Goal: Task Accomplishment & Management: Use online tool/utility

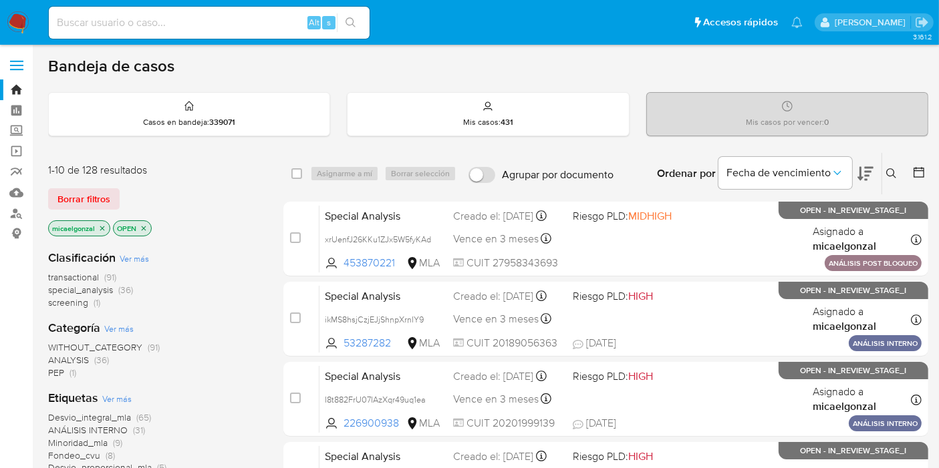
click at [240, 13] on div "Alt s" at bounding box center [209, 23] width 321 height 32
click at [228, 21] on input at bounding box center [209, 22] width 321 height 17
paste input "640019430"
type input "640019430"
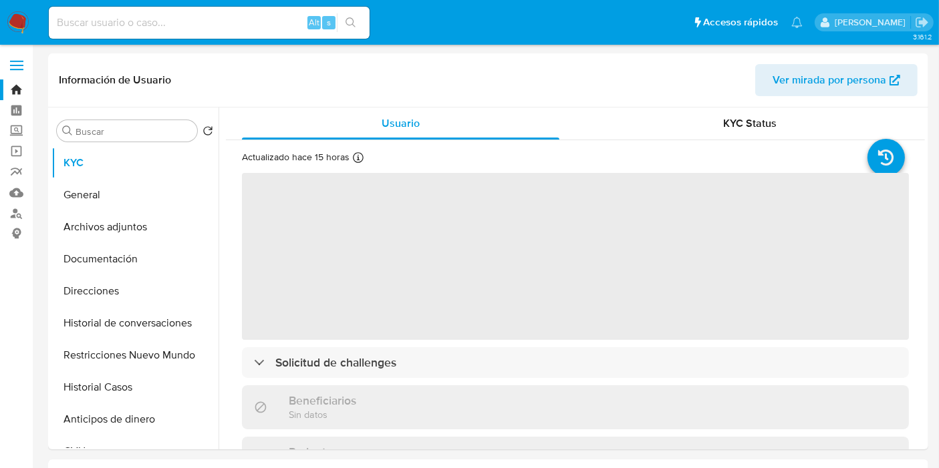
select select "10"
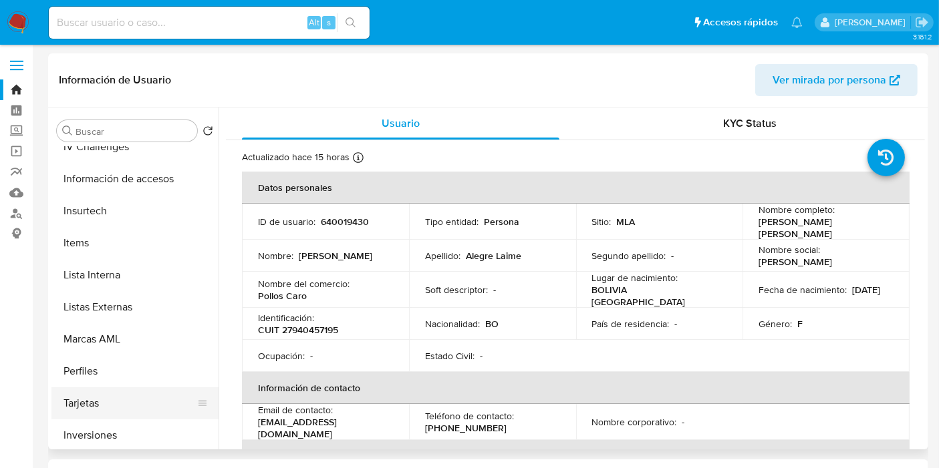
scroll to position [692, 0]
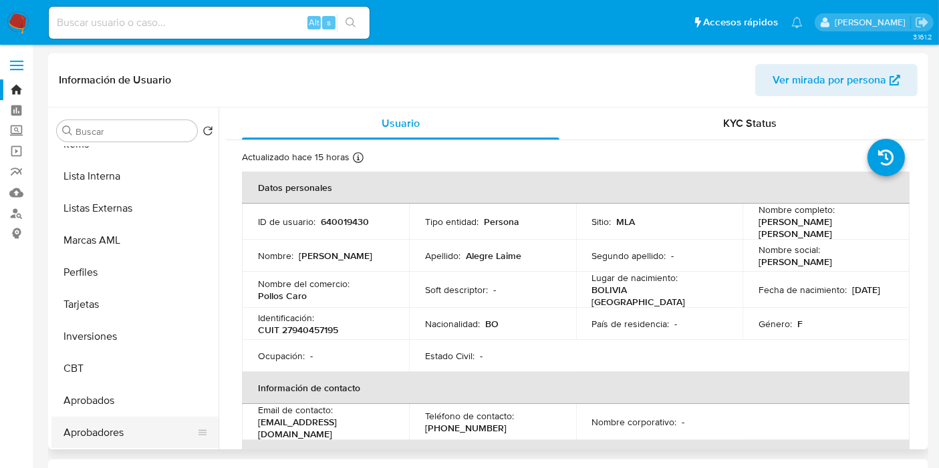
click at [94, 424] on button "Aprobadores" at bounding box center [129, 433] width 156 height 32
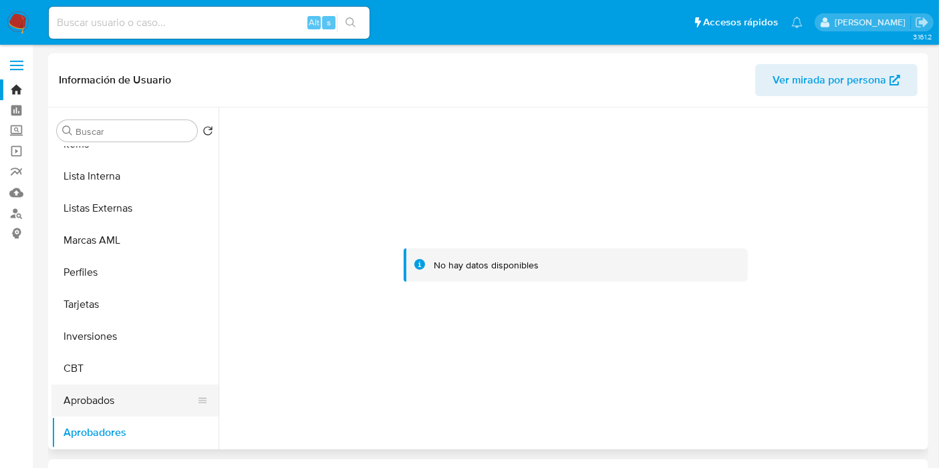
click at [146, 405] on button "Aprobados" at bounding box center [129, 401] width 156 height 32
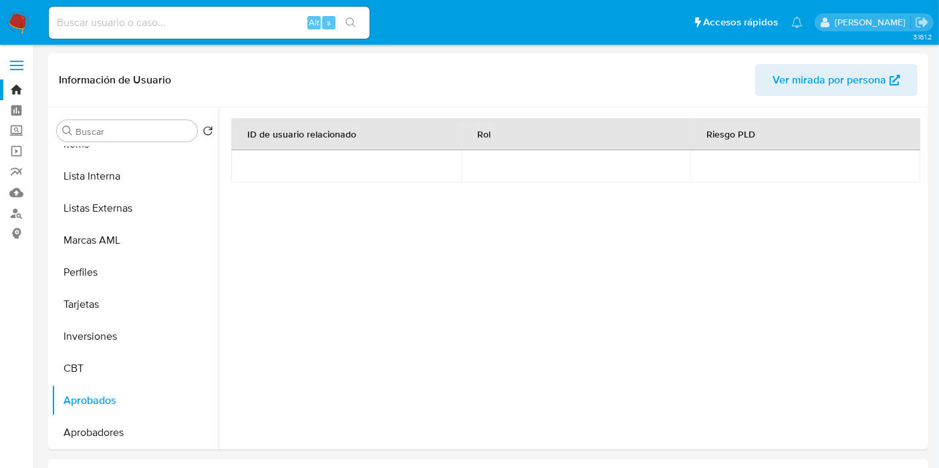
click at [15, 15] on img at bounding box center [18, 22] width 23 height 23
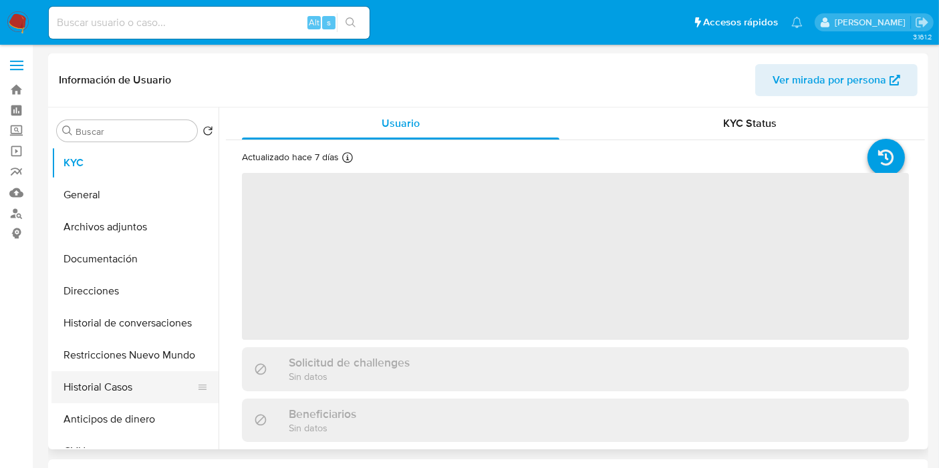
click at [84, 374] on button "Historial Casos" at bounding box center [129, 387] width 156 height 32
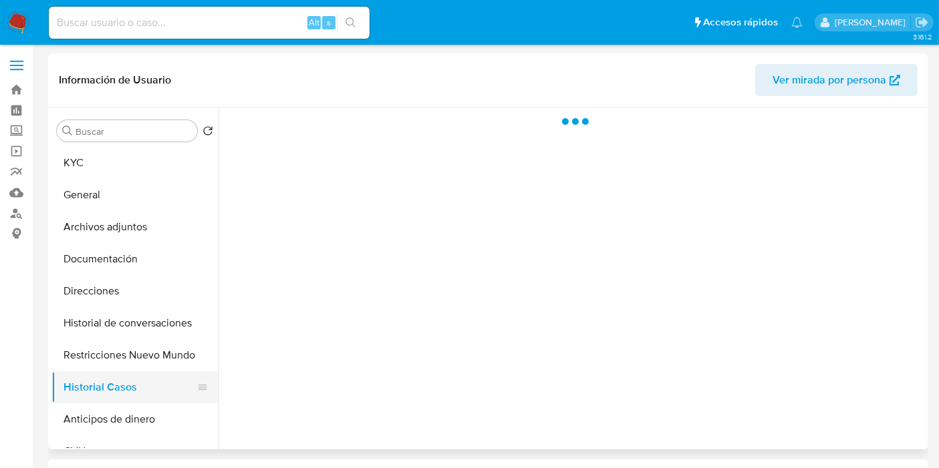
select select "10"
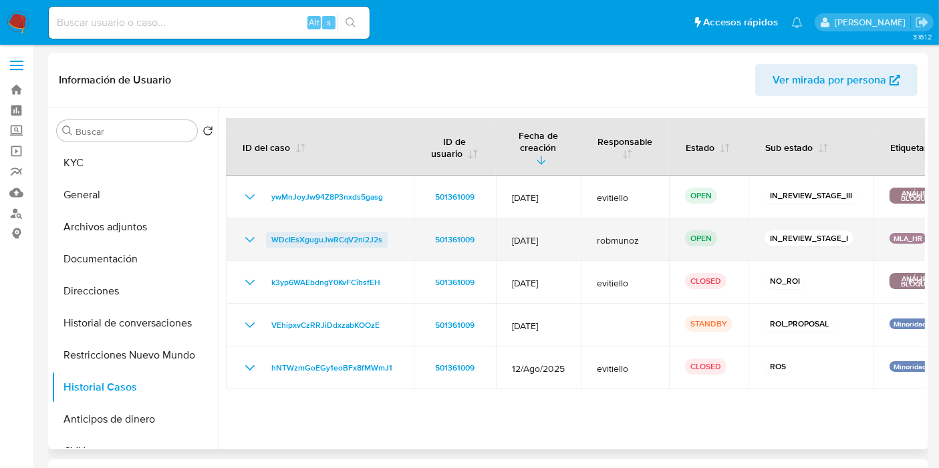
click at [306, 232] on span "WDcIEsXguguJwRCqV2nl2J2s" at bounding box center [326, 240] width 111 height 16
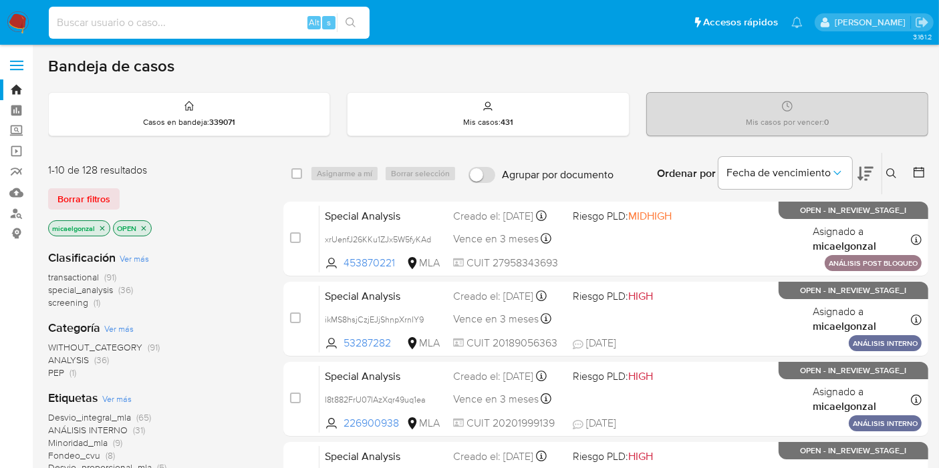
click at [194, 25] on input at bounding box center [209, 22] width 321 height 17
paste input "2510144358"
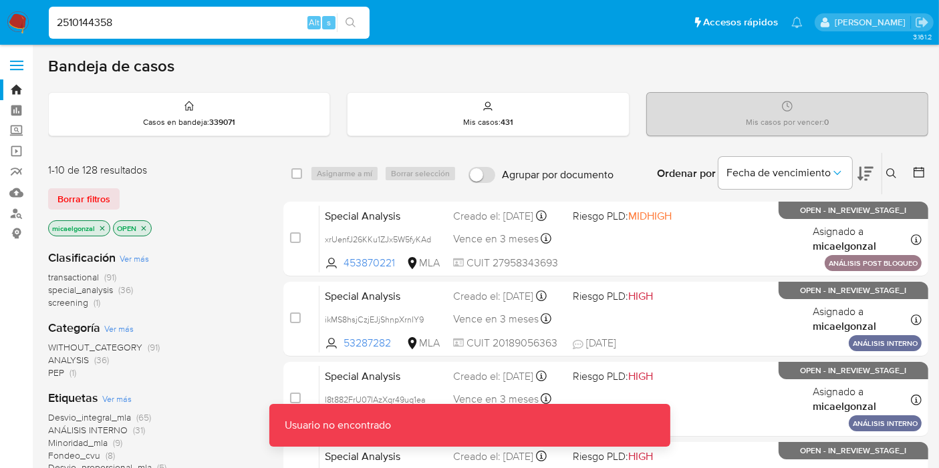
click at [202, 23] on input "2510144358" at bounding box center [209, 22] width 321 height 17
type input "2510144358"
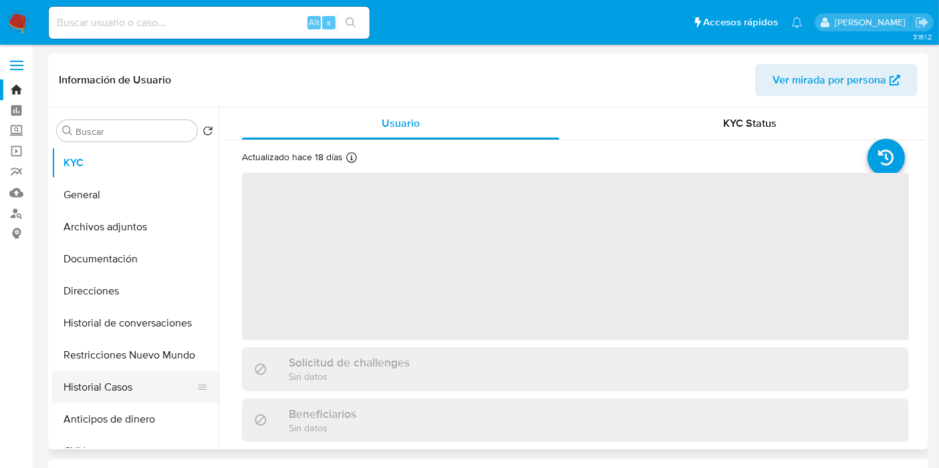
scroll to position [74, 0]
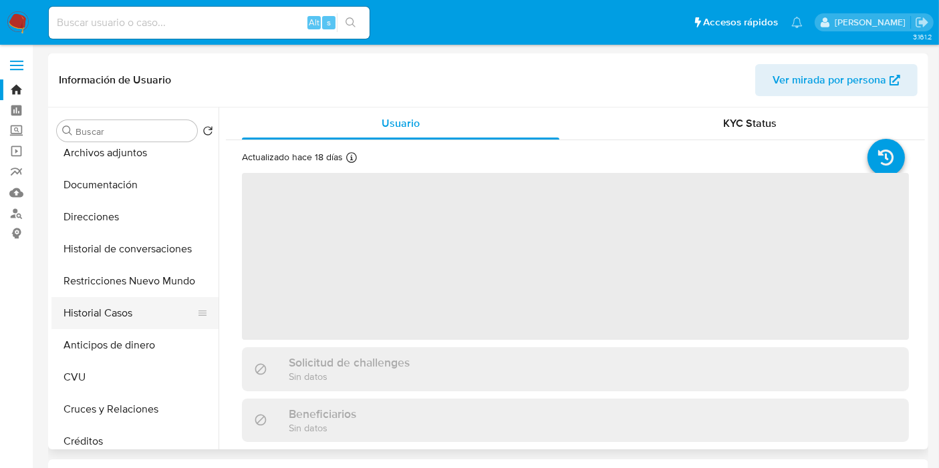
select select "10"
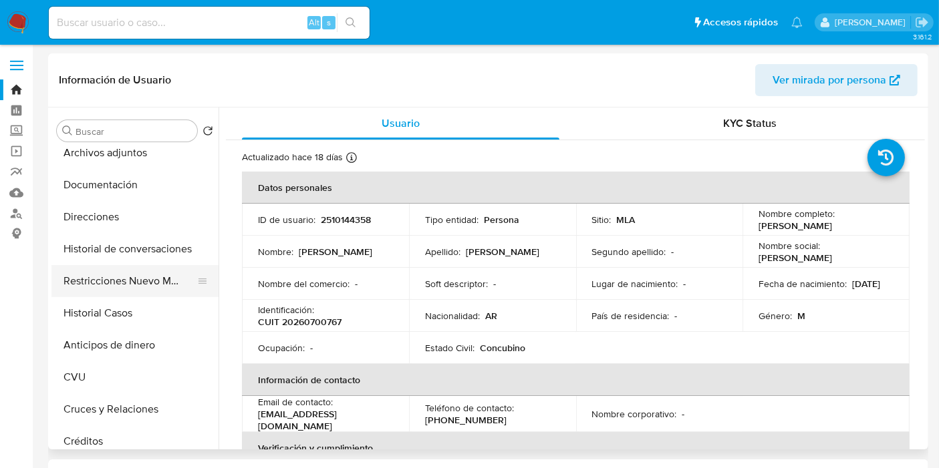
click at [162, 274] on button "Restricciones Nuevo Mundo" at bounding box center [129, 281] width 156 height 32
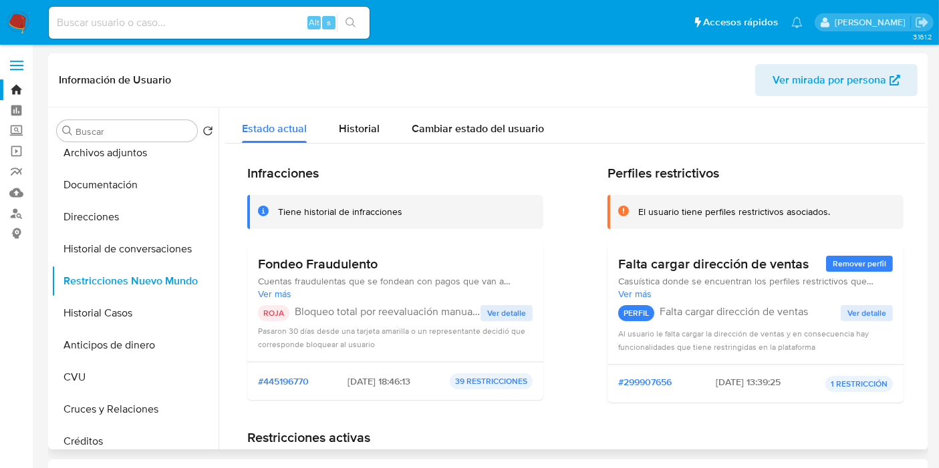
click at [496, 314] on span "Ver detalle" at bounding box center [506, 313] width 39 height 13
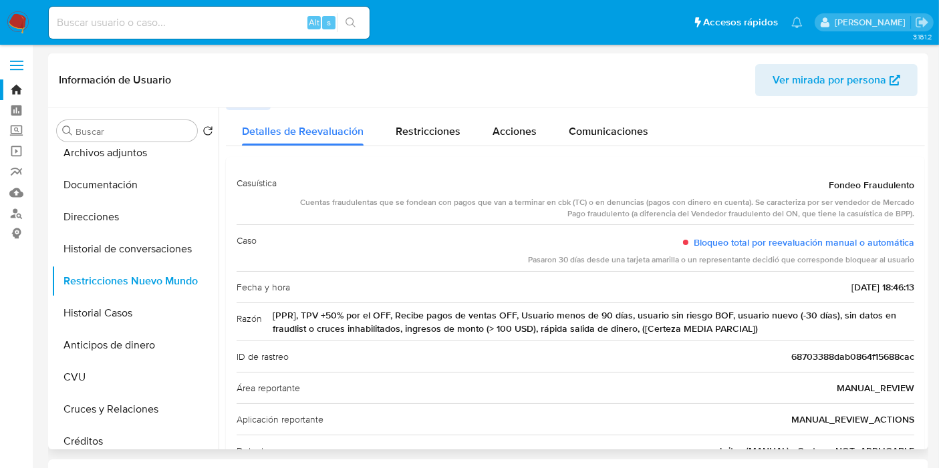
scroll to position [0, 0]
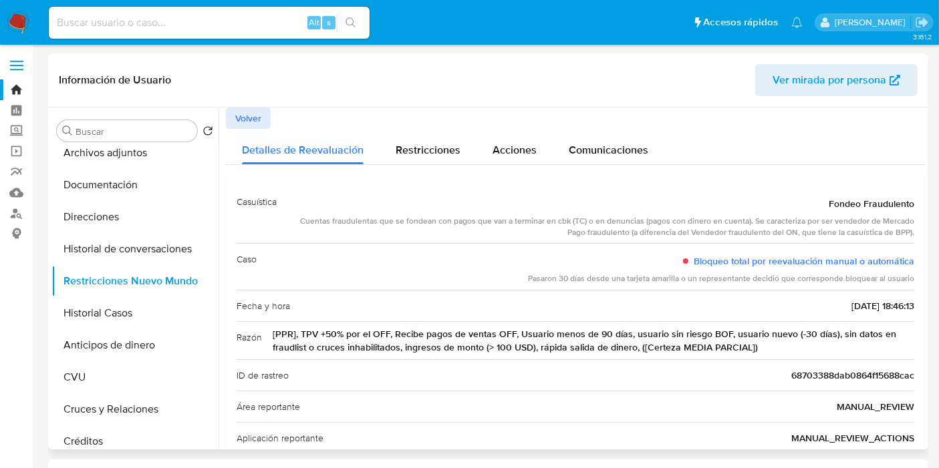
click at [265, 112] on button "Volver" at bounding box center [248, 118] width 45 height 21
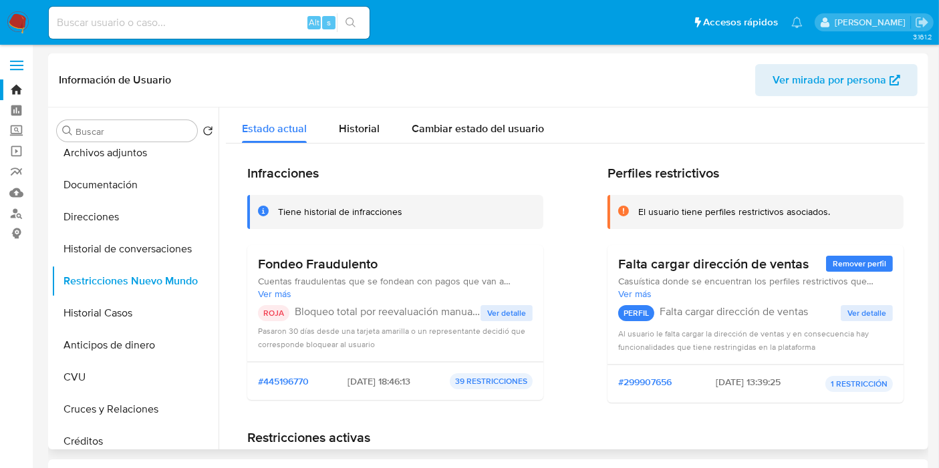
click at [12, 17] on img at bounding box center [18, 22] width 23 height 23
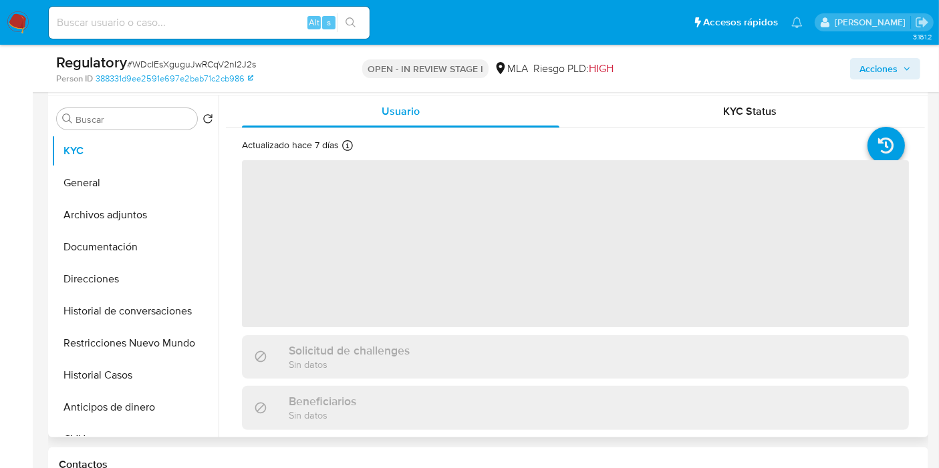
scroll to position [297, 0]
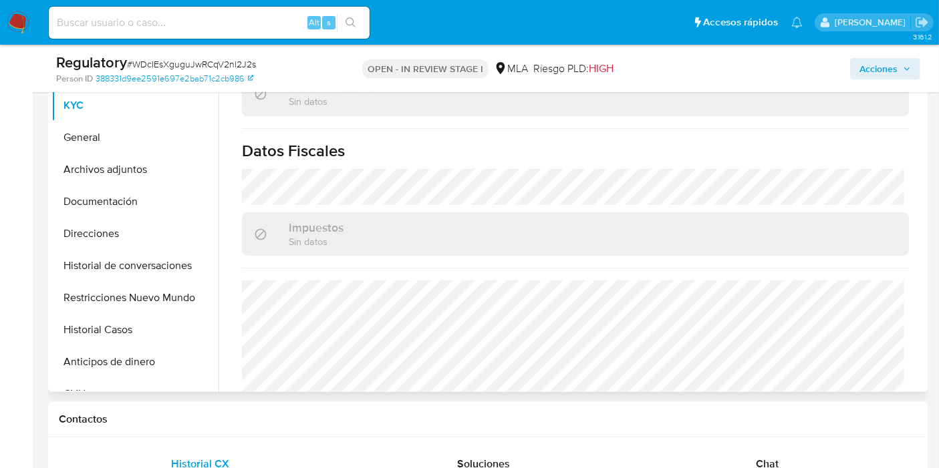
select select "10"
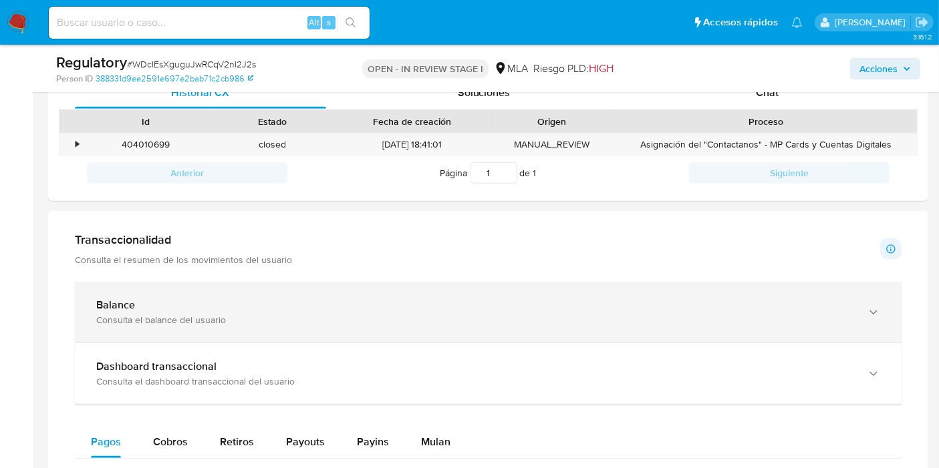
scroll to position [1113, 0]
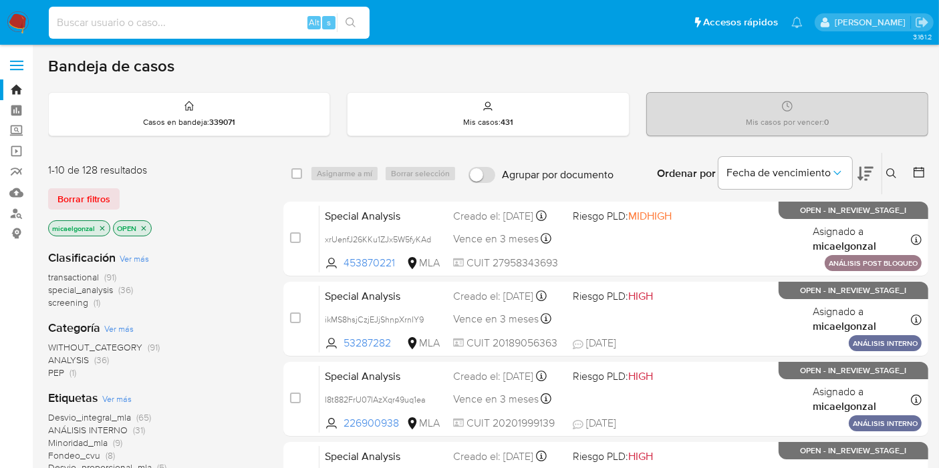
click at [169, 25] on input at bounding box center [209, 22] width 321 height 17
paste input "d5xYla88GEG0n5eNXEif1Gjp"
type input "d5xYla88GEG0n5eNXEif1Gjp"
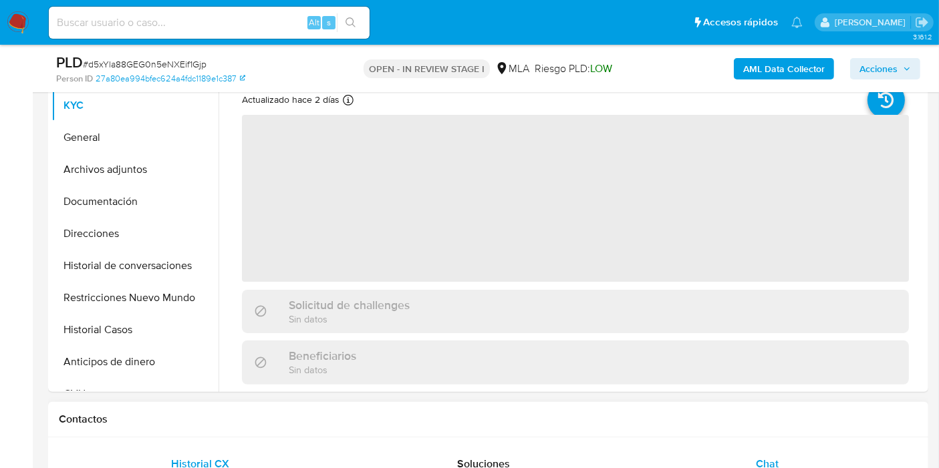
select select "10"
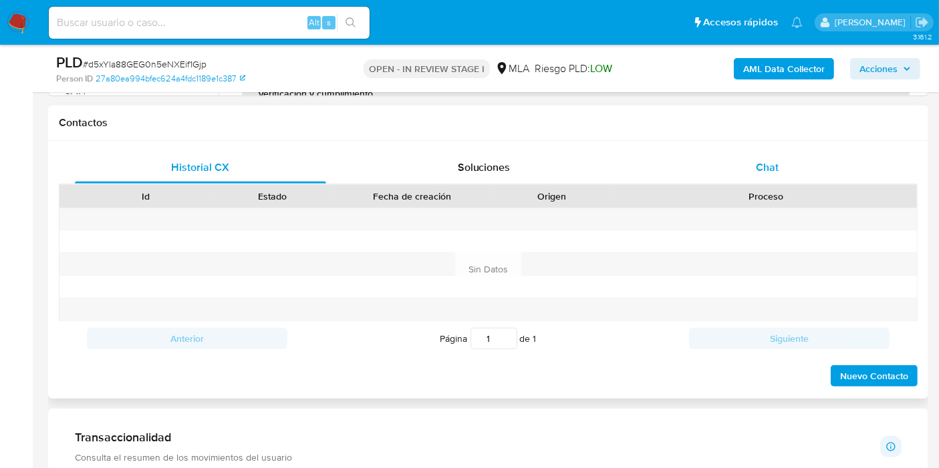
click at [809, 168] on div "Chat" at bounding box center [766, 168] width 251 height 32
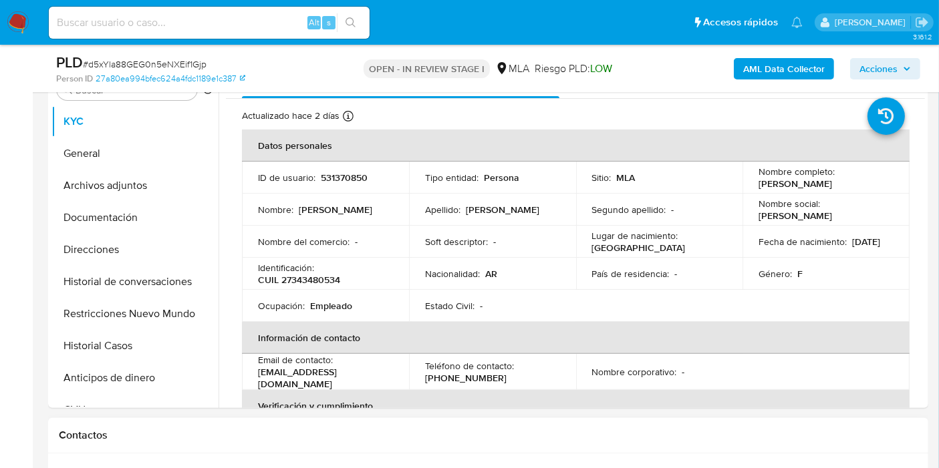
scroll to position [148, 0]
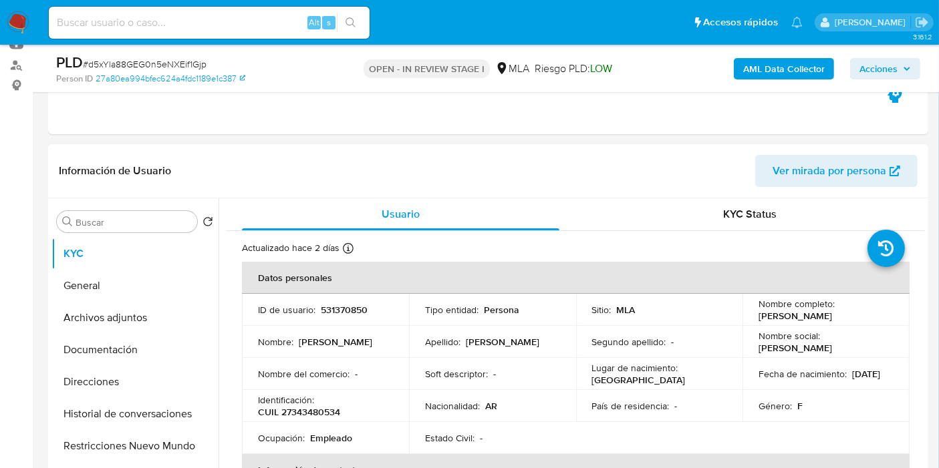
drag, startPoint x: 840, startPoint y: 321, endPoint x: 760, endPoint y: 315, distance: 80.4
click at [758, 316] on p "[PERSON_NAME]" at bounding box center [794, 316] width 73 height 12
copy p "[PERSON_NAME]"
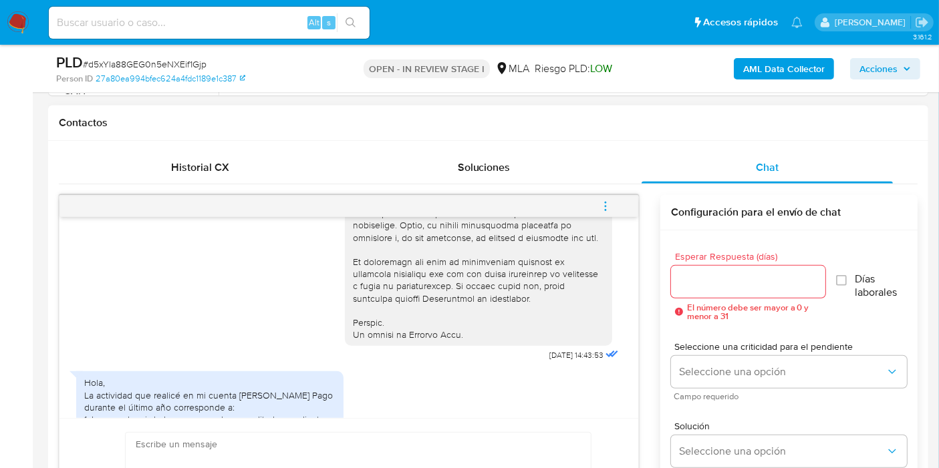
scroll to position [813, 0]
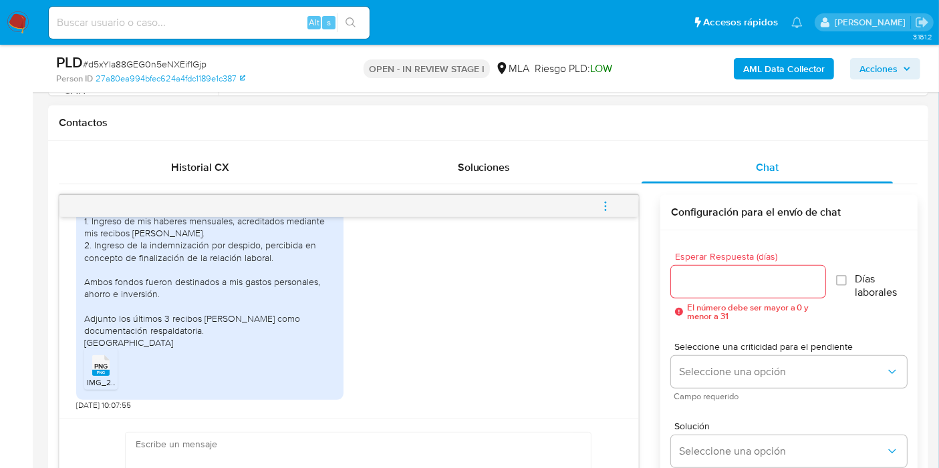
click at [101, 358] on icon at bounding box center [100, 365] width 17 height 21
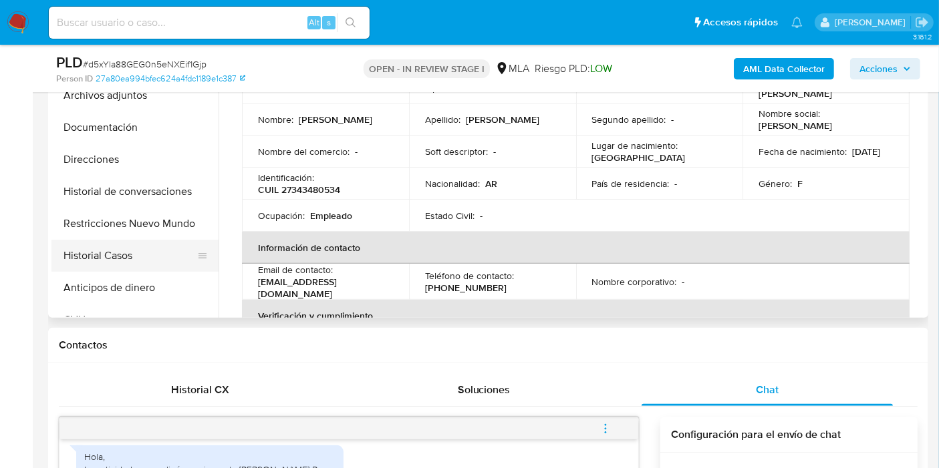
scroll to position [222, 0]
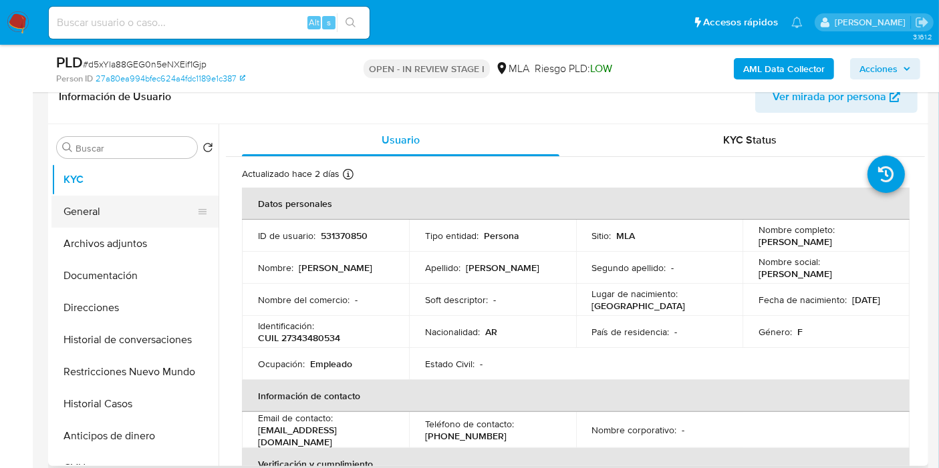
click at [112, 199] on button "General" at bounding box center [129, 212] width 156 height 32
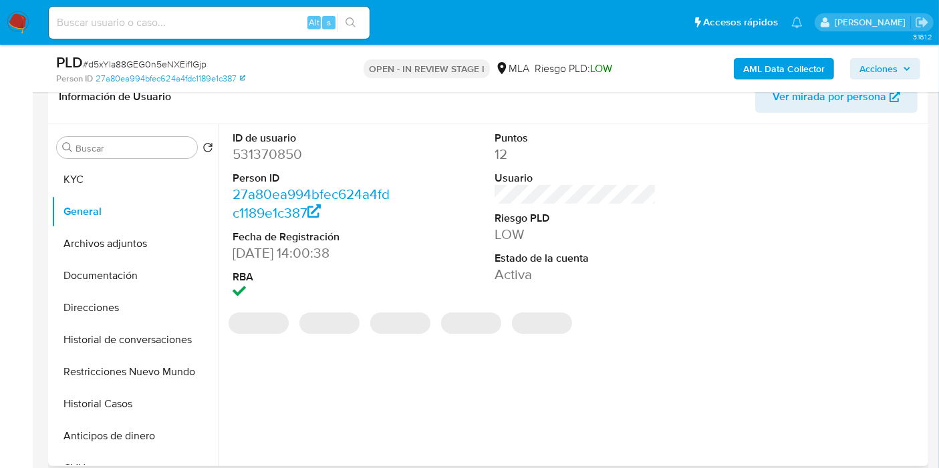
click at [263, 156] on dd "531370850" at bounding box center [313, 154] width 162 height 19
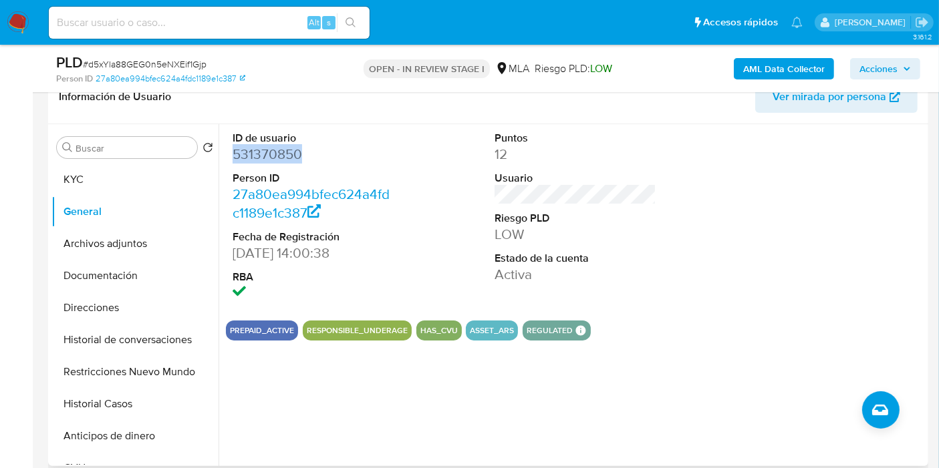
copy dd "531370850"
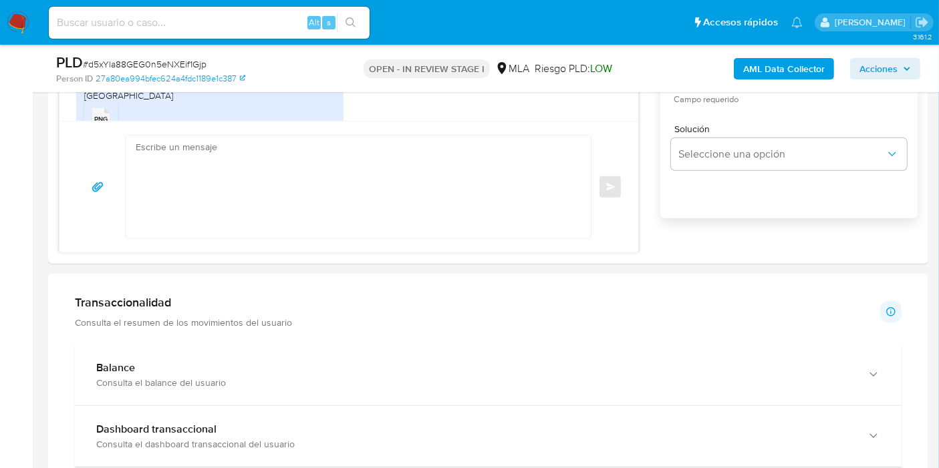
scroll to position [742, 0]
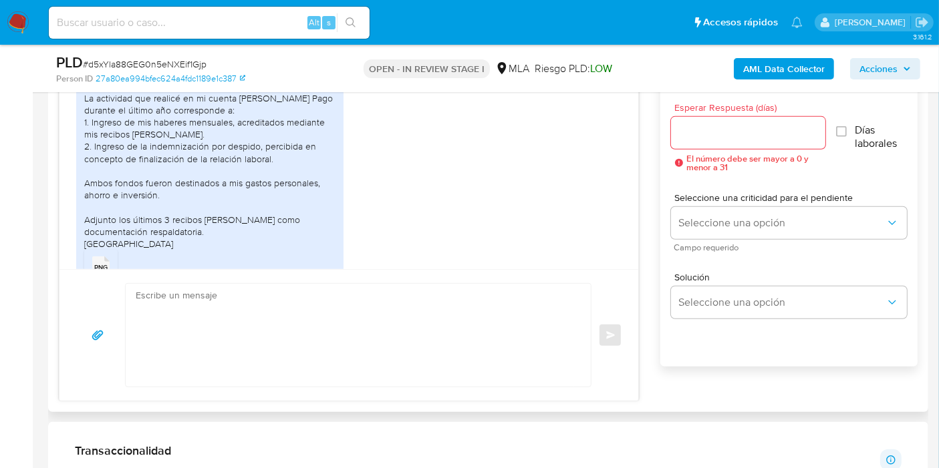
click at [418, 334] on textarea at bounding box center [355, 335] width 438 height 103
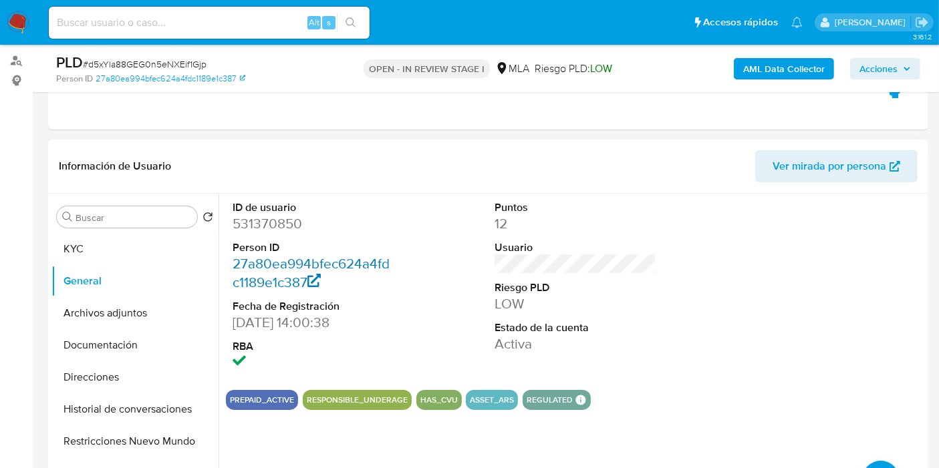
scroll to position [148, 0]
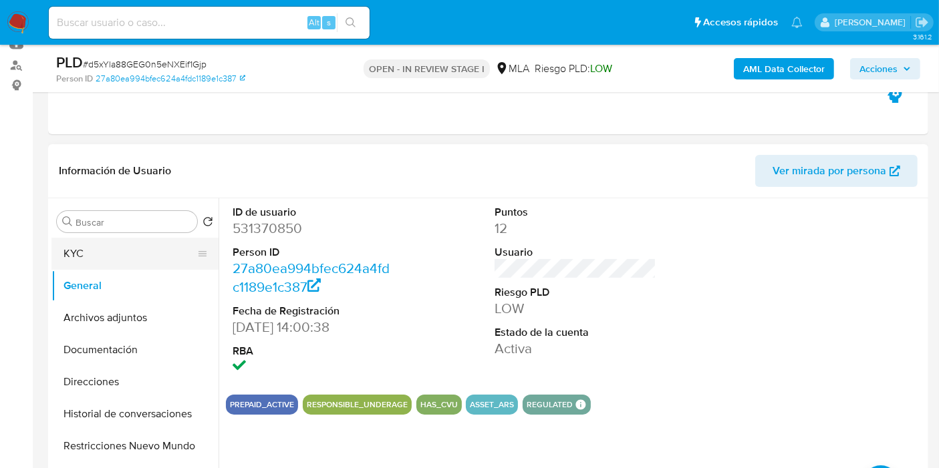
click at [147, 254] on button "KYC" at bounding box center [129, 254] width 156 height 32
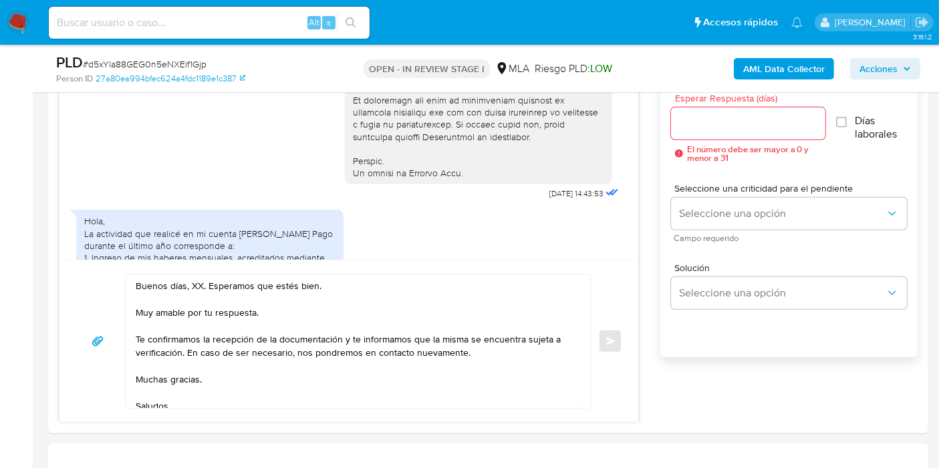
scroll to position [816, 0]
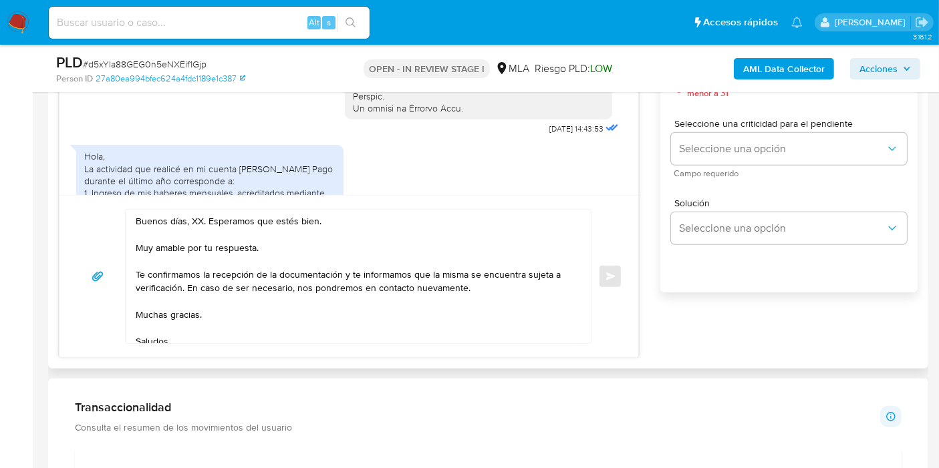
click at [198, 216] on textarea "Buenos días, XX. Esperamos que estés bien. Muy amable por tu respuesta. Te conf…" at bounding box center [355, 277] width 438 height 134
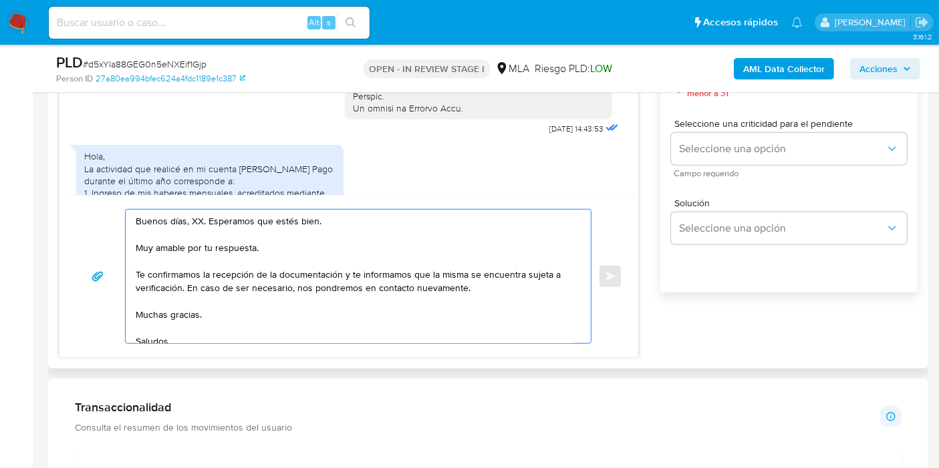
click at [198, 216] on textarea "Buenos días, XX. Esperamos que estés bien. Muy amable por tu respuesta. Te conf…" at bounding box center [355, 277] width 438 height 134
click at [208, 247] on textarea "Buenos días, Yanina. Esperamos que estés bien. Muy amable por tu respuesta. Te …" at bounding box center [355, 277] width 438 height 134
drag, startPoint x: 347, startPoint y: 274, endPoint x: 181, endPoint y: 287, distance: 166.2
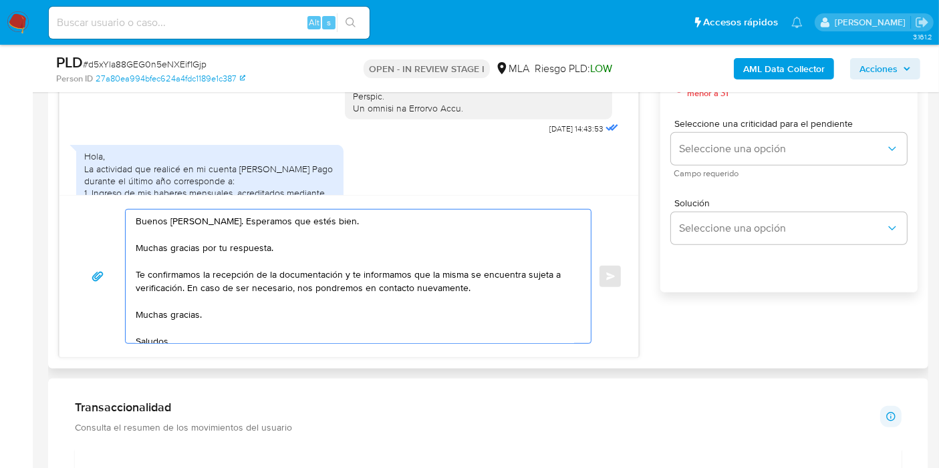
click at [181, 287] on textarea "Buenos días, Yanina. Esperamos que estés bien. Muchas gracias por tu respuesta.…" at bounding box center [355, 277] width 438 height 134
drag, startPoint x: 193, startPoint y: 302, endPoint x: 178, endPoint y: 310, distance: 16.7
click at [187, 303] on textarea "Buenos días, Yanina. Esperamos que estés bien. Muchas gracias por tu respuesta.…" at bounding box center [355, 277] width 438 height 134
click at [178, 310] on textarea "Buenos días, Yanina. Esperamos que estés bien. Muchas gracias por tu respuesta.…" at bounding box center [355, 277] width 438 height 134
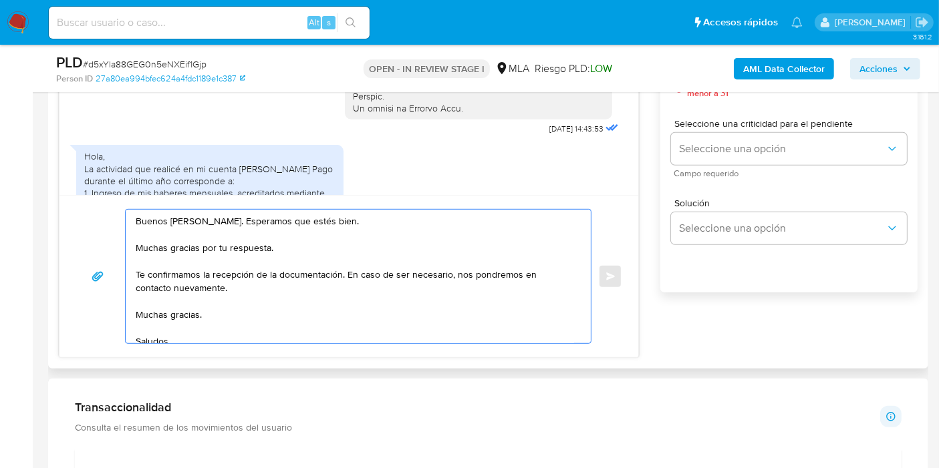
click at [178, 310] on textarea "Buenos días, Yanina. Esperamos que estés bien. Muchas gracias por tu respuesta.…" at bounding box center [355, 277] width 438 height 134
click at [156, 329] on textarea "Buenos [PERSON_NAME]. Esperamos que estés bien. Muchas gracias por tu respuesta…" at bounding box center [355, 277] width 438 height 134
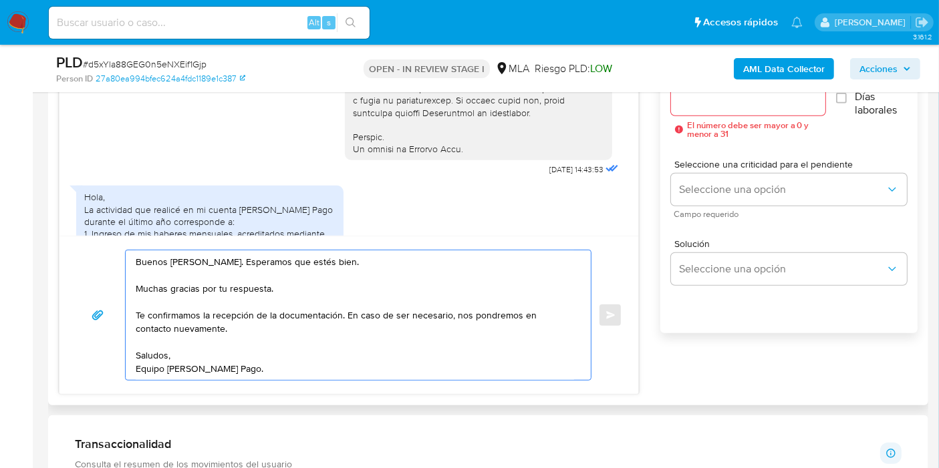
scroll to position [742, 0]
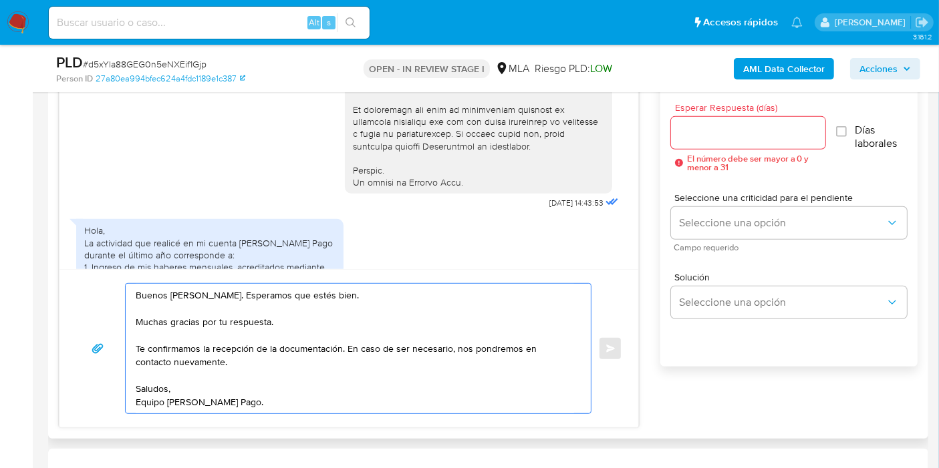
type textarea "Buenos [PERSON_NAME]. Esperamos que estés bien. Muchas gracias por tu respuesta…"
click at [704, 122] on div at bounding box center [748, 133] width 154 height 32
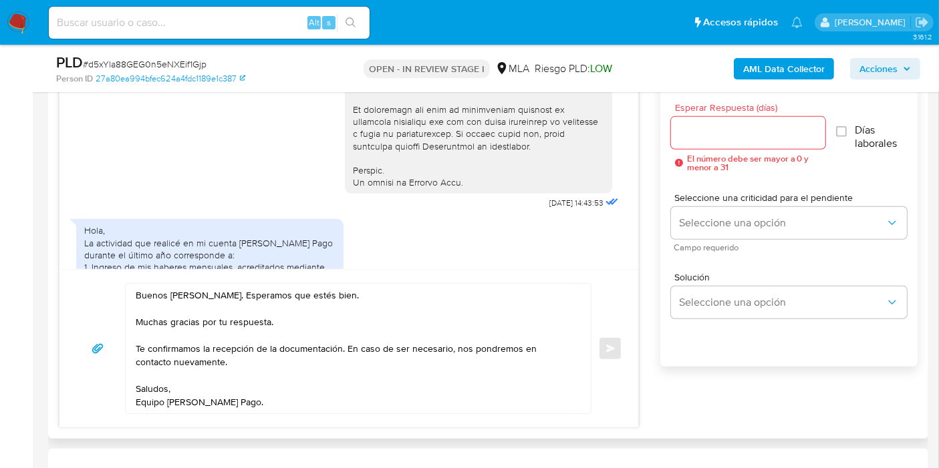
click at [708, 142] on div at bounding box center [748, 133] width 154 height 32
click at [721, 132] on input "Esperar Respuesta (días)" at bounding box center [748, 132] width 154 height 17
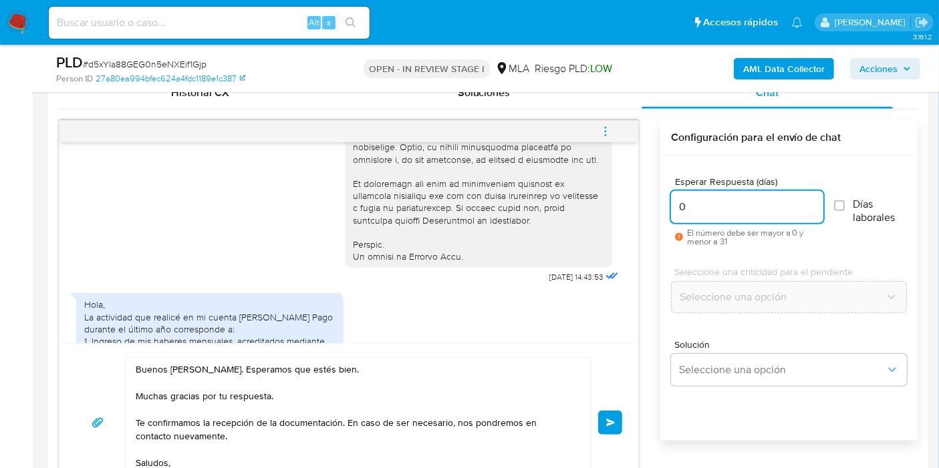
type input "0"
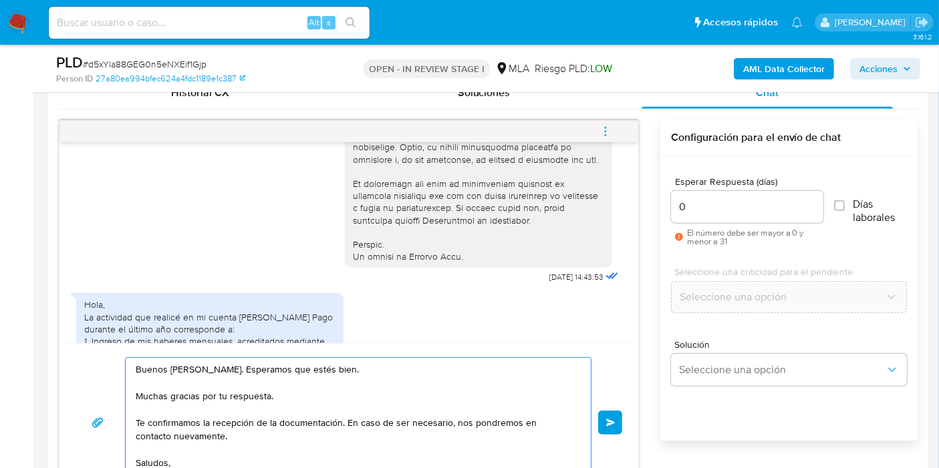
click at [245, 358] on textarea "Buenos [PERSON_NAME]. Esperamos que estés bien. Muchas gracias por tu respuesta…" at bounding box center [355, 423] width 438 height 130
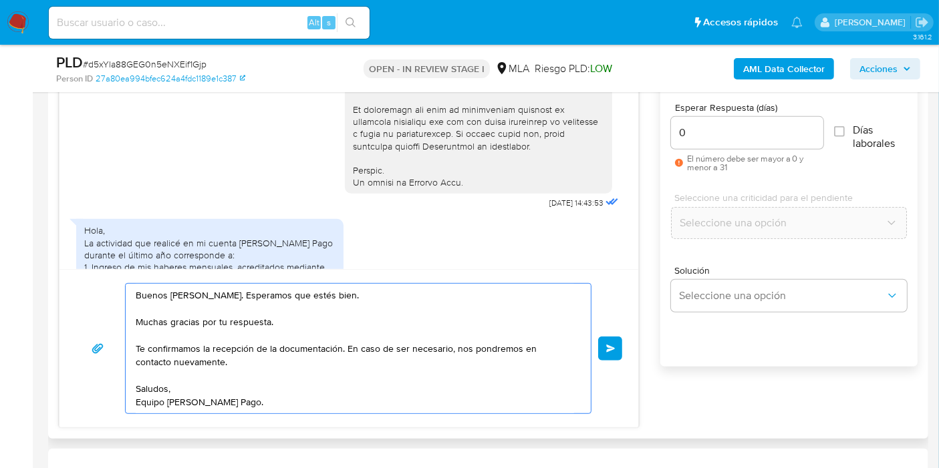
click at [615, 339] on button "Enviar" at bounding box center [610, 349] width 24 height 24
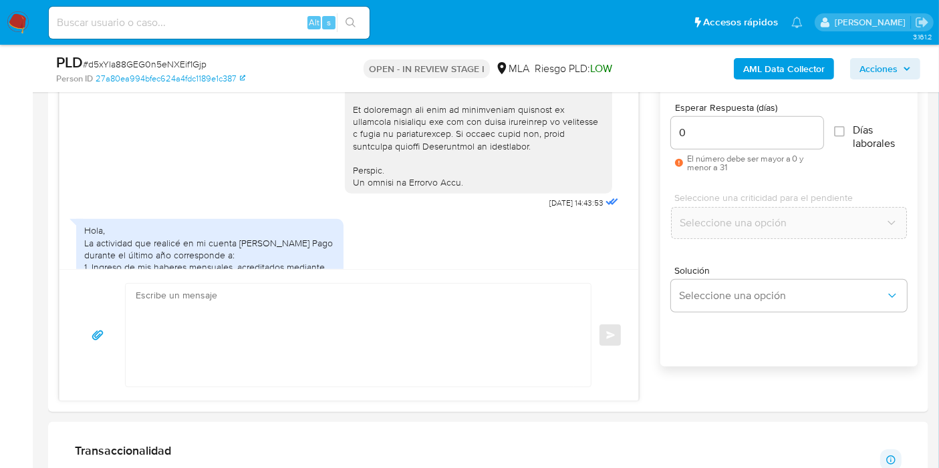
scroll to position [961, 0]
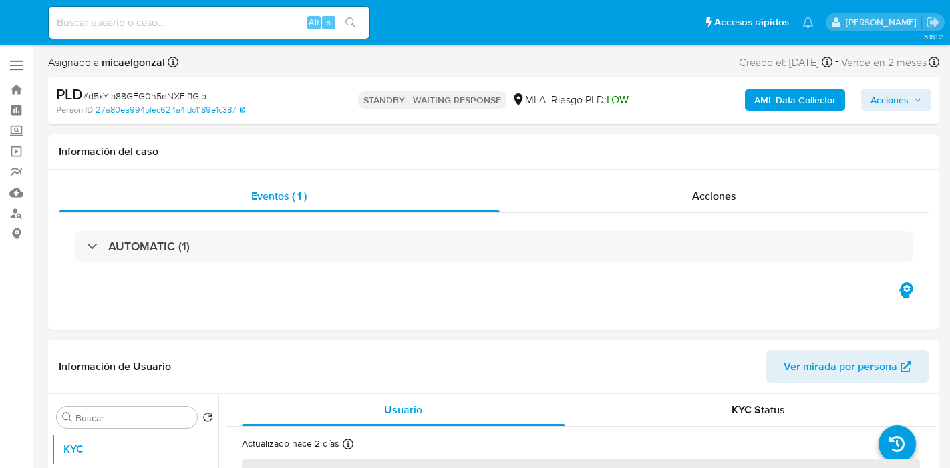
select select "10"
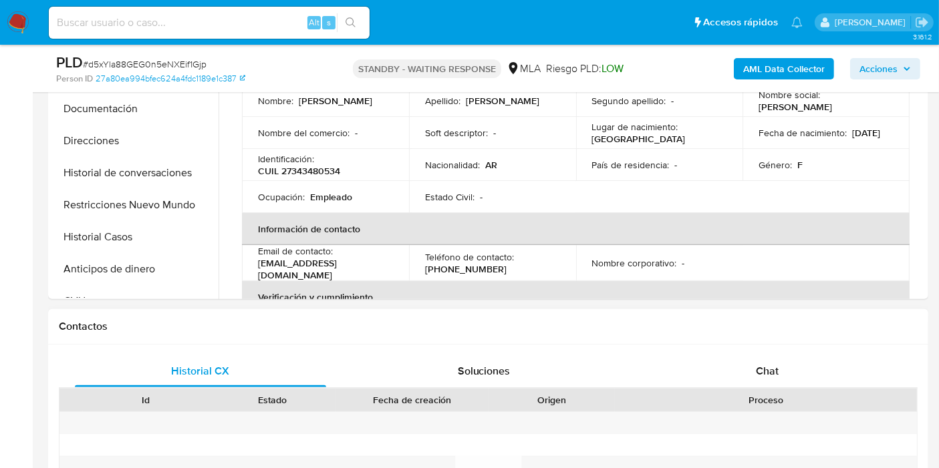
scroll to position [593, 0]
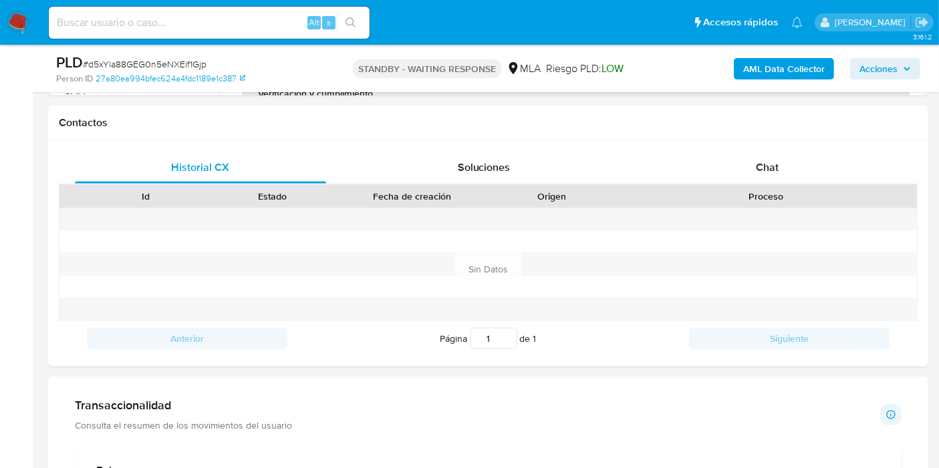
click at [192, 64] on span "# d5xYla88GEG0n5eNXEif1Gjp" at bounding box center [145, 63] width 124 height 13
copy span "d5xYla88GEG0n5eNXEif1Gjp"
drag, startPoint x: 240, startPoint y: 20, endPoint x: 212, endPoint y: 25, distance: 29.2
click at [239, 19] on input at bounding box center [209, 22] width 321 height 17
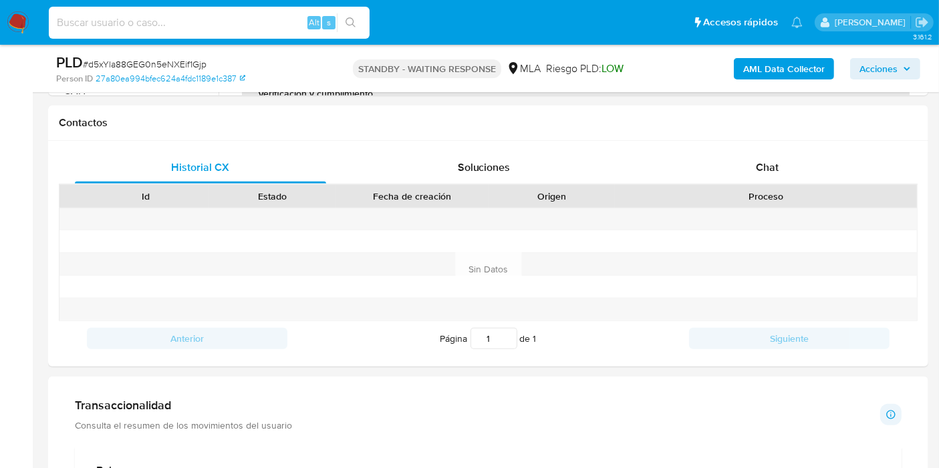
click at [0, 35] on nav "Pausado Ver notificaciones Alt s Accesos rápidos Presiona las siguientes teclas…" at bounding box center [469, 22] width 939 height 45
click at [10, 27] on img at bounding box center [18, 22] width 23 height 23
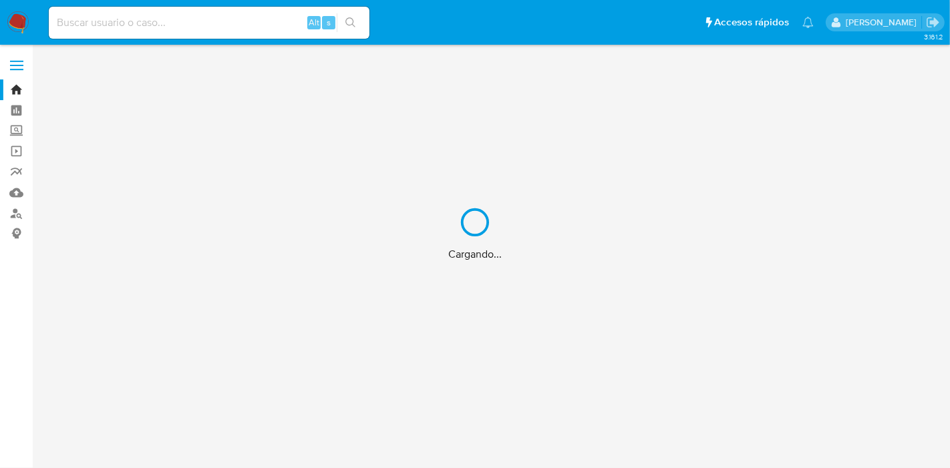
click at [219, 21] on div "Cargando..." at bounding box center [475, 234] width 950 height 468
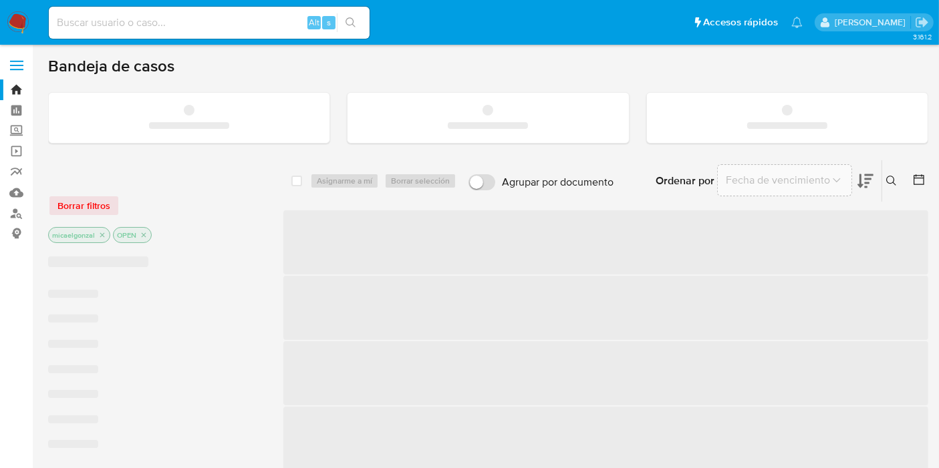
click at [223, 28] on input at bounding box center [209, 22] width 321 height 17
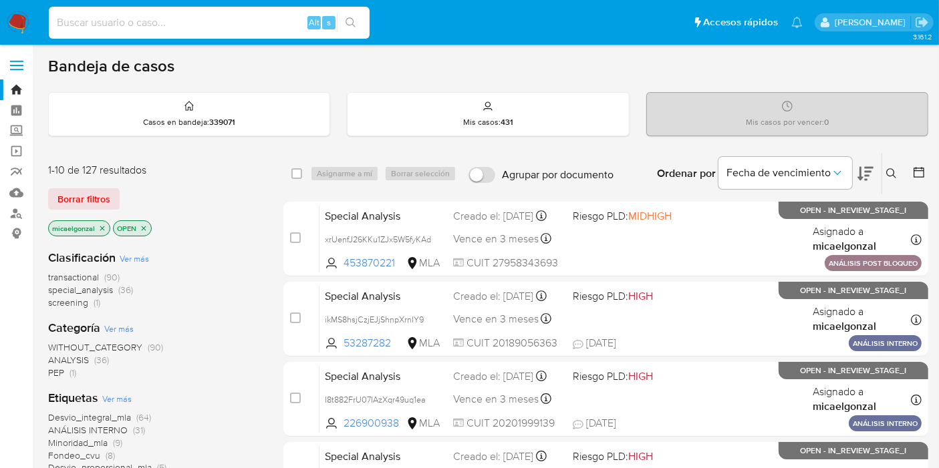
paste input "d5xYla88GEG0n5eNXEif1Gjp"
type input "d5xYla88GEG0n5eNXEif1Gjp"
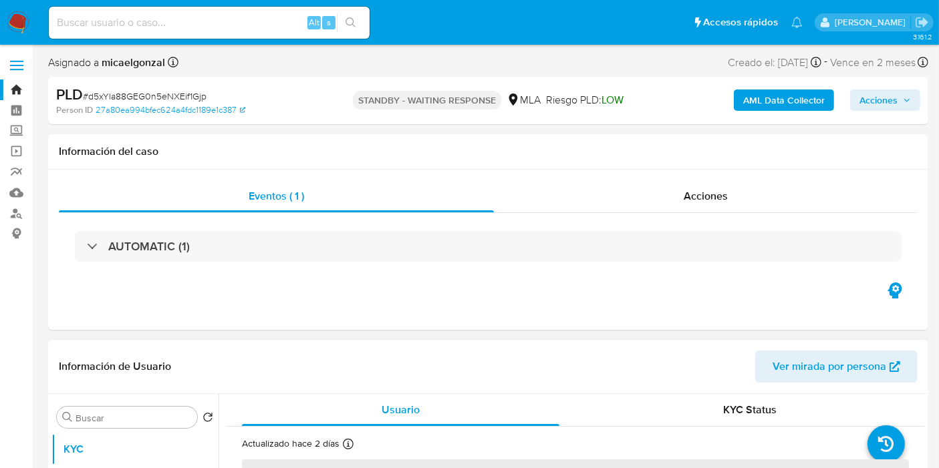
select select "10"
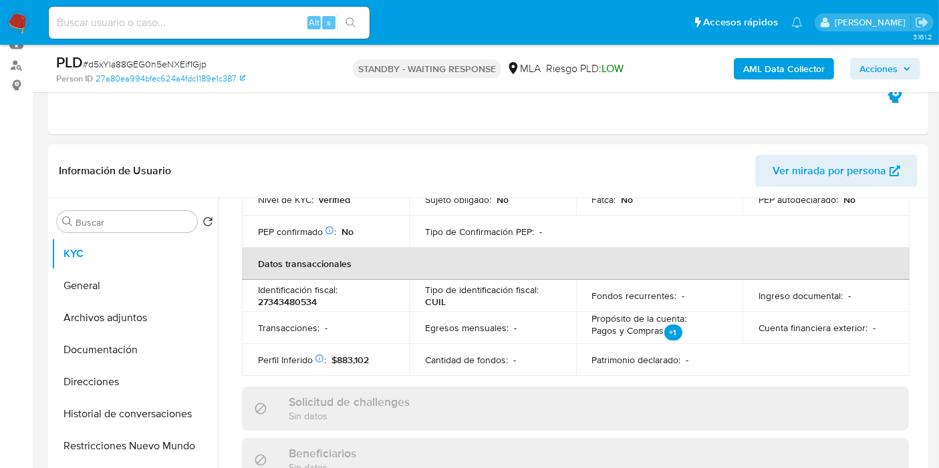
scroll to position [702, 0]
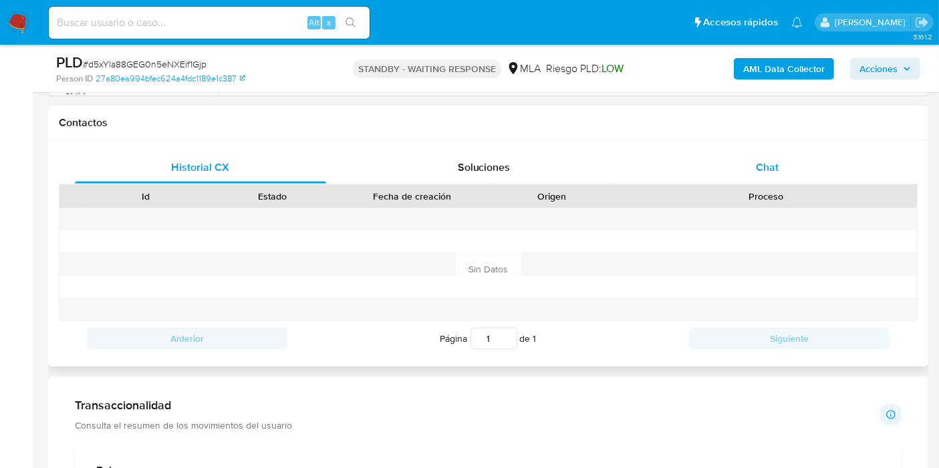
click at [778, 173] on span "Chat" at bounding box center [767, 167] width 23 height 15
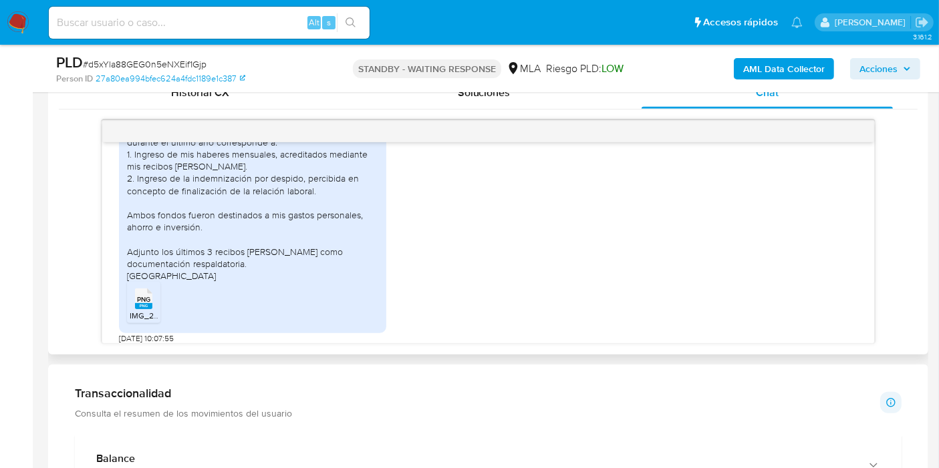
scroll to position [738, 0]
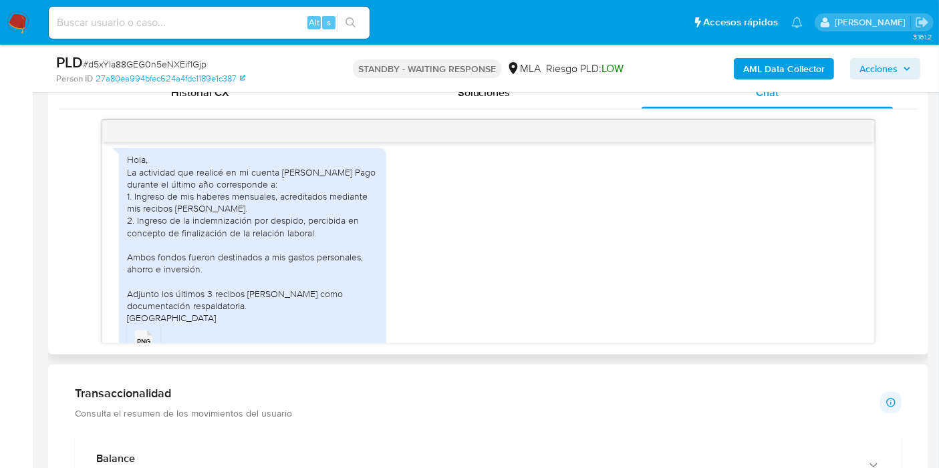
click at [164, 219] on div "Hola, La actividad que realicé en mi cuenta de Mercado Pago durante el último a…" at bounding box center [252, 239] width 251 height 170
click at [201, 230] on div "Hola, La actividad que realicé en mi cuenta de Mercado Pago durante el último a…" at bounding box center [252, 239] width 251 height 170
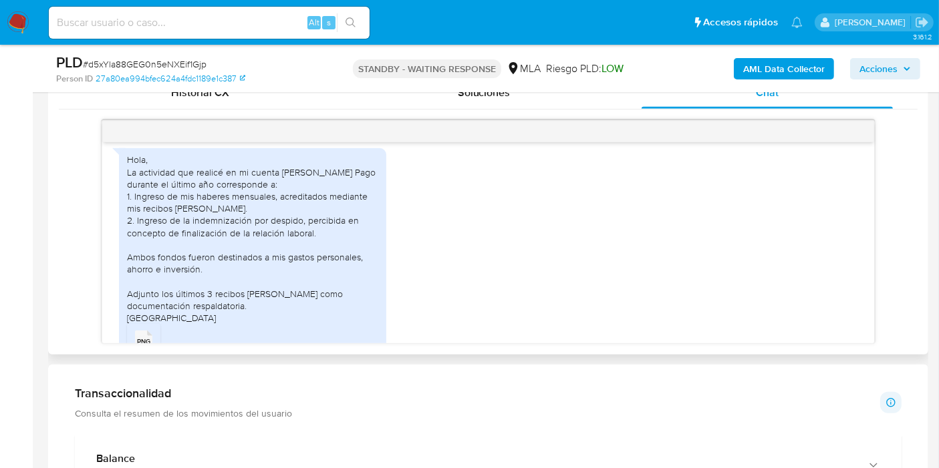
click at [201, 271] on div "Hola, La actividad que realicé en mi cuenta de Mercado Pago durante el último a…" at bounding box center [252, 239] width 251 height 170
click at [204, 283] on div "Hola, La actividad que realicé en mi cuenta de Mercado Pago durante el último a…" at bounding box center [252, 239] width 251 height 170
click at [179, 63] on span "# d5xYla88GEG0n5eNXEif1Gjp" at bounding box center [145, 63] width 124 height 13
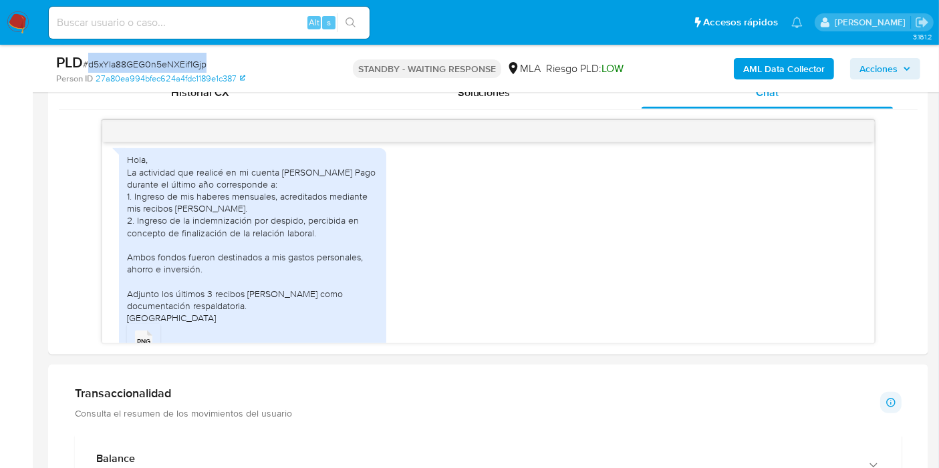
click at [179, 63] on span "# d5xYla88GEG0n5eNXEif1Gjp" at bounding box center [145, 63] width 124 height 13
copy span "d5xYla88GEG0n5eNXEif1Gjp"
click at [15, 19] on img at bounding box center [18, 22] width 23 height 23
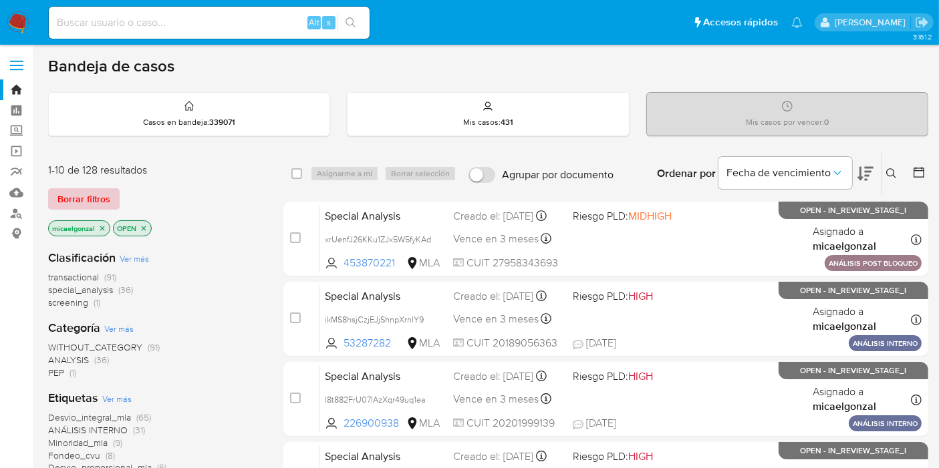
click at [113, 205] on button "Borrar filtros" at bounding box center [83, 198] width 71 height 21
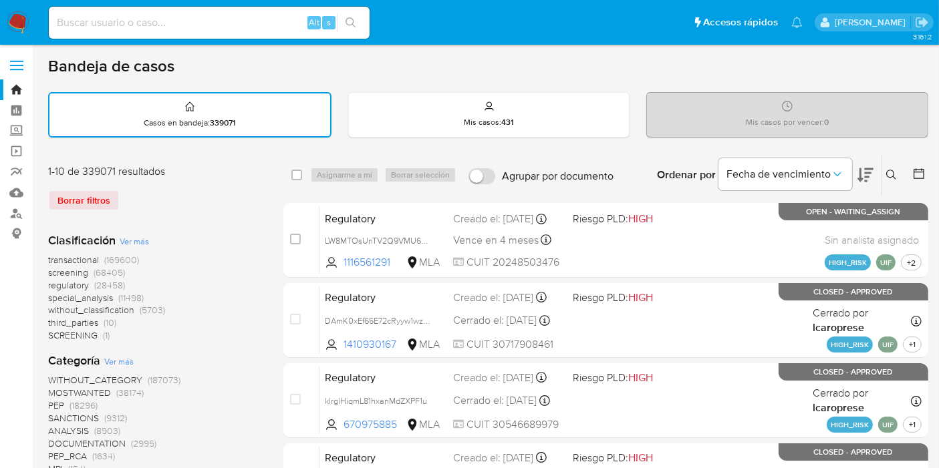
click at [892, 173] on icon at bounding box center [891, 175] width 11 height 11
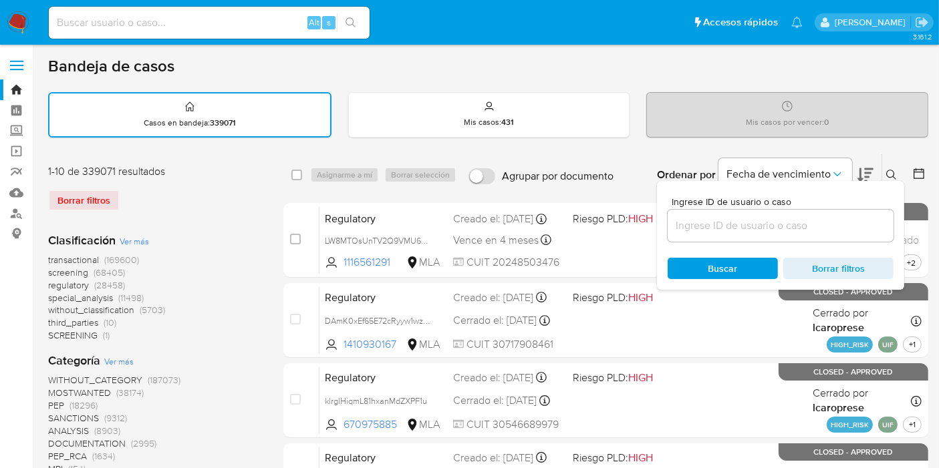
click at [790, 227] on input at bounding box center [780, 225] width 226 height 17
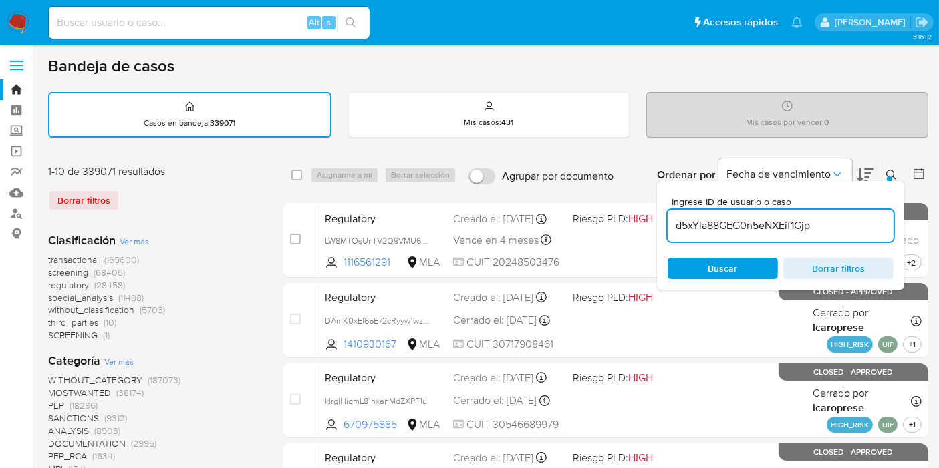
type input "d5xYla88GEG0n5eNXEif1Gjp"
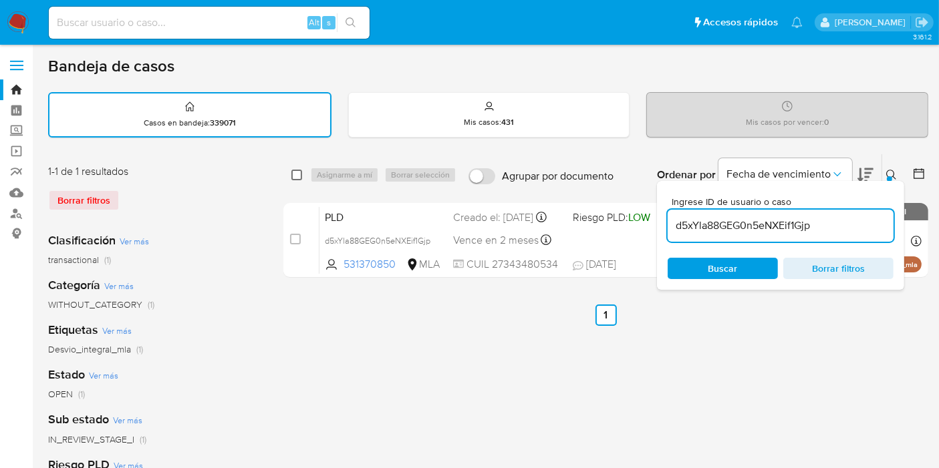
click at [295, 172] on input "checkbox" at bounding box center [296, 175] width 11 height 11
checkbox input "true"
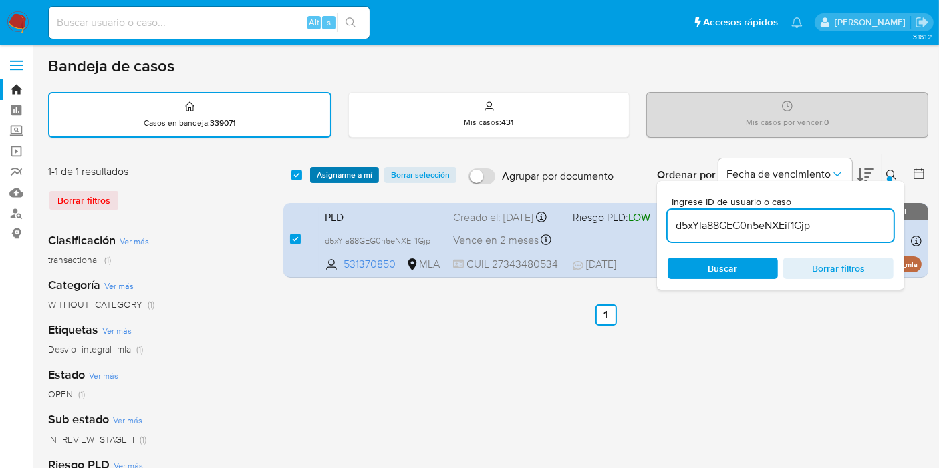
click at [337, 172] on span "Asignarme a mí" at bounding box center [344, 174] width 55 height 13
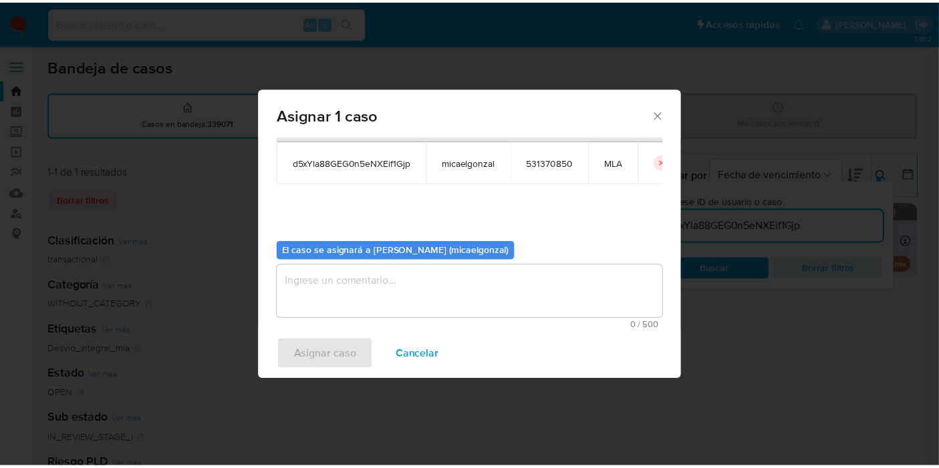
scroll to position [68, 0]
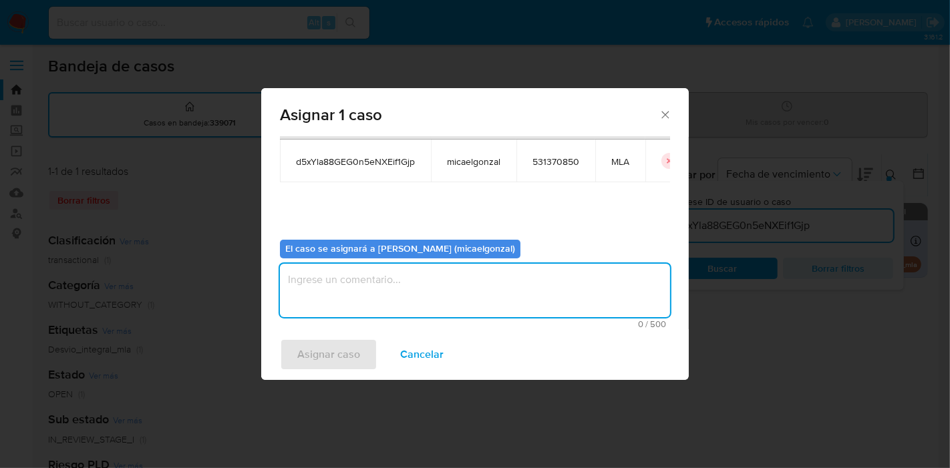
click at [383, 287] on textarea "assign-modal" at bounding box center [475, 290] width 390 height 53
drag, startPoint x: 334, startPoint y: 324, endPoint x: 323, endPoint y: 339, distance: 18.2
click at [331, 327] on span "1 / 500" at bounding box center [475, 324] width 382 height 9
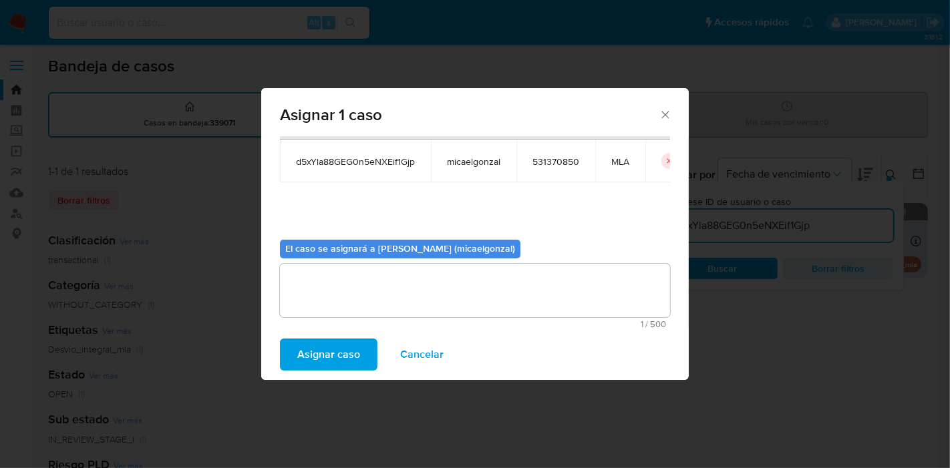
click at [328, 345] on span "Asignar caso" at bounding box center [328, 354] width 63 height 29
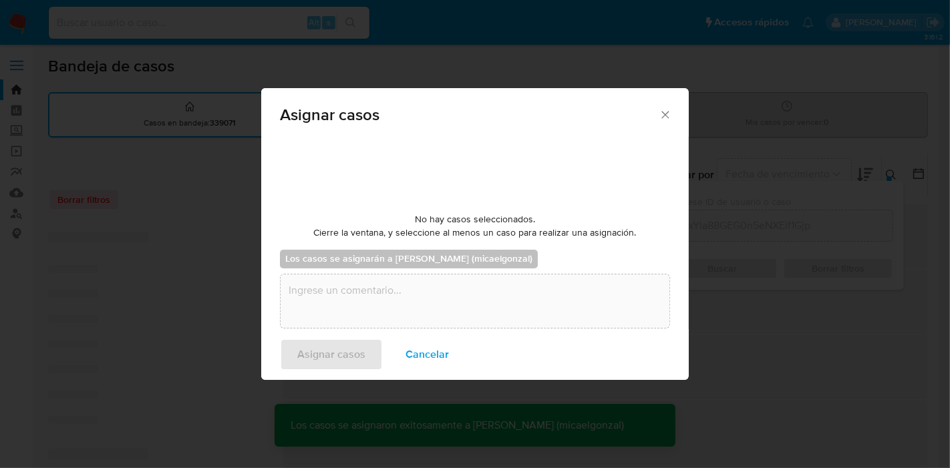
checkbox input "false"
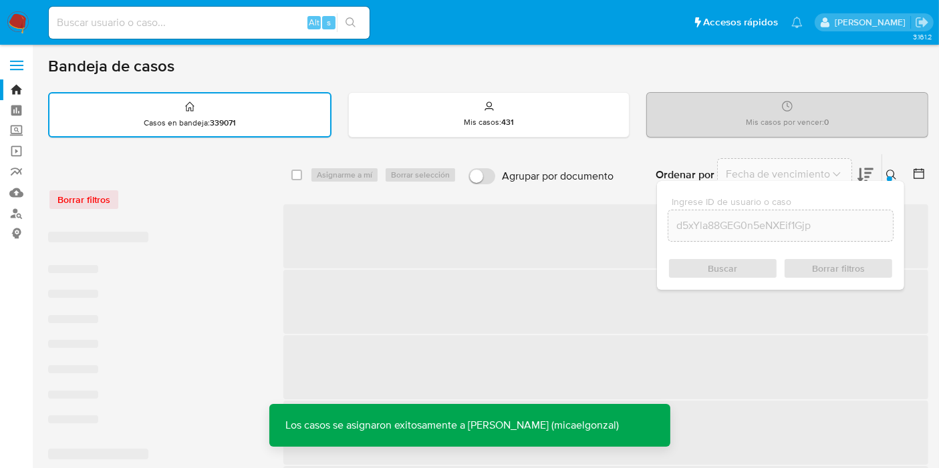
click at [275, 35] on div "Alt s" at bounding box center [209, 23] width 321 height 32
click at [301, 16] on input at bounding box center [209, 22] width 321 height 17
paste input "d5xYla88GEG0n5eNXEif1Gjp"
type input "d5xYla88GEG0n5eNXEif1Gjp"
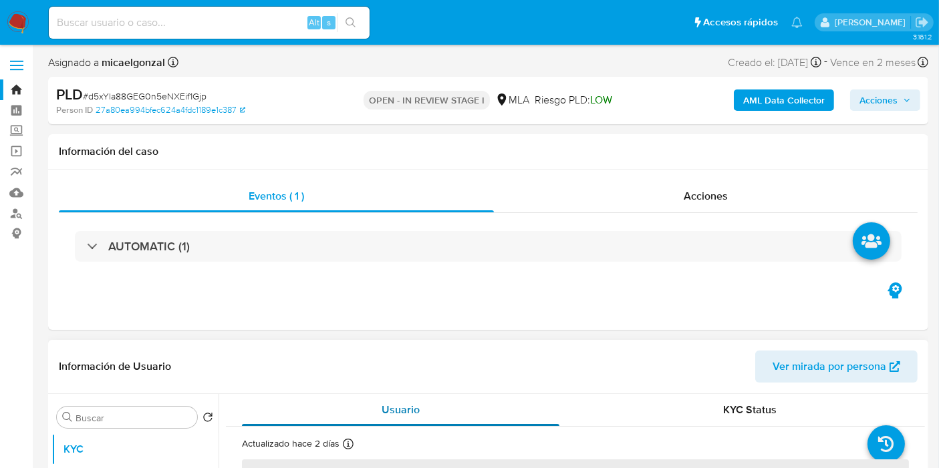
select select "10"
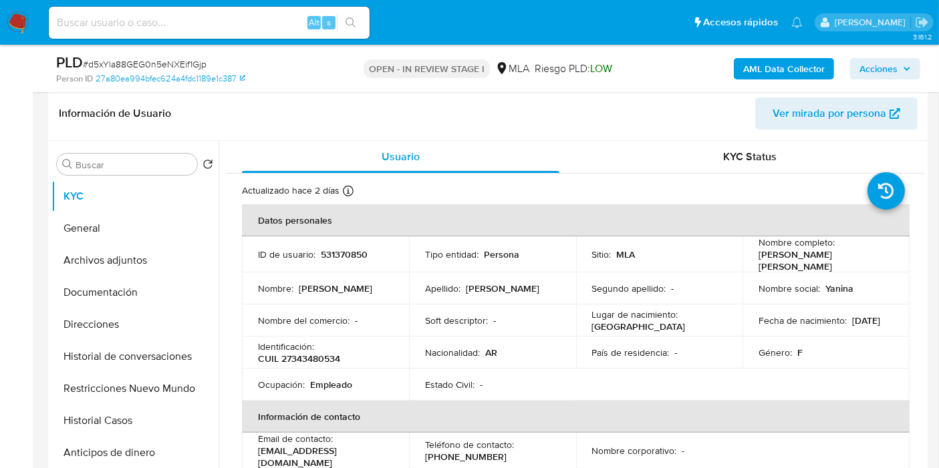
scroll to position [371, 0]
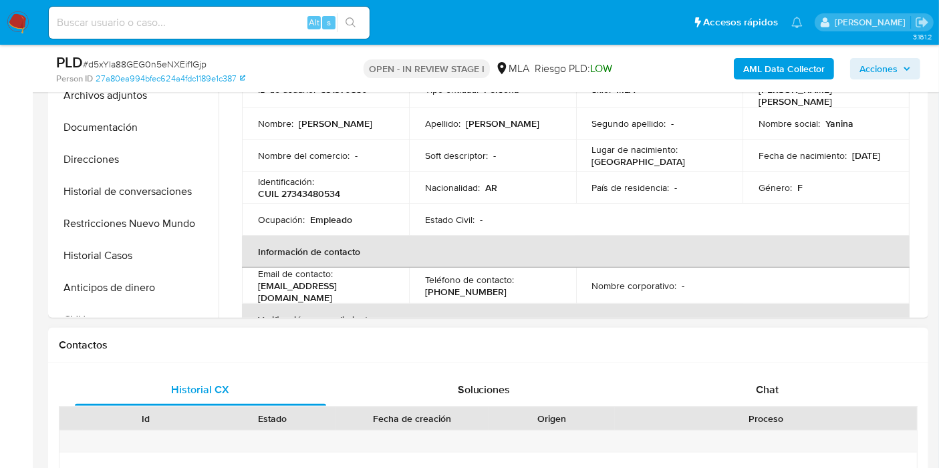
click at [738, 376] on div "Chat" at bounding box center [766, 390] width 251 height 32
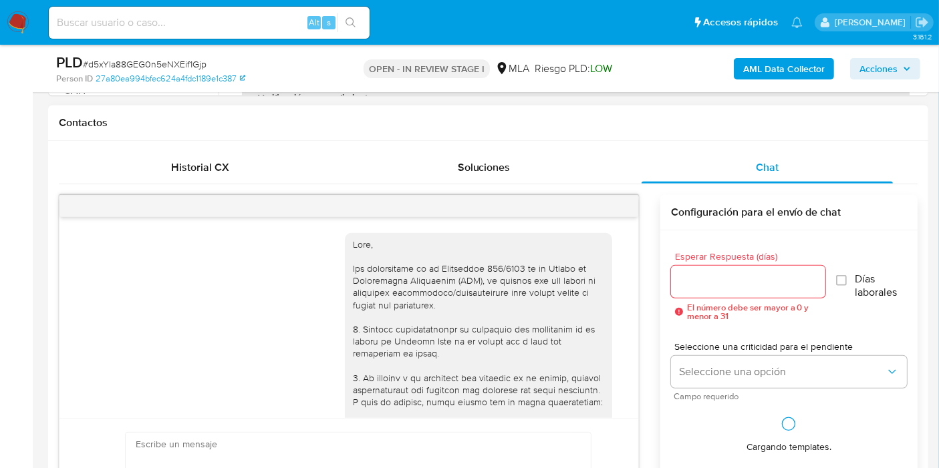
scroll to position [961, 0]
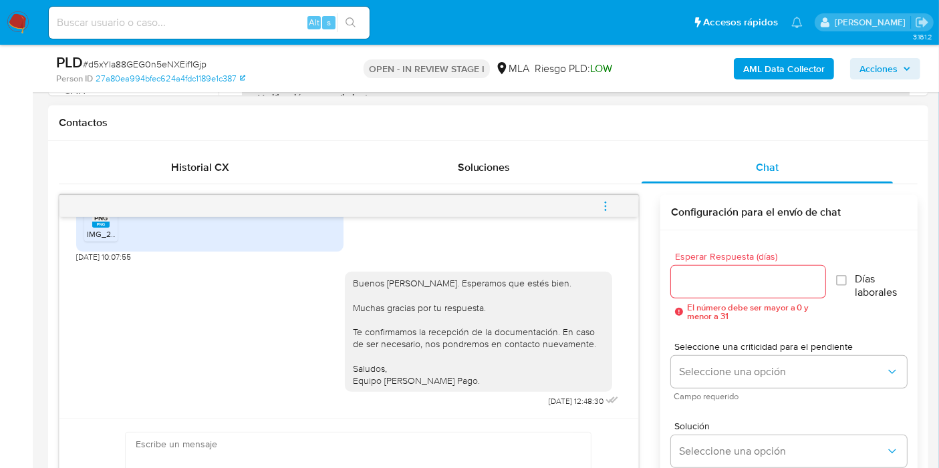
click at [595, 203] on button "menu-action" at bounding box center [605, 206] width 44 height 32
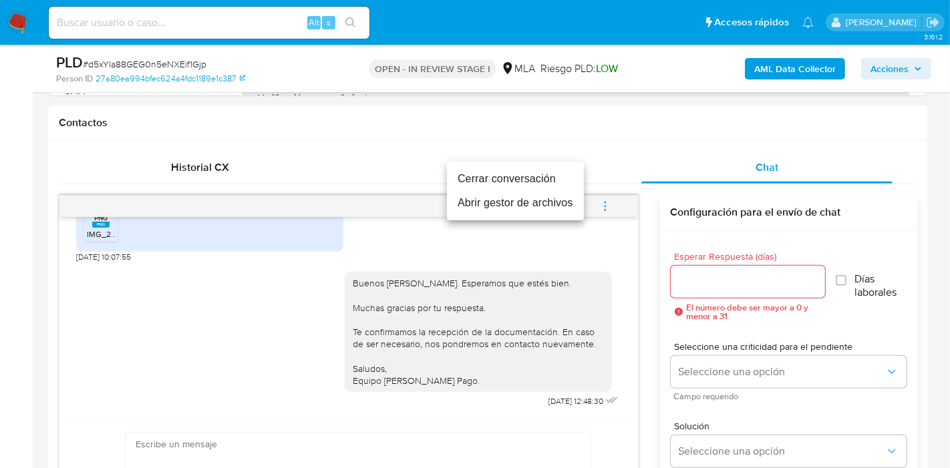
click at [496, 178] on li "Cerrar conversación" at bounding box center [515, 179] width 137 height 24
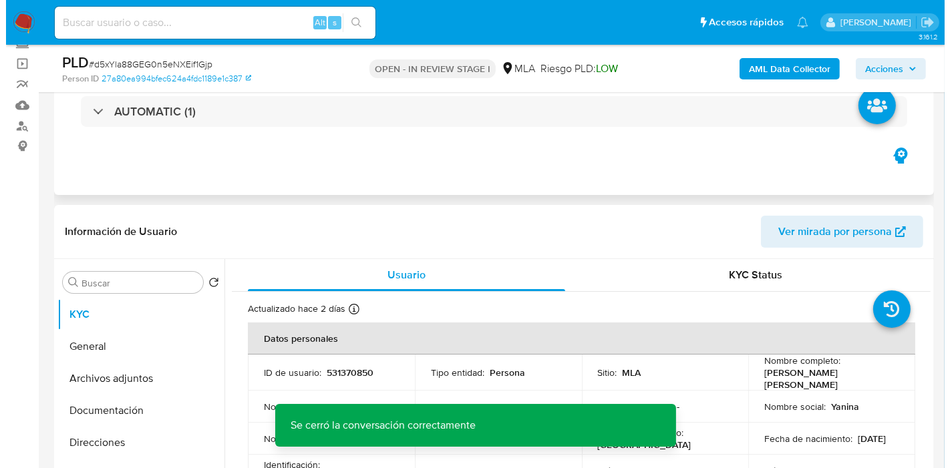
scroll to position [74, 0]
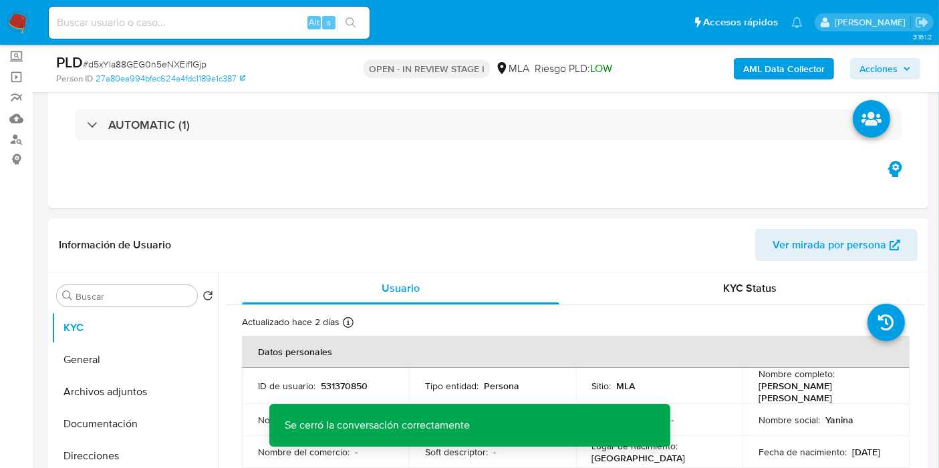
click at [778, 69] on b "AML Data Collector" at bounding box center [784, 68] width 82 height 21
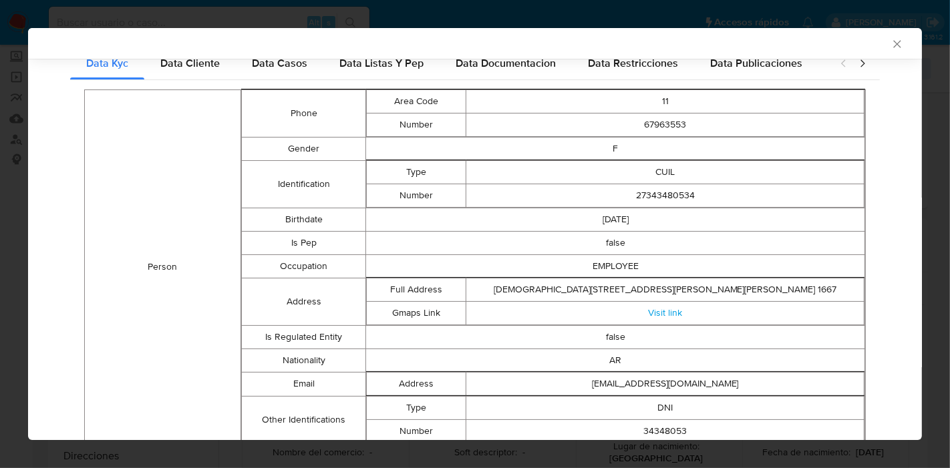
scroll to position [118, 0]
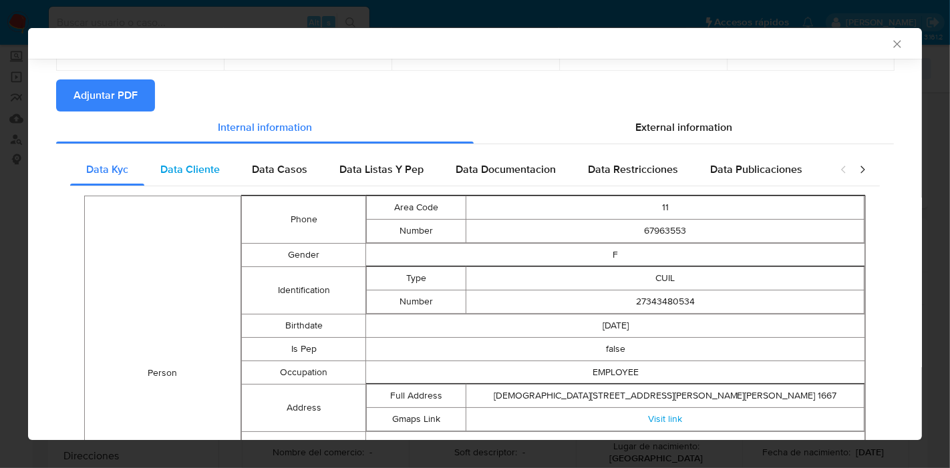
click at [192, 154] on div "Data Cliente" at bounding box center [190, 170] width 92 height 32
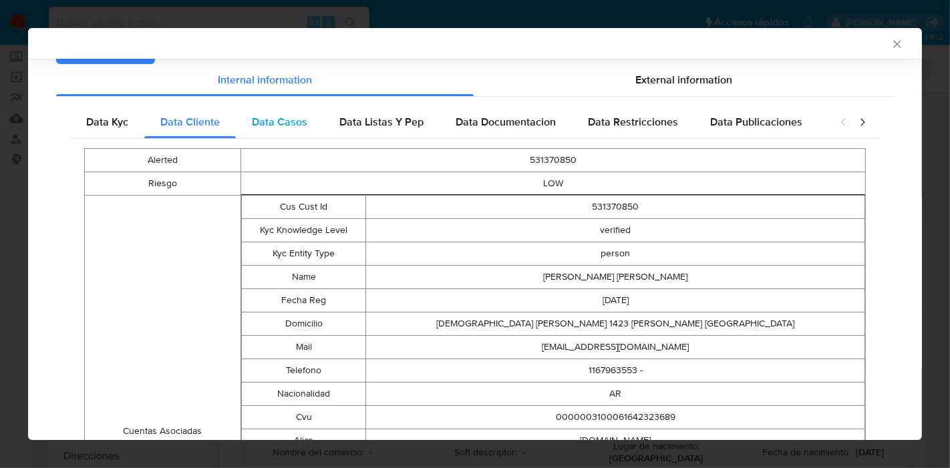
click at [296, 136] on div "Data Casos" at bounding box center [280, 122] width 88 height 32
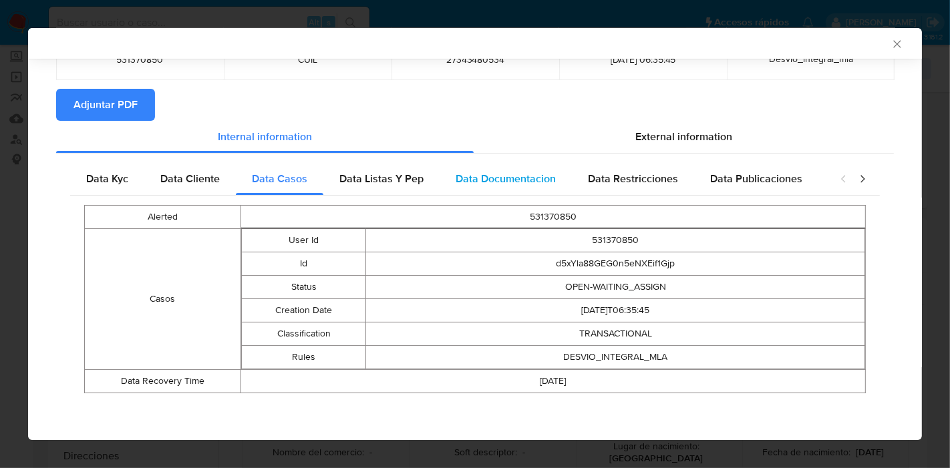
scroll to position [108, 0]
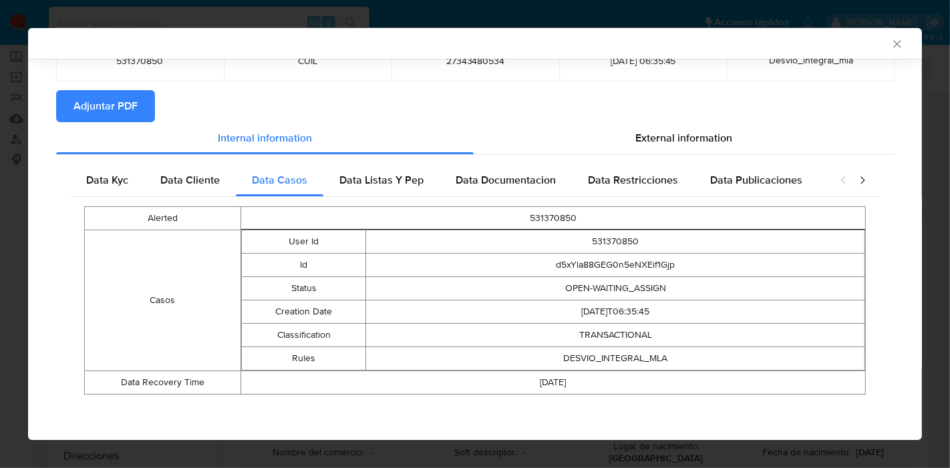
click at [374, 156] on div "Data Kyc Data Cliente Data Casos Data Listas Y Pep Data Documentacion Data Rest…" at bounding box center [475, 284] width 838 height 259
click at [374, 168] on div "Data Listas Y Pep" at bounding box center [381, 180] width 116 height 32
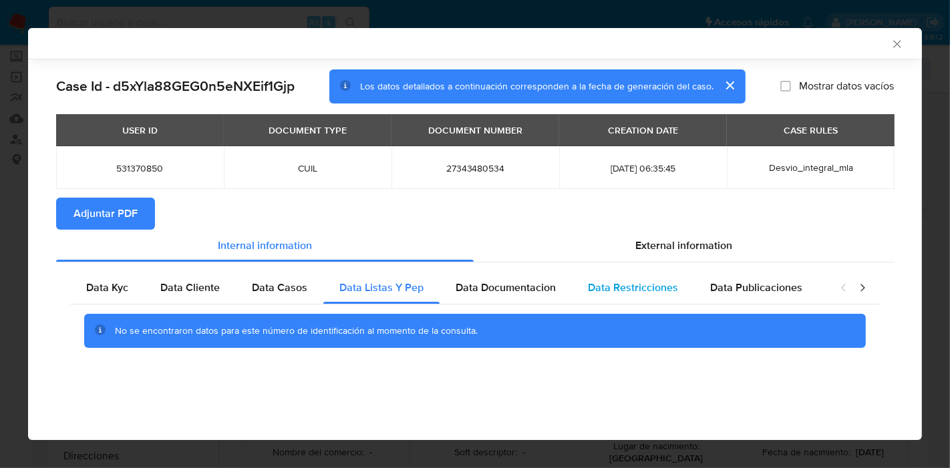
drag, startPoint x: 496, startPoint y: 302, endPoint x: 573, endPoint y: 281, distance: 79.1
click at [506, 289] on div "Data Documentacion" at bounding box center [506, 288] width 132 height 32
click at [659, 297] on div "Data Restricciones" at bounding box center [633, 288] width 122 height 32
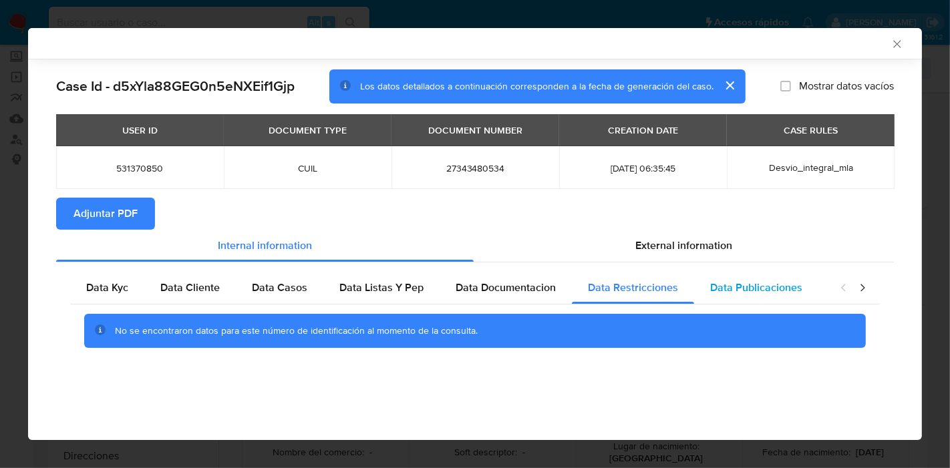
click at [738, 285] on span "Data Publicaciones" at bounding box center [756, 287] width 92 height 15
click at [862, 279] on div "closure-recommendation-modal" at bounding box center [852, 288] width 53 height 32
drag, startPoint x: 863, startPoint y: 287, endPoint x: 848, endPoint y: 290, distance: 14.9
click at [862, 287] on icon "closure-recommendation-modal" at bounding box center [862, 287] width 13 height 13
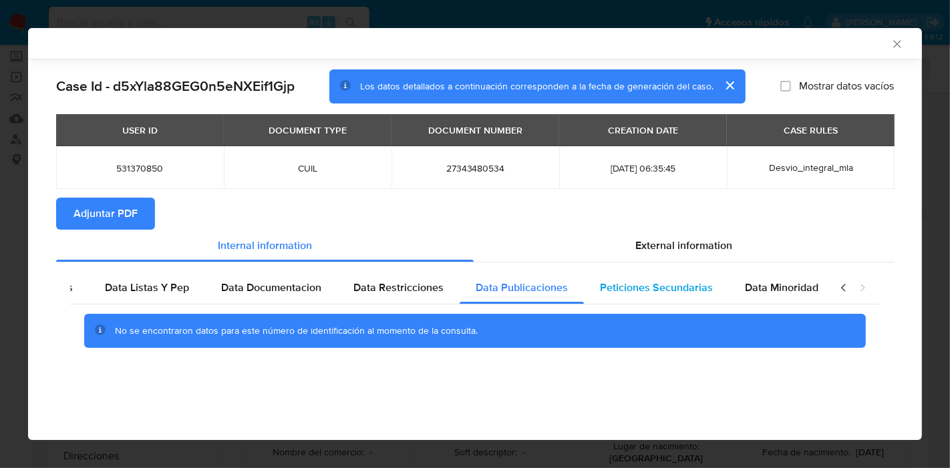
click at [635, 278] on div "Peticiones Secundarias" at bounding box center [656, 288] width 145 height 32
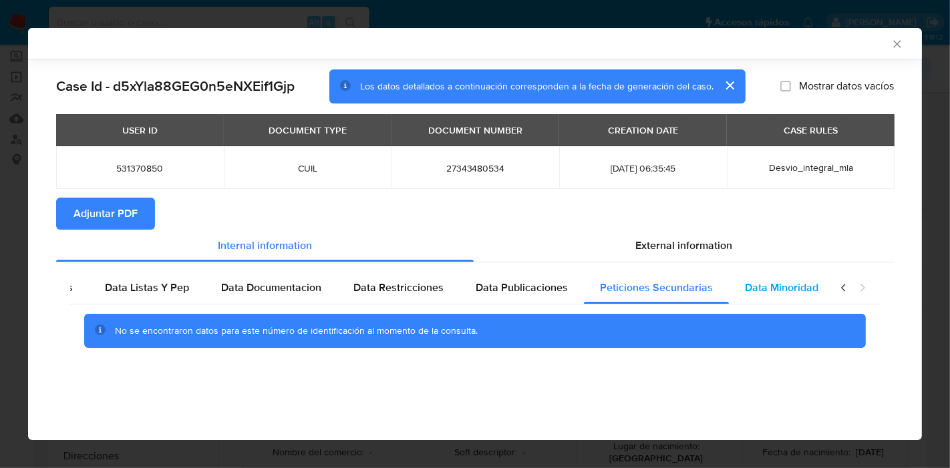
click at [758, 283] on span "Data Minoridad" at bounding box center [781, 287] width 73 height 15
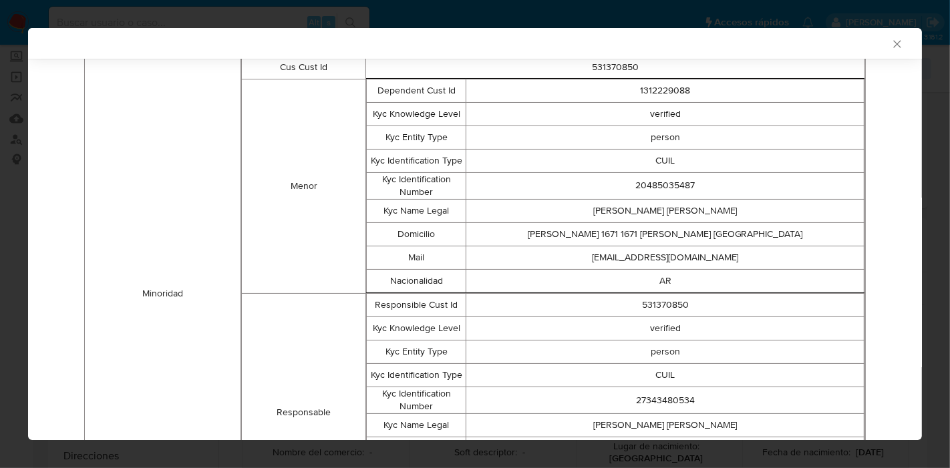
scroll to position [72, 0]
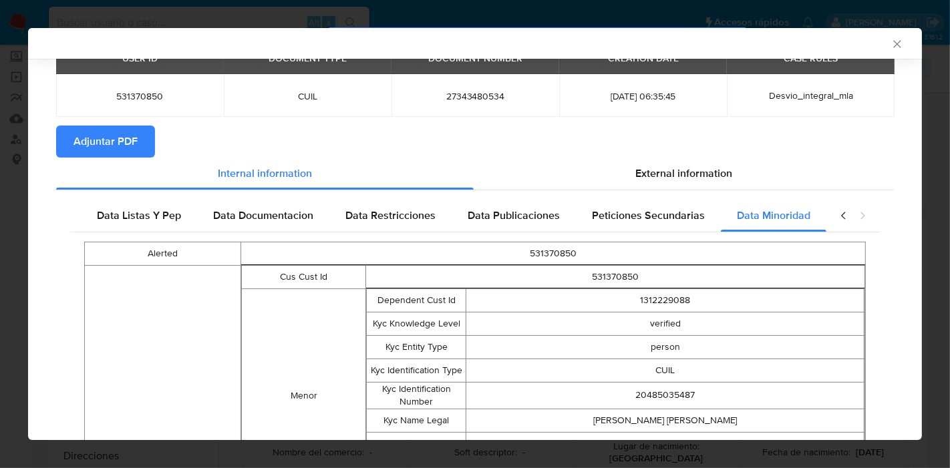
click at [837, 220] on icon "closure-recommendation-modal" at bounding box center [843, 215] width 13 height 13
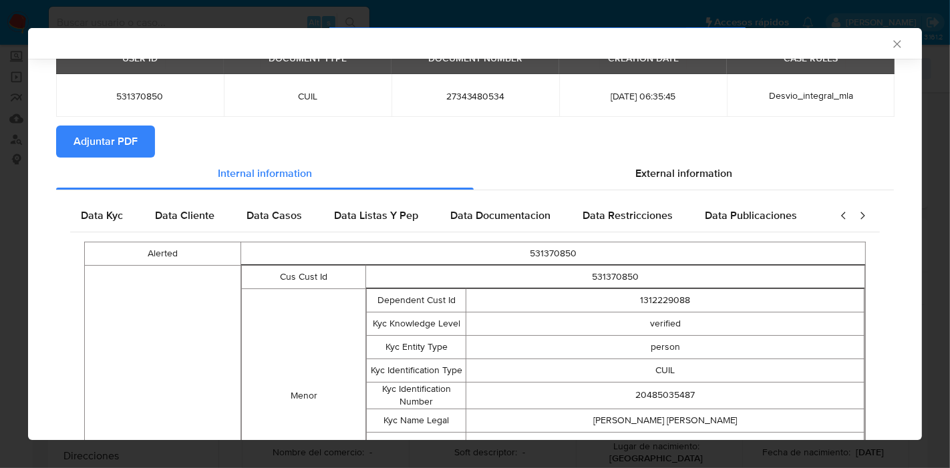
click at [837, 220] on icon "closure-recommendation-modal" at bounding box center [843, 215] width 13 height 13
click at [79, 212] on div "Data Kyc" at bounding box center [107, 216] width 74 height 32
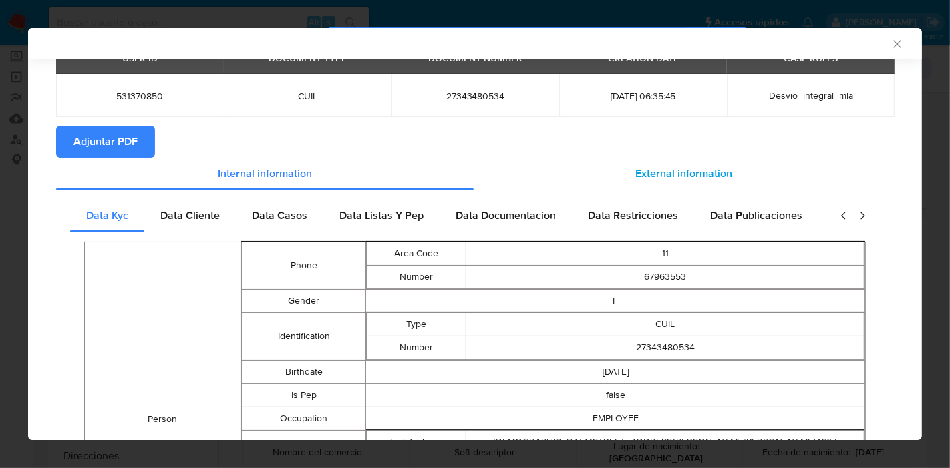
click at [635, 175] on span "External information" at bounding box center [683, 173] width 97 height 15
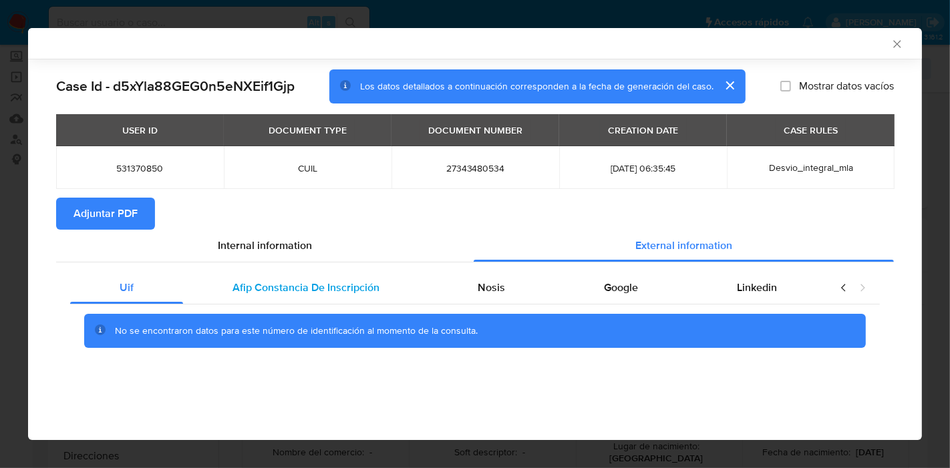
click at [281, 299] on div "Afip Constancia De Inscripción" at bounding box center [306, 288] width 246 height 32
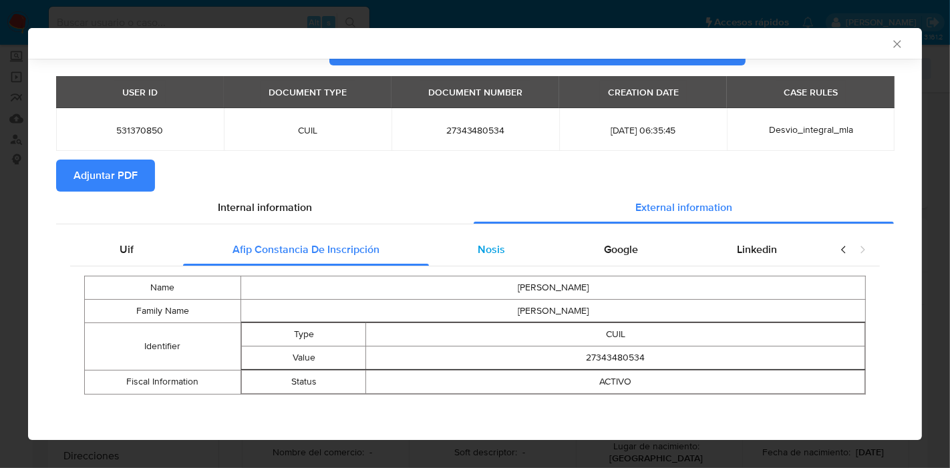
scroll to position [38, 0]
click at [460, 254] on div "Nosis" at bounding box center [492, 250] width 126 height 32
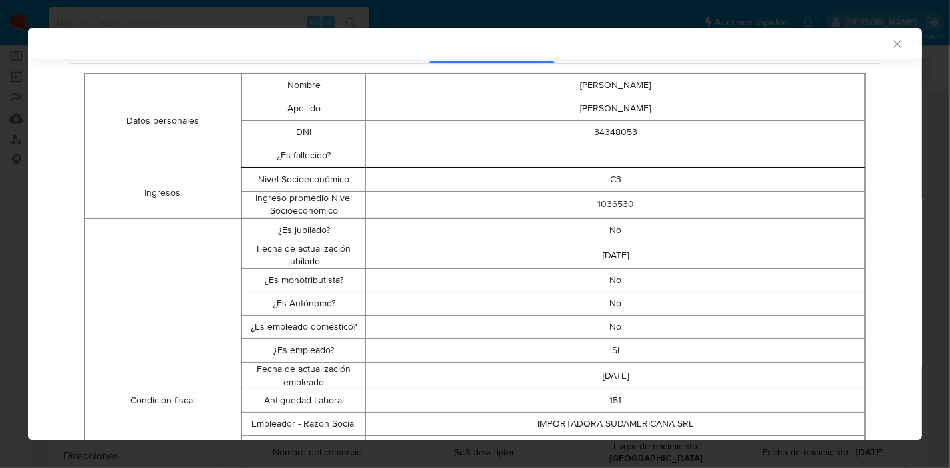
scroll to position [112, 0]
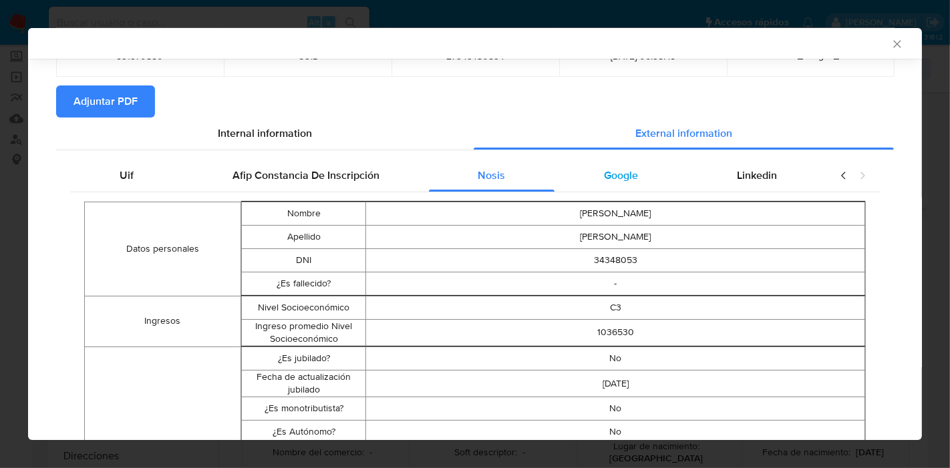
click at [613, 190] on div "Google" at bounding box center [620, 176] width 133 height 32
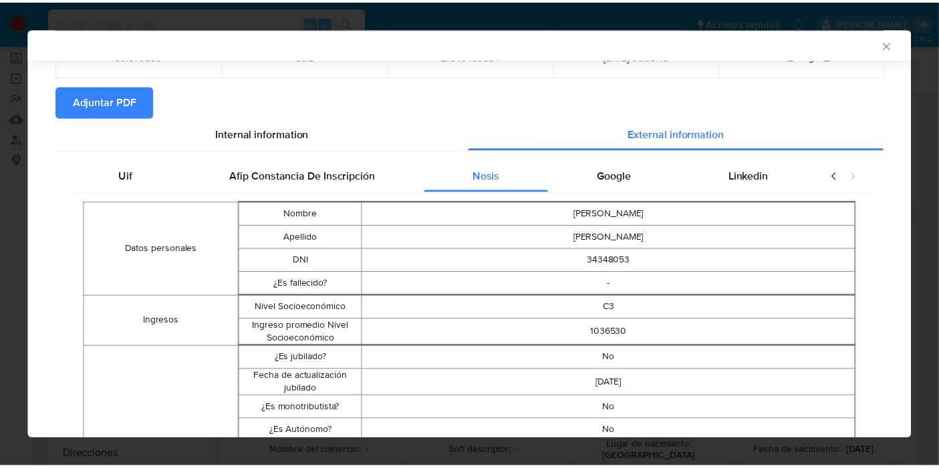
scroll to position [0, 0]
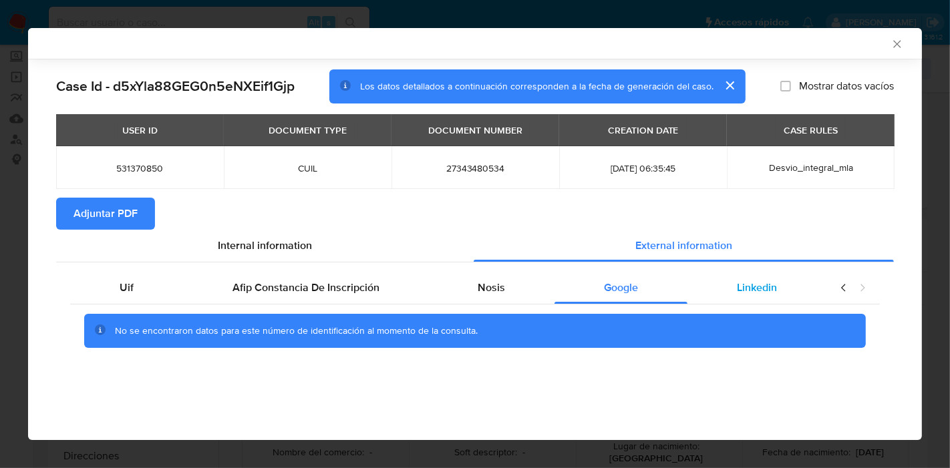
click at [745, 283] on span "Linkedin" at bounding box center [757, 287] width 40 height 15
drag, startPoint x: 159, startPoint y: 309, endPoint x: 150, endPoint y: 301, distance: 12.3
click at [156, 308] on div "No se encontraron datos para este número de identificación al momento de la con…" at bounding box center [475, 331] width 810 height 53
click at [150, 301] on div "Uif" at bounding box center [126, 288] width 113 height 32
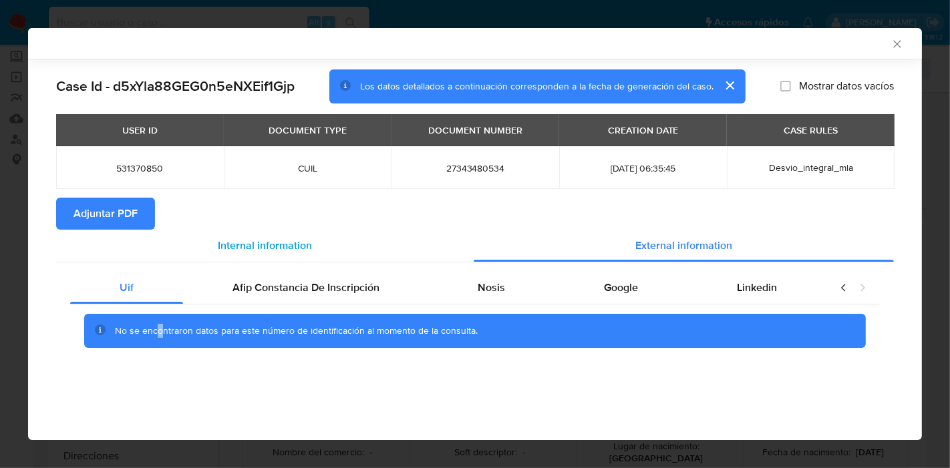
click at [292, 261] on div "Internal information" at bounding box center [265, 246] width 418 height 32
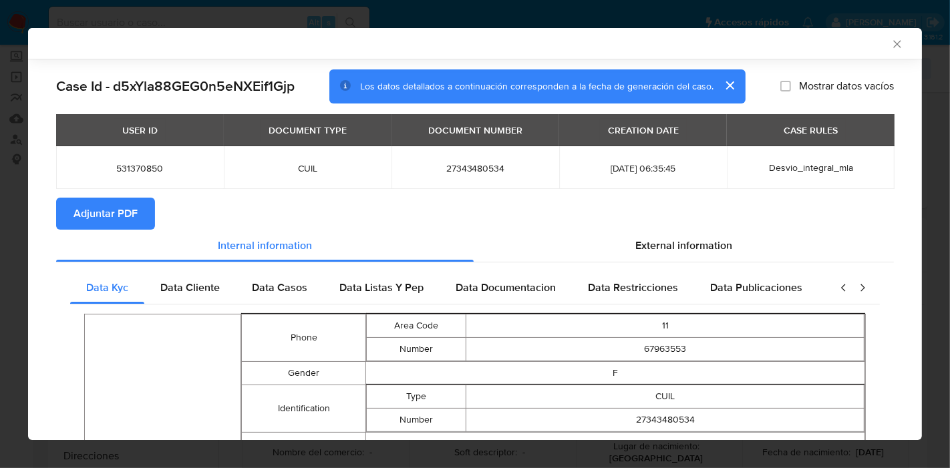
click at [138, 218] on button "Adjuntar PDF" at bounding box center [105, 214] width 99 height 32
click at [890, 48] on icon "Cerrar ventana" at bounding box center [896, 43] width 13 height 13
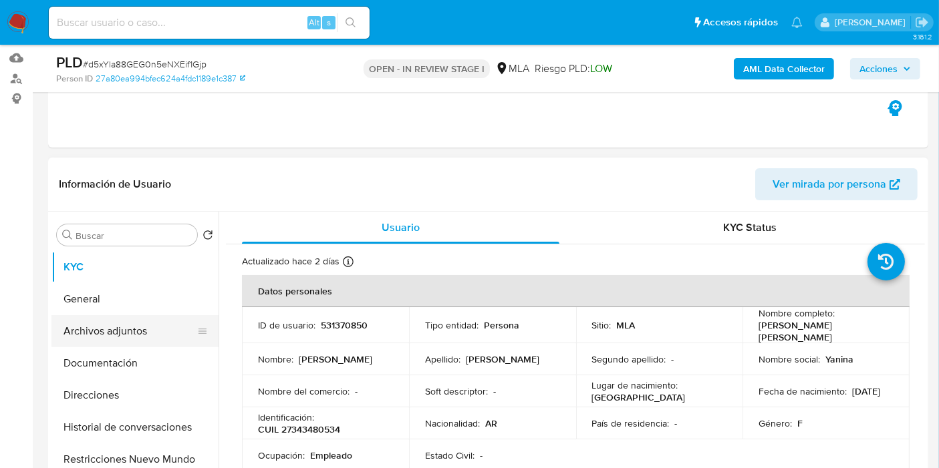
scroll to position [148, 0]
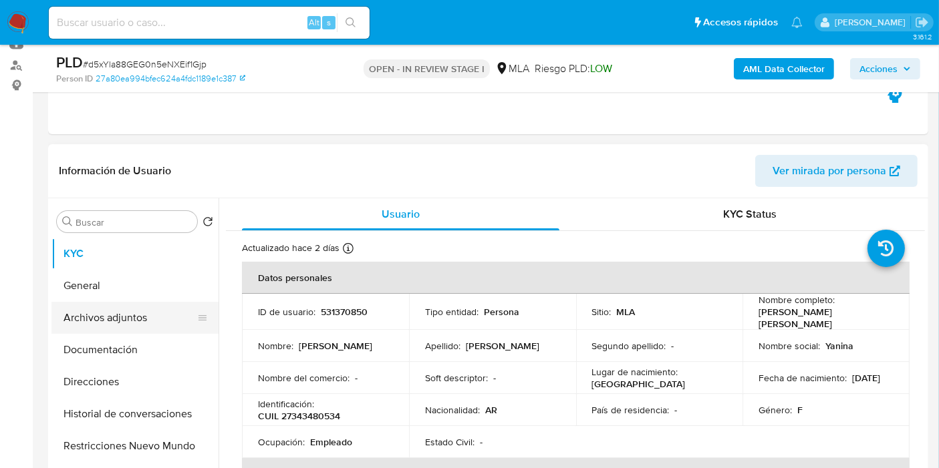
click at [170, 312] on button "Archivos adjuntos" at bounding box center [129, 318] width 156 height 32
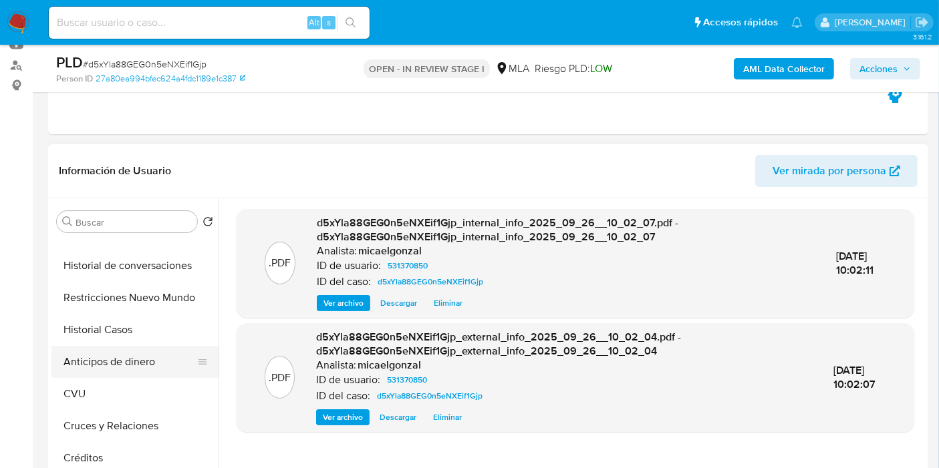
click at [124, 366] on button "Anticipos de dinero" at bounding box center [129, 362] width 156 height 32
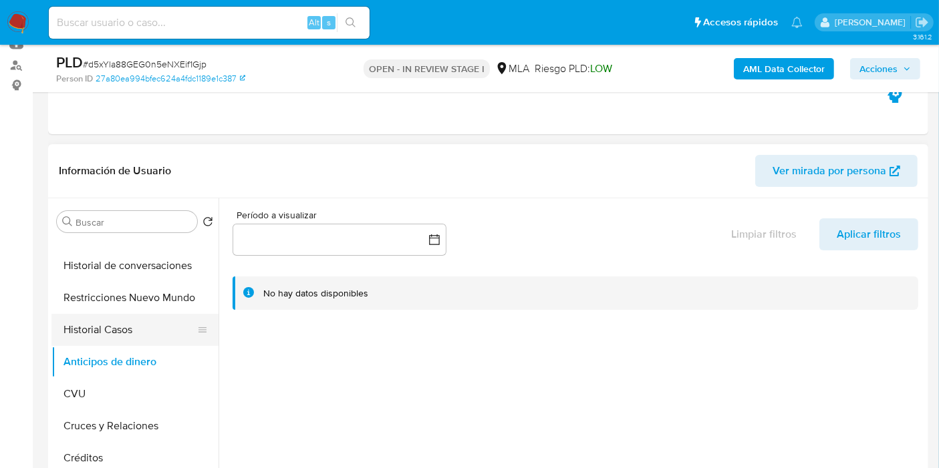
click at [132, 340] on button "Historial Casos" at bounding box center [129, 330] width 156 height 32
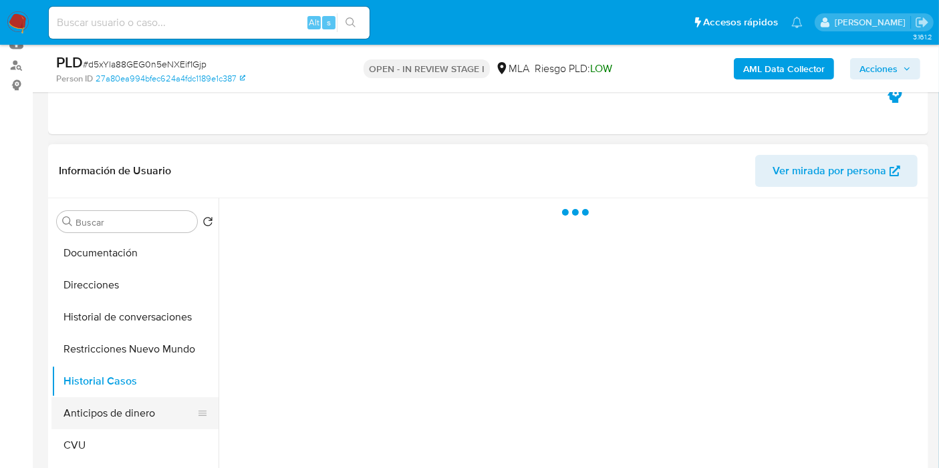
scroll to position [74, 0]
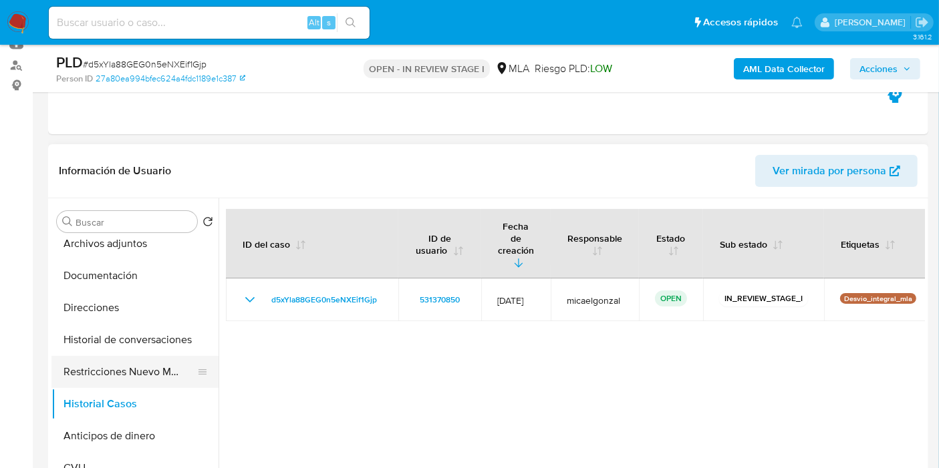
click at [126, 365] on button "Restricciones Nuevo Mundo" at bounding box center [129, 372] width 156 height 32
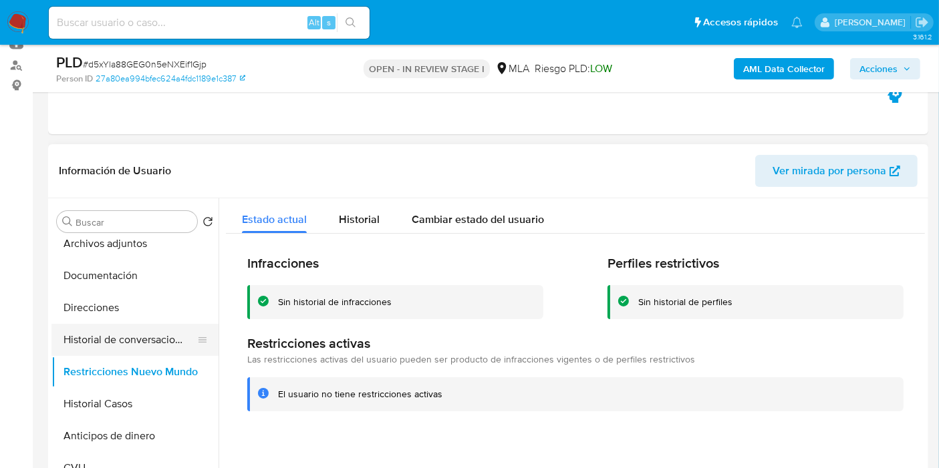
click at [132, 340] on button "Historial de conversaciones" at bounding box center [129, 340] width 156 height 32
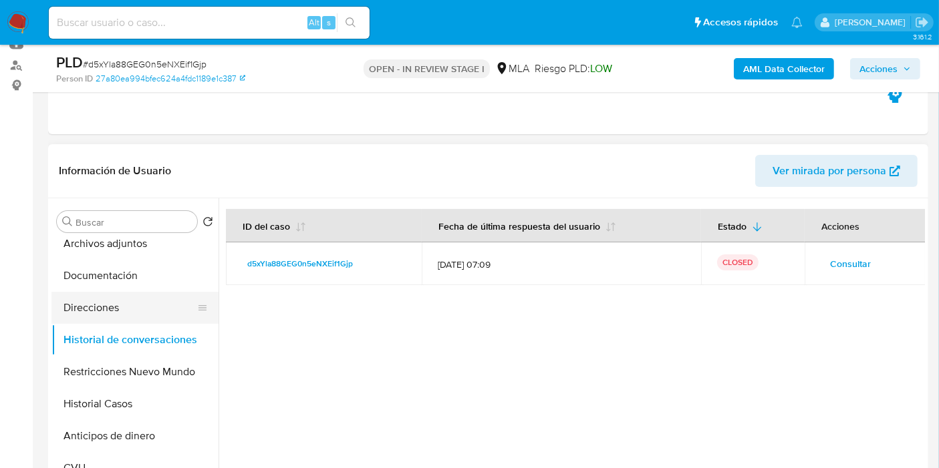
click at [130, 304] on button "Direcciones" at bounding box center [129, 308] width 156 height 32
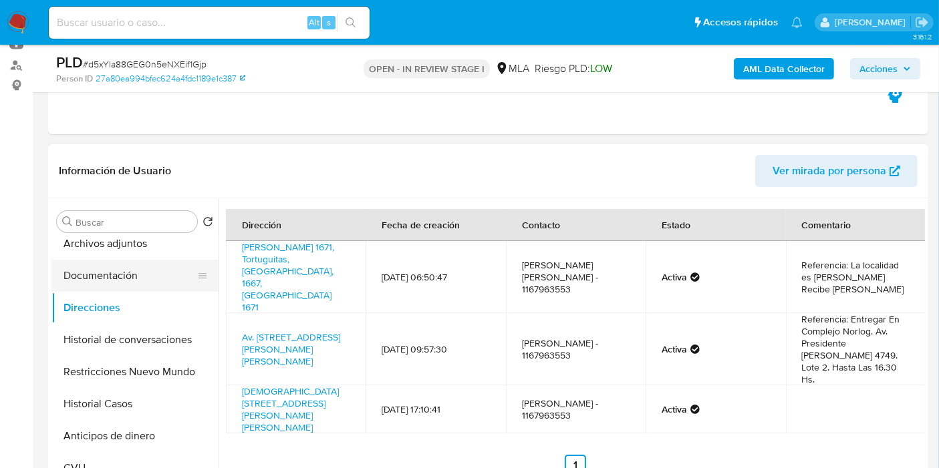
click at [126, 285] on button "Documentación" at bounding box center [129, 276] width 156 height 32
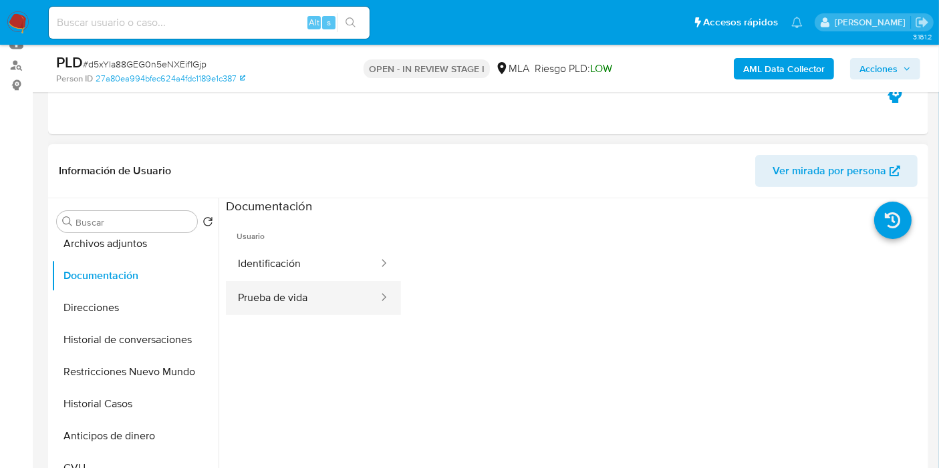
click at [277, 304] on button "Prueba de vida" at bounding box center [303, 298] width 154 height 34
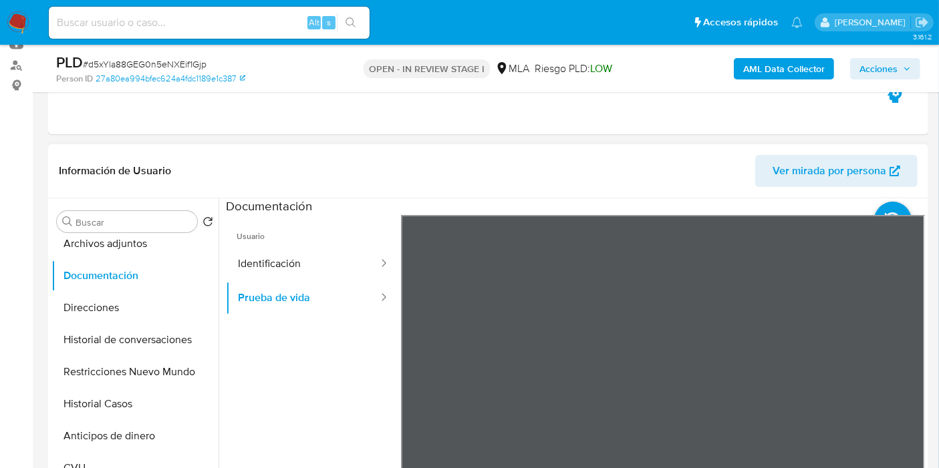
scroll to position [181, 0]
click at [295, 279] on button "Identificación" at bounding box center [303, 264] width 154 height 34
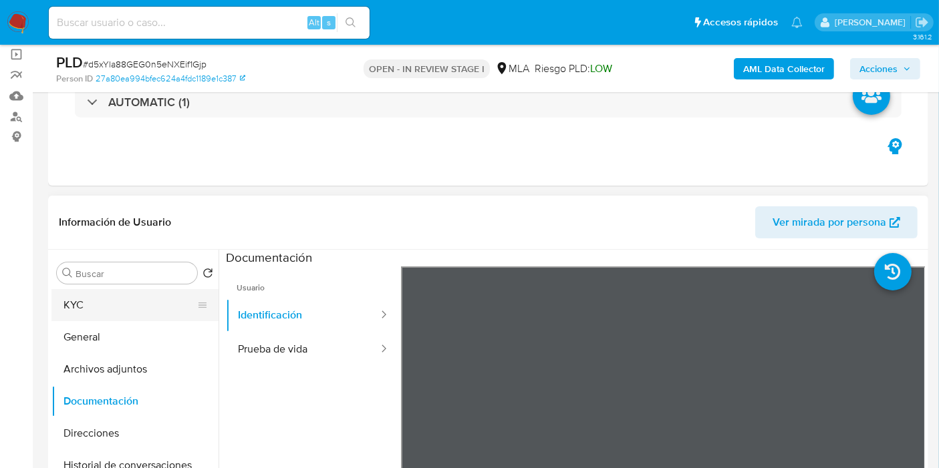
scroll to position [74, 0]
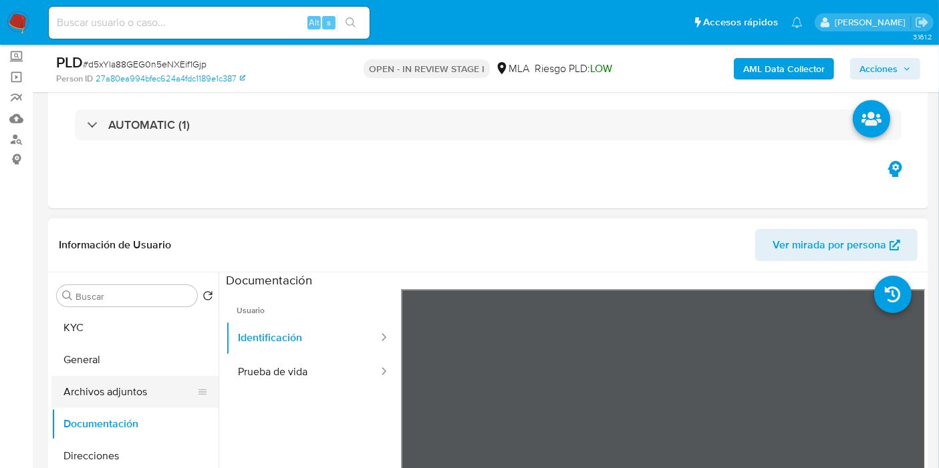
click at [131, 379] on button "Archivos adjuntos" at bounding box center [129, 392] width 156 height 32
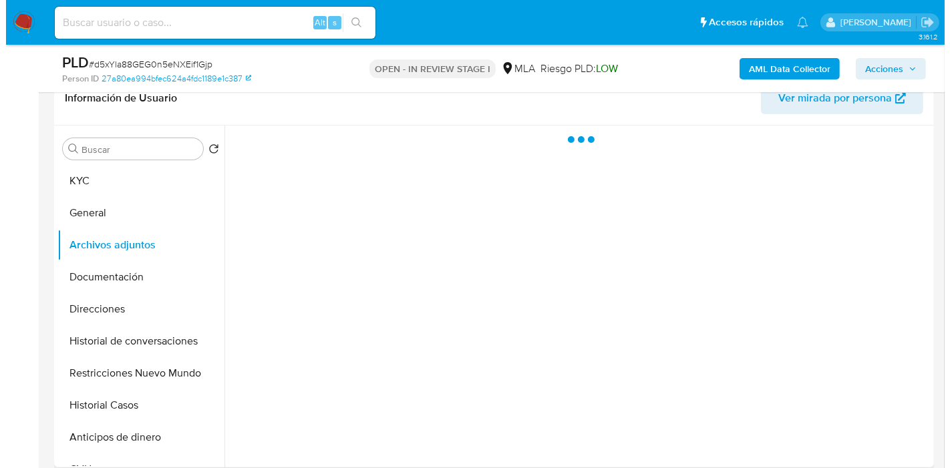
scroll to position [222, 0]
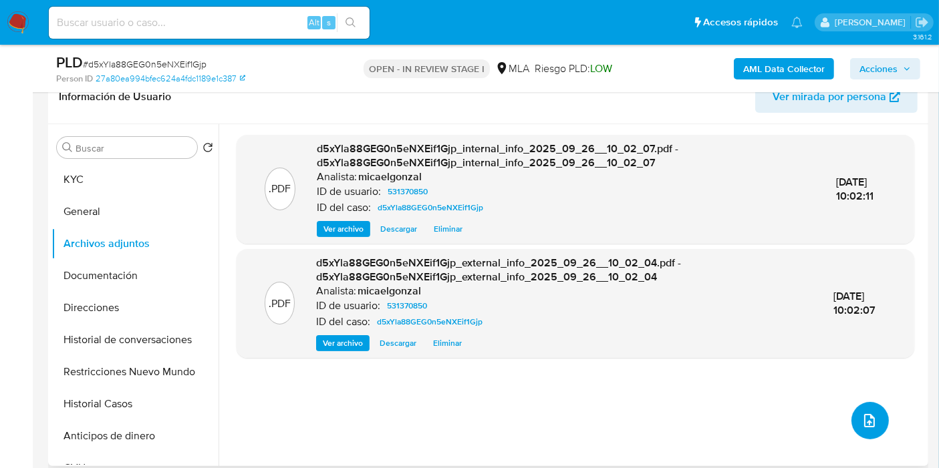
click at [860, 409] on button "upload-file" at bounding box center [869, 420] width 37 height 37
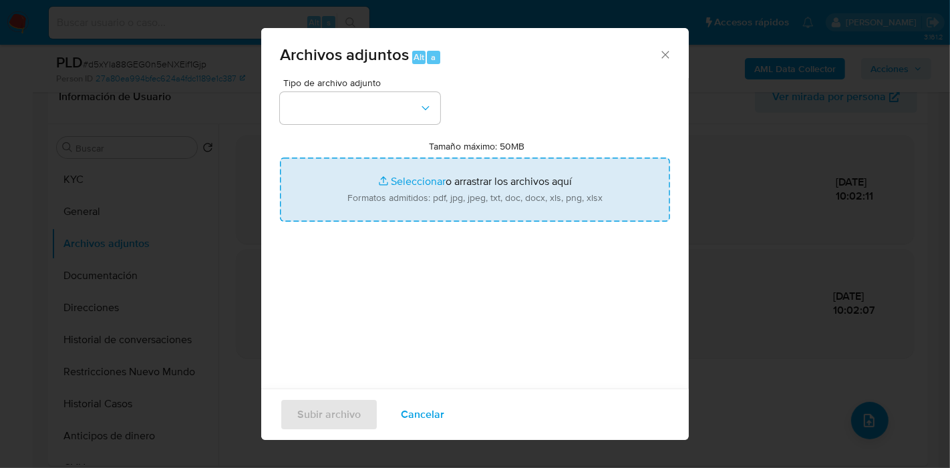
click at [458, 206] on input "Tamaño máximo: 50MB Seleccionar archivos" at bounding box center [475, 190] width 390 height 64
type input "C:\fakepath\Recibos de sueldo de julio y agosto - Liquidación Final.pdf"
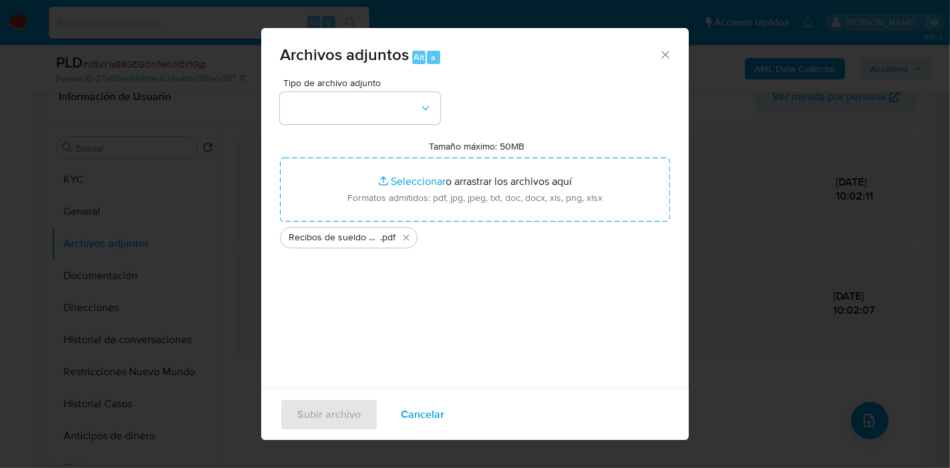
drag, startPoint x: 458, startPoint y: 206, endPoint x: 472, endPoint y: 346, distance: 141.1
click at [472, 346] on div "Tipo de archivo adjunto Tamaño máximo: 50MB Seleccionar archivos Seleccionar o …" at bounding box center [475, 235] width 390 height 315
click at [361, 120] on button "button" at bounding box center [360, 108] width 160 height 32
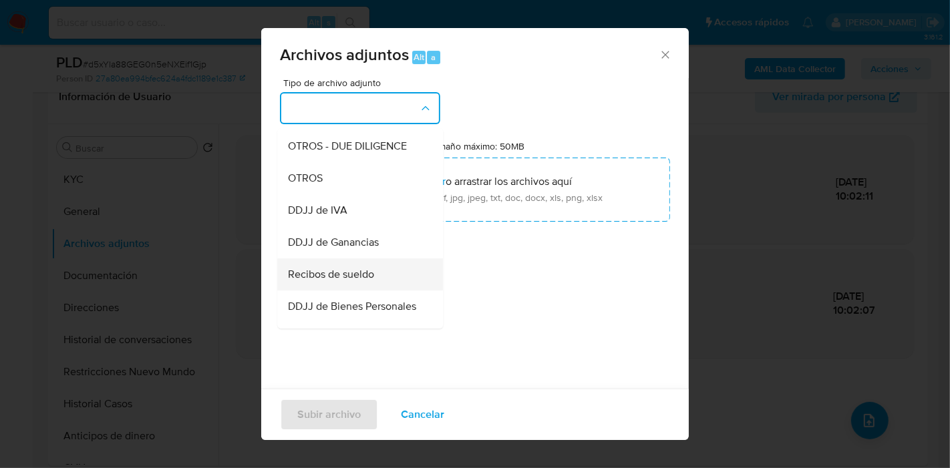
click at [365, 281] on span "Recibos de sueldo" at bounding box center [331, 274] width 86 height 13
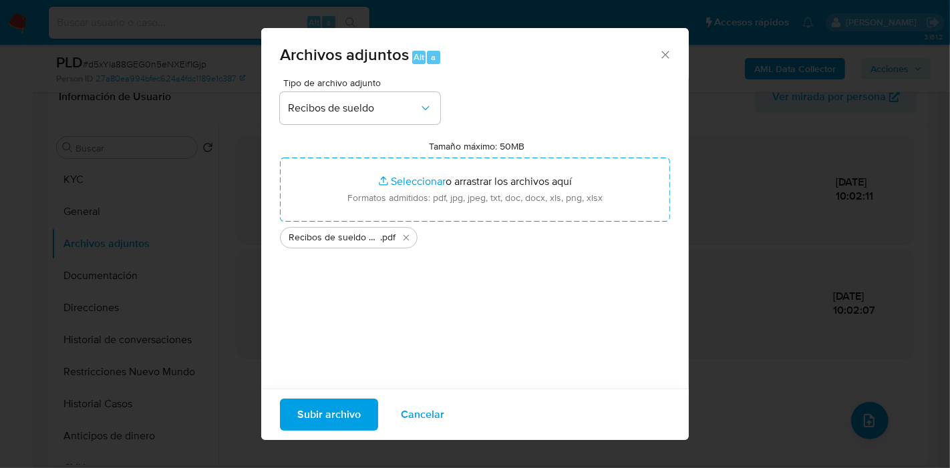
click at [333, 403] on span "Subir archivo" at bounding box center [328, 414] width 63 height 29
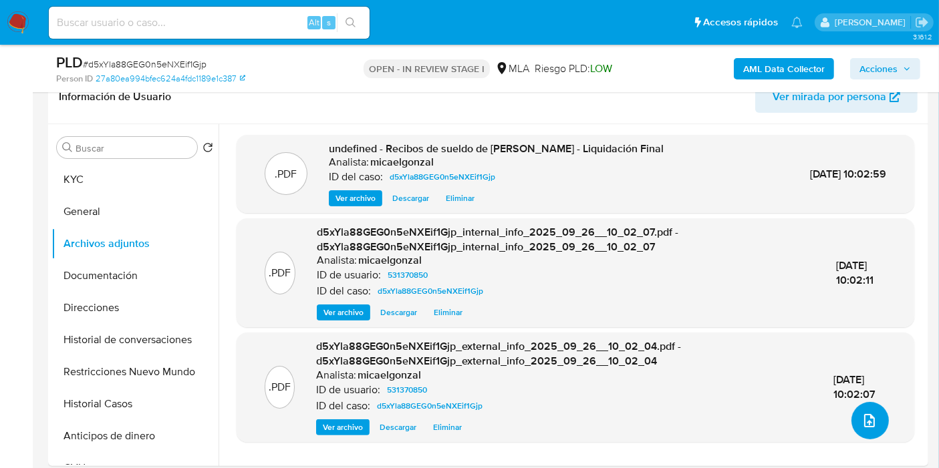
click at [864, 415] on icon "upload-file" at bounding box center [869, 421] width 16 height 16
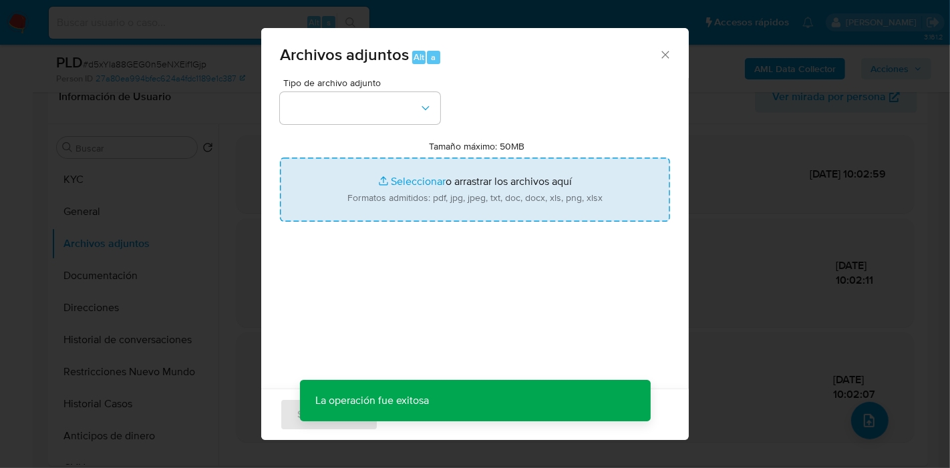
click at [473, 200] on input "Tamaño máximo: 50MB Seleccionar archivos" at bounding box center [475, 190] width 390 height 64
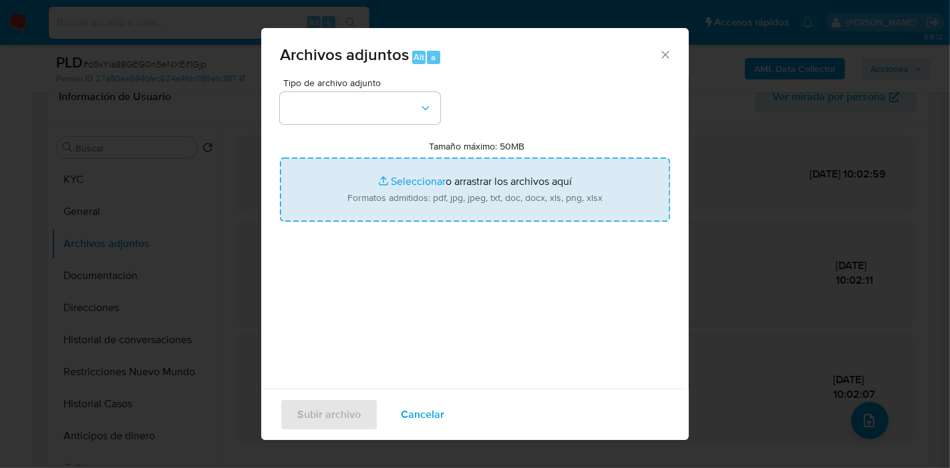
type input "C:\fakepath\Movimientos de Yanina Soledad Cancino.xlsx"
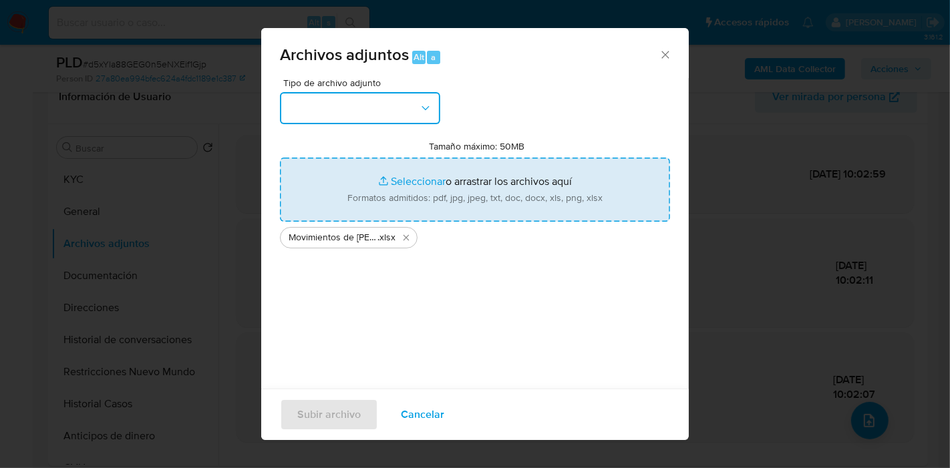
click at [289, 113] on button "button" at bounding box center [360, 108] width 160 height 32
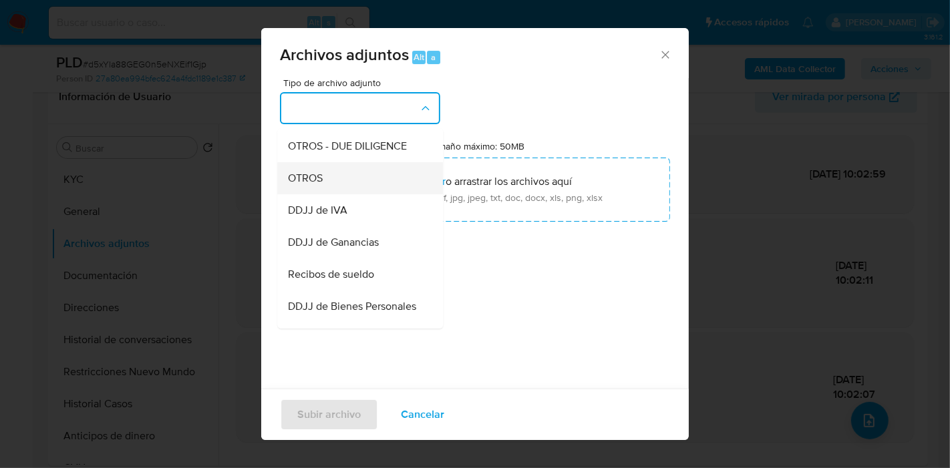
drag, startPoint x: 354, startPoint y: 208, endPoint x: 334, endPoint y: 199, distance: 21.8
click at [334, 199] on ul "IDENTIFICACIÓN INGRESOS CAPTURA BUREAU CAPTURA GOOGLE CAPTURA WEB INFORMACIÓN S…" at bounding box center [360, 281] width 166 height 751
click at [334, 194] on div "OTROS" at bounding box center [356, 178] width 136 height 32
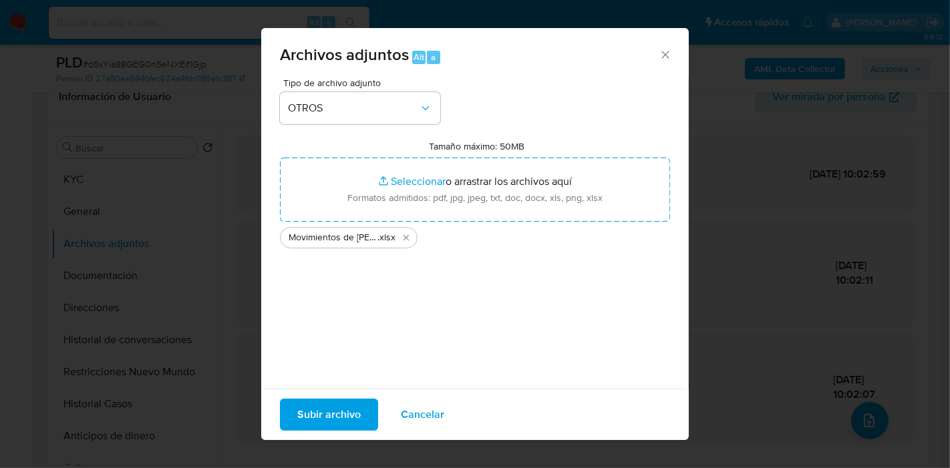
click at [355, 403] on span "Subir archivo" at bounding box center [328, 414] width 63 height 29
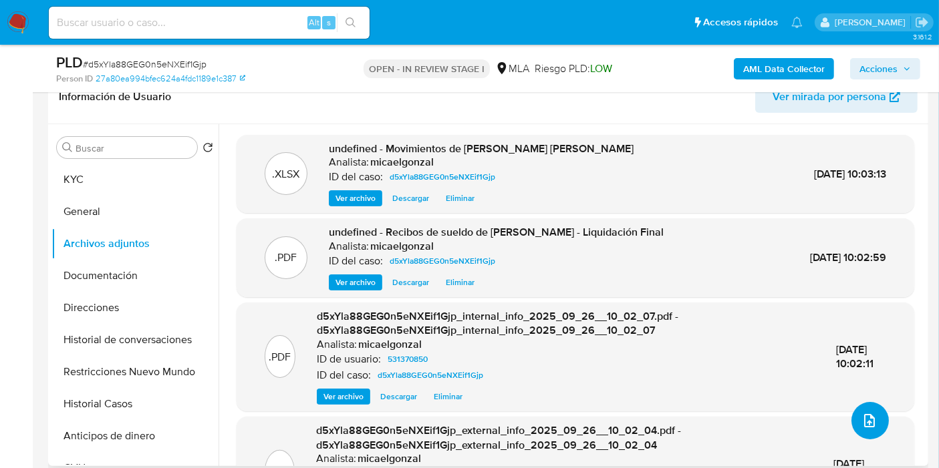
click at [868, 428] on button "upload-file" at bounding box center [869, 420] width 37 height 37
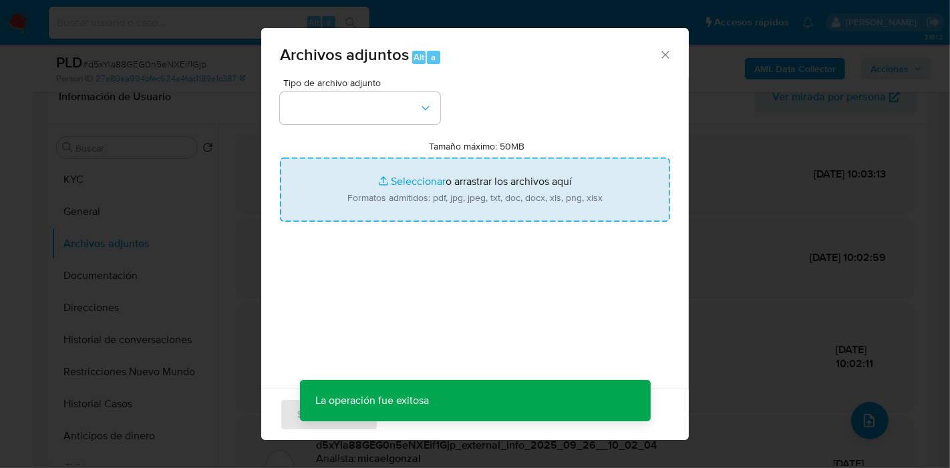
click at [424, 212] on input "Tamaño máximo: 50MB Seleccionar archivos" at bounding box center [475, 190] width 390 height 64
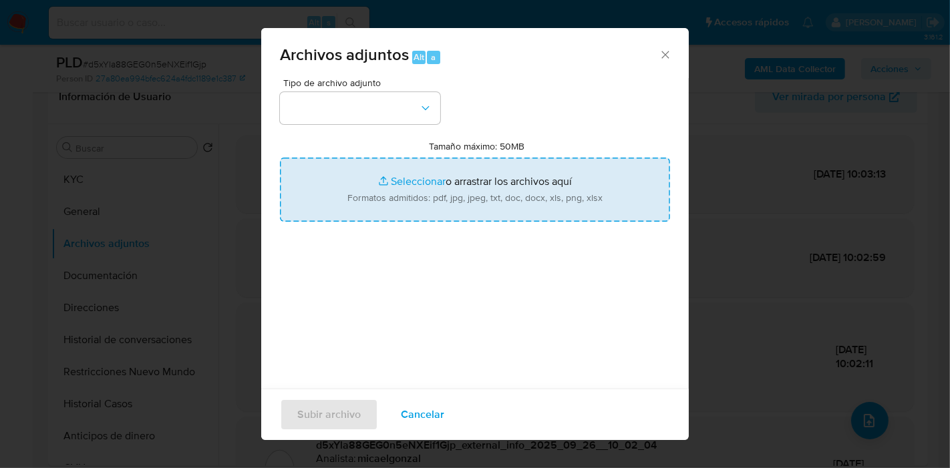
type input "C:\fakepath\Caselog d5xYla88GEG0n5eNXEif1Gjp_2025_09_18_06_53_06.docx"
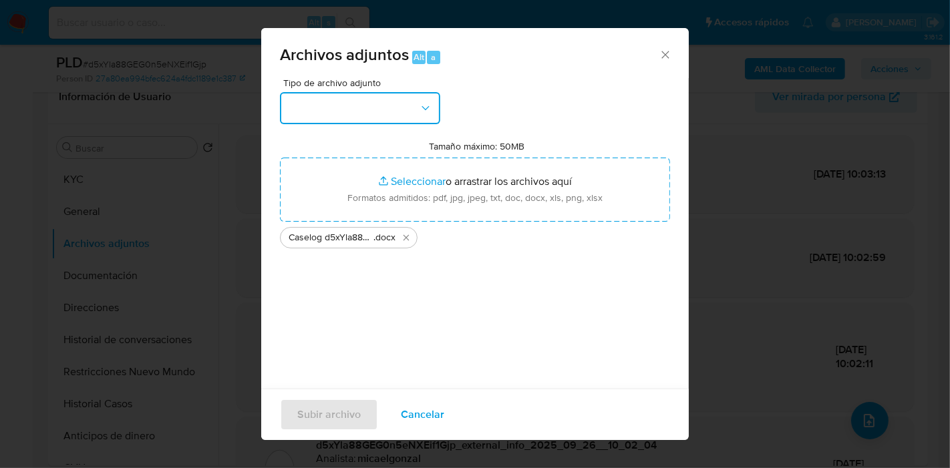
click at [301, 112] on button "button" at bounding box center [360, 108] width 160 height 32
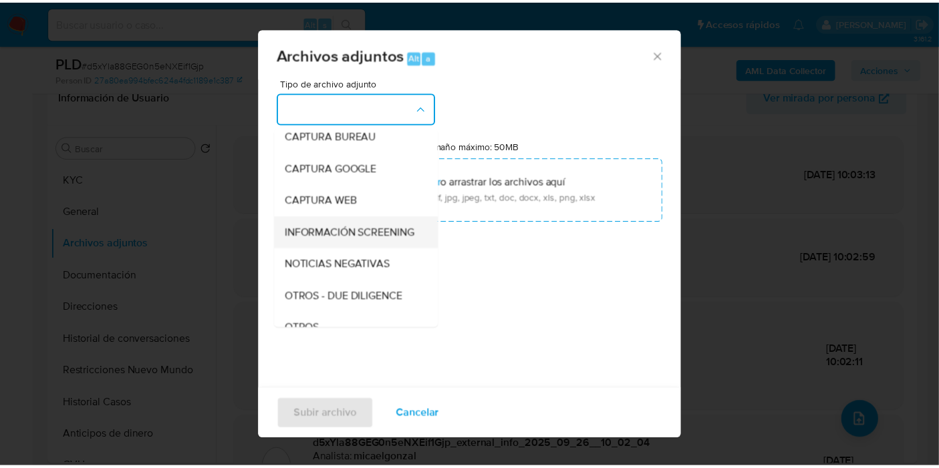
scroll to position [148, 0]
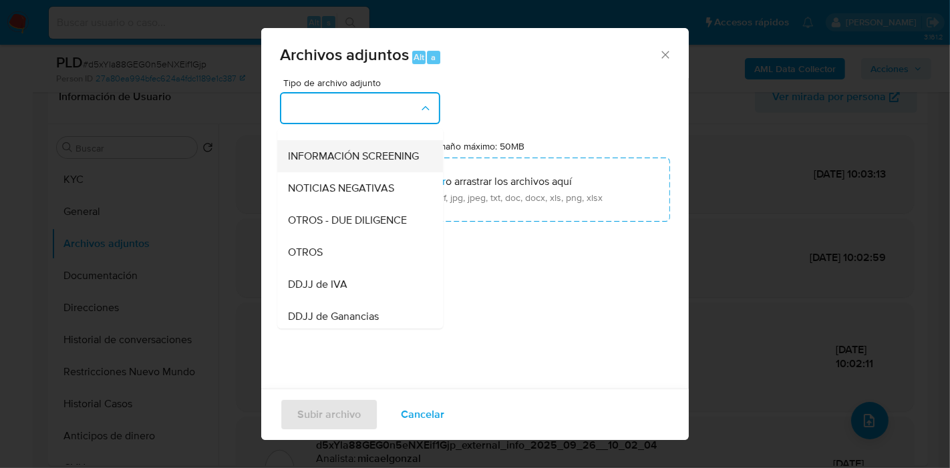
click at [359, 267] on div "OTROS" at bounding box center [356, 252] width 136 height 32
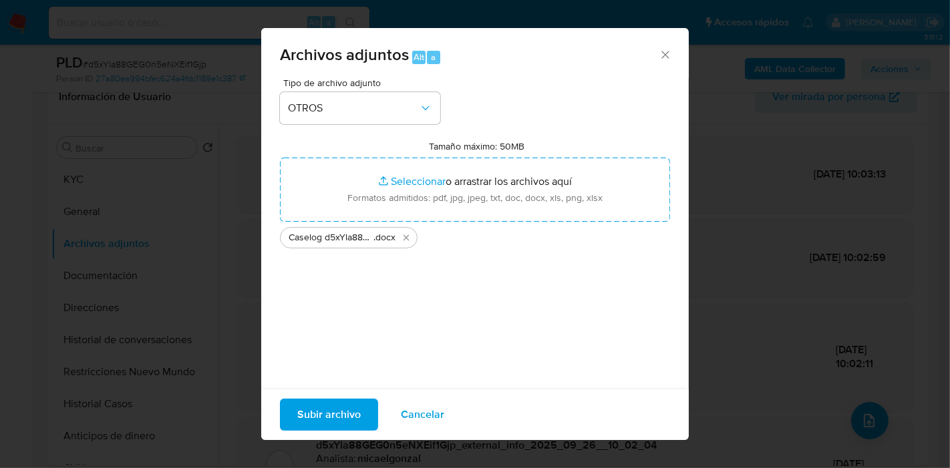
click at [325, 411] on span "Subir archivo" at bounding box center [328, 414] width 63 height 29
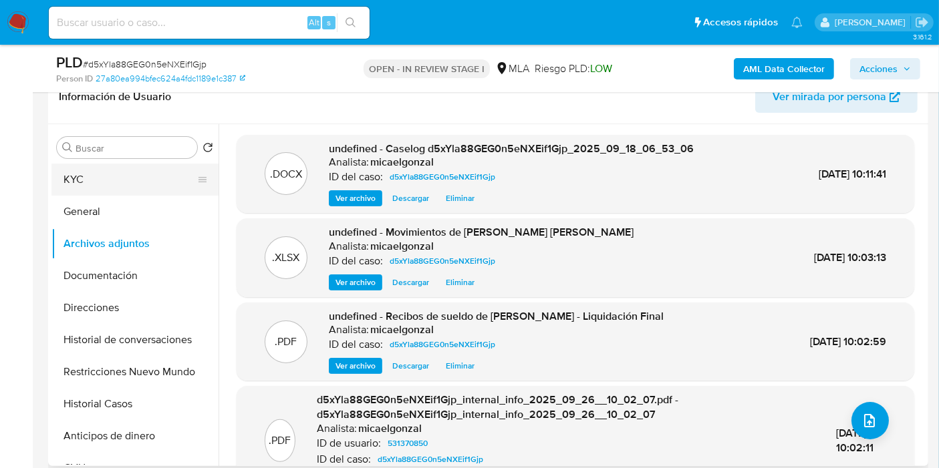
click at [124, 187] on button "KYC" at bounding box center [129, 180] width 156 height 32
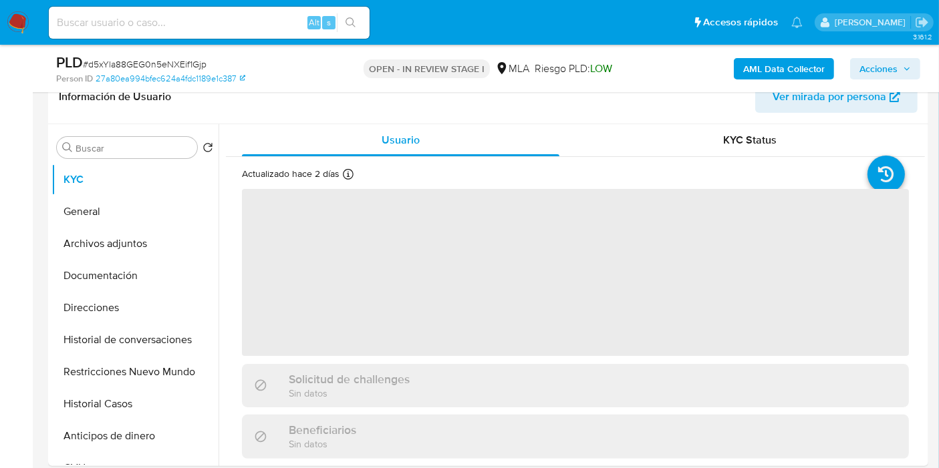
click at [870, 75] on span "Acciones" at bounding box center [878, 68] width 38 height 21
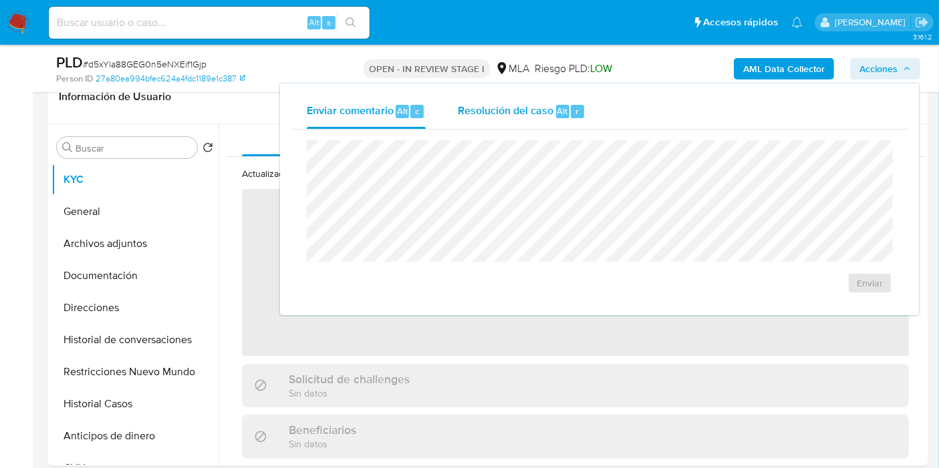
click at [555, 123] on div "Resolución del caso Alt r" at bounding box center [522, 111] width 128 height 35
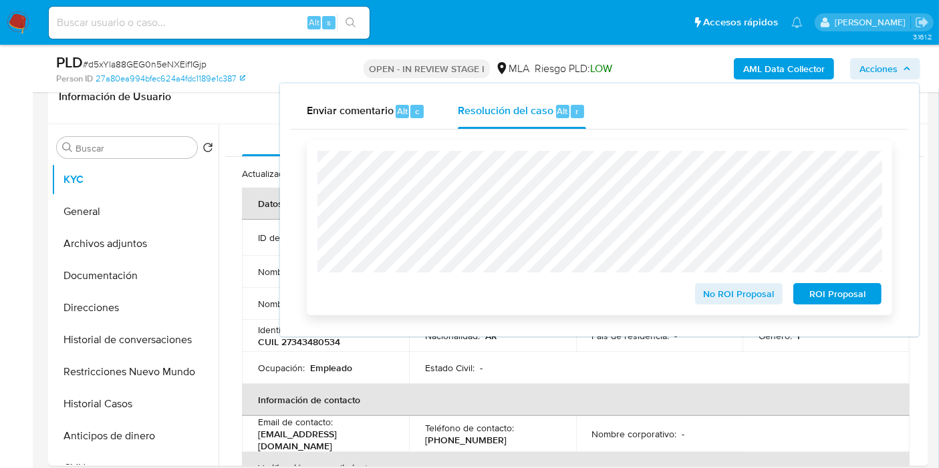
click at [729, 286] on span "No ROI Proposal" at bounding box center [738, 294] width 69 height 19
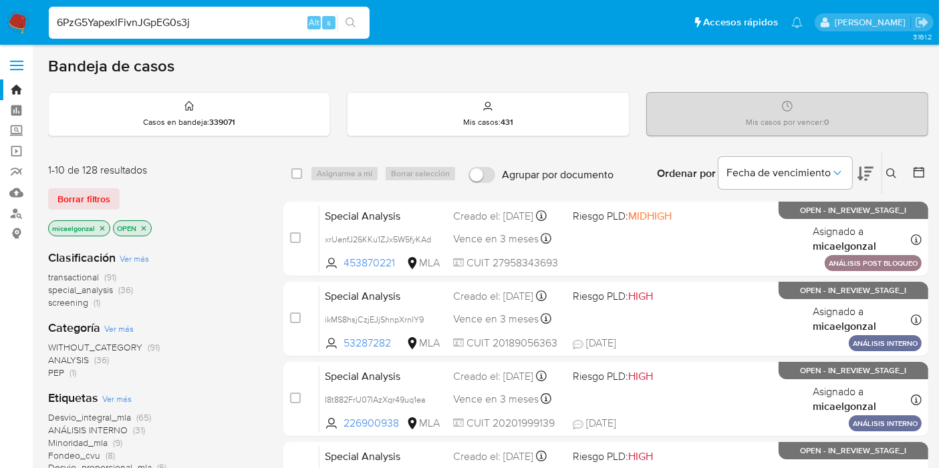
type input "6PzG5YapexlFivnJGpEG0s3j"
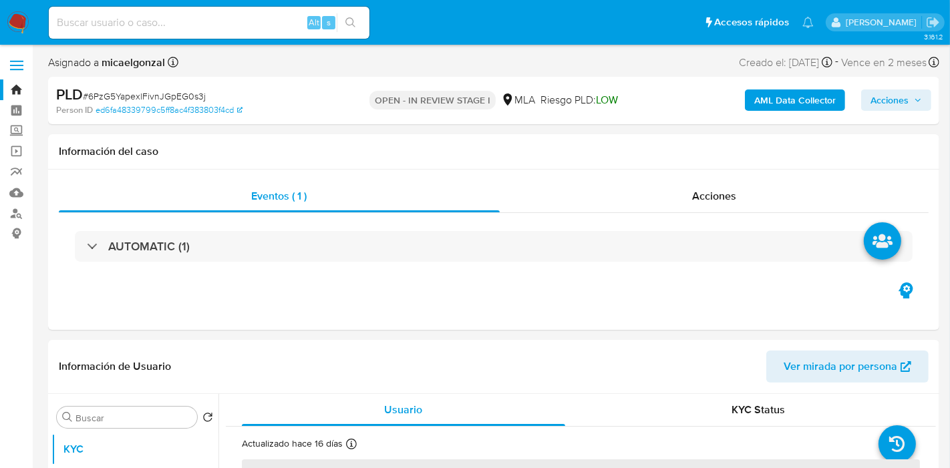
select select "10"
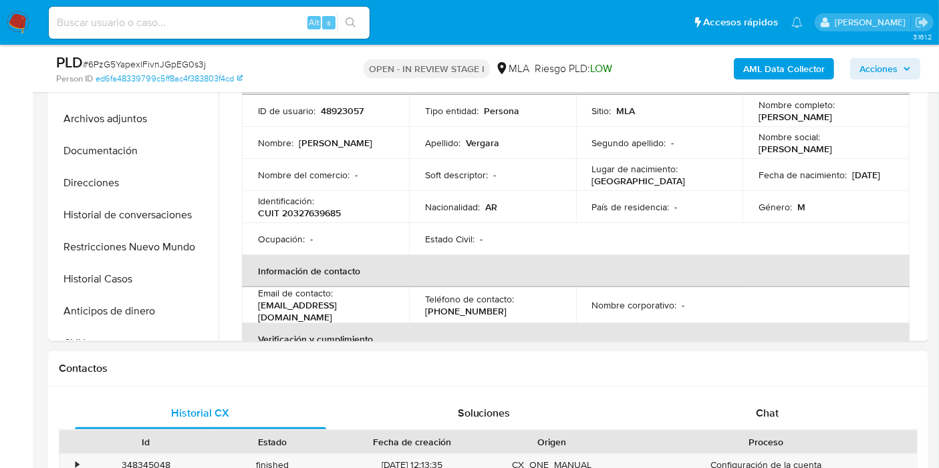
scroll to position [371, 0]
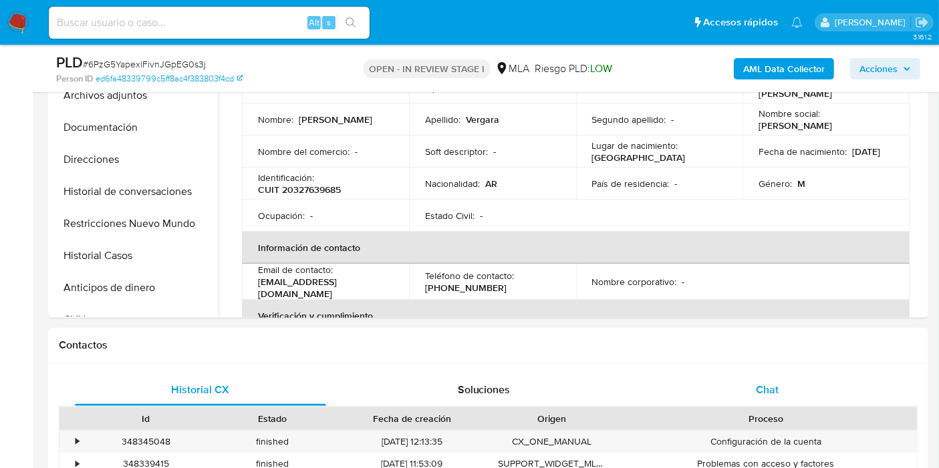
click at [746, 388] on div "Chat" at bounding box center [766, 390] width 251 height 32
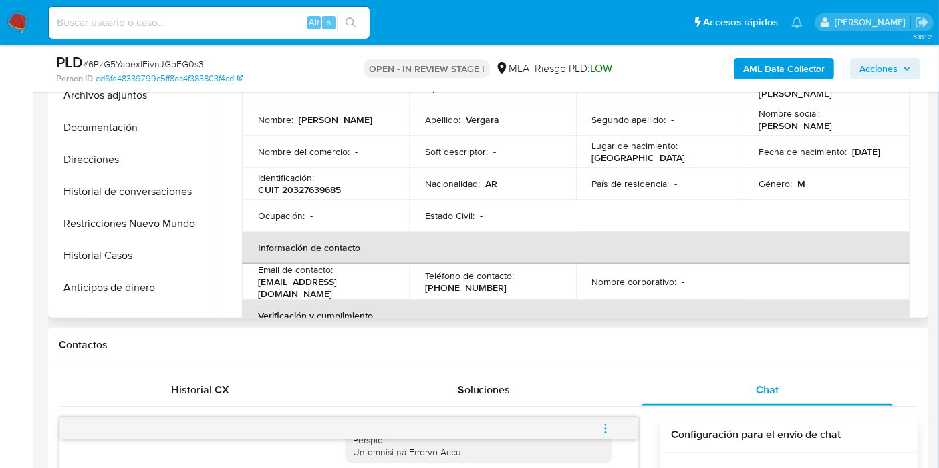
scroll to position [297, 0]
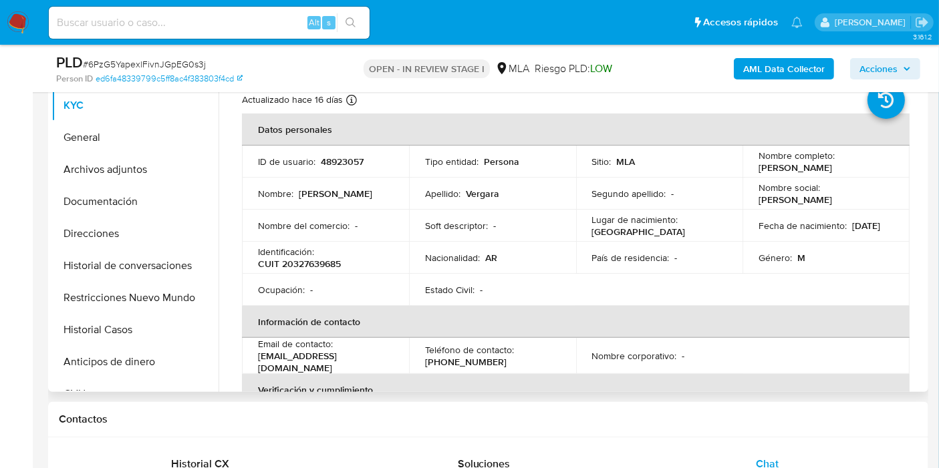
drag, startPoint x: 870, startPoint y: 164, endPoint x: 764, endPoint y: 164, distance: 105.6
click at [742, 163] on td "Nombre completo : Damian Leonardo Vergara" at bounding box center [825, 162] width 167 height 32
copy p "[PERSON_NAME]"
click at [150, 132] on button "General" at bounding box center [129, 138] width 156 height 32
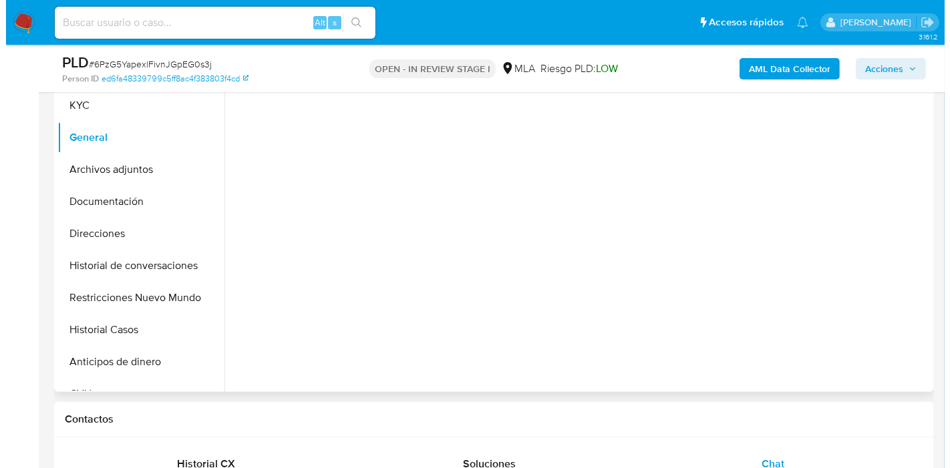
scroll to position [148, 0]
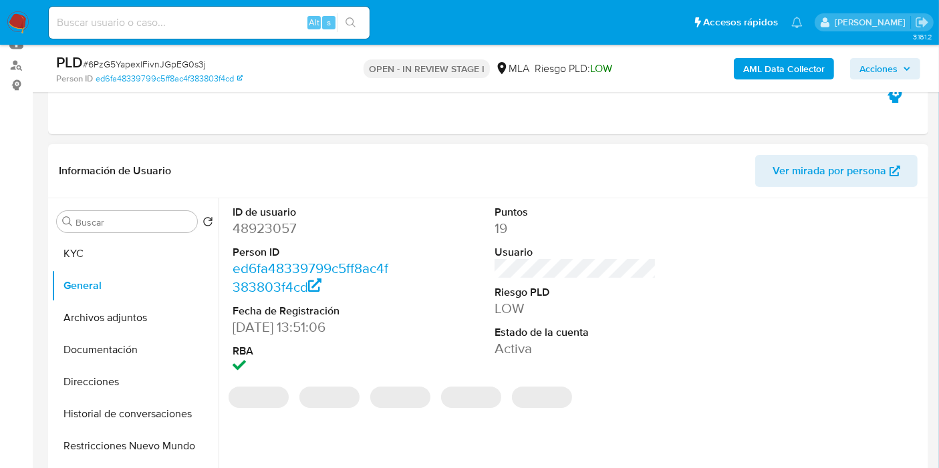
click at [261, 220] on dd "48923057" at bounding box center [313, 228] width 162 height 19
click at [262, 224] on dd "48923057" at bounding box center [313, 228] width 162 height 19
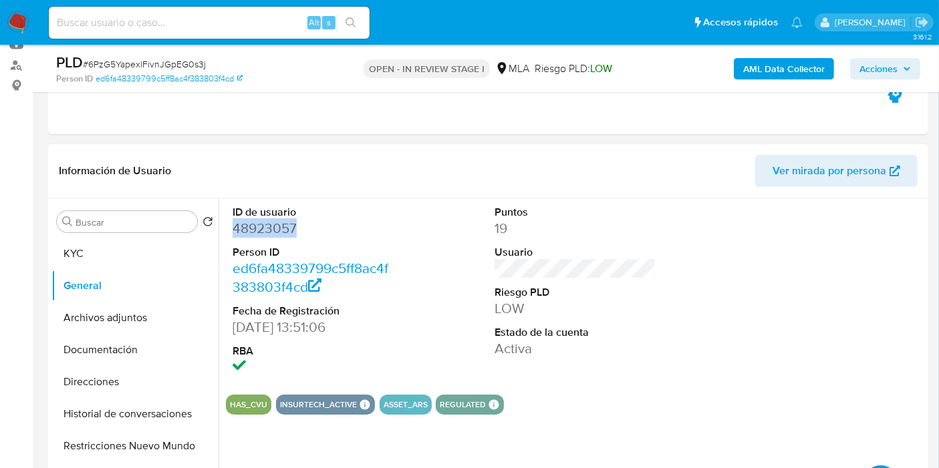
copy dd "48923057"
click at [769, 72] on b "AML Data Collector" at bounding box center [784, 68] width 82 height 21
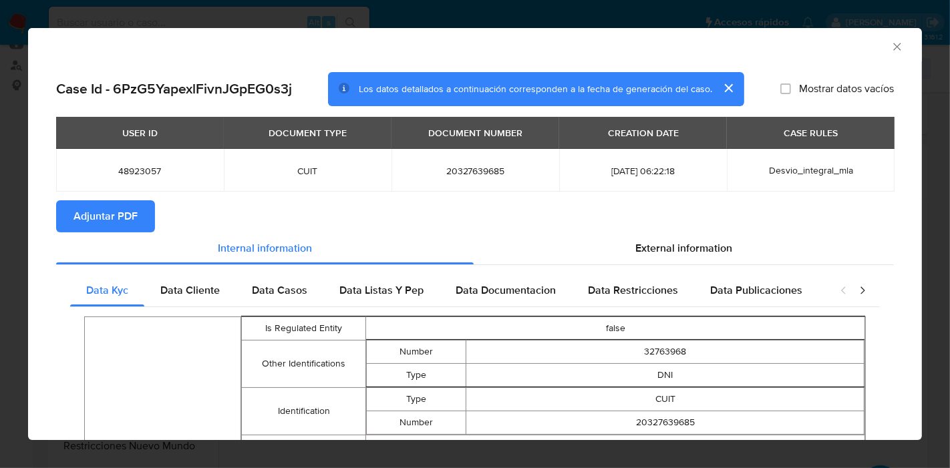
scroll to position [0, 0]
click at [200, 291] on span "Data Cliente" at bounding box center [189, 290] width 59 height 15
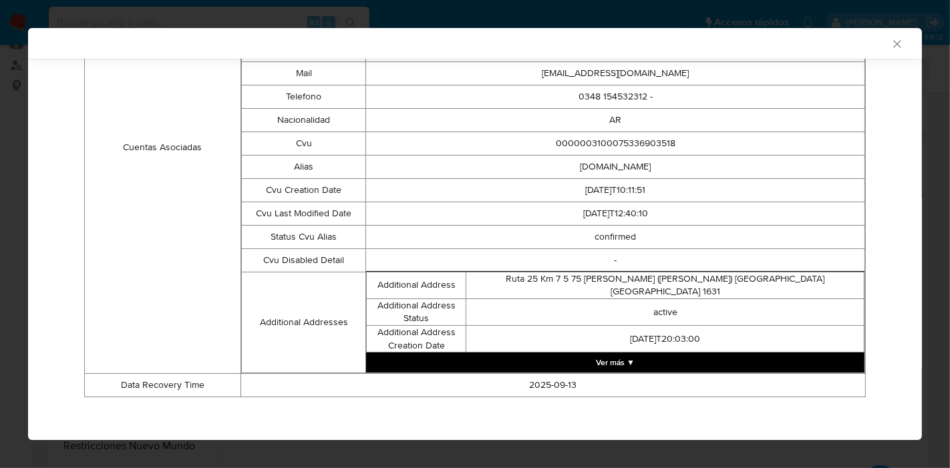
scroll to position [68, 0]
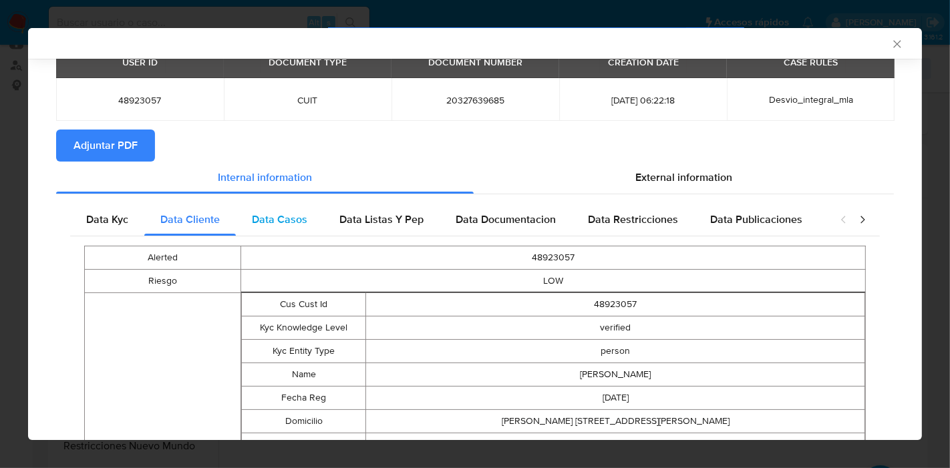
click at [281, 226] on span "Data Casos" at bounding box center [279, 219] width 55 height 15
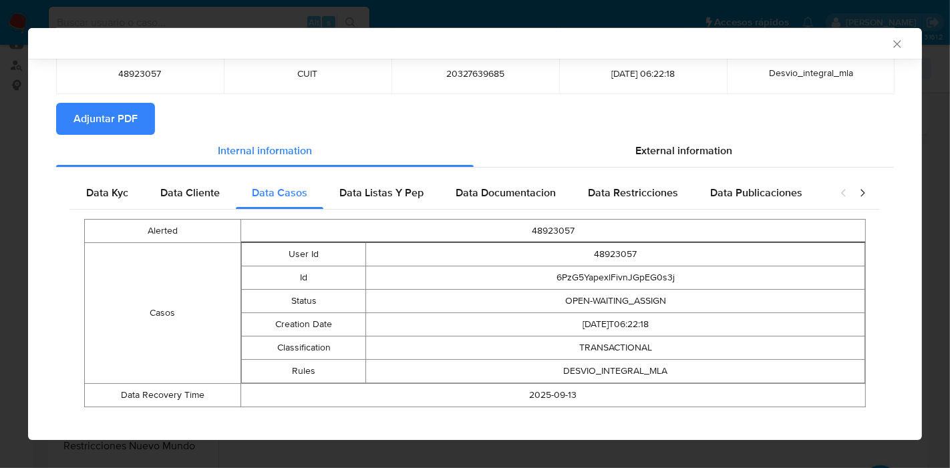
scroll to position [108, 0]
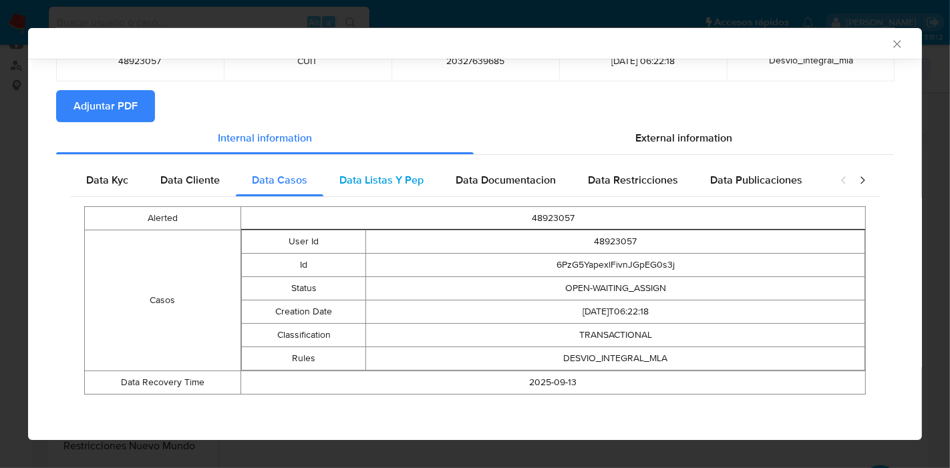
click at [418, 178] on span "Data Listas Y Pep" at bounding box center [381, 179] width 84 height 15
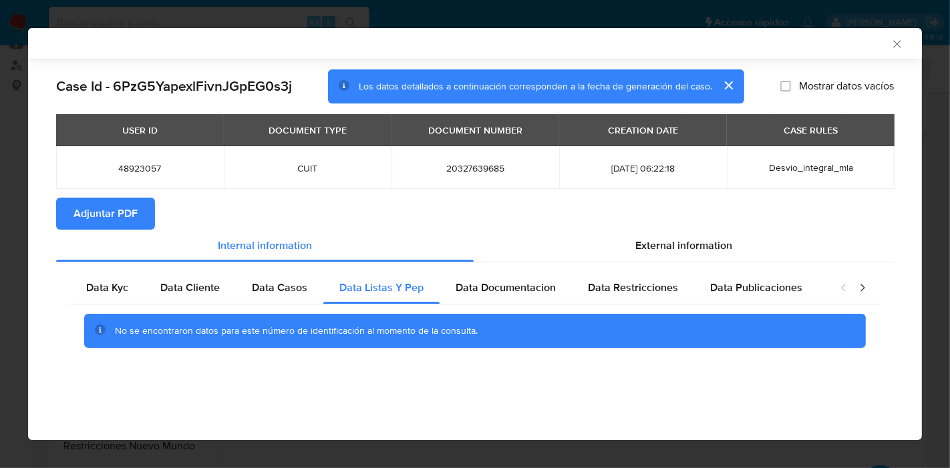
scroll to position [0, 0]
click at [528, 275] on div "Data Documentacion" at bounding box center [506, 288] width 132 height 32
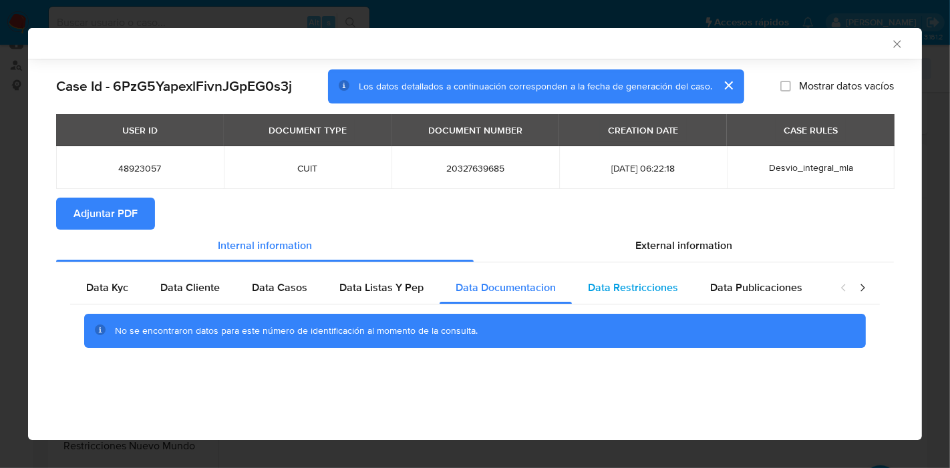
click at [616, 275] on div "Data Restricciones" at bounding box center [633, 288] width 122 height 32
click at [818, 297] on div "Peticiones Secundarias" at bounding box center [890, 288] width 145 height 32
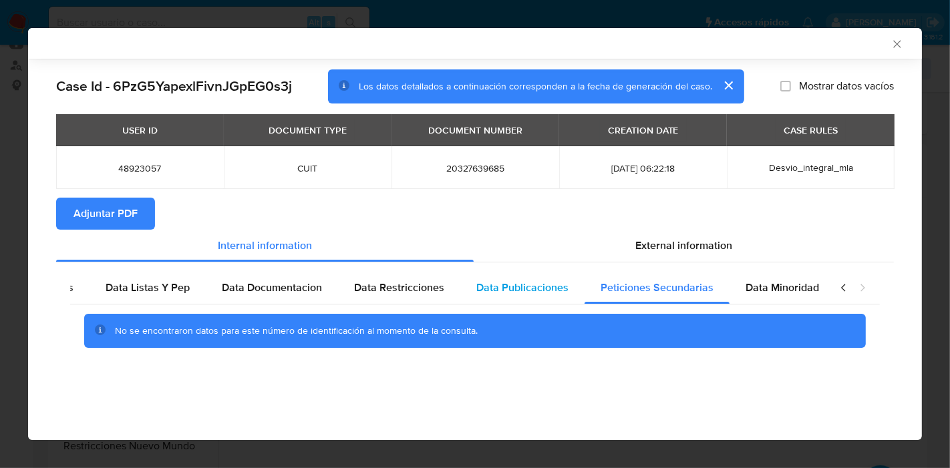
scroll to position [0, 234]
drag, startPoint x: 571, startPoint y: 304, endPoint x: 577, endPoint y: 301, distance: 7.2
click at [572, 303] on div "Data Kyc Data Cliente Data Casos Data Listas Y Pep Data Documentacion Data Rest…" at bounding box center [475, 315] width 810 height 86
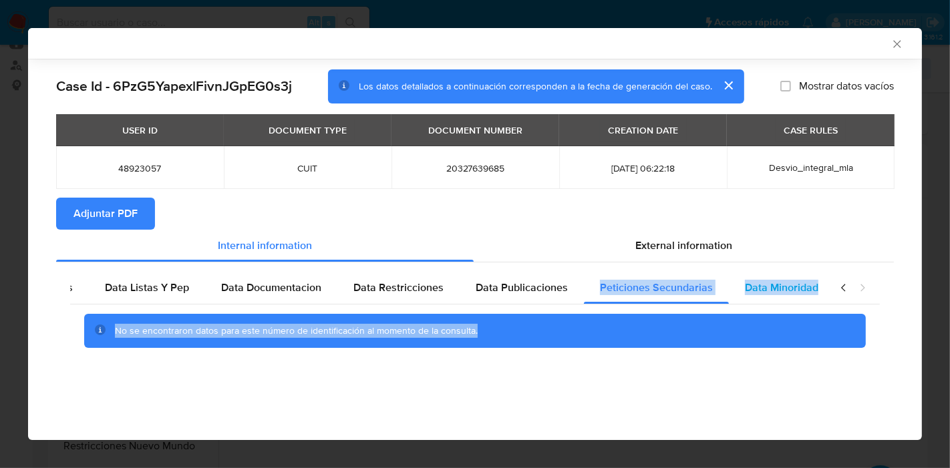
click at [795, 297] on div "Data Minoridad" at bounding box center [782, 288] width 106 height 32
click at [840, 287] on icon "closure-recommendation-modal" at bounding box center [843, 287] width 13 height 13
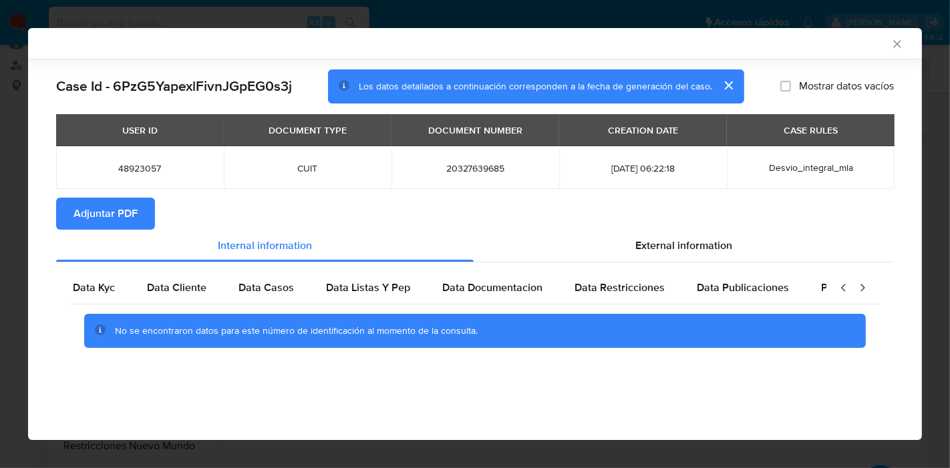
scroll to position [0, 0]
click at [839, 285] on icon "closure-recommendation-modal" at bounding box center [843, 287] width 13 height 13
click at [148, 292] on div "Data Cliente" at bounding box center [190, 288] width 92 height 32
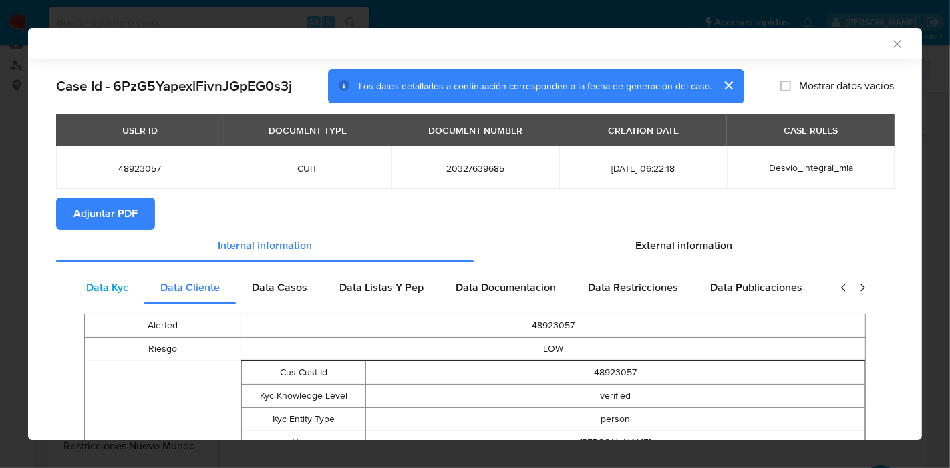
click at [128, 293] on div "Data Kyc" at bounding box center [107, 288] width 74 height 32
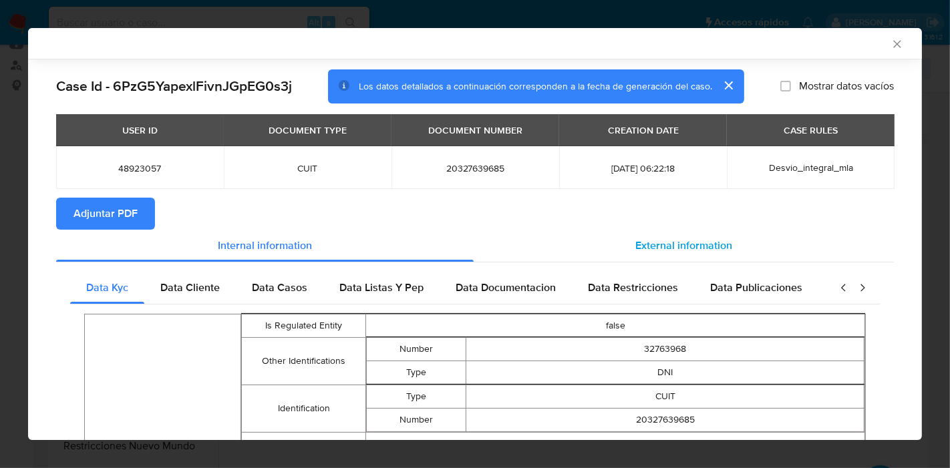
click at [713, 251] on span "External information" at bounding box center [683, 245] width 97 height 15
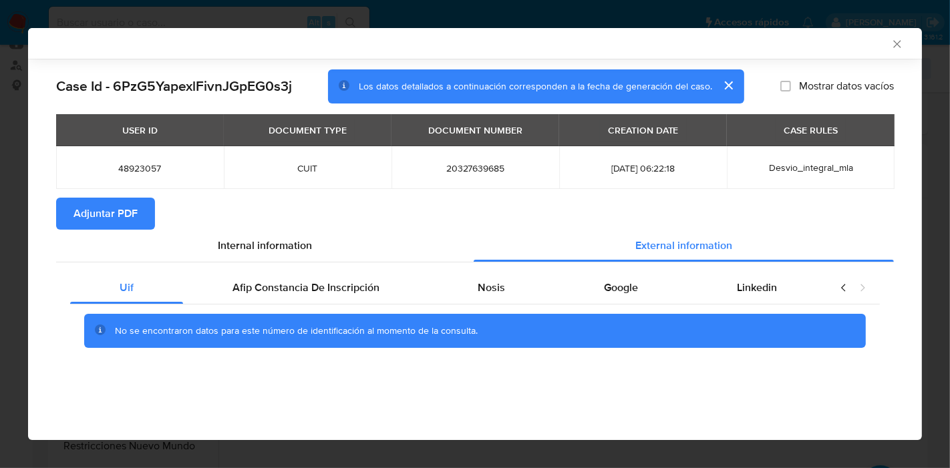
click at [359, 305] on div "No se encontraron datos para este número de identificación al momento de la con…" at bounding box center [475, 331] width 810 height 53
click at [361, 292] on span "Afip Constancia De Inscripción" at bounding box center [305, 287] width 147 height 15
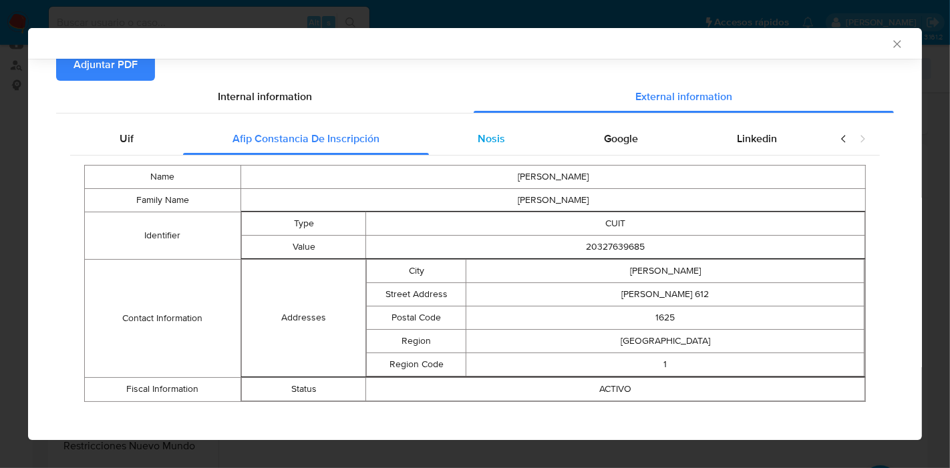
scroll to position [157, 0]
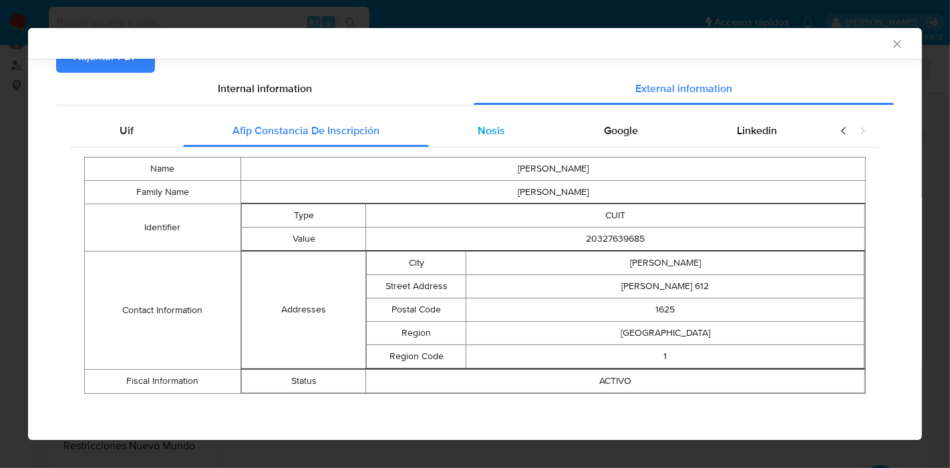
click at [492, 127] on span "Nosis" at bounding box center [491, 130] width 27 height 15
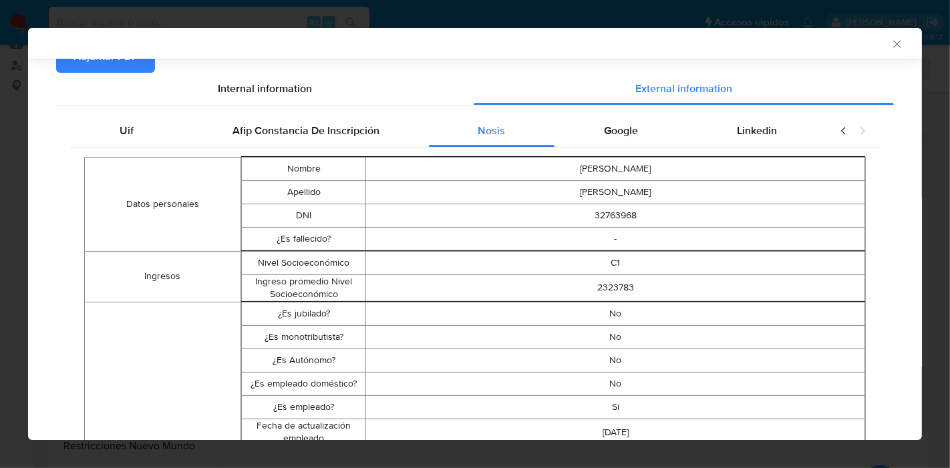
scroll to position [9, 0]
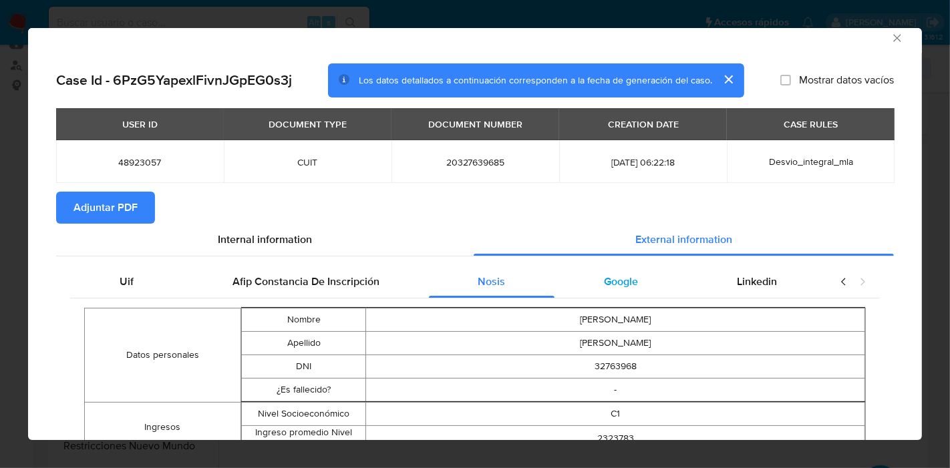
click at [632, 283] on div "Google" at bounding box center [620, 282] width 133 height 32
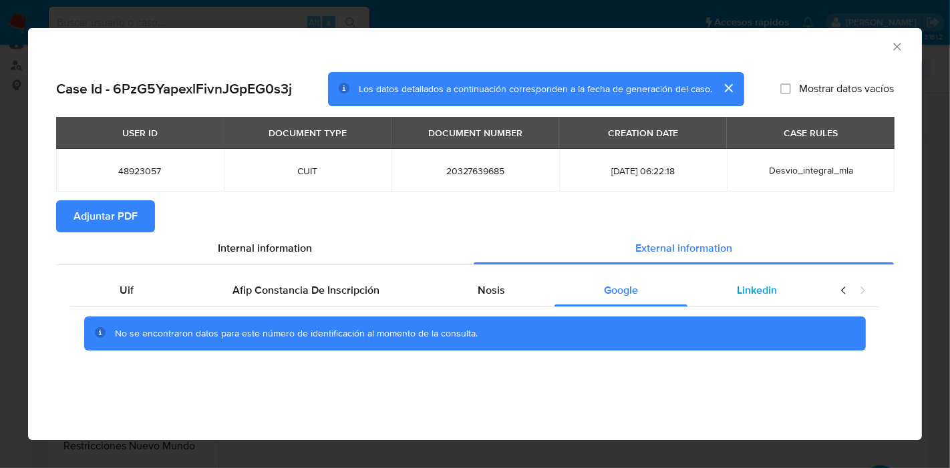
scroll to position [0, 0]
click at [804, 285] on div "Linkedin" at bounding box center [756, 291] width 139 height 32
click at [154, 302] on div "Uif" at bounding box center [126, 291] width 113 height 32
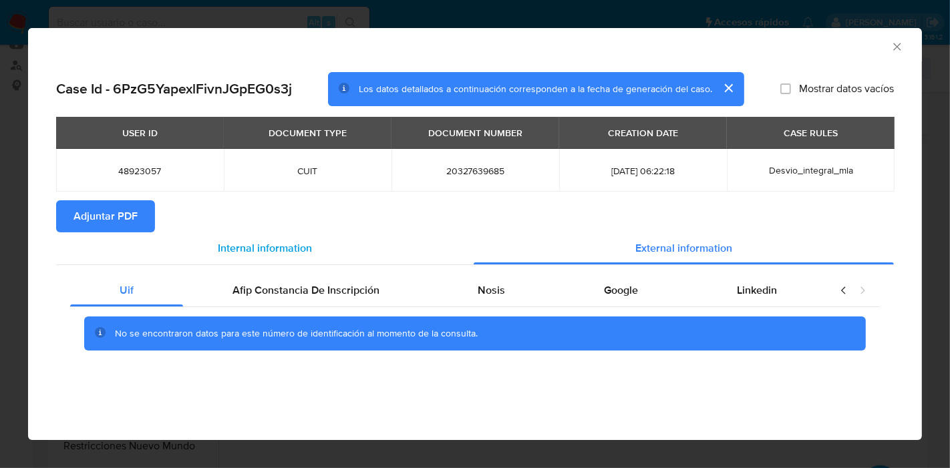
click at [236, 251] on span "Internal information" at bounding box center [265, 247] width 94 height 15
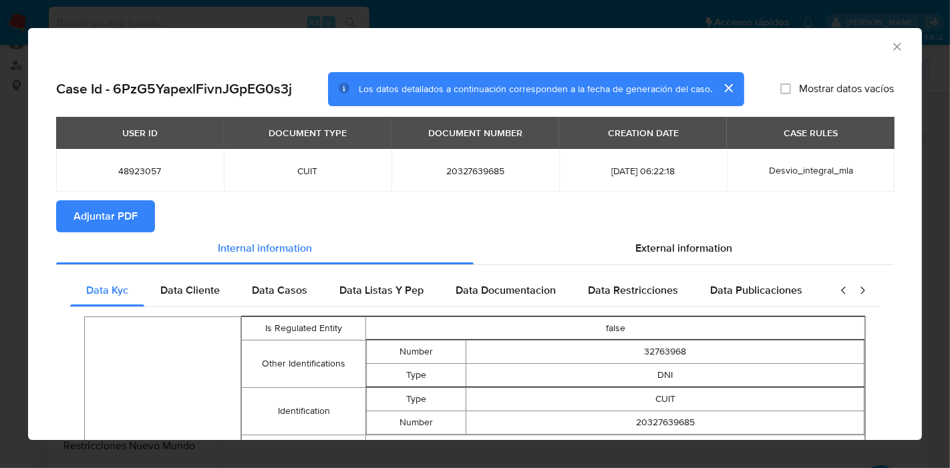
click at [134, 226] on span "Adjuntar PDF" at bounding box center [105, 216] width 64 height 29
click at [878, 52] on div "AML Data Collector" at bounding box center [475, 44] width 894 height 33
click at [879, 51] on div "AML Data Collector" at bounding box center [475, 44] width 894 height 33
click at [890, 49] on icon "Cerrar ventana" at bounding box center [896, 46] width 13 height 13
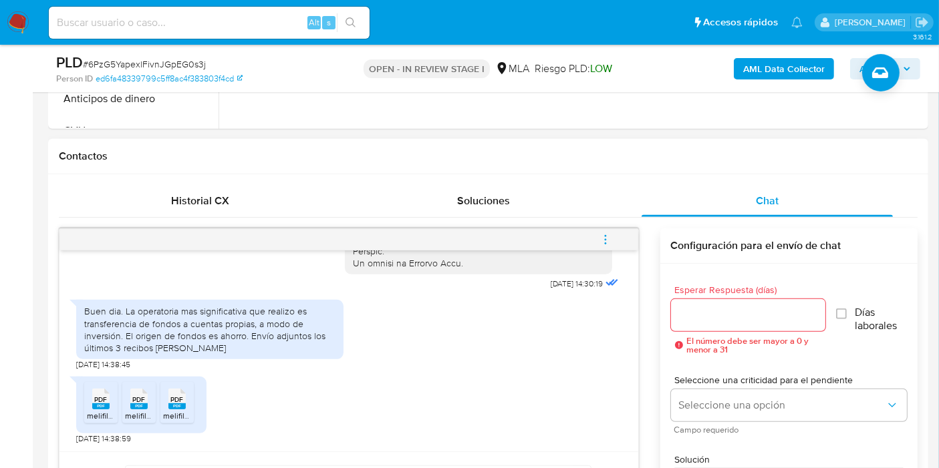
scroll to position [668, 0]
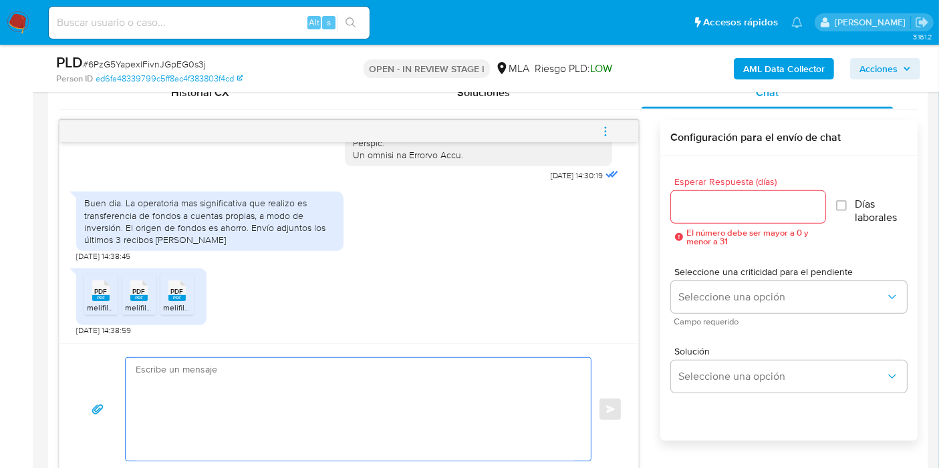
click at [277, 383] on textarea at bounding box center [355, 409] width 438 height 103
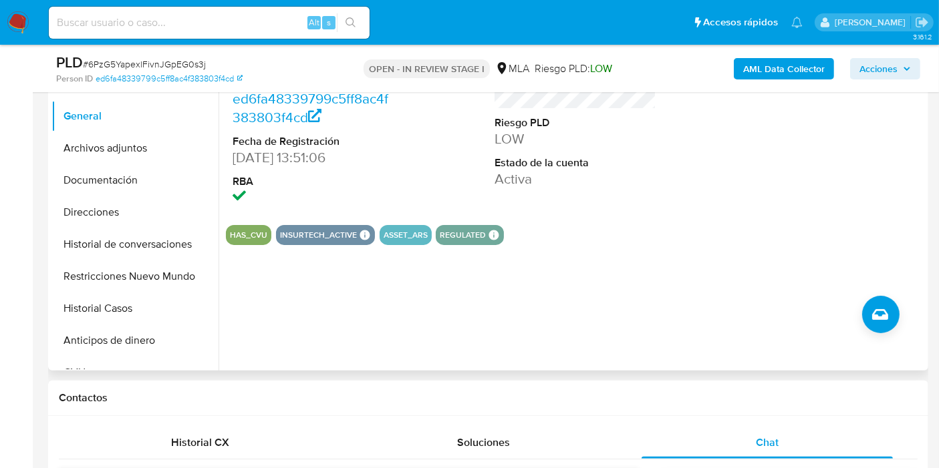
scroll to position [222, 0]
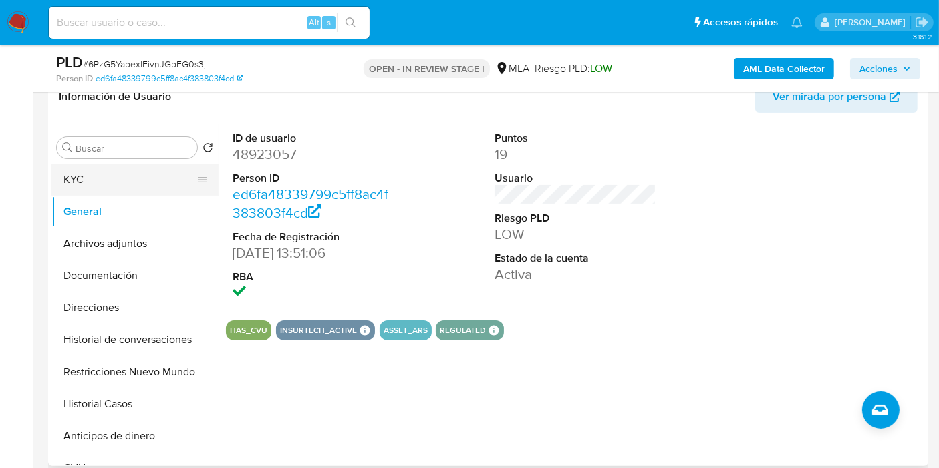
click at [99, 176] on button "KYC" at bounding box center [129, 180] width 156 height 32
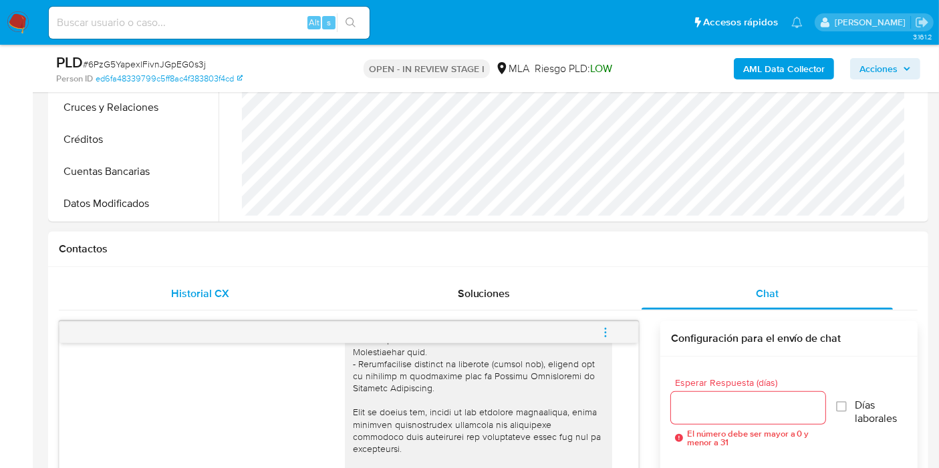
scroll to position [668, 0]
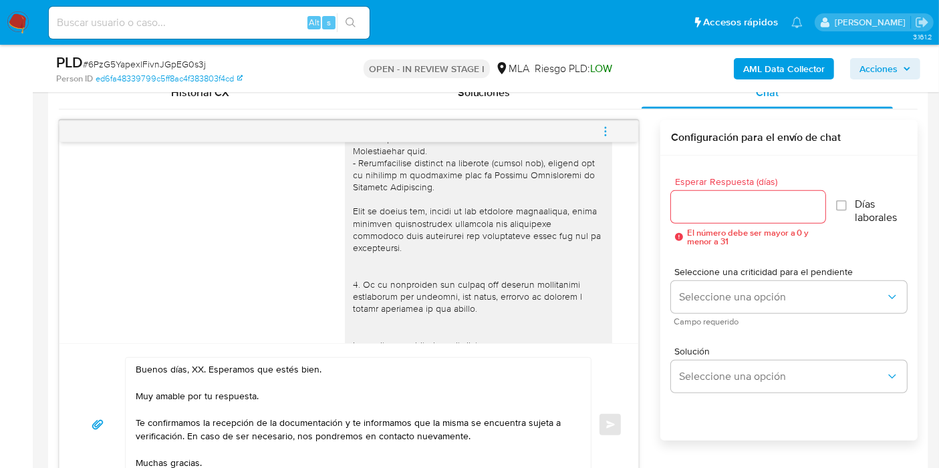
click at [203, 366] on textarea "Buenos días, XX. Esperamos que estés bien. Muy amable por tu respuesta. Te conf…" at bounding box center [355, 425] width 438 height 134
click at [198, 366] on textarea "Buenos días, XX. Esperamos que estés bien. Muy amable por tu respuesta. Te conf…" at bounding box center [355, 425] width 438 height 134
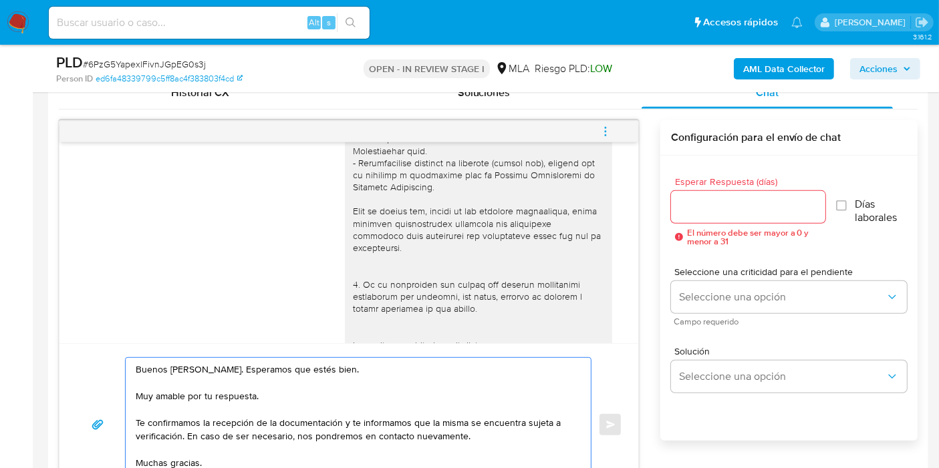
click at [198, 366] on textarea "Buenos días, Damian. Esperamos que estés bien. Muy amable por tu respuesta. Te …" at bounding box center [355, 425] width 438 height 134
click at [204, 387] on textarea "Buenos días, Damian. Esperamos que estés bien. Muy amable por tu respuesta. Te …" at bounding box center [355, 425] width 438 height 134
click at [212, 387] on textarea "Buenos días, Damian. Esperamos que estés bien. Muy amable por tu respuesta. Te …" at bounding box center [355, 425] width 438 height 134
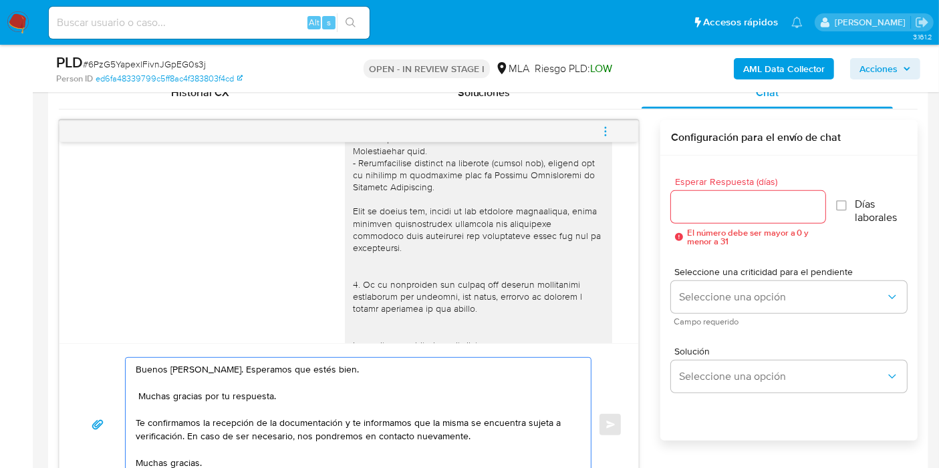
click at [139, 395] on textarea "Buenos días, Damian. Esperamos que estés bien. Muchas gracias por tu respuesta.…" at bounding box center [355, 425] width 438 height 134
click at [218, 369] on textarea "Buenos días, Damian. Esperamos que estés bien. Muchas gracias por tu respuesta.…" at bounding box center [355, 425] width 438 height 134
click at [213, 367] on textarea "Buenos días, Damian. Esperamos que estés bien. Muchas gracias por tu respuesta.…" at bounding box center [355, 425] width 438 height 134
click at [0, 0] on lt-span "Damián" at bounding box center [0, 0] width 0 height 0
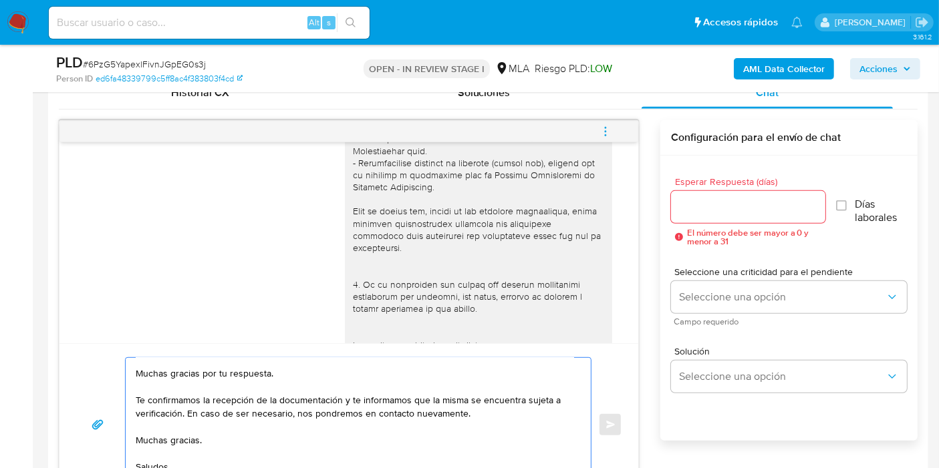
scroll to position [0, 0]
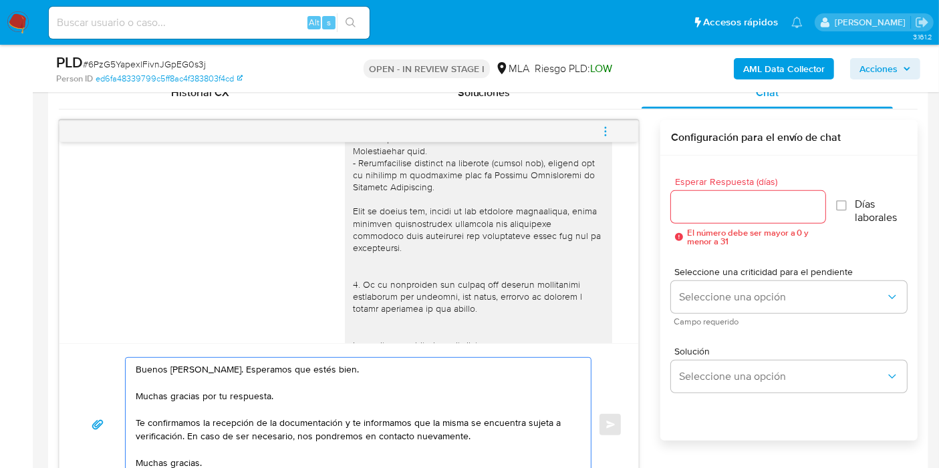
drag, startPoint x: 349, startPoint y: 422, endPoint x: 181, endPoint y: 432, distance: 168.0
click at [181, 432] on textarea "Buenos días, Damián. Esperamos que estés bien. Muchas gracias por tu respuesta.…" at bounding box center [355, 425] width 438 height 134
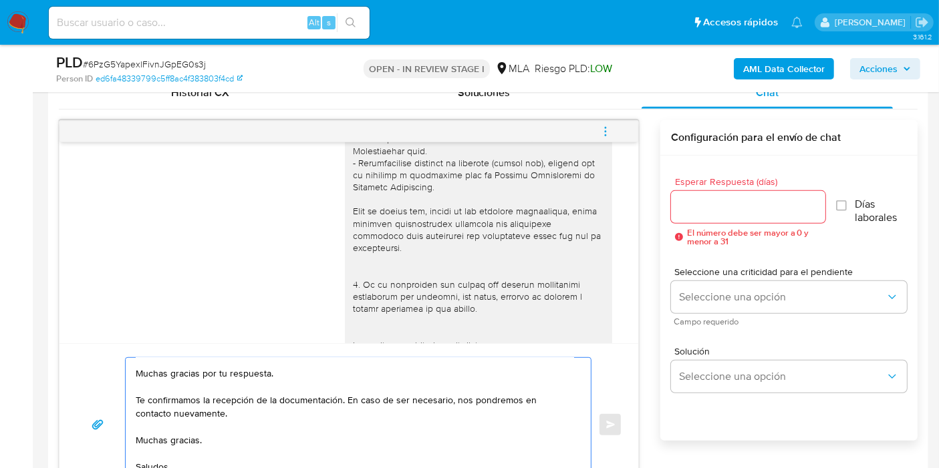
click at [173, 397] on textarea "Buenos días, Damián. Esperamos que estés bien. Muchas gracias por tu respuesta.…" at bounding box center [355, 425] width 438 height 134
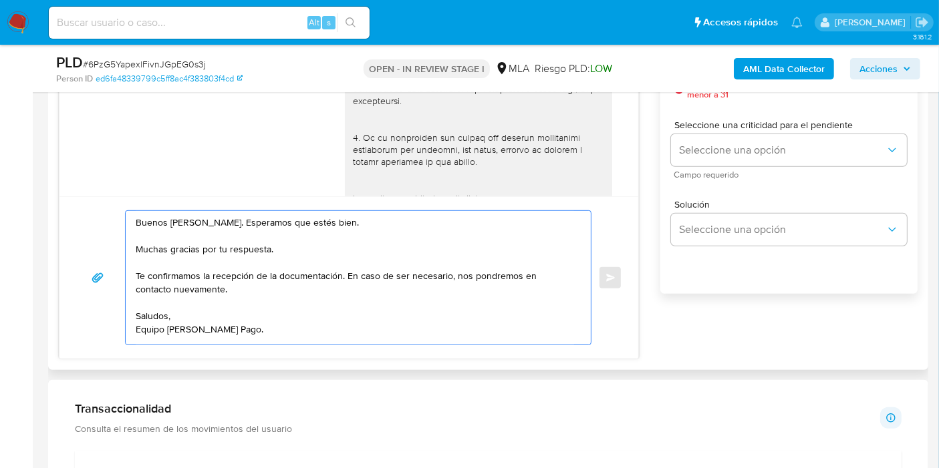
scroll to position [816, 0]
click at [172, 330] on textarea "Buenos días, Damián. Esperamos que estés bien. Muchas gracias por tu respuesta.…" at bounding box center [355, 277] width 438 height 134
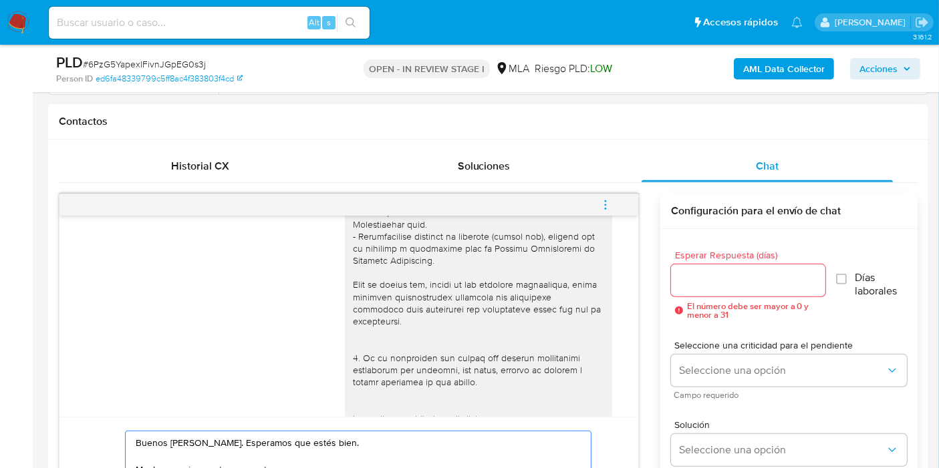
scroll to position [593, 0]
type textarea "Buenos días, Damián. Esperamos que estés bien. Muchas gracias por tu respuesta.…"
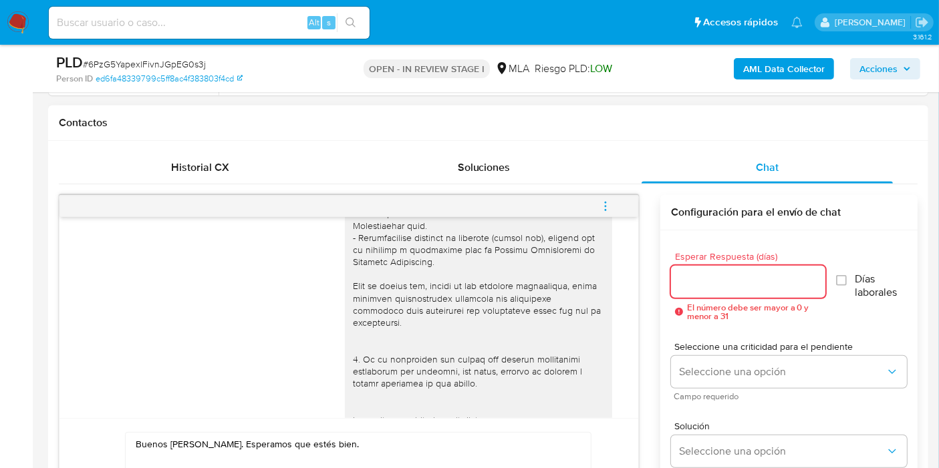
click at [705, 281] on input "Esperar Respuesta (días)" at bounding box center [748, 281] width 154 height 17
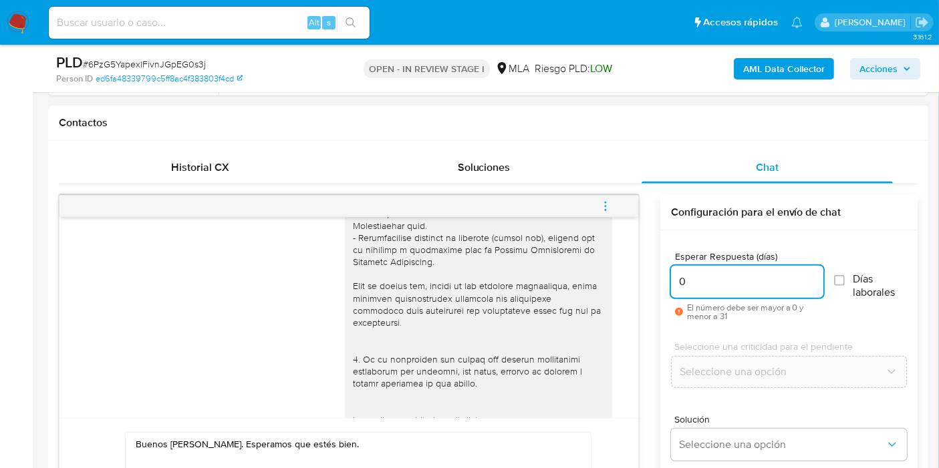
scroll to position [668, 0]
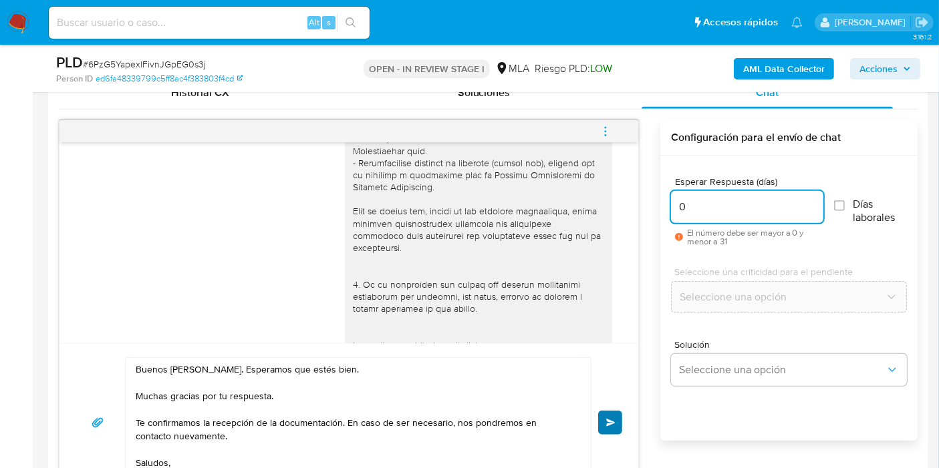
type input "0"
click at [613, 420] on span "Enviar" at bounding box center [610, 423] width 9 height 8
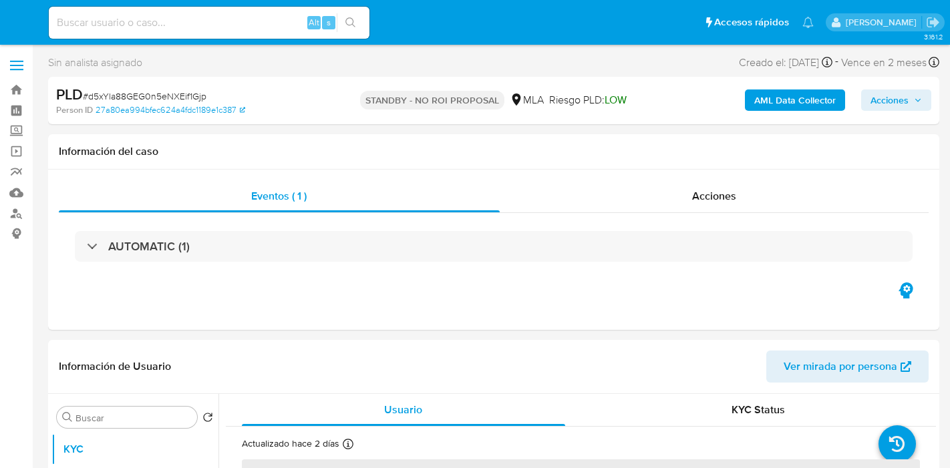
select select "10"
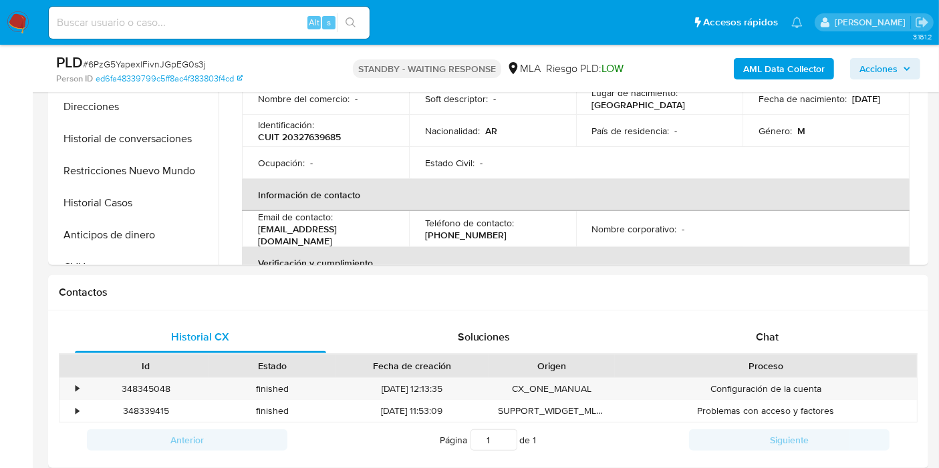
scroll to position [593, 0]
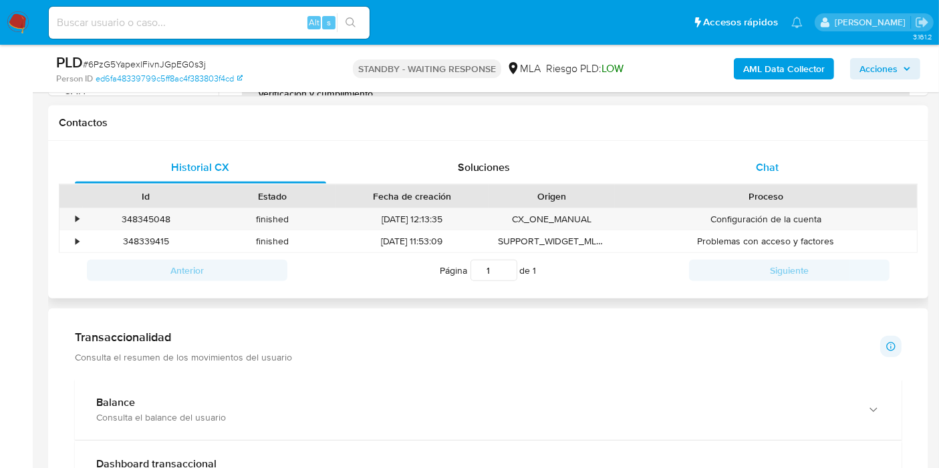
click at [834, 155] on div "Chat" at bounding box center [766, 168] width 251 height 32
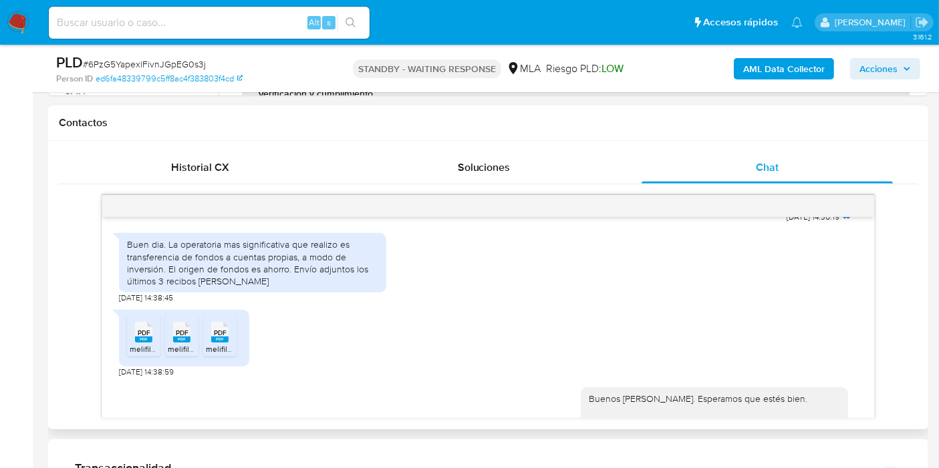
scroll to position [697, 0]
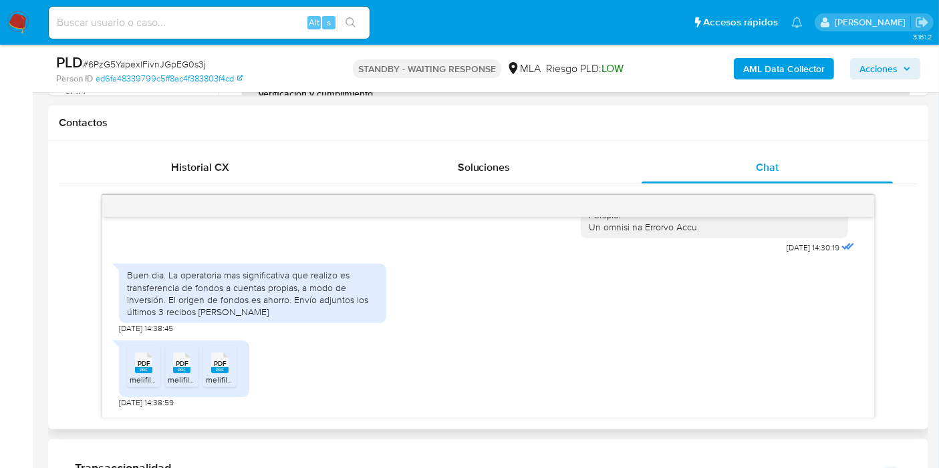
click at [226, 318] on div "Buen dia. La operatoria mas significativa que realizo es transferencia de fondo…" at bounding box center [252, 293] width 251 height 49
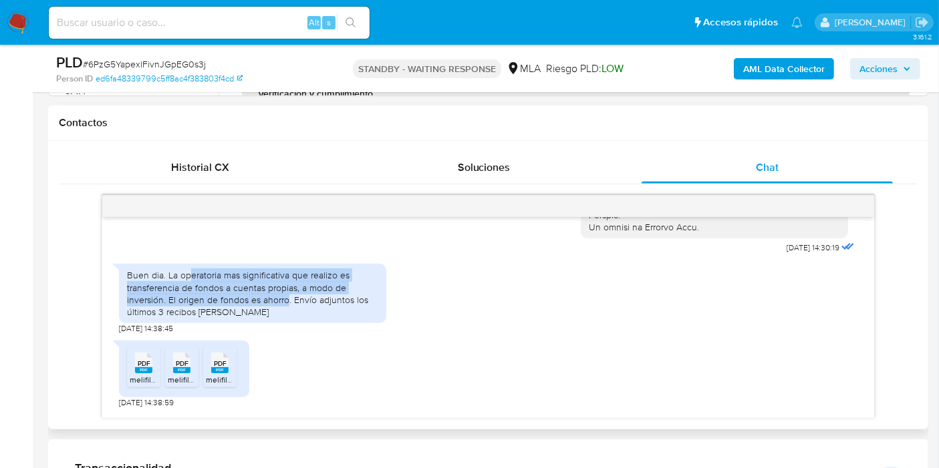
drag, startPoint x: 187, startPoint y: 296, endPoint x: 285, endPoint y: 317, distance: 100.5
click at [285, 317] on div "Buen dia. La operatoria mas significativa que realizo es transferencia de fondo…" at bounding box center [252, 293] width 251 height 49
click at [285, 318] on div "Buen dia. La operatoria mas significativa que realizo es transferencia de fondo…" at bounding box center [252, 293] width 251 height 49
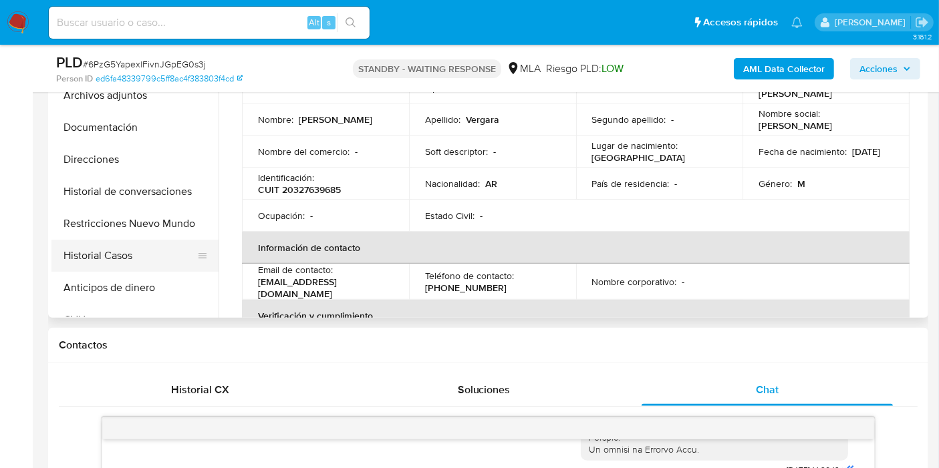
scroll to position [297, 0]
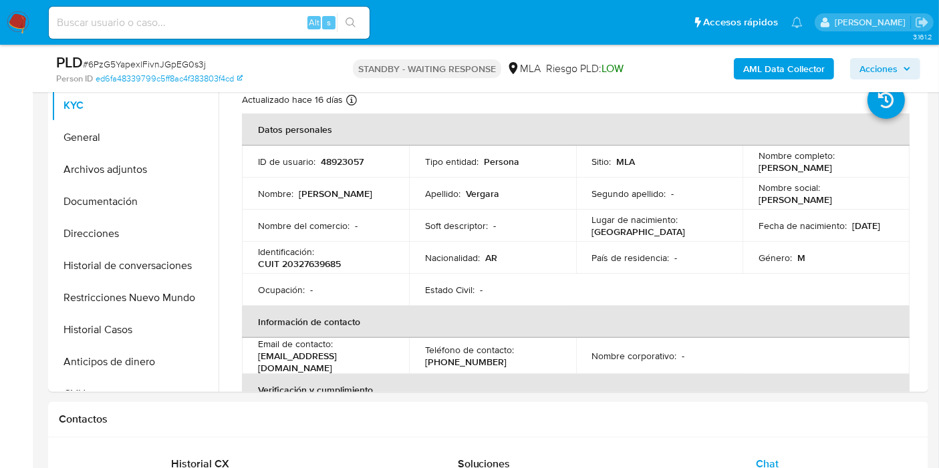
click at [172, 66] on span "# 6PzG5YapexlFivnJGpEG0s3j" at bounding box center [144, 63] width 123 height 13
copy span "6PzG5YapexlFivnJGpEG0s3j"
drag, startPoint x: 37, startPoint y: 37, endPoint x: 11, endPoint y: 23, distance: 29.9
click at [31, 35] on nav "Pausado Ver notificaciones Alt s Accesos rápidos Presiona las siguientes teclas…" at bounding box center [469, 22] width 939 height 45
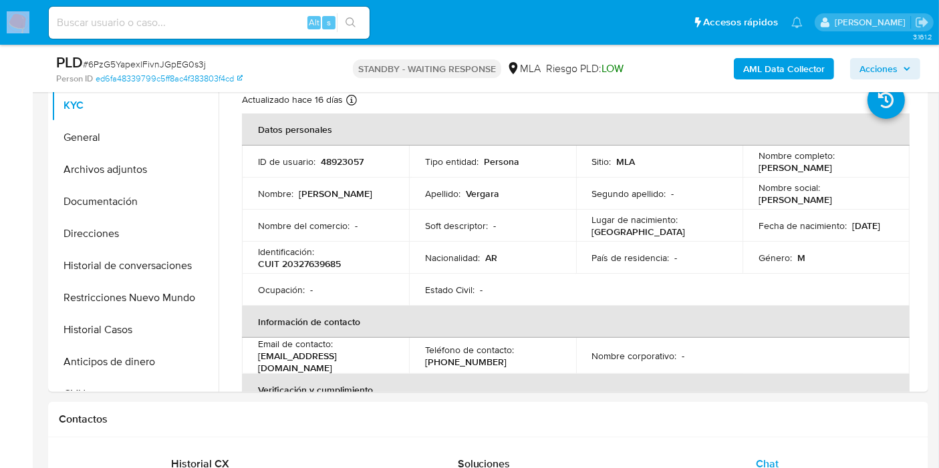
click at [11, 23] on img at bounding box center [18, 22] width 23 height 23
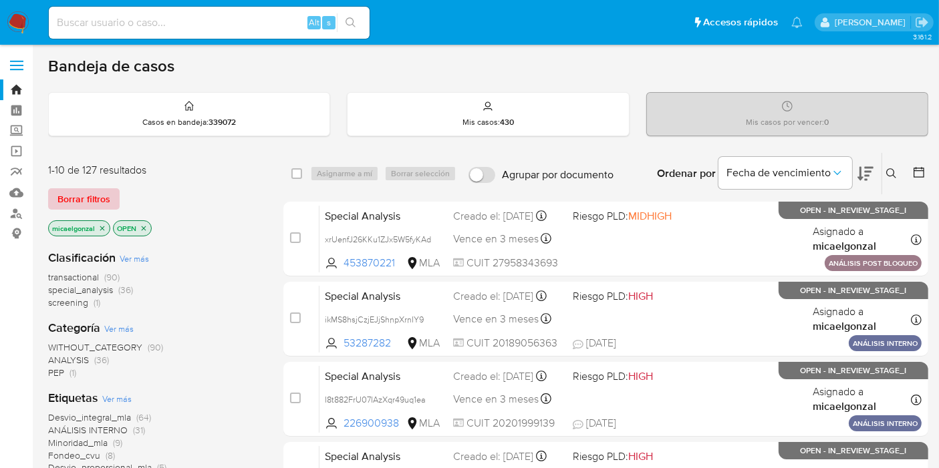
click at [83, 190] on span "Borrar filtros" at bounding box center [83, 199] width 53 height 19
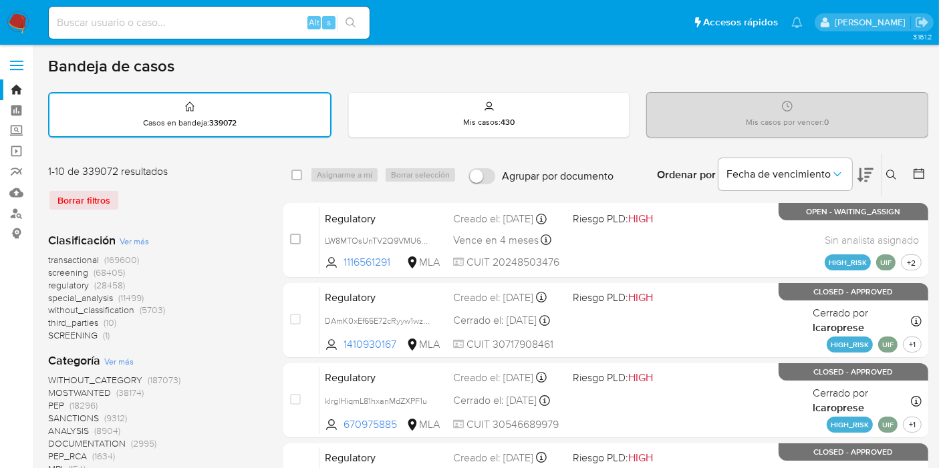
click at [870, 167] on icon at bounding box center [865, 175] width 16 height 16
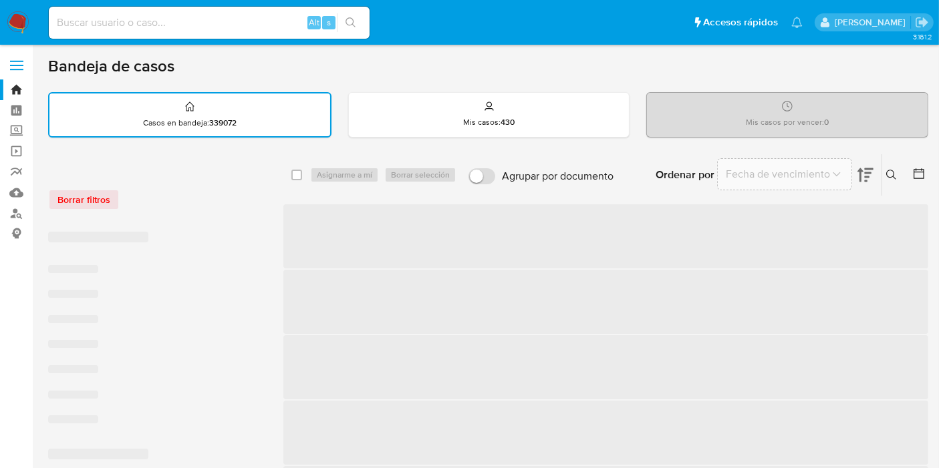
click at [891, 170] on icon at bounding box center [891, 175] width 11 height 11
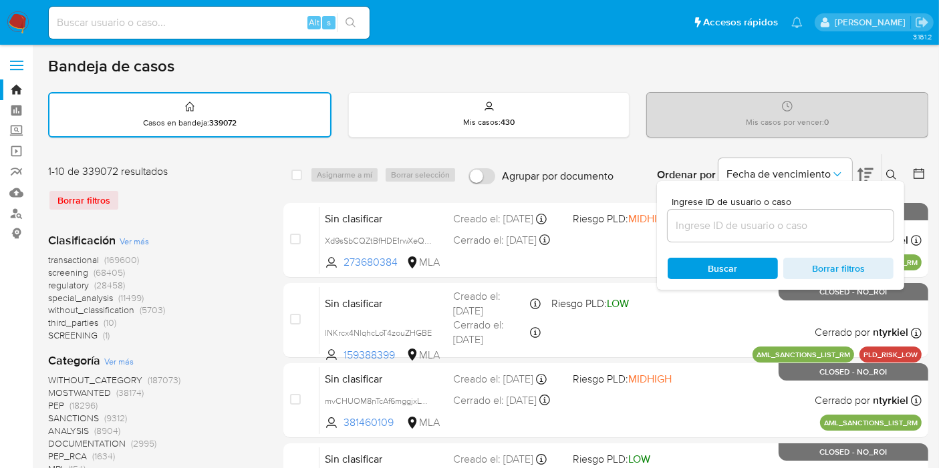
click at [19, 31] on img at bounding box center [18, 22] width 23 height 23
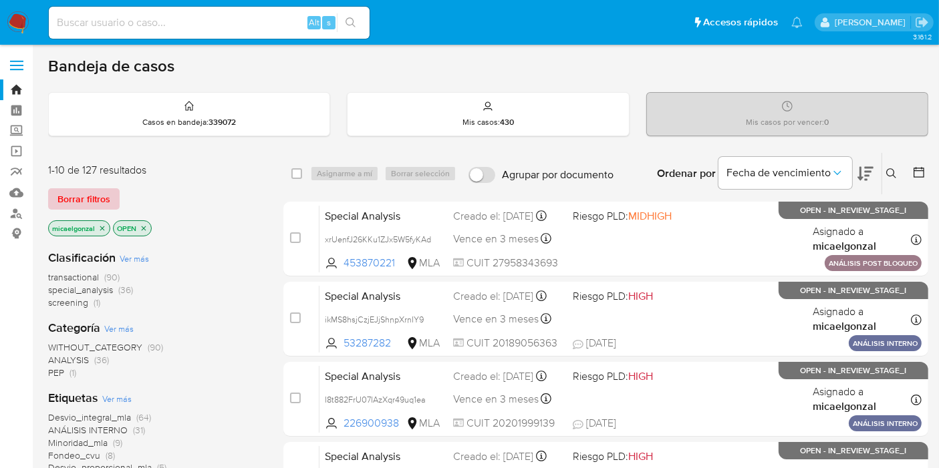
click at [110, 192] on button "Borrar filtros" at bounding box center [83, 198] width 71 height 21
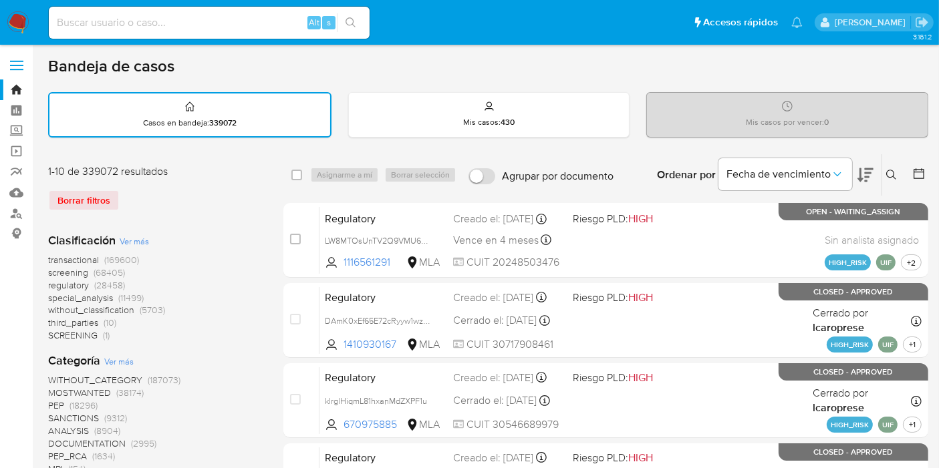
click at [880, 172] on div "Ordenar por Fecha de vencimiento" at bounding box center [763, 174] width 235 height 41
click at [888, 172] on icon at bounding box center [891, 175] width 11 height 11
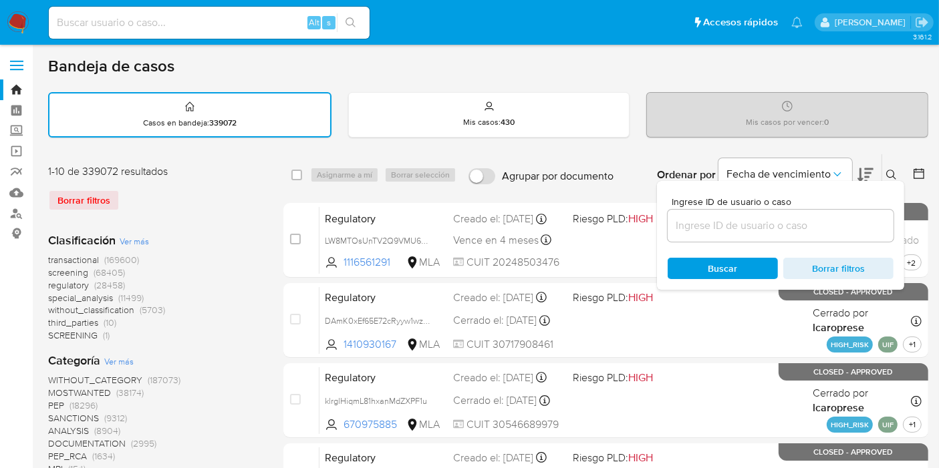
click at [782, 214] on div at bounding box center [780, 226] width 226 height 32
click at [780, 218] on input at bounding box center [780, 225] width 226 height 17
paste input "6PzG5YapexlFivnJGpEG0s3j"
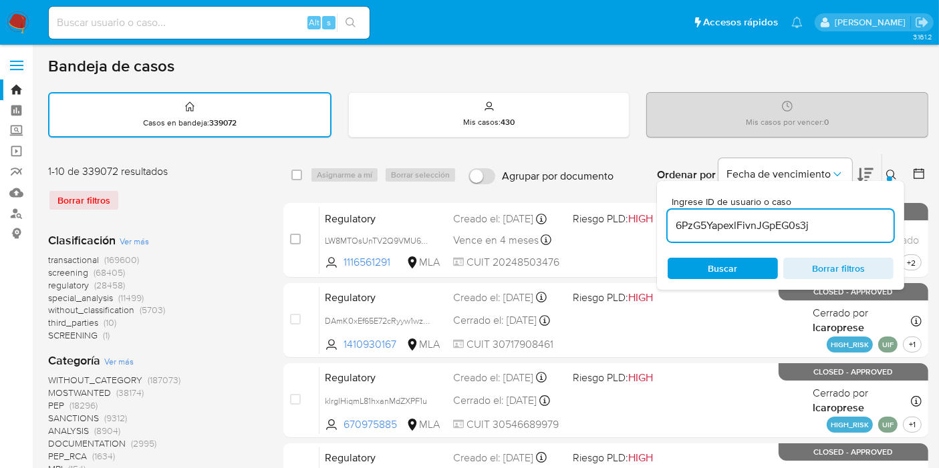
type input "6PzG5YapexlFivnJGpEG0s3j"
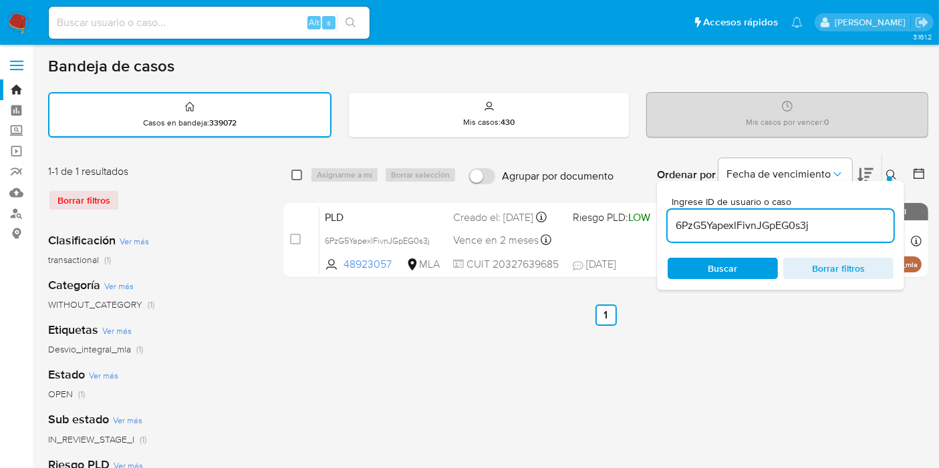
click at [297, 171] on input "checkbox" at bounding box center [296, 175] width 11 height 11
checkbox input "true"
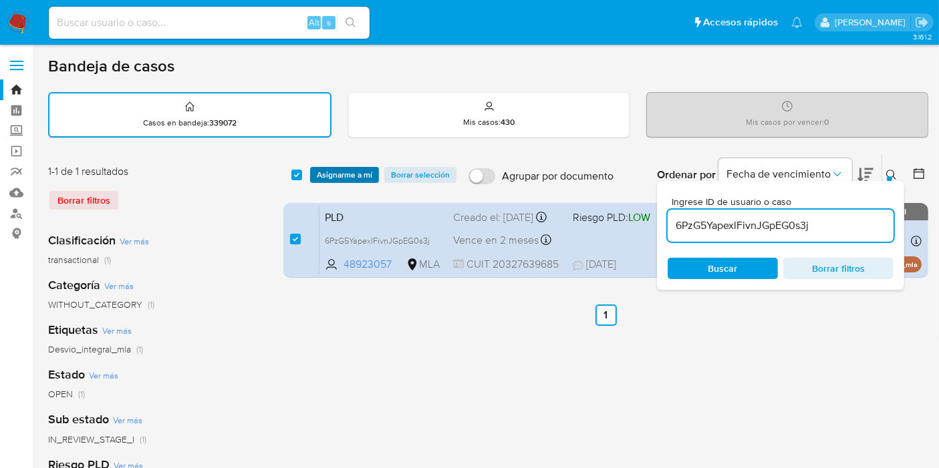
click at [313, 172] on button "Asignarme a mí" at bounding box center [344, 175] width 69 height 16
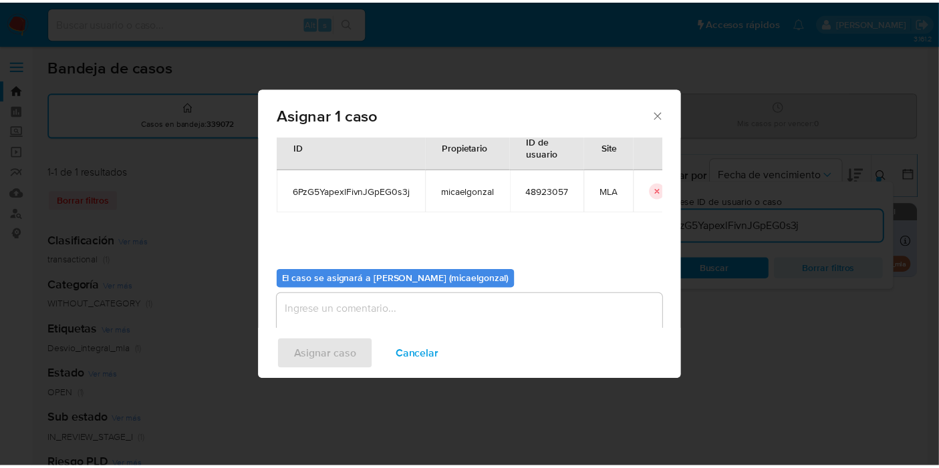
scroll to position [68, 0]
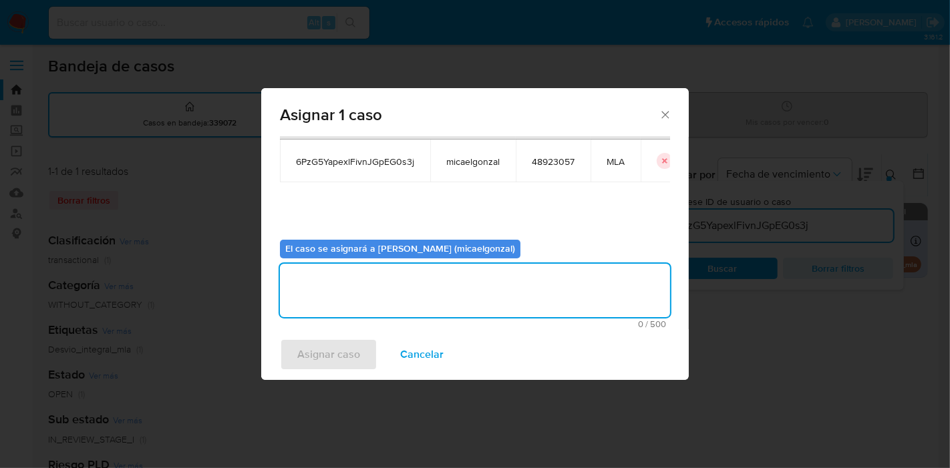
click at [343, 302] on textarea "assign-modal" at bounding box center [475, 290] width 390 height 53
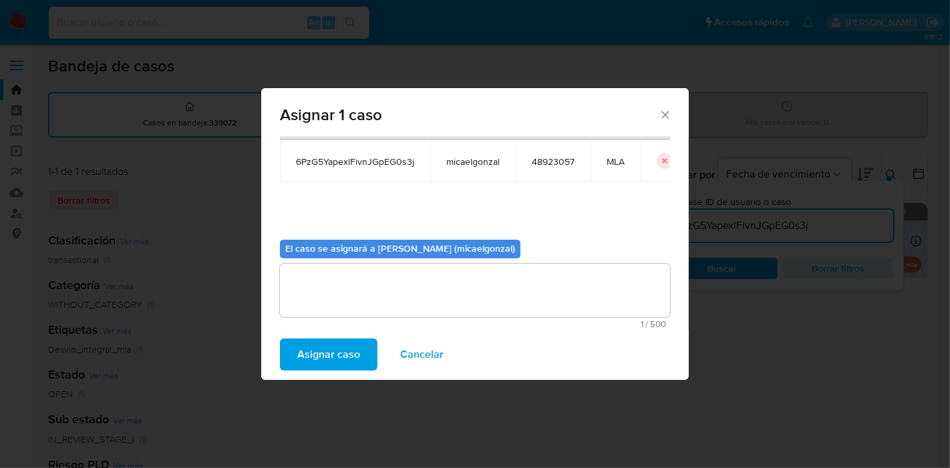
click at [314, 359] on span "Asignar caso" at bounding box center [328, 354] width 63 height 29
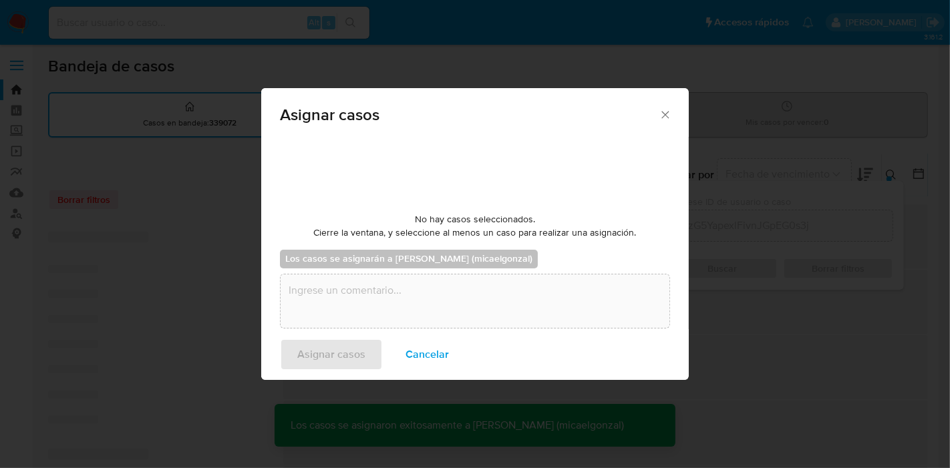
checkbox input "false"
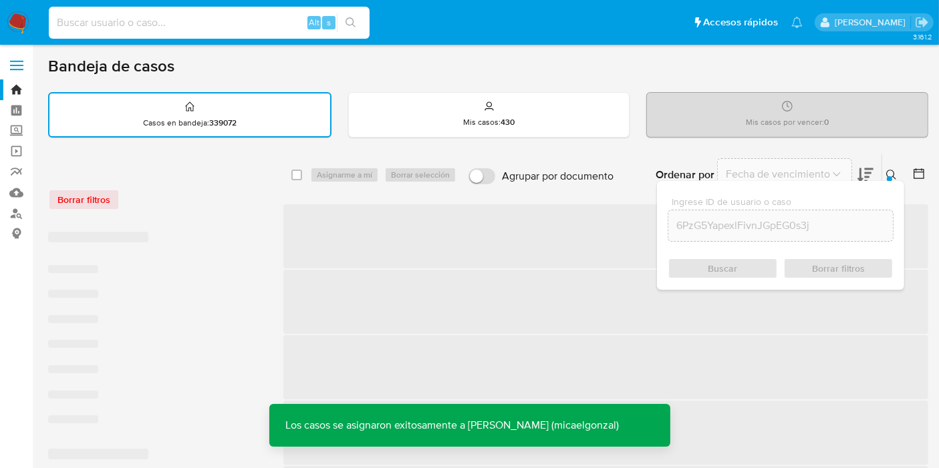
click at [244, 23] on input at bounding box center [209, 22] width 321 height 17
paste input "6PzG5YapexlFivnJGpEG0s3j"
type input "6PzG5YapexlFivnJGpEG0s3j"
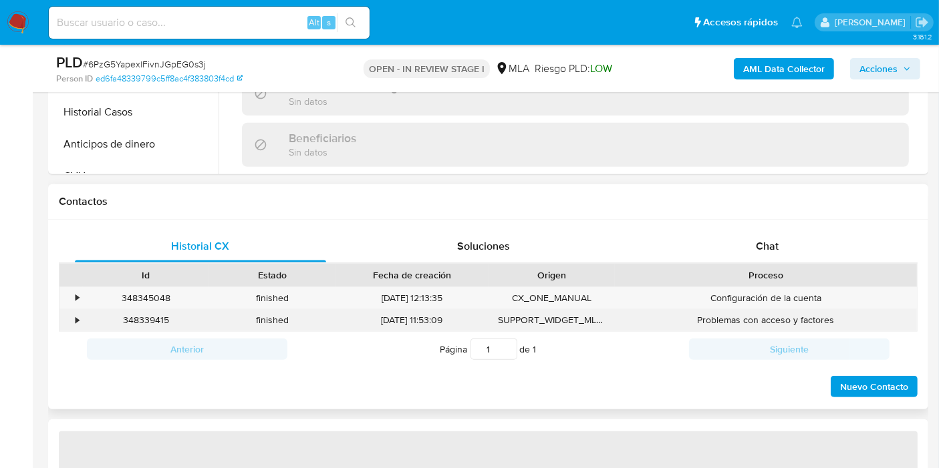
select select "10"
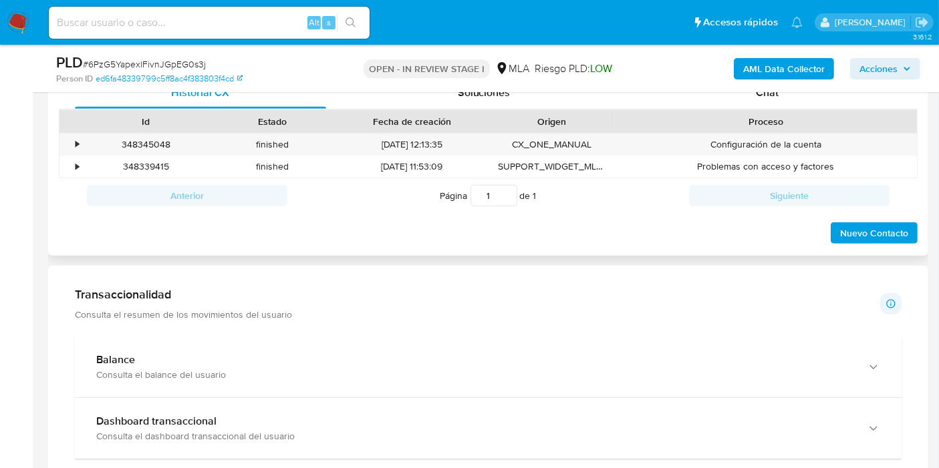
scroll to position [519, 0]
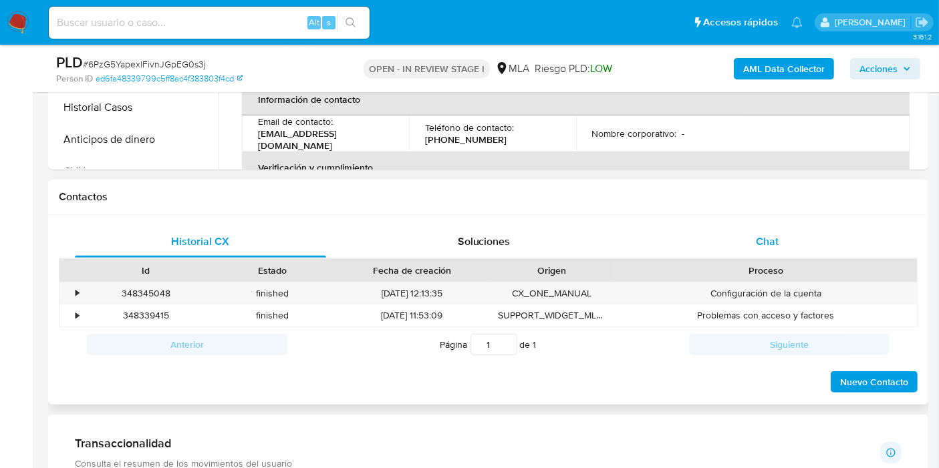
click at [791, 242] on div "Chat" at bounding box center [766, 242] width 251 height 32
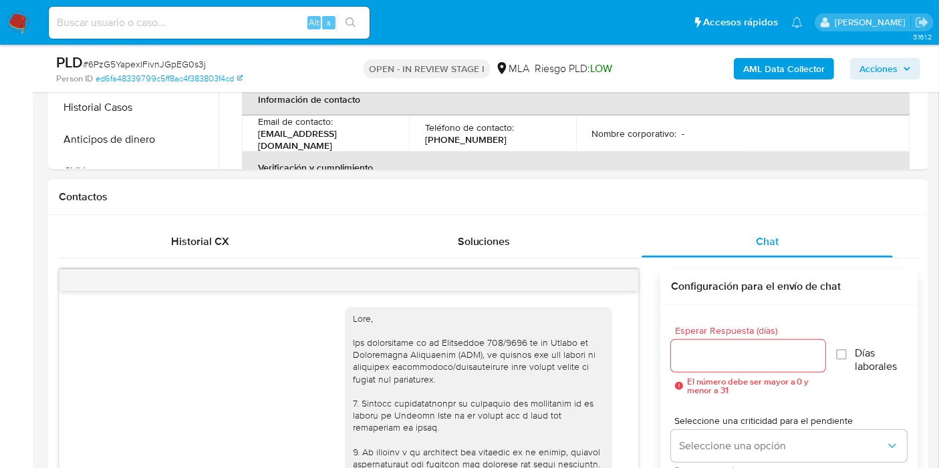
scroll to position [920, 0]
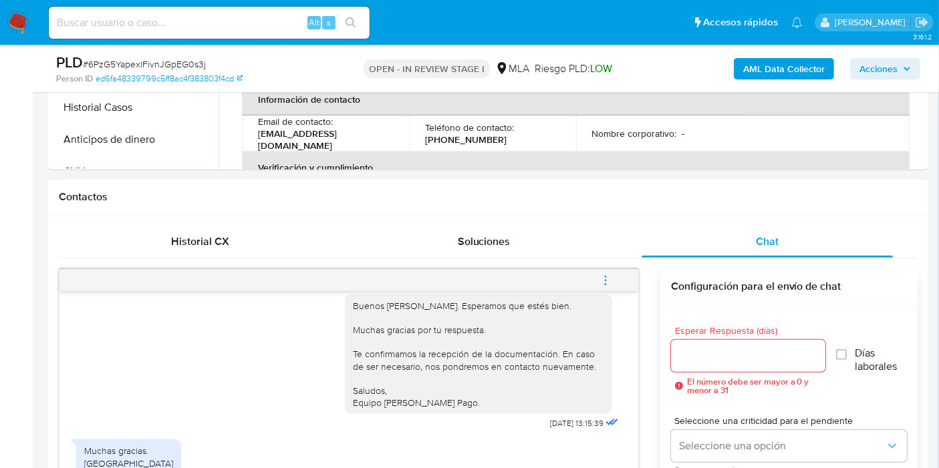
click at [606, 279] on icon "menu-action" at bounding box center [605, 279] width 1 height 1
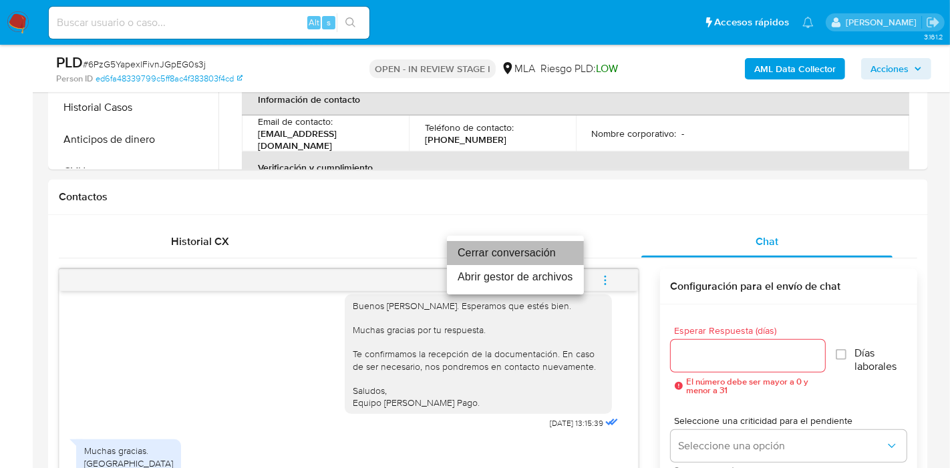
click at [526, 249] on li "Cerrar conversación" at bounding box center [515, 253] width 137 height 24
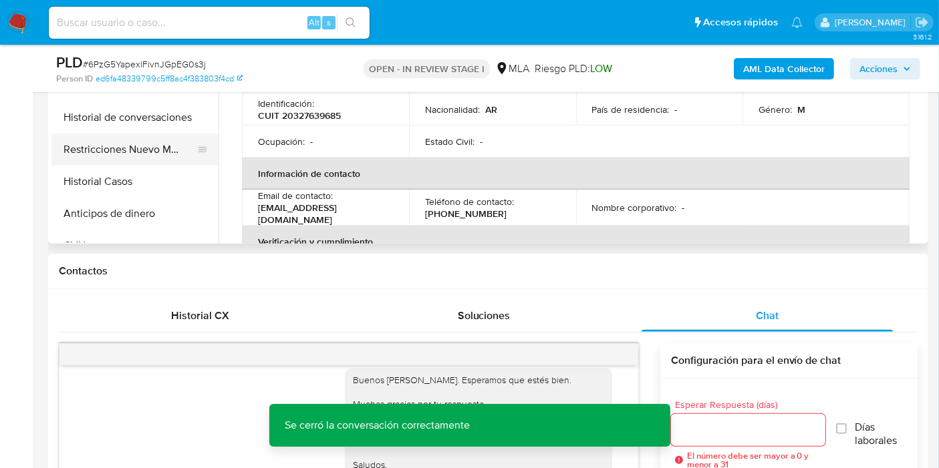
scroll to position [371, 0]
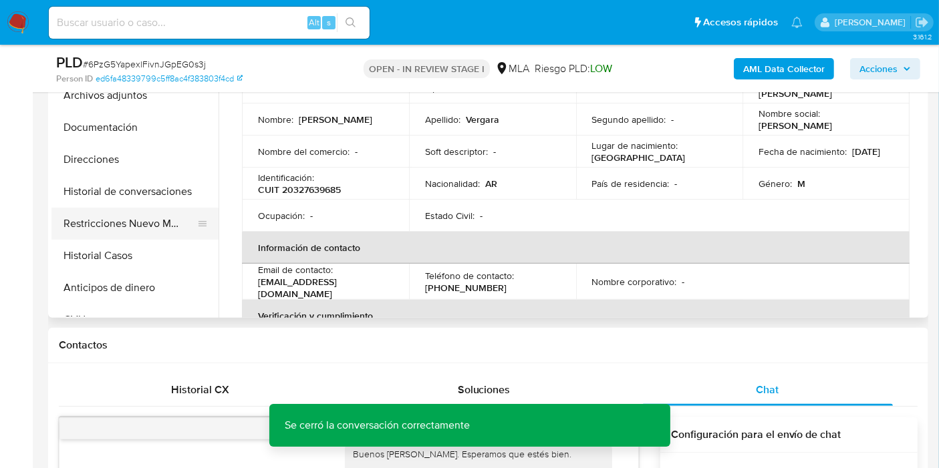
click at [136, 228] on button "Restricciones Nuevo Mundo" at bounding box center [129, 224] width 156 height 32
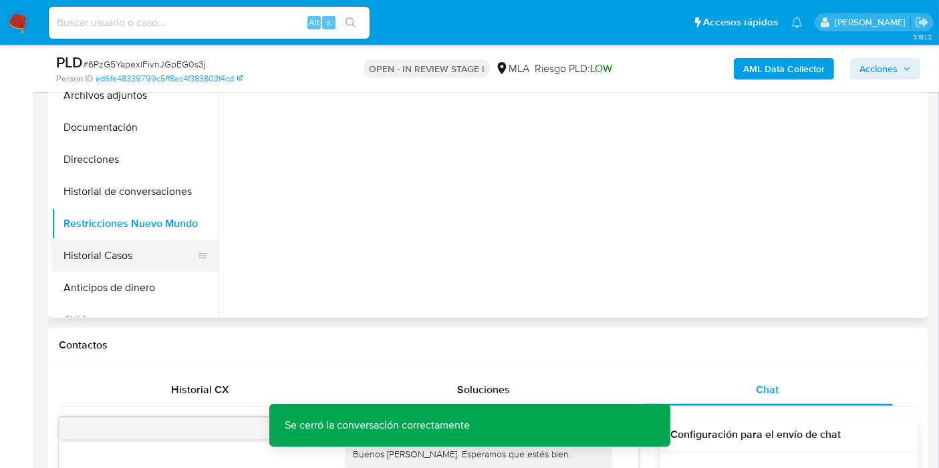
click at [134, 255] on button "Historial Casos" at bounding box center [129, 256] width 156 height 32
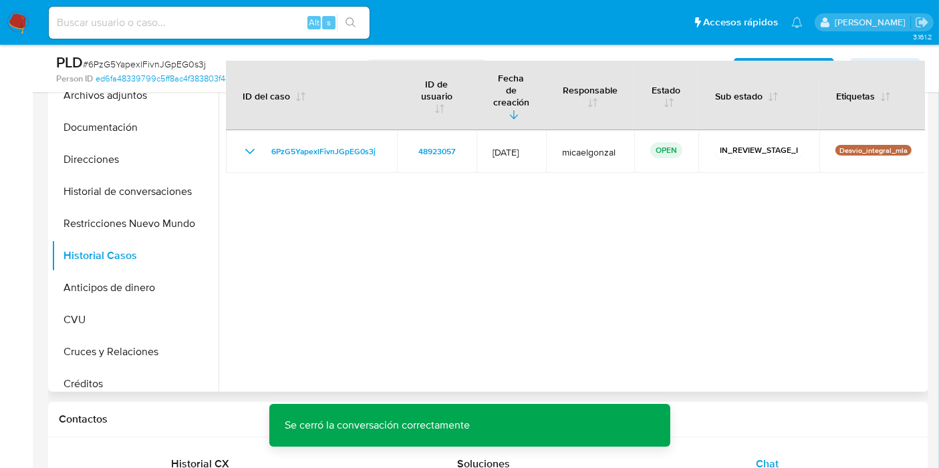
scroll to position [222, 0]
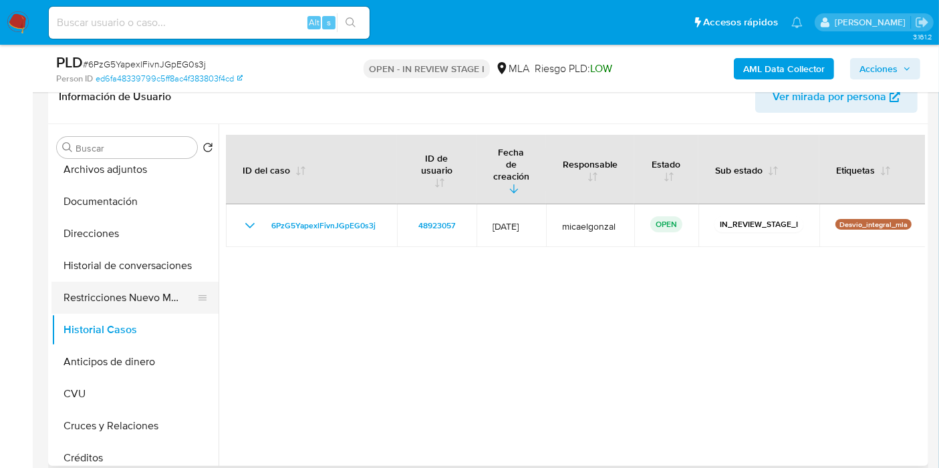
click at [157, 293] on button "Restricciones Nuevo Mundo" at bounding box center [129, 298] width 156 height 32
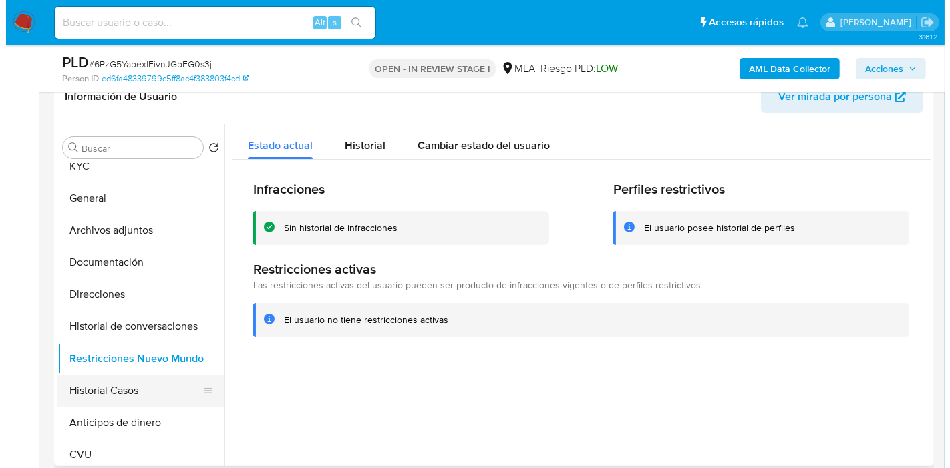
scroll to position [0, 0]
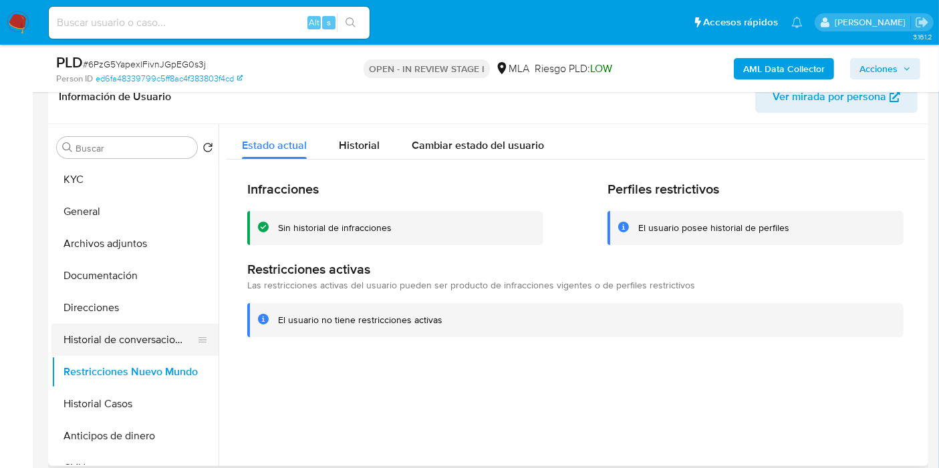
click at [141, 328] on button "Historial de conversaciones" at bounding box center [129, 340] width 156 height 32
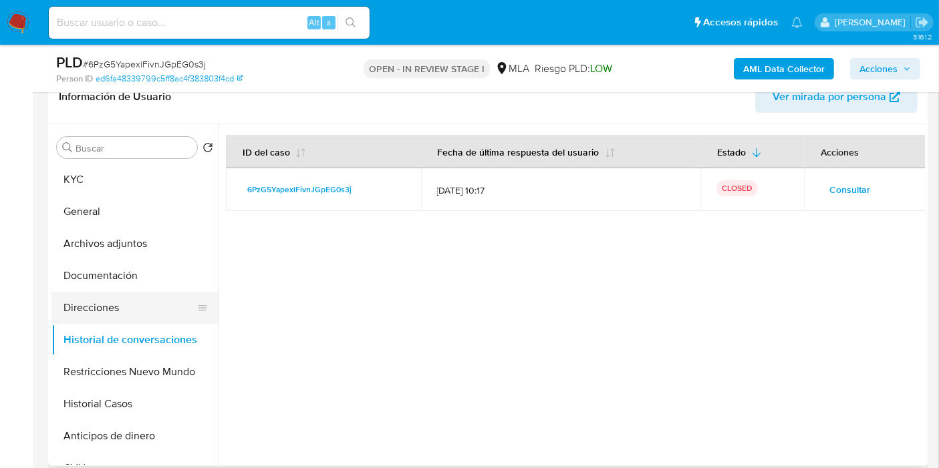
click at [158, 312] on button "Direcciones" at bounding box center [129, 308] width 156 height 32
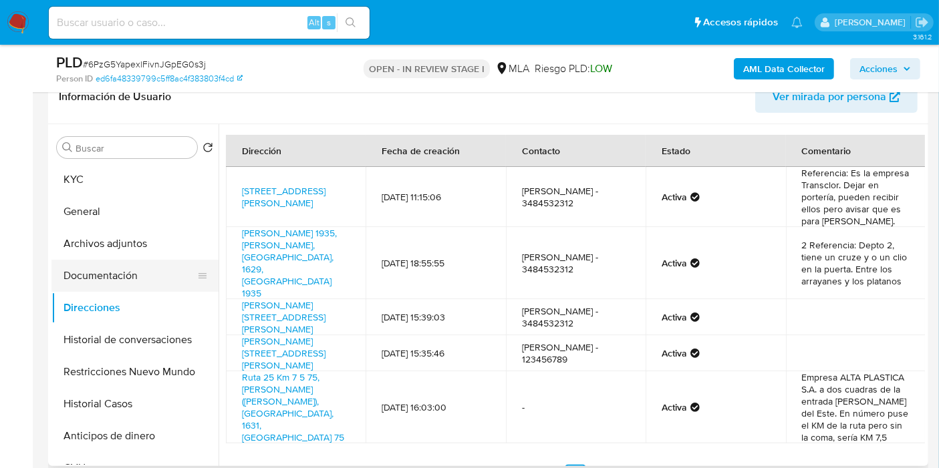
click at [158, 287] on button "Documentación" at bounding box center [129, 276] width 156 height 32
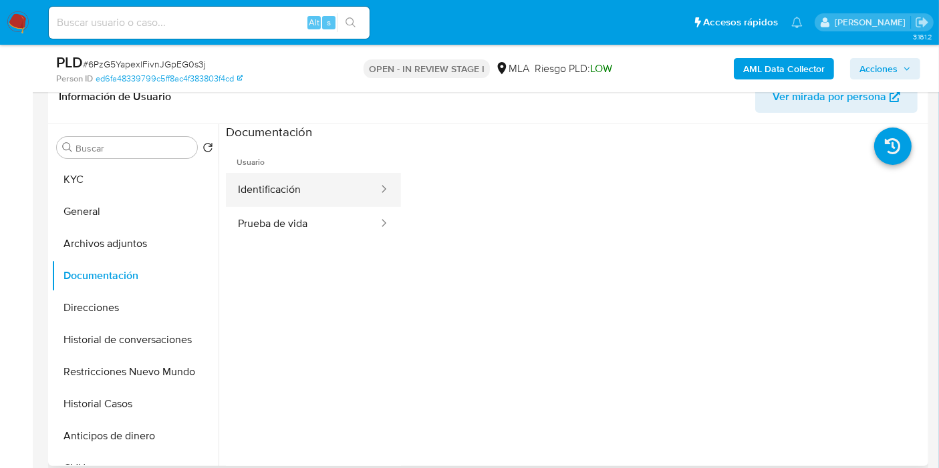
click at [277, 204] on button "Identificación" at bounding box center [303, 190] width 154 height 34
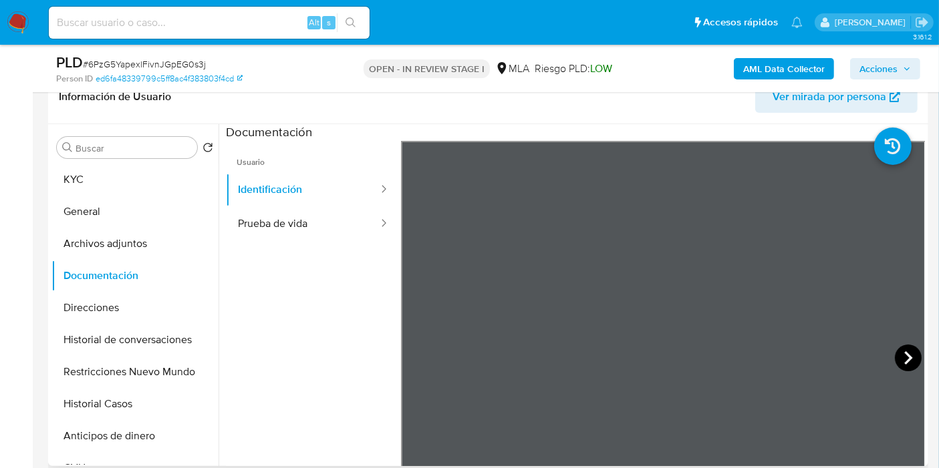
click at [896, 355] on icon at bounding box center [907, 358] width 27 height 27
click at [311, 231] on button "Prueba de vida" at bounding box center [303, 224] width 154 height 34
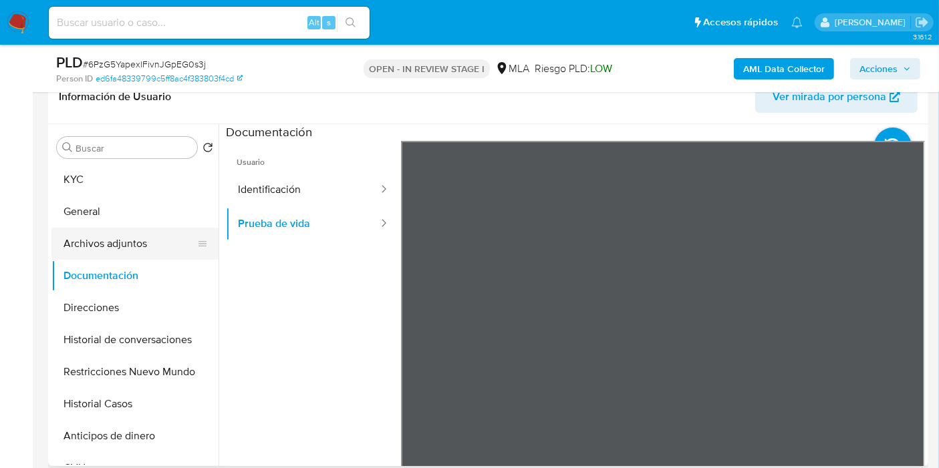
click at [109, 248] on button "Archivos adjuntos" at bounding box center [129, 244] width 156 height 32
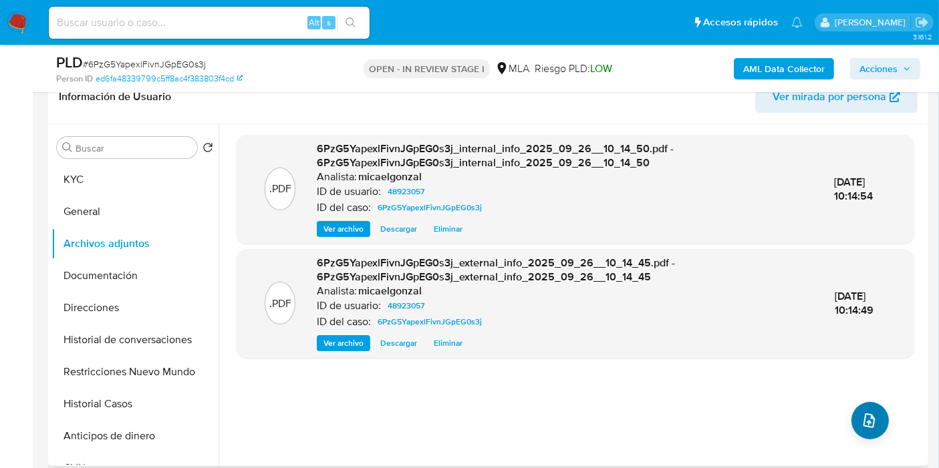
click at [852, 405] on div ".PDF 6PzG5YapexlFivnJGpEG0s3j_internal_info_2025_09_26__10_14_50.pdf - 6PzG5Yap…" at bounding box center [574, 295] width 677 height 321
click at [861, 420] on icon "upload-file" at bounding box center [869, 421] width 16 height 16
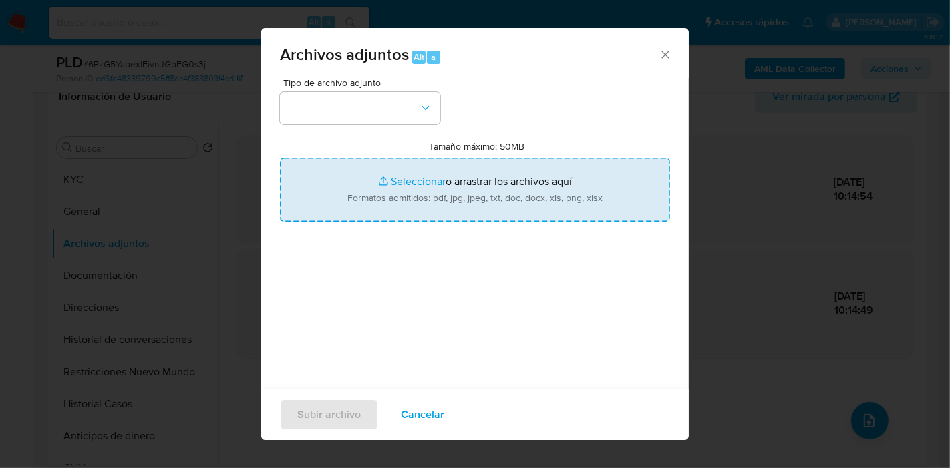
click at [480, 185] on input "Tamaño máximo: 50MB Seleccionar archivos" at bounding box center [475, 190] width 390 height 64
type input "C:\fakepath\Recibo de Sueldo - Julio 2025.pdf"
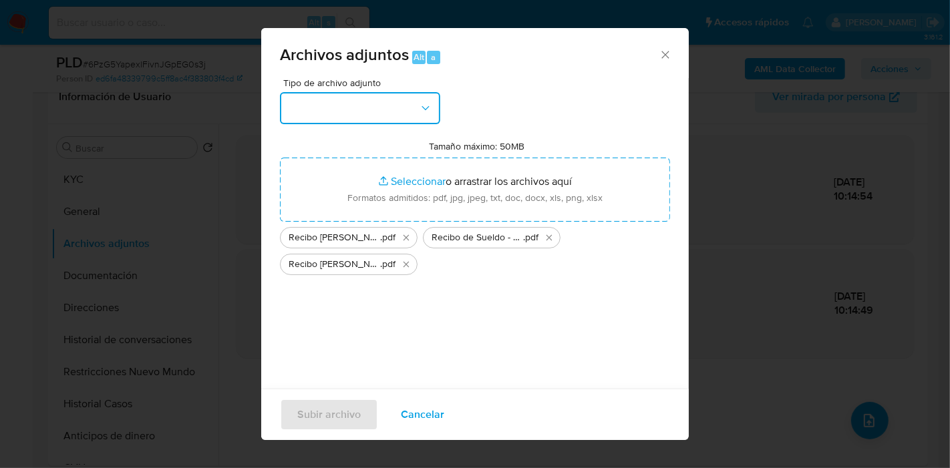
click at [317, 118] on button "button" at bounding box center [360, 108] width 160 height 32
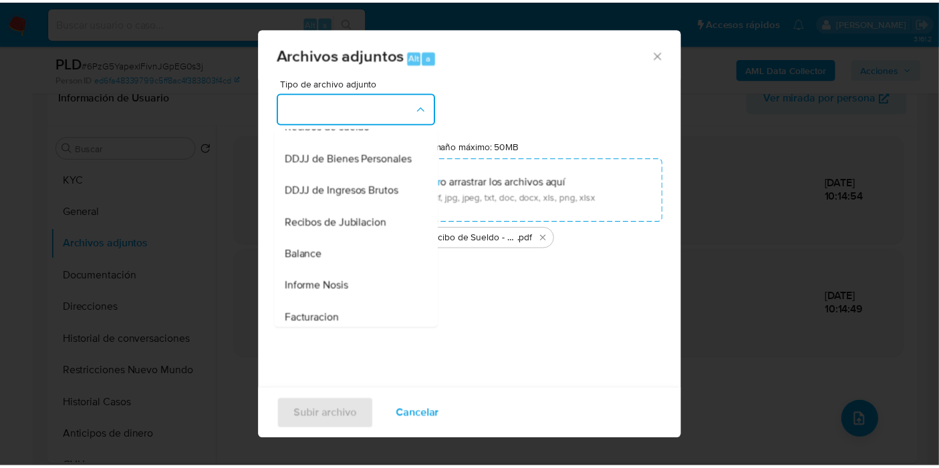
scroll to position [297, 0]
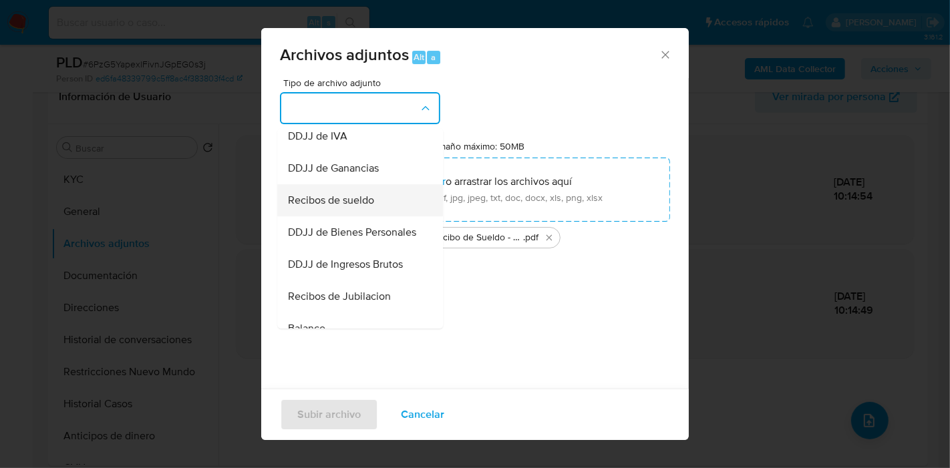
click at [398, 209] on div "Recibos de sueldo" at bounding box center [356, 200] width 136 height 32
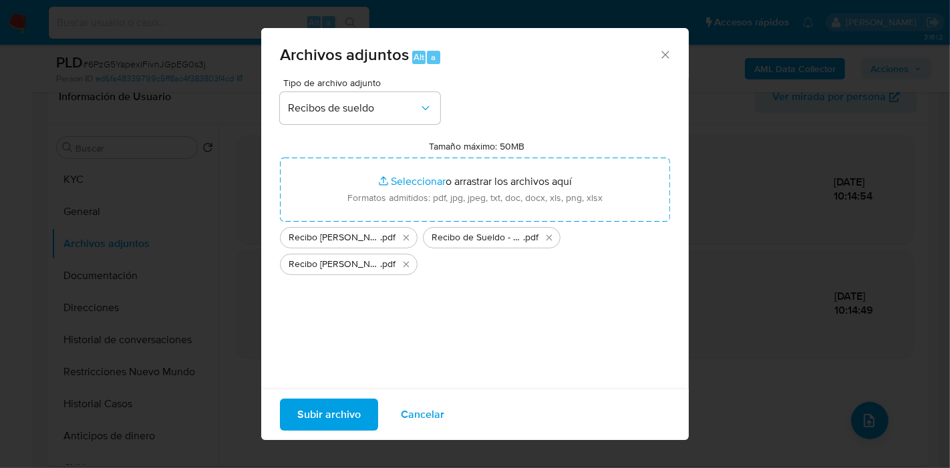
click at [343, 408] on span "Subir archivo" at bounding box center [328, 414] width 63 height 29
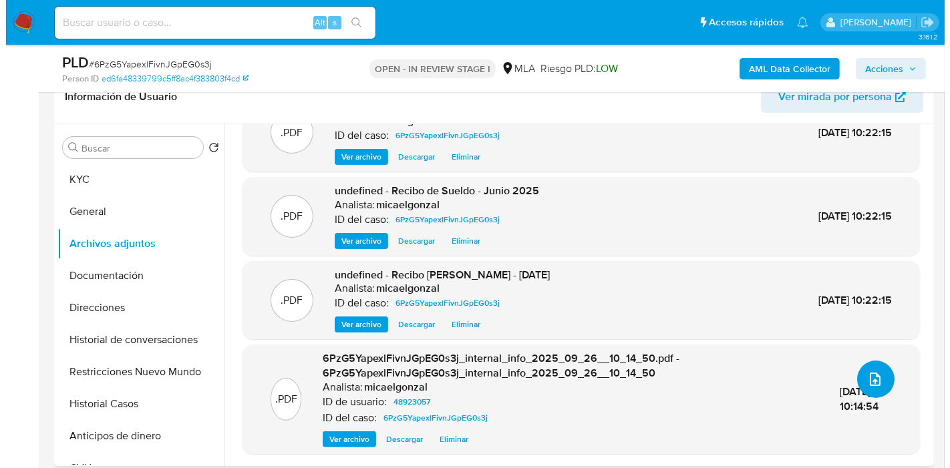
scroll to position [0, 0]
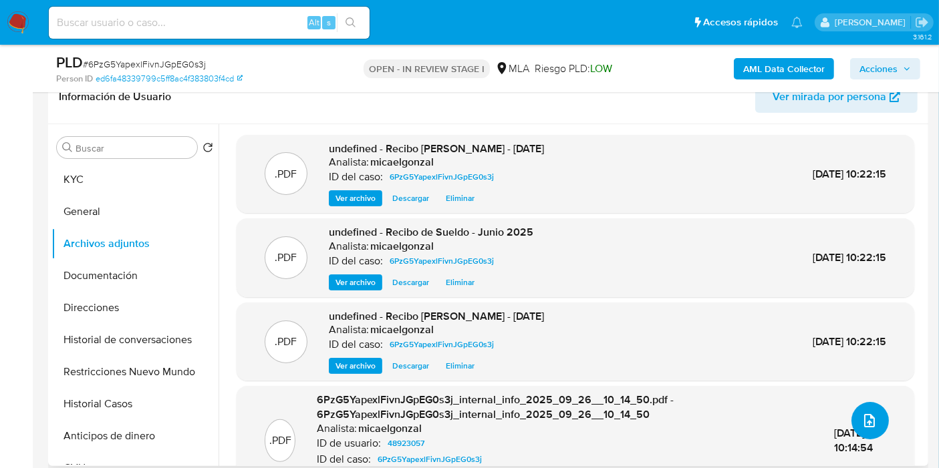
click at [858, 437] on button "upload-file" at bounding box center [869, 420] width 37 height 37
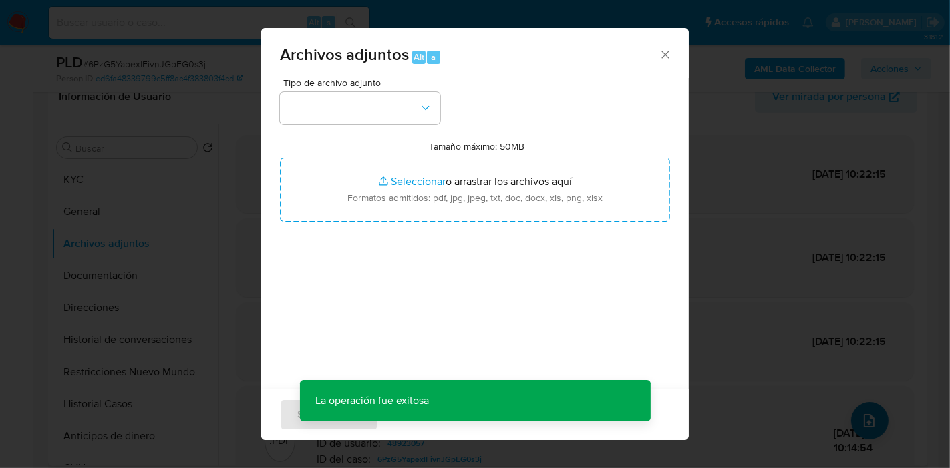
click at [870, 416] on div "Archivos adjuntos Alt a Tipo de archivo adjunto Tamaño máximo: 50MB Seleccionar…" at bounding box center [475, 234] width 950 height 468
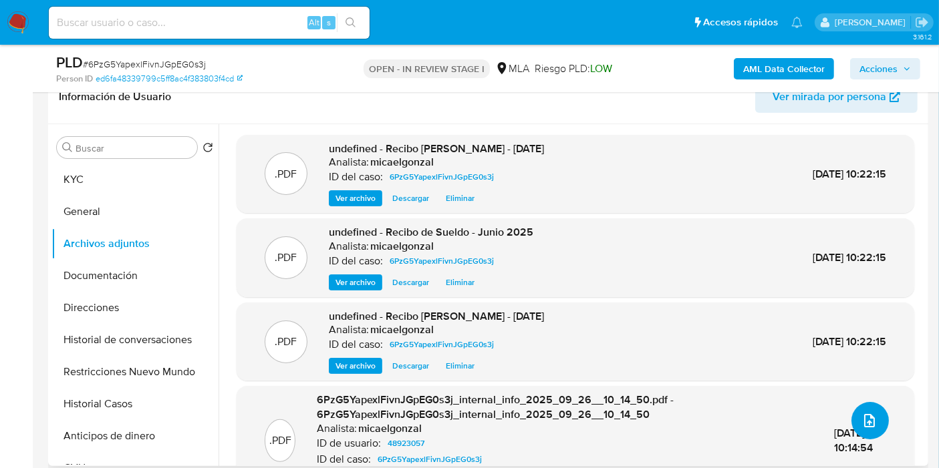
click at [870, 416] on icon "upload-file" at bounding box center [869, 421] width 16 height 16
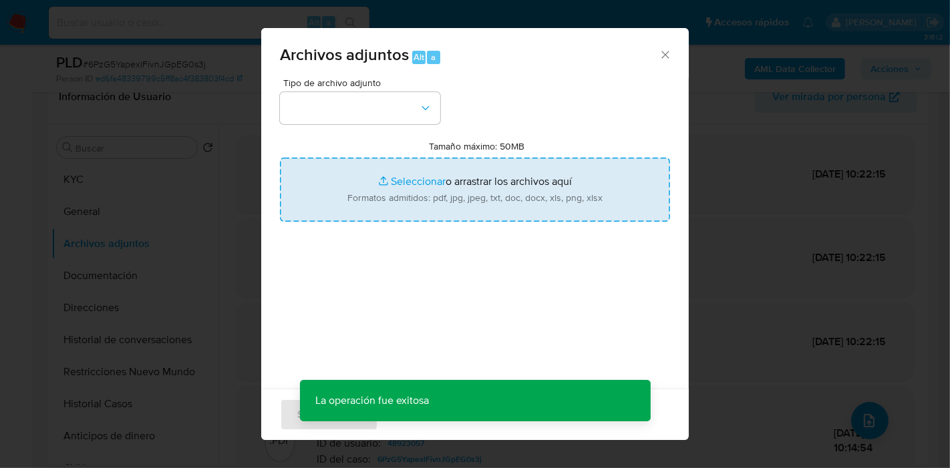
click at [434, 197] on input "Tamaño máximo: 50MB Seleccionar archivos" at bounding box center [475, 190] width 390 height 64
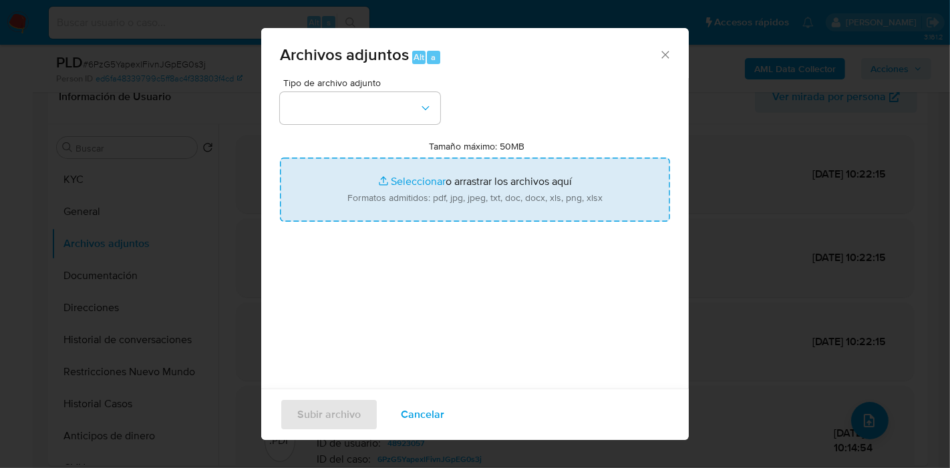
type input "C:\fakepath\Movimientos de Damian Leonardo Vergara.xlsx"
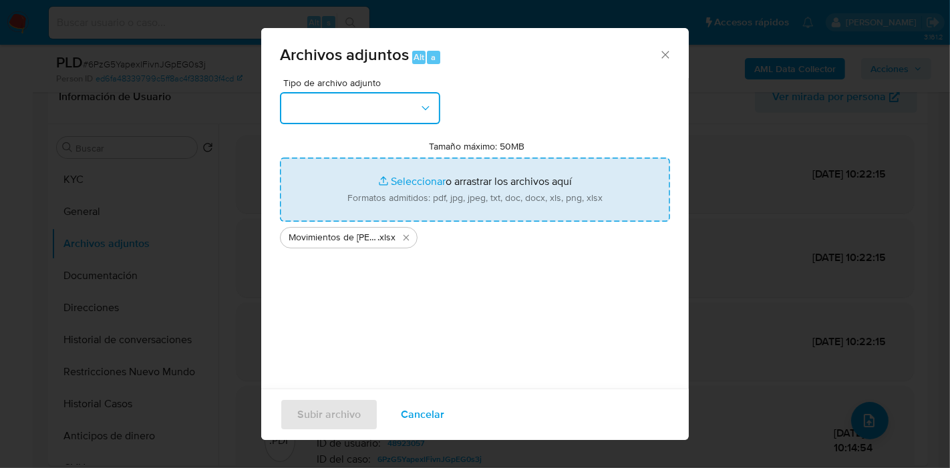
click at [285, 112] on button "button" at bounding box center [360, 108] width 160 height 32
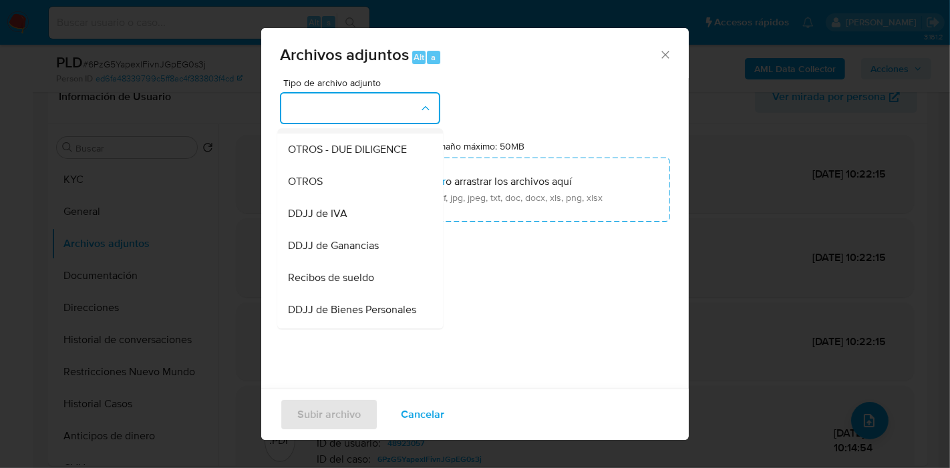
scroll to position [222, 0]
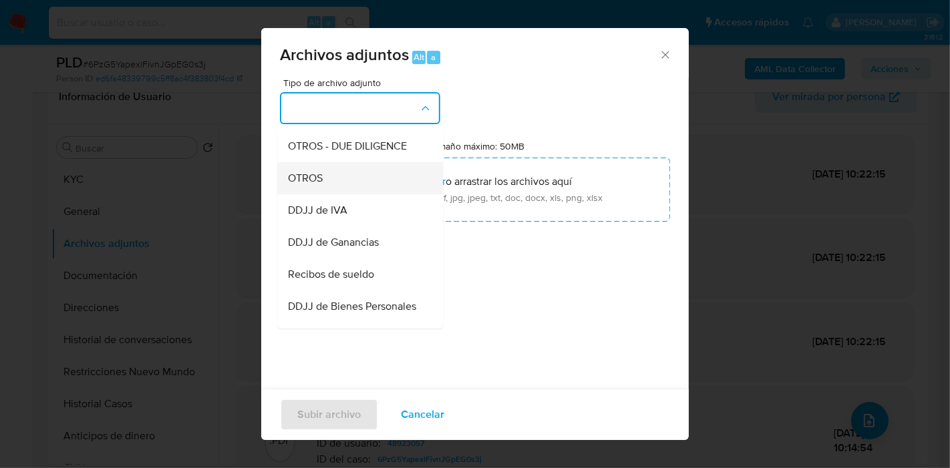
click at [376, 194] on div "OTROS" at bounding box center [356, 178] width 136 height 32
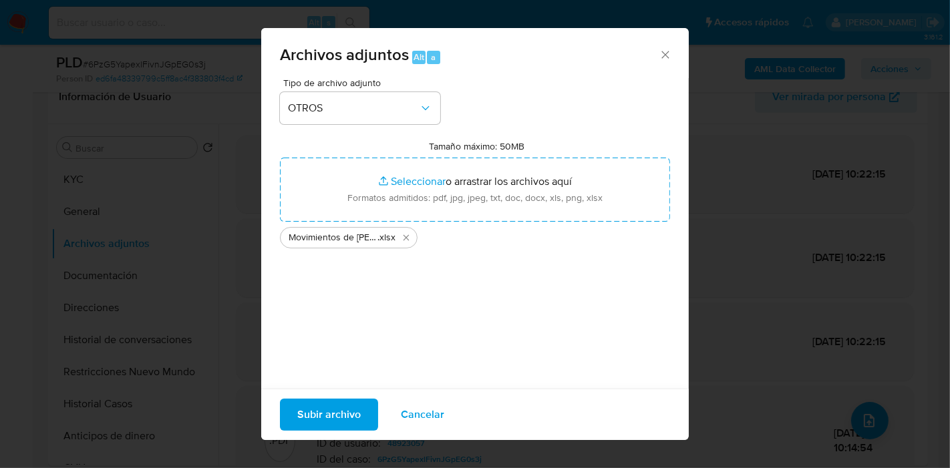
click at [313, 410] on span "Subir archivo" at bounding box center [328, 414] width 63 height 29
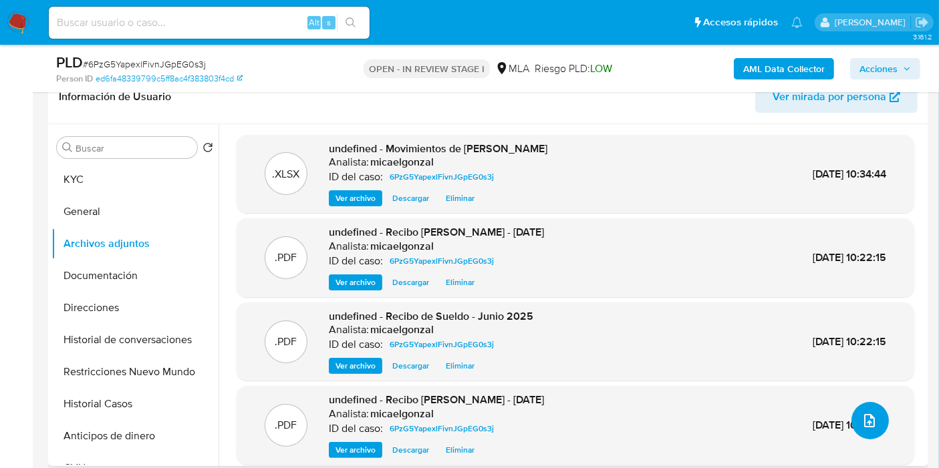
click at [870, 426] on span "upload-file" at bounding box center [869, 421] width 16 height 16
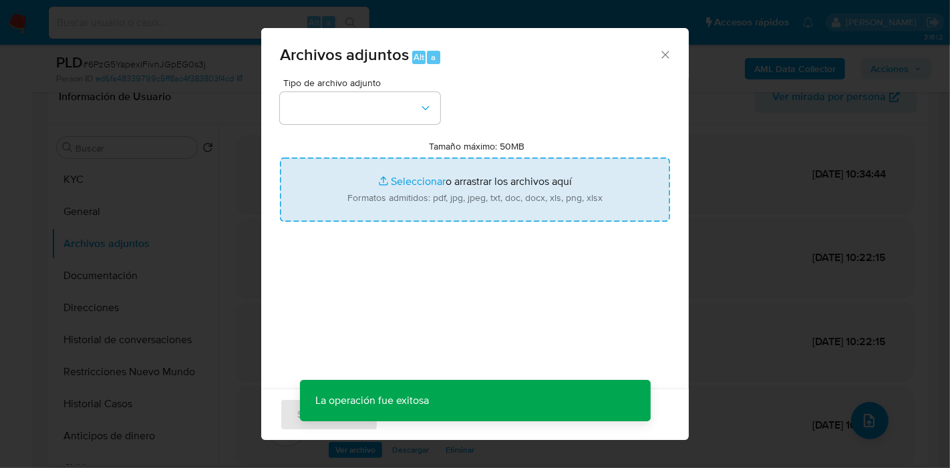
click at [424, 171] on input "Tamaño máximo: 50MB Seleccionar archivos" at bounding box center [475, 190] width 390 height 64
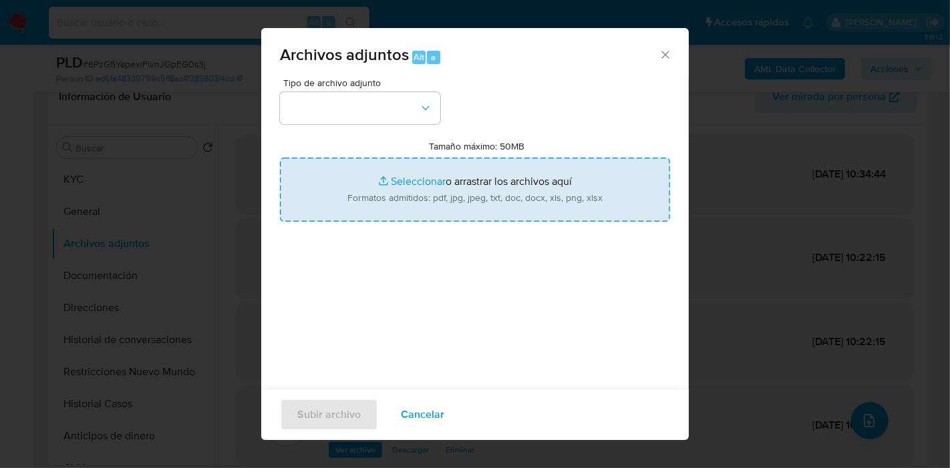
type input "C:\fakepath\Caselog 6PzG5YapexlFivnJGpEG0s3j_2025_09_17_15_42_28.docx"
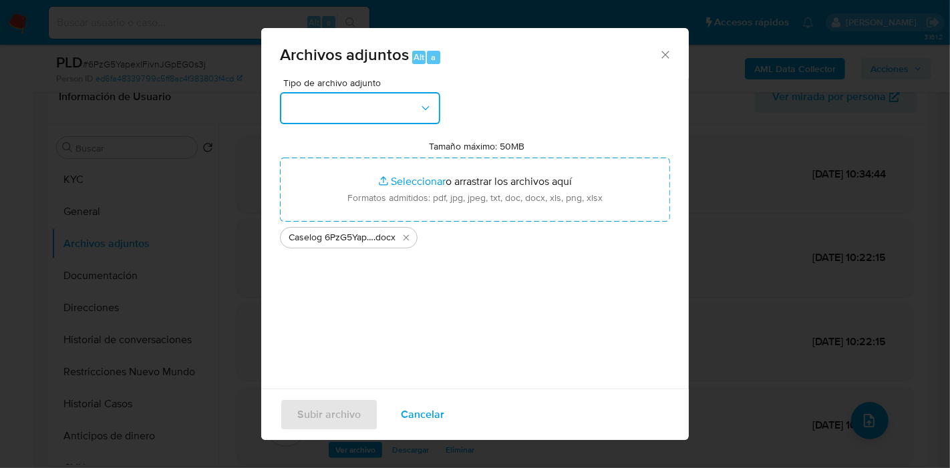
click at [285, 108] on button "button" at bounding box center [360, 108] width 160 height 32
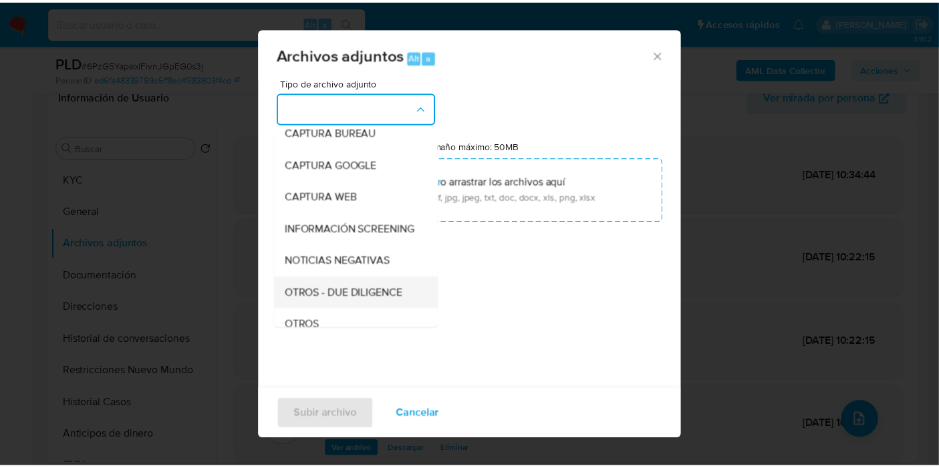
scroll to position [148, 0]
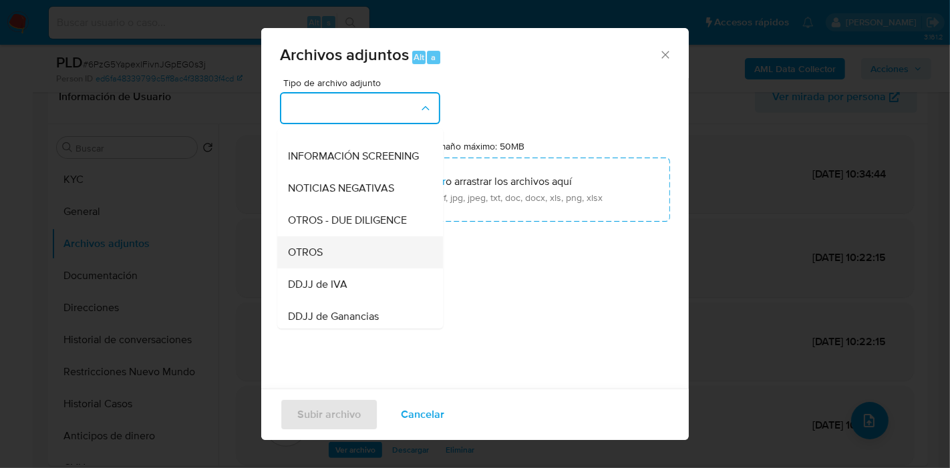
click at [335, 253] on div "OTROS" at bounding box center [356, 252] width 136 height 32
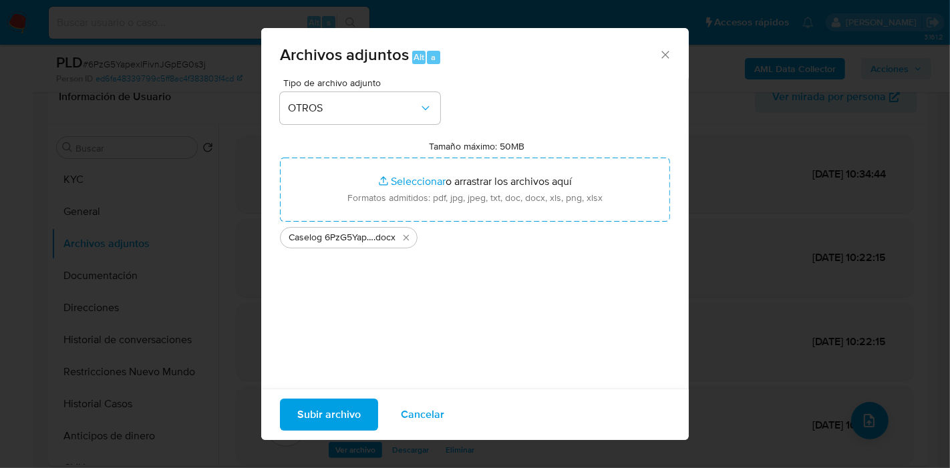
click at [437, 321] on div "Tipo de archivo adjunto OTROS Tamaño máximo: 50MB Seleccionar archivos Seleccio…" at bounding box center [475, 235] width 390 height 315
click at [357, 410] on span "Subir archivo" at bounding box center [328, 414] width 63 height 29
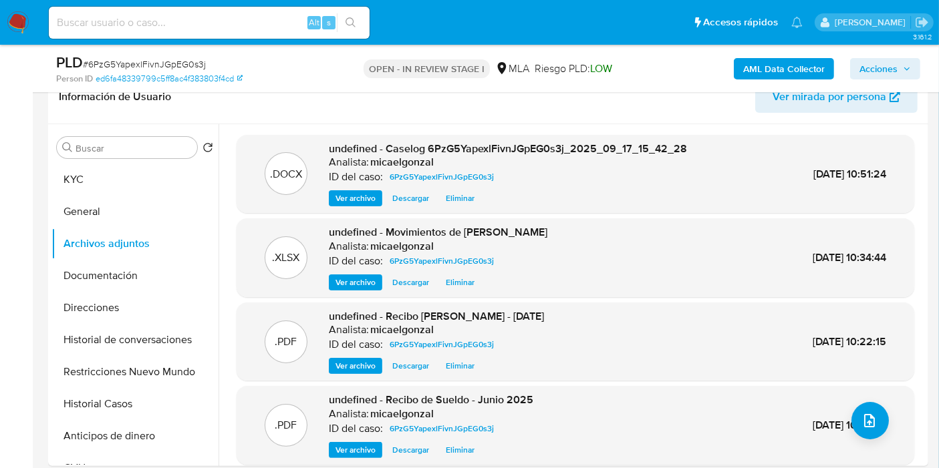
click at [113, 334] on button "Historial de conversaciones" at bounding box center [134, 340] width 167 height 32
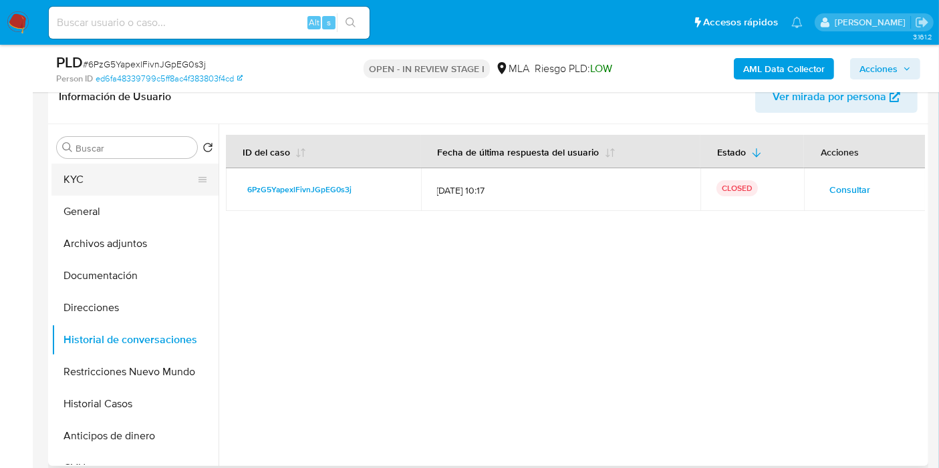
click at [78, 180] on button "KYC" at bounding box center [129, 180] width 156 height 32
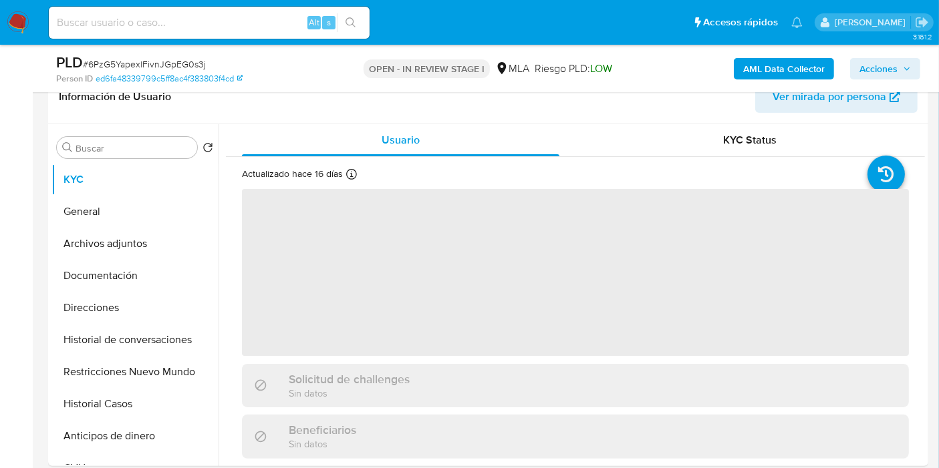
click at [870, 79] on div "AML Data Collector Acciones" at bounding box center [777, 68] width 285 height 31
click at [892, 70] on span "Acciones" at bounding box center [878, 68] width 38 height 21
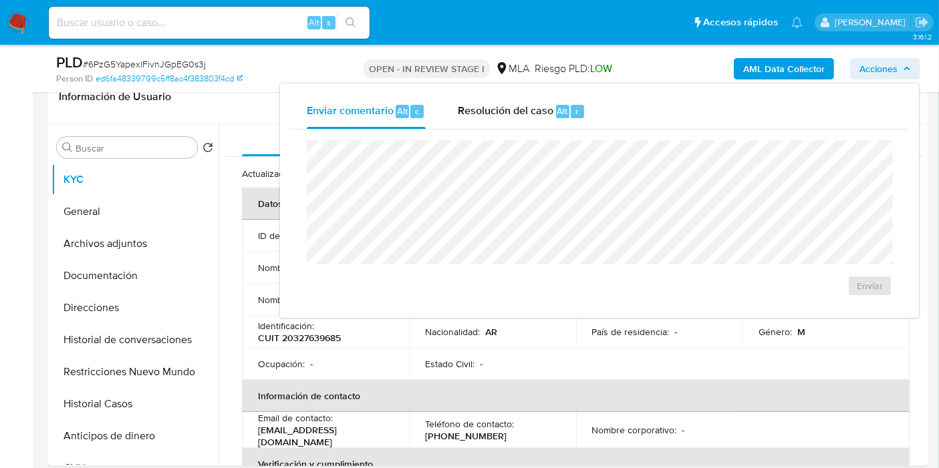
click at [561, 128] on div "Enviar comentario Alt c Resolución del caso Alt r Enviar" at bounding box center [599, 200] width 617 height 213
click at [536, 125] on div "Resolución del caso Alt r" at bounding box center [522, 111] width 128 height 35
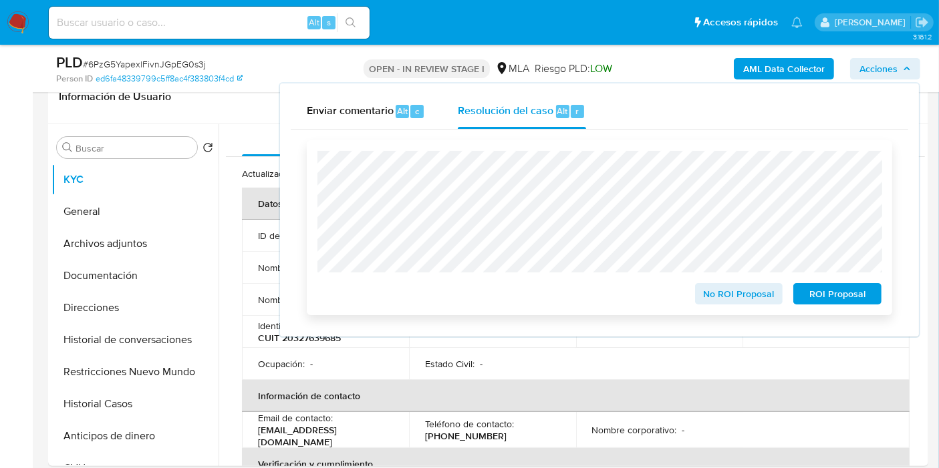
click at [746, 284] on div "No ROI Proposal" at bounding box center [738, 291] width 99 height 27
click at [744, 293] on span "No ROI Proposal" at bounding box center [738, 294] width 69 height 19
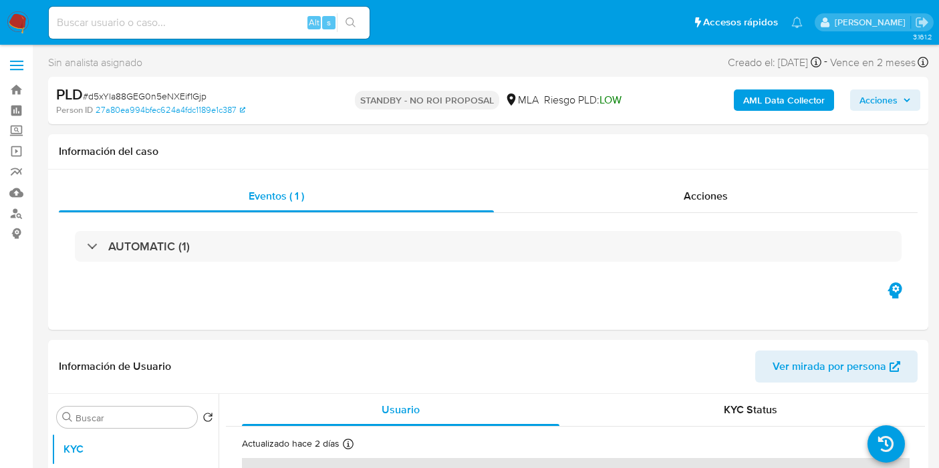
select select "10"
click at [36, 20] on nav "Pausado Ver notificaciones Alt s Accesos rápidos Presiona las siguientes teclas…" at bounding box center [469, 22] width 939 height 45
click at [3, 25] on nav "Pausado Ver notificaciones Alt s Accesos rápidos Presiona las siguientes teclas…" at bounding box center [469, 22] width 939 height 45
click at [13, 21] on img at bounding box center [18, 22] width 23 height 23
select select "10"
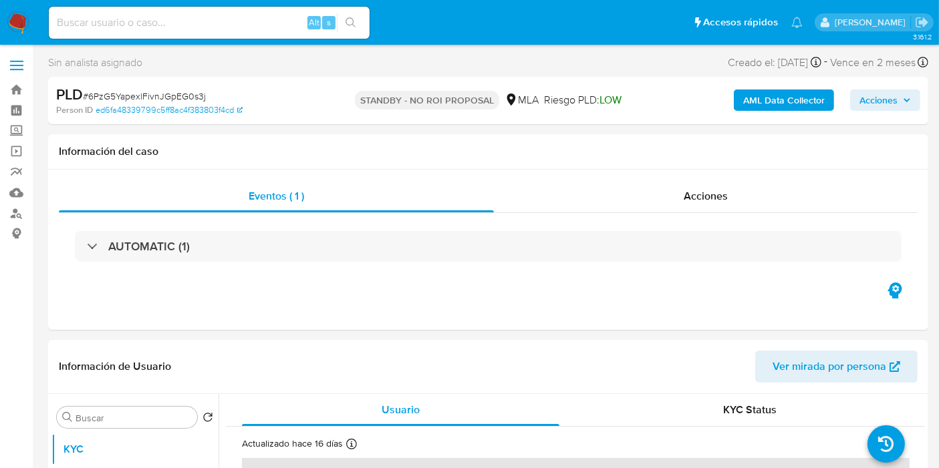
click at [21, 17] on img at bounding box center [18, 22] width 23 height 23
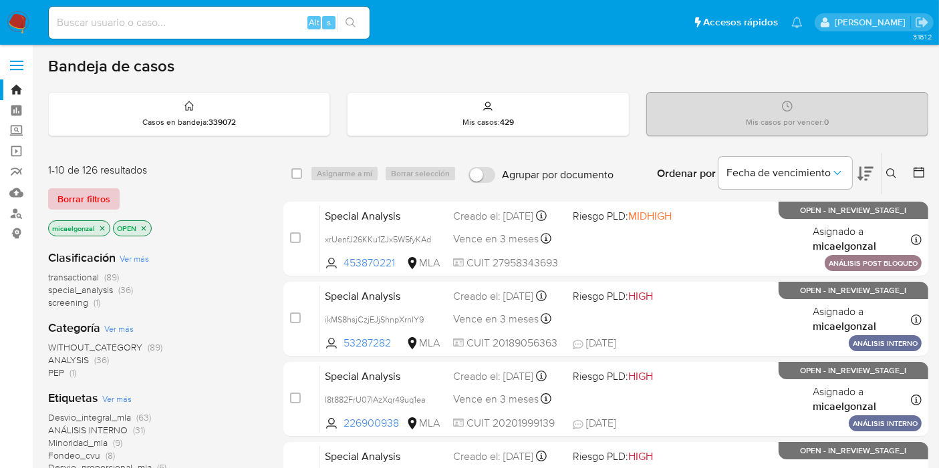
click at [63, 196] on span "Borrar filtros" at bounding box center [83, 199] width 53 height 19
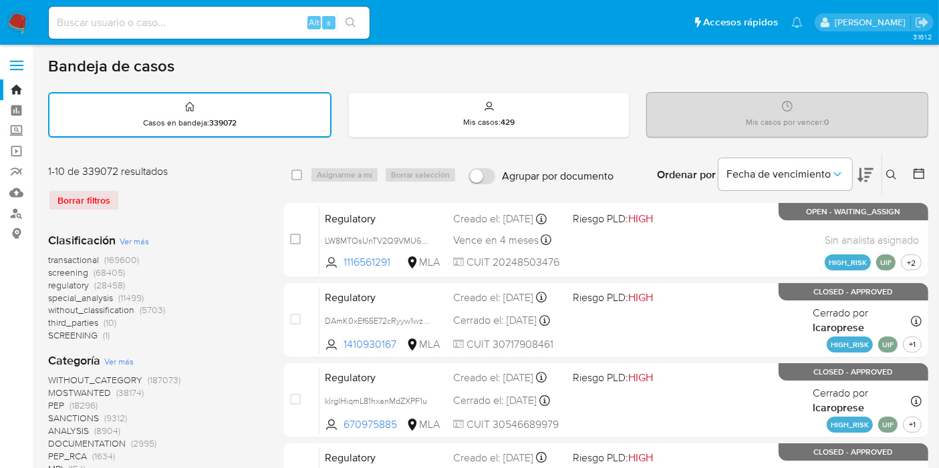
click at [881, 174] on div "Ordenar por Fecha de vencimiento No es posible ordenar los resultados mientras …" at bounding box center [774, 174] width 308 height 41
click at [886, 174] on icon at bounding box center [891, 175] width 11 height 11
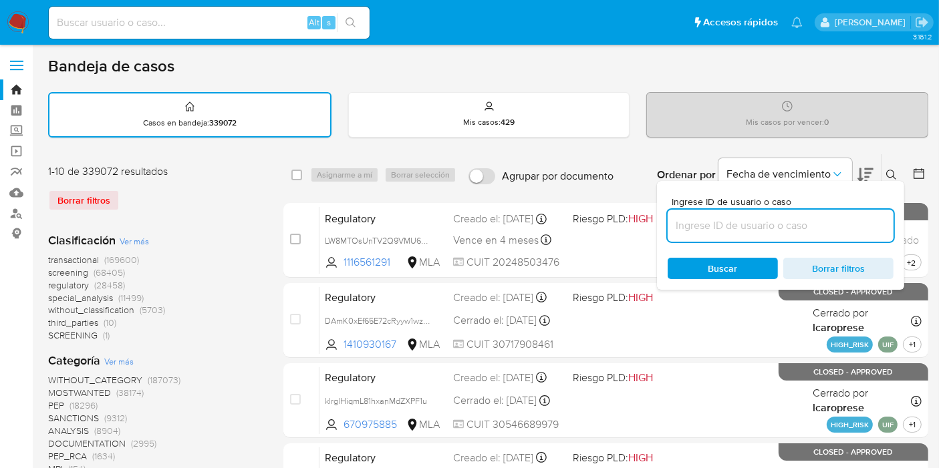
click at [828, 228] on input at bounding box center [780, 225] width 226 height 17
type input "ObCxSOGAIzYEuXEWF9aTLK9v"
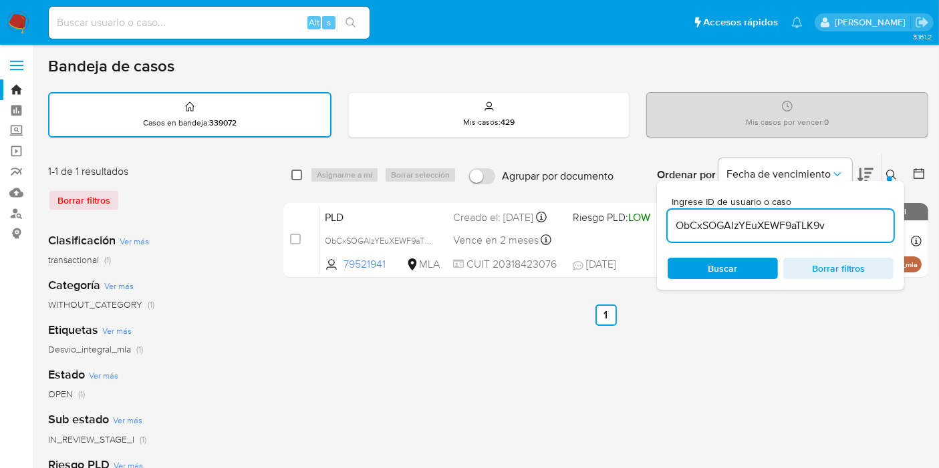
click at [291, 174] on div "select-all-cases-checkbox Asignarme a mí Borrar selección Agrupar por documento…" at bounding box center [605, 174] width 645 height 41
drag, startPoint x: 292, startPoint y: 174, endPoint x: 303, endPoint y: 174, distance: 10.7
click at [295, 174] on input "checkbox" at bounding box center [296, 175] width 11 height 11
checkbox input "true"
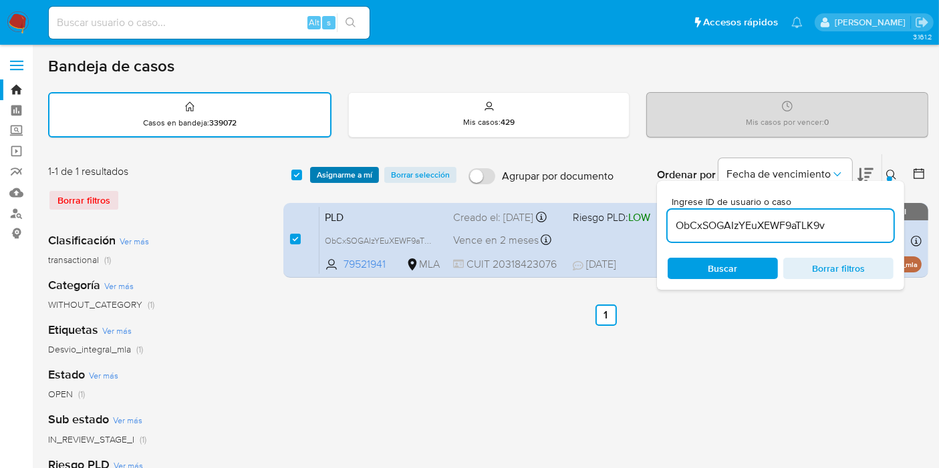
click at [364, 174] on span "Asignarme a mí" at bounding box center [344, 174] width 55 height 13
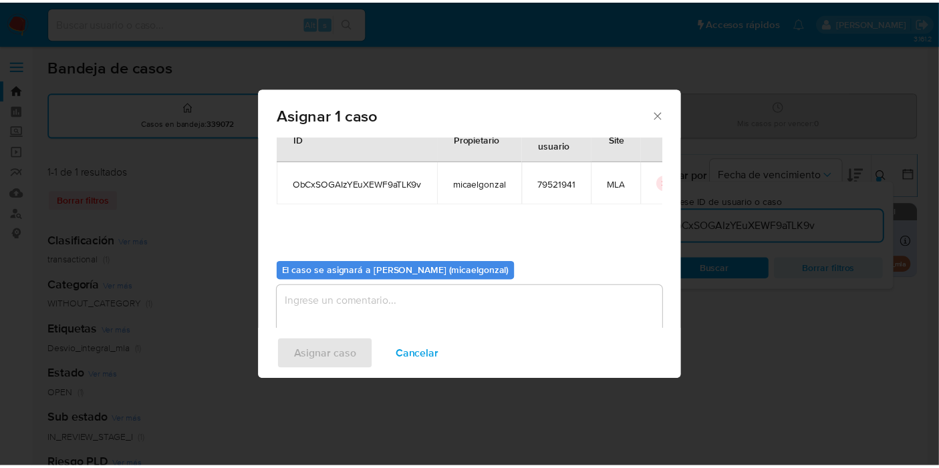
scroll to position [68, 0]
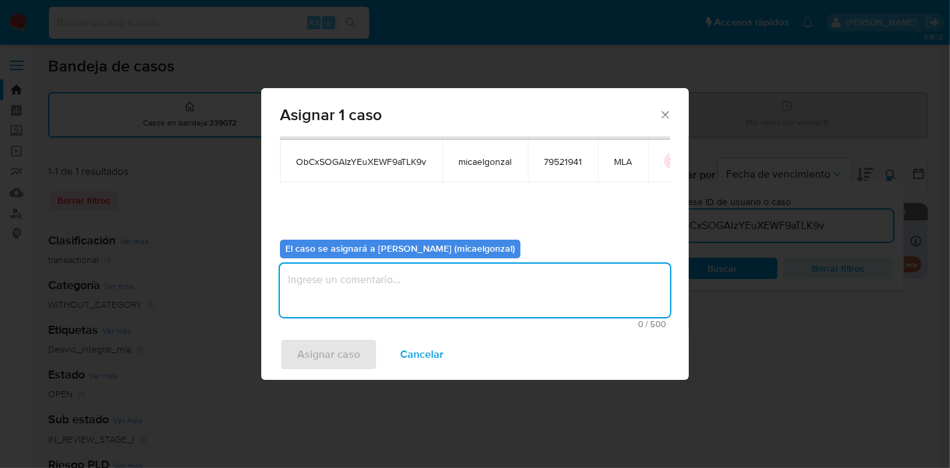
click at [416, 293] on textarea "assign-modal" at bounding box center [475, 290] width 390 height 53
click at [335, 342] on span "Asignar caso" at bounding box center [328, 354] width 63 height 29
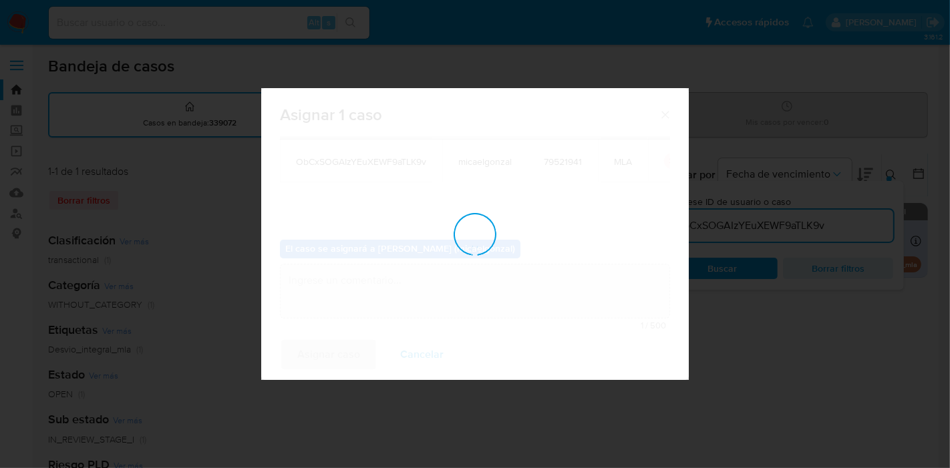
checkbox input "false"
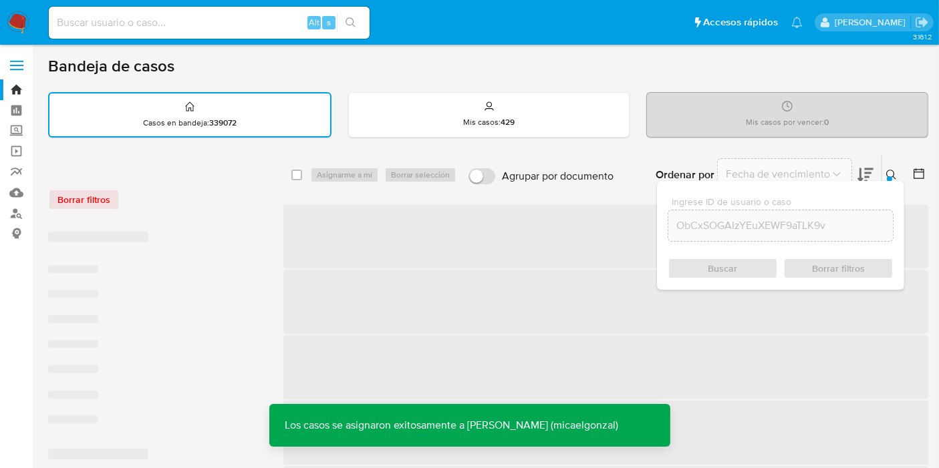
click at [259, 29] on input at bounding box center [209, 22] width 321 height 17
paste input "ObCxSOGAIzYEuXEWF9aTLK9v"
type input "ObCxSOGAIzYEuXEWF9aTLK9v"
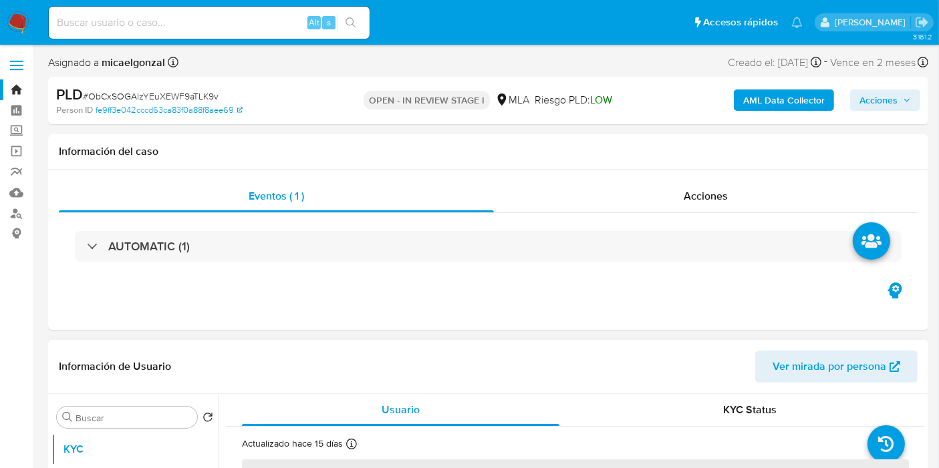
select select "10"
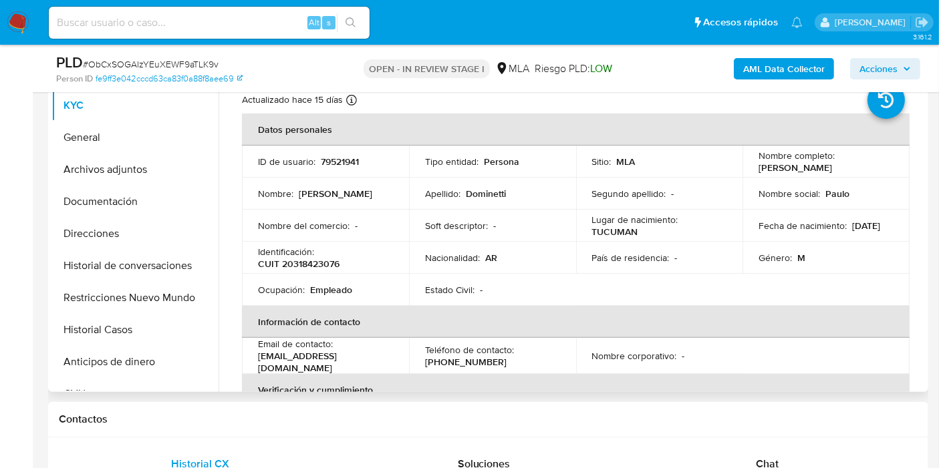
scroll to position [148, 0]
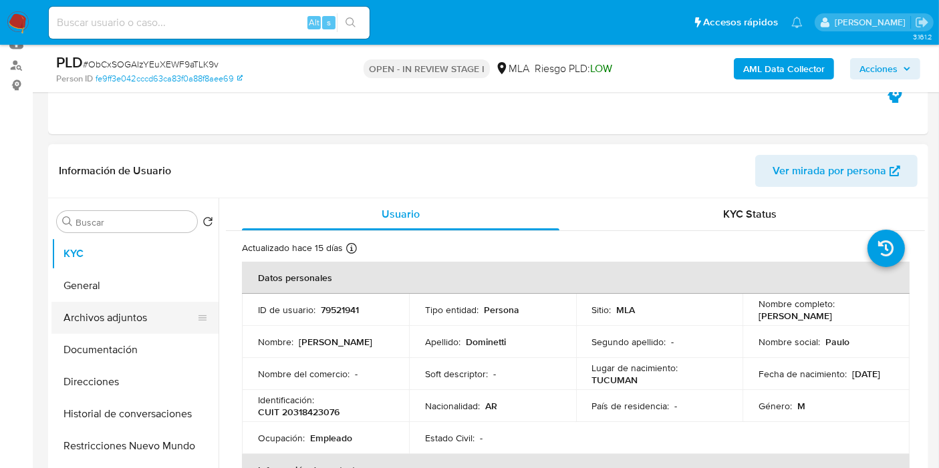
click at [136, 305] on button "Archivos adjuntos" at bounding box center [129, 318] width 156 height 32
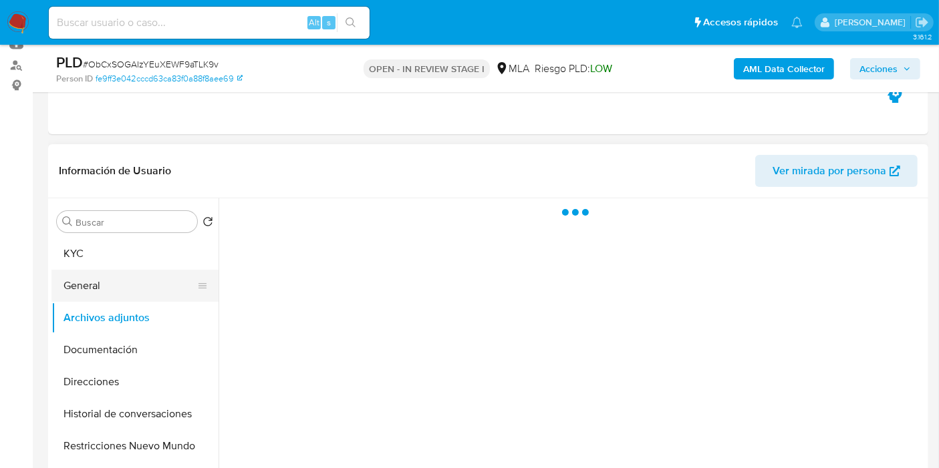
click at [148, 286] on button "General" at bounding box center [129, 286] width 156 height 32
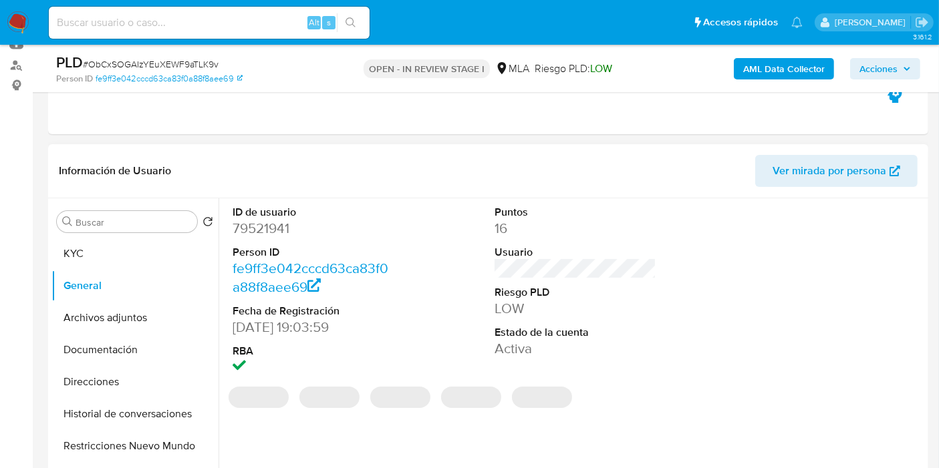
click at [279, 228] on dd "79521941" at bounding box center [313, 228] width 162 height 19
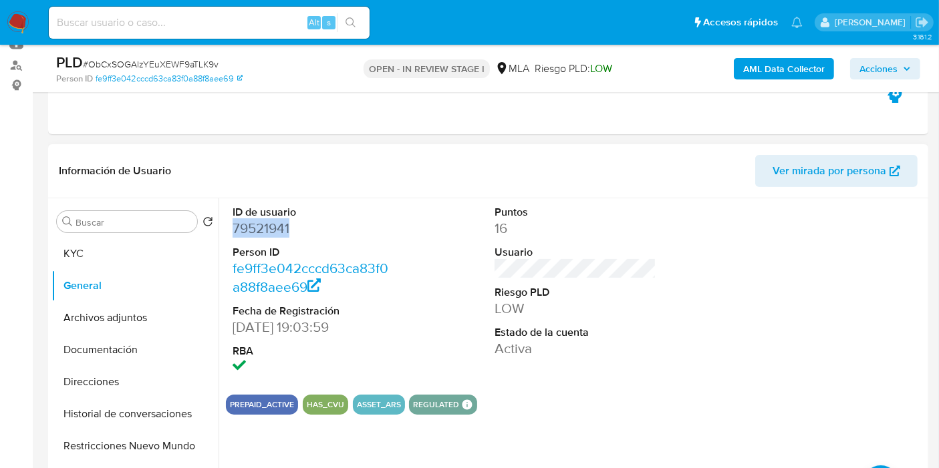
copy dd "79521941"
click at [94, 244] on button "KYC" at bounding box center [129, 254] width 156 height 32
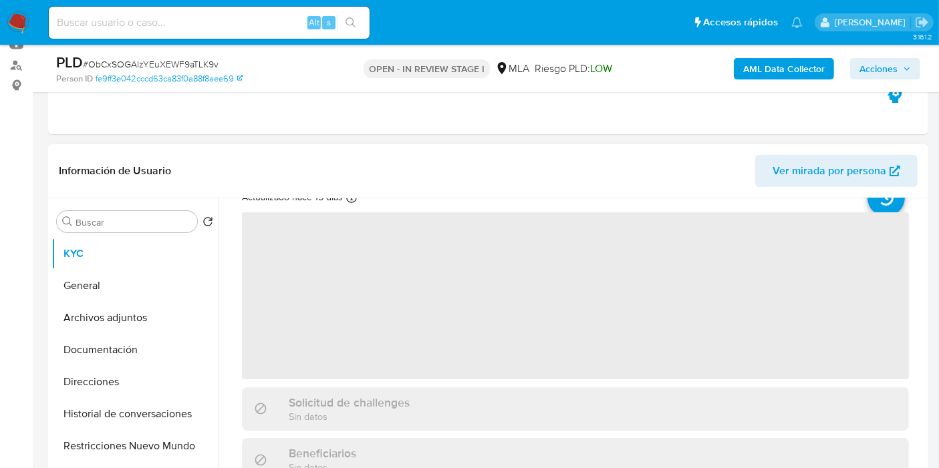
scroll to position [0, 0]
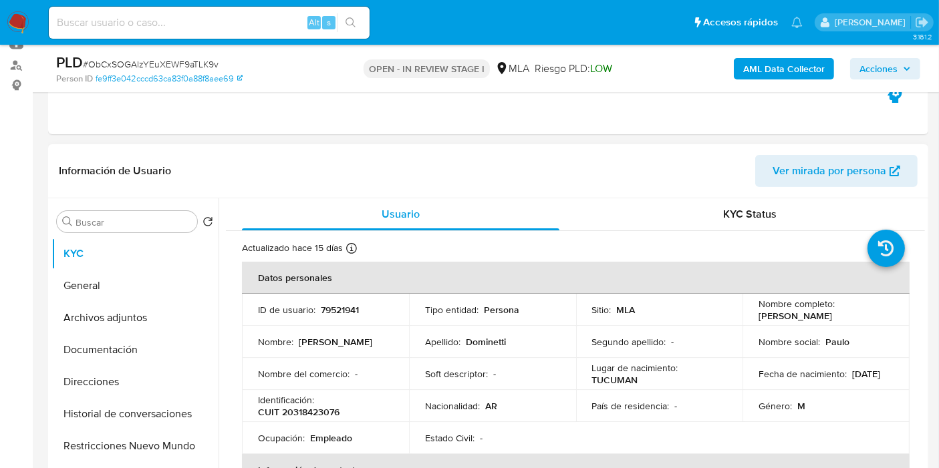
drag, startPoint x: 854, startPoint y: 313, endPoint x: 756, endPoint y: 311, distance: 98.9
click at [754, 311] on td "Nombre completo : Paulo Cesar Dominetti" at bounding box center [825, 310] width 167 height 32
copy p "[PERSON_NAME]"
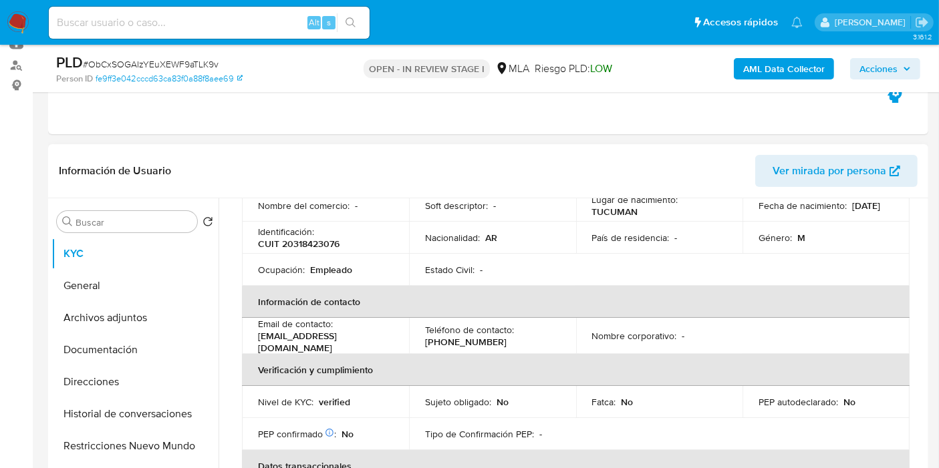
scroll to position [222, 0]
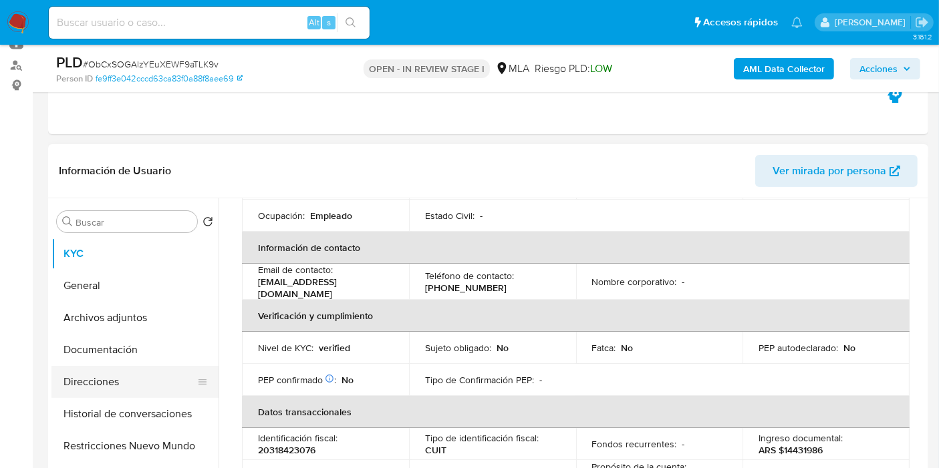
click at [122, 378] on button "Direcciones" at bounding box center [129, 382] width 156 height 32
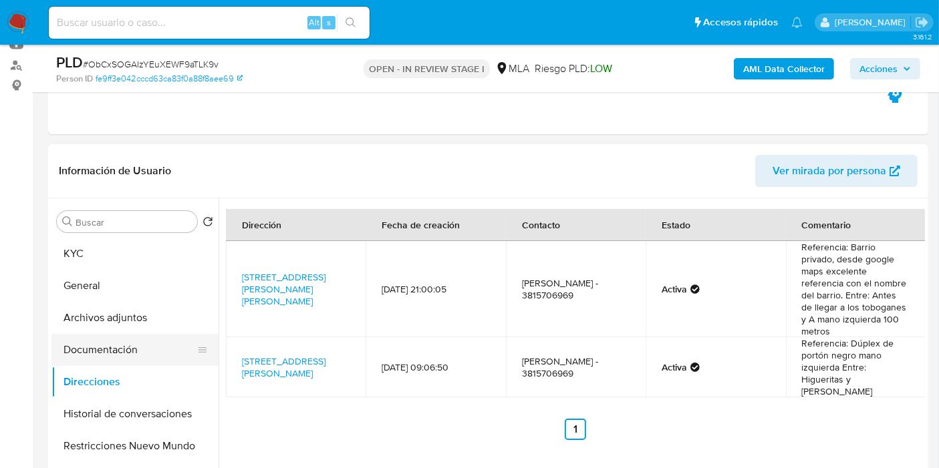
click at [114, 361] on button "Documentación" at bounding box center [129, 350] width 156 height 32
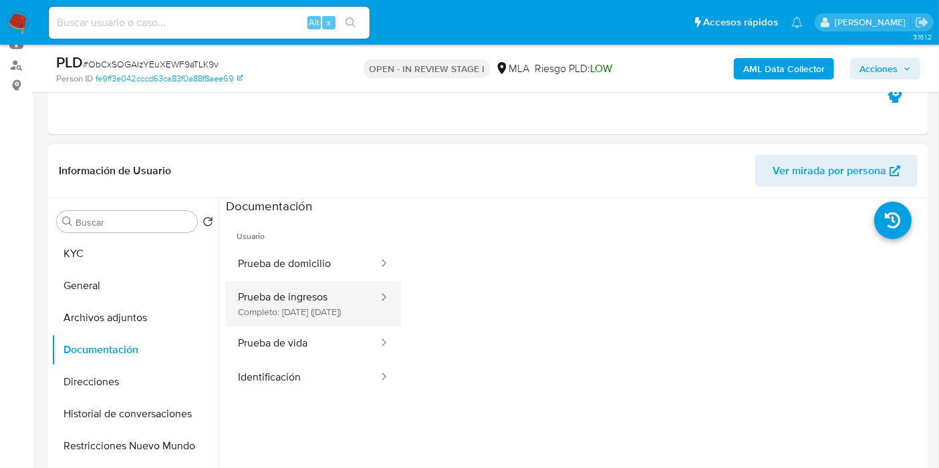
click at [290, 302] on button "Prueba de ingresos Completo: 04/06/2025 (hace 4 meses)" at bounding box center [303, 303] width 154 height 45
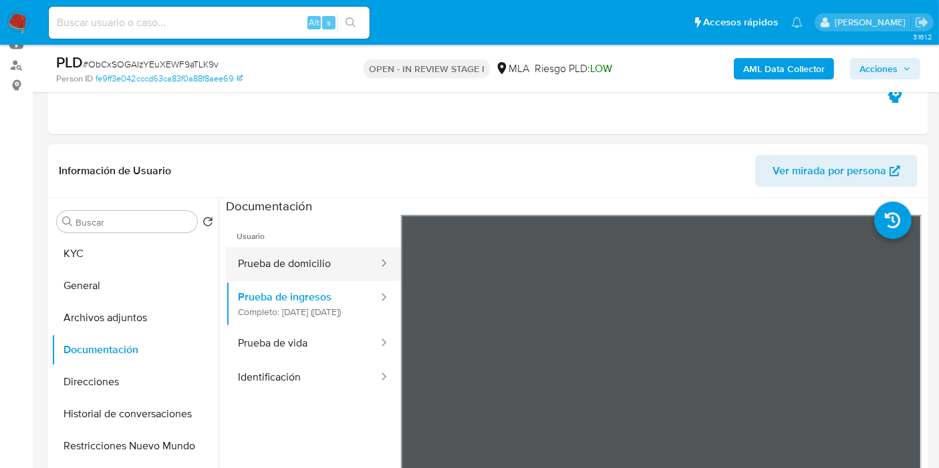
click at [338, 267] on button "Prueba de domicilio" at bounding box center [303, 264] width 154 height 34
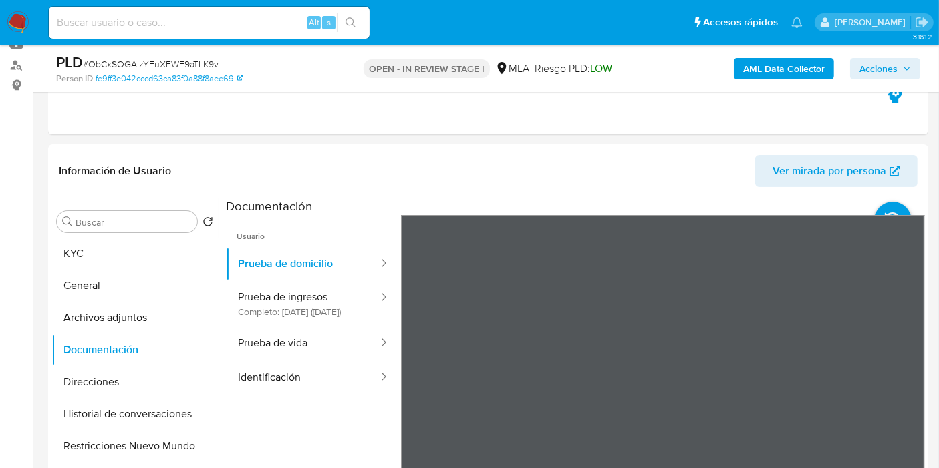
click at [308, 303] on button "Prueba de ingresos Completo: 04/06/2025 (hace 4 meses)" at bounding box center [303, 303] width 154 height 45
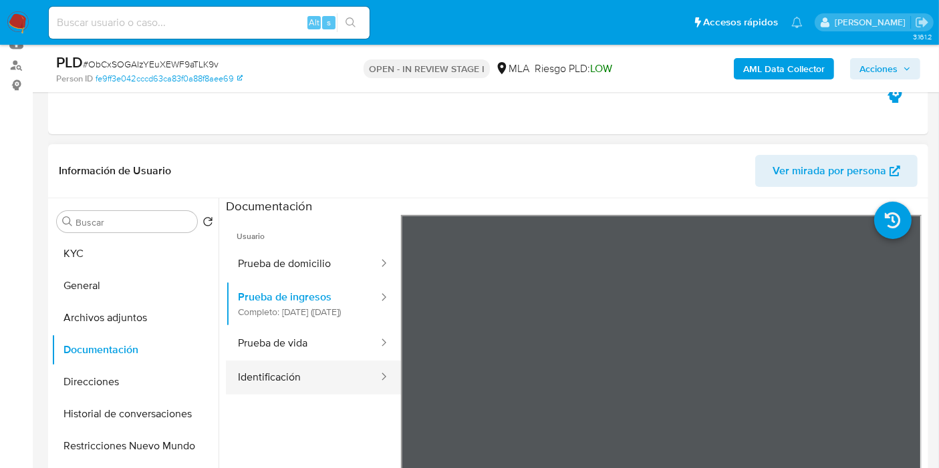
click at [259, 380] on button "Identificación" at bounding box center [303, 378] width 154 height 34
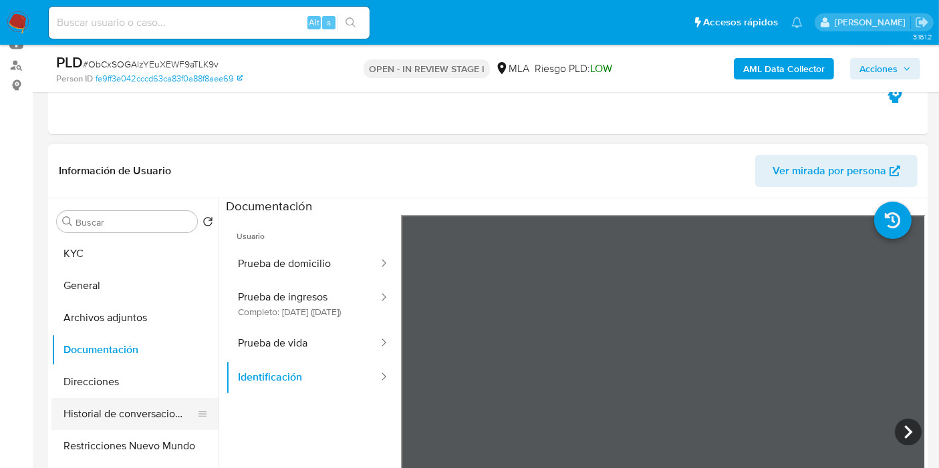
click at [114, 415] on button "Historial de conversaciones" at bounding box center [129, 414] width 156 height 32
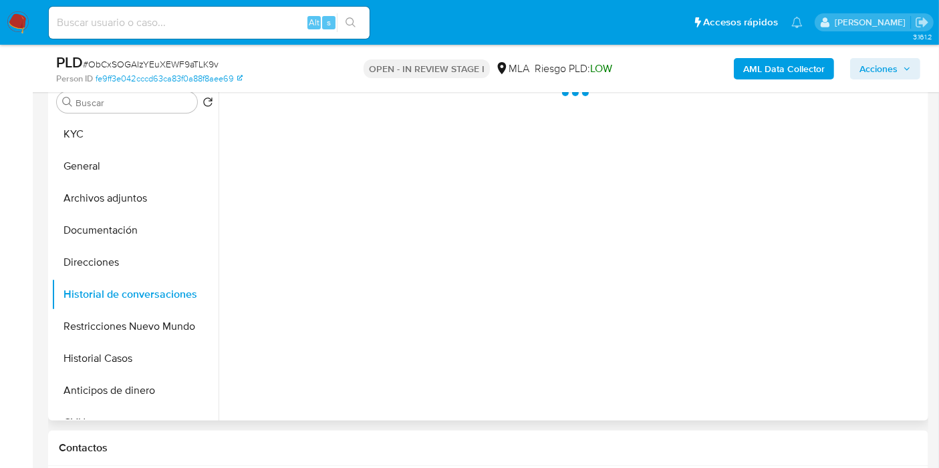
scroll to position [297, 0]
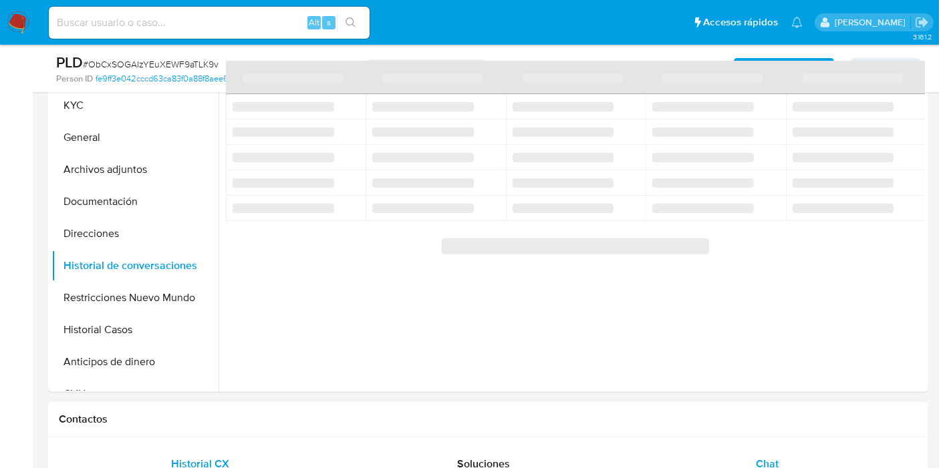
click at [796, 448] on div "Chat" at bounding box center [766, 464] width 251 height 32
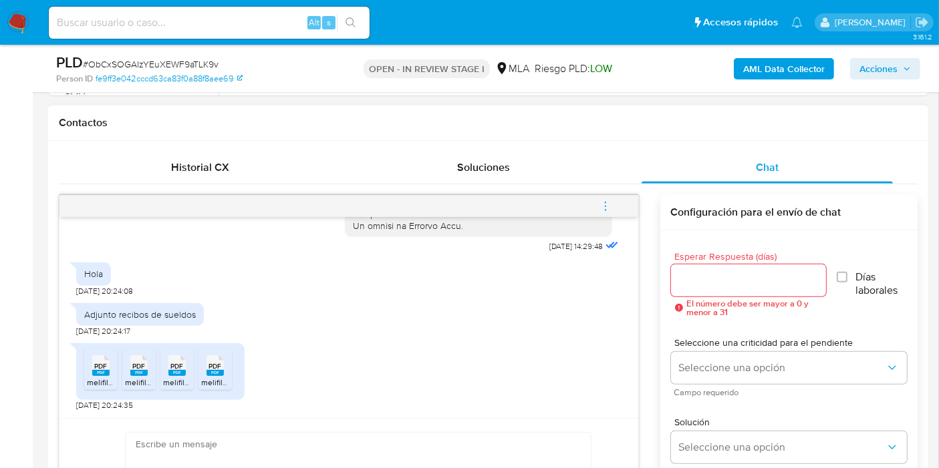
scroll to position [742, 0]
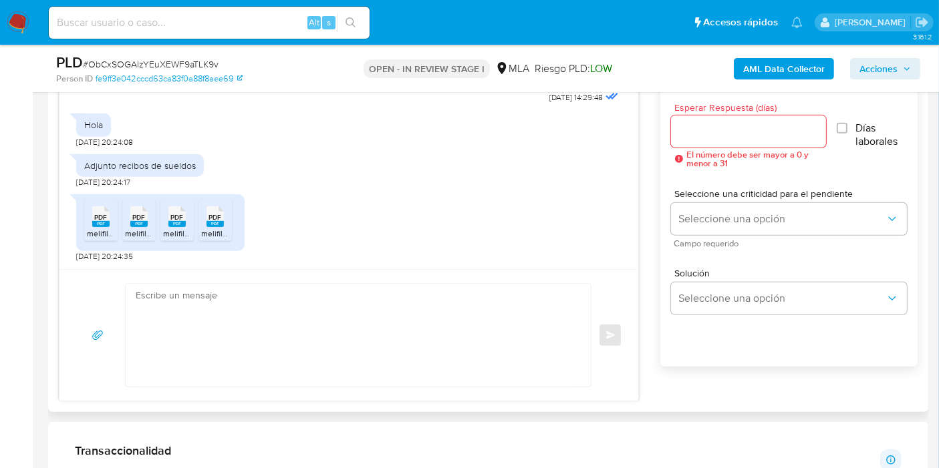
click at [345, 342] on textarea at bounding box center [355, 335] width 438 height 103
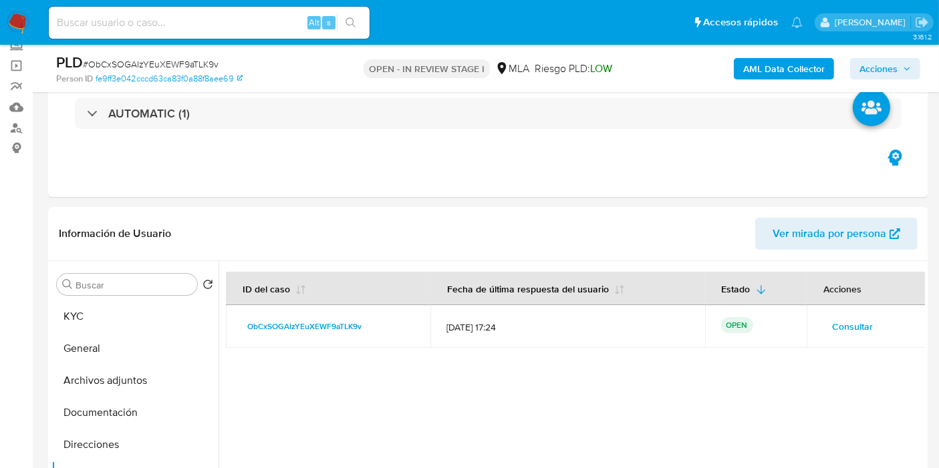
scroll to position [74, 0]
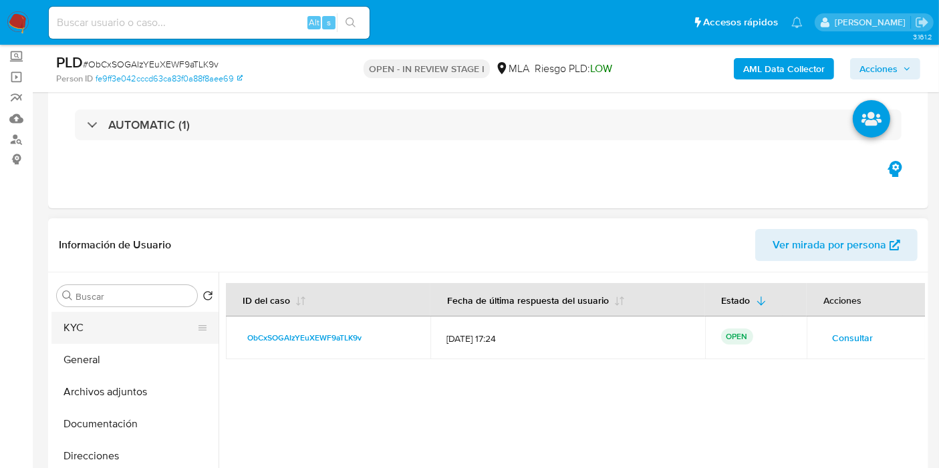
click at [94, 323] on button "KYC" at bounding box center [129, 328] width 156 height 32
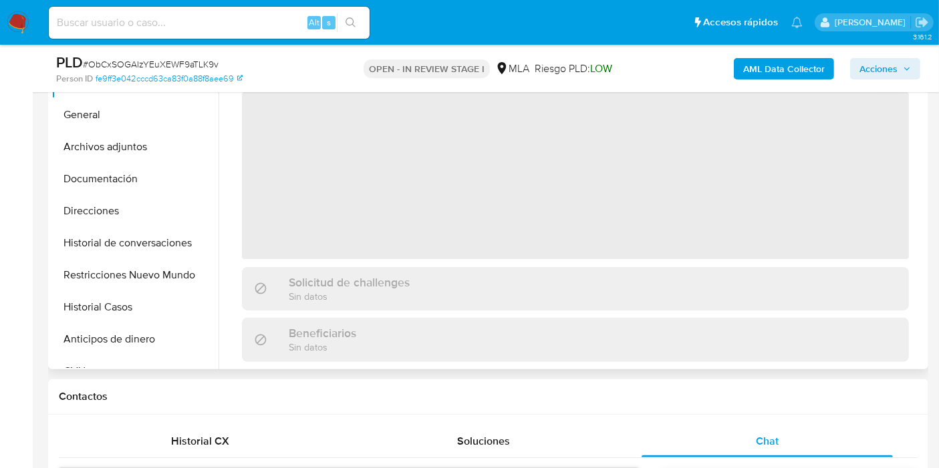
scroll to position [297, 0]
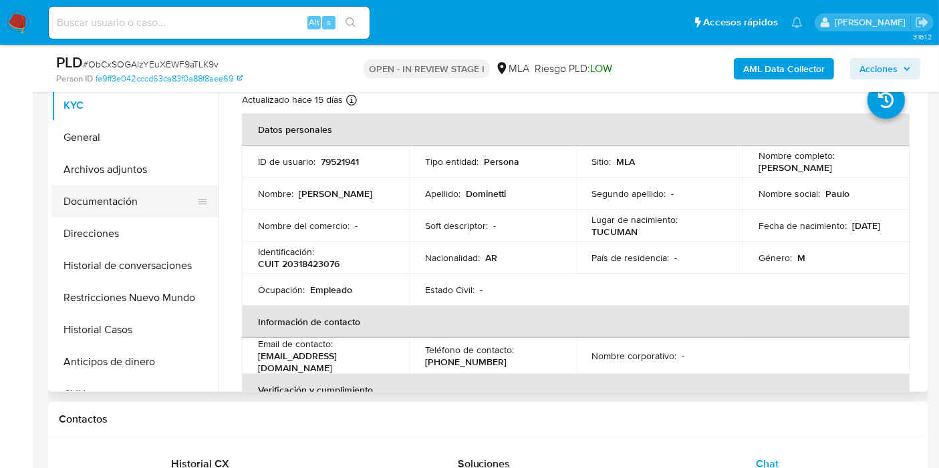
drag, startPoint x: 154, startPoint y: 176, endPoint x: 135, endPoint y: 205, distance: 34.6
click at [154, 176] on button "Archivos adjuntos" at bounding box center [134, 170] width 167 height 32
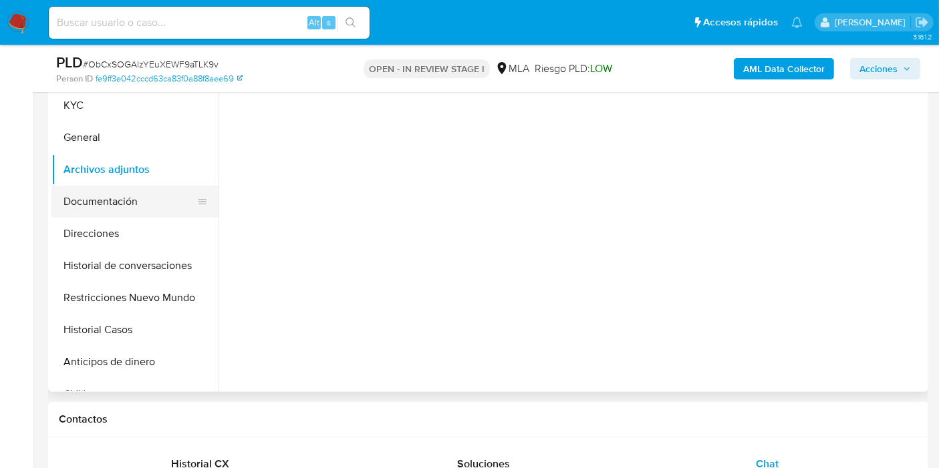
click at [135, 205] on button "Documentación" at bounding box center [129, 202] width 156 height 32
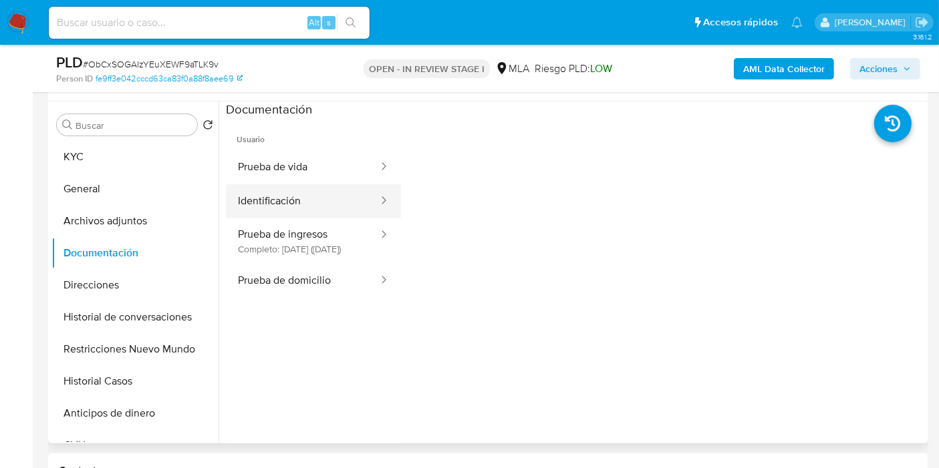
scroll to position [222, 0]
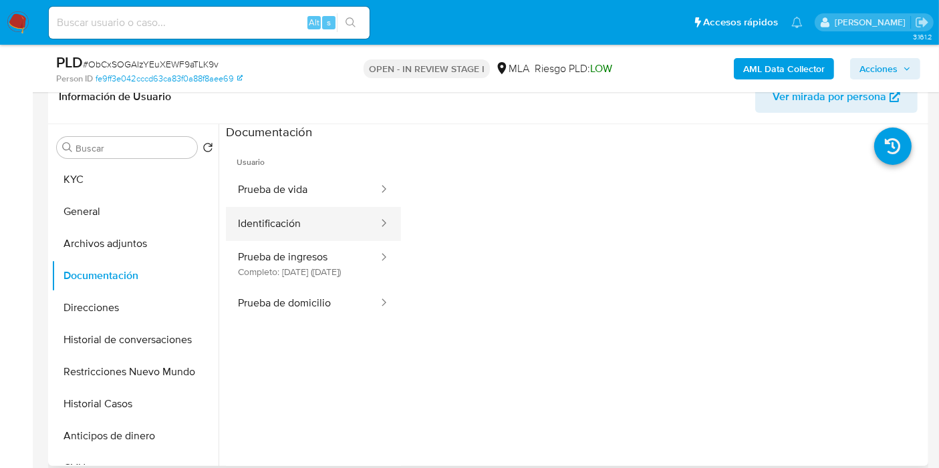
click at [343, 216] on button "Identificación" at bounding box center [303, 224] width 154 height 34
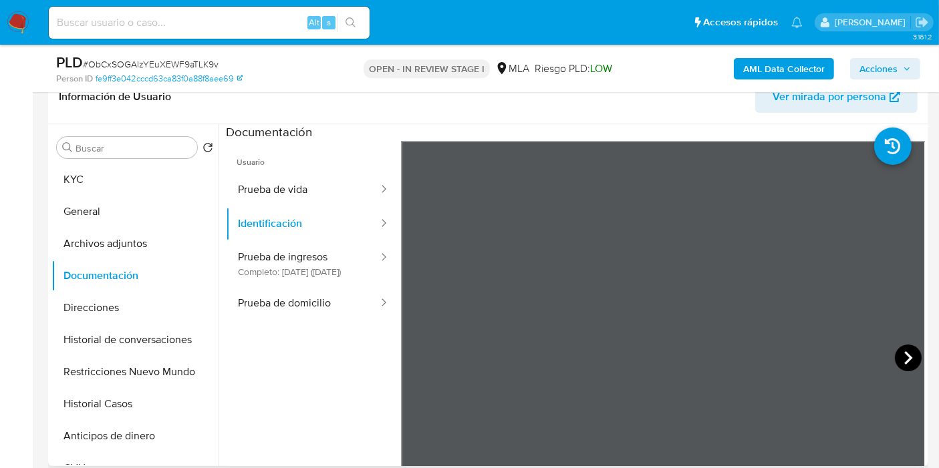
click at [909, 355] on icon at bounding box center [907, 358] width 27 height 27
click at [82, 188] on button "KYC" at bounding box center [129, 180] width 156 height 32
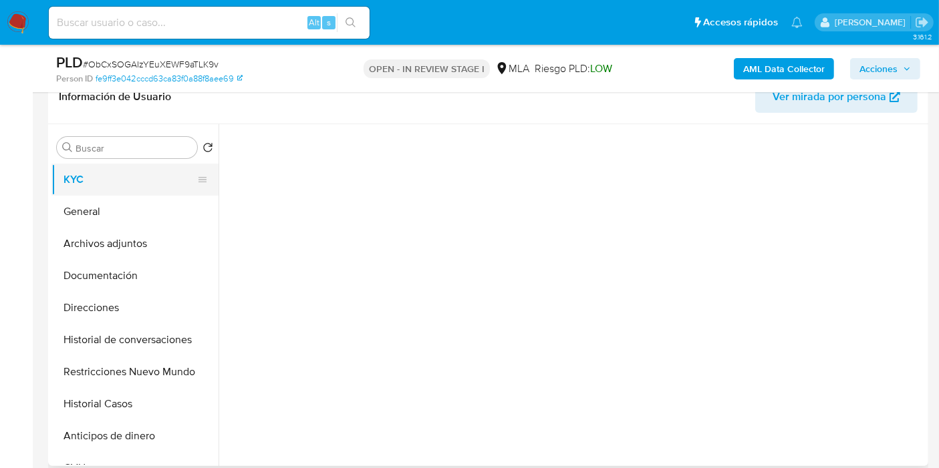
click at [106, 175] on button "KYC" at bounding box center [129, 180] width 156 height 32
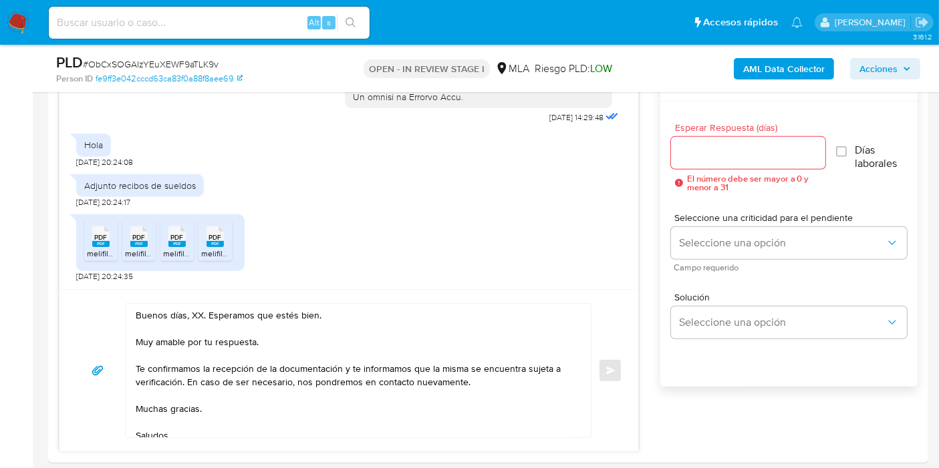
scroll to position [816, 0]
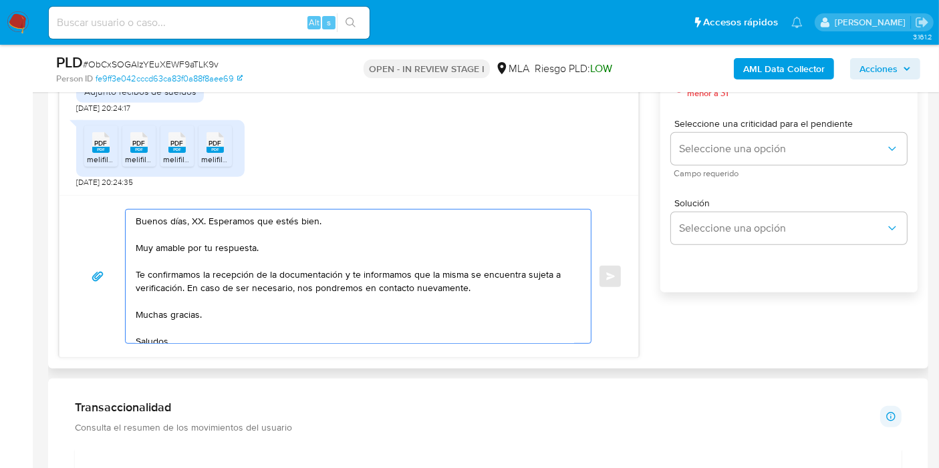
click at [327, 263] on textarea "Buenos días, XX. Esperamos que estés bien. Muy amable por tu respuesta. Te conf…" at bounding box center [355, 277] width 438 height 134
click at [195, 219] on textarea "Buenos días, XX. Esperamos que estés bien. Muy amable por tu respuesta. Te conf…" at bounding box center [355, 277] width 438 height 134
click at [188, 245] on textarea "Buenos días, Paulo. Esperamos que estés bien. Muy amable por tu respuesta. Te c…" at bounding box center [355, 277] width 438 height 134
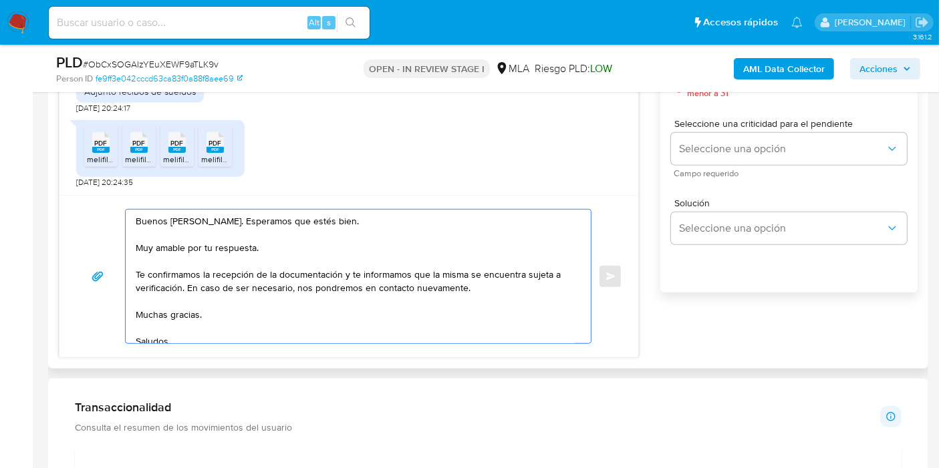
click at [188, 245] on textarea "Buenos días, Paulo. Esperamos que estés bien. Muy amable por tu respuesta. Te c…" at bounding box center [355, 277] width 438 height 134
drag, startPoint x: 192, startPoint y: 271, endPoint x: 319, endPoint y: 283, distance: 127.6
click at [194, 273] on textarea "Buenos días, Paulo. Esperamos que estés bien. Muy amable por tu respuesta. Te c…" at bounding box center [355, 277] width 438 height 134
drag, startPoint x: 347, startPoint y: 273, endPoint x: 182, endPoint y: 287, distance: 166.3
click at [182, 287] on textarea "Buenos días, Paulo. Esperamos que estés bien. Muy amable por tu respuesta. Te c…" at bounding box center [355, 277] width 438 height 134
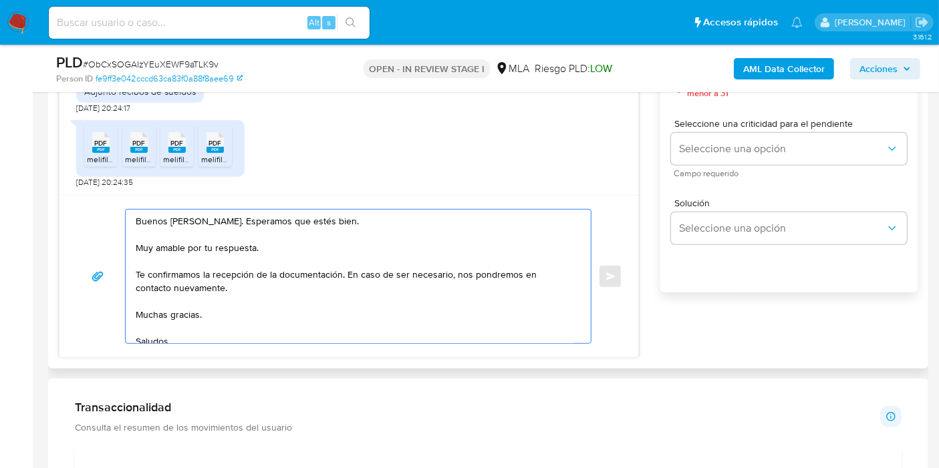
click at [173, 319] on textarea "Buenos días, Paulo. Esperamos que estés bien. Muy amable por tu respuesta. Te c…" at bounding box center [355, 277] width 438 height 134
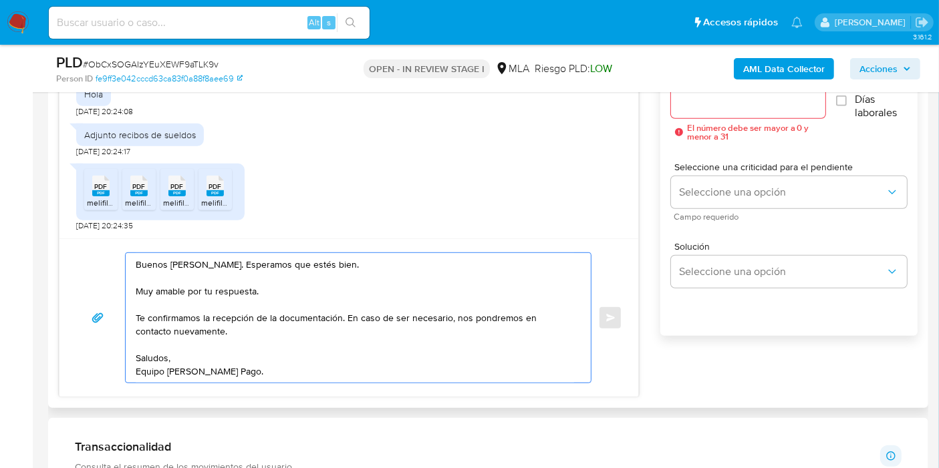
scroll to position [742, 0]
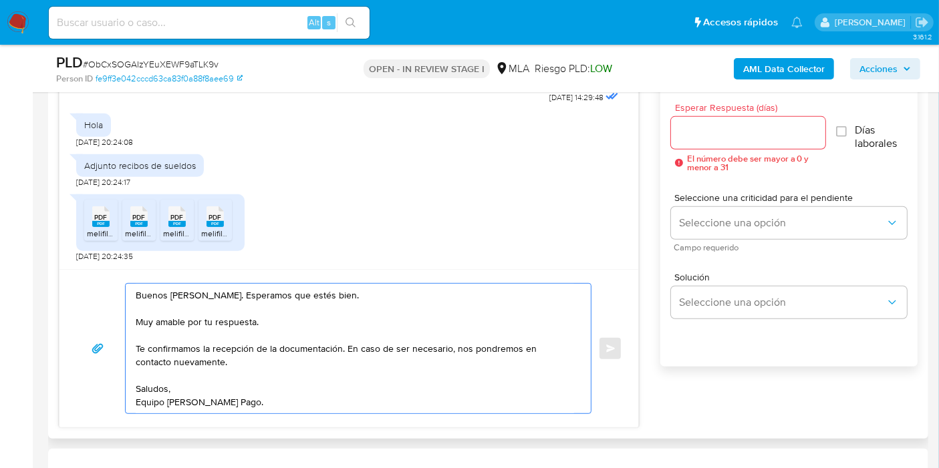
type textarea "Buenos días, Paulo. Esperamos que estés bien. Muy amable por tu respuesta. Te c…"
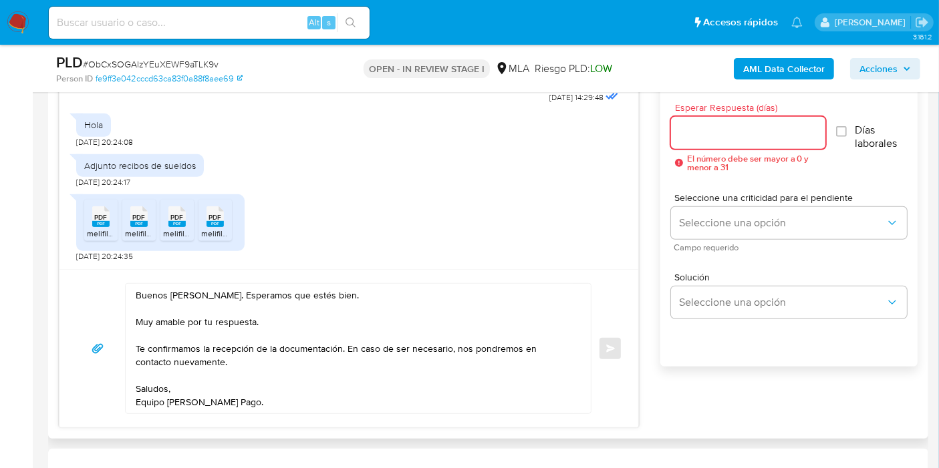
click at [758, 130] on input "Esperar Respuesta (días)" at bounding box center [748, 132] width 154 height 17
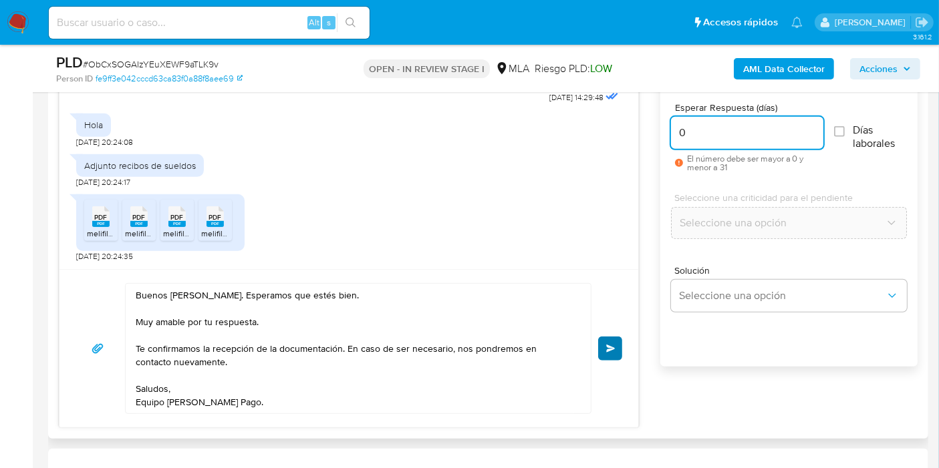
type input "0"
click at [600, 348] on button "Enviar" at bounding box center [610, 349] width 24 height 24
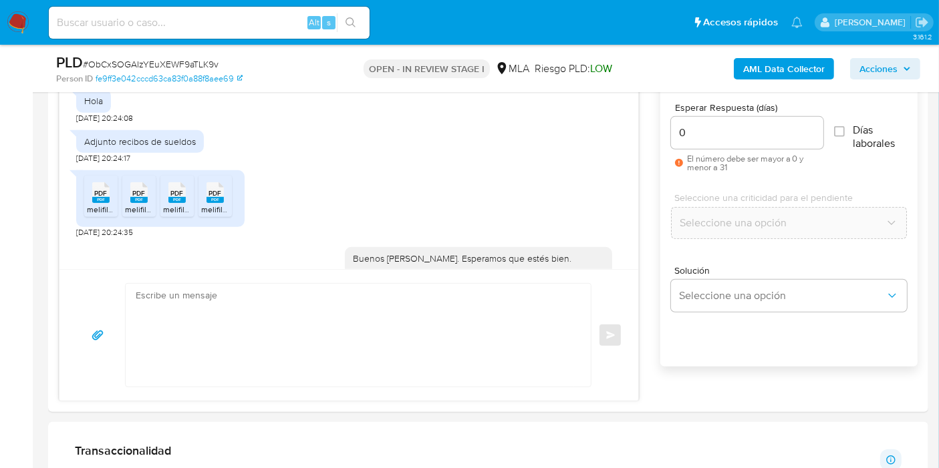
scroll to position [872, 0]
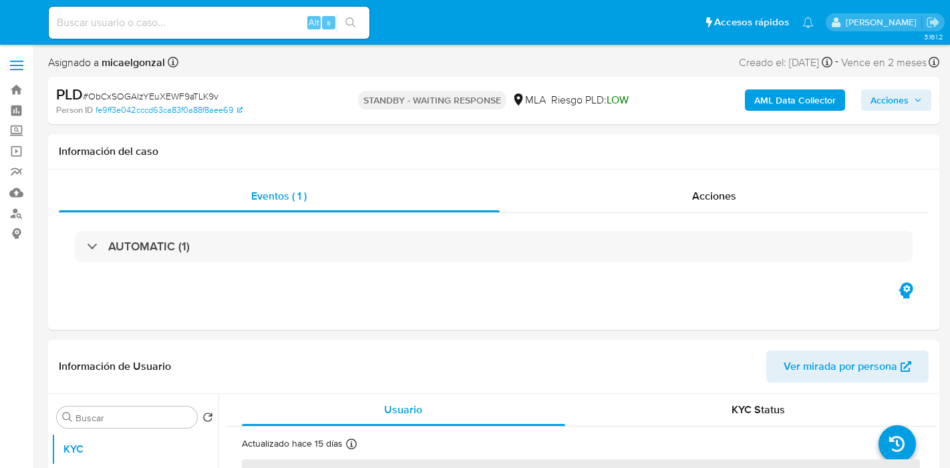
select select "10"
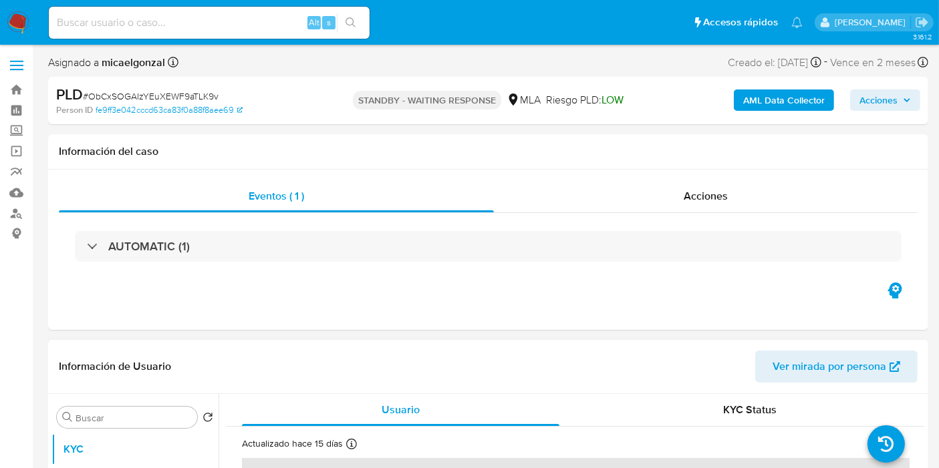
scroll to position [297, 0]
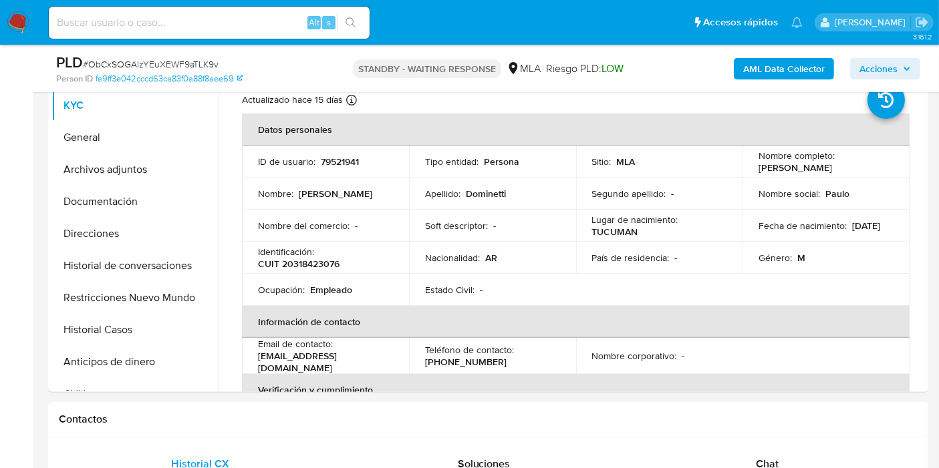
click at [139, 60] on span "# ObCxSOGAIzYEuXEWF9aTLK9v" at bounding box center [151, 63] width 136 height 13
copy span "ObCxSOGAIzYEuXEWF9aTLK9v"
click at [27, 25] on img at bounding box center [18, 22] width 23 height 23
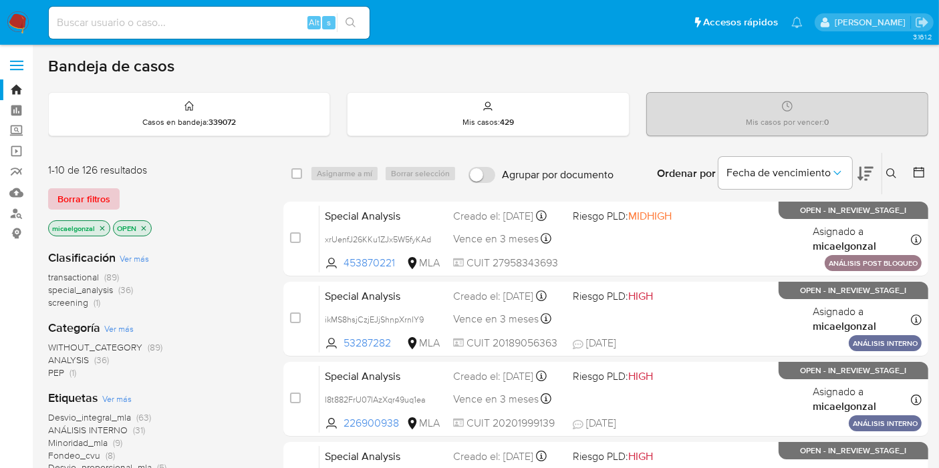
click at [108, 202] on span "Borrar filtros" at bounding box center [83, 199] width 53 height 19
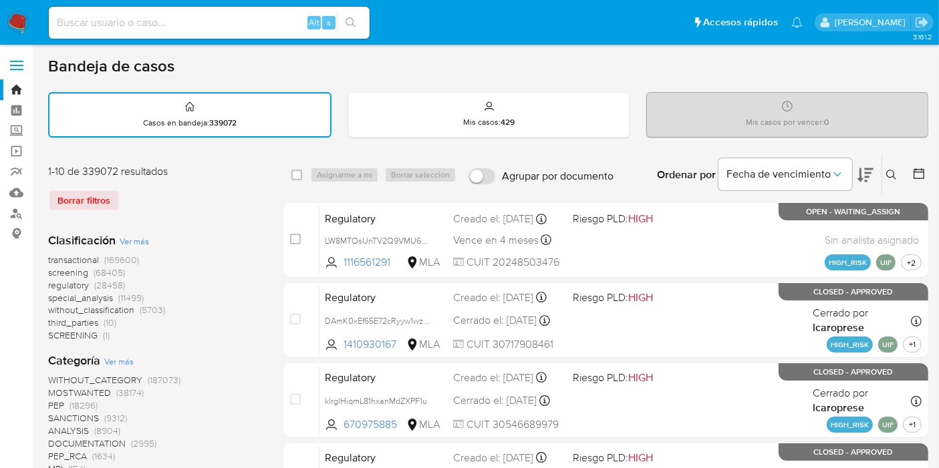
drag, startPoint x: 893, startPoint y: 176, endPoint x: 844, endPoint y: 190, distance: 50.6
click at [893, 176] on icon at bounding box center [891, 175] width 11 height 11
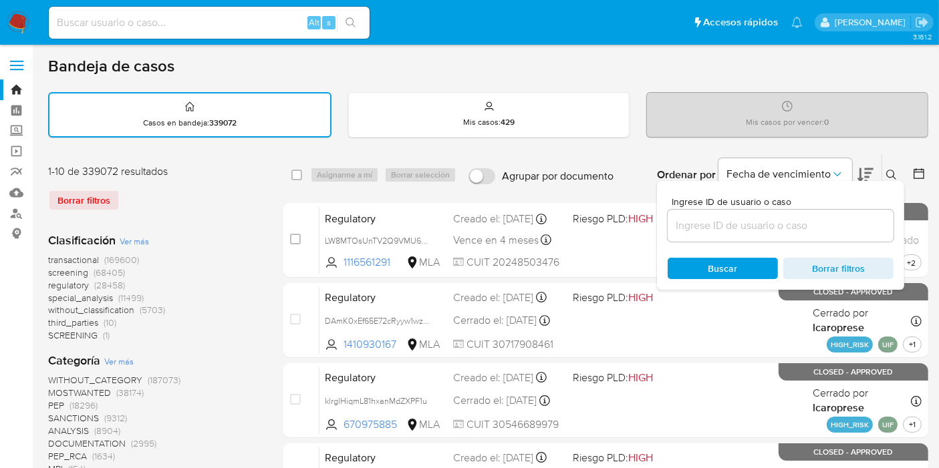
click at [760, 232] on input at bounding box center [780, 225] width 226 height 17
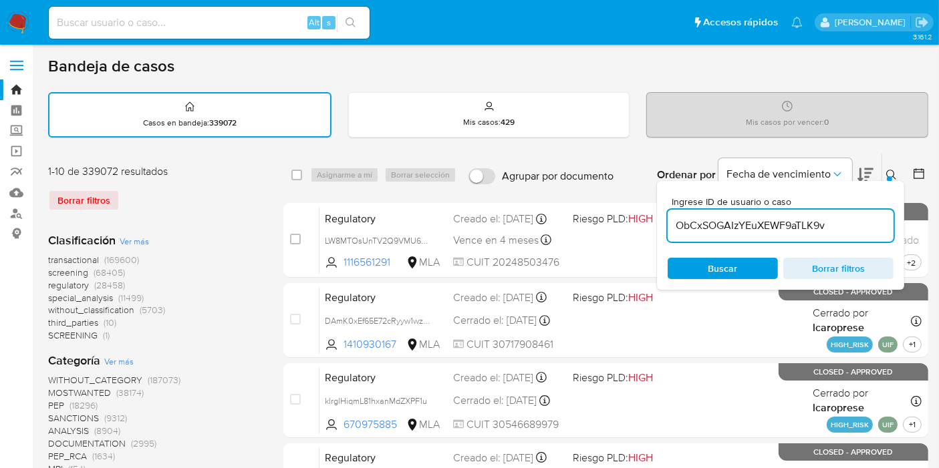
type input "ObCxSOGAIzYEuXEWF9aTLK9v"
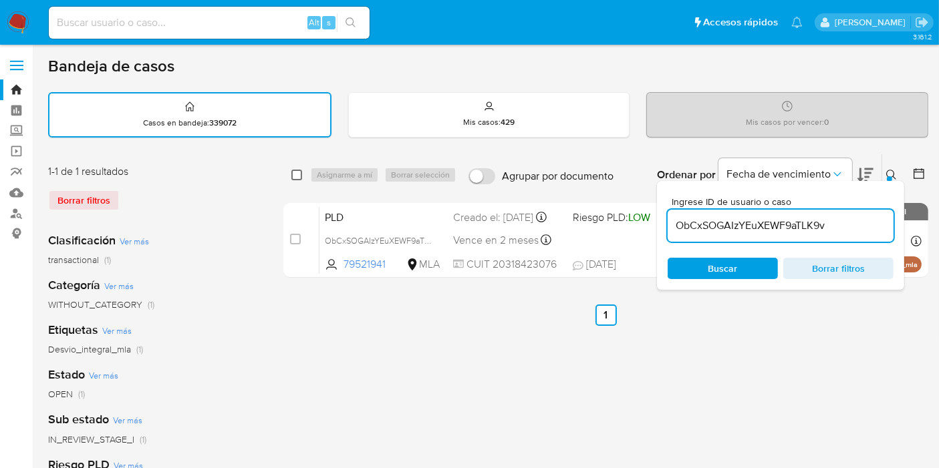
click at [301, 172] on input "checkbox" at bounding box center [296, 175] width 11 height 11
checkbox input "true"
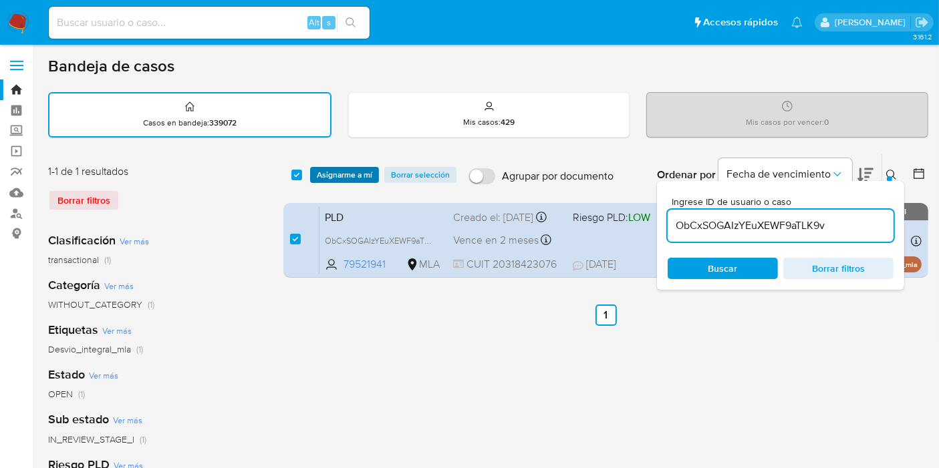
click at [349, 181] on span "Asignarme a mí" at bounding box center [344, 174] width 55 height 13
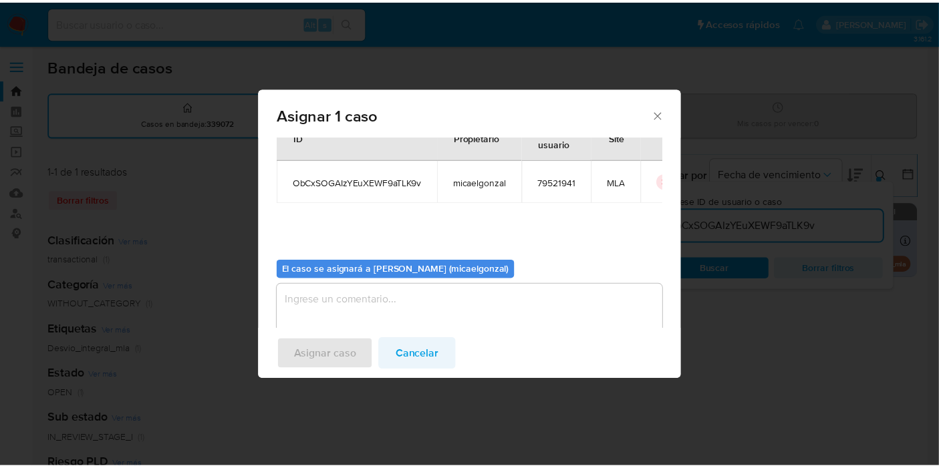
scroll to position [68, 0]
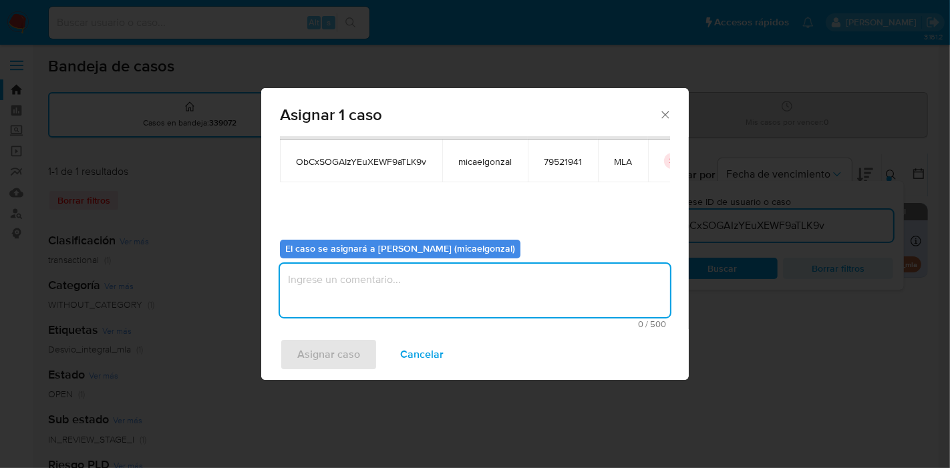
drag, startPoint x: 430, startPoint y: 279, endPoint x: 411, endPoint y: 299, distance: 27.9
click at [430, 279] on textarea "assign-modal" at bounding box center [475, 290] width 390 height 53
click at [359, 353] on button "Asignar caso" at bounding box center [329, 355] width 98 height 32
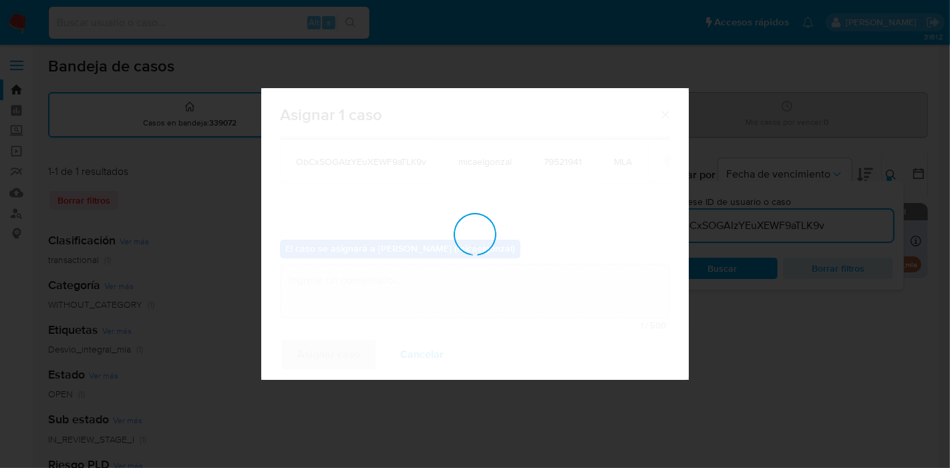
checkbox input "false"
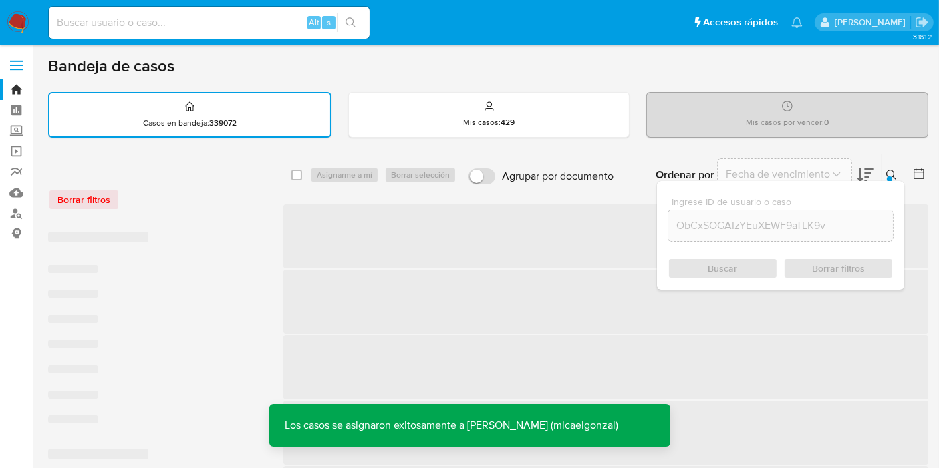
click at [126, 27] on input at bounding box center [209, 22] width 321 height 17
paste input "ObCxSOGAIzYEuXEWF9aTLK9v"
type input "ObCxSOGAIzYEuXEWF9aTLK9v"
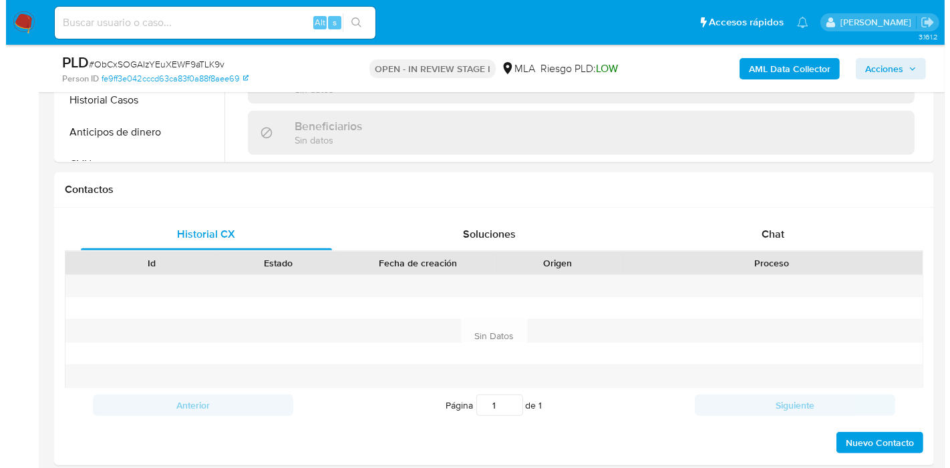
scroll to position [668, 0]
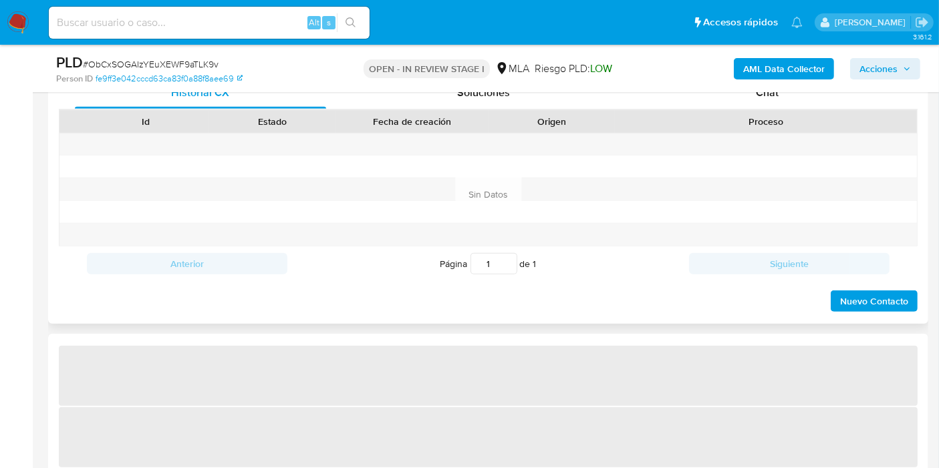
select select "10"
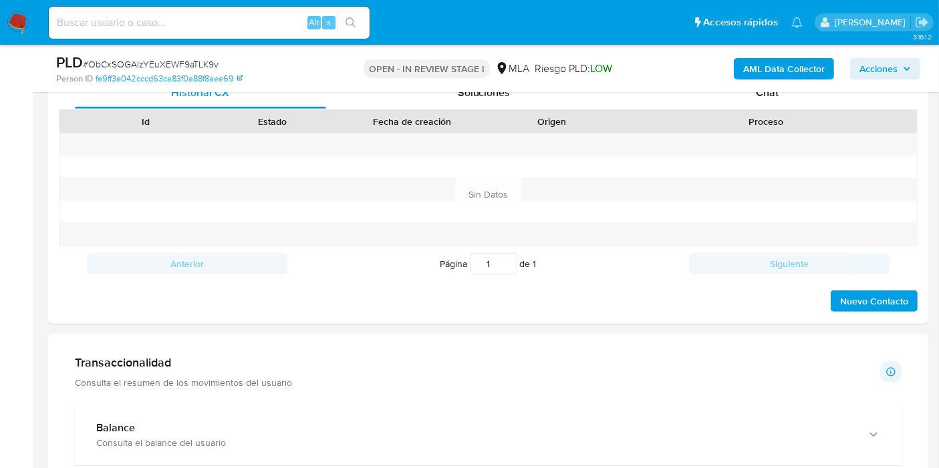
click at [822, 68] on b "AML Data Collector" at bounding box center [784, 68] width 82 height 21
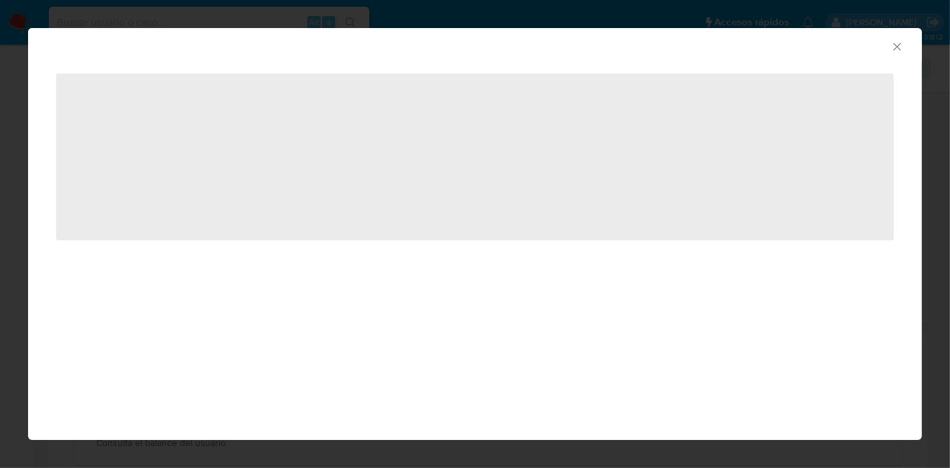
click at [893, 41] on icon "Cerrar ventana" at bounding box center [896, 46] width 13 height 13
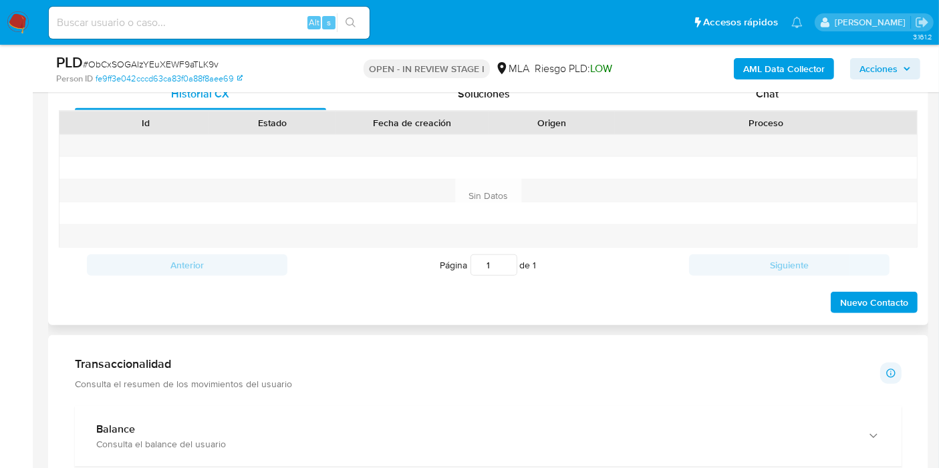
scroll to position [519, 0]
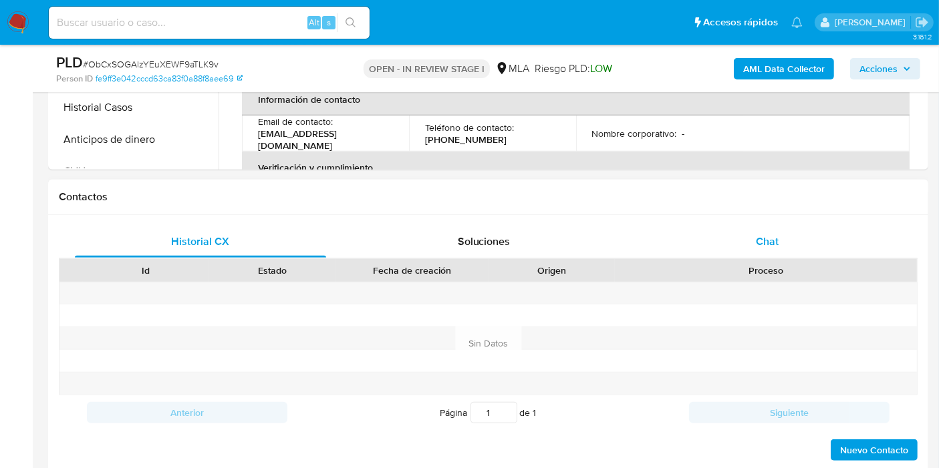
click at [734, 226] on div "Chat" at bounding box center [766, 242] width 251 height 32
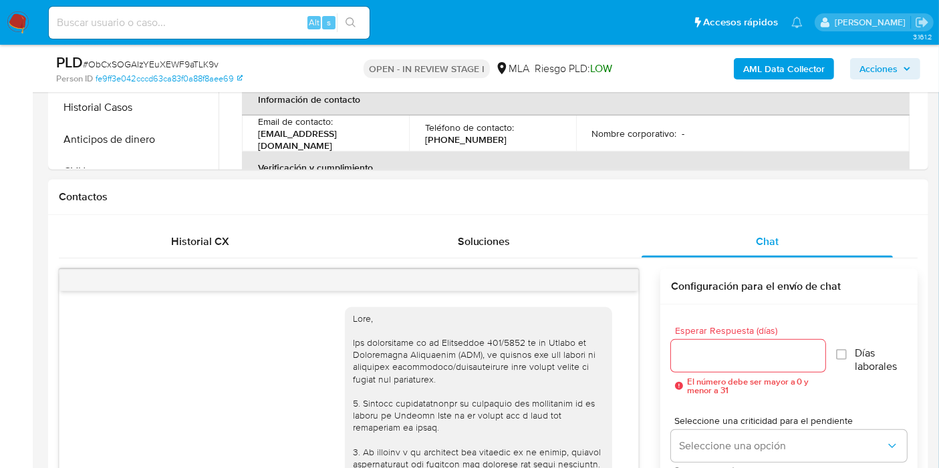
scroll to position [872, 0]
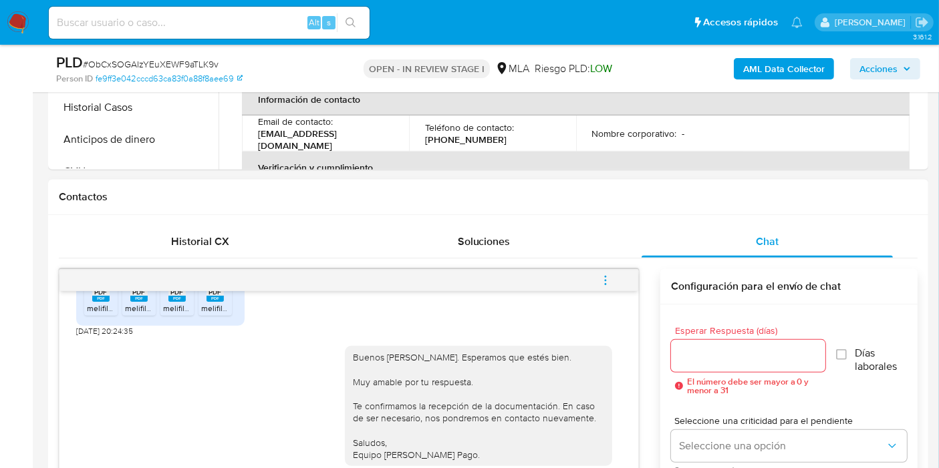
click at [607, 283] on icon "menu-action" at bounding box center [605, 281] width 12 height 12
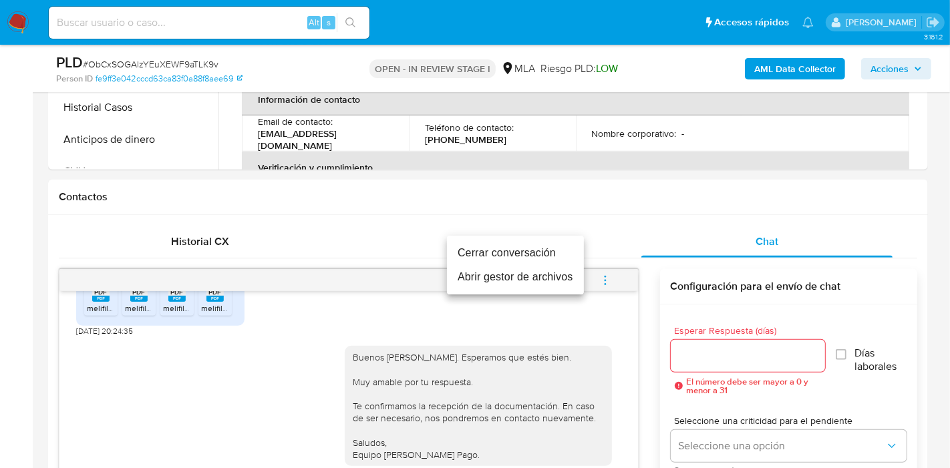
click at [519, 253] on li "Cerrar conversación" at bounding box center [515, 253] width 137 height 24
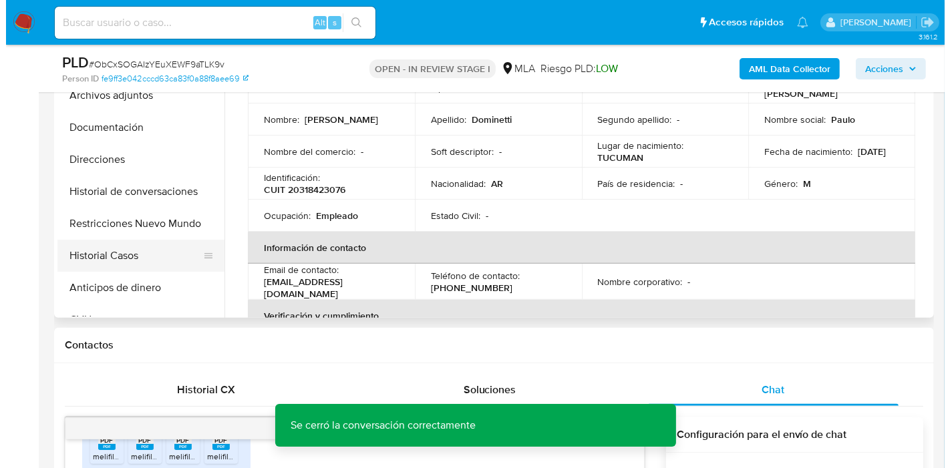
scroll to position [222, 0]
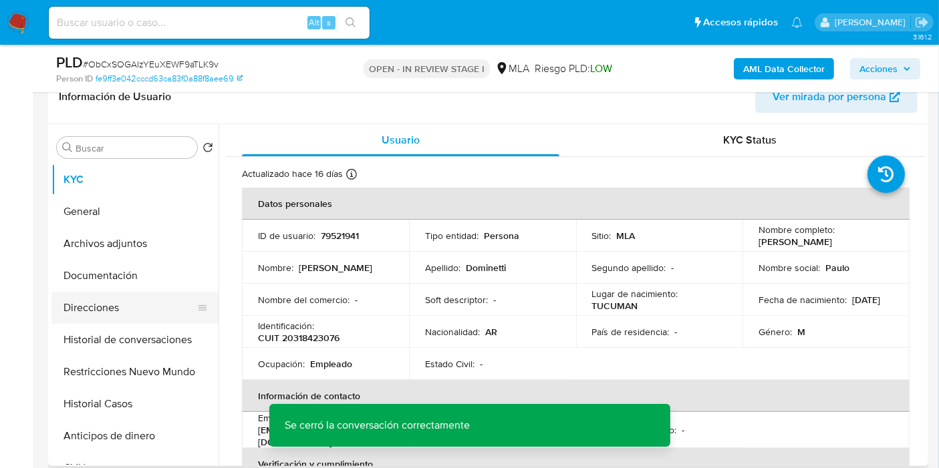
click at [85, 295] on button "Direcciones" at bounding box center [129, 308] width 156 height 32
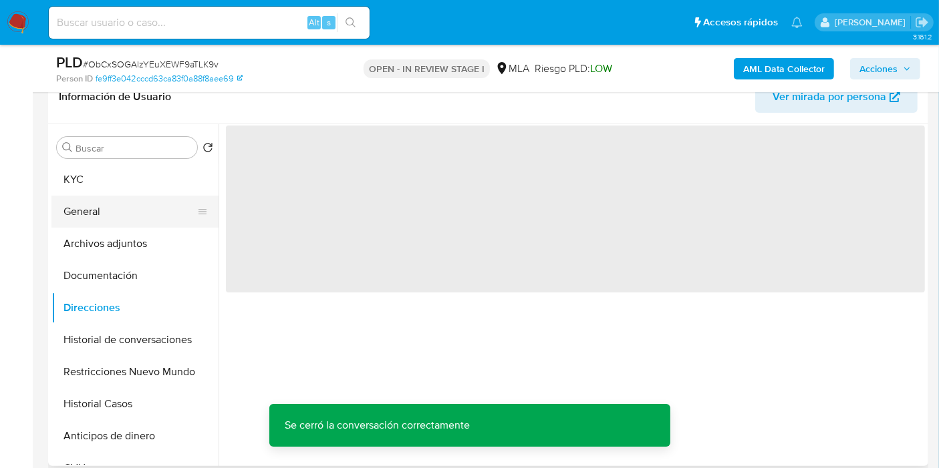
click at [120, 224] on button "General" at bounding box center [129, 212] width 156 height 32
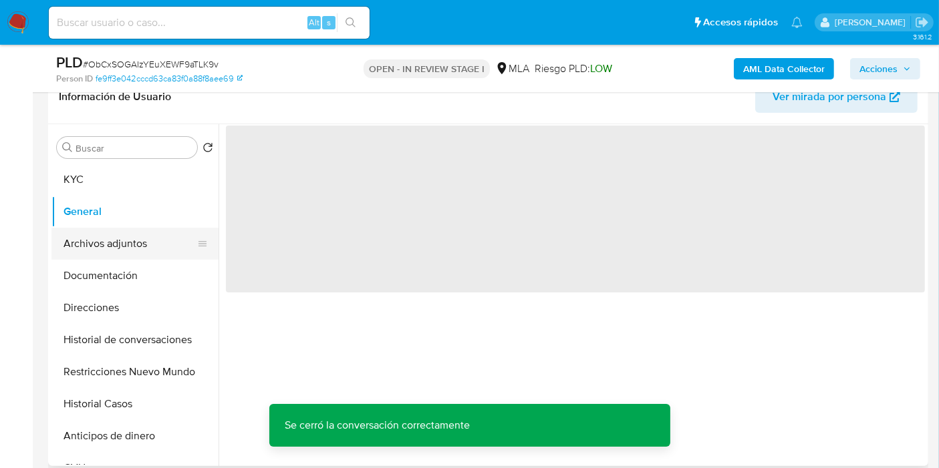
click at [124, 236] on button "Archivos adjuntos" at bounding box center [129, 244] width 156 height 32
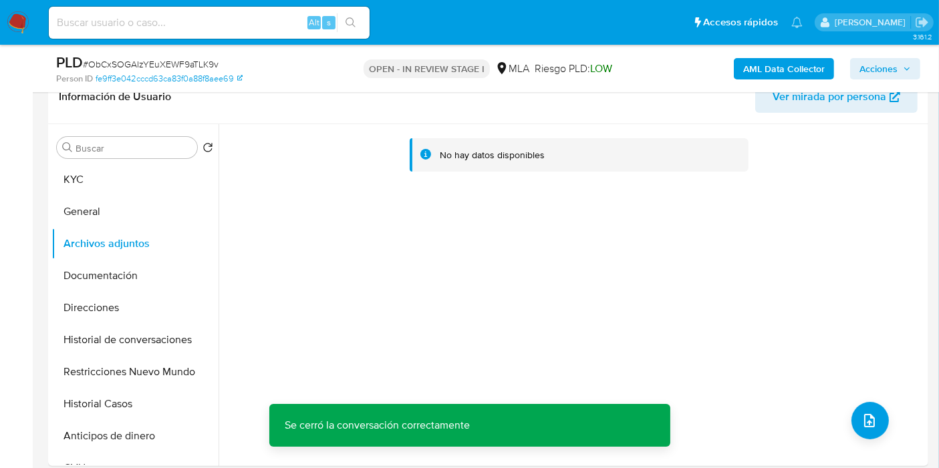
click at [800, 75] on b "AML Data Collector" at bounding box center [784, 68] width 82 height 21
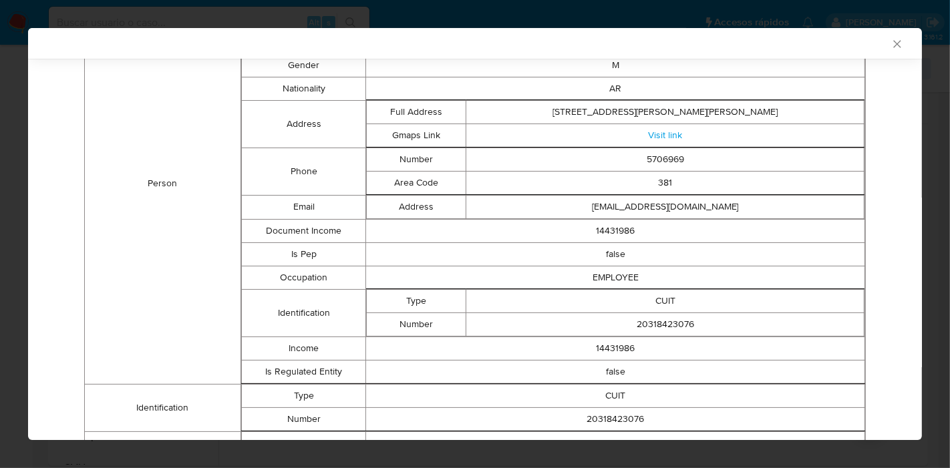
scroll to position [154, 0]
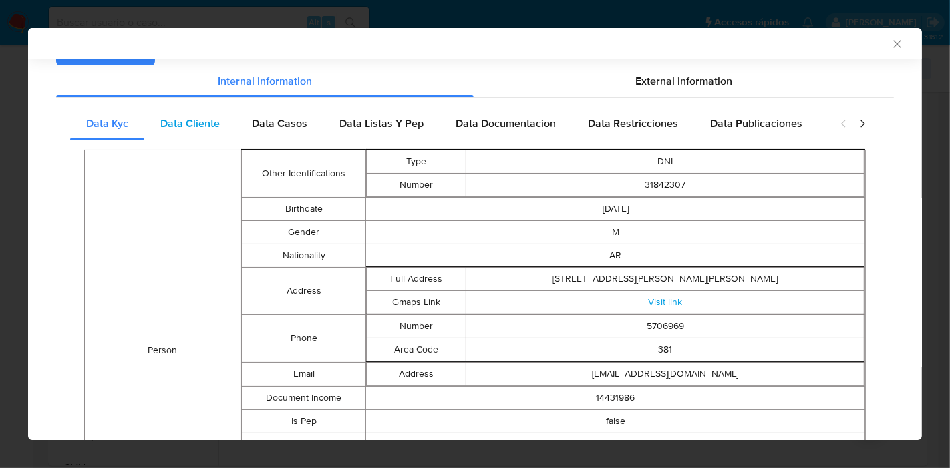
click at [203, 128] on span "Data Cliente" at bounding box center [189, 123] width 59 height 15
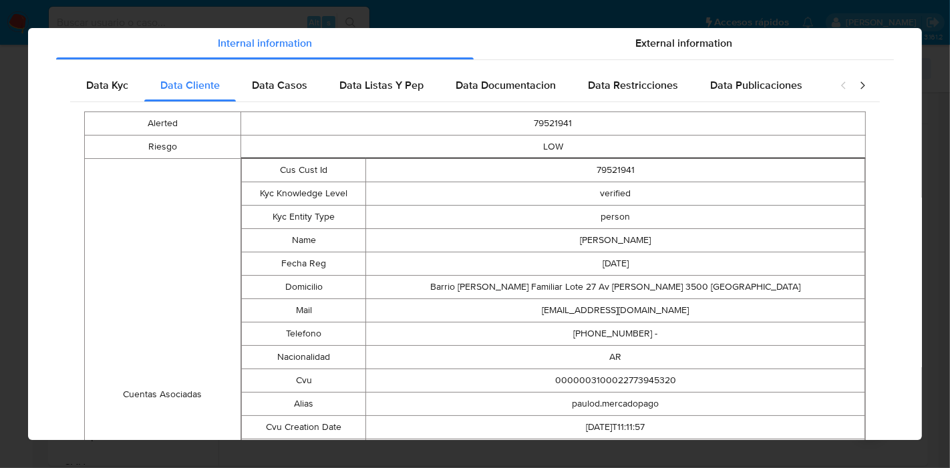
scroll to position [7, 0]
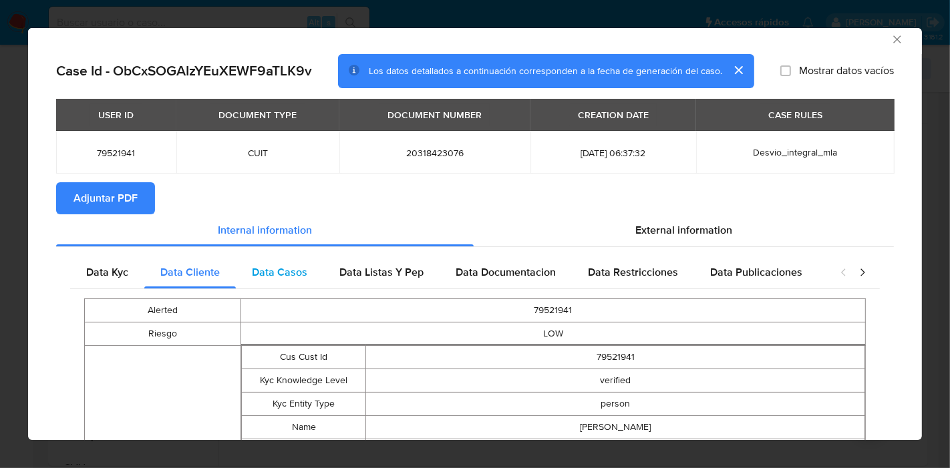
click at [265, 258] on div "Data Casos" at bounding box center [280, 273] width 88 height 32
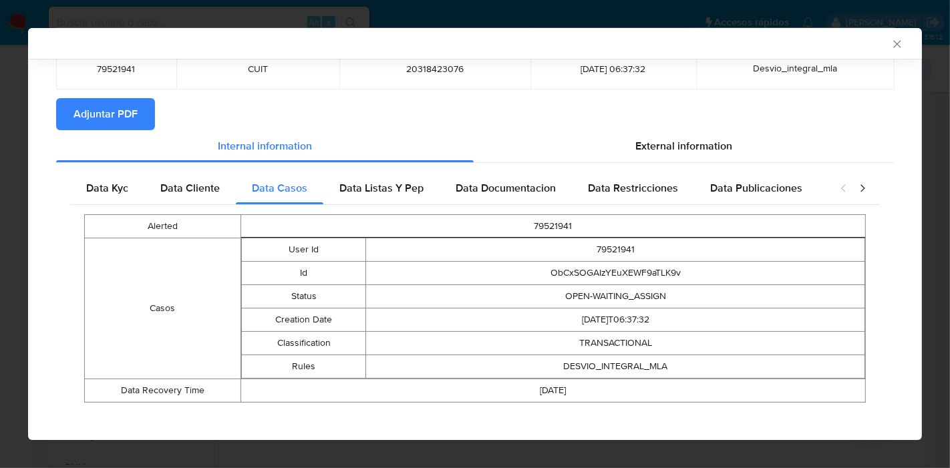
scroll to position [97, 0]
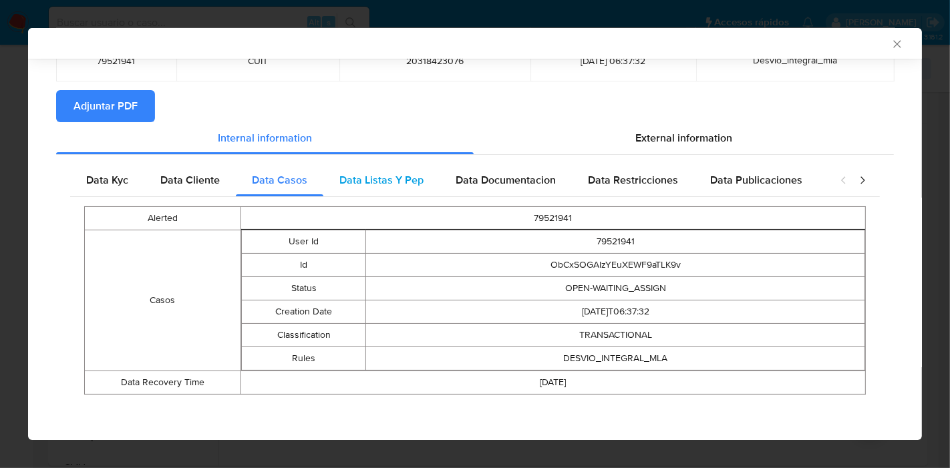
click at [428, 186] on div "Data Listas Y Pep" at bounding box center [381, 180] width 116 height 32
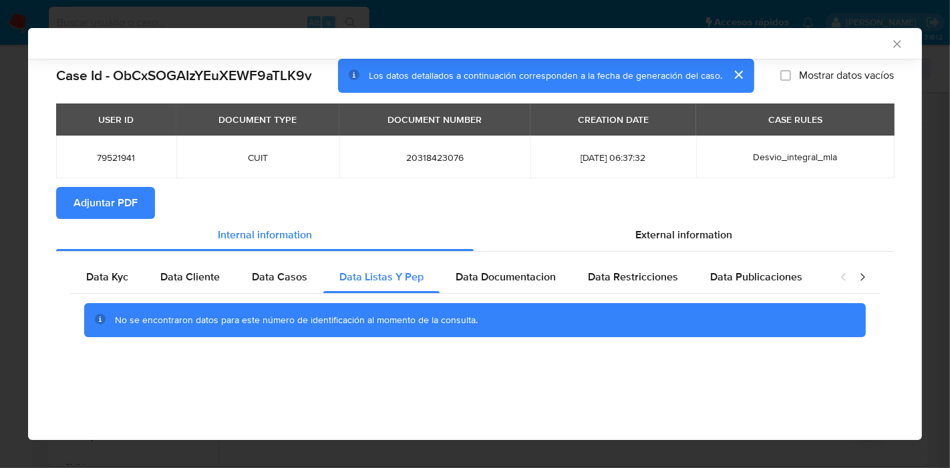
scroll to position [0, 0]
click at [490, 282] on span "Data Documentacion" at bounding box center [506, 276] width 100 height 15
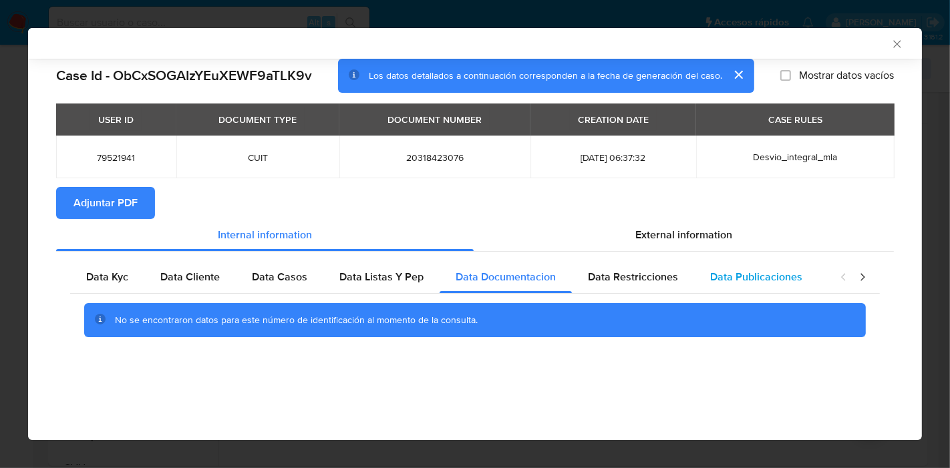
drag, startPoint x: 610, startPoint y: 285, endPoint x: 733, endPoint y: 289, distance: 123.0
click at [635, 286] on div "Data Restricciones" at bounding box center [633, 277] width 122 height 32
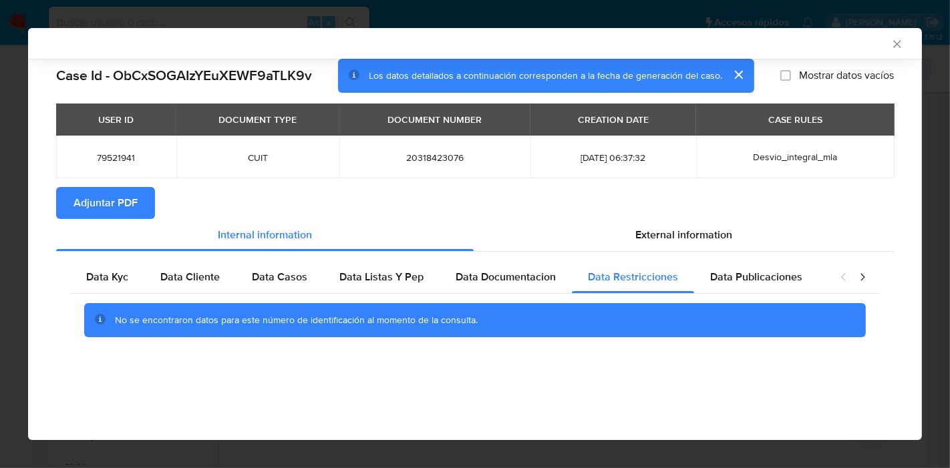
drag, startPoint x: 754, startPoint y: 289, endPoint x: 848, endPoint y: 277, distance: 94.9
click at [758, 288] on div "Data Publicaciones" at bounding box center [756, 277] width 124 height 32
click at [860, 274] on icon "closure-recommendation-modal" at bounding box center [862, 277] width 13 height 13
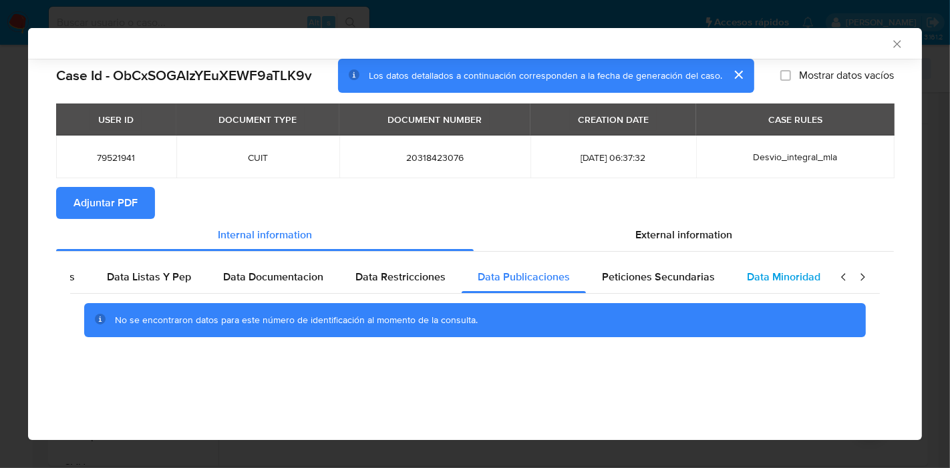
scroll to position [0, 234]
click at [754, 289] on div "Data Minoridad" at bounding box center [782, 277] width 106 height 32
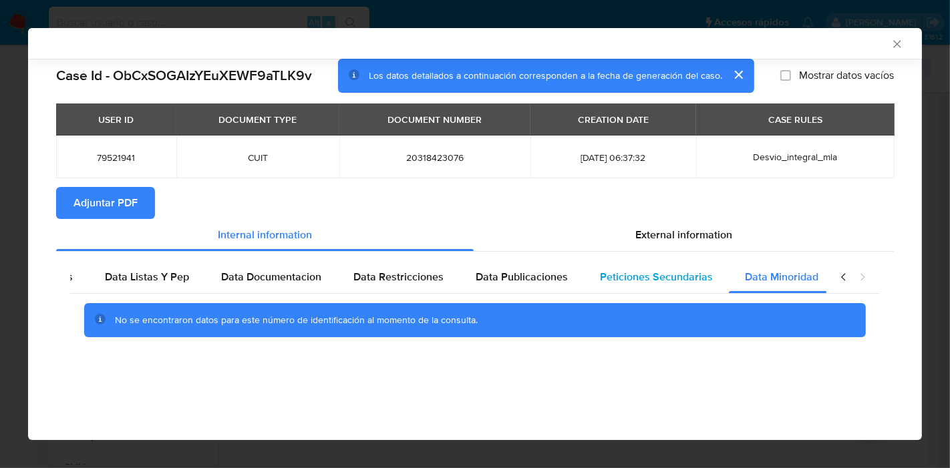
click at [691, 279] on span "Peticiones Secundarias" at bounding box center [656, 276] width 113 height 15
click at [846, 277] on icon "closure-recommendation-modal" at bounding box center [843, 277] width 13 height 13
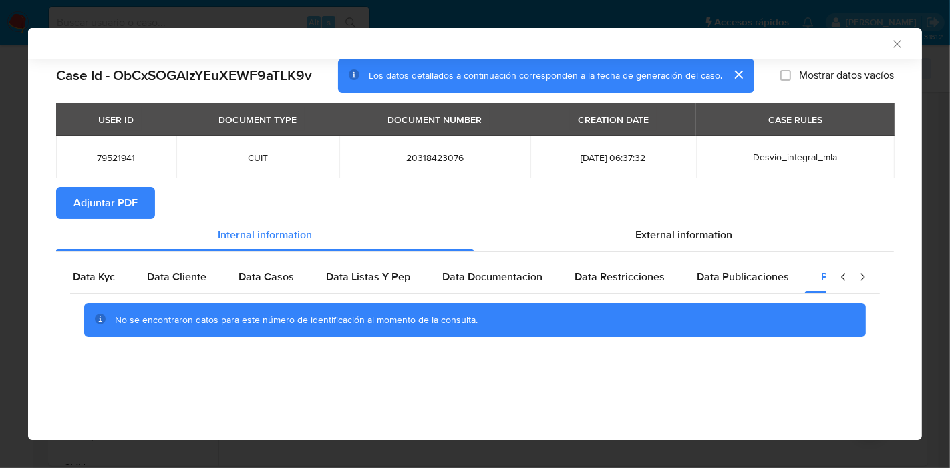
scroll to position [0, 0]
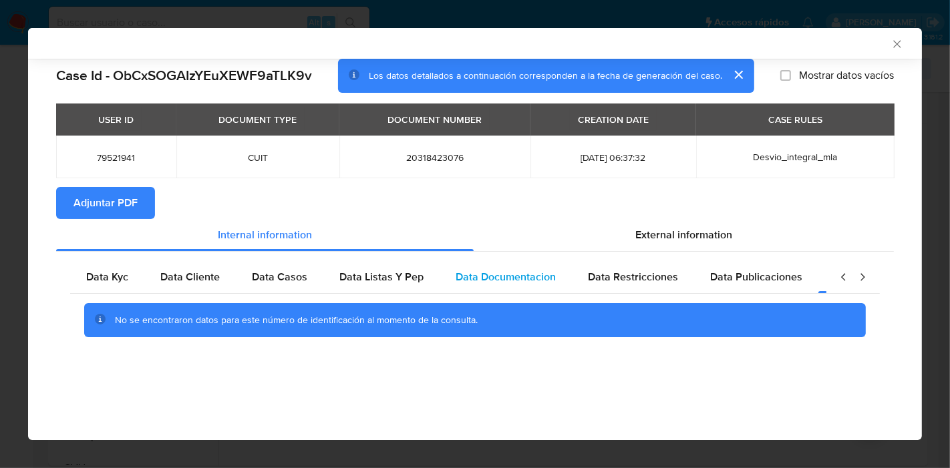
drag, startPoint x: 114, startPoint y: 285, endPoint x: 542, endPoint y: 277, distance: 427.6
click at [118, 285] on div "Data Kyc" at bounding box center [107, 277] width 74 height 32
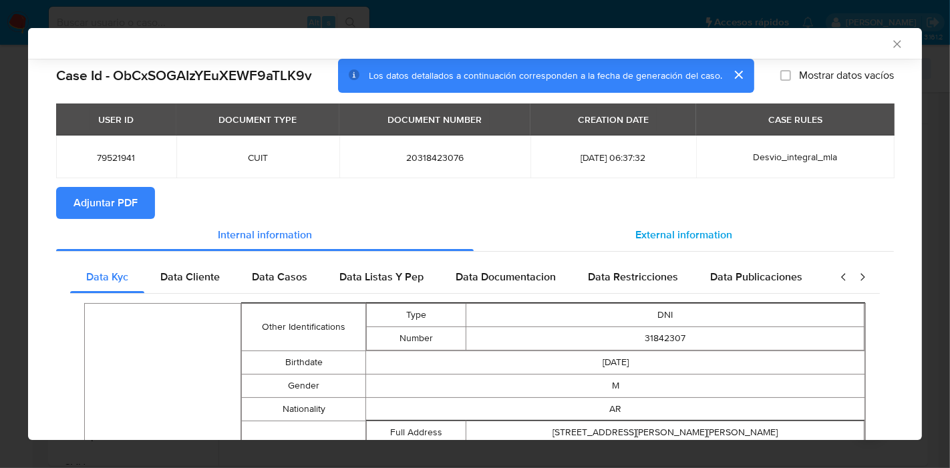
click at [704, 243] on div "External information" at bounding box center [684, 235] width 420 height 32
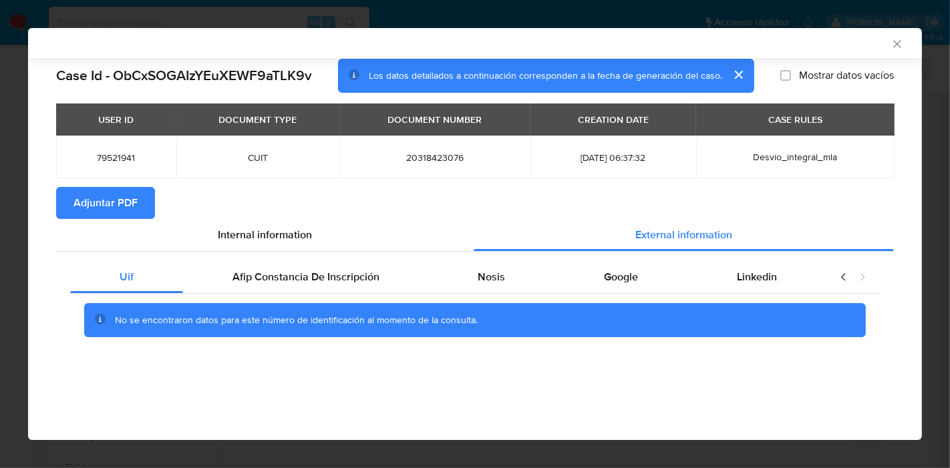
click at [304, 255] on div "Uif Afip Constancia De Inscripción Nosis Google Linkedin No se encontraron dato…" at bounding box center [475, 304] width 838 height 105
drag, startPoint x: 305, startPoint y: 268, endPoint x: 492, endPoint y: 279, distance: 187.4
click at [305, 268] on div "Afip Constancia De Inscripción" at bounding box center [306, 277] width 246 height 32
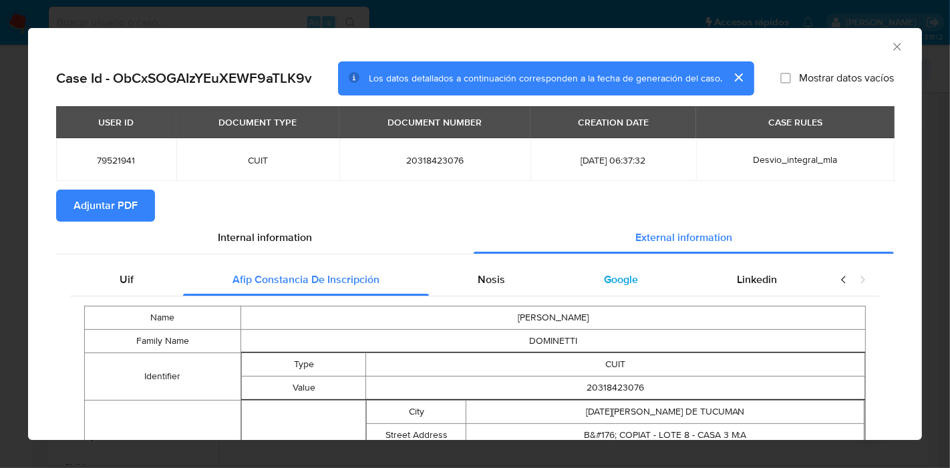
drag, startPoint x: 489, startPoint y: 279, endPoint x: 575, endPoint y: 266, distance: 87.1
click at [489, 279] on span "Nosis" at bounding box center [491, 279] width 27 height 15
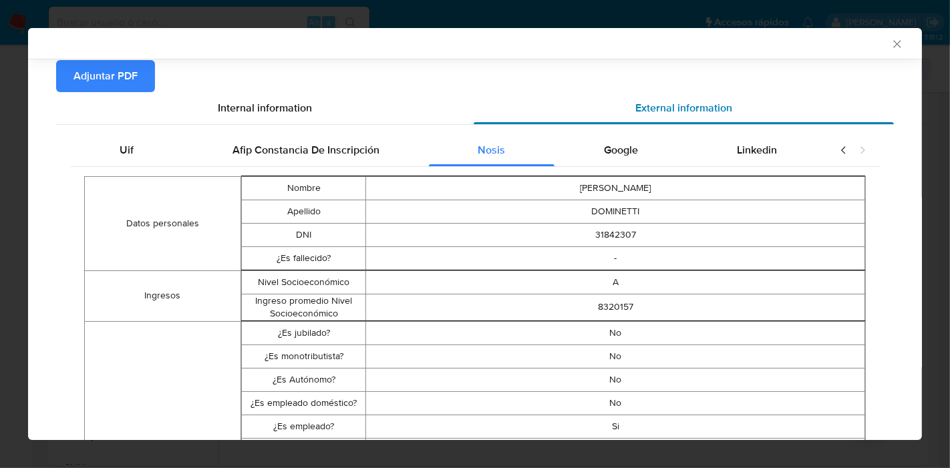
scroll to position [71, 0]
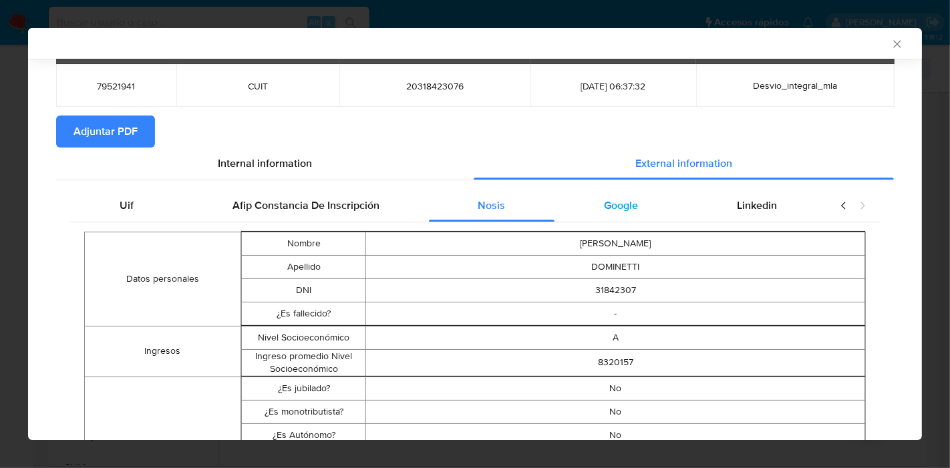
click at [615, 202] on span "Google" at bounding box center [621, 205] width 34 height 15
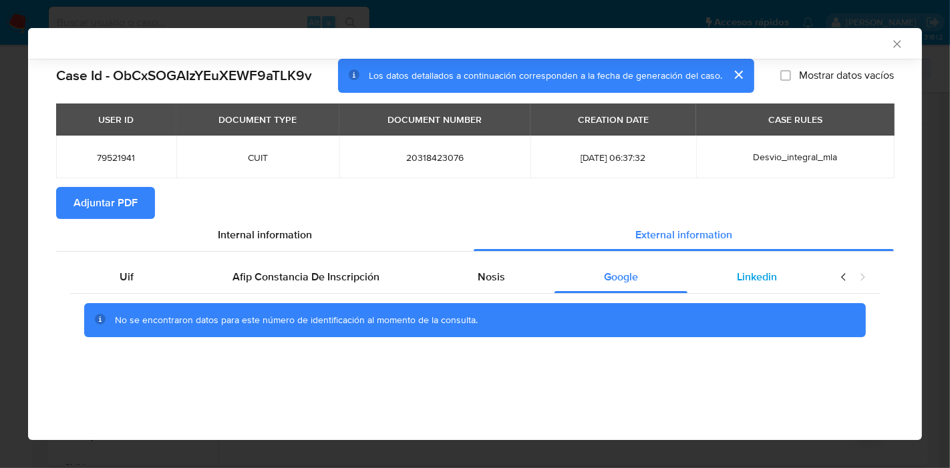
click at [765, 277] on span "Linkedin" at bounding box center [757, 276] width 40 height 15
click at [102, 283] on div "Uif" at bounding box center [126, 277] width 113 height 32
click at [251, 249] on div "Internal information" at bounding box center [265, 235] width 418 height 32
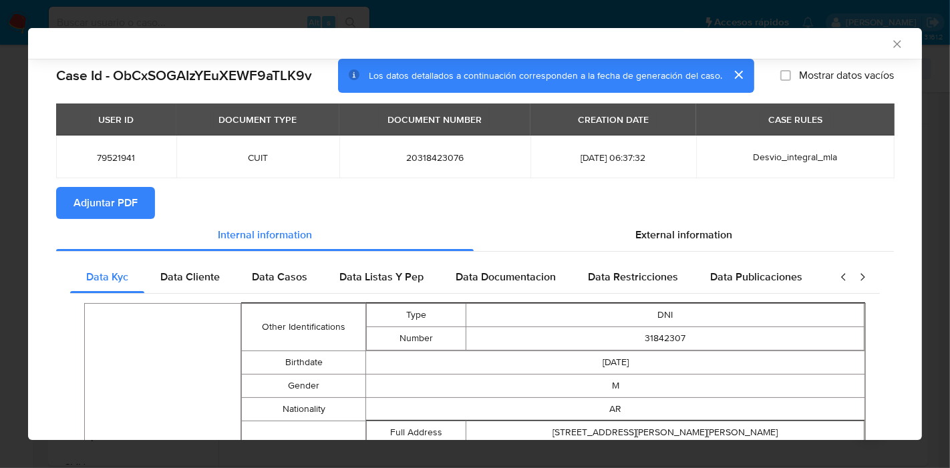
click at [142, 214] on button "Adjuntar PDF" at bounding box center [105, 203] width 99 height 32
click at [892, 45] on icon "Cerrar ventana" at bounding box center [896, 43] width 13 height 13
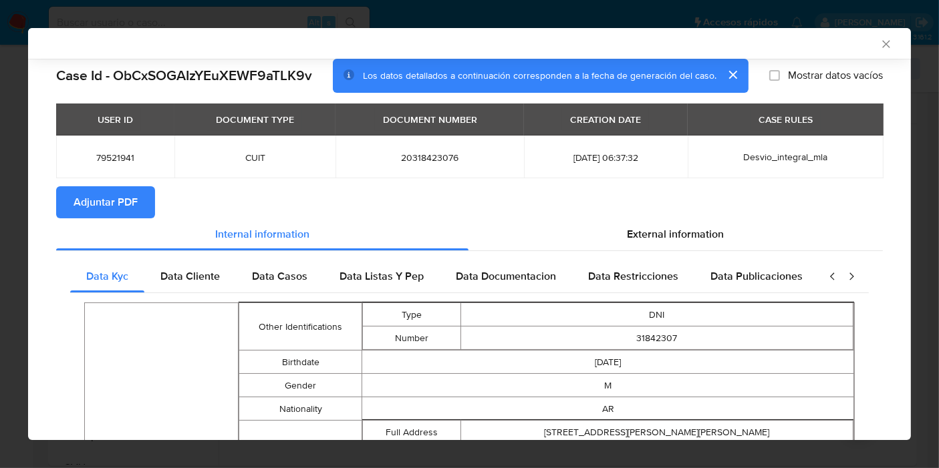
click at [885, 43] on nav "Pausado Ver notificaciones Alt s Accesos rápidos Presiona las siguientes teclas…" at bounding box center [469, 22] width 939 height 45
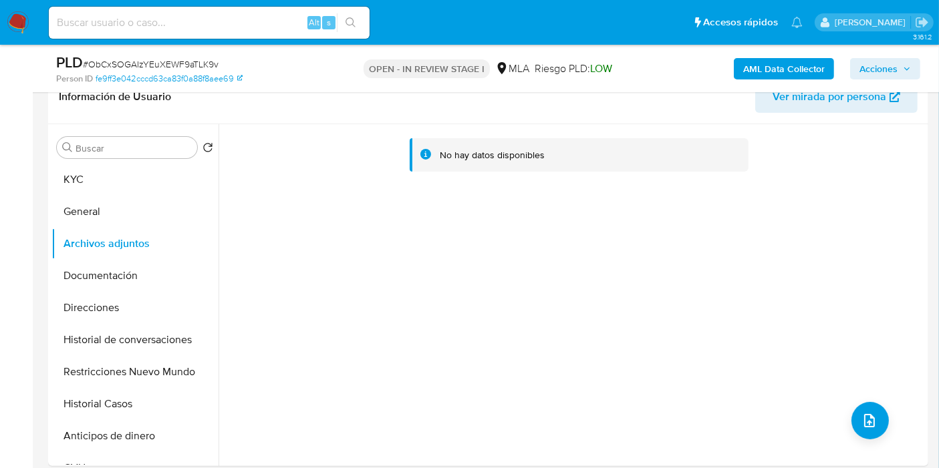
click at [885, 43] on nav "Pausado Ver notificaciones Alt s Accesos rápidos Presiona las siguientes teclas…" at bounding box center [469, 22] width 939 height 45
click at [113, 165] on button "KYC" at bounding box center [129, 180] width 156 height 32
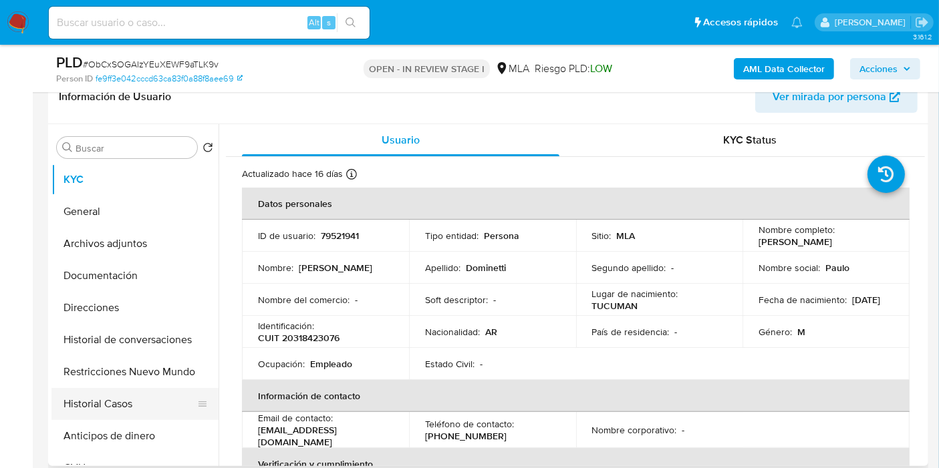
click at [138, 401] on button "Historial Casos" at bounding box center [129, 404] width 156 height 32
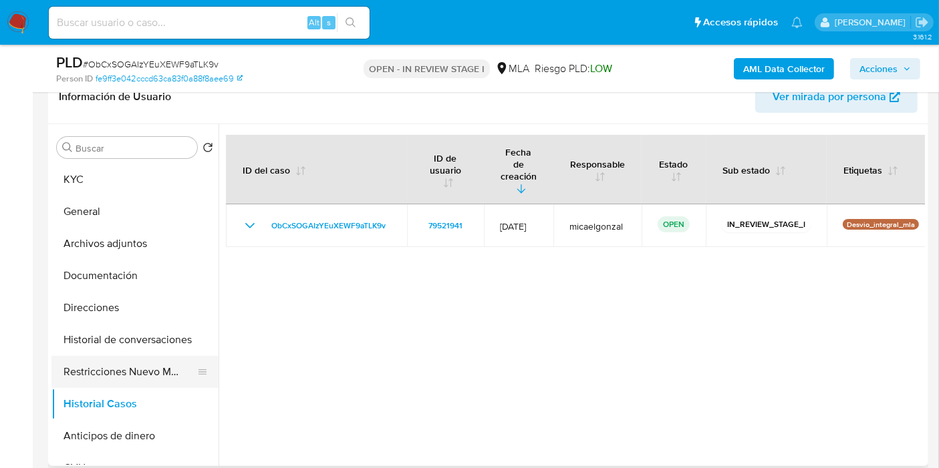
click at [141, 368] on button "Restricciones Nuevo Mundo" at bounding box center [129, 372] width 156 height 32
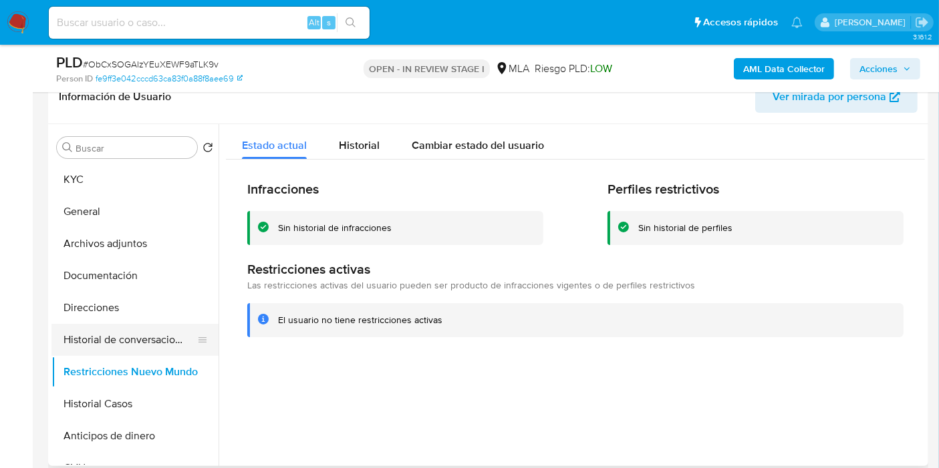
click at [140, 342] on button "Historial de conversaciones" at bounding box center [129, 340] width 156 height 32
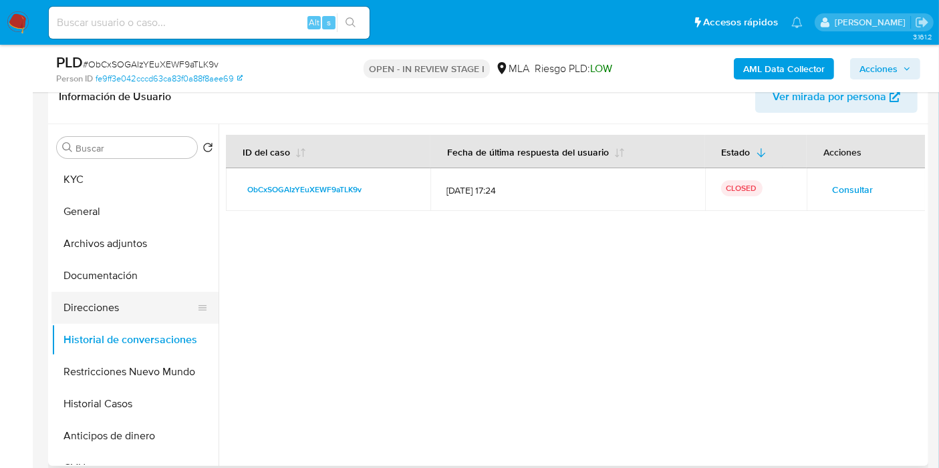
click at [131, 311] on button "Direcciones" at bounding box center [129, 308] width 156 height 32
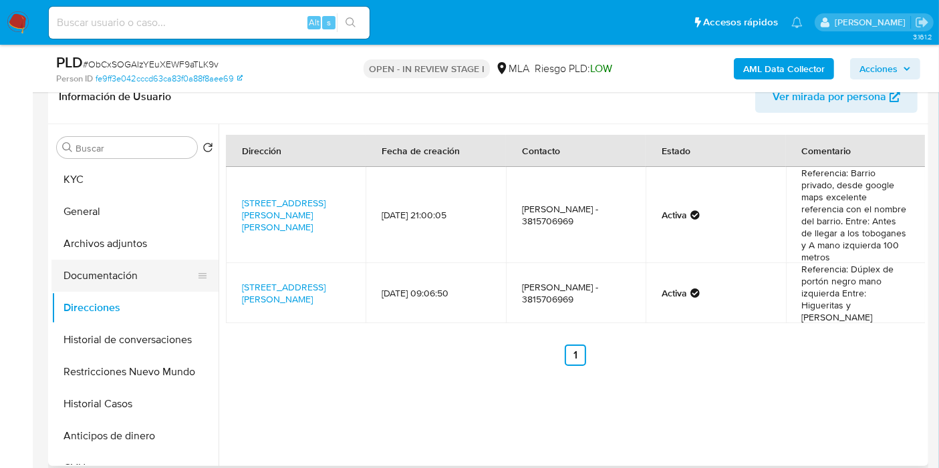
click at [113, 282] on button "Documentación" at bounding box center [129, 276] width 156 height 32
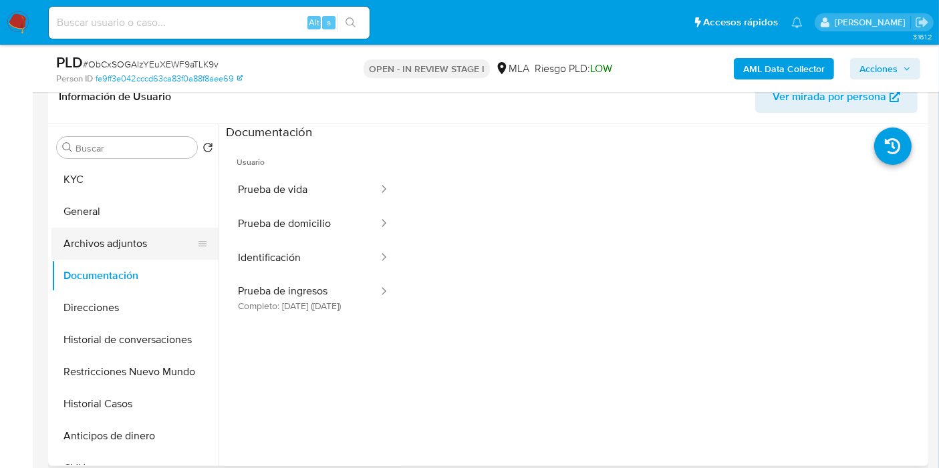
click at [152, 256] on button "Archivos adjuntos" at bounding box center [129, 244] width 156 height 32
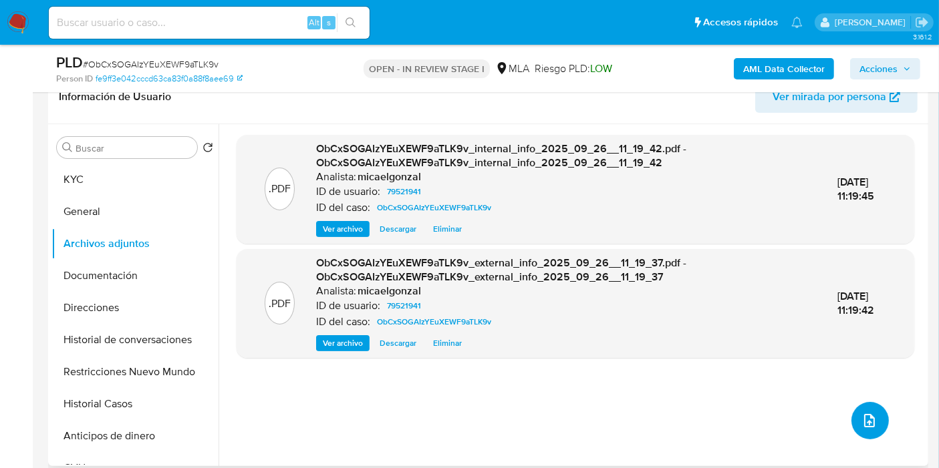
click at [861, 420] on icon "upload-file" at bounding box center [869, 421] width 16 height 16
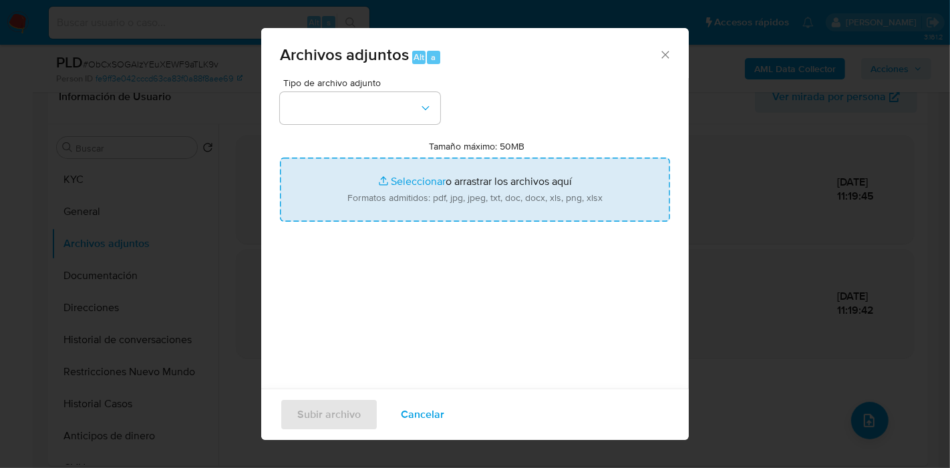
click at [338, 203] on input "Tamaño máximo: 50MB Seleccionar archivos" at bounding box center [475, 190] width 390 height 64
type input "C:\fakepath\Recibo [PERSON_NAME] - [DATE].pdf"
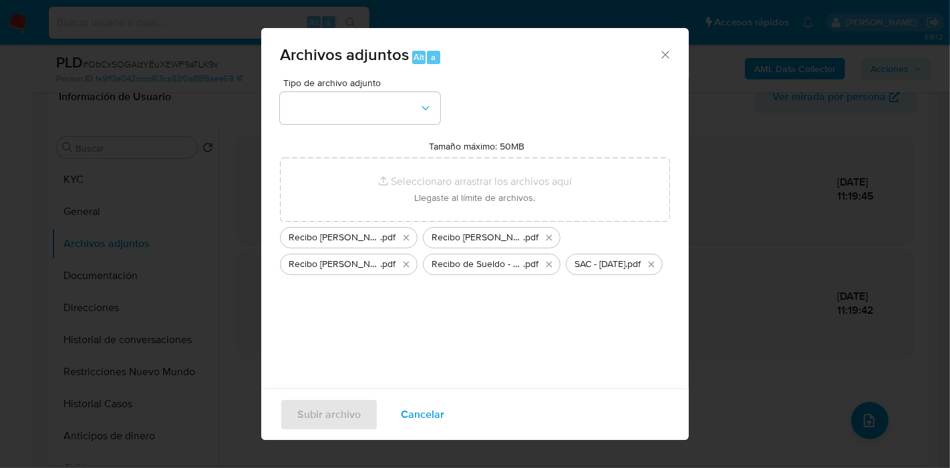
drag, startPoint x: 338, startPoint y: 203, endPoint x: 460, endPoint y: 367, distance: 204.4
click at [460, 367] on div "Tipo de archivo adjunto Tamaño máximo: 50MB Seleccionar archivos Seleccionar o …" at bounding box center [475, 235] width 390 height 315
click at [347, 119] on button "button" at bounding box center [360, 108] width 160 height 32
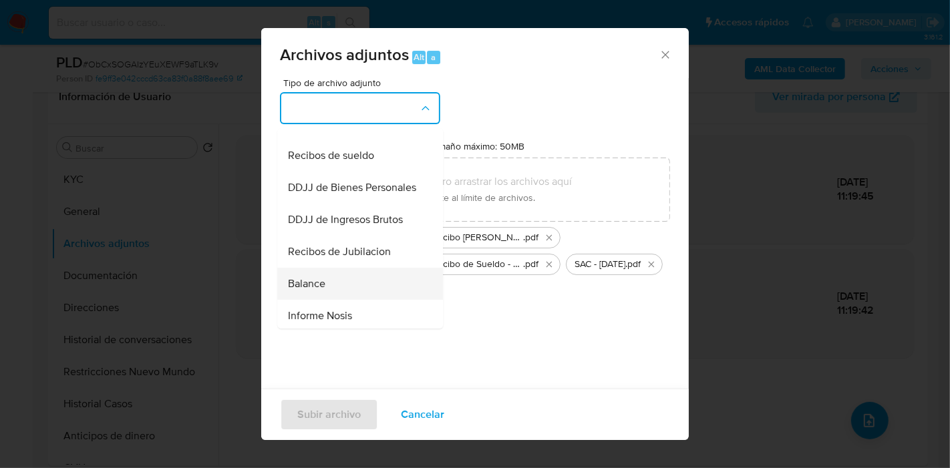
scroll to position [371, 0]
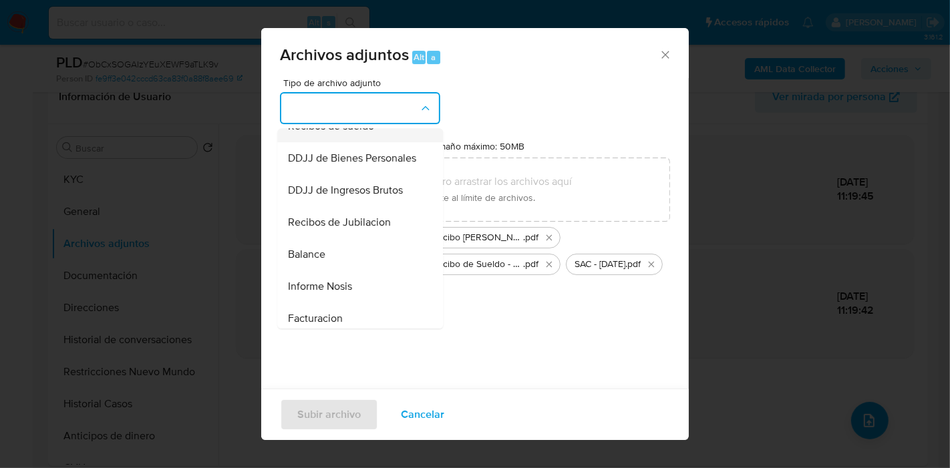
click at [367, 133] on span "Recibos de sueldo" at bounding box center [331, 126] width 86 height 13
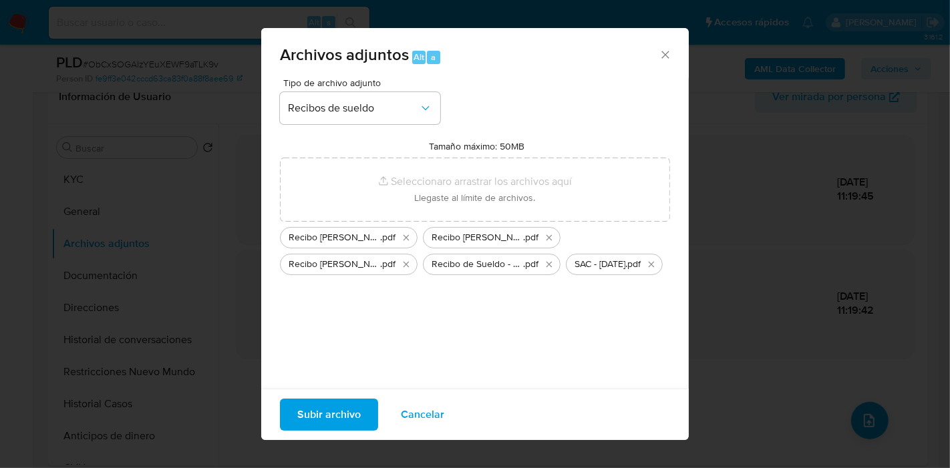
click at [327, 400] on span "Subir archivo" at bounding box center [328, 414] width 63 height 29
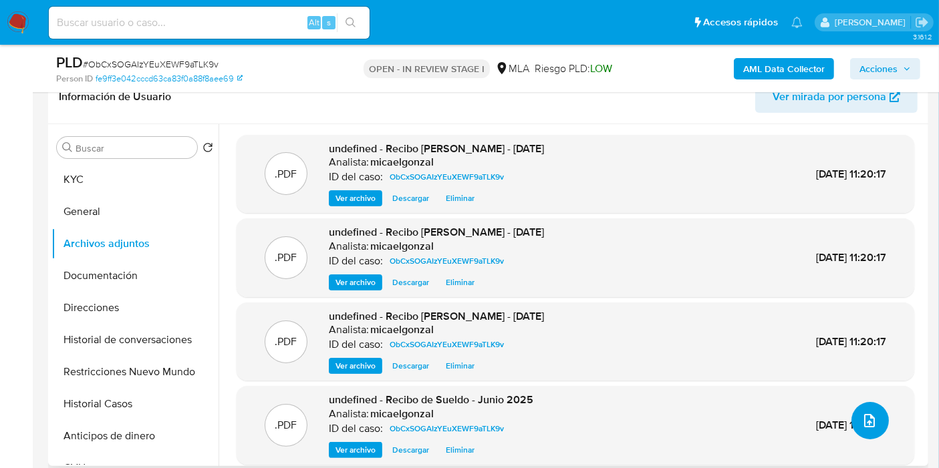
click at [880, 414] on button "upload-file" at bounding box center [869, 420] width 37 height 37
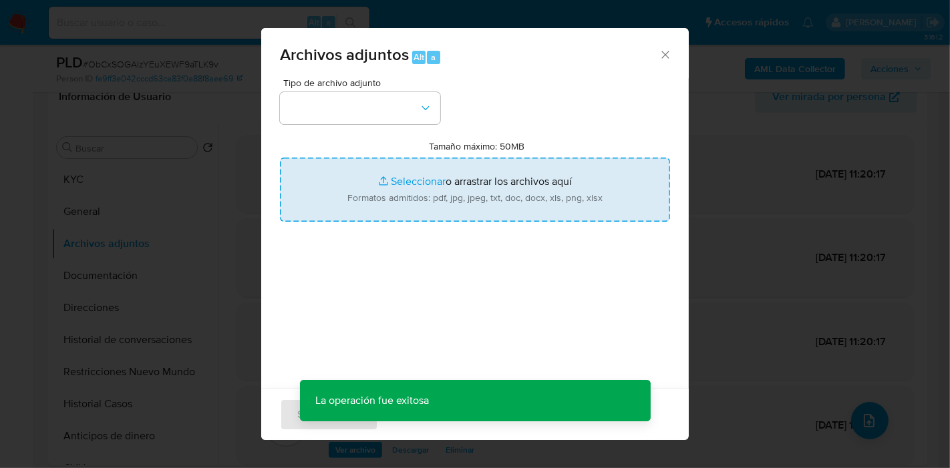
click at [475, 208] on input "Tamaño máximo: 50MB Seleccionar archivos" at bounding box center [475, 190] width 390 height 64
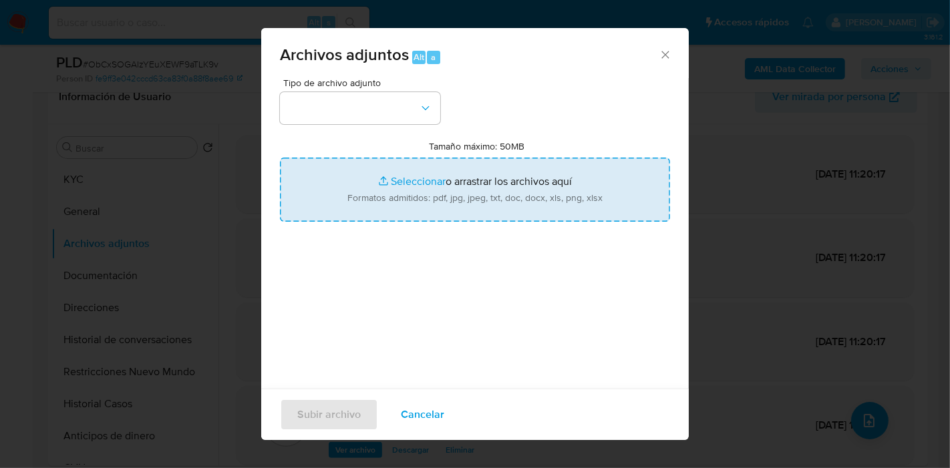
type input "C:\fakepath\Movimientos de [PERSON_NAME].xlsx"
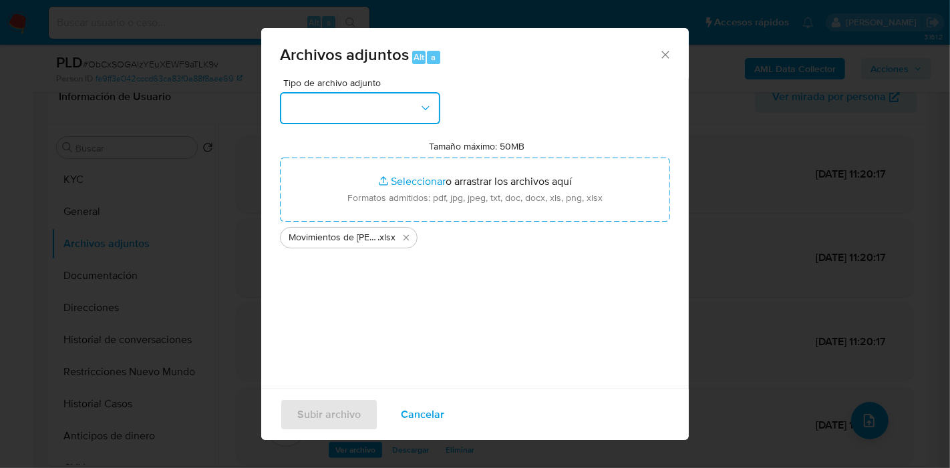
click at [284, 99] on button "button" at bounding box center [360, 108] width 160 height 32
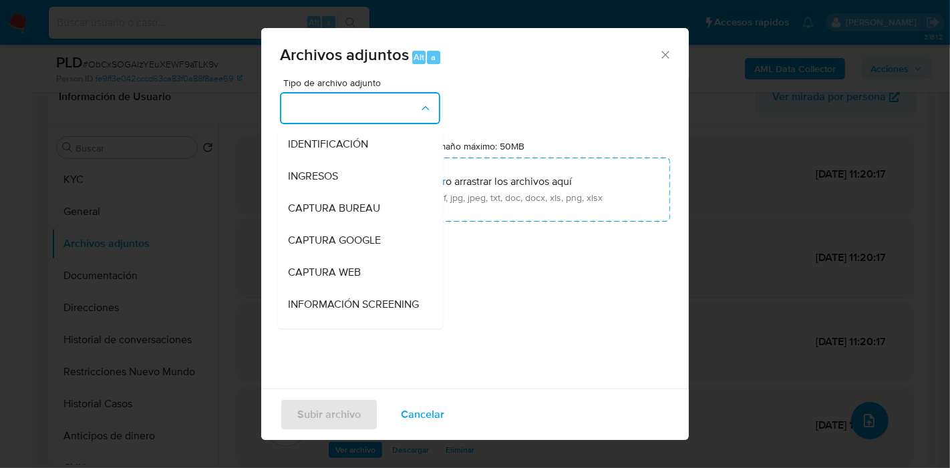
scroll to position [148, 0]
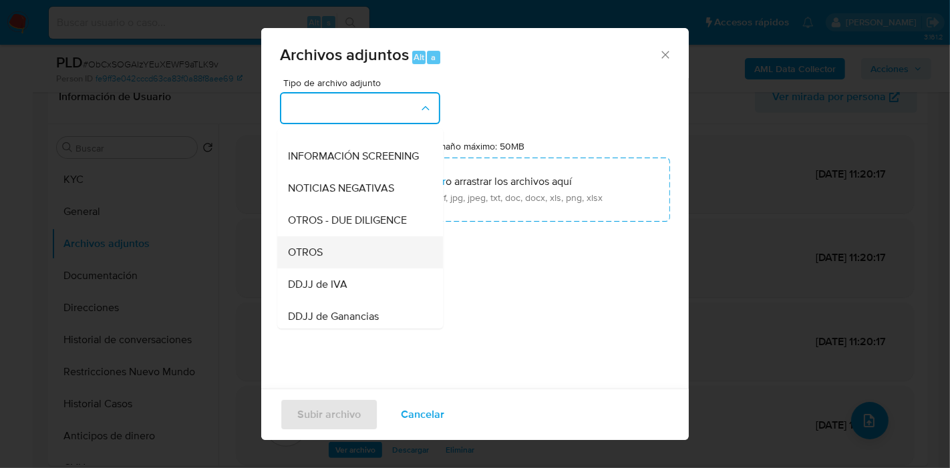
click at [340, 258] on div "OTROS" at bounding box center [356, 252] width 136 height 32
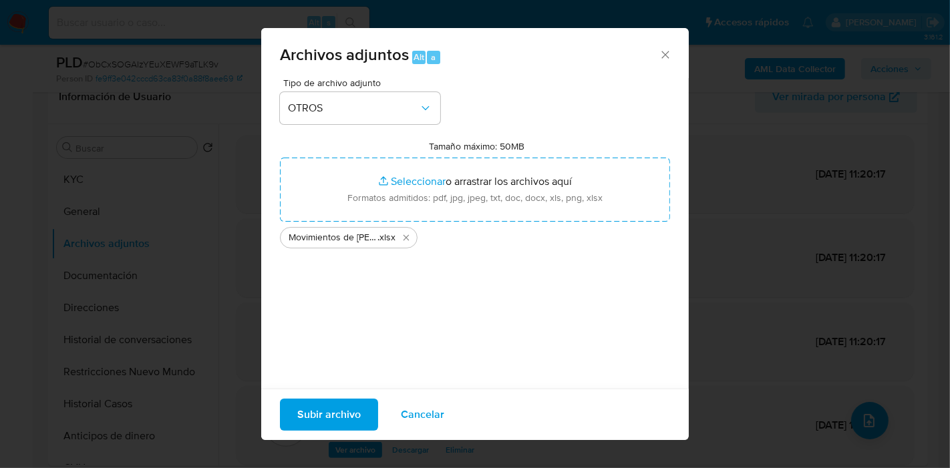
click at [323, 412] on span "Subir archivo" at bounding box center [328, 414] width 63 height 29
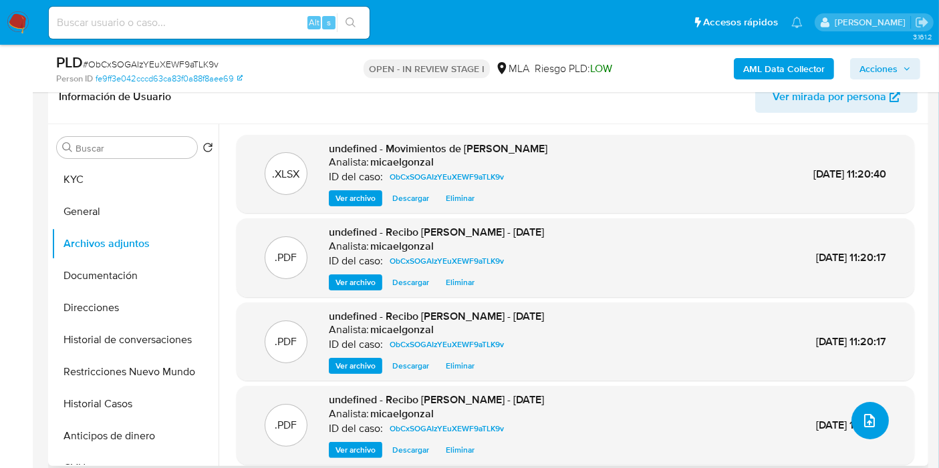
click at [872, 419] on icon "upload-file" at bounding box center [869, 421] width 16 height 16
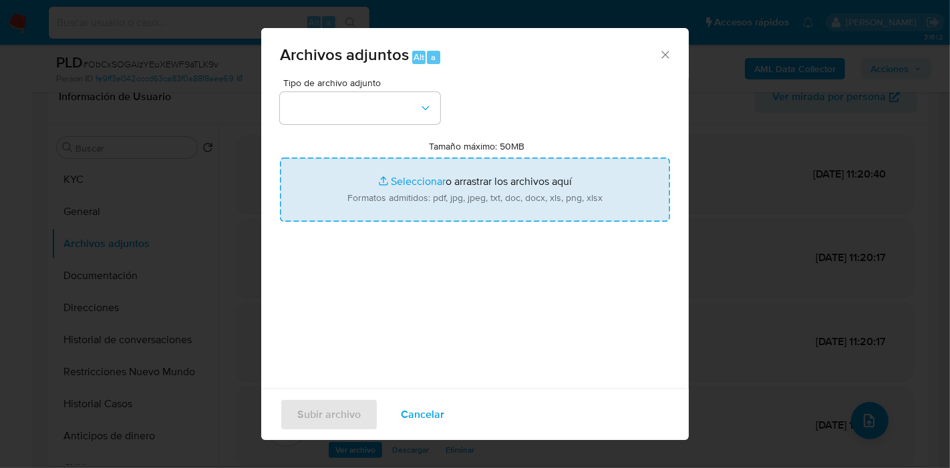
click at [379, 214] on input "Tamaño máximo: 50MB Seleccionar archivos" at bounding box center [475, 190] width 390 height 64
type input "C:\fakepath\Caselog ObCxSOGAIzYEuXEWF9aTLK9v_2025_09_17_15_01_43.docx"
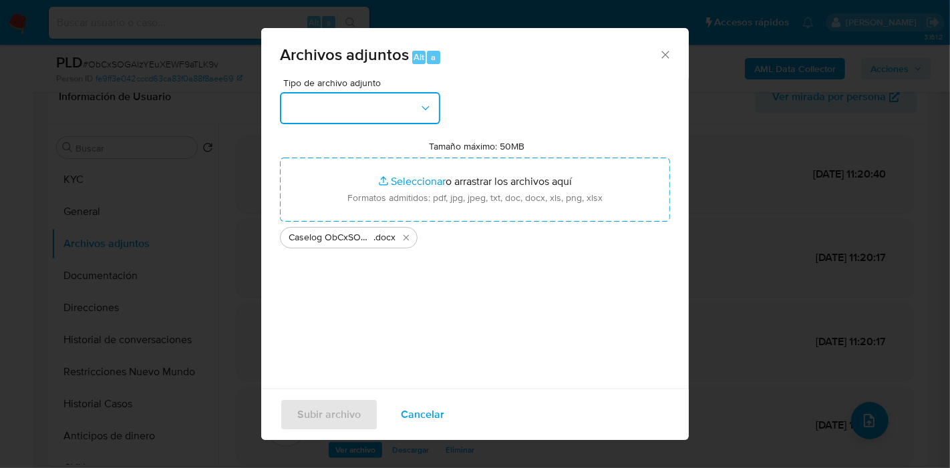
click at [301, 120] on button "button" at bounding box center [360, 108] width 160 height 32
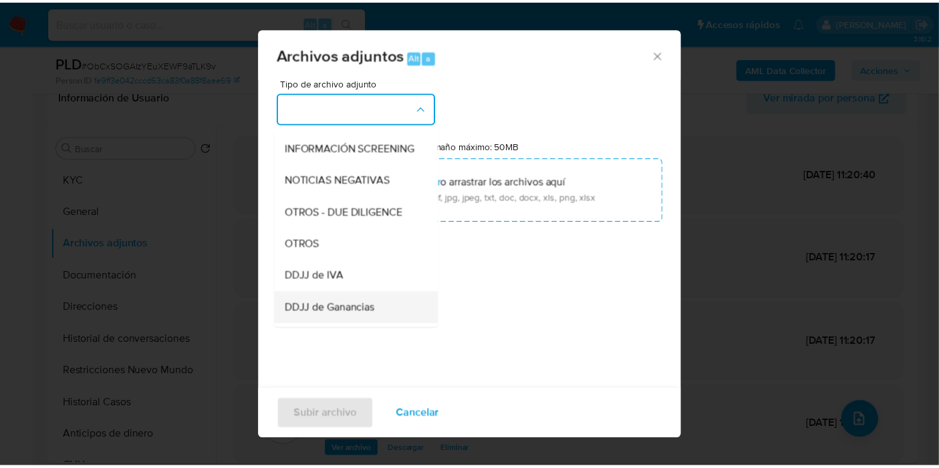
scroll to position [222, 0]
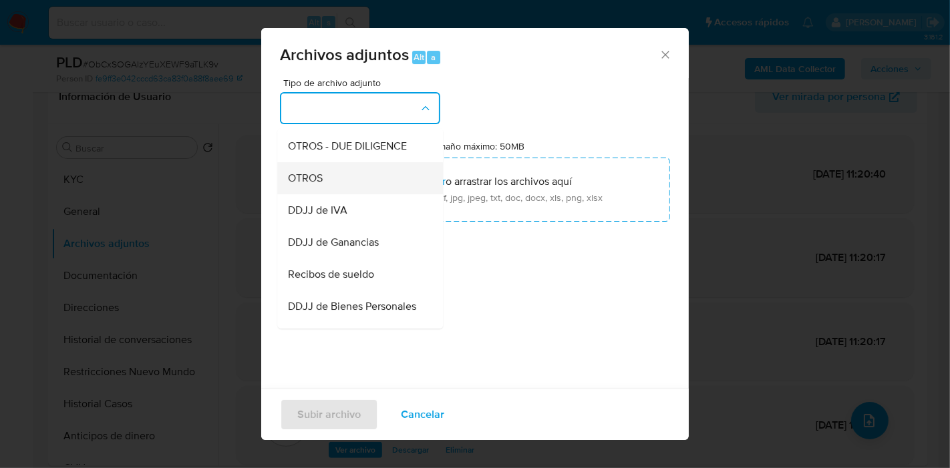
click at [341, 194] on div "OTROS" at bounding box center [356, 178] width 136 height 32
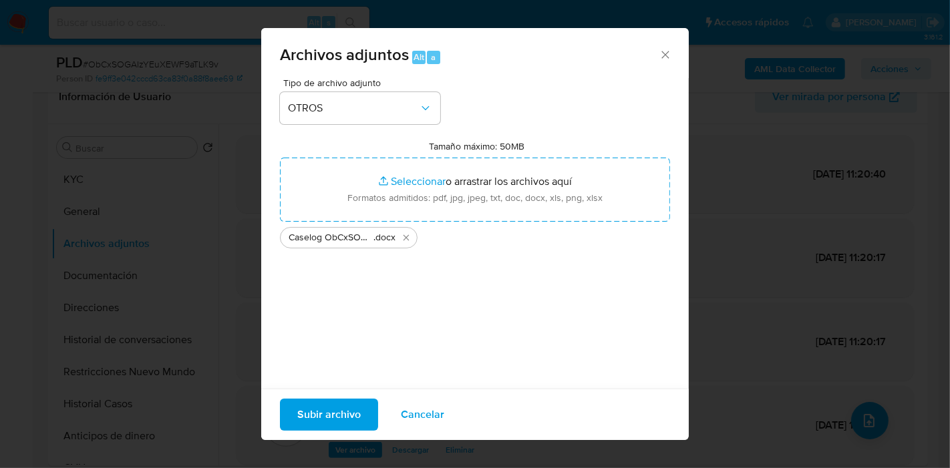
click at [323, 405] on span "Subir archivo" at bounding box center [328, 414] width 63 height 29
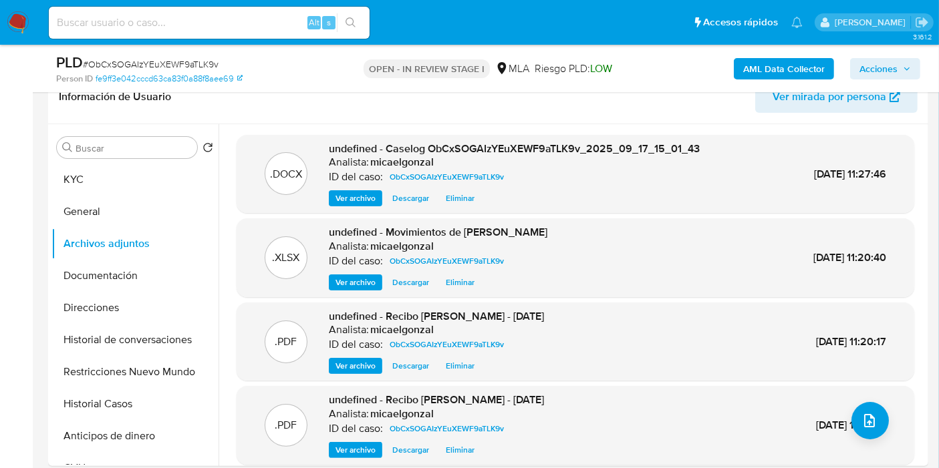
click at [125, 377] on button "Restricciones Nuevo Mundo" at bounding box center [134, 372] width 167 height 32
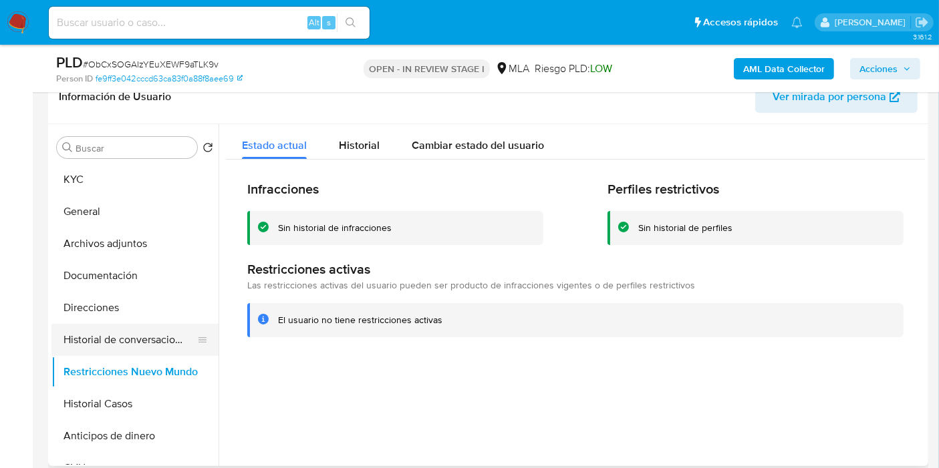
click at [140, 342] on button "Historial de conversaciones" at bounding box center [129, 340] width 156 height 32
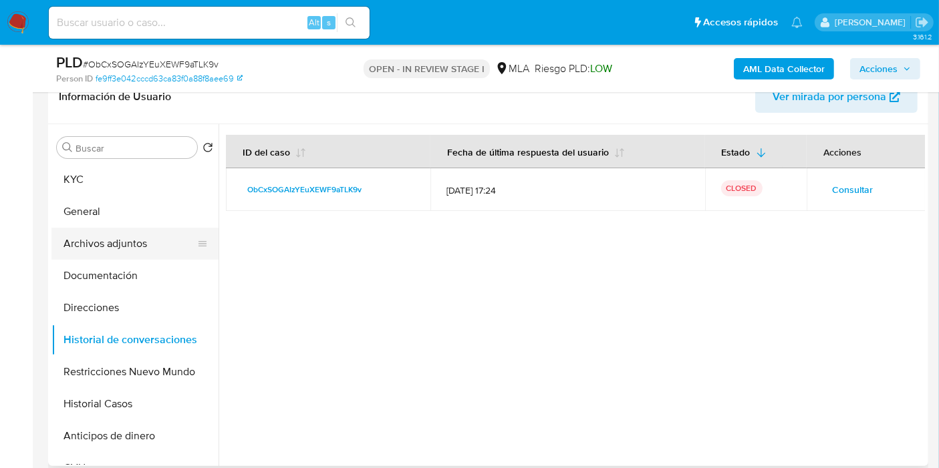
click at [161, 247] on button "Archivos adjuntos" at bounding box center [129, 244] width 156 height 32
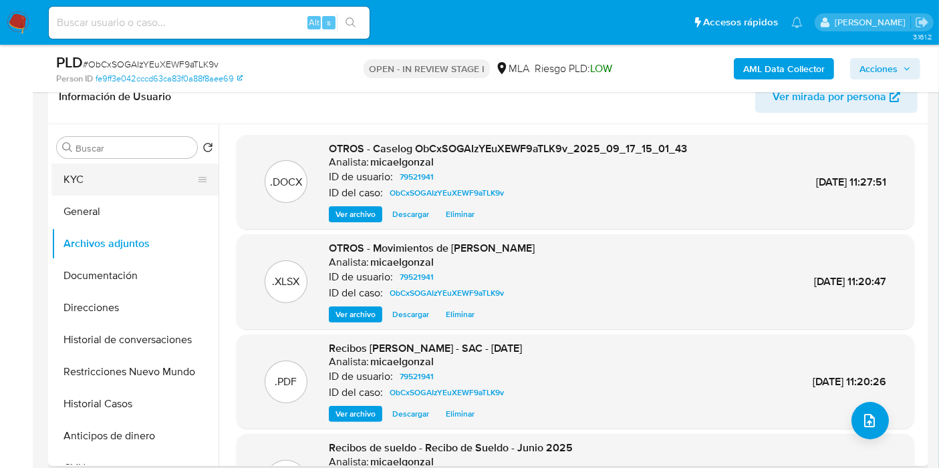
click at [150, 194] on button "KYC" at bounding box center [129, 180] width 156 height 32
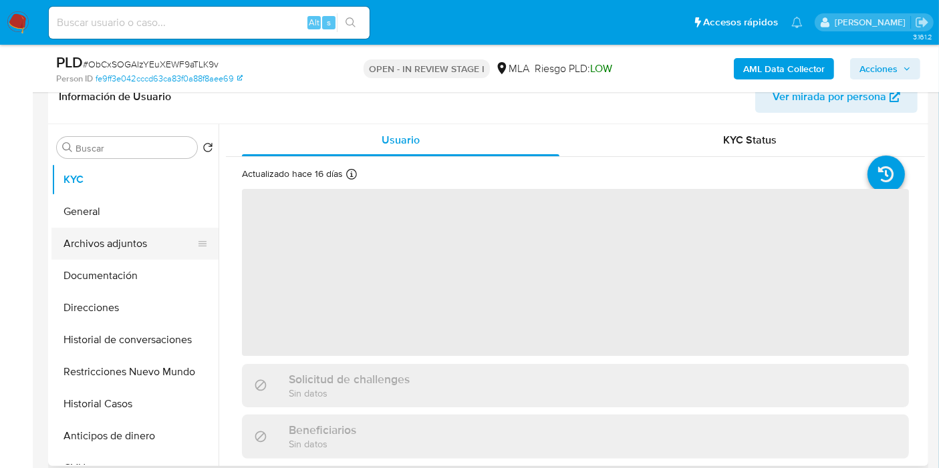
click at [70, 232] on button "Archivos adjuntos" at bounding box center [129, 244] width 156 height 32
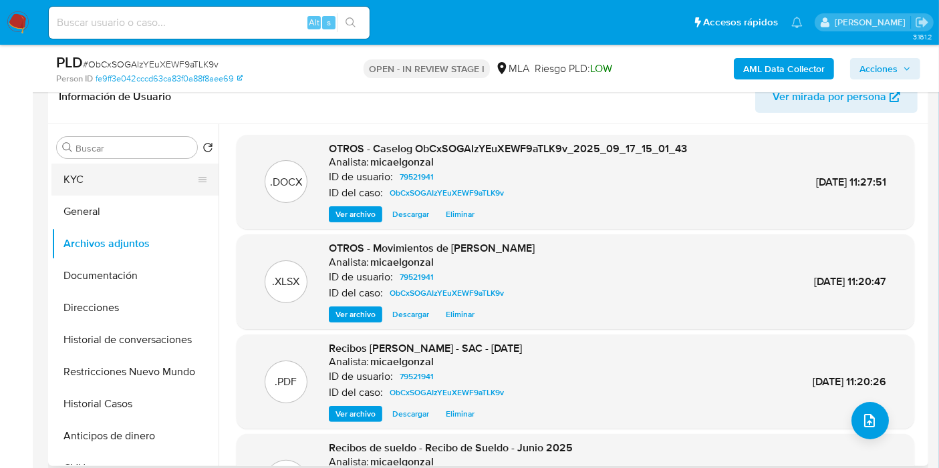
click at [99, 190] on button "KYC" at bounding box center [129, 180] width 156 height 32
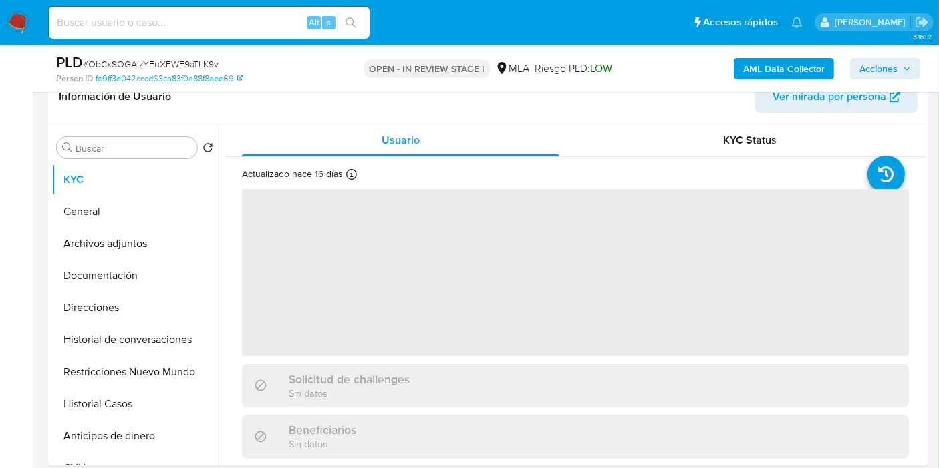
drag, startPoint x: 878, startPoint y: 68, endPoint x: 834, endPoint y: 81, distance: 46.5
click at [878, 69] on span "Acciones" at bounding box center [878, 68] width 38 height 21
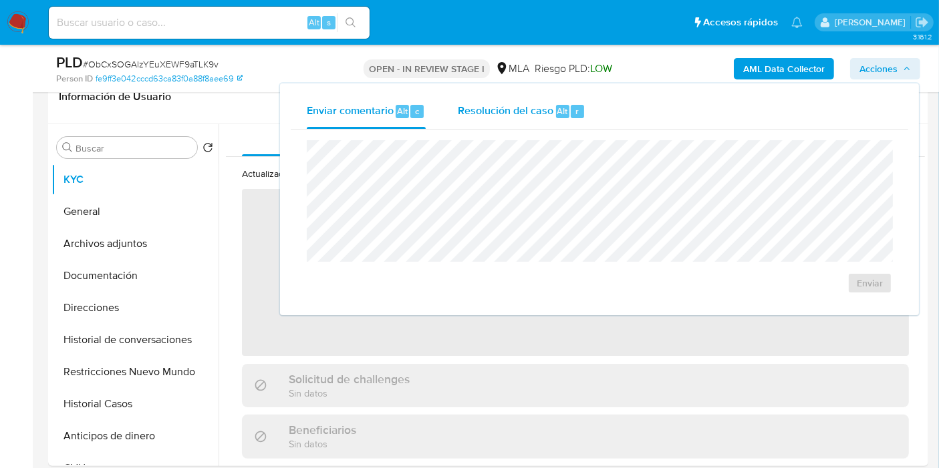
click at [481, 117] on span "Resolución del caso" at bounding box center [506, 110] width 96 height 15
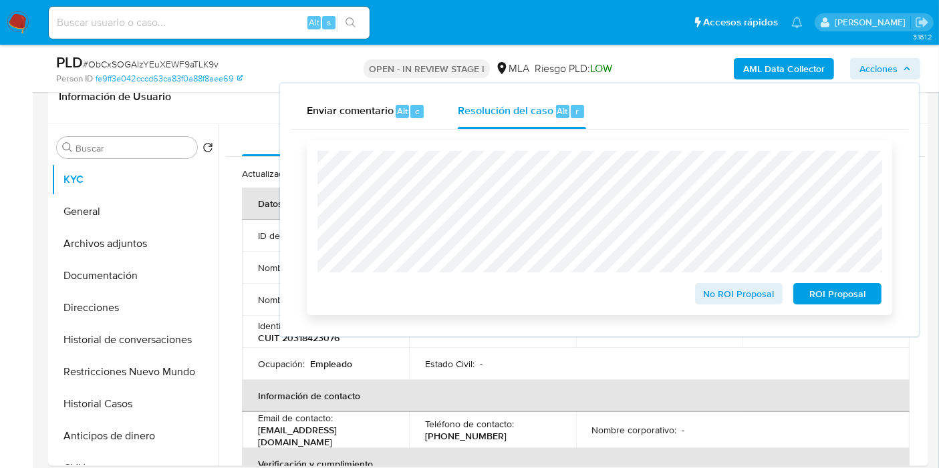
click at [760, 297] on span "No ROI Proposal" at bounding box center [738, 294] width 69 height 19
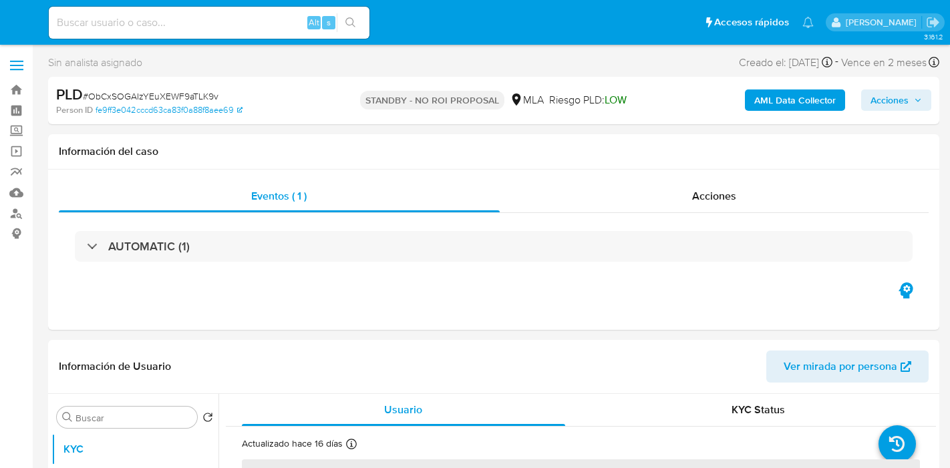
select select "10"
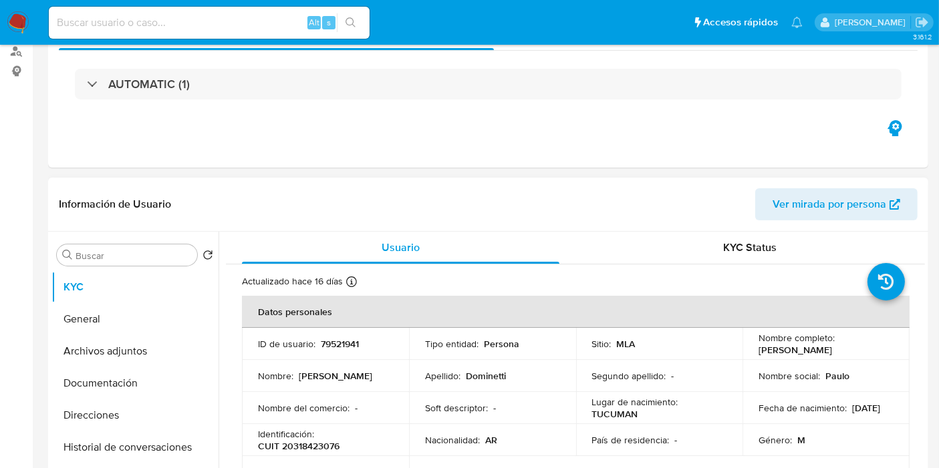
scroll to position [222, 0]
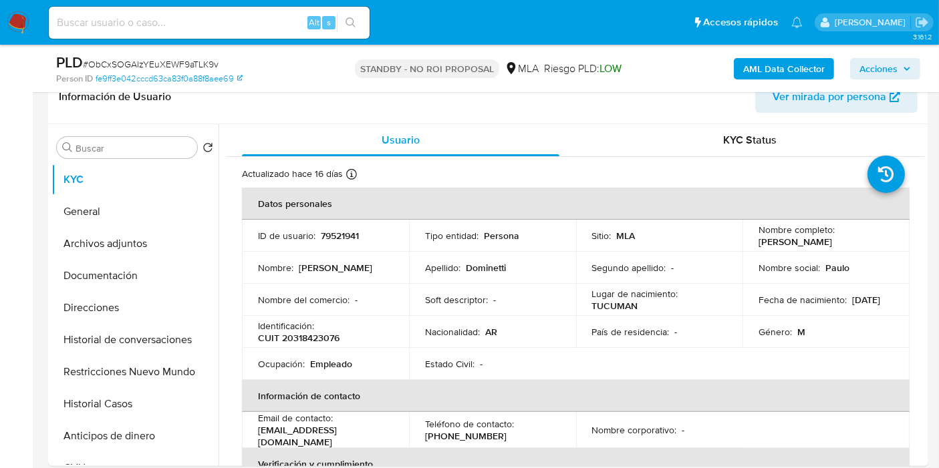
click at [20, 25] on img at bounding box center [18, 22] width 23 height 23
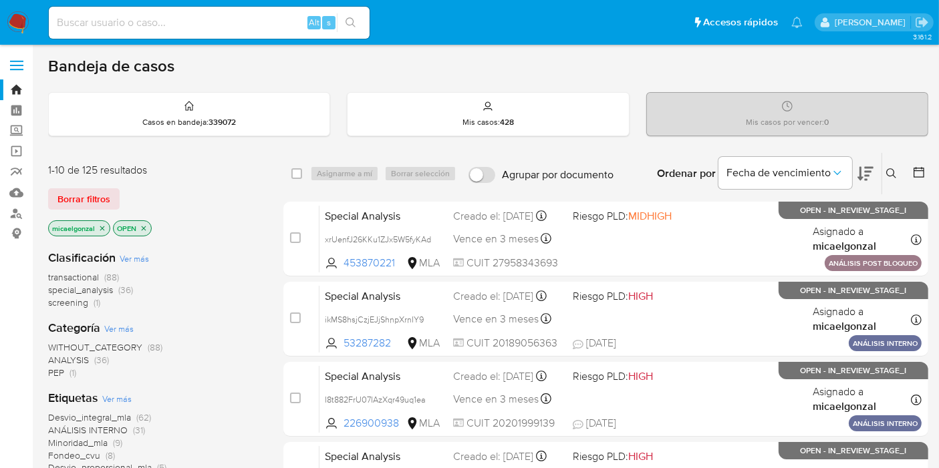
click at [31, 19] on nav "Pausado Ver notificaciones Alt s Accesos rápidos Presiona las siguientes teclas…" at bounding box center [469, 22] width 939 height 45
click at [13, 21] on img at bounding box center [18, 22] width 23 height 23
click at [88, 201] on span "Borrar filtros" at bounding box center [83, 199] width 53 height 19
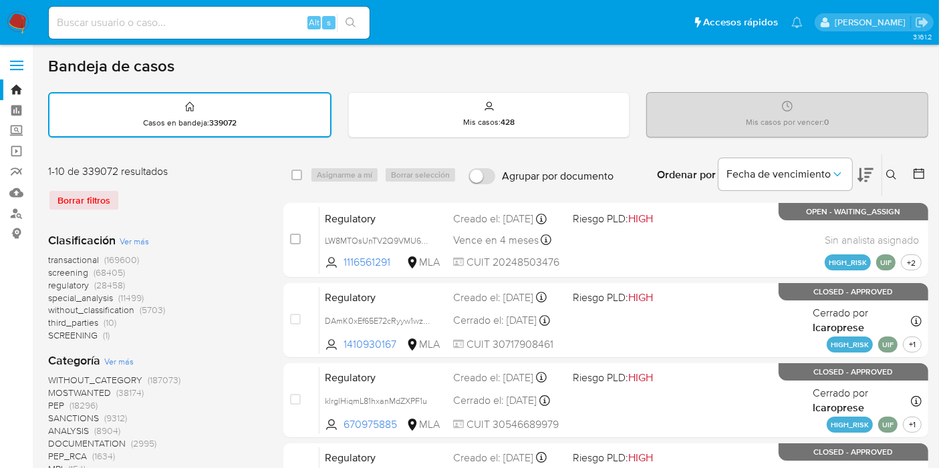
click at [885, 174] on button at bounding box center [893, 175] width 22 height 16
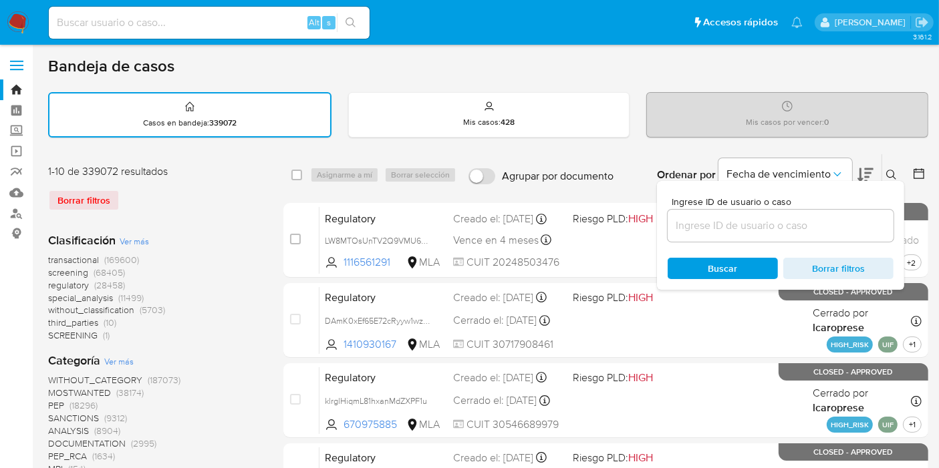
click at [803, 220] on input at bounding box center [780, 225] width 226 height 17
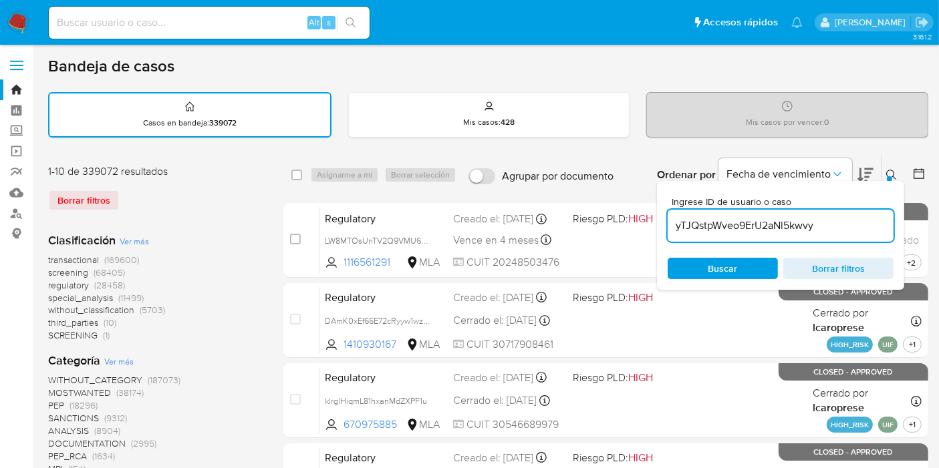
type input "yTJQstpWveo9ErU2aNl5kwvy"
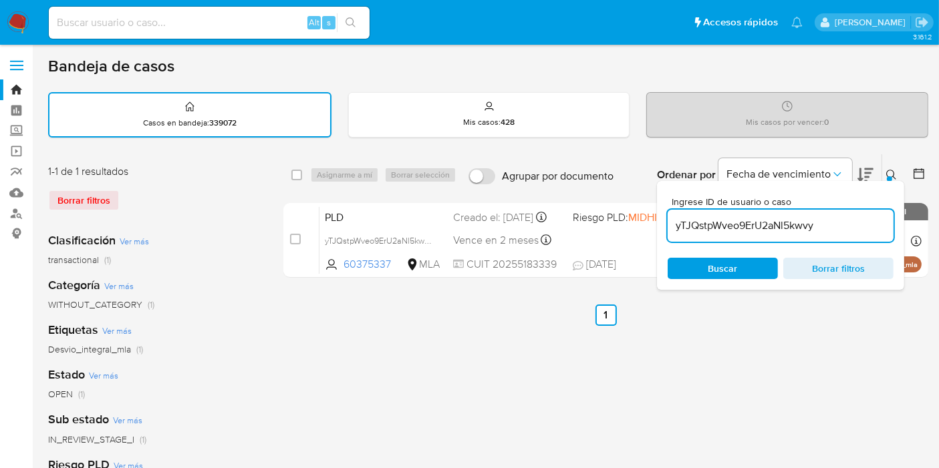
click at [292, 181] on div "select-all-cases-checkbox" at bounding box center [299, 175] width 16 height 16
click at [292, 180] on div "select-all-cases-checkbox" at bounding box center [299, 175] width 16 height 16
click at [297, 176] on input "checkbox" at bounding box center [296, 175] width 11 height 11
checkbox input "true"
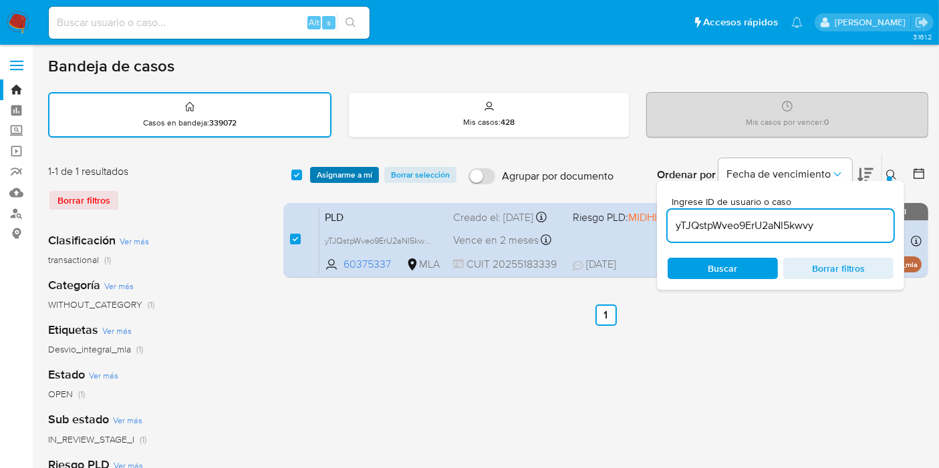
click at [357, 176] on span "Asignarme a mí" at bounding box center [344, 174] width 55 height 13
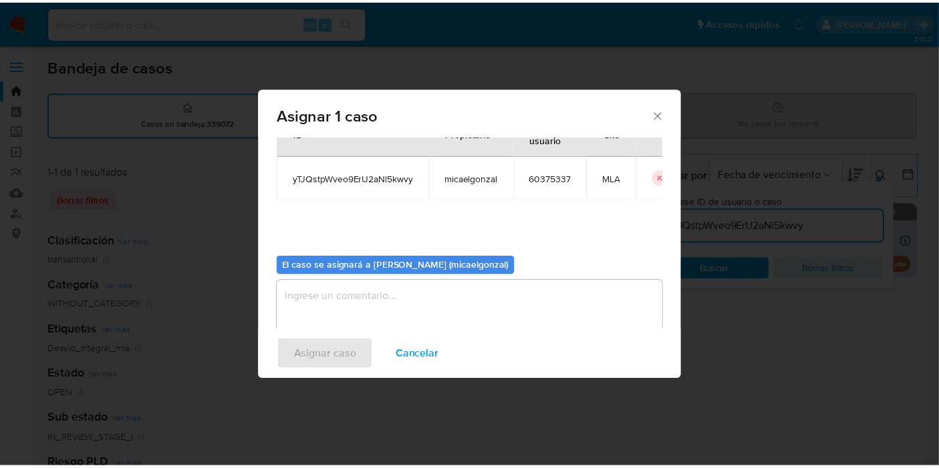
scroll to position [68, 0]
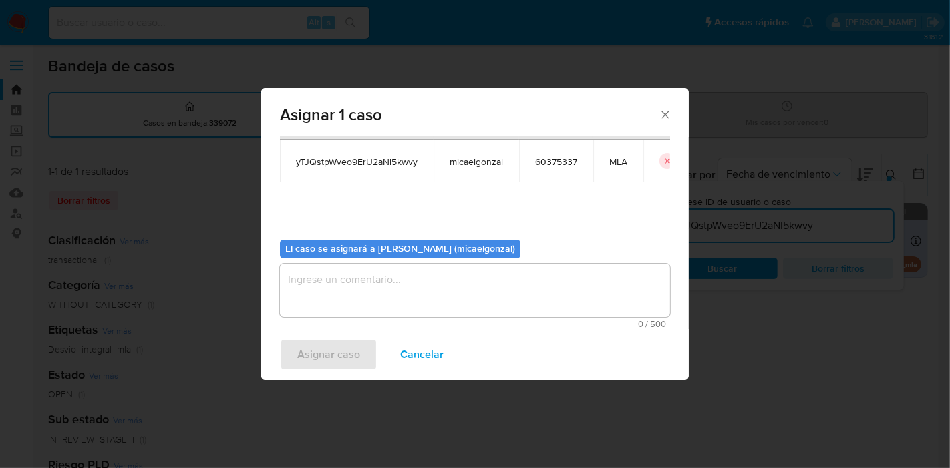
click at [341, 313] on textarea "assign-modal" at bounding box center [475, 290] width 390 height 53
click at [323, 365] on span "Asignar caso" at bounding box center [328, 354] width 63 height 29
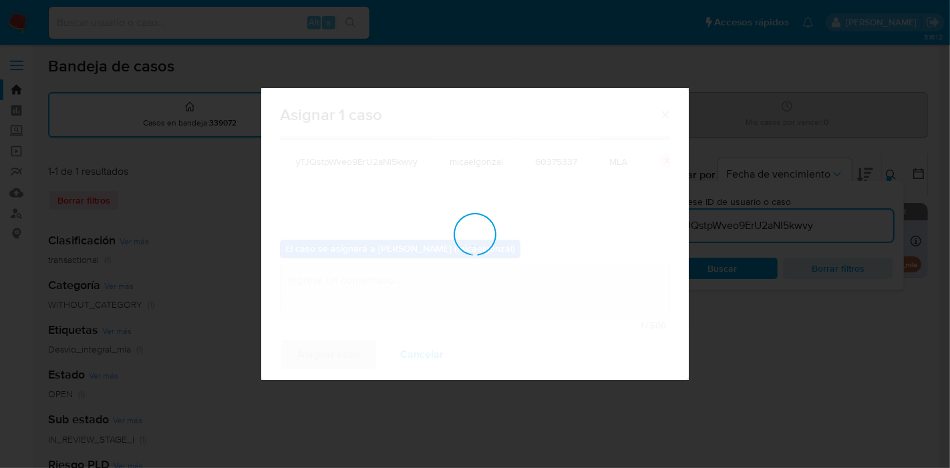
checkbox input "false"
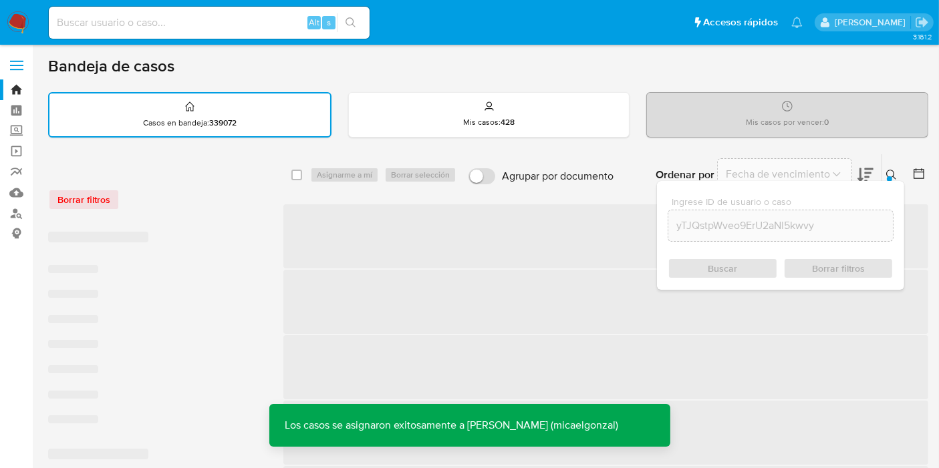
click at [152, 27] on input at bounding box center [209, 22] width 321 height 17
paste input "yTJQstpWveo9ErU2aNl5kwvy"
type input "yTJQstpWveo9ErU2aNl5kwvy"
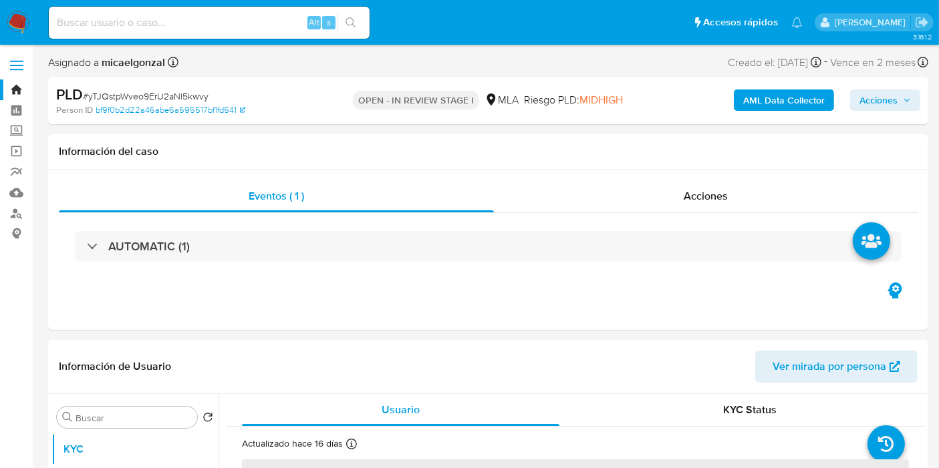
select select "10"
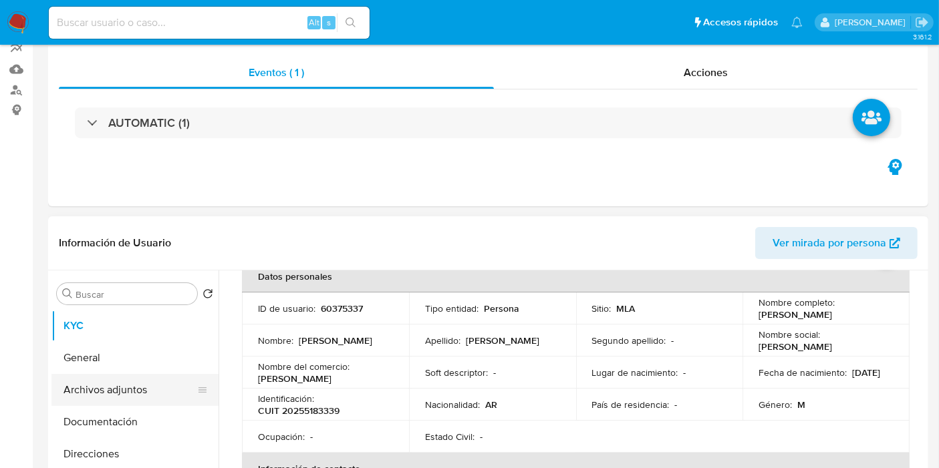
scroll to position [222, 0]
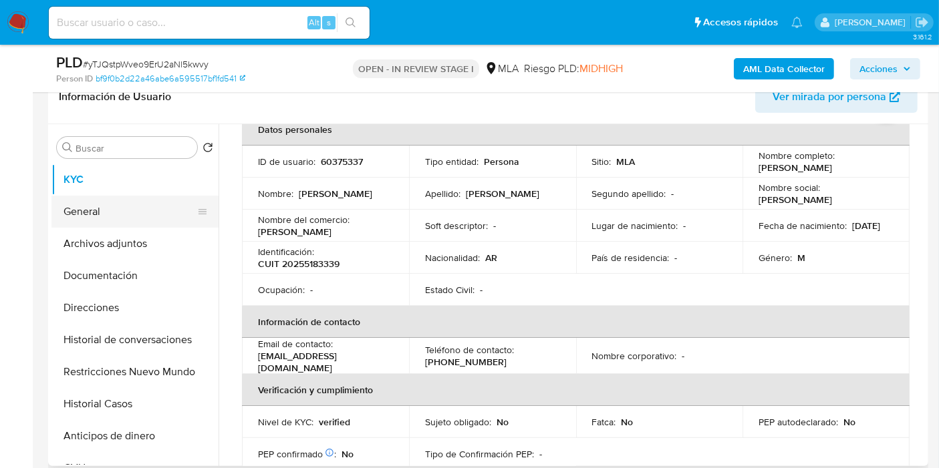
click at [162, 218] on button "General" at bounding box center [129, 212] width 156 height 32
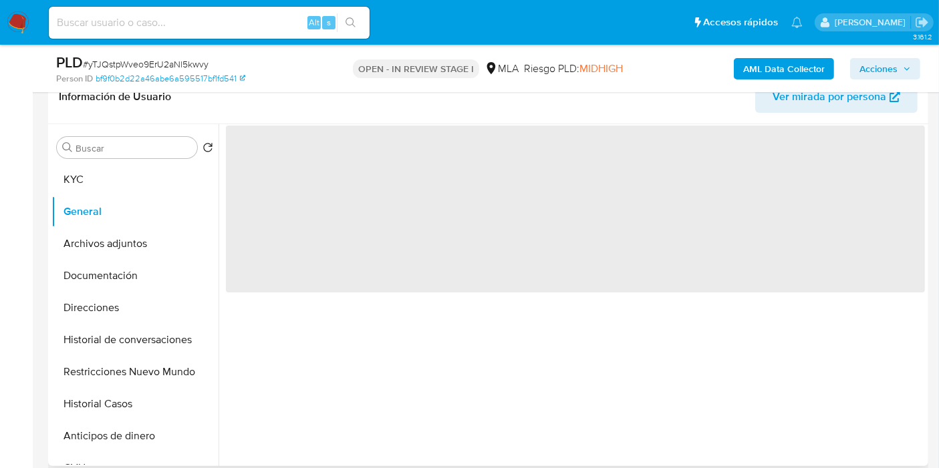
scroll to position [0, 0]
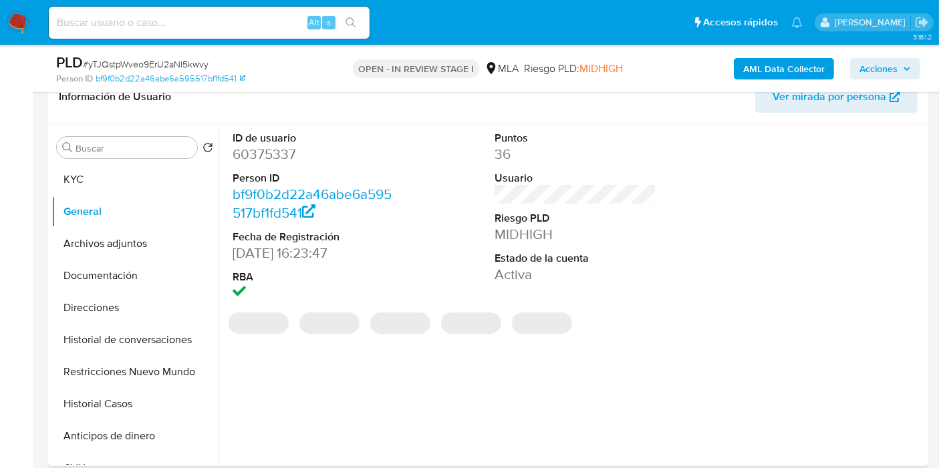
click at [263, 159] on dd "60375337" at bounding box center [313, 154] width 162 height 19
click at [263, 158] on dd "60375337" at bounding box center [313, 154] width 162 height 19
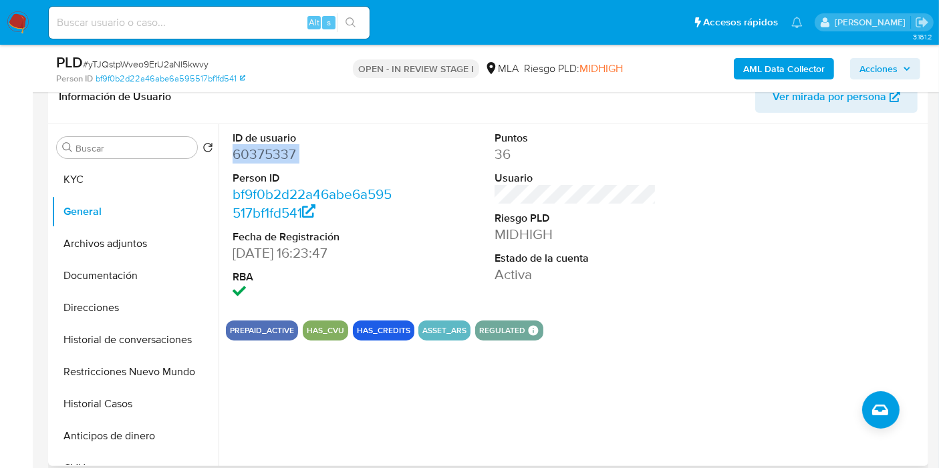
copy dd "60375337"
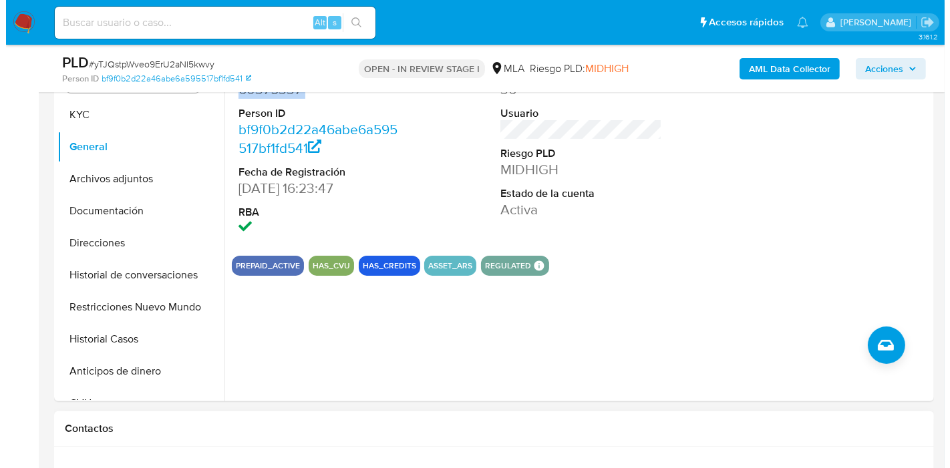
scroll to position [222, 0]
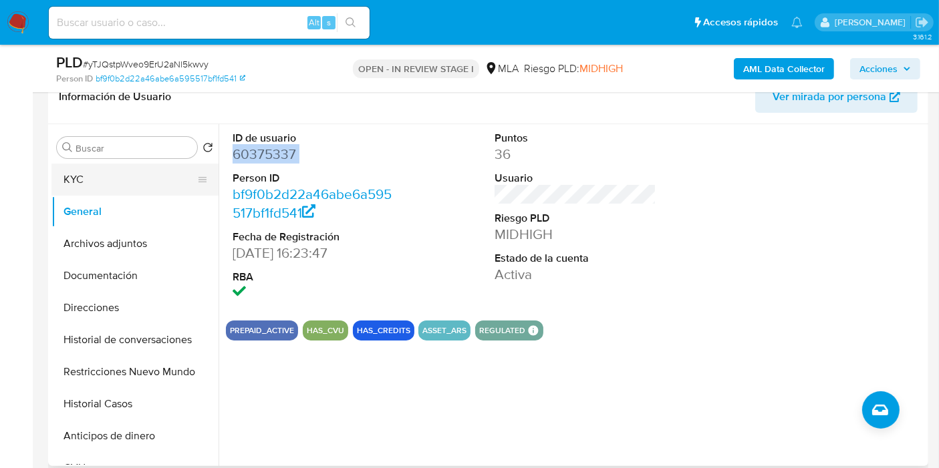
click at [102, 187] on button "KYC" at bounding box center [129, 180] width 156 height 32
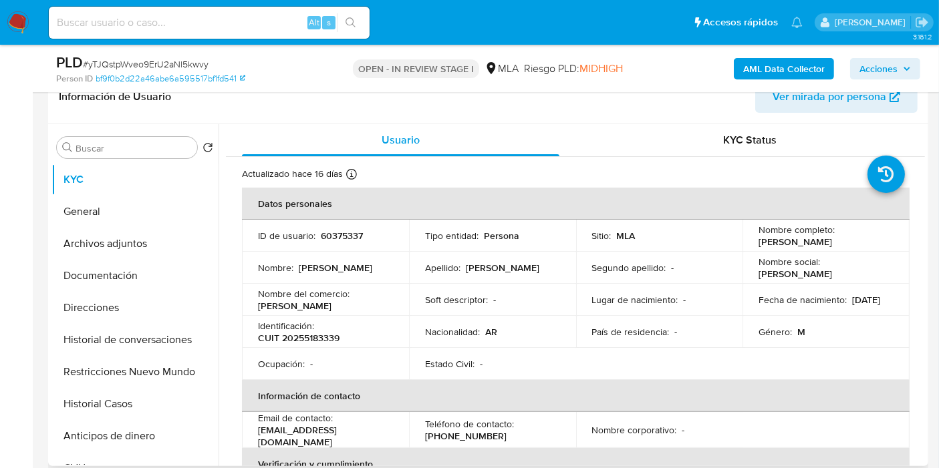
drag, startPoint x: 814, startPoint y: 244, endPoint x: 756, endPoint y: 243, distance: 58.8
click at [758, 243] on div "Nombre completo : Federico Roibon" at bounding box center [825, 236] width 135 height 24
copy p "[PERSON_NAME]"
click at [767, 63] on b "AML Data Collector" at bounding box center [784, 68] width 82 height 21
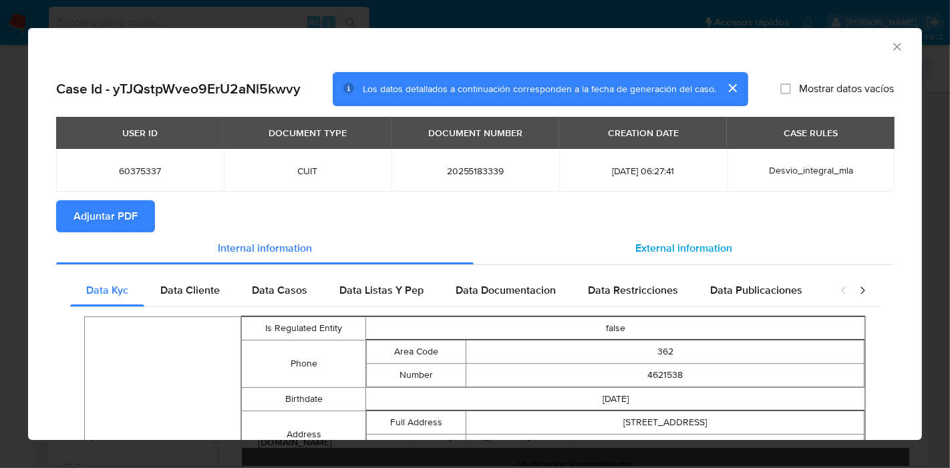
click at [615, 257] on div "External information" at bounding box center [684, 248] width 420 height 32
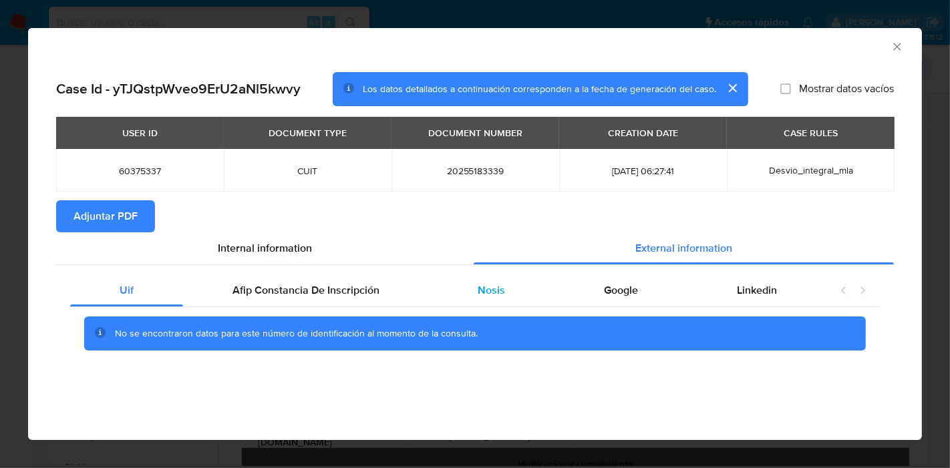
click at [536, 297] on div "Nosis" at bounding box center [492, 291] width 126 height 32
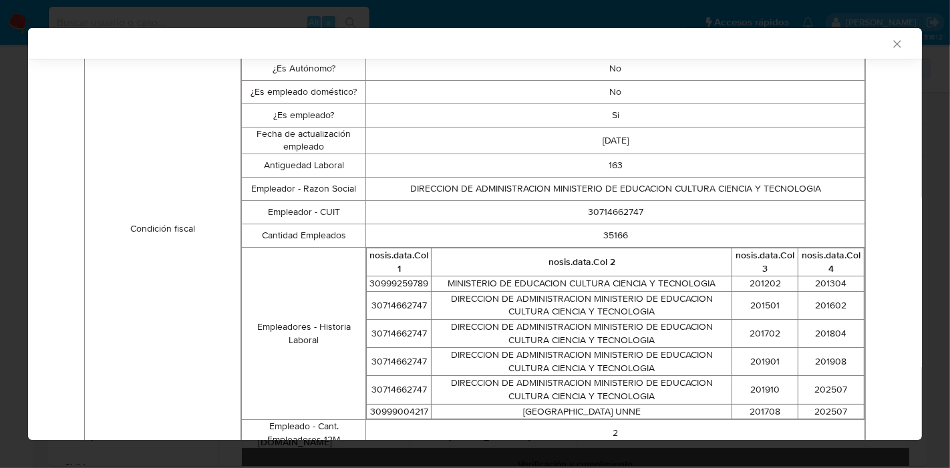
scroll to position [517, 0]
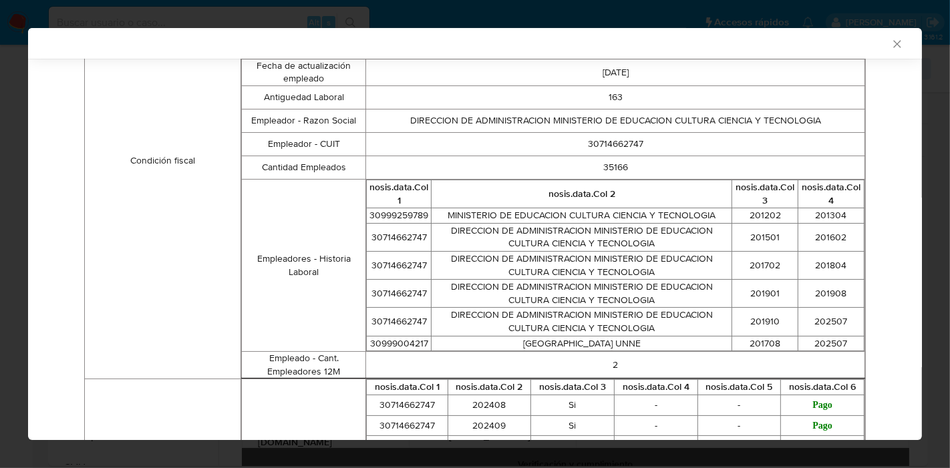
click at [516, 308] on td "DIRECCION DE ADMINISTRACION MINISTERIO DE EDUCACION CULTURA CIENCIA Y TECNOLOGIA" at bounding box center [582, 322] width 301 height 28
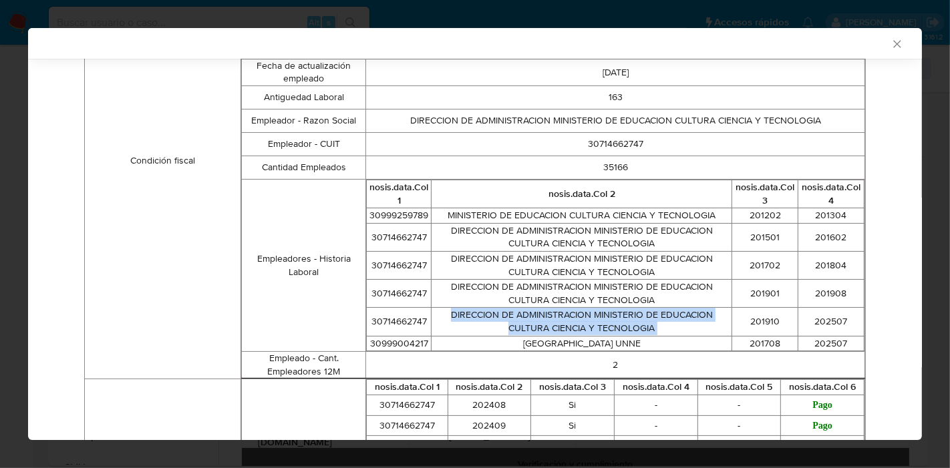
click at [516, 308] on td "DIRECCION DE ADMINISTRACION MINISTERIO DE EDUCACION CULTURA CIENCIA Y TECNOLOGIA" at bounding box center [582, 322] width 301 height 28
copy td "DIRECCION DE ADMINISTRACION MINISTERIO DE EDUCACION CULTURA CIENCIA Y TECNOLOGIA"
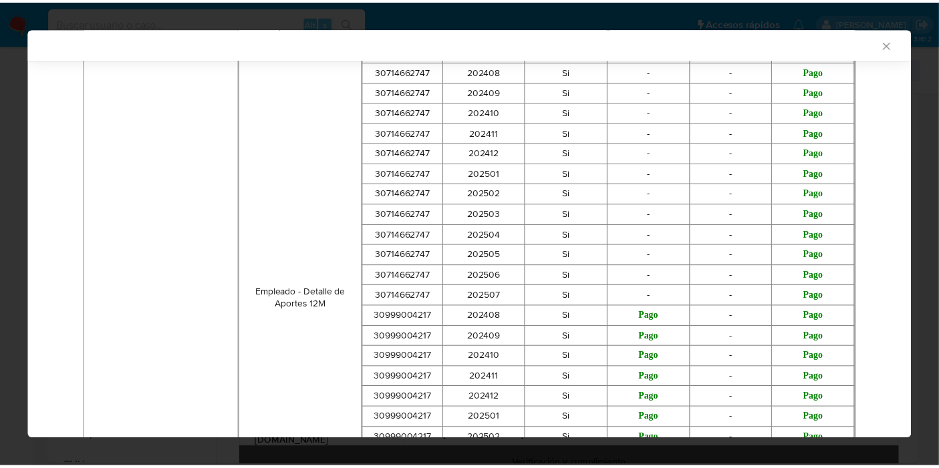
scroll to position [665, 0]
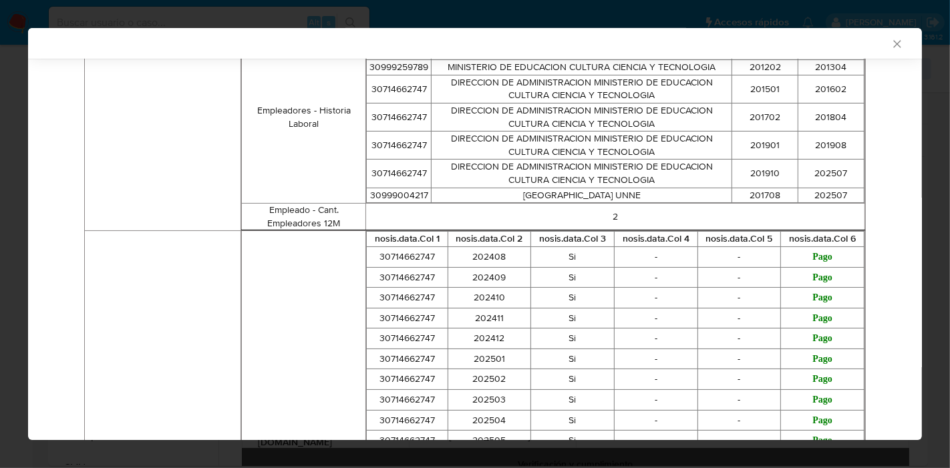
click at [583, 198] on td "UNIVERSIDAD NACIONAL DEL NORDESTE UNNE" at bounding box center [582, 195] width 301 height 15
copy td "UNIVERSIDAD NACIONAL DEL NORDESTE UNNE"
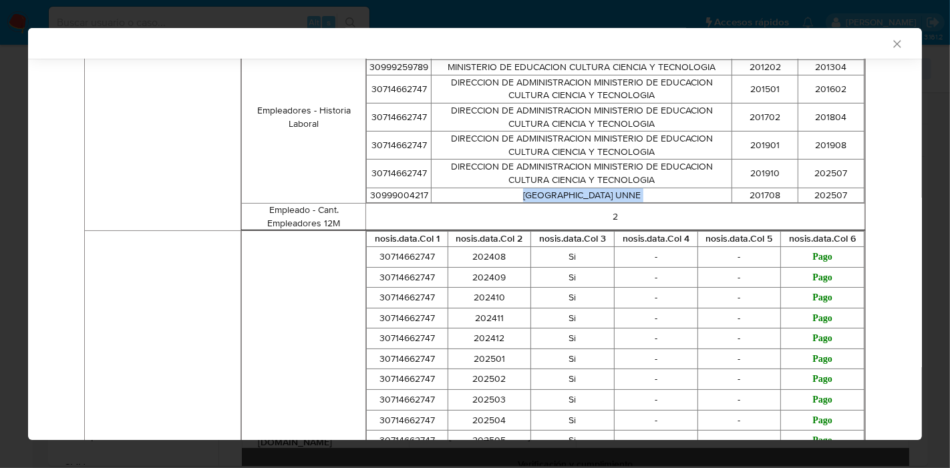
click at [893, 41] on icon "Cerrar ventana" at bounding box center [896, 43] width 7 height 7
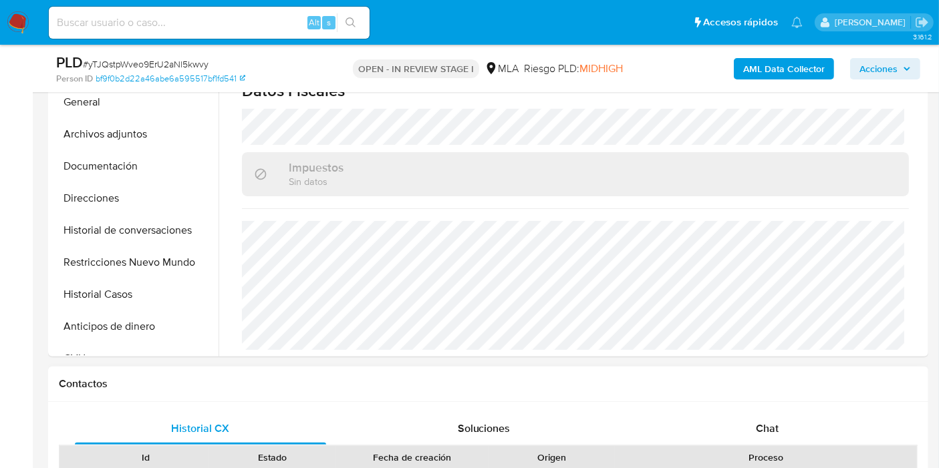
scroll to position [445, 0]
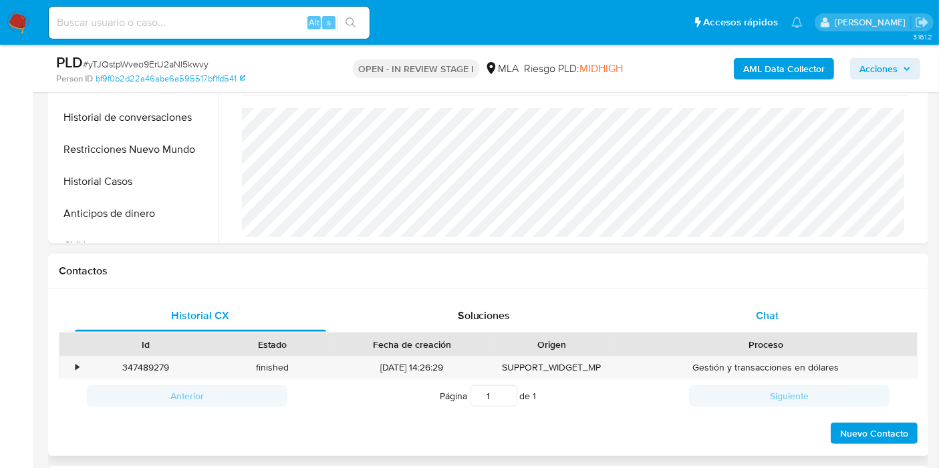
drag, startPoint x: 857, startPoint y: 264, endPoint x: 804, endPoint y: 324, distance: 80.0
click at [847, 282] on div "Contactos" at bounding box center [488, 271] width 880 height 35
click at [804, 325] on div "Chat" at bounding box center [766, 316] width 251 height 32
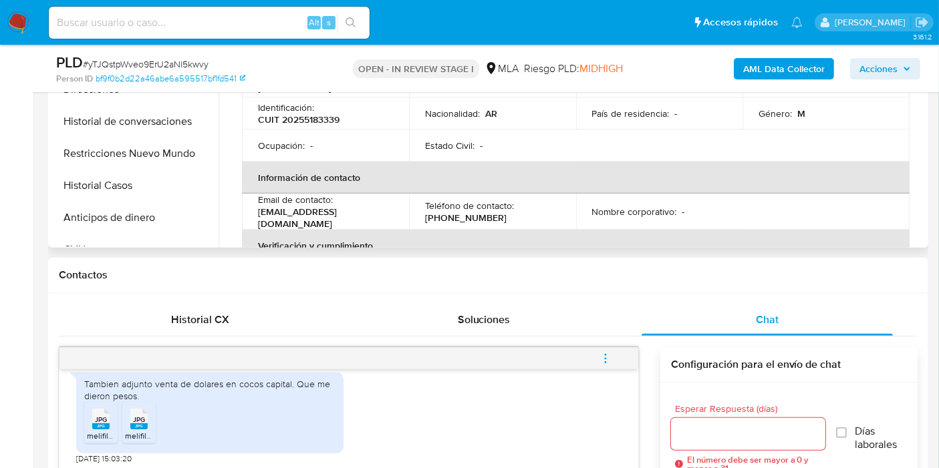
scroll to position [222, 0]
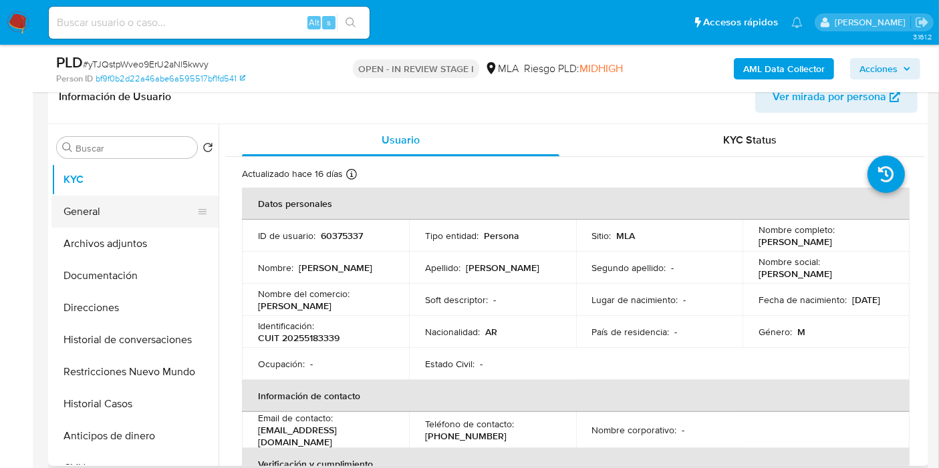
click at [110, 205] on button "General" at bounding box center [129, 212] width 156 height 32
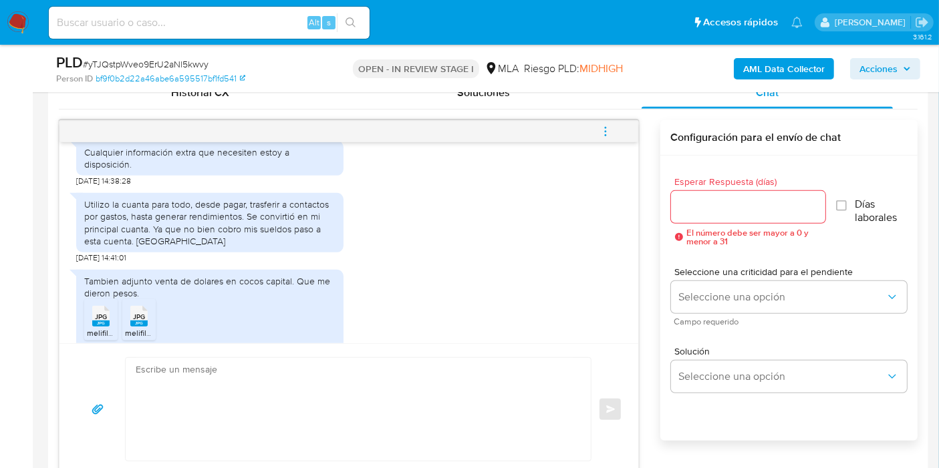
scroll to position [1005, 0]
click at [168, 230] on div "Utilizo la cuanta para todo, desde pagar, trasferir a contactos por gastos, has…" at bounding box center [209, 222] width 251 height 49
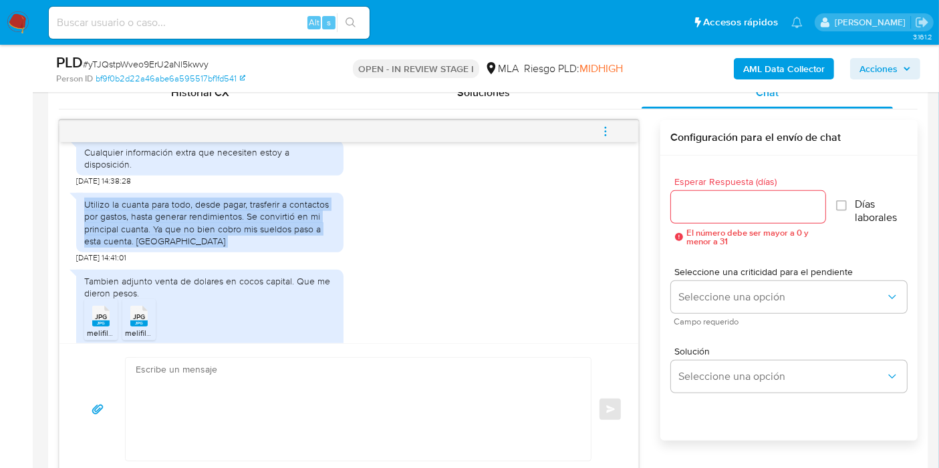
click at [168, 230] on div "Utilizo la cuanta para todo, desde pagar, trasferir a contactos por gastos, has…" at bounding box center [209, 222] width 251 height 49
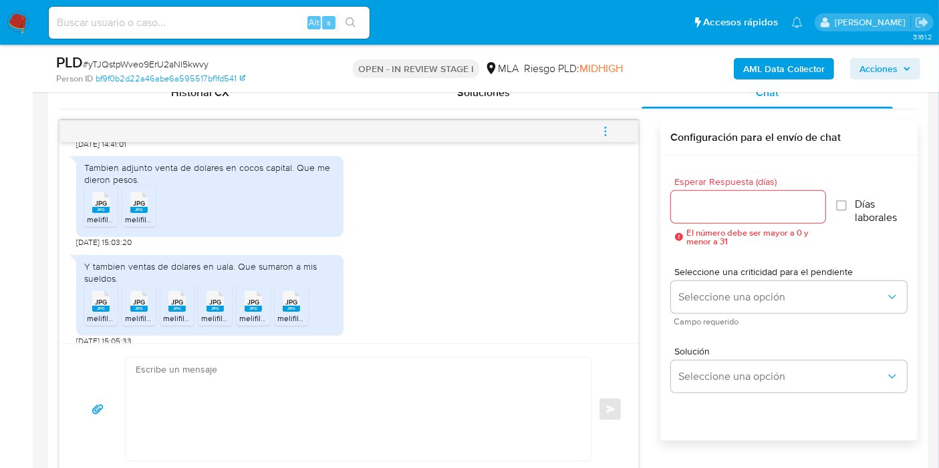
scroll to position [1154, 0]
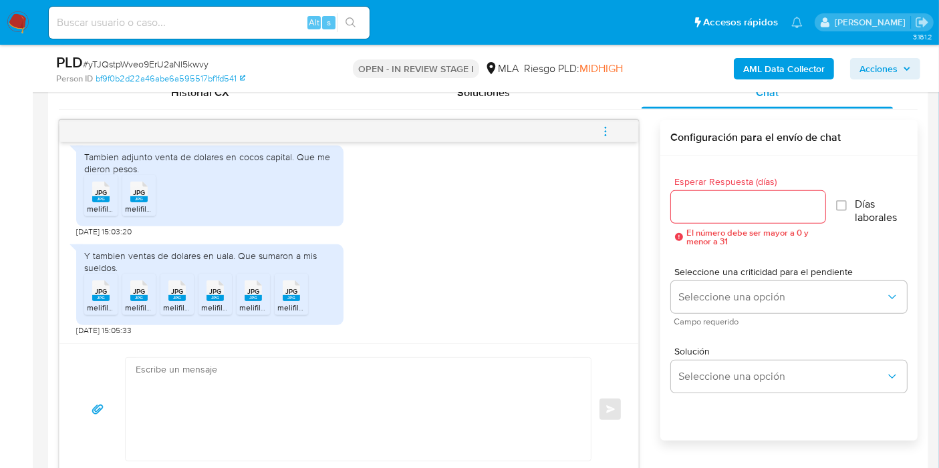
click at [702, 460] on div "Esperar Respuesta (días) El número debe ser mayor a 0 y menor a 31 Días laboral…" at bounding box center [788, 316] width 257 height 321
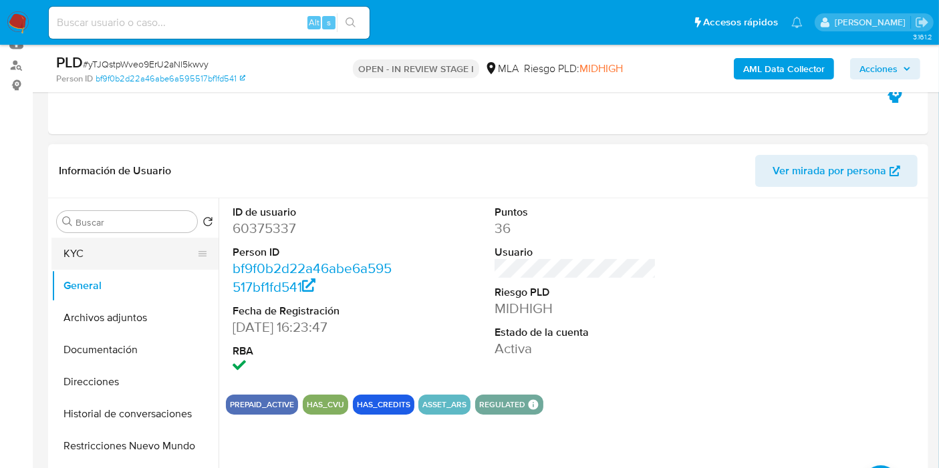
click at [125, 258] on button "KYC" at bounding box center [129, 254] width 156 height 32
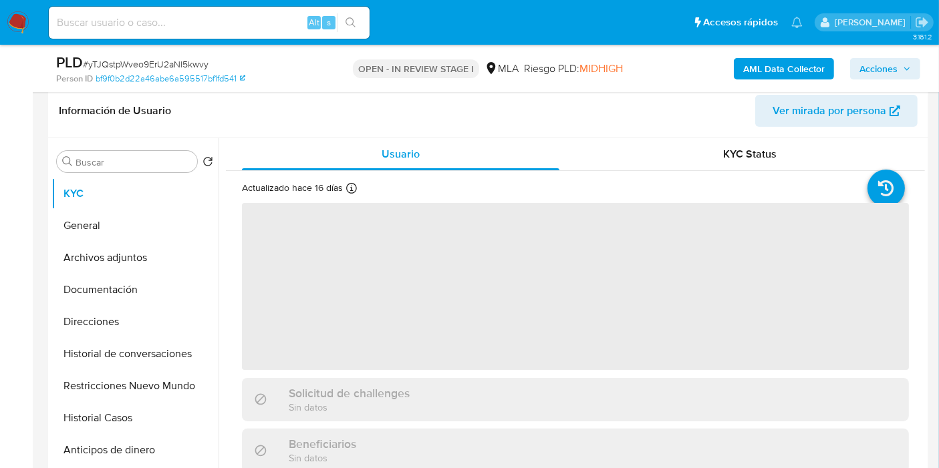
scroll to position [222, 0]
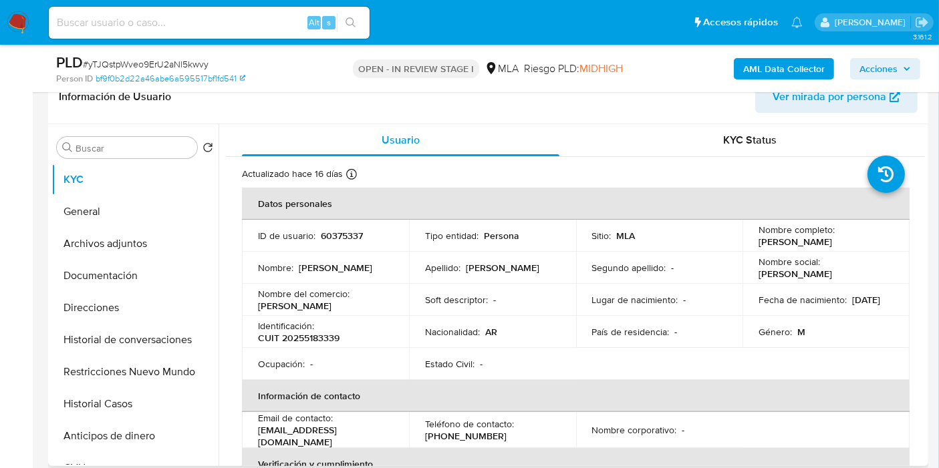
click at [373, 180] on div "Actualizado hace 16 días Creado: 13/03/2020 03:30:37 Actualizado: 10/09/2025 16…" at bounding box center [319, 176] width 155 height 17
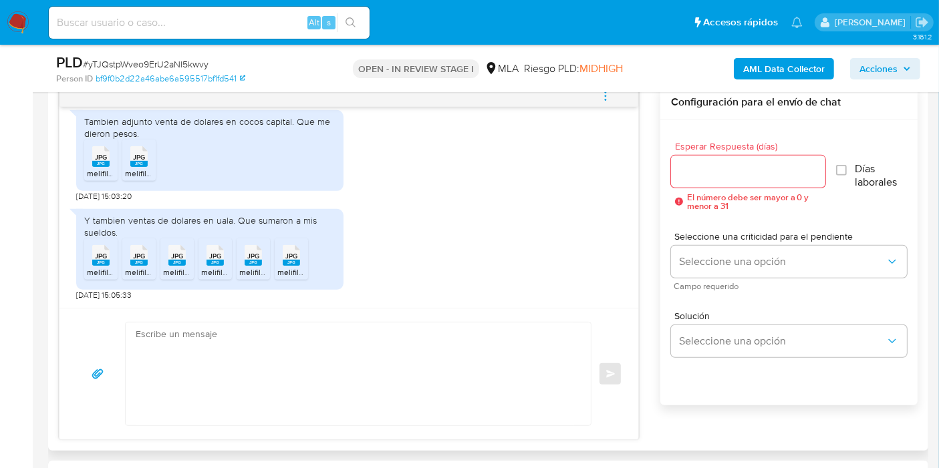
scroll to position [742, 0]
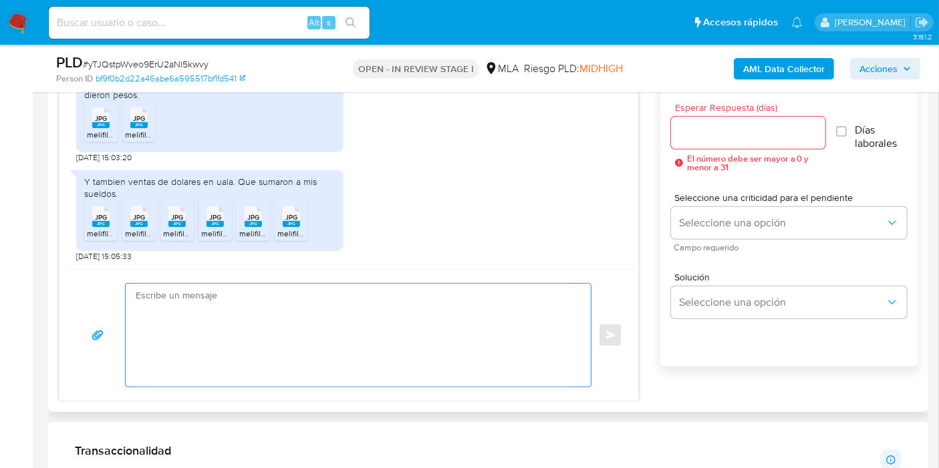
click at [337, 297] on textarea at bounding box center [355, 335] width 438 height 103
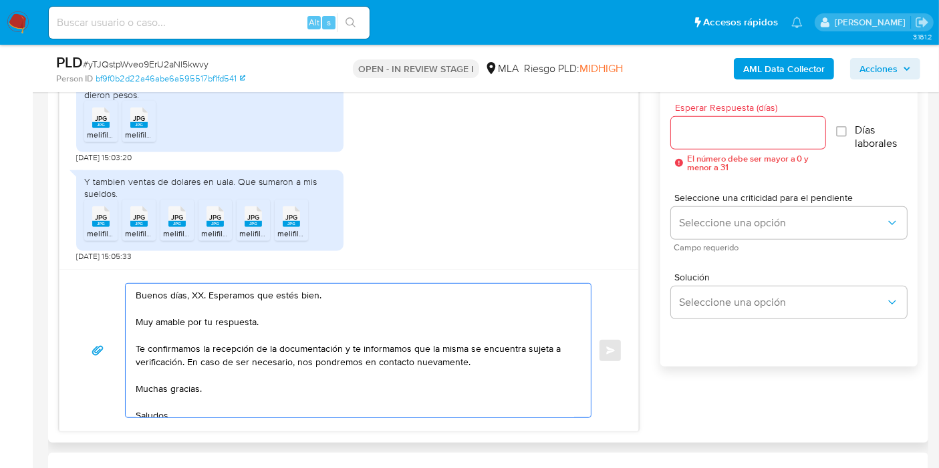
click at [194, 295] on textarea "Buenos días, XX. Esperamos que estés bien. Muy amable por tu respuesta. Te conf…" at bounding box center [355, 351] width 438 height 134
click at [210, 331] on textarea "Buenos días, Federico. Esperamos que estés bien. Muy amable por tu respuesta. T…" at bounding box center [355, 351] width 438 height 134
drag, startPoint x: 222, startPoint y: 325, endPoint x: 230, endPoint y: 319, distance: 9.5
click at [223, 325] on textarea "Buenos días, Federico. Esperamos que estés bien. Muy amable por tu respuesta. T…" at bounding box center [355, 351] width 438 height 134
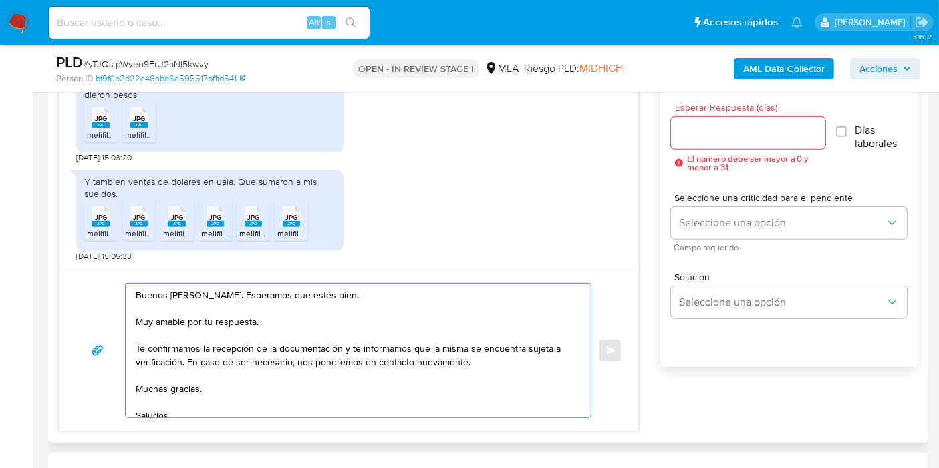
click at [231, 318] on textarea "Buenos días, Federico. Esperamos que estés bien. Muy amable por tu respuesta. T…" at bounding box center [355, 351] width 438 height 134
drag, startPoint x: 353, startPoint y: 352, endPoint x: 179, endPoint y: 360, distance: 174.5
click at [179, 360] on textarea "Buenos días, Federico. Esperamos que estés bien. Muchas gracias por tu respuest…" at bounding box center [355, 351] width 438 height 134
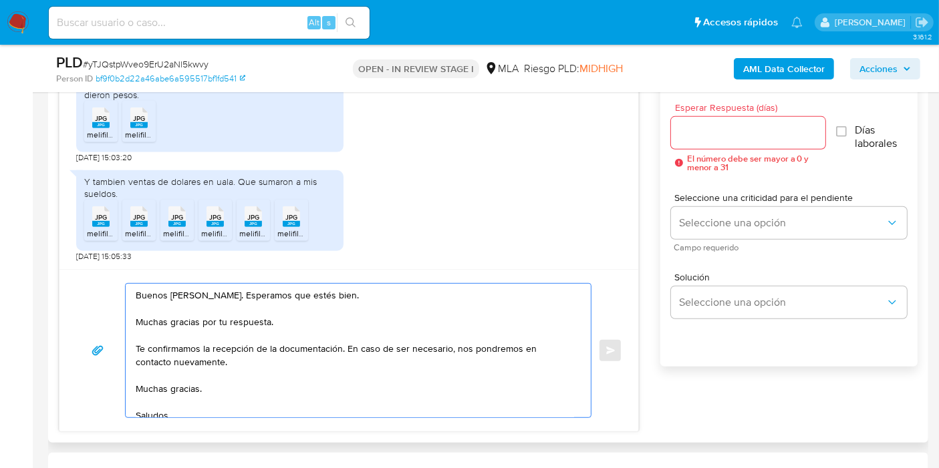
click at [175, 387] on textarea "Buenos días, Federico. Esperamos que estés bien. Muchas gracias por tu respuest…" at bounding box center [355, 351] width 438 height 134
click at [146, 397] on textarea "Buenos días, Federico. Esperamos que estés bien. Muchas gracias por tu respuest…" at bounding box center [355, 351] width 438 height 134
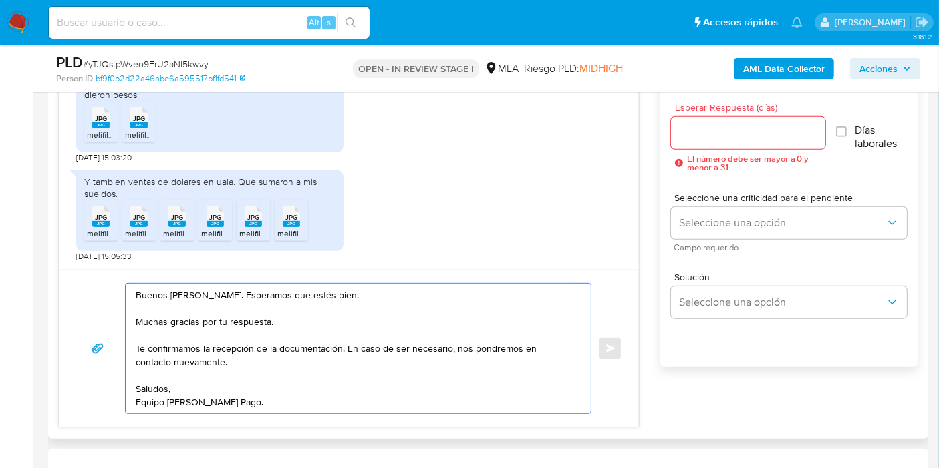
type textarea "Buenos días, Federico. Esperamos que estés bien. Muchas gracias por tu respuest…"
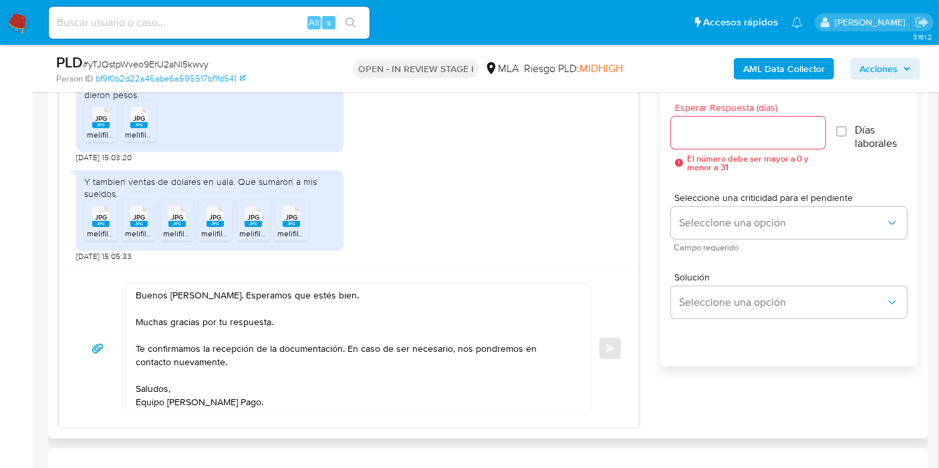
click at [762, 142] on div at bounding box center [748, 133] width 154 height 32
drag, startPoint x: 767, startPoint y: 114, endPoint x: 741, endPoint y: 136, distance: 33.7
click at [760, 118] on div "Esperar Respuesta (días) El número debe ser mayor a 0 y menor a 31" at bounding box center [748, 137] width 154 height 69
click at [740, 136] on input "Esperar Respuesta (días)" at bounding box center [748, 132] width 154 height 17
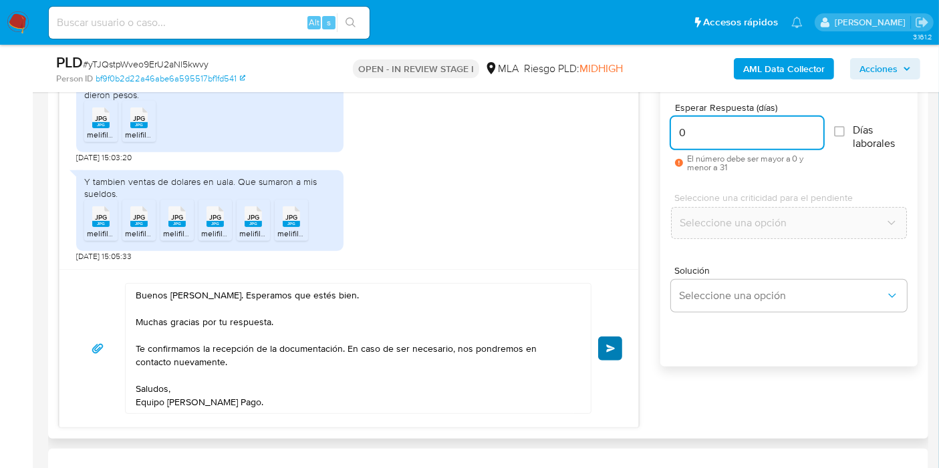
type input "0"
click at [608, 350] on span "Enviar" at bounding box center [610, 349] width 9 height 8
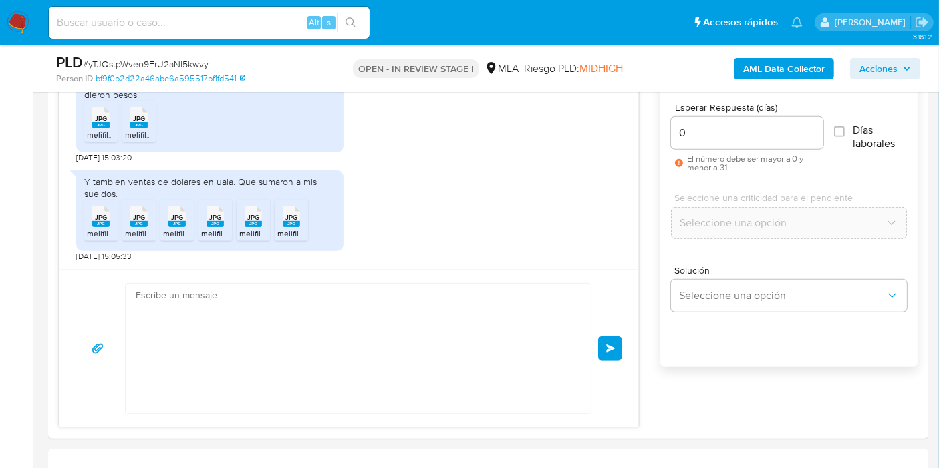
scroll to position [1302, 0]
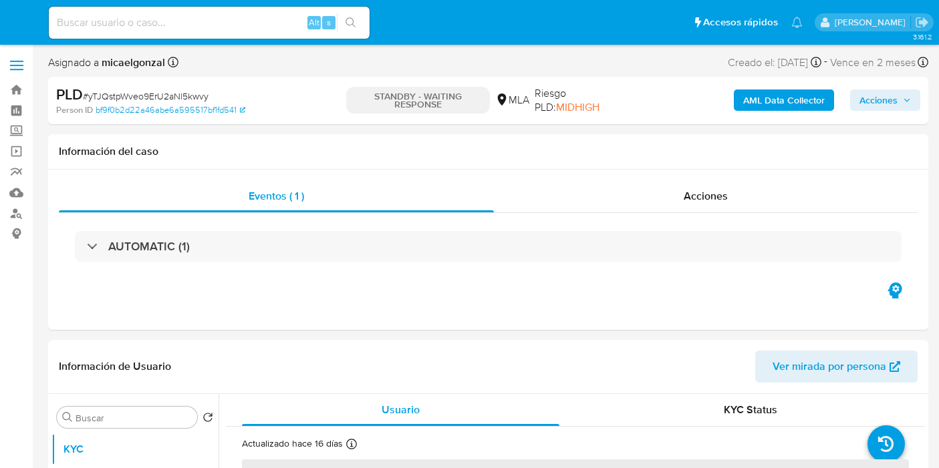
select select "10"
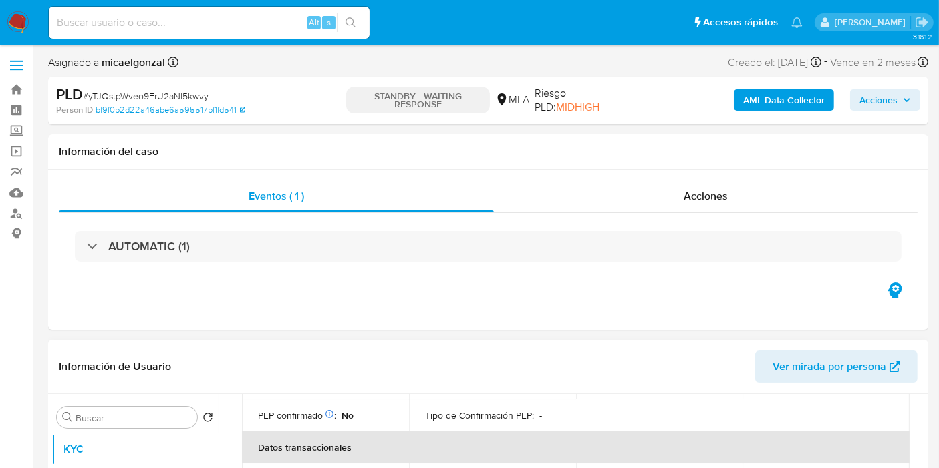
scroll to position [519, 0]
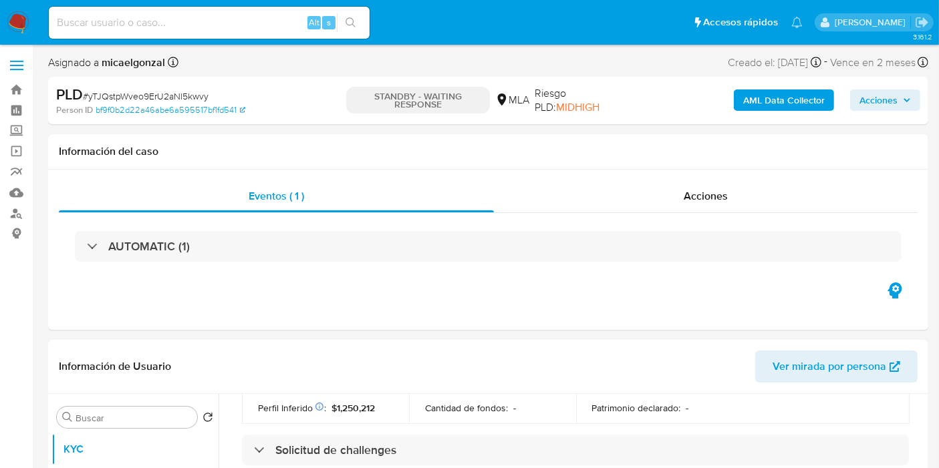
click at [154, 98] on span "# yTJQstpWveo9ErU2aNl5kwvy" at bounding box center [146, 96] width 126 height 13
copy span "yTJQstpWveo9ErU2aNl5kwvy"
click at [19, 21] on img at bounding box center [18, 22] width 23 height 23
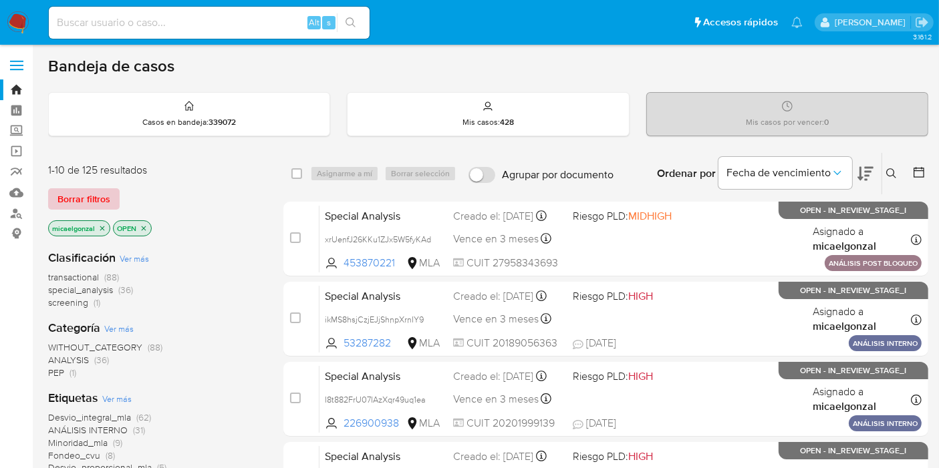
drag, startPoint x: 77, startPoint y: 179, endPoint x: 99, endPoint y: 193, distance: 26.1
click at [80, 180] on div "1-10 de 125 resultados Borrar filtros micaelgonzal OPEN" at bounding box center [155, 201] width 214 height 76
click at [99, 194] on span "Borrar filtros" at bounding box center [83, 199] width 53 height 19
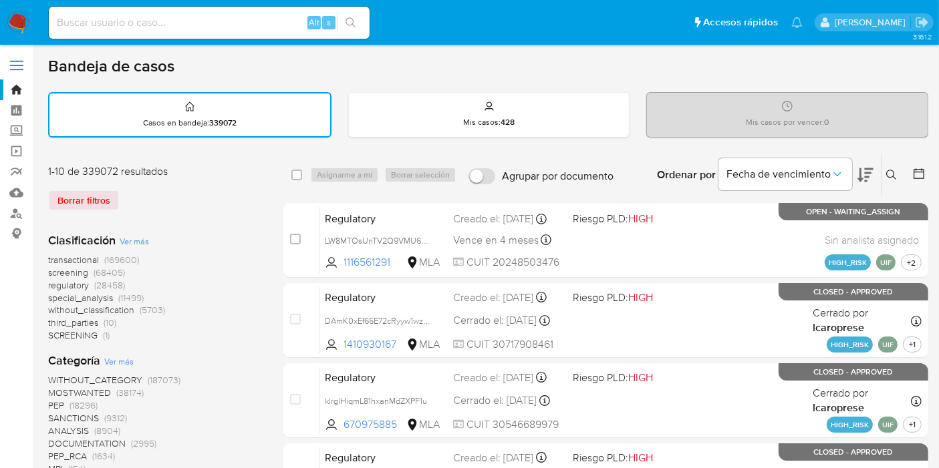
click at [891, 167] on button at bounding box center [893, 175] width 22 height 16
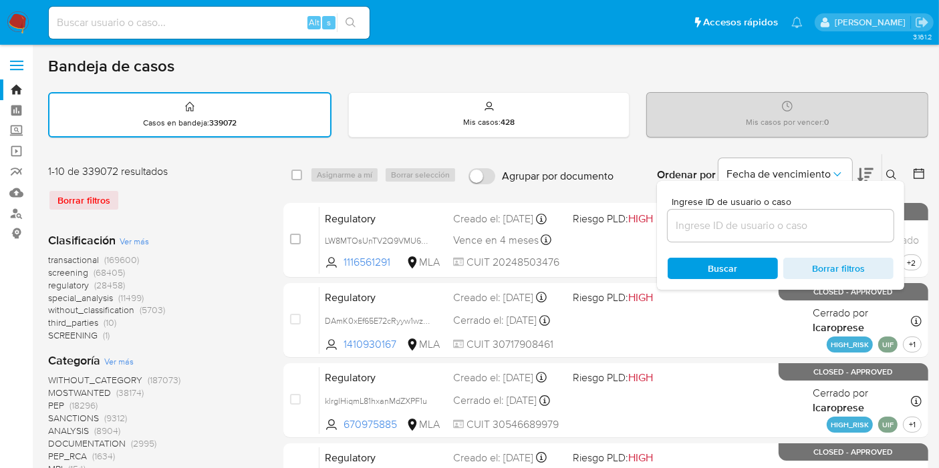
drag, startPoint x: 792, startPoint y: 229, endPoint x: 794, endPoint y: 216, distance: 13.5
click at [791, 230] on input at bounding box center [780, 225] width 226 height 17
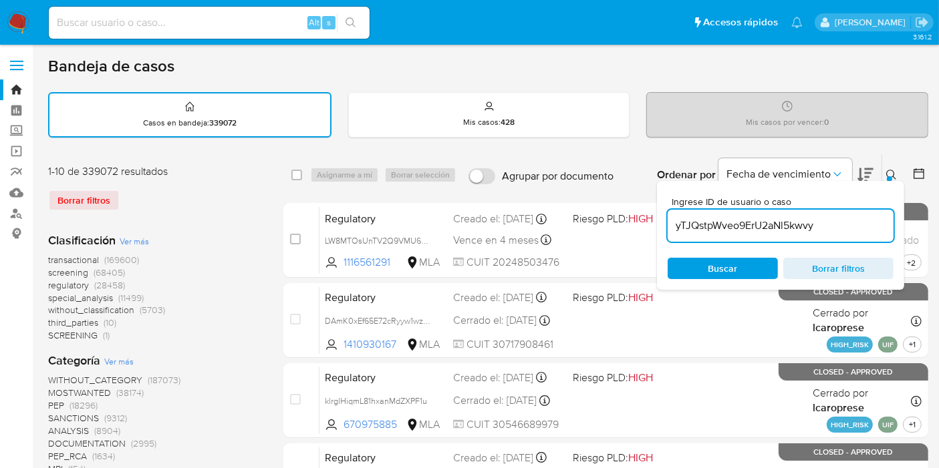
type input "yTJQstpWveo9ErU2aNl5kwvy"
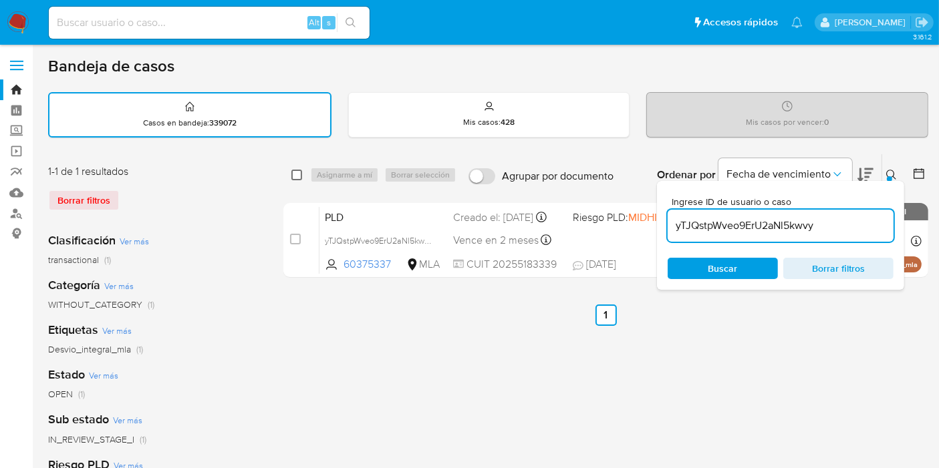
click at [295, 175] on input "checkbox" at bounding box center [296, 175] width 11 height 11
checkbox input "true"
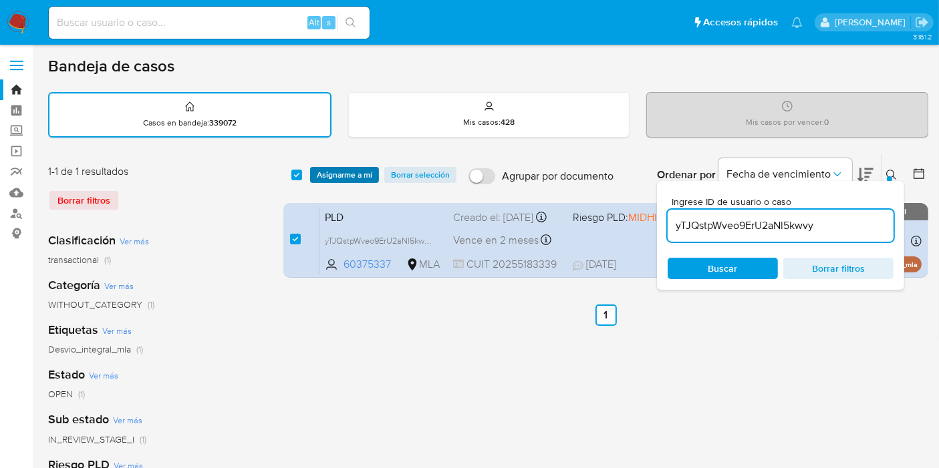
click at [332, 175] on span "Asignarme a mí" at bounding box center [344, 174] width 55 height 13
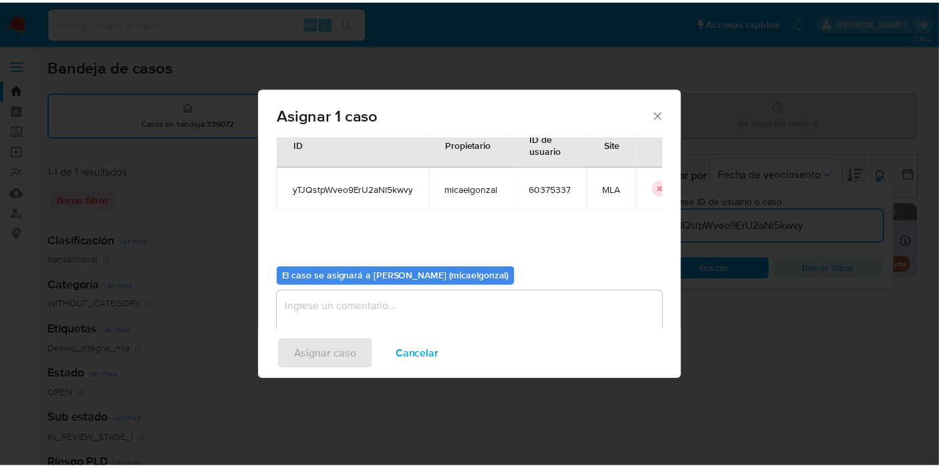
scroll to position [68, 0]
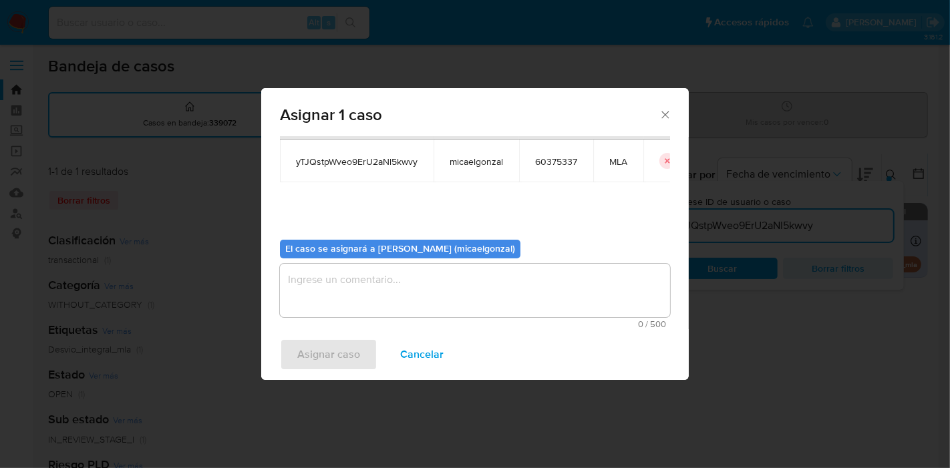
click at [393, 303] on textarea "assign-modal" at bounding box center [475, 290] width 390 height 53
click at [307, 352] on span "Asignar caso" at bounding box center [328, 354] width 63 height 29
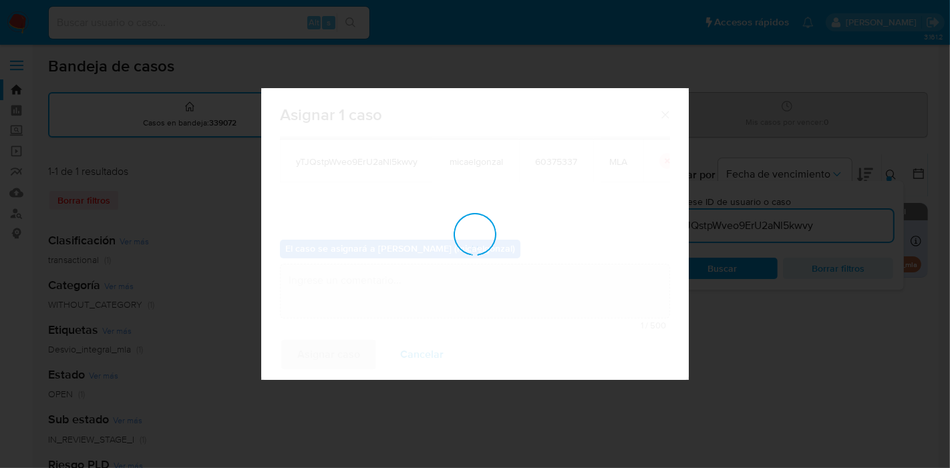
checkbox input "false"
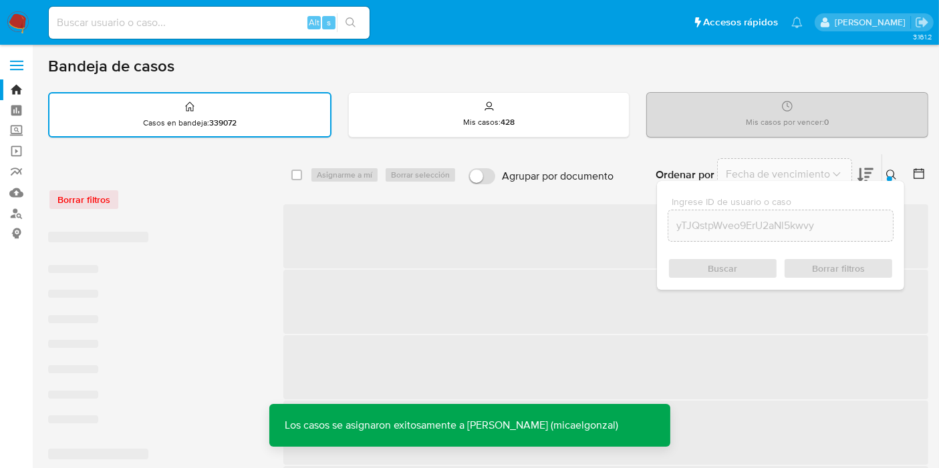
click at [170, 15] on input at bounding box center [209, 22] width 321 height 17
paste input "yTJQstpWveo9ErU2aNl5kwvy"
type input "yTJQstpWveo9ErU2aNl5kwvy"
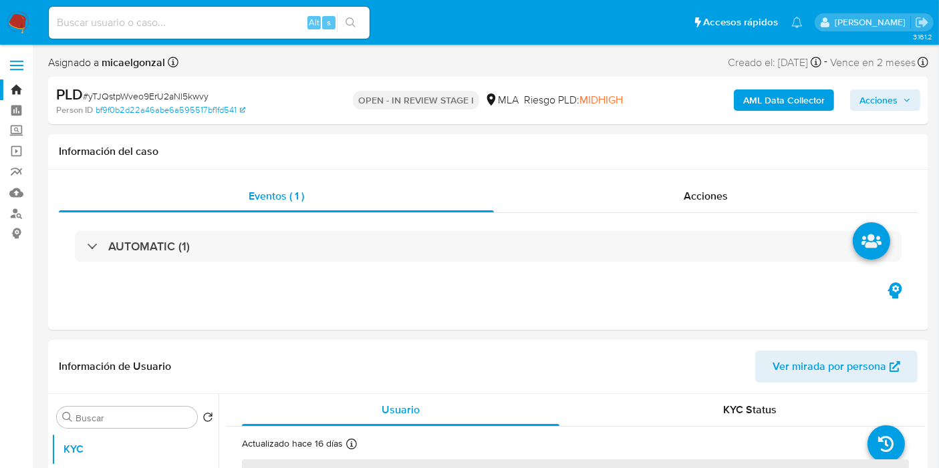
select select "10"
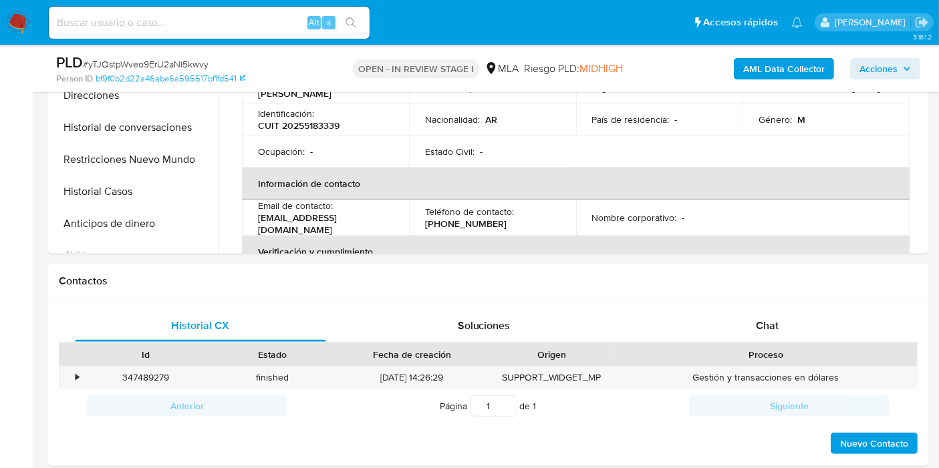
scroll to position [593, 0]
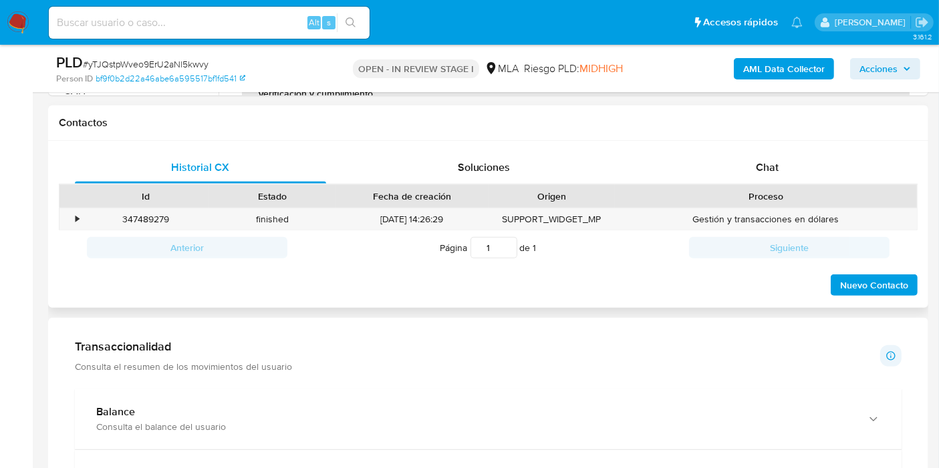
click at [817, 136] on div "Contactos" at bounding box center [488, 123] width 880 height 35
click at [793, 153] on div "Chat" at bounding box center [766, 168] width 251 height 32
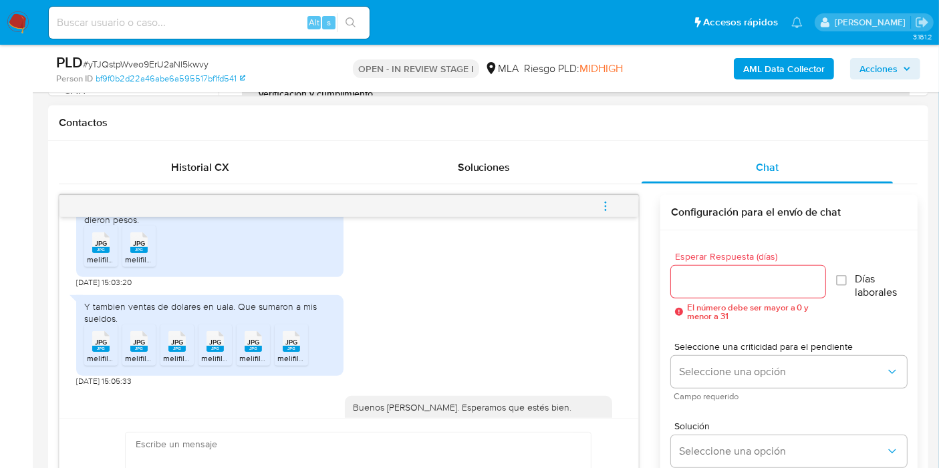
click at [605, 202] on icon "menu-action" at bounding box center [605, 202] width 1 height 1
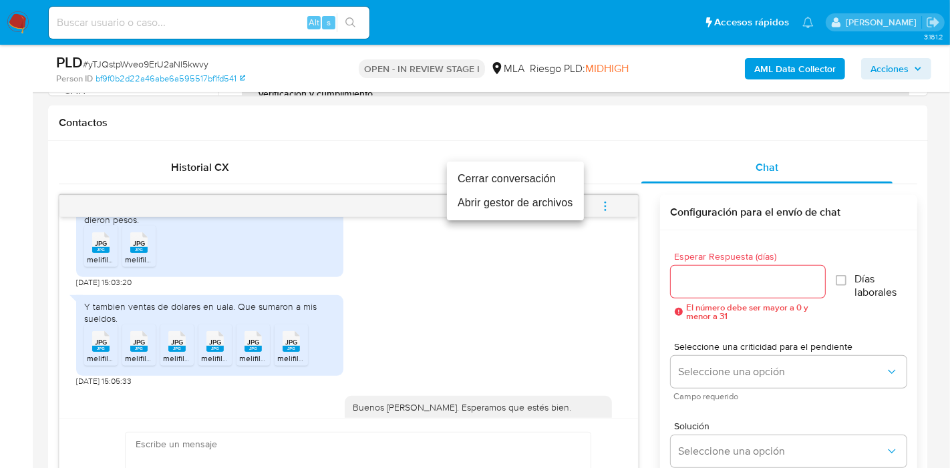
click at [538, 176] on li "Cerrar conversación" at bounding box center [515, 179] width 137 height 24
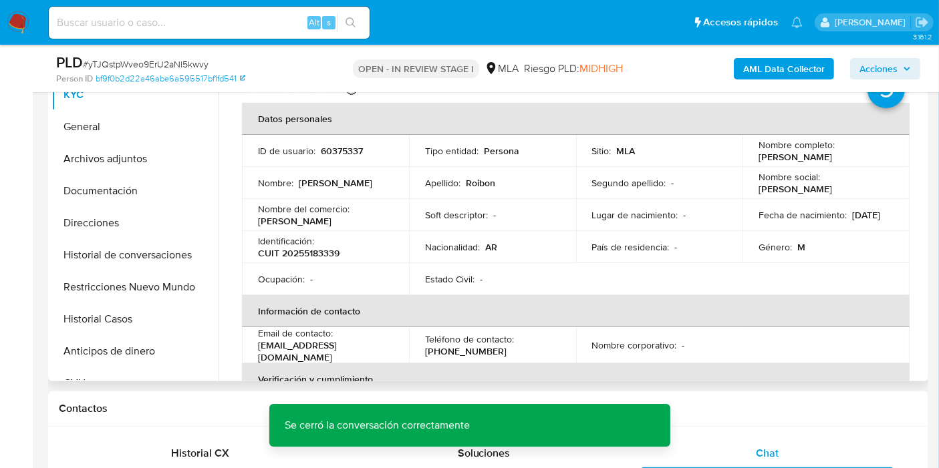
scroll to position [297, 0]
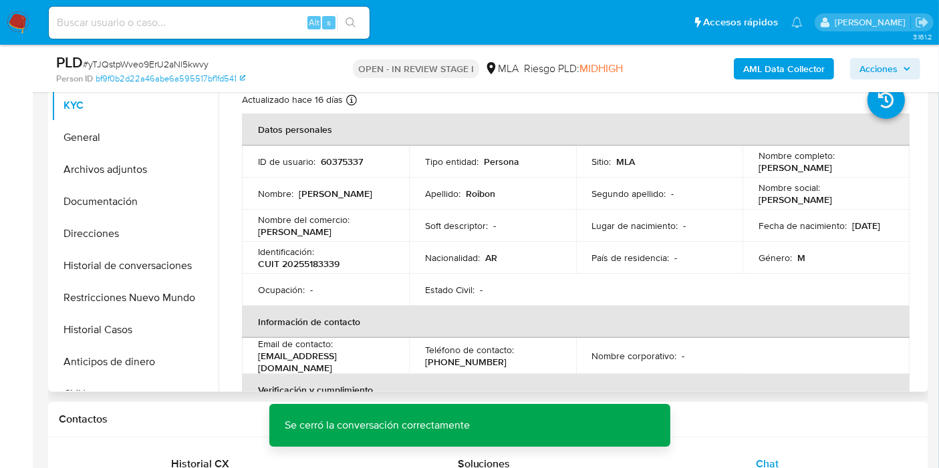
click at [335, 263] on p "CUIT 20255183339" at bounding box center [299, 264] width 82 height 12
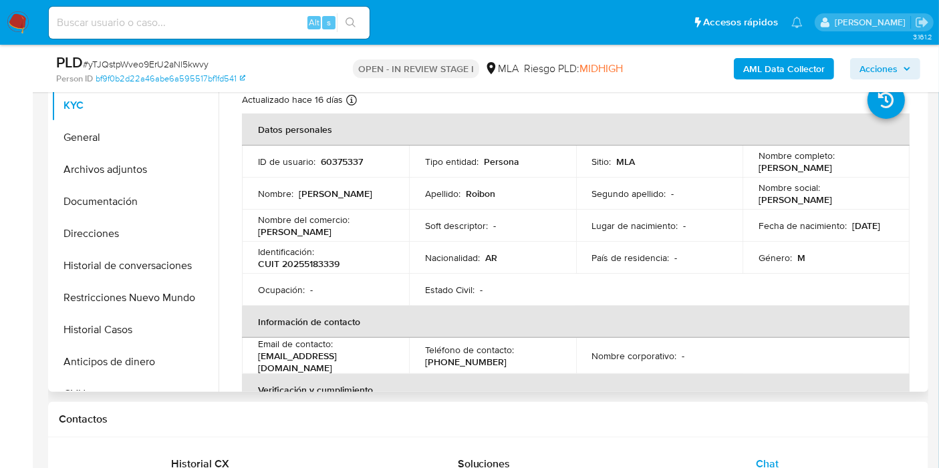
click at [313, 258] on p "CUIT 20255183339" at bounding box center [299, 264] width 82 height 12
copy p "20255183339"
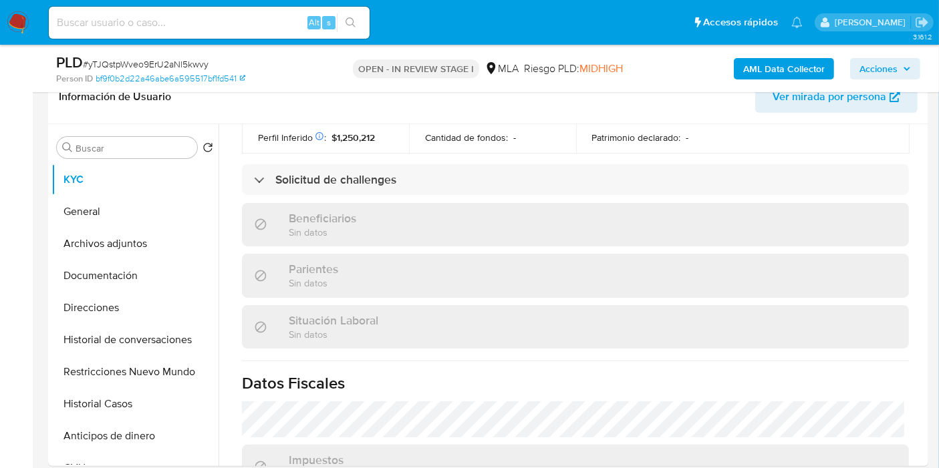
scroll to position [148, 0]
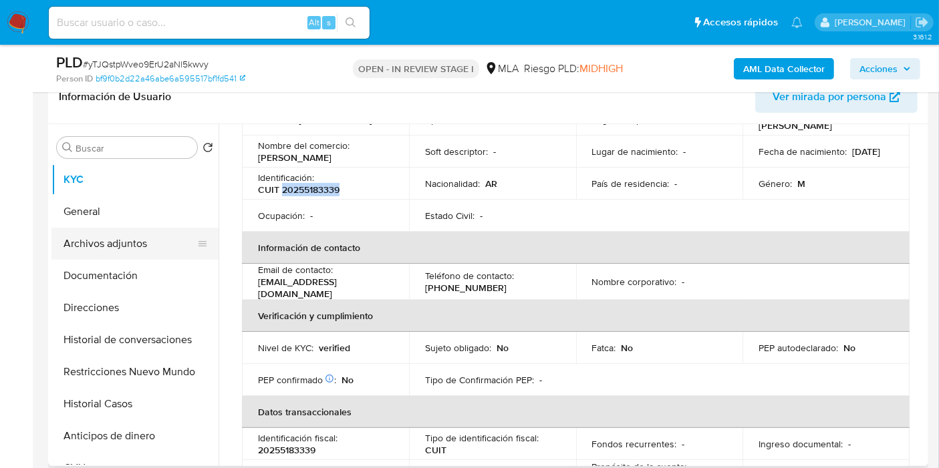
click at [86, 242] on button "Archivos adjuntos" at bounding box center [129, 244] width 156 height 32
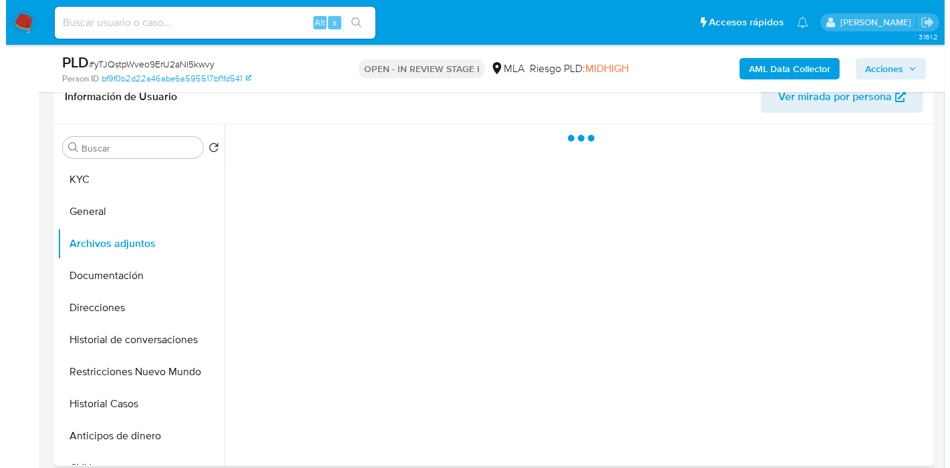
scroll to position [0, 0]
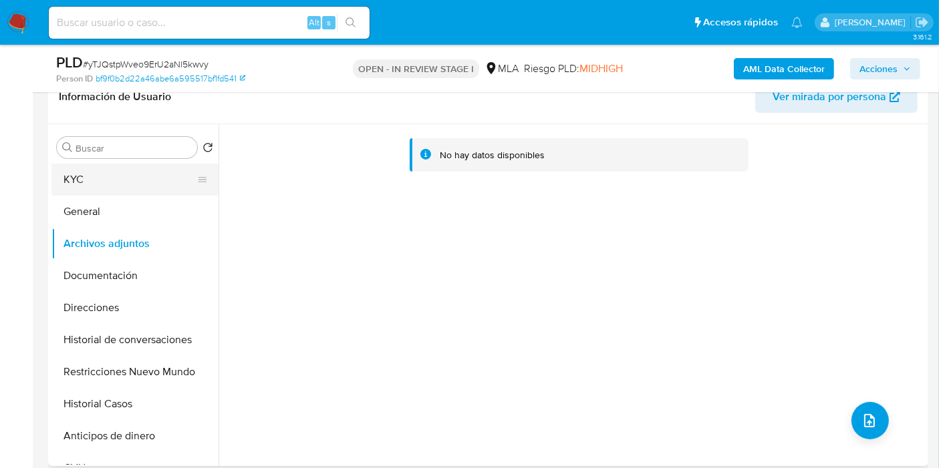
click at [126, 172] on button "KYC" at bounding box center [129, 180] width 156 height 32
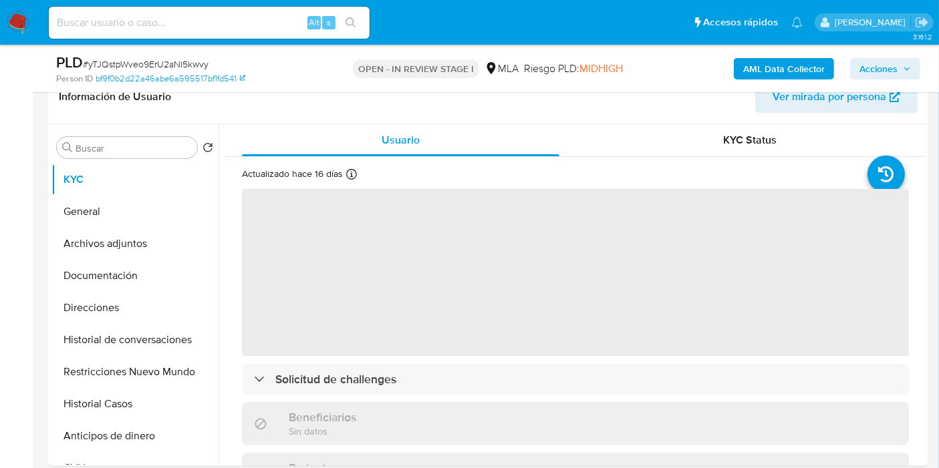
click at [800, 68] on b "AML Data Collector" at bounding box center [784, 68] width 82 height 21
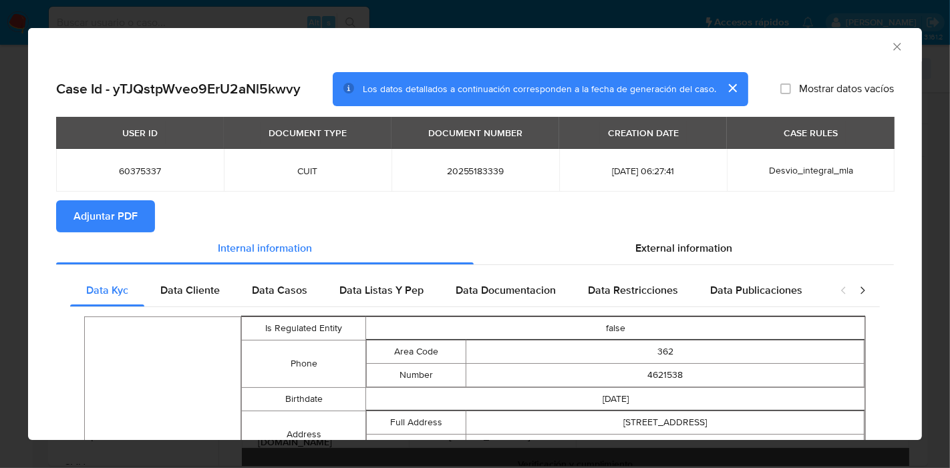
drag, startPoint x: 202, startPoint y: 278, endPoint x: 218, endPoint y: 276, distance: 15.5
click at [213, 281] on div "Data Cliente" at bounding box center [190, 291] width 92 height 32
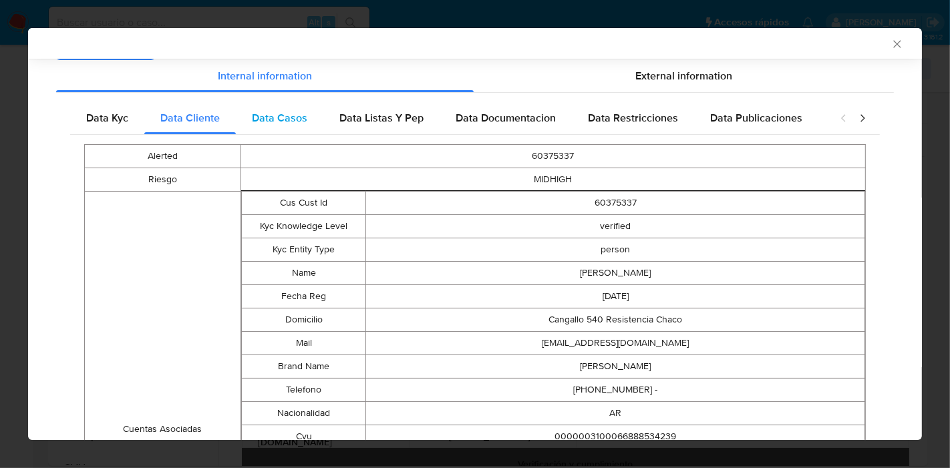
click at [313, 123] on div "Data Casos" at bounding box center [280, 118] width 88 height 32
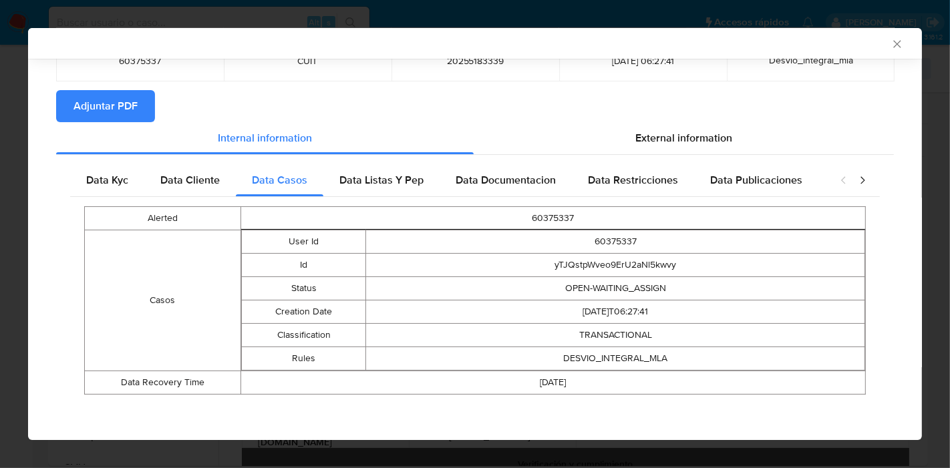
click at [391, 161] on div "Data Kyc Data Cliente Data Casos Data Listas Y Pep Data Documentacion Data Rest…" at bounding box center [475, 284] width 838 height 259
drag, startPoint x: 391, startPoint y: 165, endPoint x: 480, endPoint y: 168, distance: 88.2
click at [393, 166] on div "Data Listas Y Pep" at bounding box center [381, 180] width 116 height 32
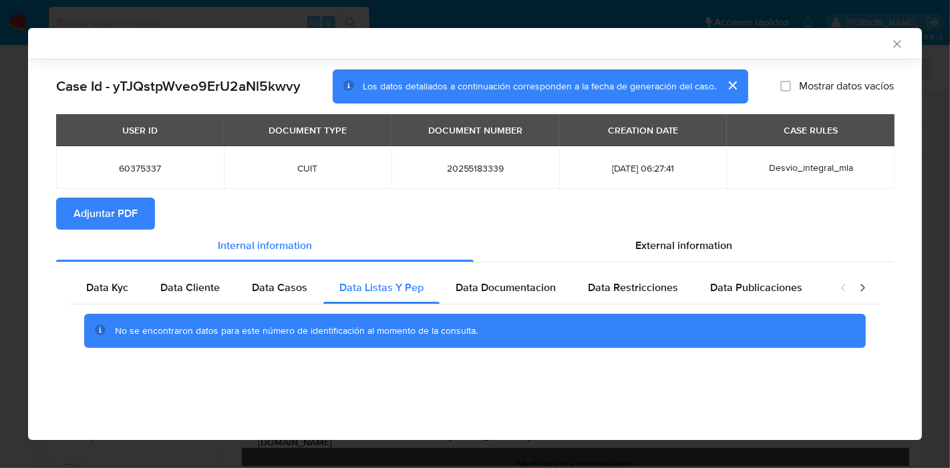
scroll to position [0, 0]
drag, startPoint x: 506, startPoint y: 293, endPoint x: 605, endPoint y: 293, distance: 98.9
click at [519, 293] on span "Data Documentacion" at bounding box center [506, 287] width 100 height 15
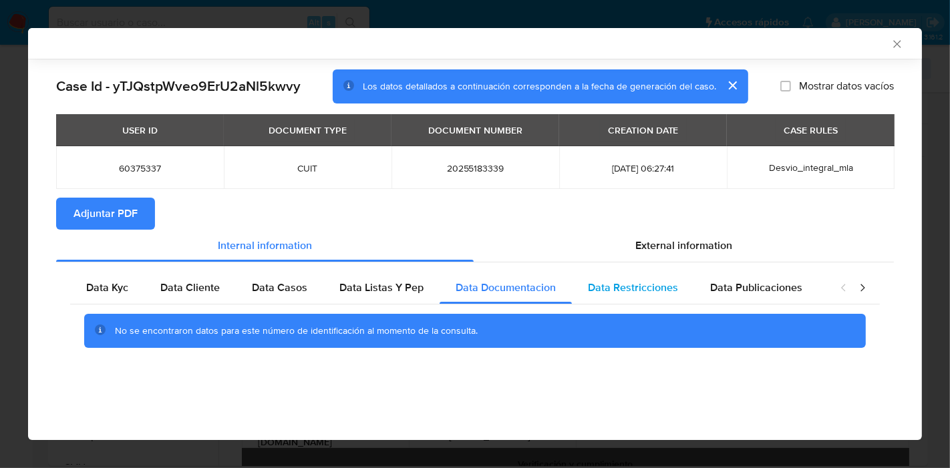
click at [605, 293] on span "Data Restricciones" at bounding box center [633, 287] width 90 height 15
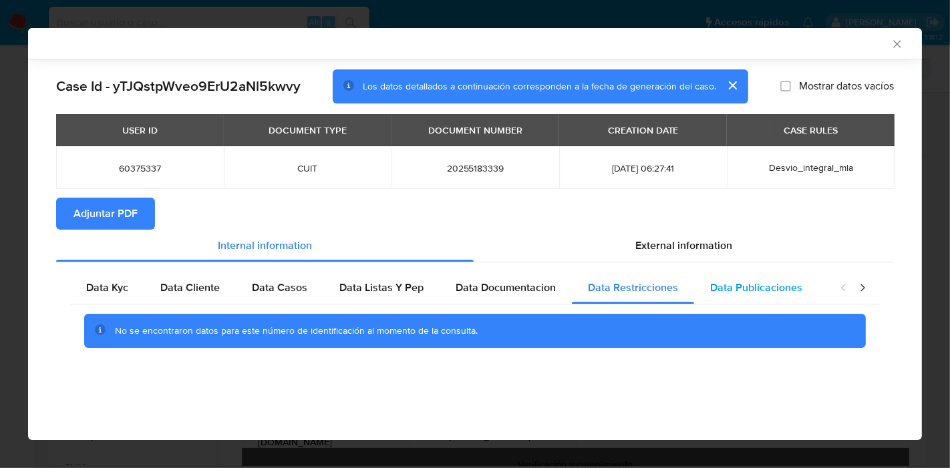
drag, startPoint x: 711, startPoint y: 285, endPoint x: 734, endPoint y: 285, distance: 23.4
click at [717, 285] on span "Data Publicaciones" at bounding box center [756, 287] width 92 height 15
drag, startPoint x: 874, startPoint y: 281, endPoint x: 867, endPoint y: 283, distance: 7.2
click at [872, 281] on div "closure-recommendation-modal" at bounding box center [852, 288] width 53 height 32
click at [857, 287] on icon "closure-recommendation-modal" at bounding box center [862, 287] width 13 height 13
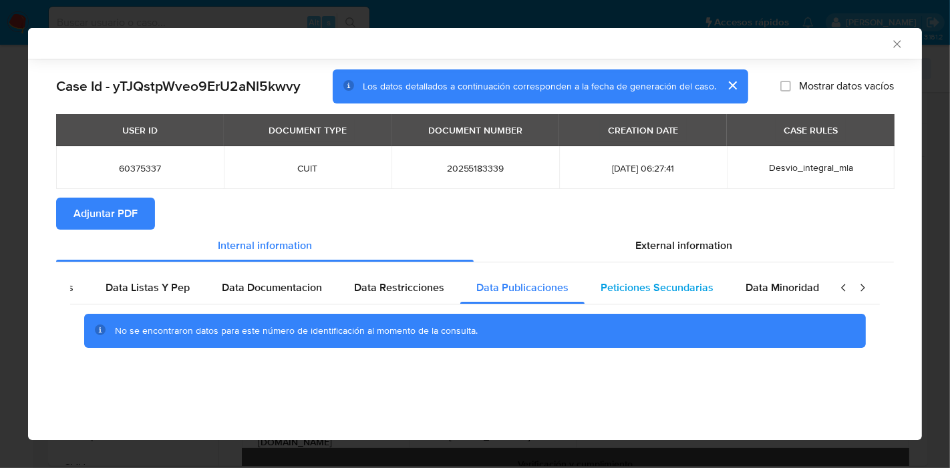
scroll to position [0, 234]
drag, startPoint x: 649, startPoint y: 291, endPoint x: 752, endPoint y: 308, distance: 104.2
click at [668, 295] on div "Peticiones Secundarias" at bounding box center [656, 288] width 145 height 32
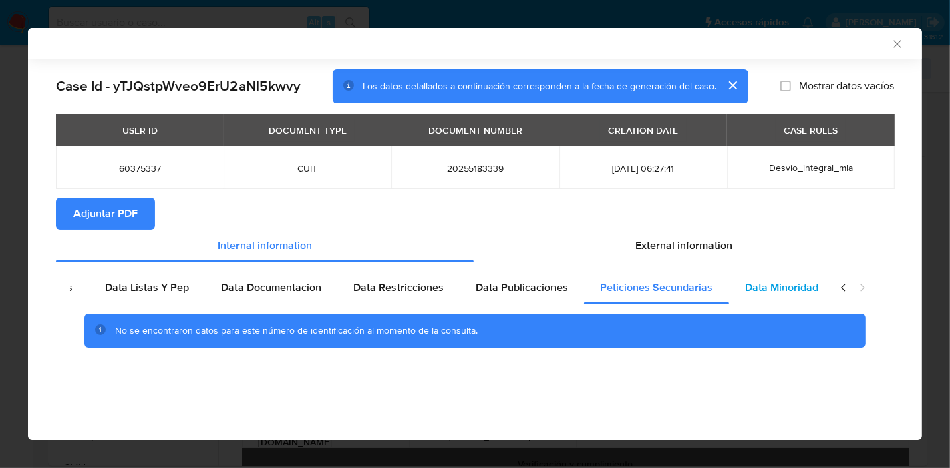
click at [780, 300] on div "Data Minoridad" at bounding box center [782, 288] width 106 height 32
drag, startPoint x: 853, startPoint y: 281, endPoint x: 842, endPoint y: 289, distance: 13.5
click at [854, 282] on div "closure-recommendation-modal" at bounding box center [852, 288] width 53 height 32
click at [842, 289] on icon "closure-recommendation-modal" at bounding box center [843, 287] width 4 height 7
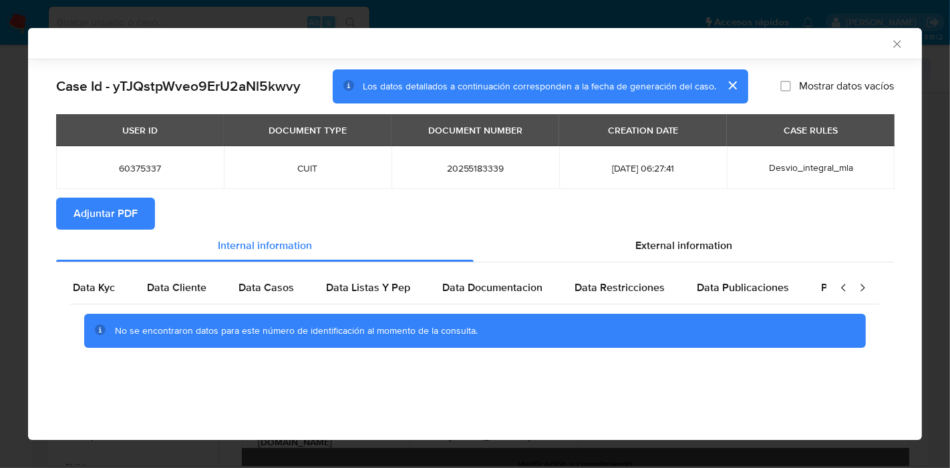
scroll to position [0, 0]
click at [842, 289] on icon "closure-recommendation-modal" at bounding box center [843, 287] width 4 height 7
drag, startPoint x: 102, startPoint y: 289, endPoint x: 140, endPoint y: 279, distance: 40.0
click at [102, 289] on span "Data Kyc" at bounding box center [107, 287] width 42 height 15
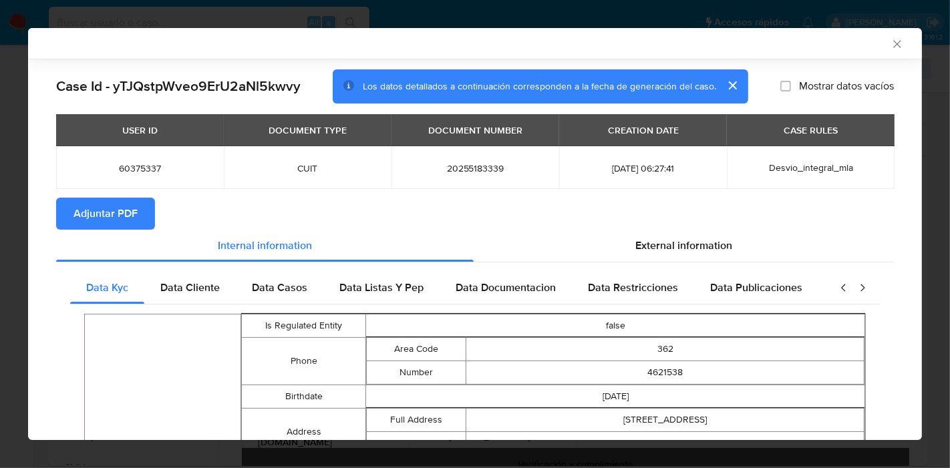
drag, startPoint x: 739, startPoint y: 235, endPoint x: 622, endPoint y: 377, distance: 184.2
click at [739, 234] on div "External information" at bounding box center [684, 246] width 420 height 32
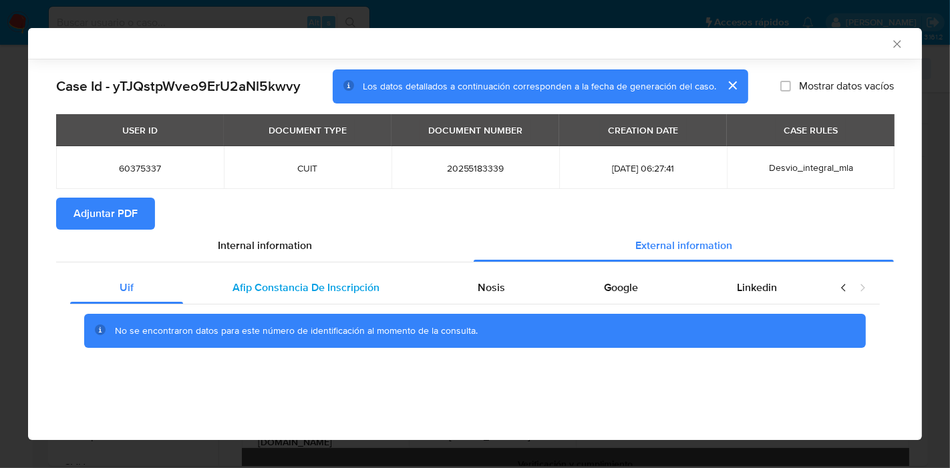
click at [273, 286] on span "Afip Constancia De Inscripción" at bounding box center [305, 287] width 147 height 15
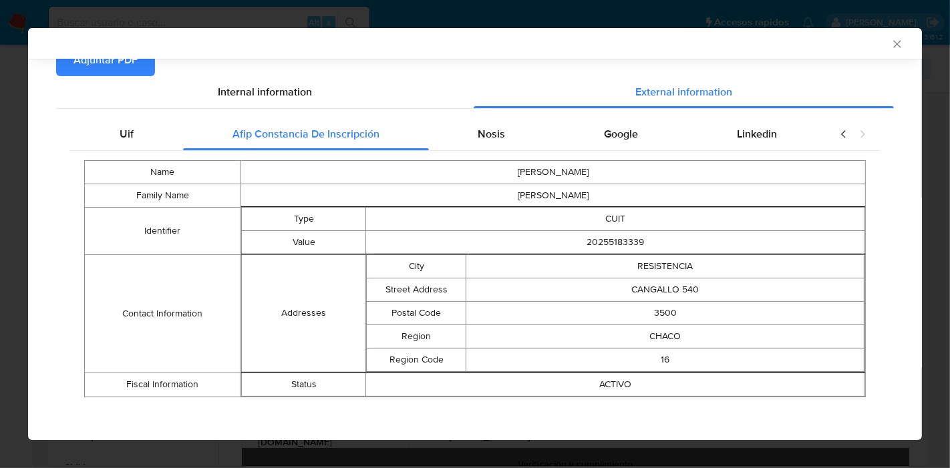
scroll to position [157, 0]
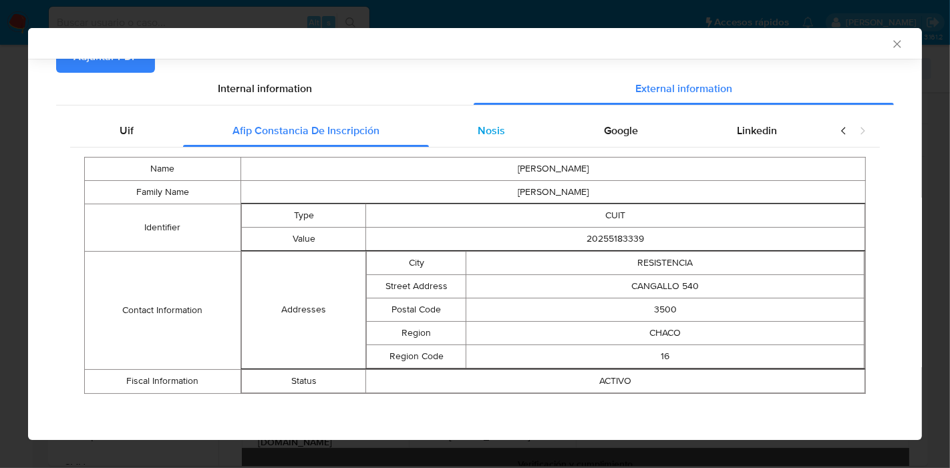
click at [479, 125] on span "Nosis" at bounding box center [491, 130] width 27 height 15
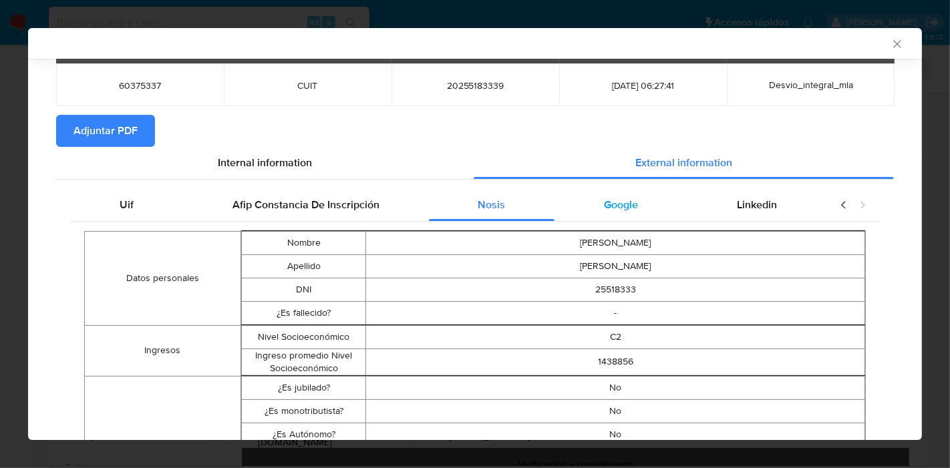
click at [632, 214] on div "Google" at bounding box center [620, 205] width 133 height 32
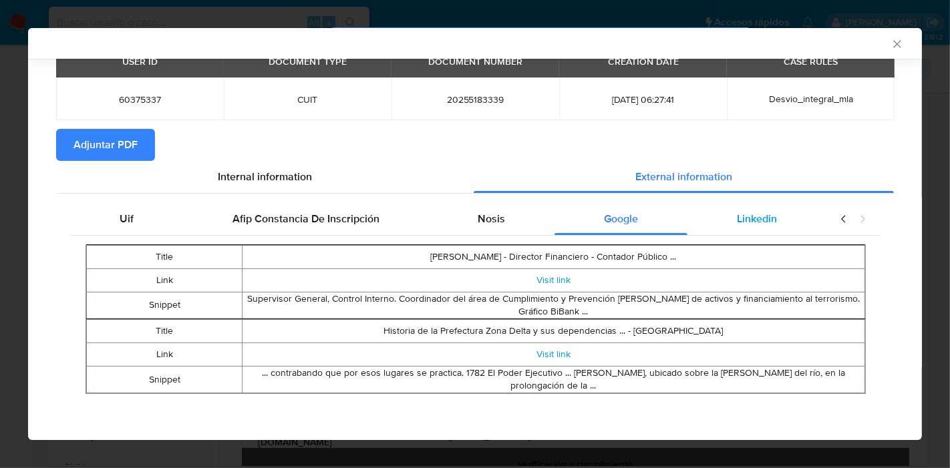
click at [770, 223] on div "Linkedin" at bounding box center [756, 219] width 139 height 32
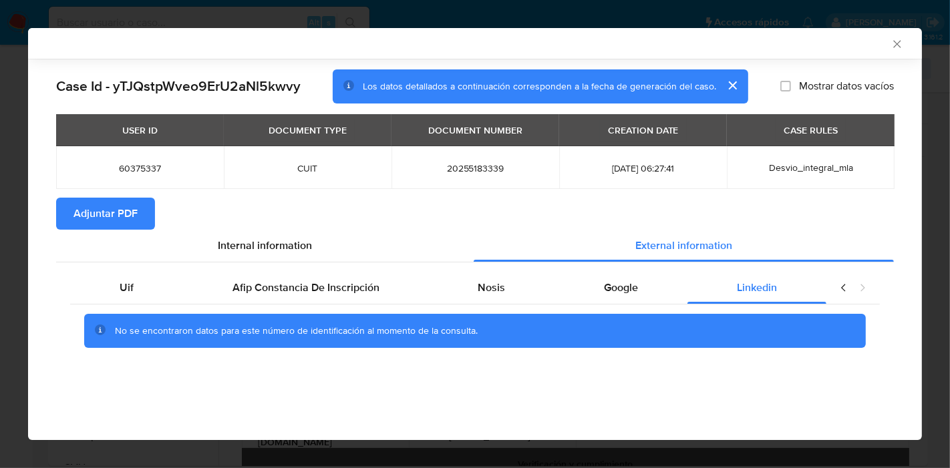
drag, startPoint x: 152, startPoint y: 287, endPoint x: 232, endPoint y: 267, distance: 82.5
click at [158, 287] on div "Uif" at bounding box center [126, 288] width 113 height 32
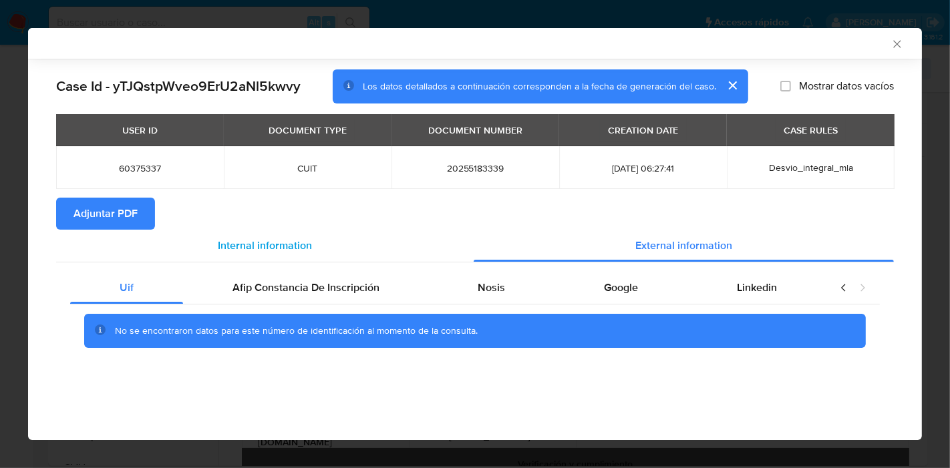
click at [298, 252] on span "Internal information" at bounding box center [265, 245] width 94 height 15
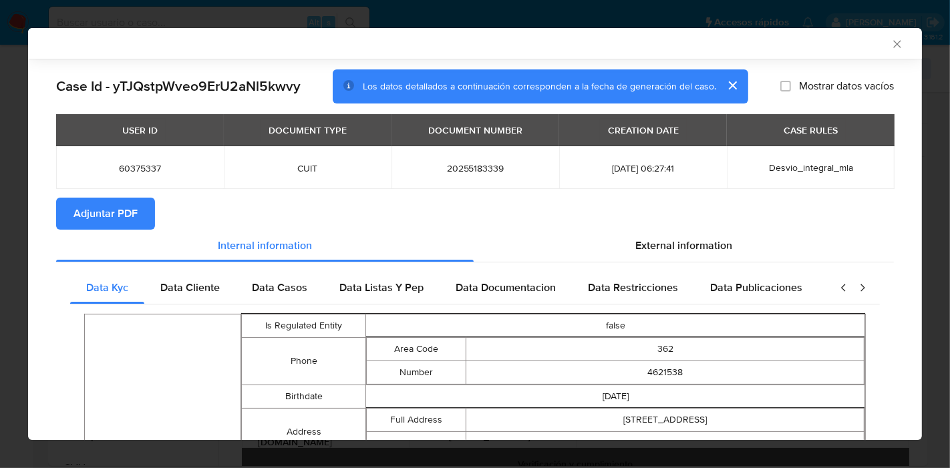
click at [118, 209] on span "Adjuntar PDF" at bounding box center [105, 213] width 64 height 29
click at [892, 37] on div "AML Data Collector" at bounding box center [475, 43] width 894 height 31
click at [893, 45] on icon "Cerrar ventana" at bounding box center [896, 43] width 7 height 7
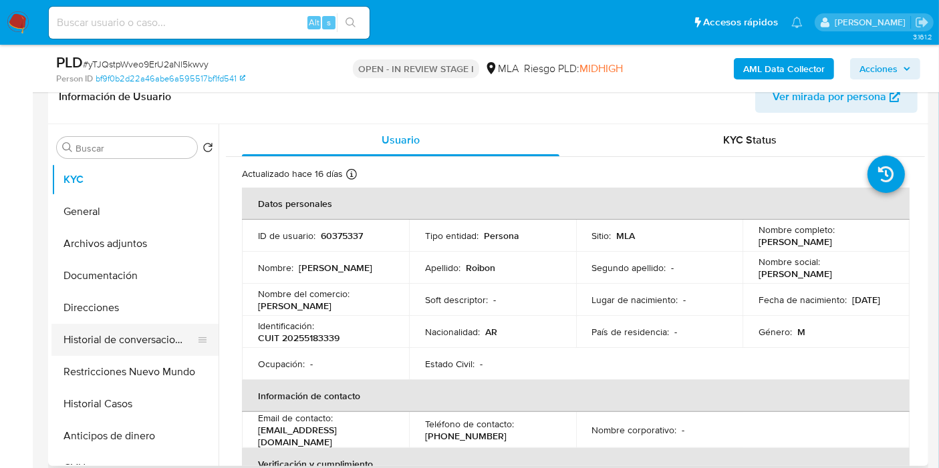
click at [120, 346] on button "Historial de conversaciones" at bounding box center [129, 340] width 156 height 32
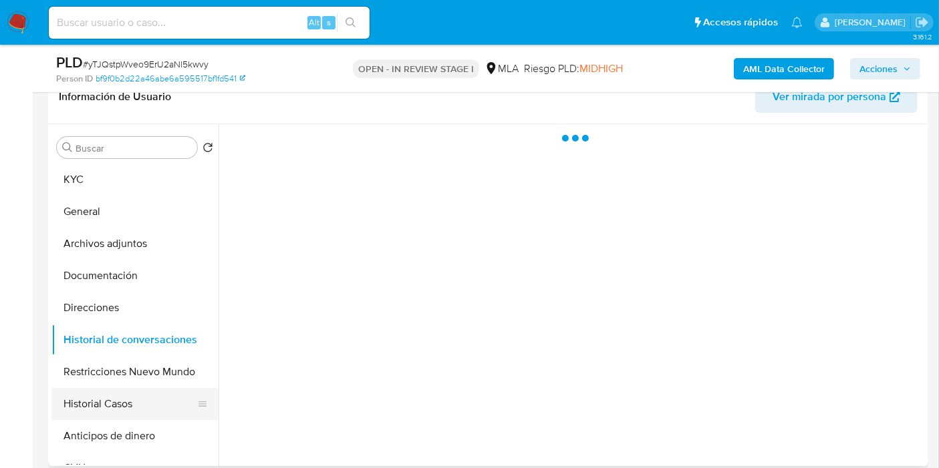
click at [126, 410] on button "Historial Casos" at bounding box center [129, 404] width 156 height 32
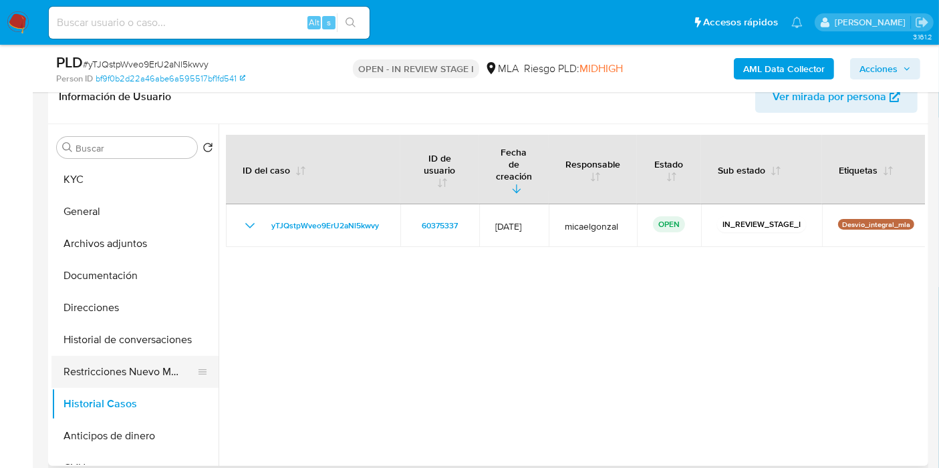
click at [143, 372] on button "Restricciones Nuevo Mundo" at bounding box center [129, 372] width 156 height 32
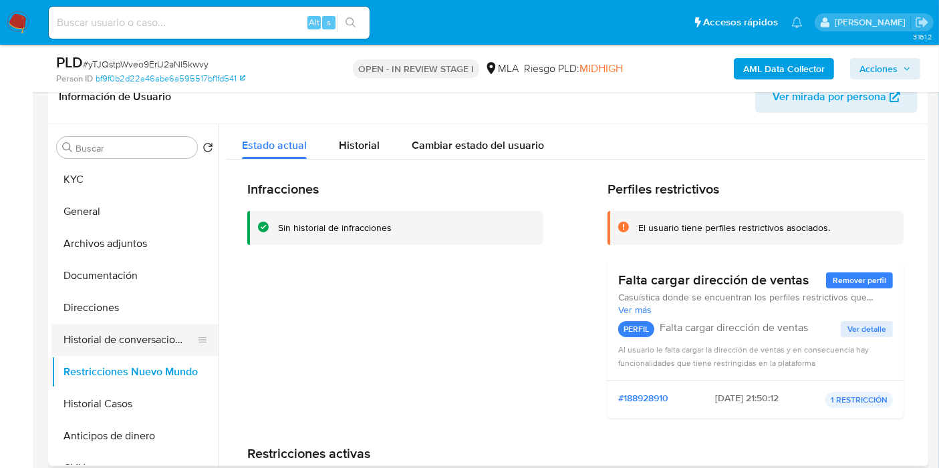
click at [127, 334] on button "Historial de conversaciones" at bounding box center [129, 340] width 156 height 32
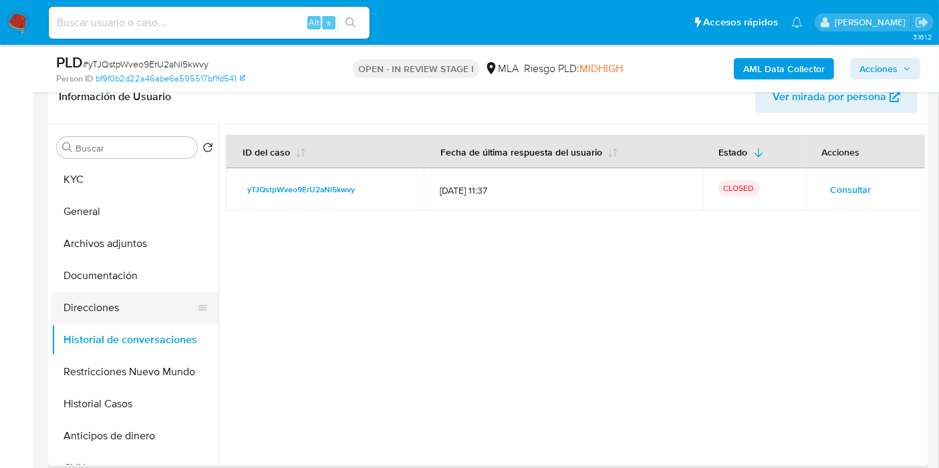
click at [137, 293] on button "Direcciones" at bounding box center [129, 308] width 156 height 32
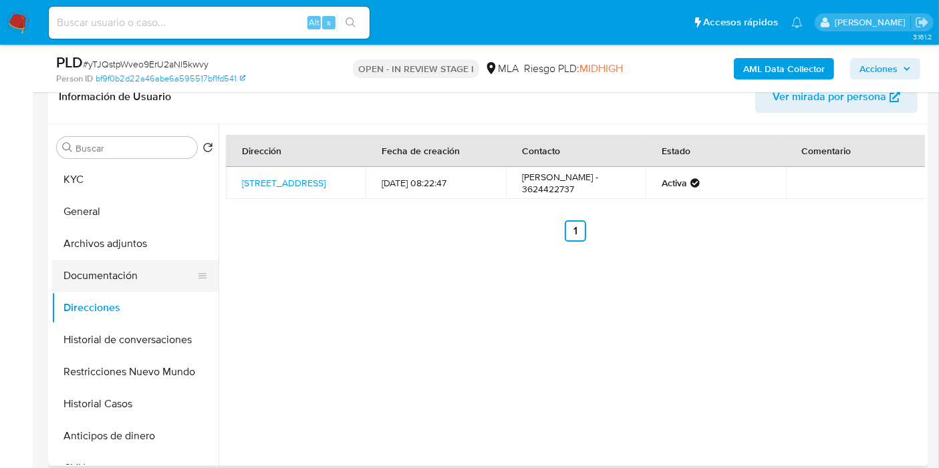
click at [147, 280] on button "Documentación" at bounding box center [129, 276] width 156 height 32
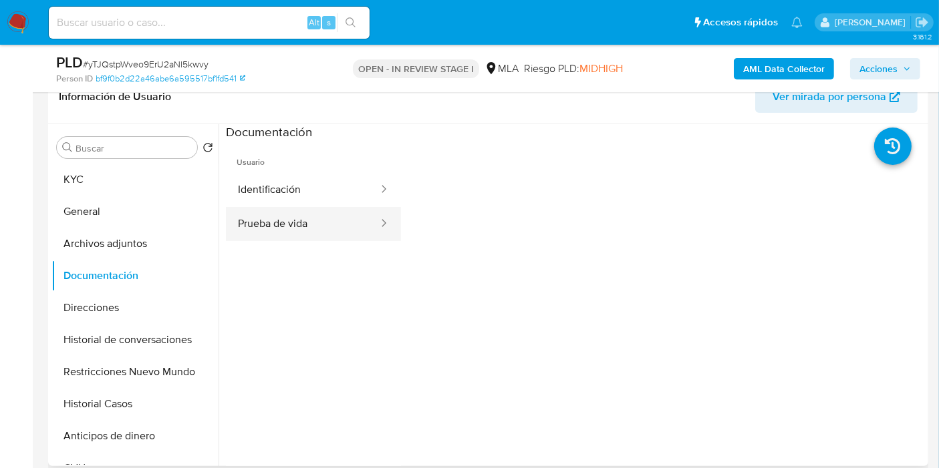
drag, startPoint x: 268, startPoint y: 251, endPoint x: 321, endPoint y: 214, distance: 63.9
click at [271, 249] on ul "Usuario Identificación Prueba de vida" at bounding box center [313, 333] width 175 height 385
click at [320, 214] on button "Prueba de vida" at bounding box center [303, 224] width 154 height 34
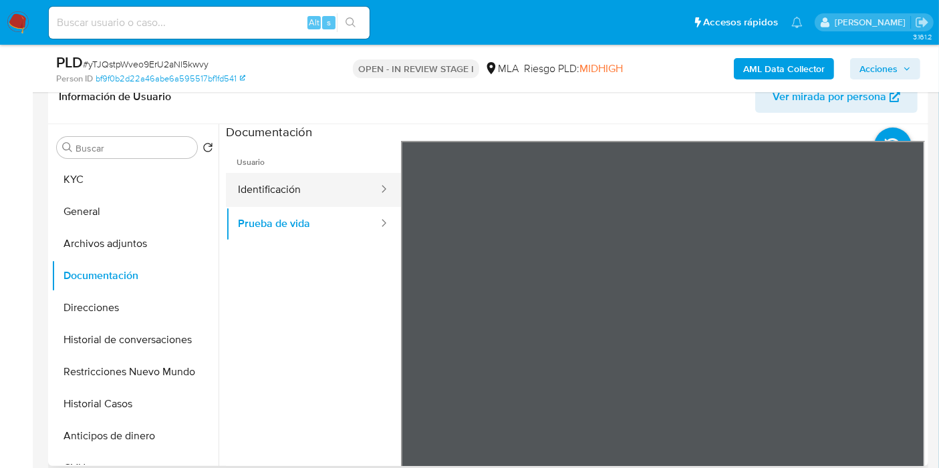
click at [317, 194] on button "Identificación" at bounding box center [303, 190] width 154 height 34
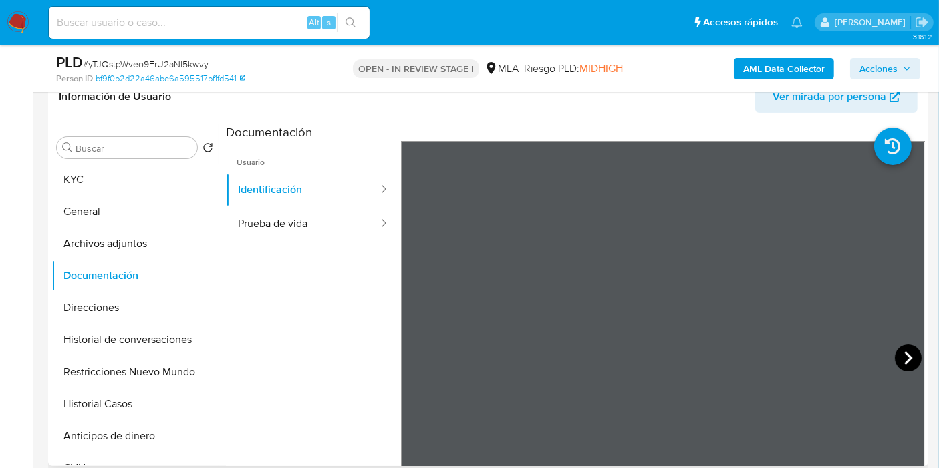
click at [904, 354] on icon at bounding box center [908, 357] width 8 height 13
click at [287, 237] on button "Prueba de vida" at bounding box center [303, 224] width 154 height 34
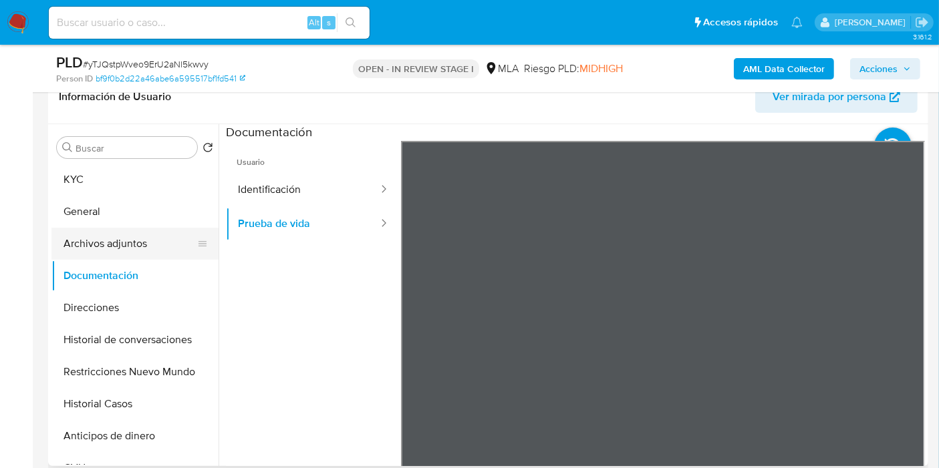
click at [136, 249] on button "Archivos adjuntos" at bounding box center [129, 244] width 156 height 32
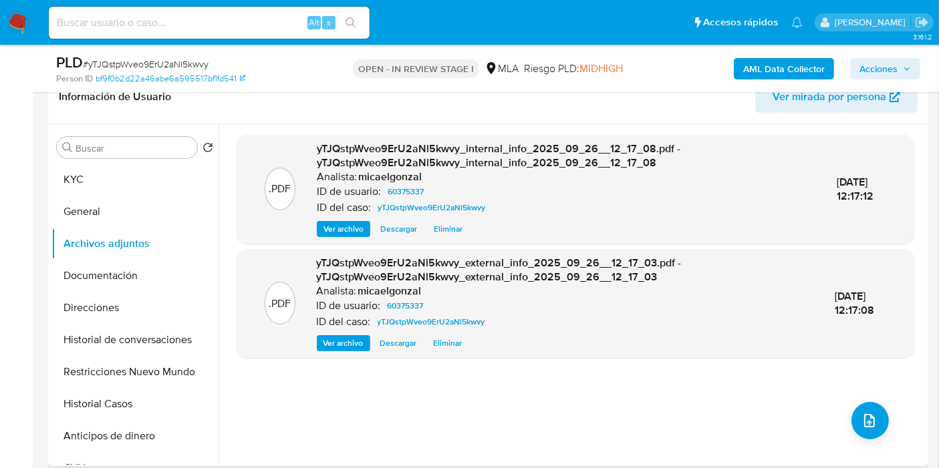
click at [847, 399] on div ".PDF yTJQstpWveo9ErU2aNl5kwvy_internal_info_2025_09_26__12_17_08.pdf - yTJQstpW…" at bounding box center [574, 295] width 677 height 321
click at [864, 414] on icon "upload-file" at bounding box center [869, 420] width 11 height 13
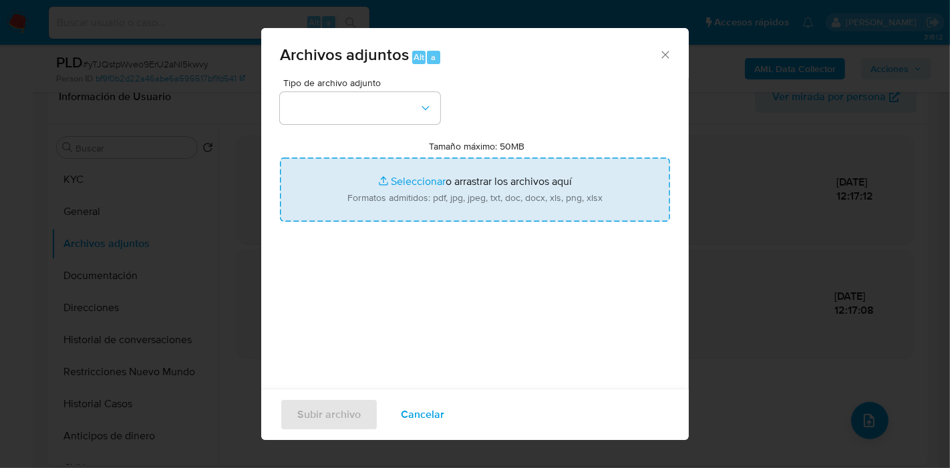
click at [397, 166] on input "Tamaño máximo: 50MB Seleccionar archivos" at bounding box center [475, 190] width 390 height 64
type input "C:\fakepath\Capturas - Dolares.pdf"
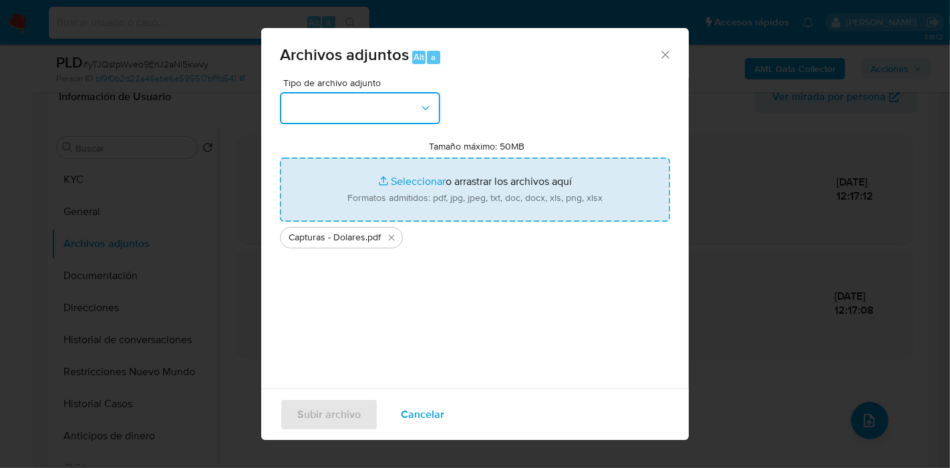
click at [294, 116] on button "button" at bounding box center [360, 108] width 160 height 32
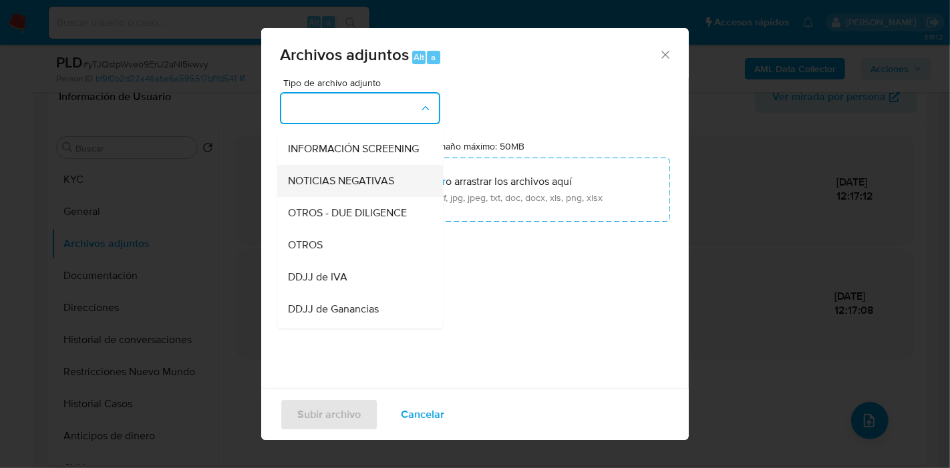
scroll to position [222, 0]
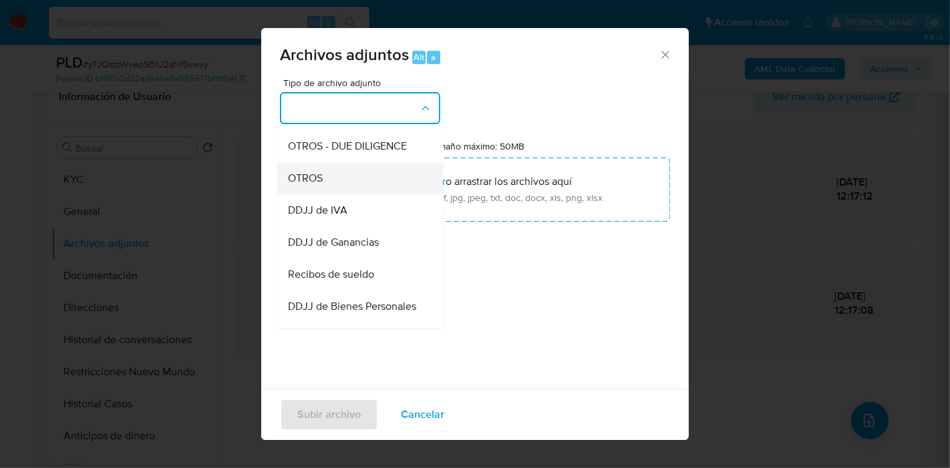
click at [363, 194] on div "OTROS" at bounding box center [356, 178] width 136 height 32
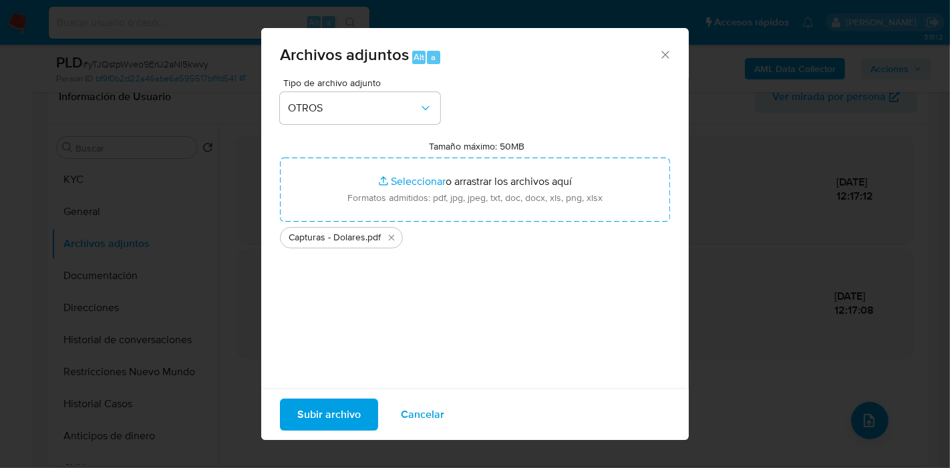
click at [346, 422] on span "Subir archivo" at bounding box center [328, 414] width 63 height 29
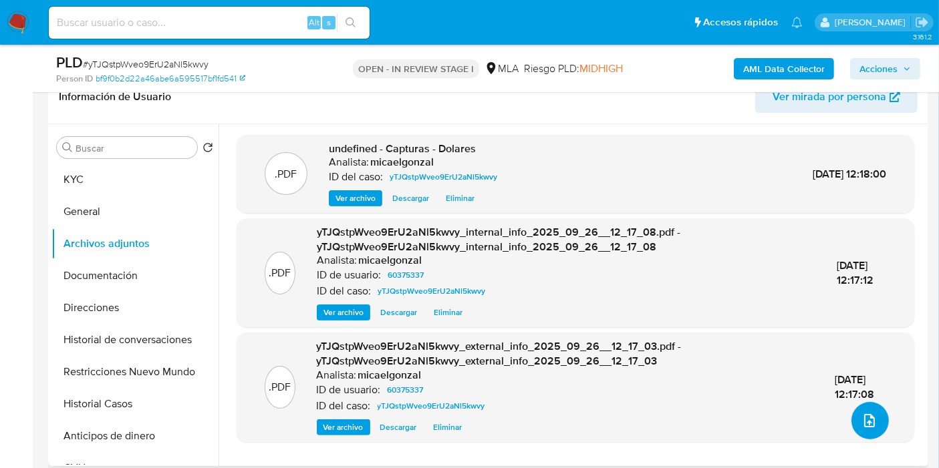
click at [875, 419] on button "upload-file" at bounding box center [869, 420] width 37 height 37
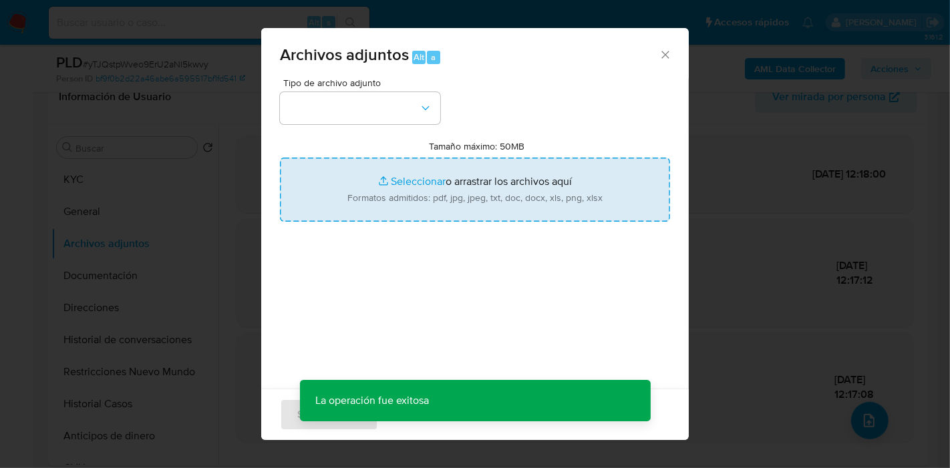
click at [446, 174] on input "Tamaño máximo: 50MB Seleccionar archivos" at bounding box center [475, 190] width 390 height 64
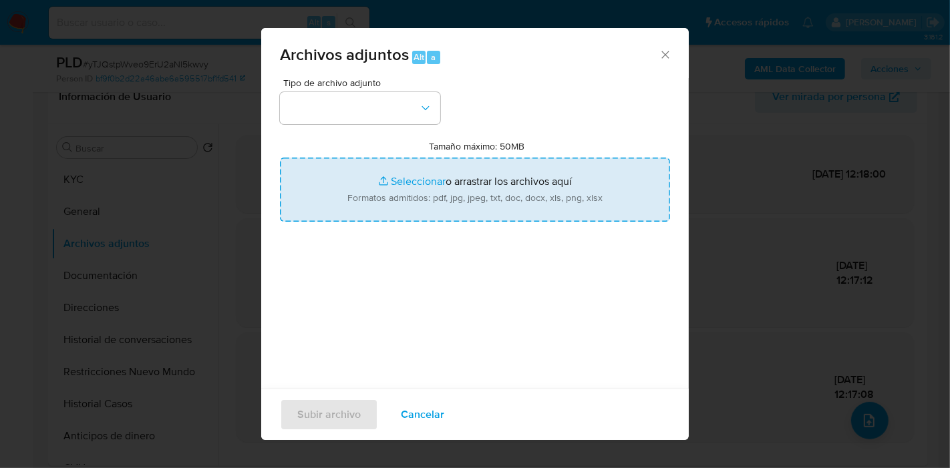
type input "C:\fakepath\Recibo de Sueldo de Agosto 2025 - DIRECCION DE ADMINISTRACION MINIS…"
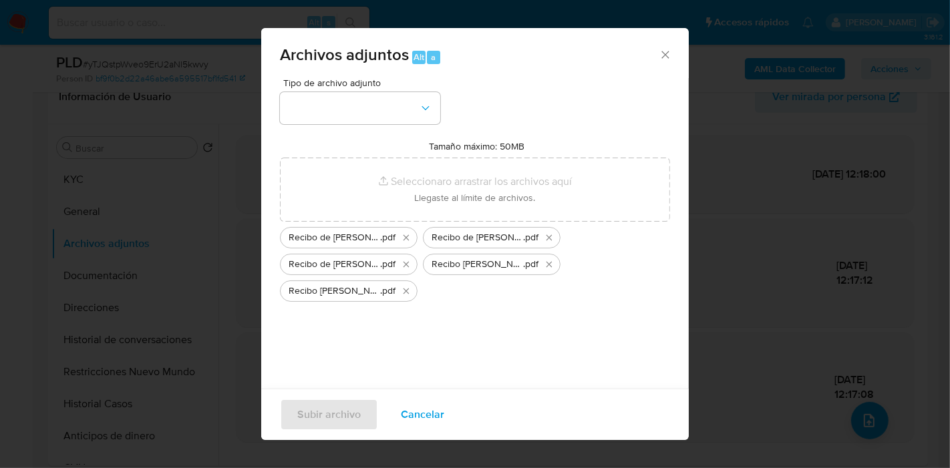
click at [595, 320] on div "Tipo de archivo adjunto Tamaño máximo: 50MB Seleccionar archivos Seleccionar o …" at bounding box center [475, 235] width 390 height 315
click at [416, 114] on button "button" at bounding box center [360, 108] width 160 height 32
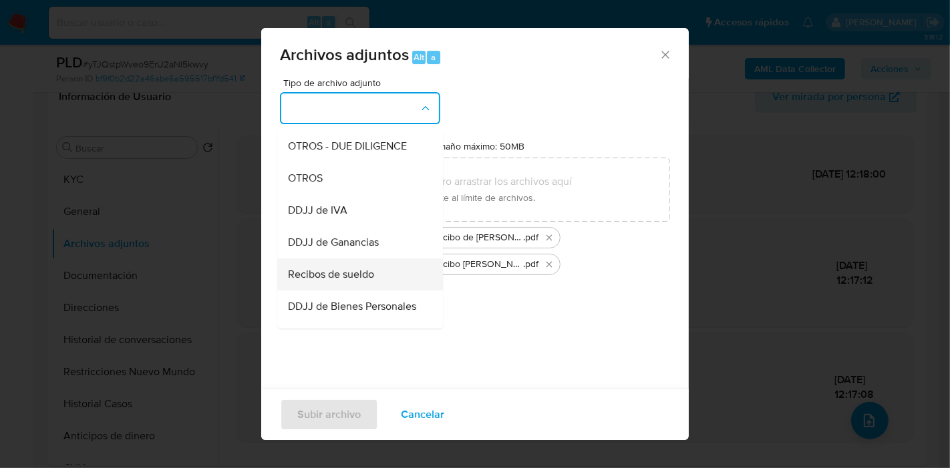
click at [353, 281] on span "Recibos de sueldo" at bounding box center [331, 274] width 86 height 13
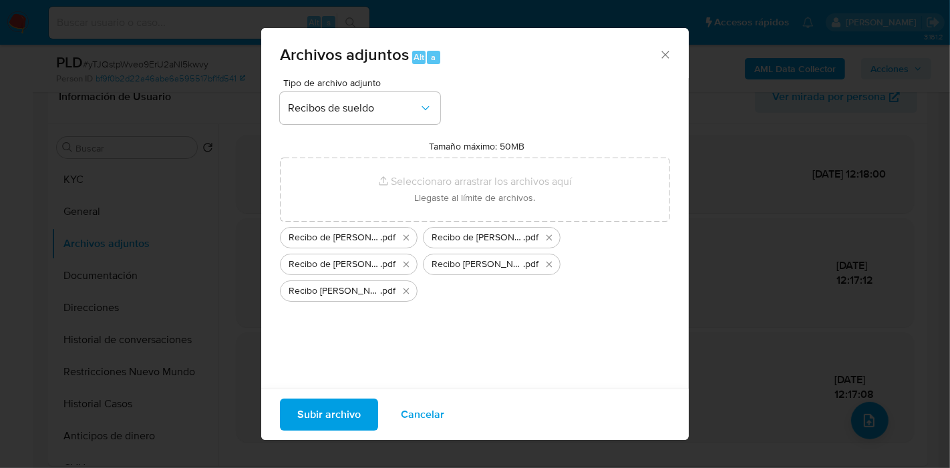
click at [341, 408] on span "Subir archivo" at bounding box center [328, 414] width 63 height 29
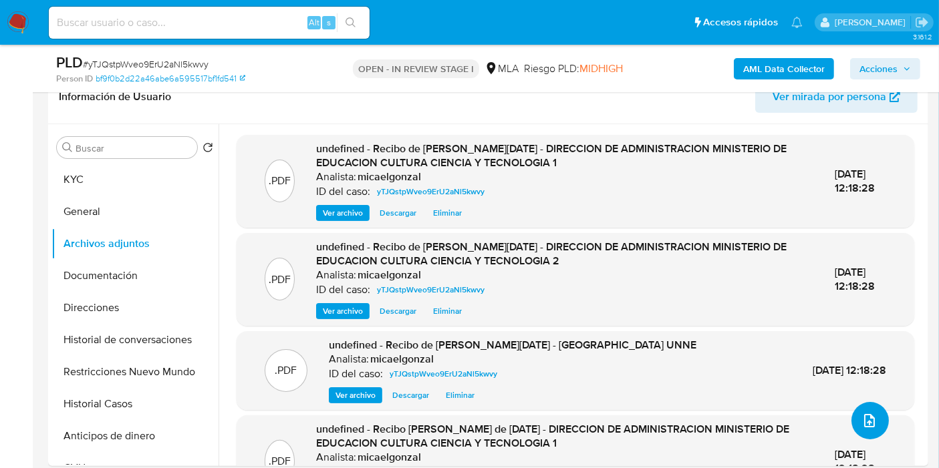
click at [875, 419] on button "upload-file" at bounding box center [869, 420] width 37 height 37
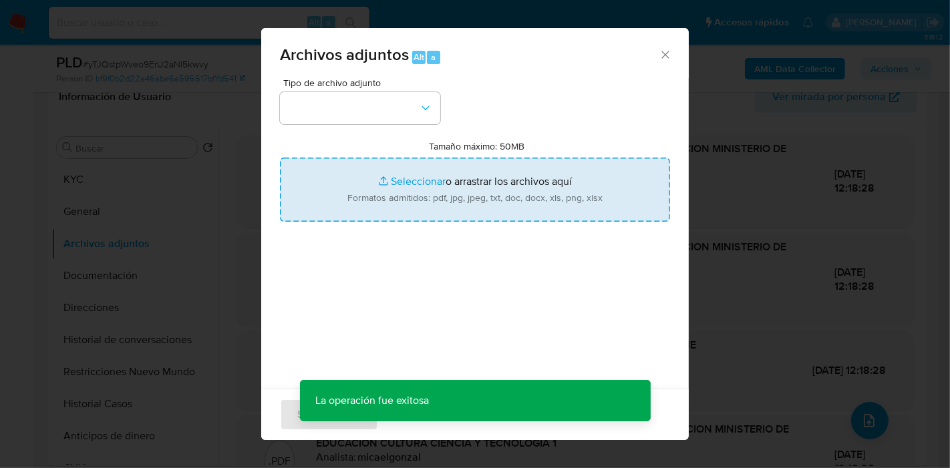
click at [471, 200] on input "Tamaño máximo: 50MB Seleccionar archivos" at bounding box center [475, 190] width 390 height 64
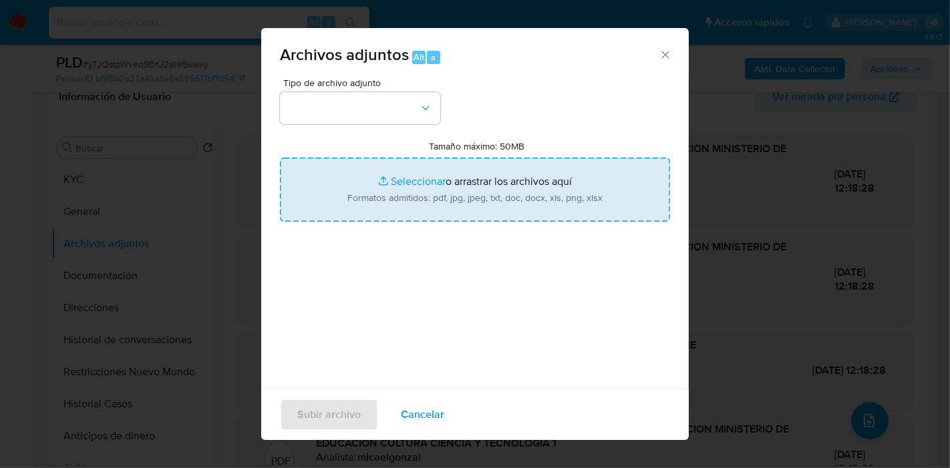
type input "C:\fakepath\Recibo de Sueldo de Julio 2025 - UNIVERSIDAD NACIONAL DEL NORDESTE …"
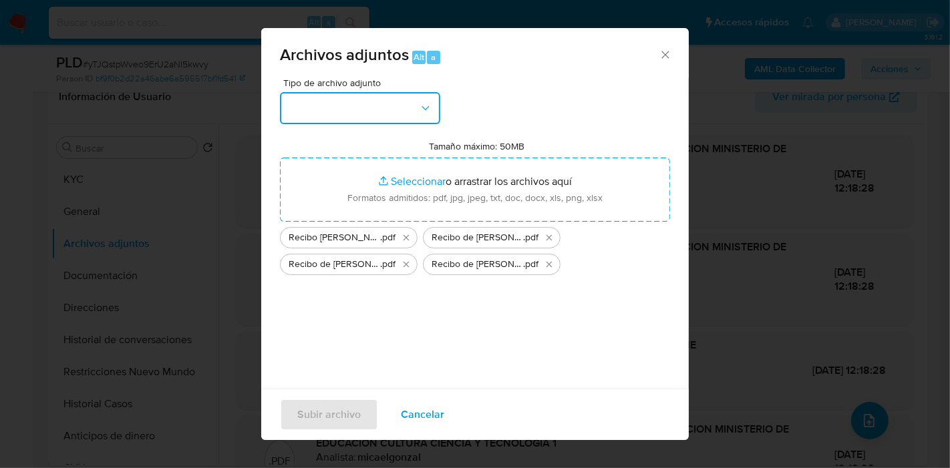
click at [377, 114] on button "button" at bounding box center [360, 108] width 160 height 32
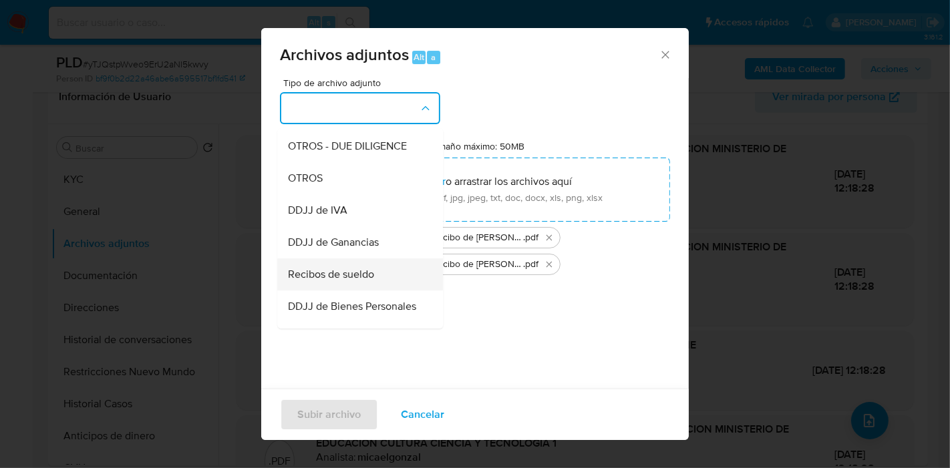
click at [331, 281] on span "Recibos de sueldo" at bounding box center [331, 274] width 86 height 13
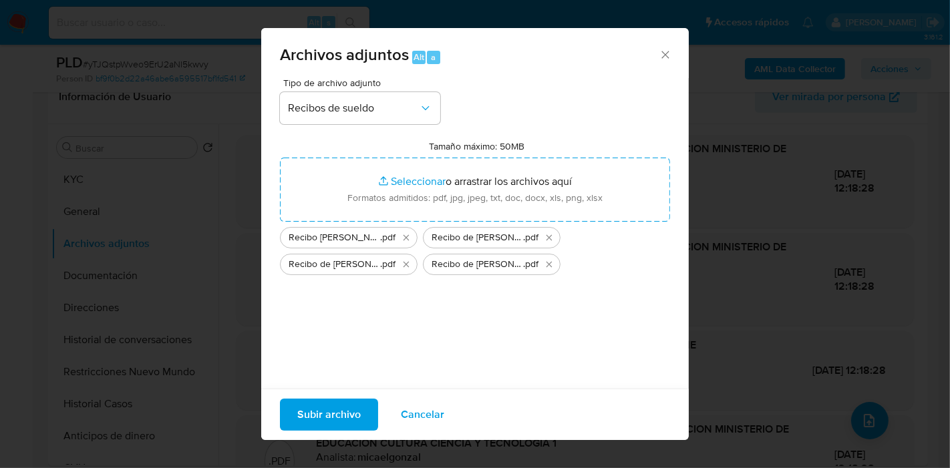
click at [294, 412] on button "Subir archivo" at bounding box center [329, 415] width 98 height 32
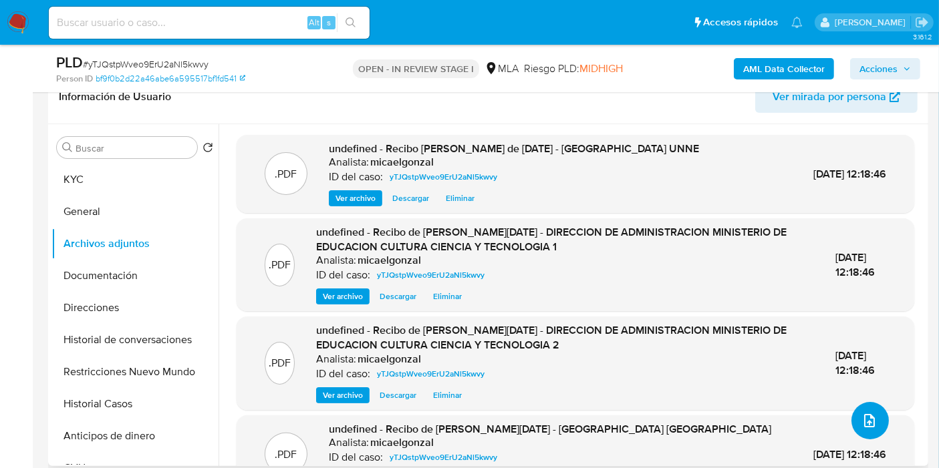
click at [871, 410] on button "upload-file" at bounding box center [869, 420] width 37 height 37
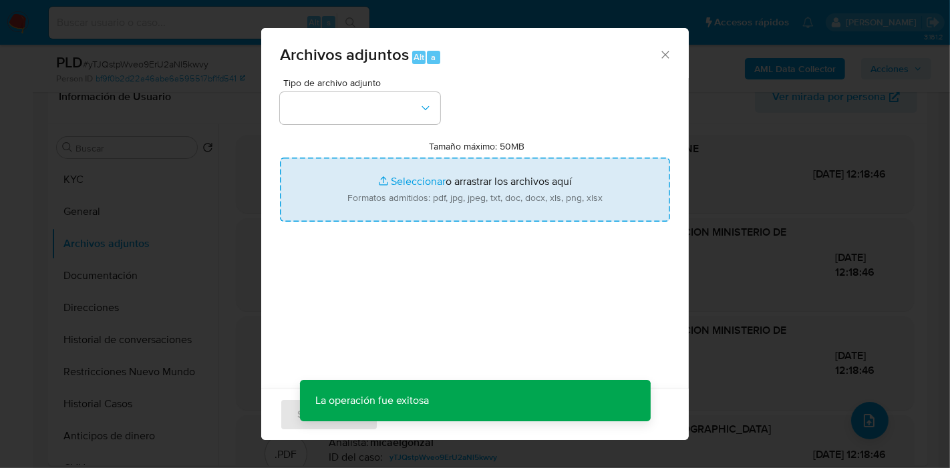
click at [486, 210] on input "Tamaño máximo: 50MB Seleccionar archivos" at bounding box center [475, 190] width 390 height 64
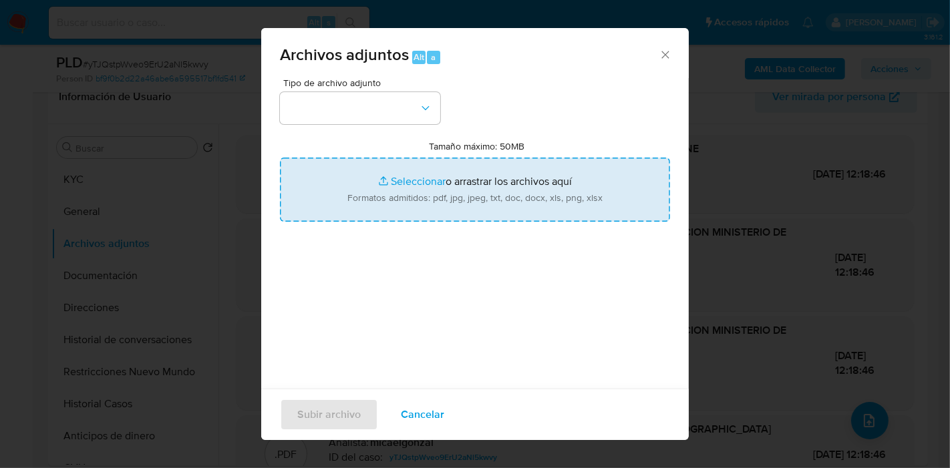
type input "C:\fakepath\Movimientos de Federico Roibon.xlsx"
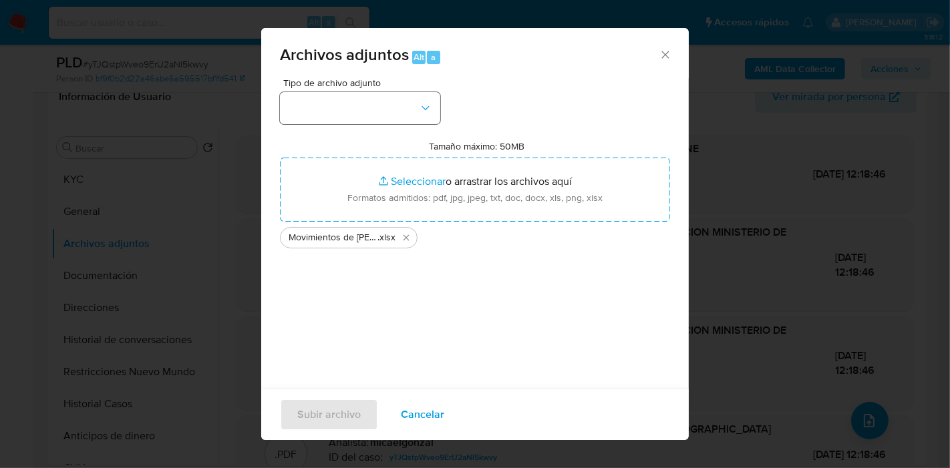
drag, startPoint x: 410, startPoint y: 124, endPoint x: 413, endPoint y: 111, distance: 13.0
click at [410, 123] on div "Tipo de archivo adjunto Tamaño máximo: 50MB Seleccionar archivos Seleccionar o …" at bounding box center [475, 235] width 390 height 315
click at [413, 111] on button "button" at bounding box center [360, 108] width 160 height 32
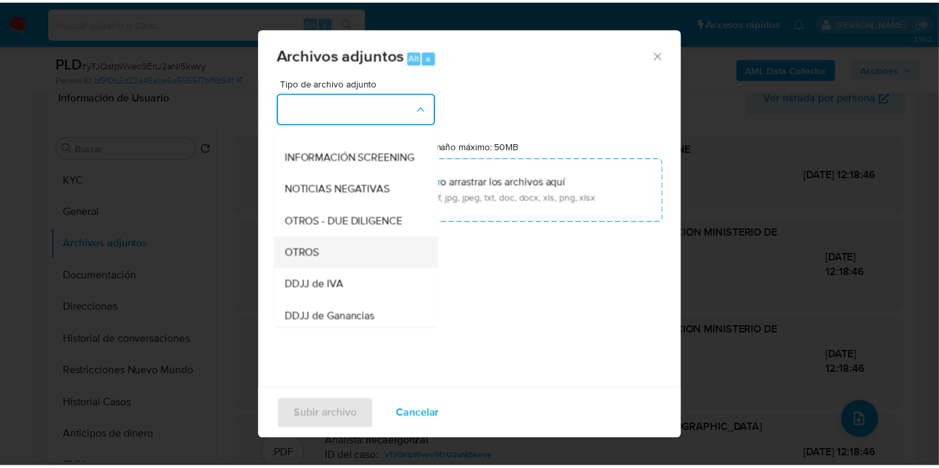
scroll to position [148, 0]
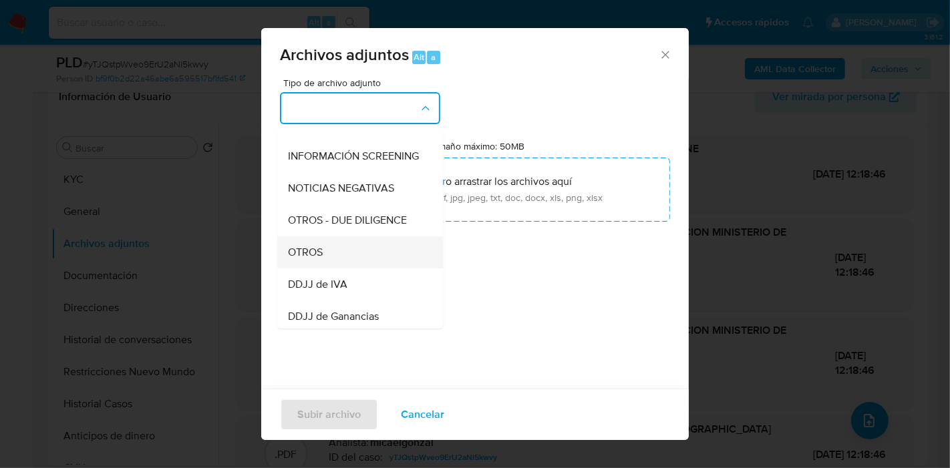
click at [339, 261] on div "OTROS" at bounding box center [356, 252] width 136 height 32
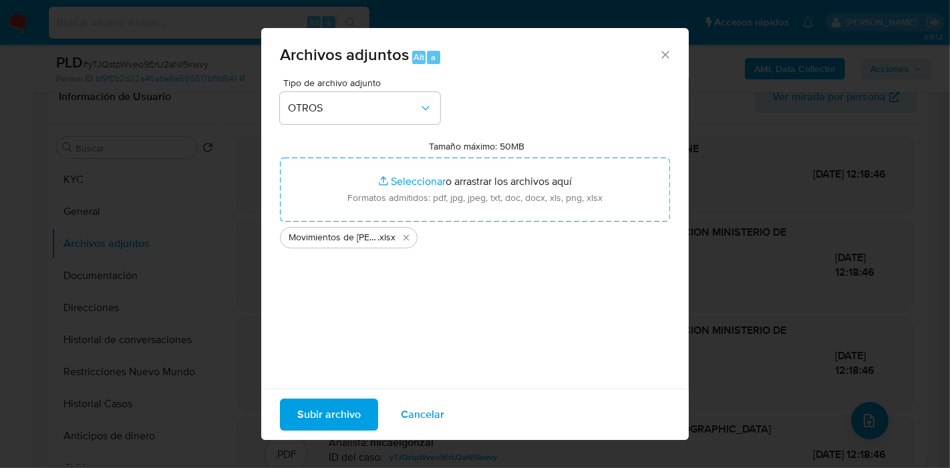
click at [342, 393] on div "Subir archivo Cancelar" at bounding box center [475, 414] width 428 height 51
click at [340, 404] on span "Subir archivo" at bounding box center [328, 414] width 63 height 29
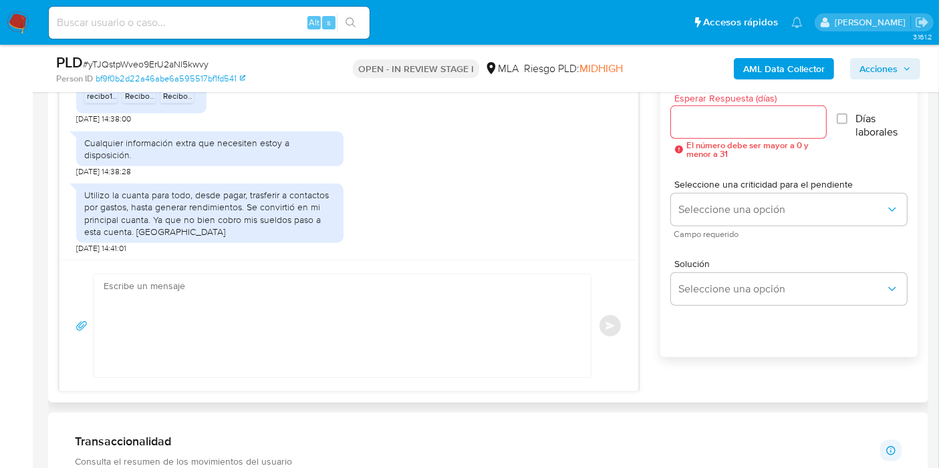
scroll to position [816, 0]
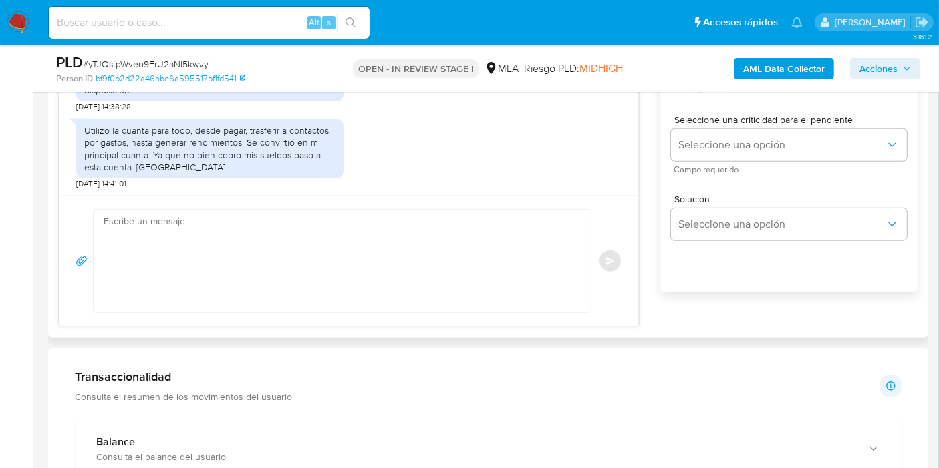
click at [252, 173] on div "Utilizo la cuanta para todo, desde pagar, trasferir a contactos por gastos, has…" at bounding box center [209, 148] width 251 height 49
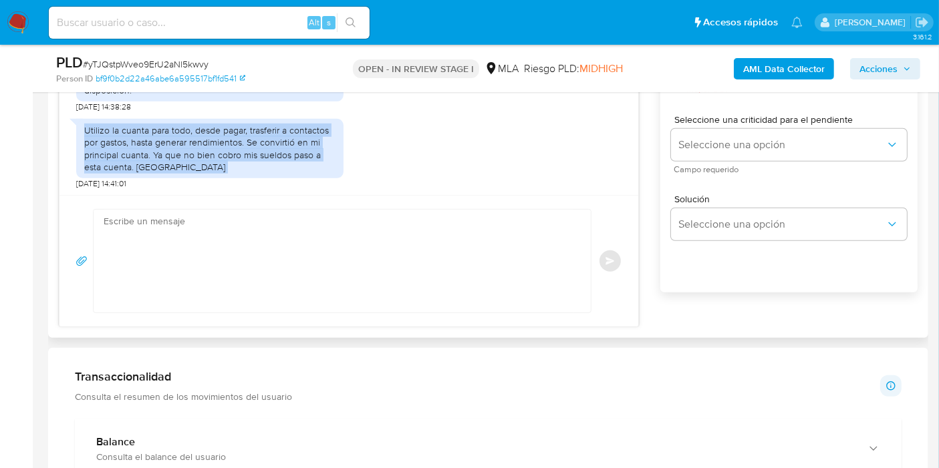
click at [252, 173] on div "Utilizo la cuanta para todo, desde pagar, trasferir a contactos por gastos, has…" at bounding box center [209, 148] width 251 height 49
copy div "Utilizo la cuanta para todo, desde pagar, trasferir a contactos por gastos, has…"
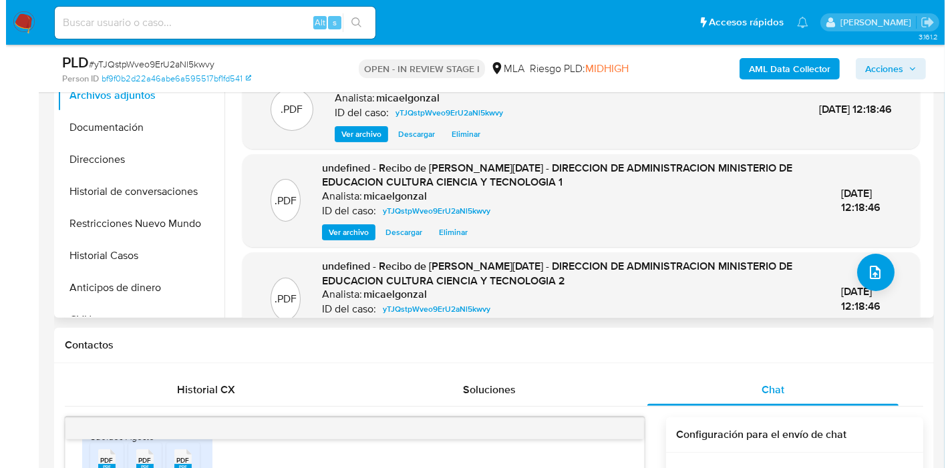
scroll to position [222, 0]
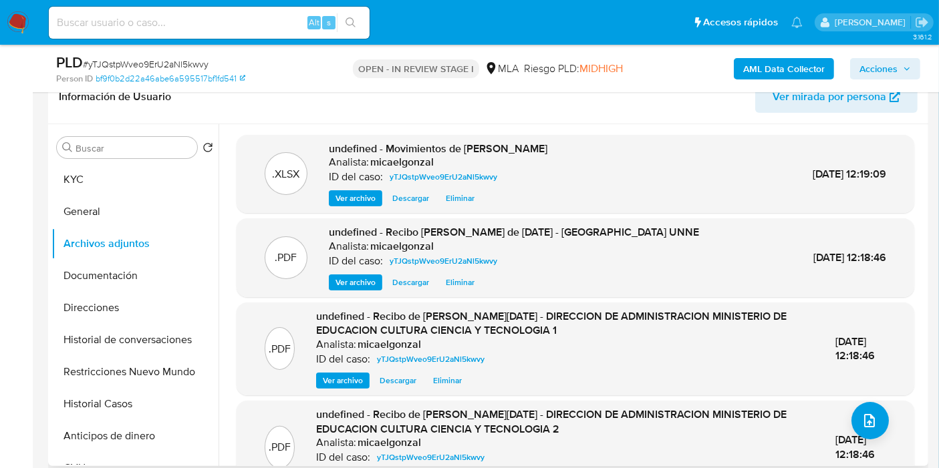
click at [450, 194] on span "Eliminar" at bounding box center [460, 198] width 29 height 13
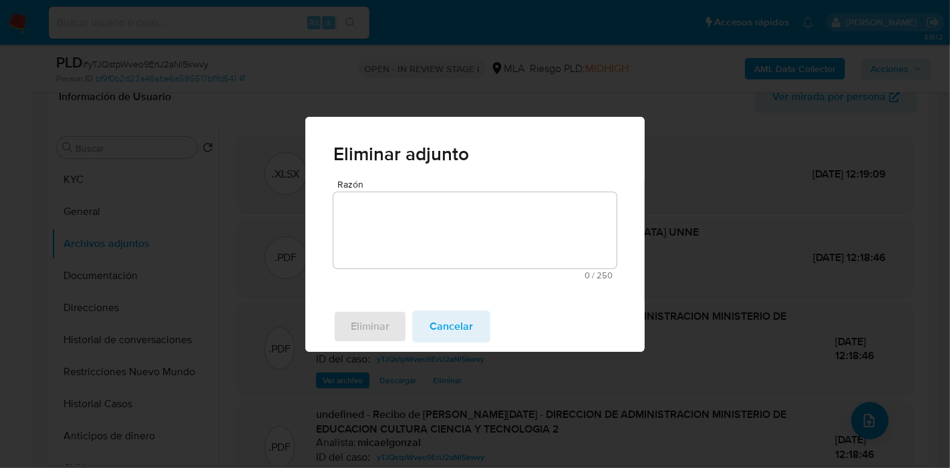
click at [511, 241] on textarea "Razón" at bounding box center [474, 230] width 283 height 76
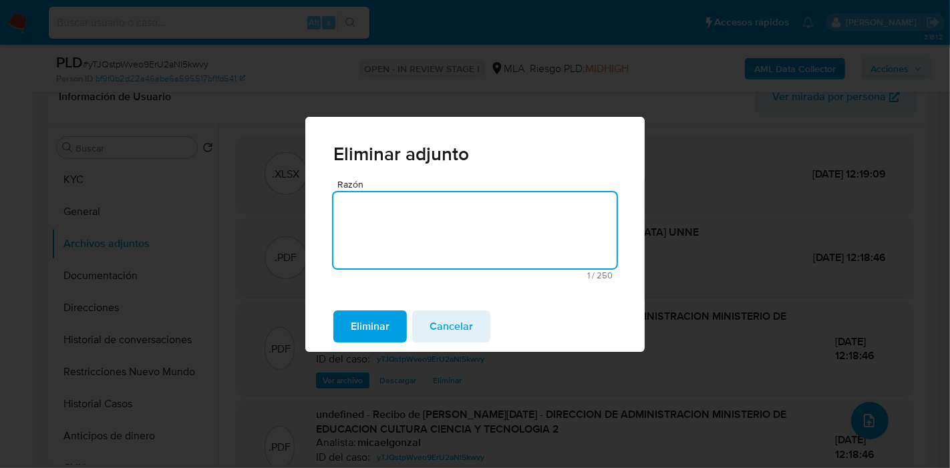
click at [380, 313] on span "Eliminar" at bounding box center [370, 326] width 39 height 29
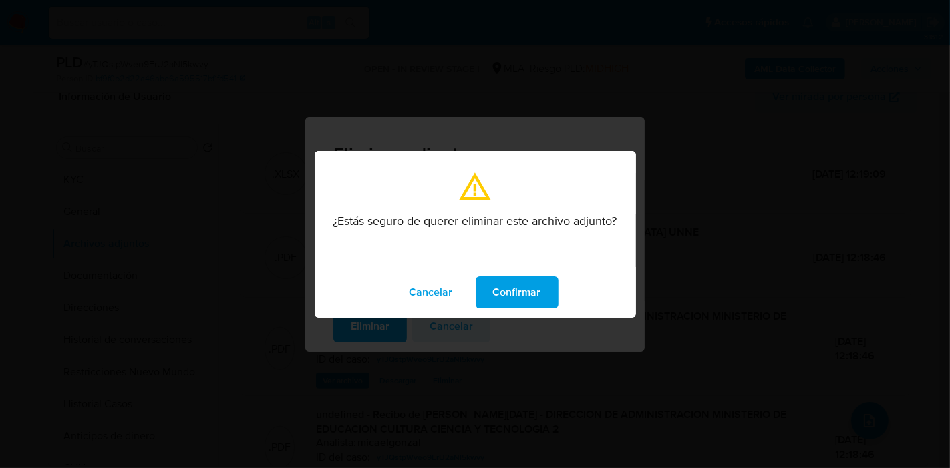
click at [542, 297] on button "Confirmar" at bounding box center [517, 293] width 83 height 32
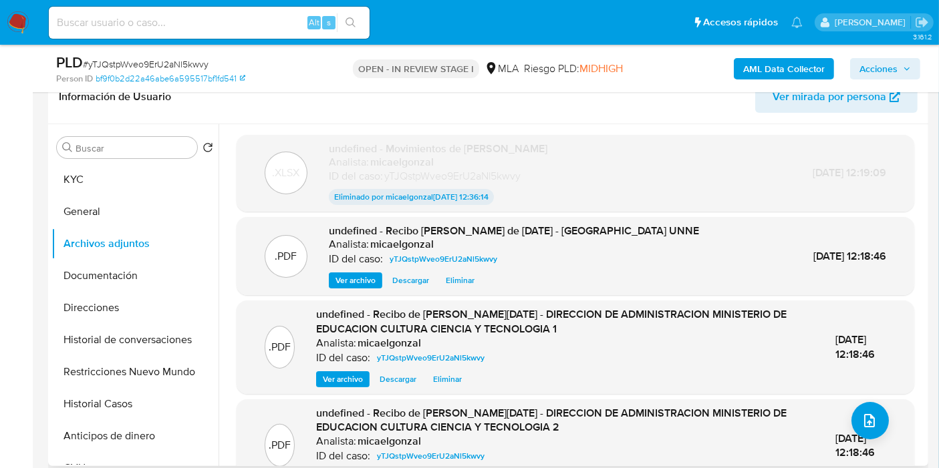
click at [838, 432] on div ".PDF undefined - Recibo de Sueldo de Junio 2025 - DIRECCION DE ADMINISTRACION M…" at bounding box center [575, 445] width 664 height 79
click at [864, 418] on icon "upload-file" at bounding box center [869, 421] width 16 height 16
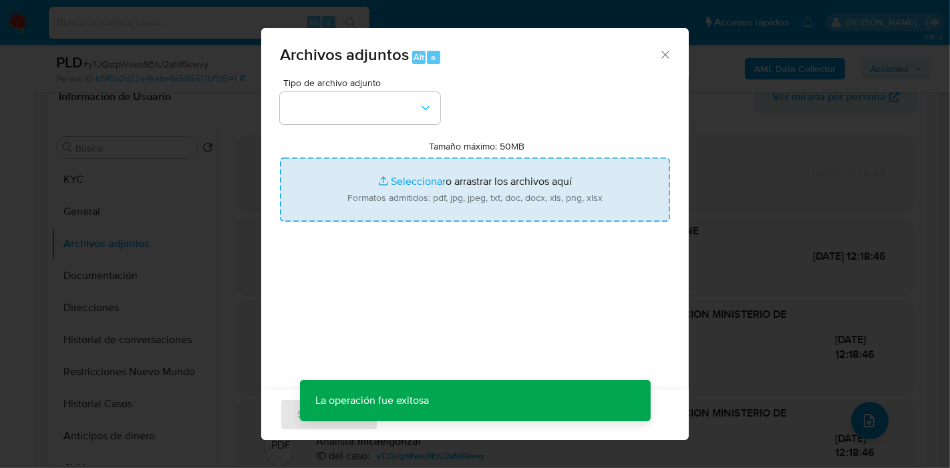
click at [403, 182] on input "Tamaño máximo: 50MB Seleccionar archivos" at bounding box center [475, 190] width 390 height 64
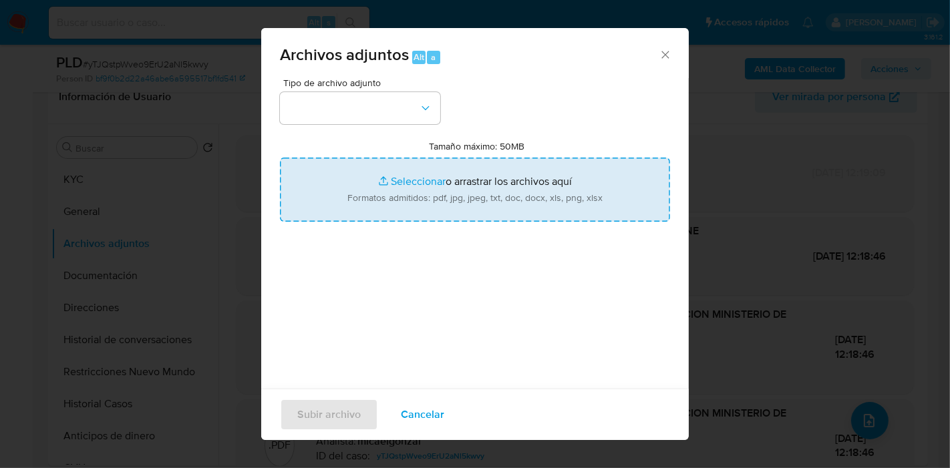
type input "C:\fakepath\Caselog yTJQstpWveo9ErU2aNl5kwvy_2025_09_17_14_13_09.docx"
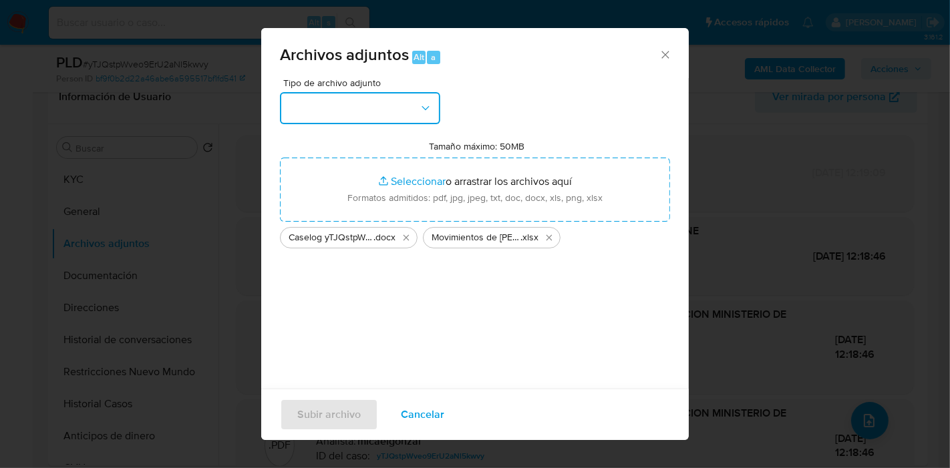
click at [439, 113] on button "button" at bounding box center [360, 108] width 160 height 32
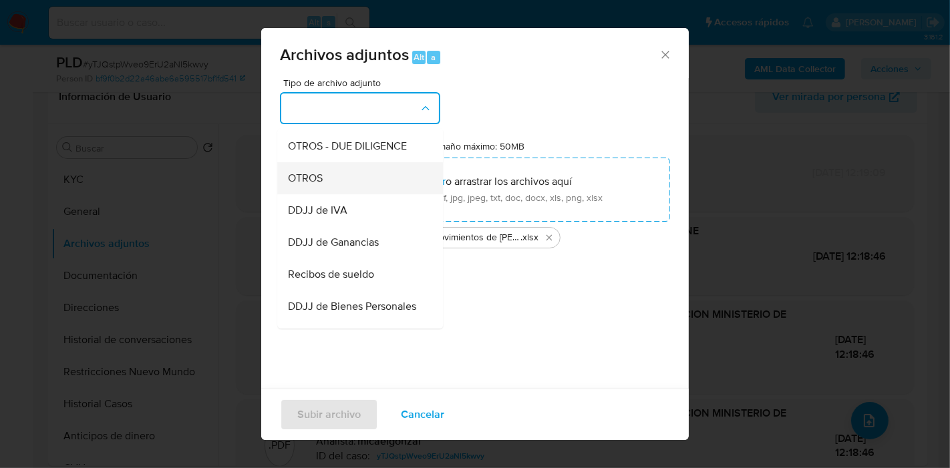
click at [343, 194] on div "OTROS" at bounding box center [356, 178] width 136 height 32
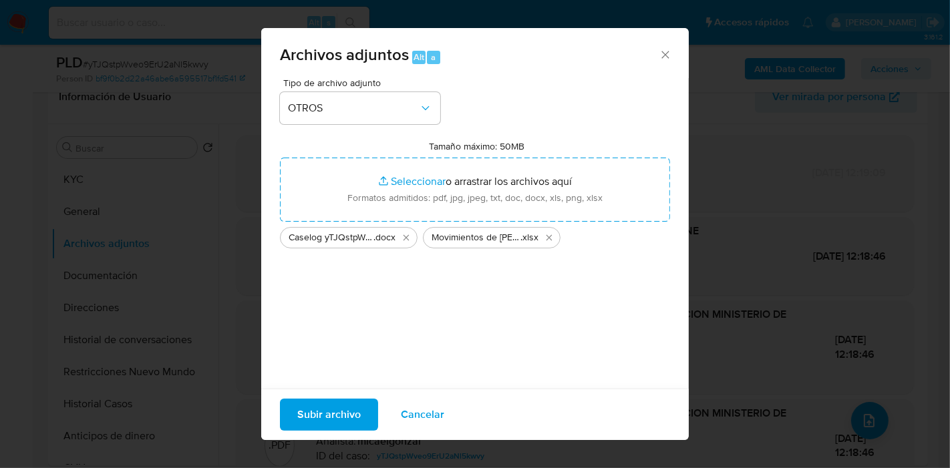
click at [334, 408] on span "Subir archivo" at bounding box center [328, 414] width 63 height 29
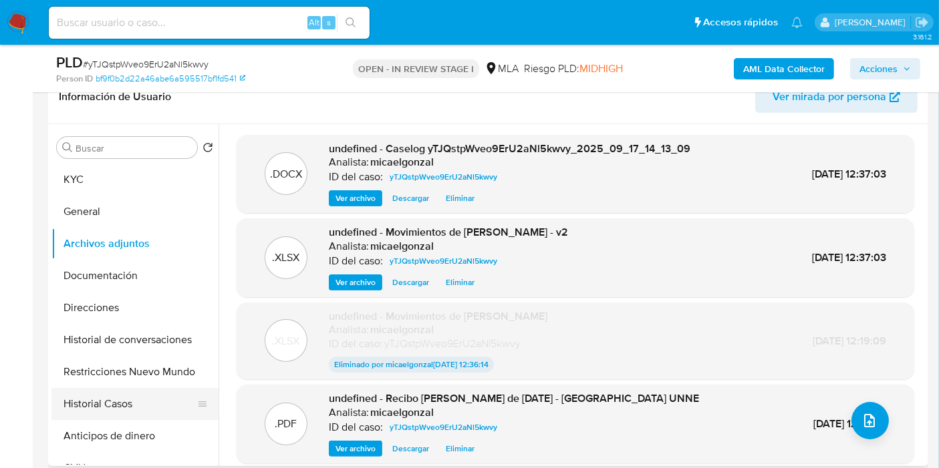
click at [124, 398] on button "Historial Casos" at bounding box center [129, 404] width 156 height 32
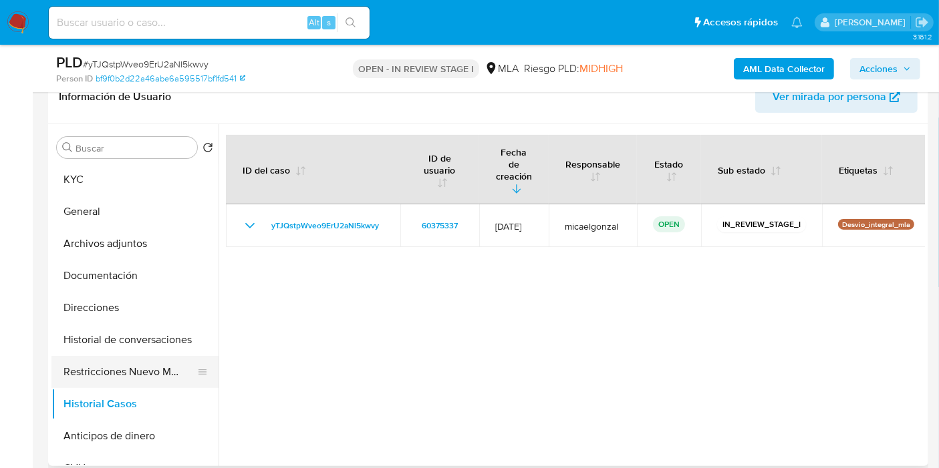
click at [145, 378] on button "Restricciones Nuevo Mundo" at bounding box center [129, 372] width 156 height 32
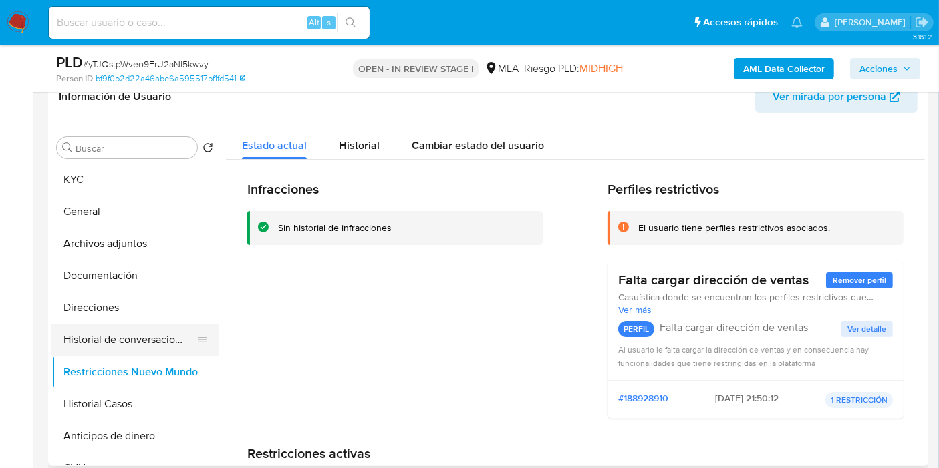
click at [157, 342] on button "Historial de conversaciones" at bounding box center [129, 340] width 156 height 32
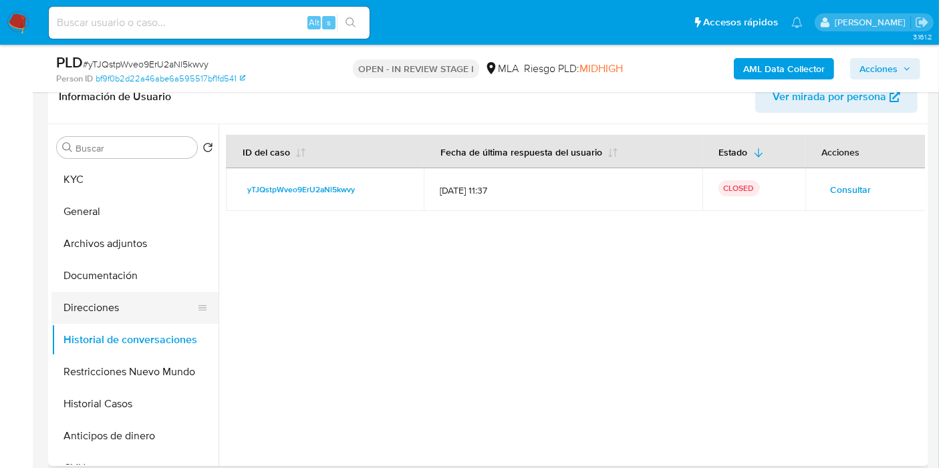
click at [120, 316] on button "Direcciones" at bounding box center [129, 308] width 156 height 32
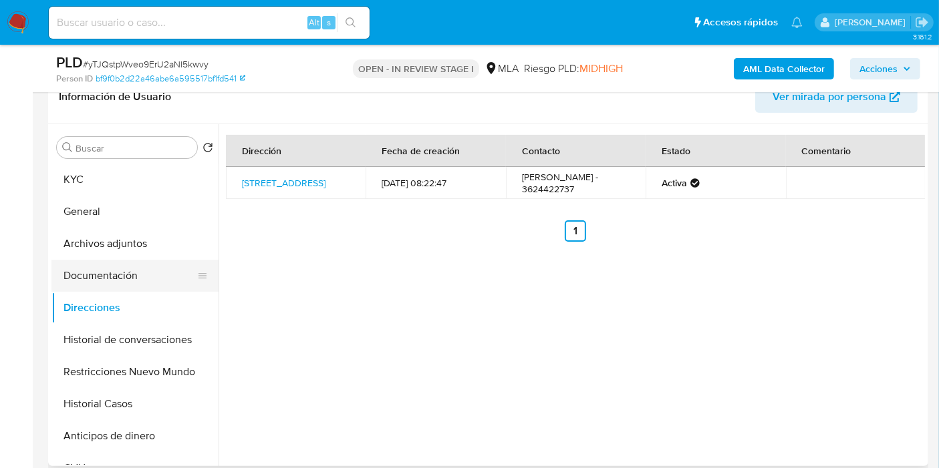
click at [178, 279] on button "Documentación" at bounding box center [129, 276] width 156 height 32
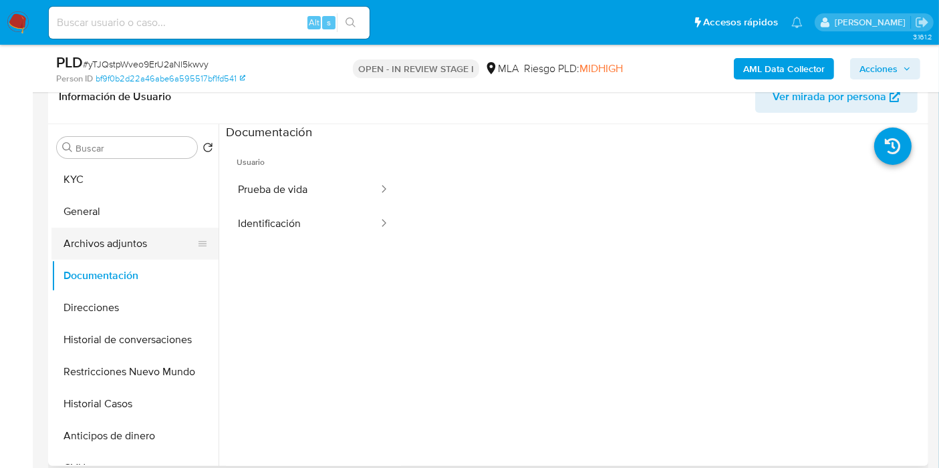
click at [119, 247] on button "Archivos adjuntos" at bounding box center [129, 244] width 156 height 32
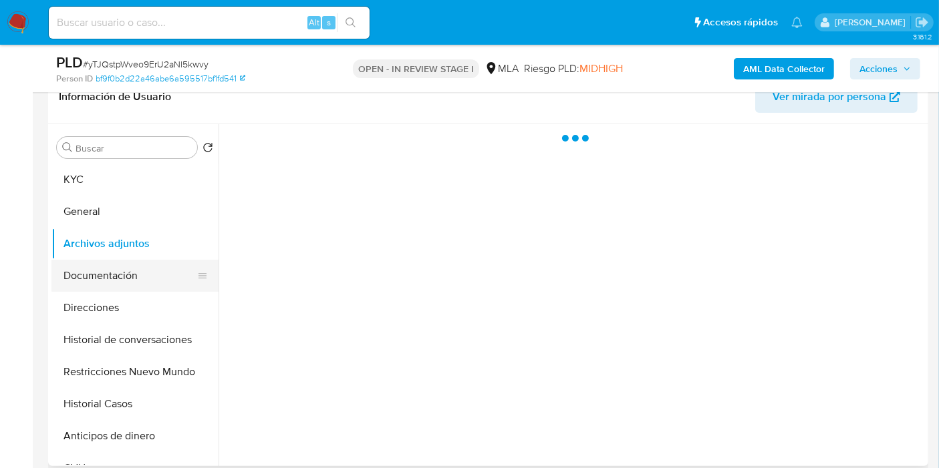
click at [116, 288] on button "Documentación" at bounding box center [129, 276] width 156 height 32
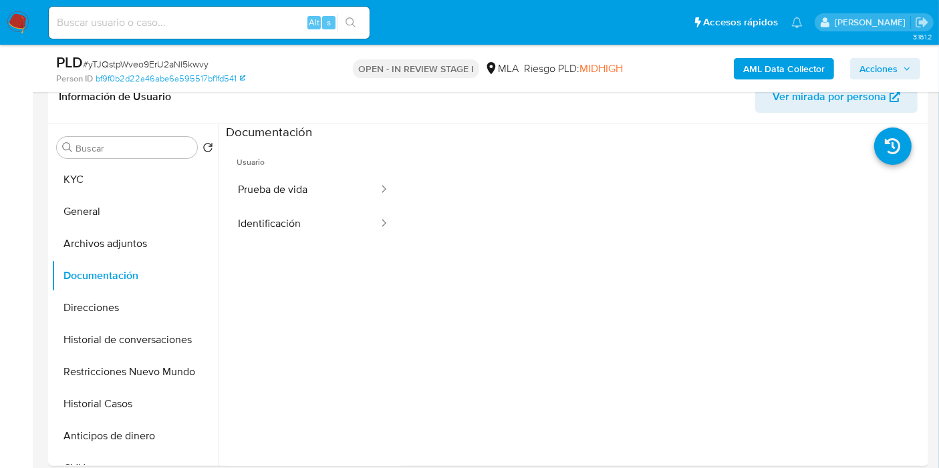
click at [335, 228] on button "Identificación" at bounding box center [303, 224] width 154 height 34
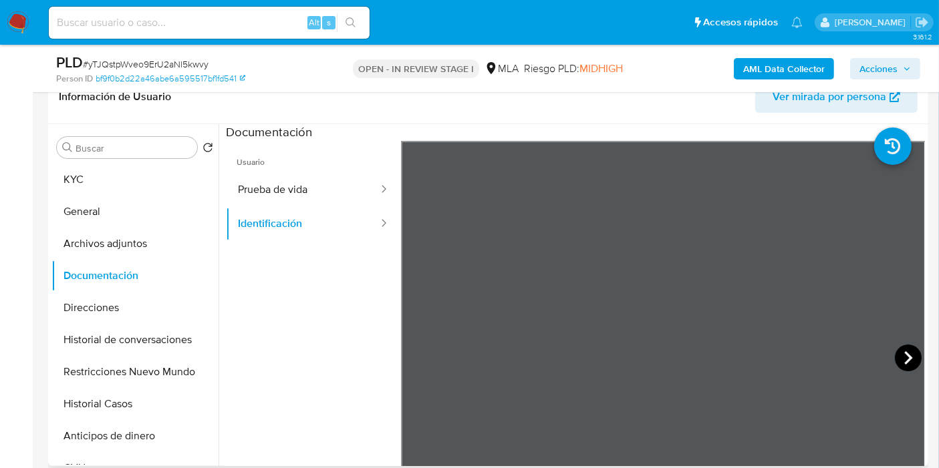
click at [907, 350] on icon at bounding box center [907, 358] width 27 height 27
drag, startPoint x: 283, startPoint y: 194, endPoint x: 145, endPoint y: 222, distance: 141.1
click at [280, 194] on button "Prueba de vida" at bounding box center [303, 190] width 154 height 34
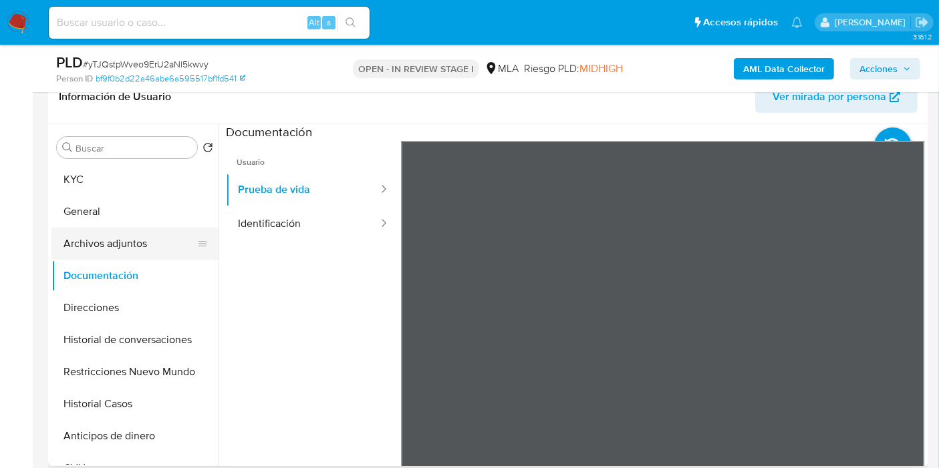
click at [142, 245] on button "Archivos adjuntos" at bounding box center [129, 244] width 156 height 32
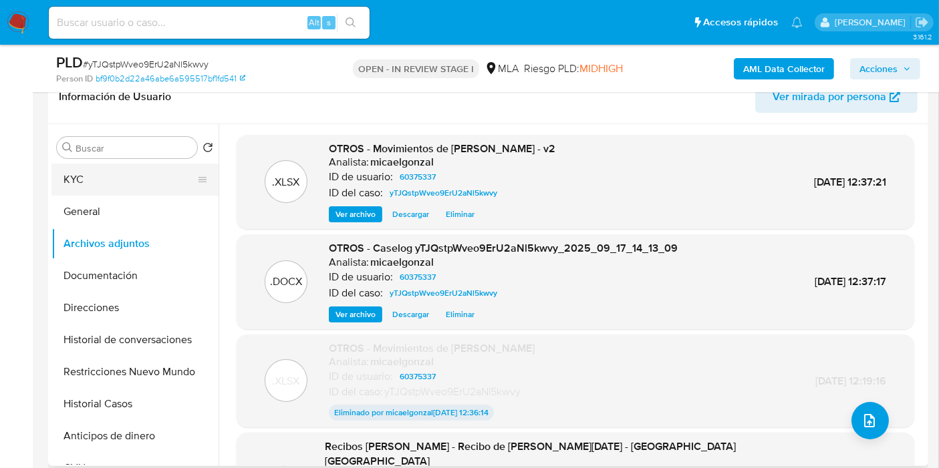
click at [149, 166] on button "KYC" at bounding box center [129, 180] width 156 height 32
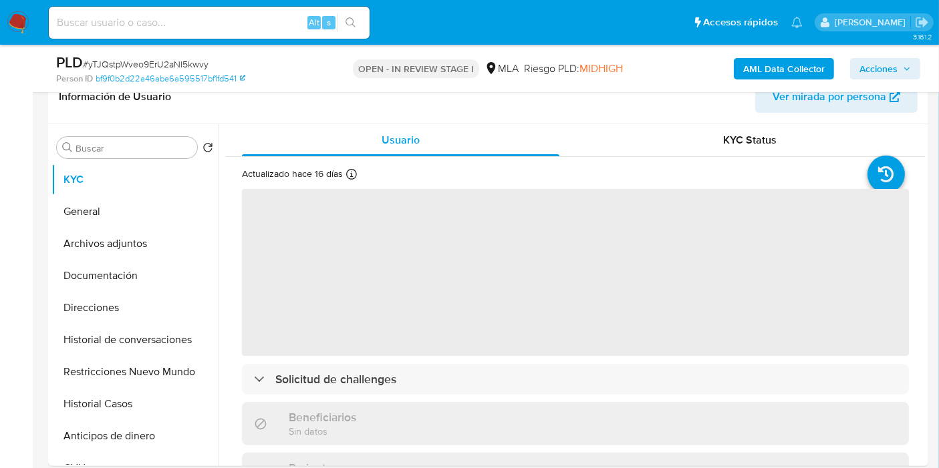
click at [891, 73] on span "Acciones" at bounding box center [878, 68] width 38 height 21
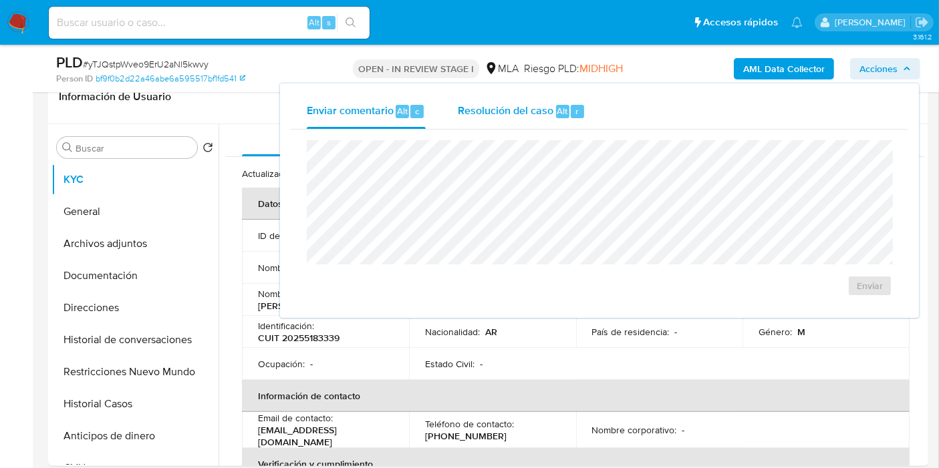
click at [454, 123] on button "Resolución del caso Alt r" at bounding box center [522, 111] width 160 height 35
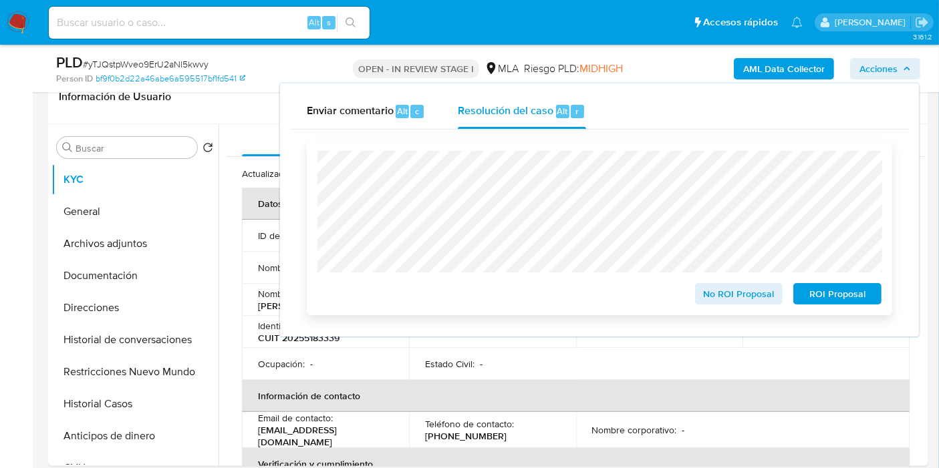
click at [711, 308] on div "No ROI Proposal ROI Proposal" at bounding box center [599, 227] width 585 height 175
click at [719, 295] on span "No ROI Proposal" at bounding box center [738, 294] width 69 height 19
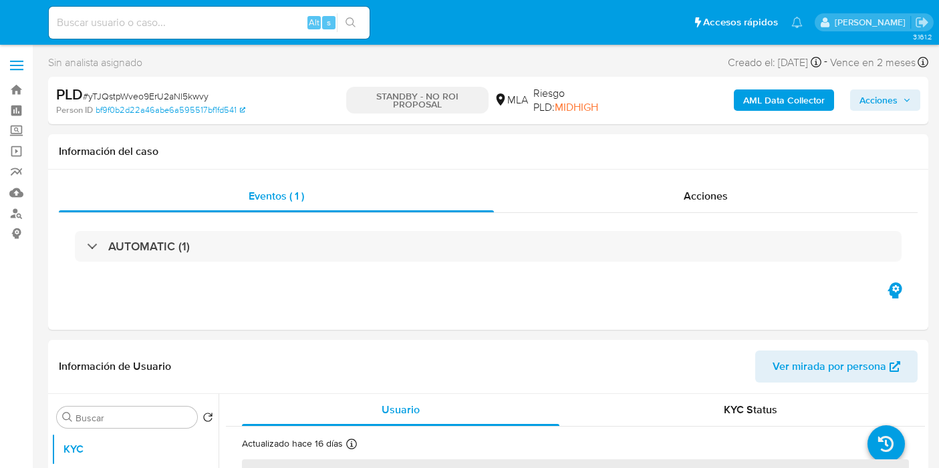
select select "10"
click at [14, 11] on img at bounding box center [18, 22] width 23 height 23
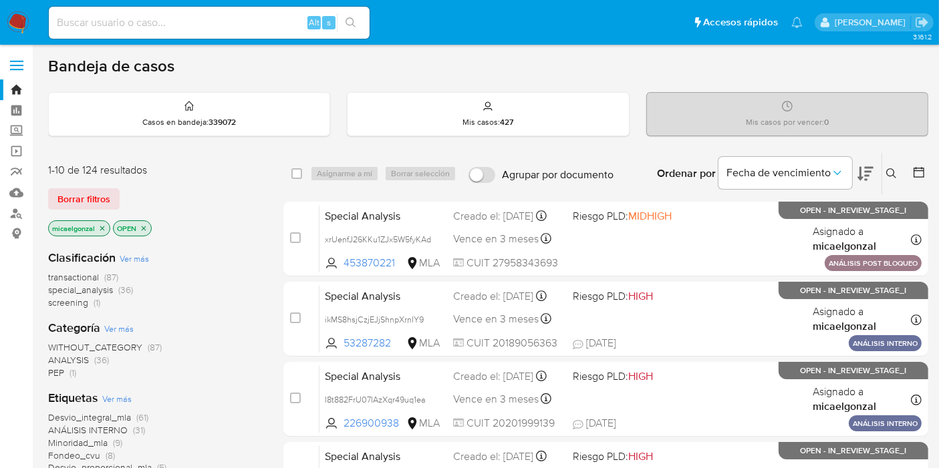
click at [204, 23] on input at bounding box center [209, 22] width 321 height 17
paste input "bTFDUz8nhkA433u2bgWEJAk5"
type input "bTFDUz8nhkA433u2bgWEJAk5"
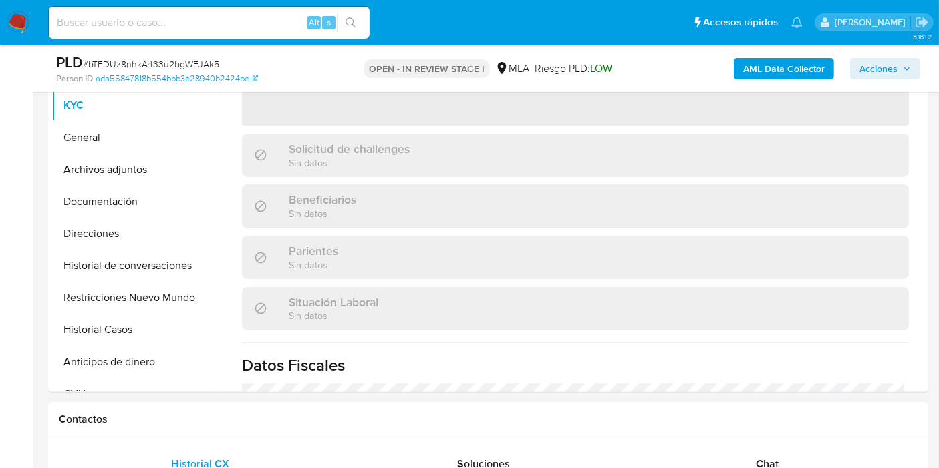
scroll to position [297, 0]
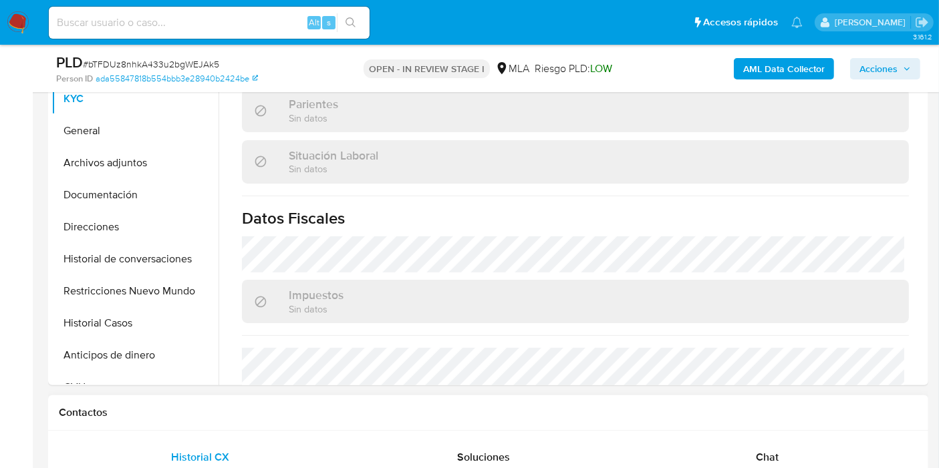
select select "10"
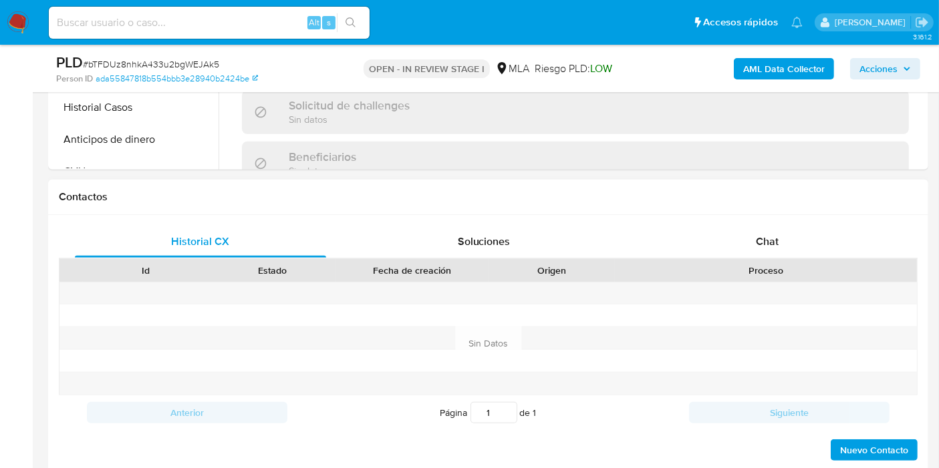
scroll to position [612, 0]
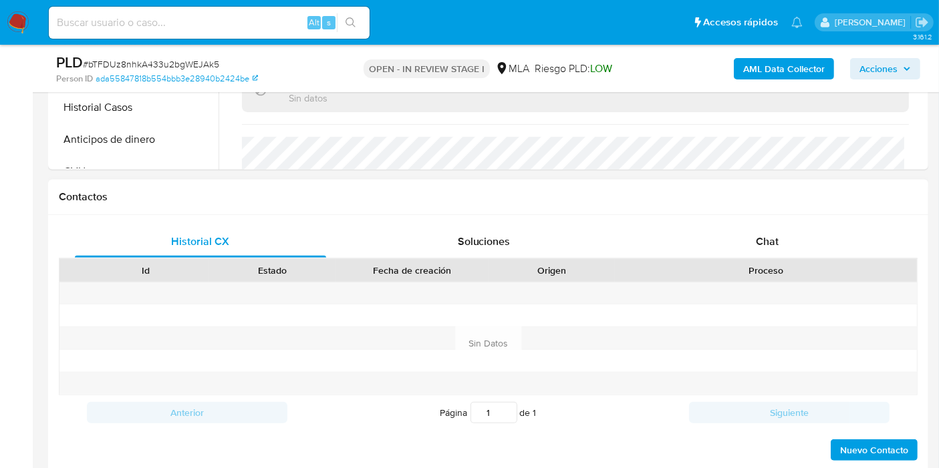
click at [753, 259] on div "Proceso" at bounding box center [766, 270] width 302 height 23
click at [765, 242] on span "Chat" at bounding box center [767, 241] width 23 height 15
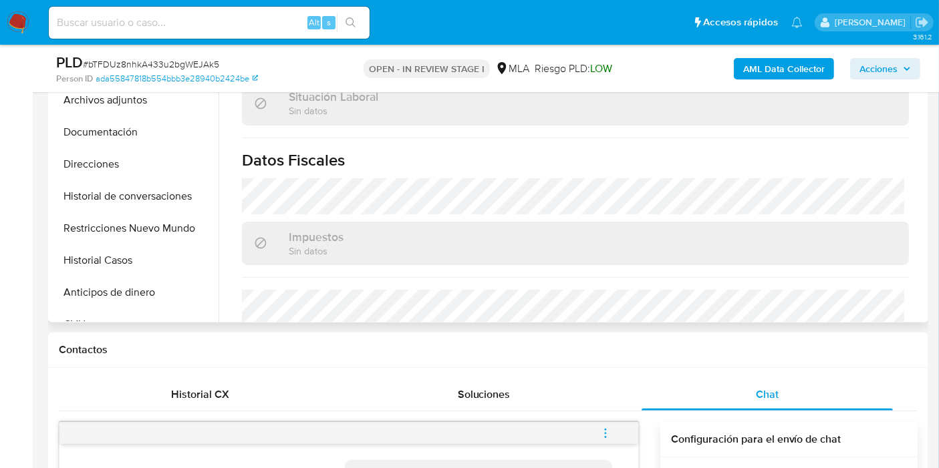
scroll to position [222, 0]
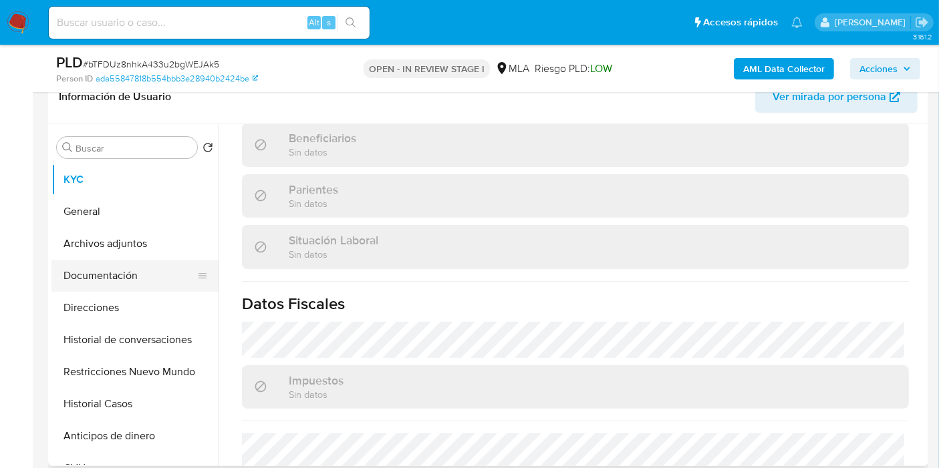
click at [179, 268] on button "Documentación" at bounding box center [129, 276] width 156 height 32
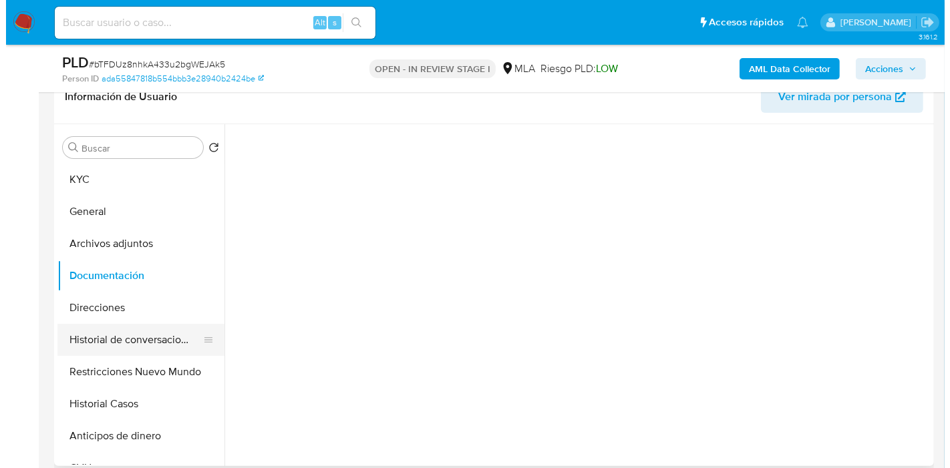
scroll to position [0, 0]
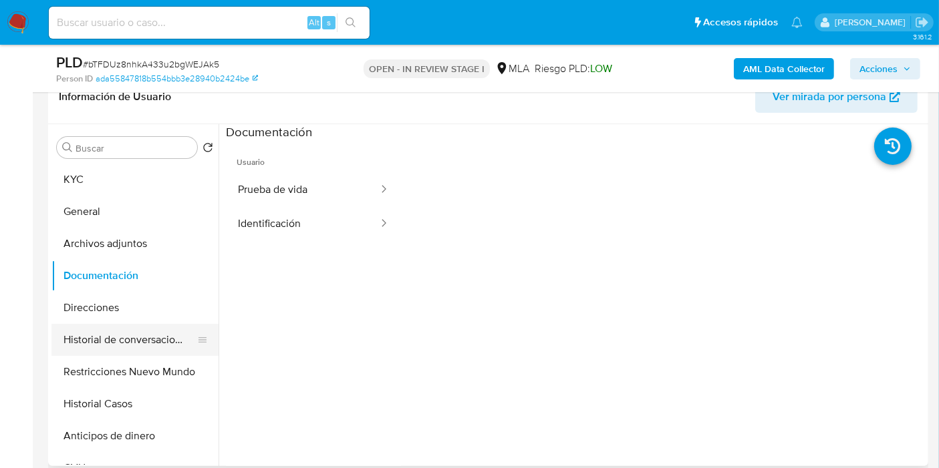
click at [150, 346] on button "Historial de conversaciones" at bounding box center [129, 340] width 156 height 32
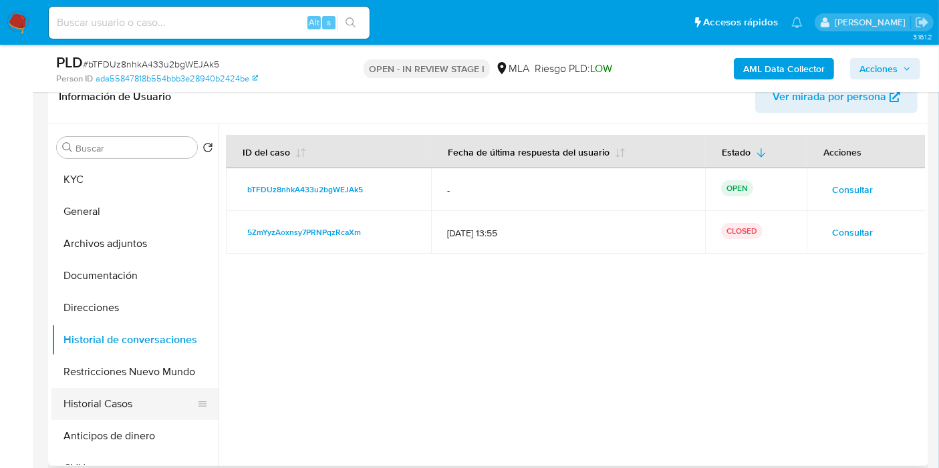
click at [107, 391] on button "Historial Casos" at bounding box center [129, 404] width 156 height 32
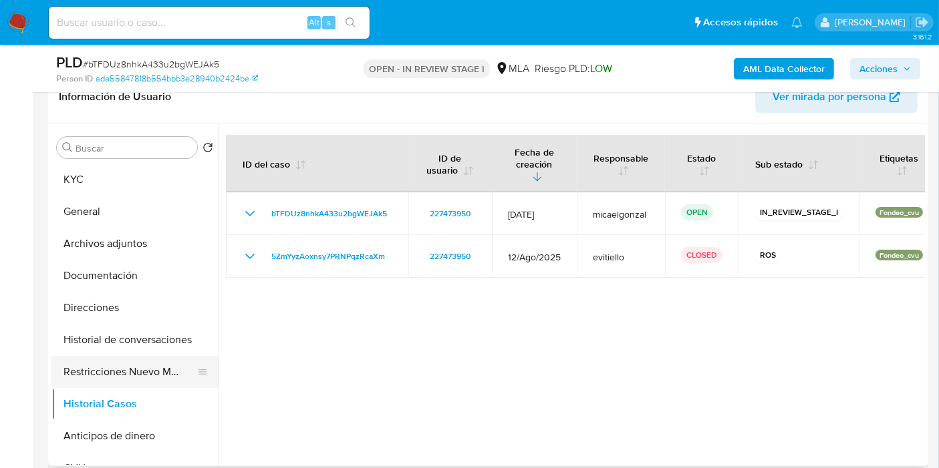
click at [134, 370] on button "Restricciones Nuevo Mundo" at bounding box center [129, 372] width 156 height 32
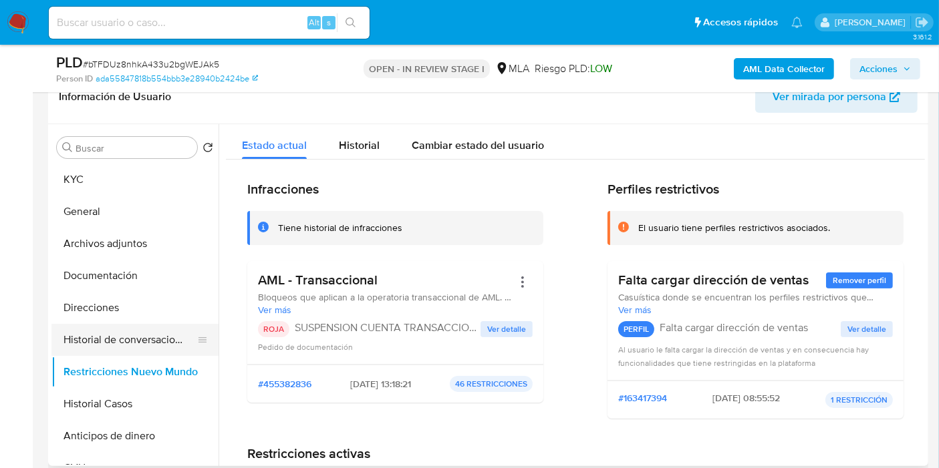
click at [146, 337] on button "Historial de conversaciones" at bounding box center [129, 340] width 156 height 32
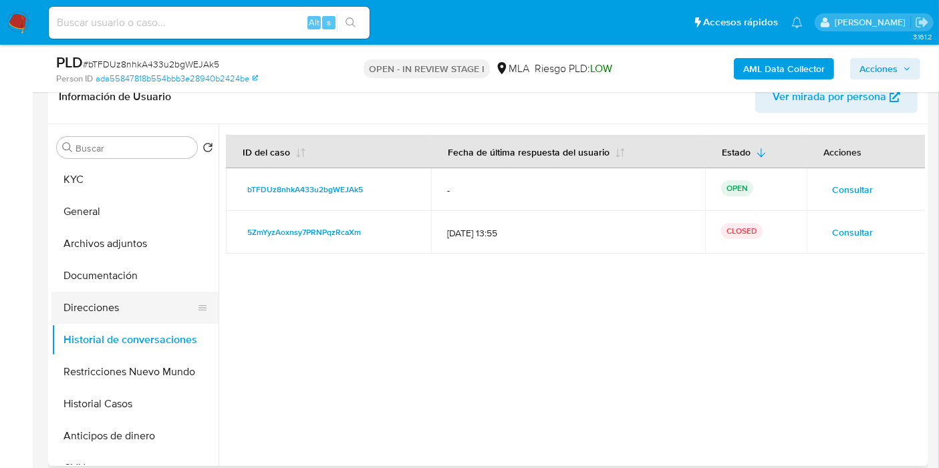
click at [65, 301] on button "Direcciones" at bounding box center [129, 308] width 156 height 32
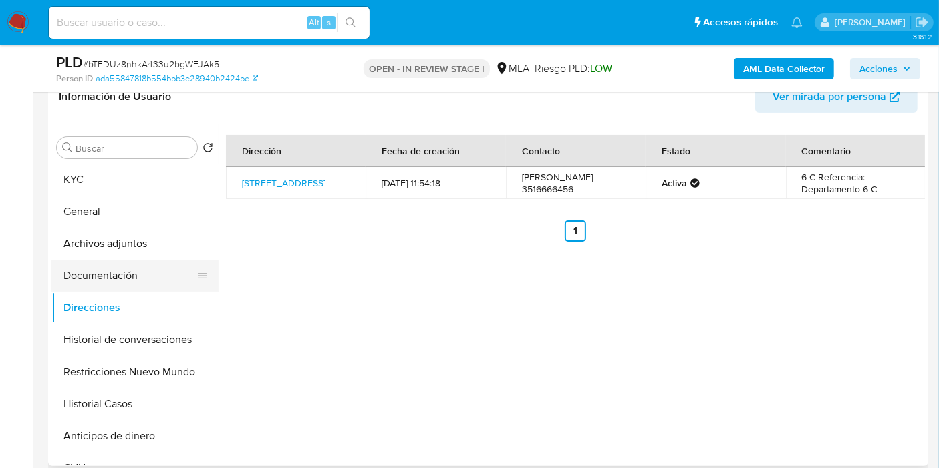
click at [174, 283] on button "Documentación" at bounding box center [129, 276] width 156 height 32
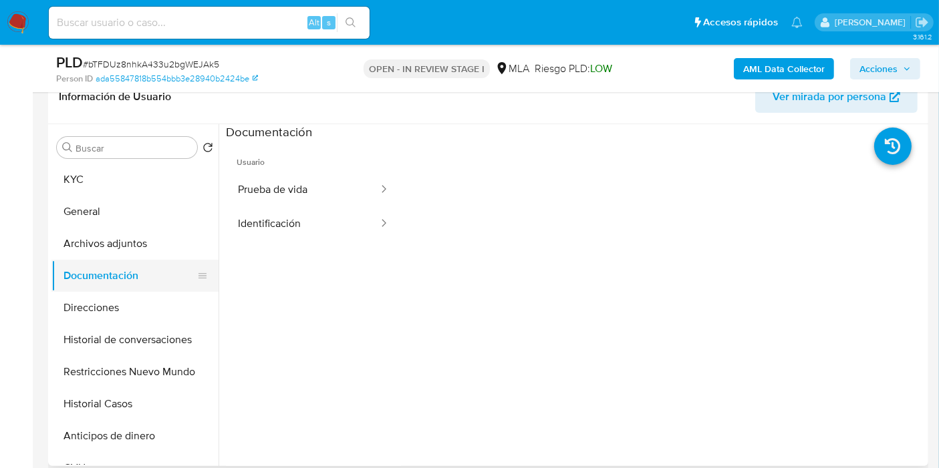
drag, startPoint x: 160, startPoint y: 249, endPoint x: 181, endPoint y: 287, distance: 43.3
click at [182, 287] on ul "KYC General Archivos adjuntos Documentación Direcciones Historial de conversaci…" at bounding box center [134, 314] width 167 height 301
click at [340, 229] on button "Identificación" at bounding box center [303, 224] width 154 height 34
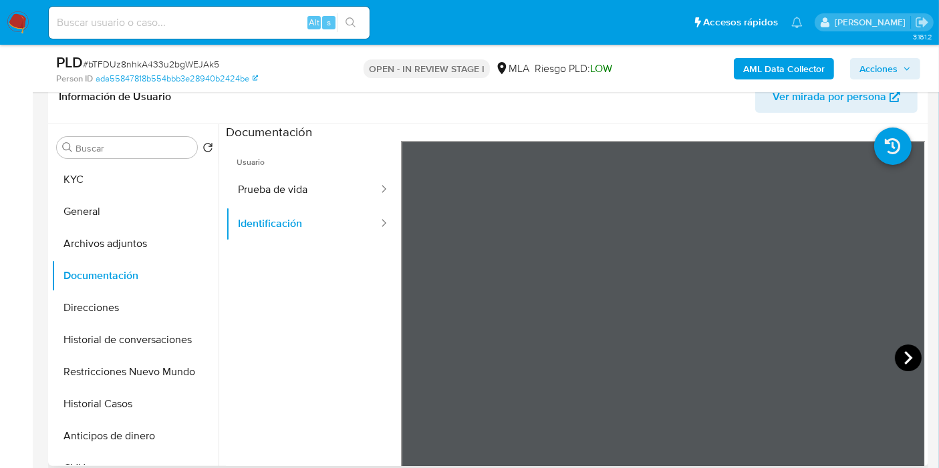
click at [894, 349] on icon at bounding box center [907, 358] width 27 height 27
click at [288, 177] on button "Prueba de vida" at bounding box center [303, 190] width 154 height 34
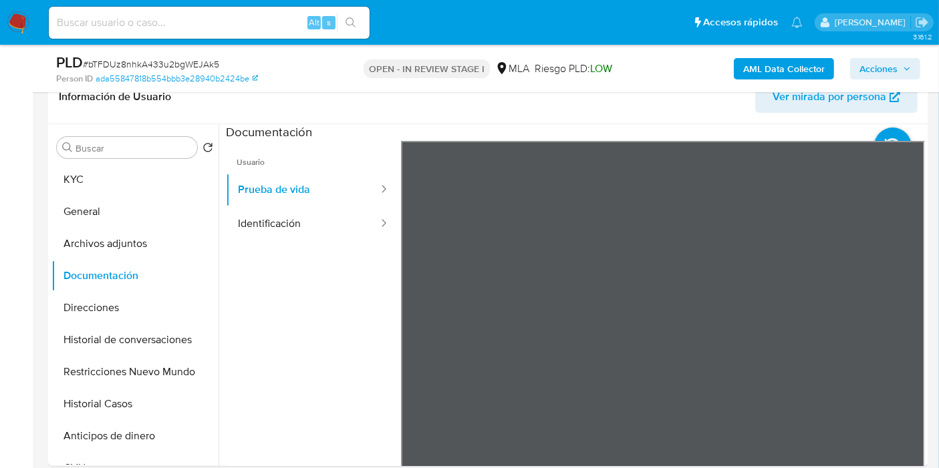
drag, startPoint x: 883, startPoint y: 361, endPoint x: 842, endPoint y: 247, distance: 120.9
click at [887, 192] on div at bounding box center [663, 360] width 524 height 438
click at [90, 210] on button "General" at bounding box center [129, 212] width 156 height 32
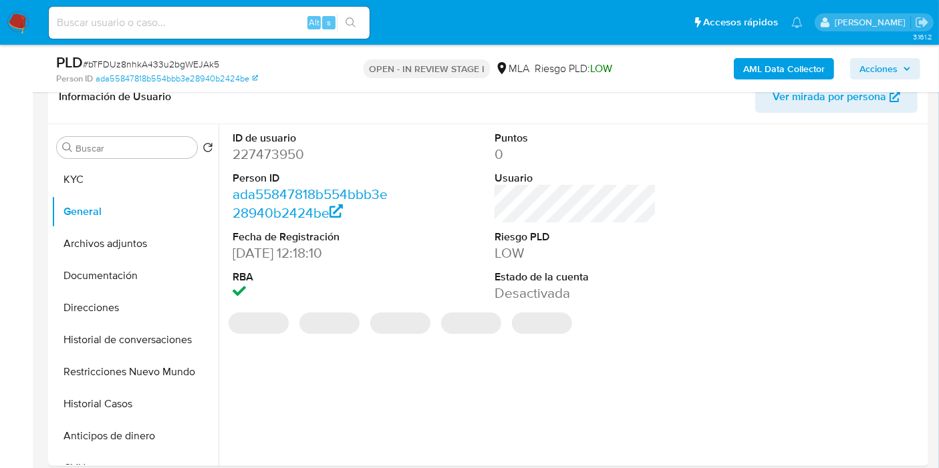
click at [286, 167] on dl "ID de usuario 227473950 Person ID ada55847818b554bbb3e28940b2424be Fecha de Reg…" at bounding box center [313, 217] width 162 height 172
click at [295, 157] on dd "227473950" at bounding box center [313, 154] width 162 height 19
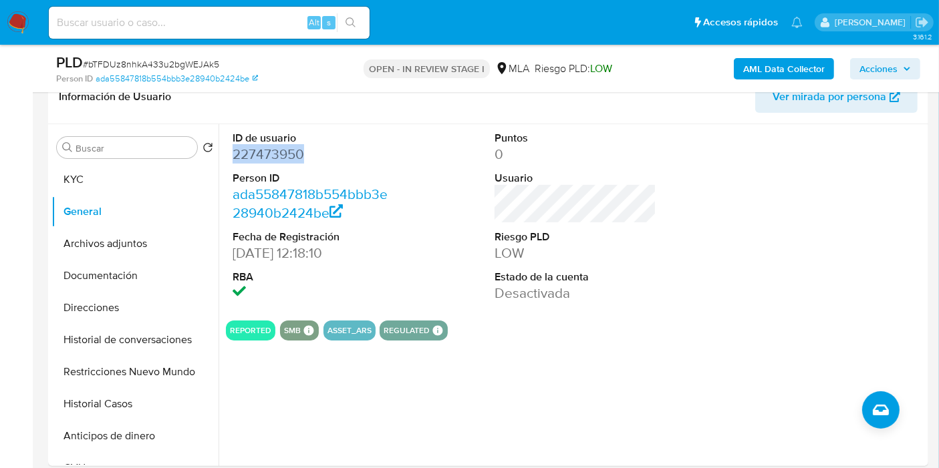
copy dd "227473950"
click at [139, 252] on button "Archivos adjuntos" at bounding box center [129, 244] width 156 height 32
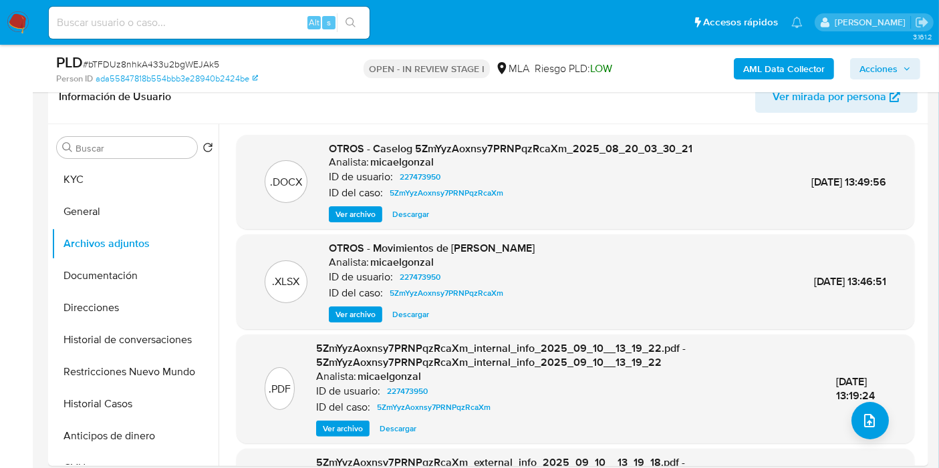
click at [374, 210] on span "Ver archivo" at bounding box center [355, 214] width 40 height 13
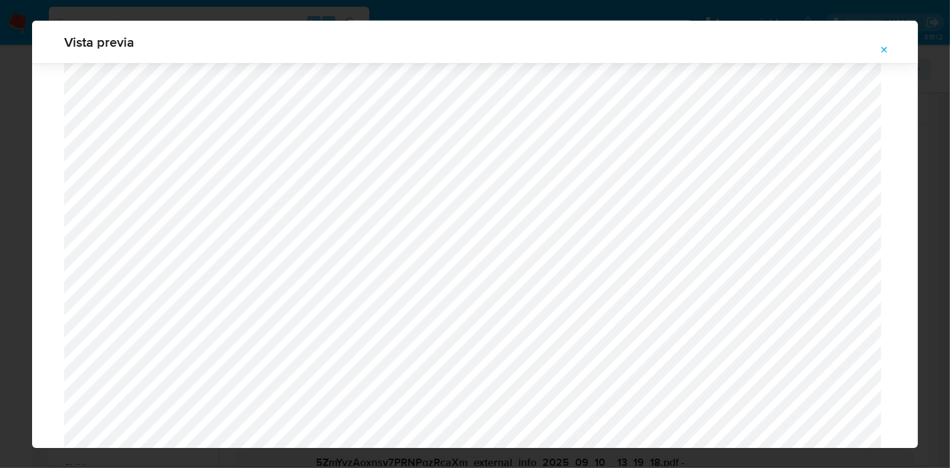
scroll to position [1384, 0]
click at [893, 45] on button "Attachment preview" at bounding box center [884, 49] width 29 height 21
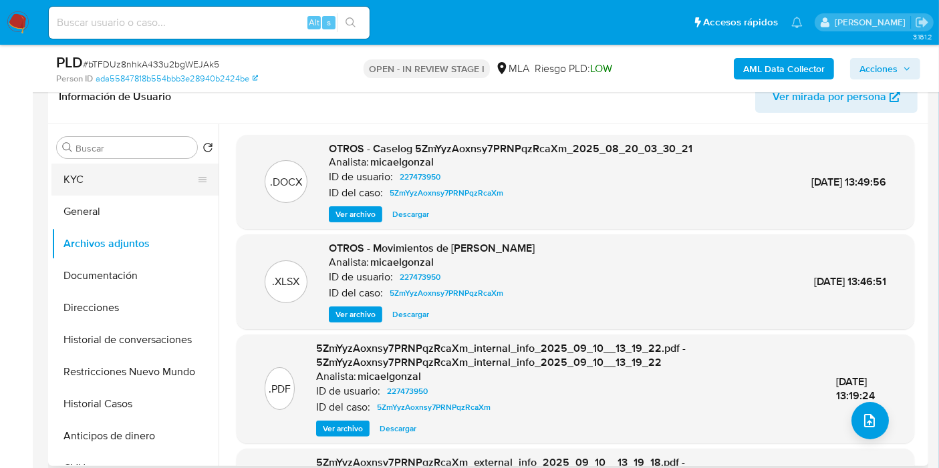
click at [69, 164] on button "KYC" at bounding box center [129, 180] width 156 height 32
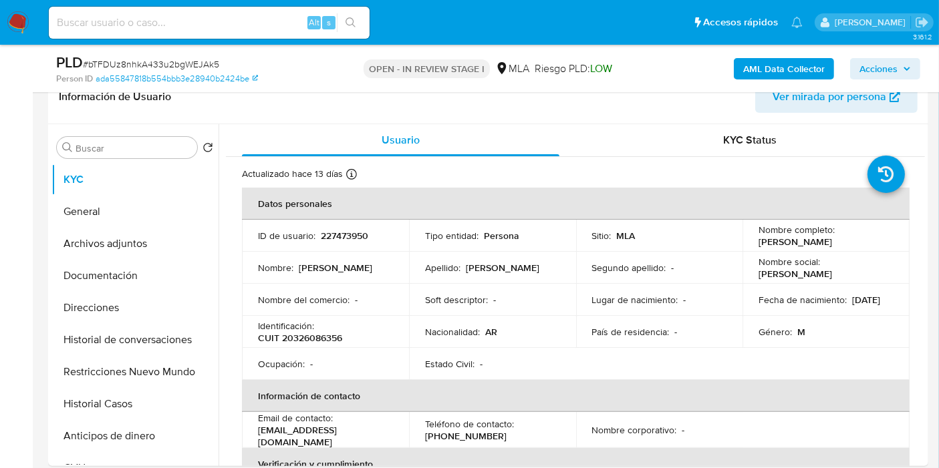
drag, startPoint x: 305, startPoint y: 325, endPoint x: 310, endPoint y: 339, distance: 14.2
click at [305, 329] on p "Identificación :" at bounding box center [286, 326] width 56 height 12
click at [313, 341] on p "CUIT 20326086356" at bounding box center [300, 338] width 84 height 12
copy p "20326086356"
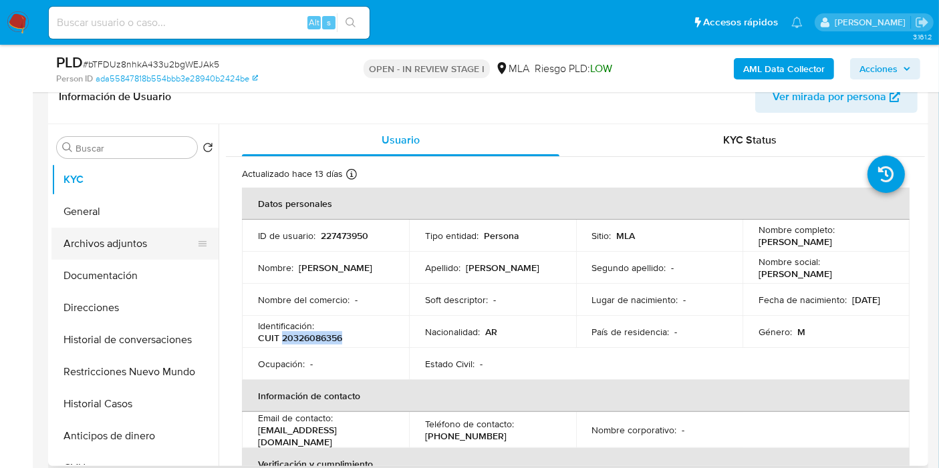
click at [156, 255] on button "Archivos adjuntos" at bounding box center [129, 244] width 156 height 32
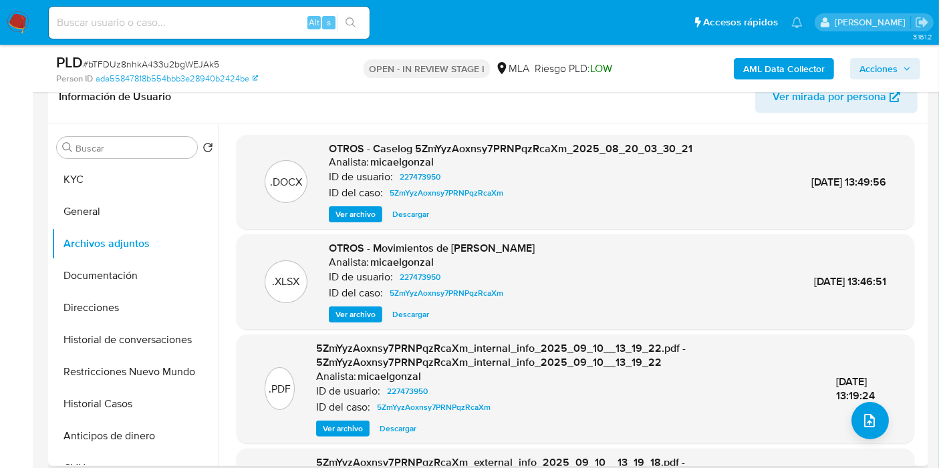
click at [362, 216] on span "Ver archivo" at bounding box center [355, 214] width 40 height 13
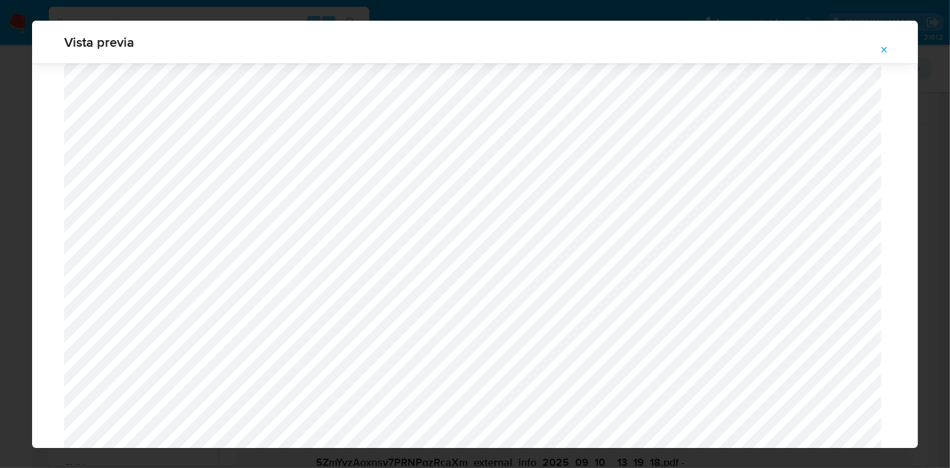
scroll to position [196, 0]
click at [885, 55] on icon "Attachment preview" at bounding box center [884, 50] width 11 height 11
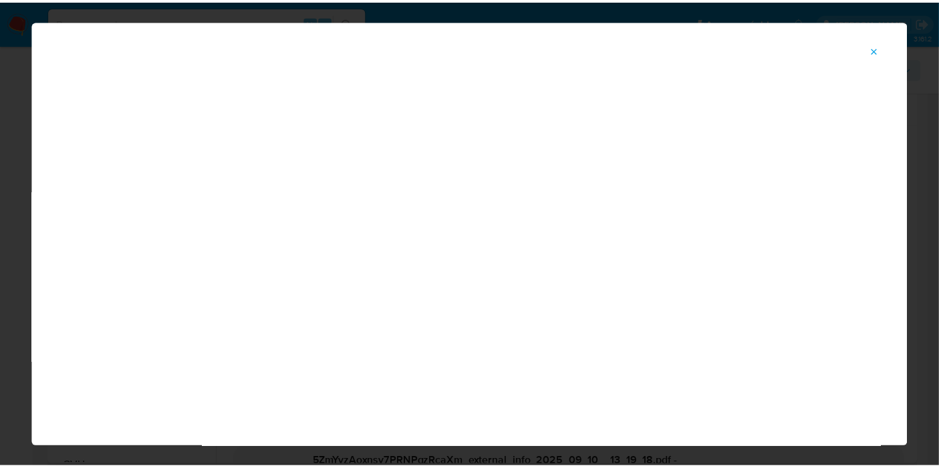
scroll to position [69, 0]
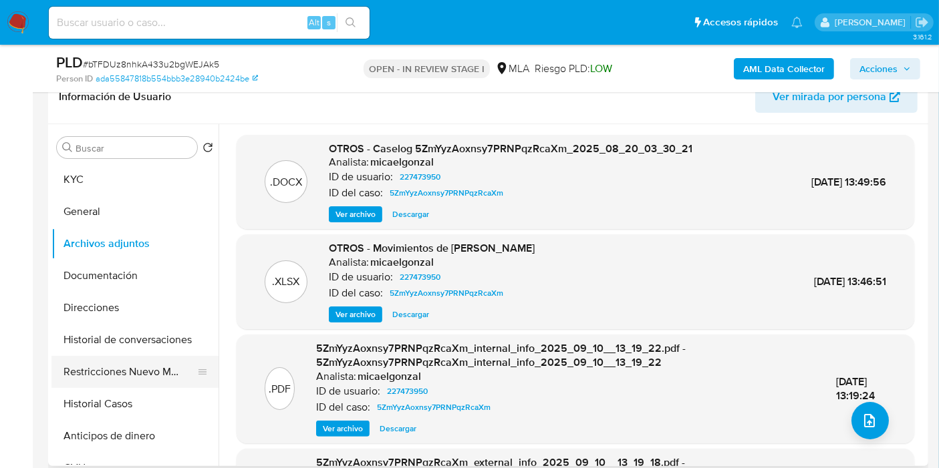
click at [106, 384] on button "Restricciones Nuevo Mundo" at bounding box center [129, 372] width 156 height 32
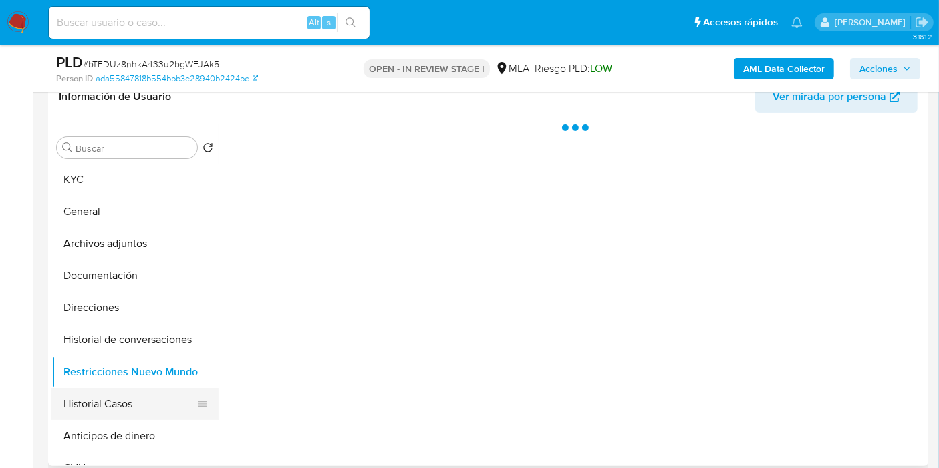
click at [106, 397] on button "Historial Casos" at bounding box center [129, 404] width 156 height 32
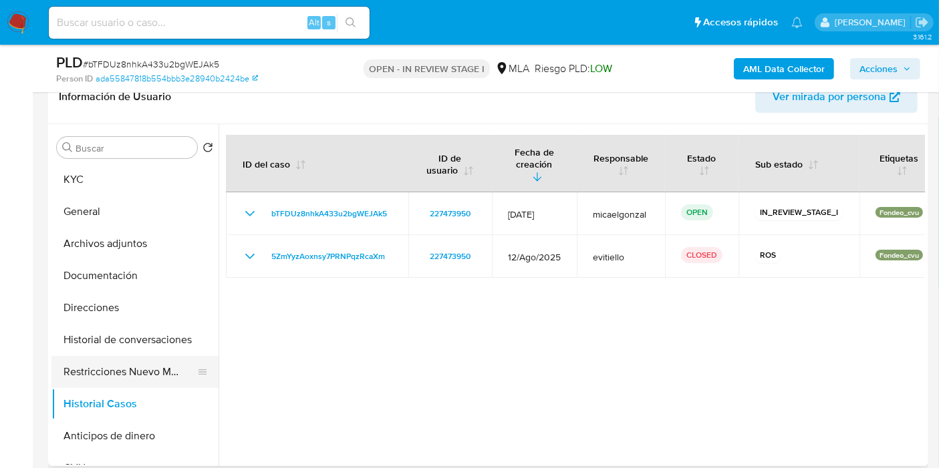
click at [120, 357] on button "Restricciones Nuevo Mundo" at bounding box center [129, 372] width 156 height 32
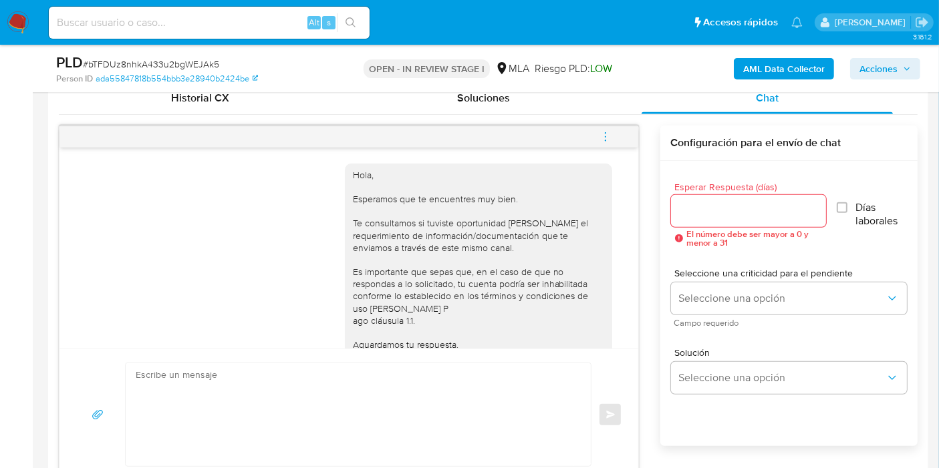
scroll to position [668, 0]
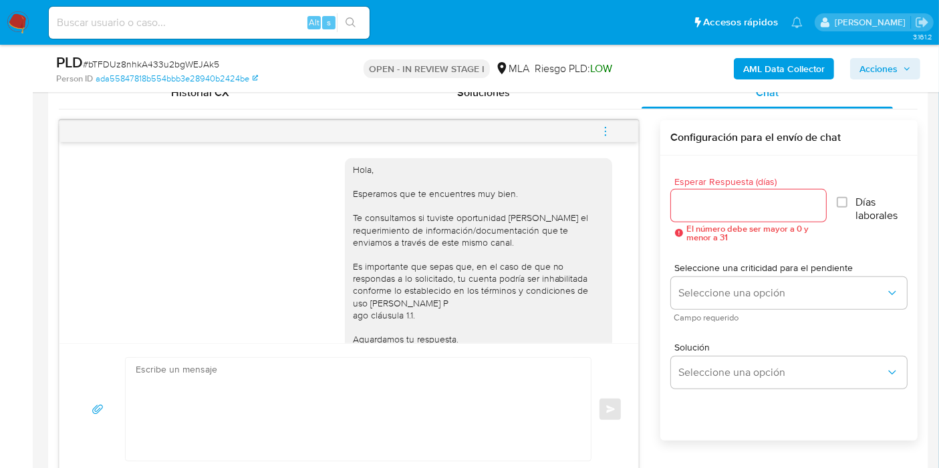
click at [605, 126] on icon "menu-action" at bounding box center [605, 132] width 12 height 12
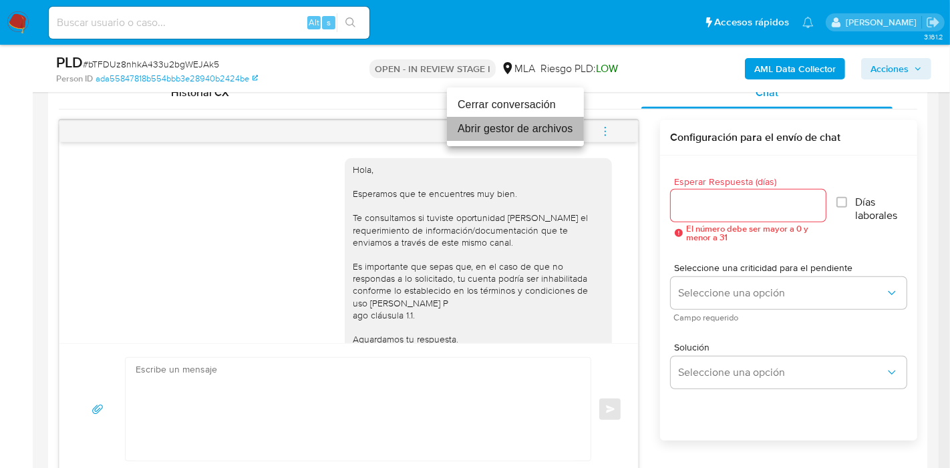
drag, startPoint x: 542, startPoint y: 117, endPoint x: 539, endPoint y: 107, distance: 10.4
click at [539, 107] on ul "Cerrar conversación Abrir gestor de archivos" at bounding box center [515, 117] width 137 height 59
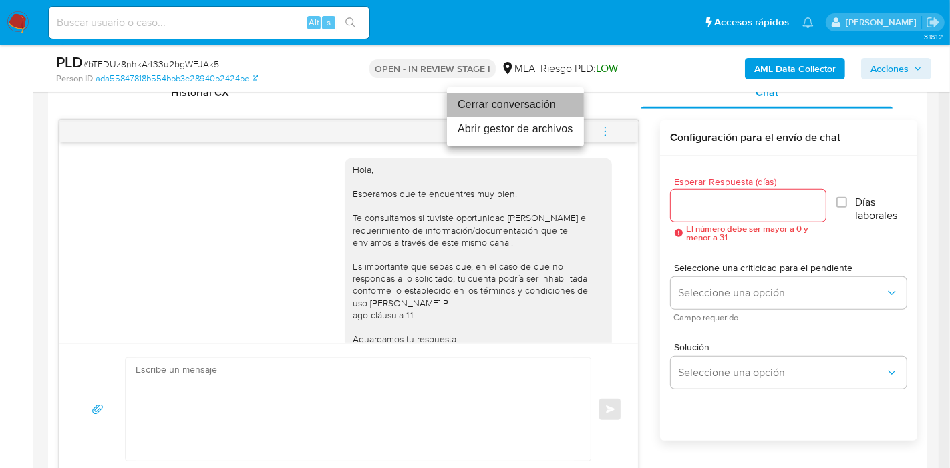
click at [539, 107] on li "Cerrar conversación" at bounding box center [515, 105] width 137 height 24
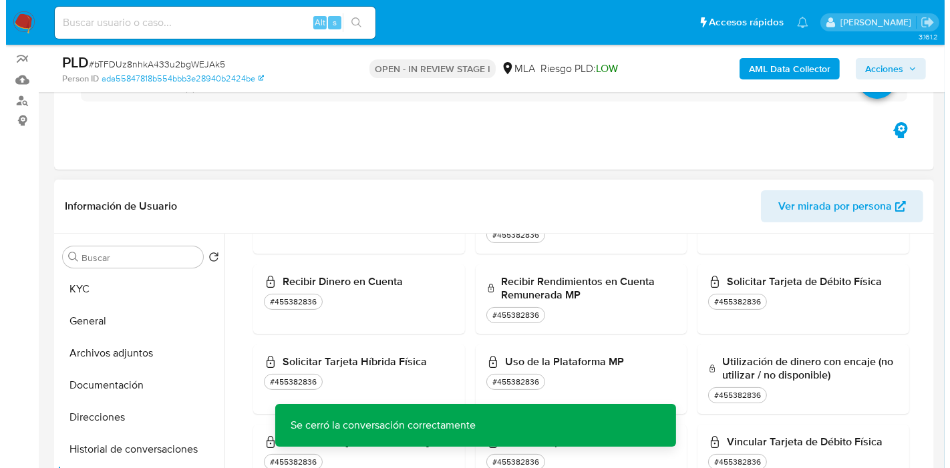
scroll to position [74, 0]
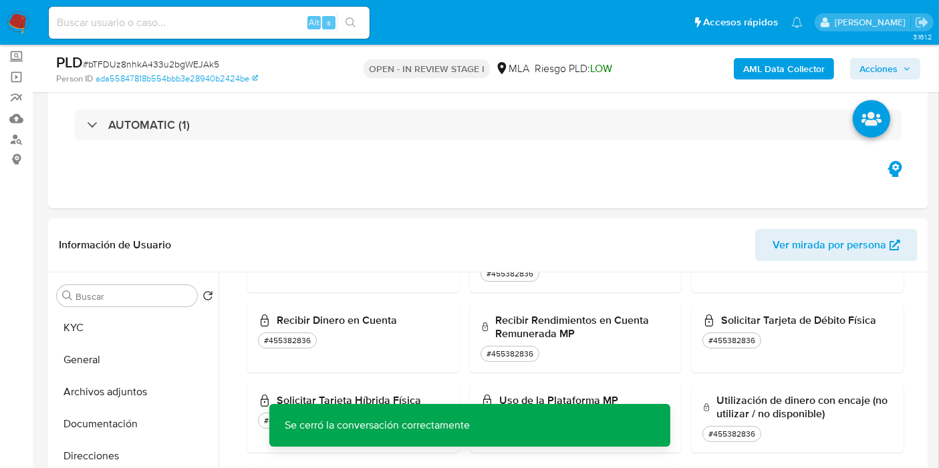
click at [803, 77] on b "AML Data Collector" at bounding box center [784, 68] width 82 height 21
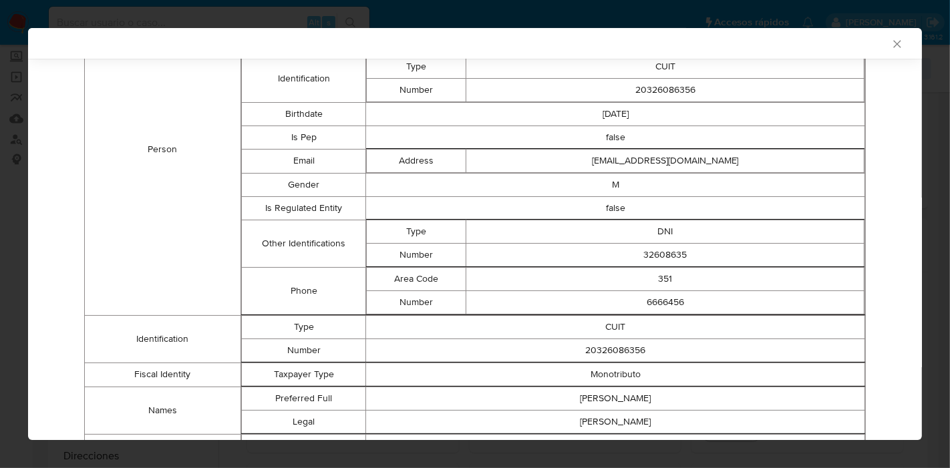
scroll to position [182, 0]
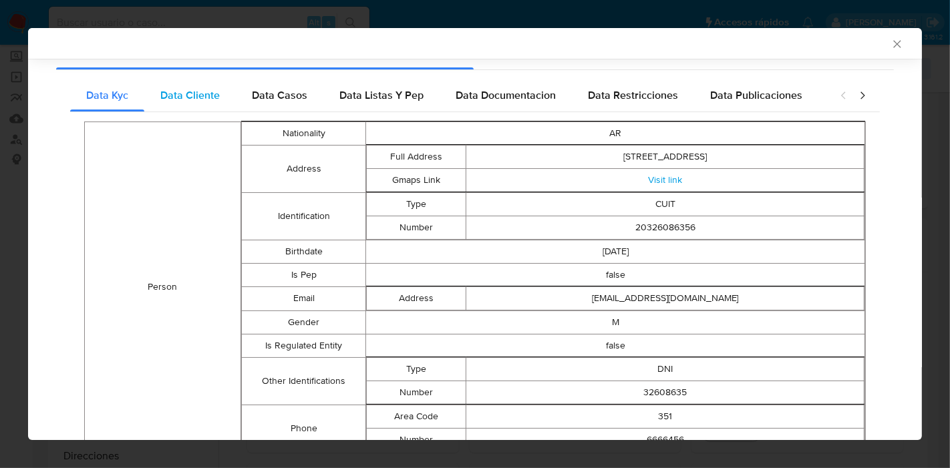
click at [196, 102] on span "Data Cliente" at bounding box center [189, 95] width 59 height 15
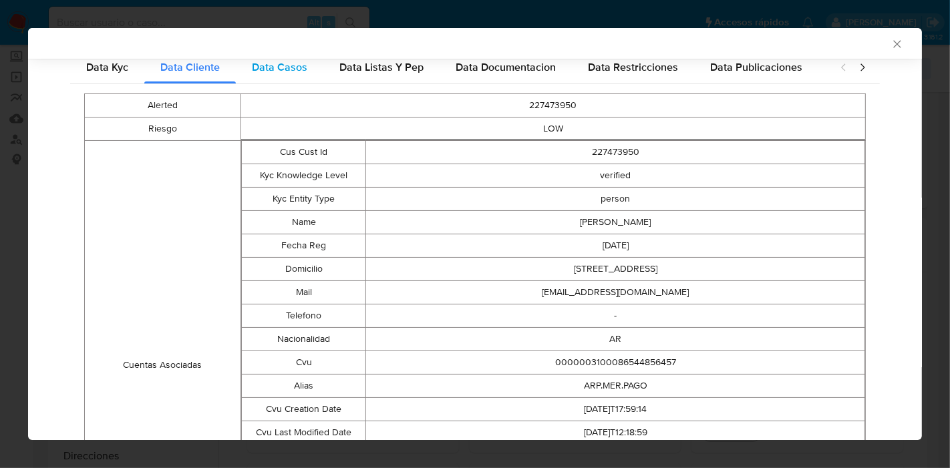
click at [298, 77] on div "Data Casos" at bounding box center [280, 67] width 88 height 32
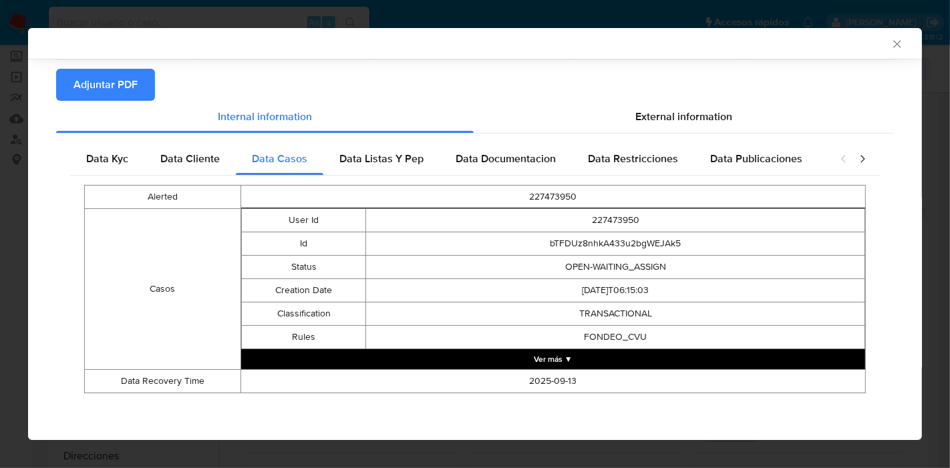
scroll to position [117, 0]
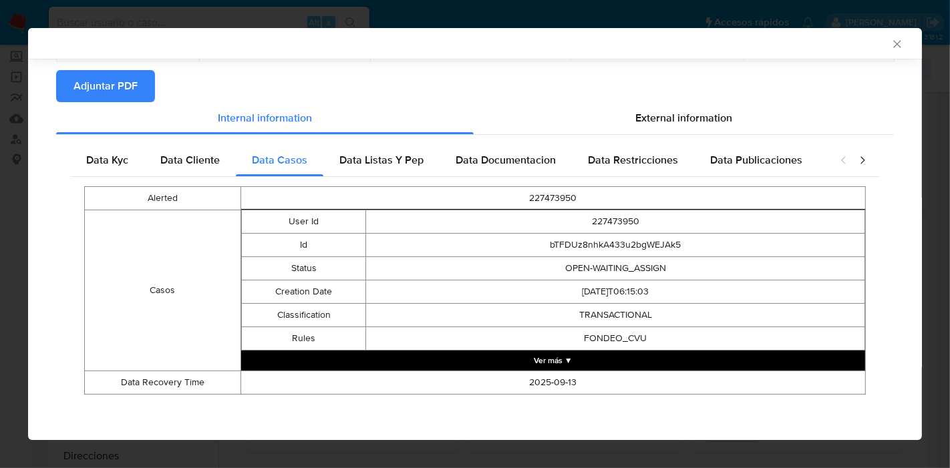
click at [372, 138] on div "Data Kyc Data Cliente Data Casos Data Listas Y Pep Data Documentacion Data Rest…" at bounding box center [475, 274] width 838 height 279
click at [375, 152] on span "Data Listas Y Pep" at bounding box center [381, 159] width 84 height 15
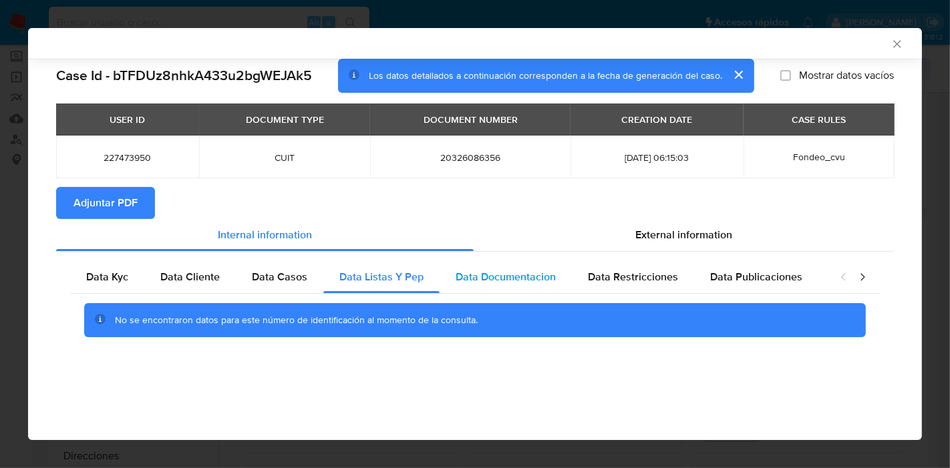
click at [511, 275] on span "Data Documentacion" at bounding box center [506, 276] width 100 height 15
drag, startPoint x: 635, startPoint y: 287, endPoint x: 673, endPoint y: 294, distance: 38.0
click at [649, 289] on div "Data Restricciones" at bounding box center [633, 277] width 122 height 32
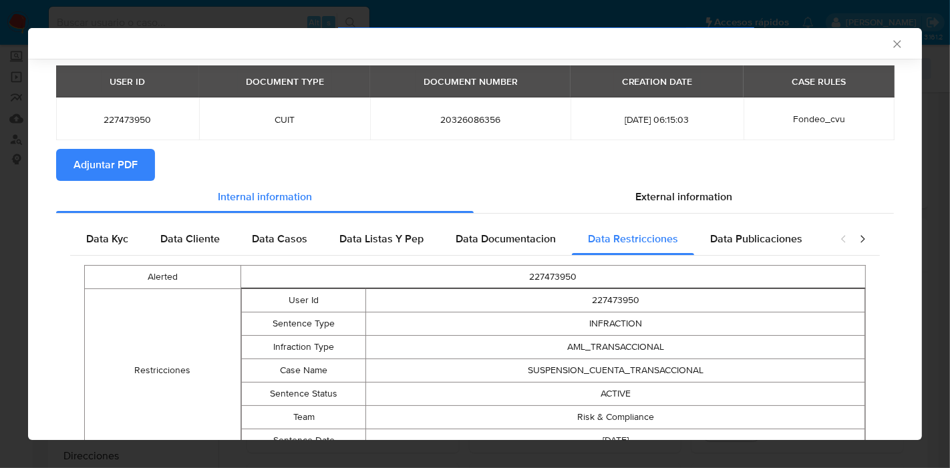
scroll to position [71, 0]
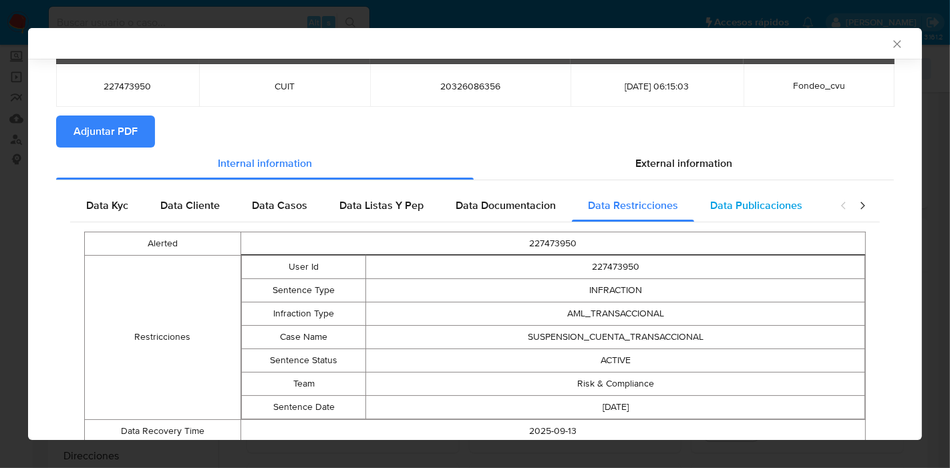
click at [780, 212] on span "Data Publicaciones" at bounding box center [756, 205] width 92 height 15
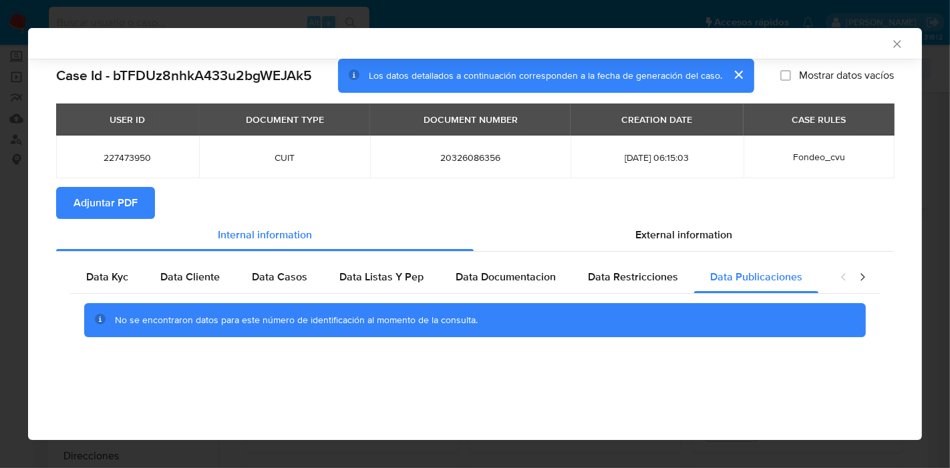
drag, startPoint x: 865, startPoint y: 283, endPoint x: 844, endPoint y: 275, distance: 22.2
click at [864, 283] on icon "closure-recommendation-modal" at bounding box center [862, 277] width 13 height 13
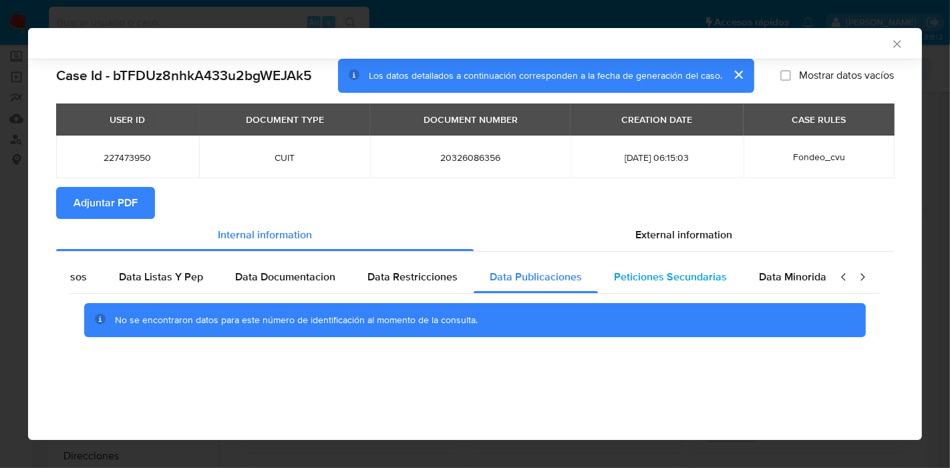
scroll to position [0, 234]
drag, startPoint x: 668, startPoint y: 287, endPoint x: 703, endPoint y: 280, distance: 36.2
click at [671, 287] on div "Peticiones Secundarias" at bounding box center [656, 277] width 145 height 32
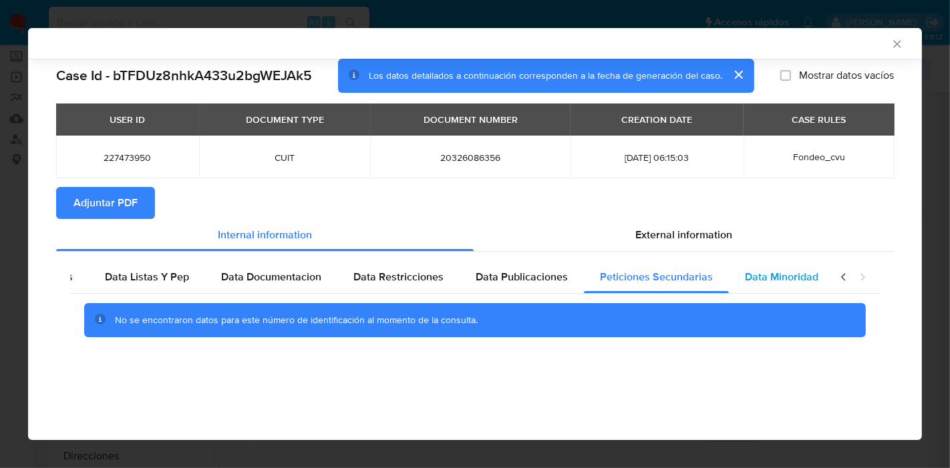
drag, startPoint x: 813, startPoint y: 290, endPoint x: 825, endPoint y: 277, distance: 18.0
click at [815, 289] on div "Data Minoridad" at bounding box center [782, 277] width 106 height 32
click at [833, 281] on div "closure-recommendation-modal" at bounding box center [852, 277] width 53 height 32
click at [839, 280] on icon "closure-recommendation-modal" at bounding box center [843, 277] width 13 height 13
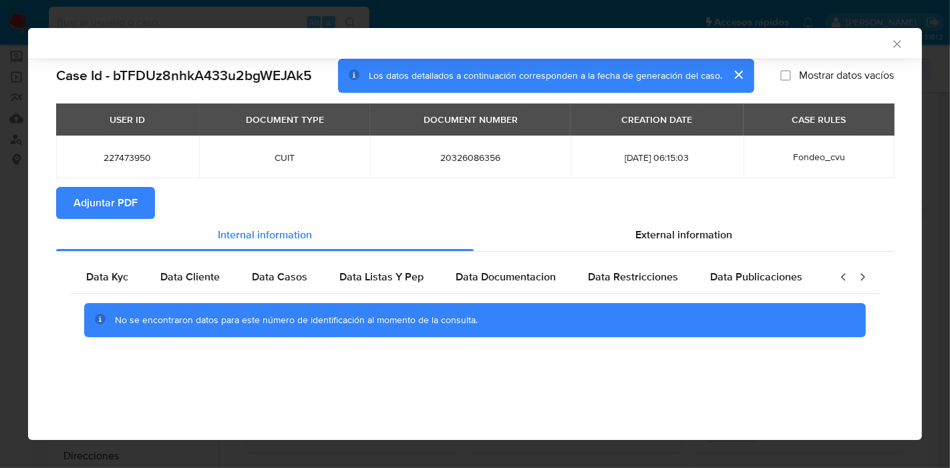
scroll to position [0, 0]
click at [126, 280] on span "Data Kyc" at bounding box center [107, 276] width 42 height 15
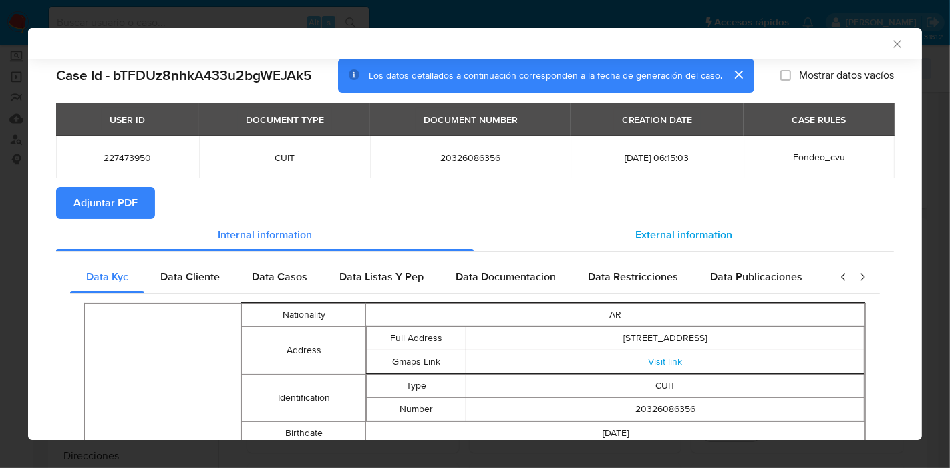
click at [677, 228] on span "External information" at bounding box center [683, 234] width 97 height 15
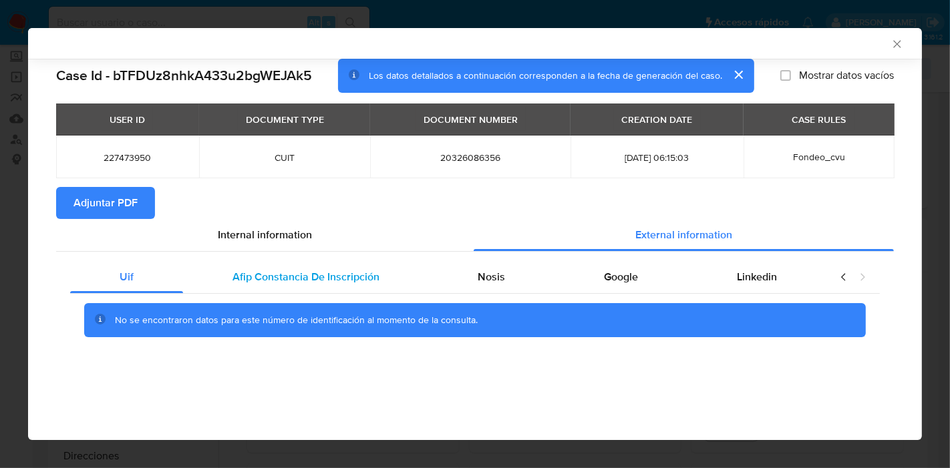
click at [304, 265] on div "Afip Constancia De Inscripción" at bounding box center [306, 277] width 246 height 32
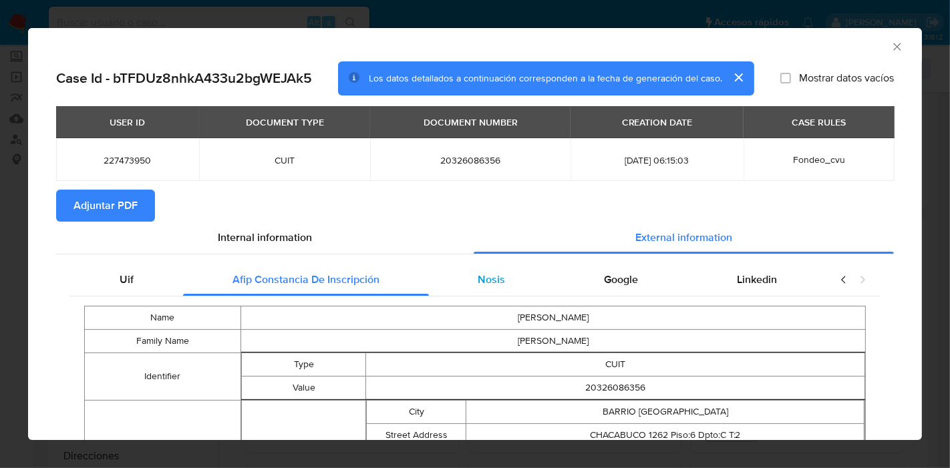
click at [480, 290] on div "Nosis" at bounding box center [492, 280] width 126 height 32
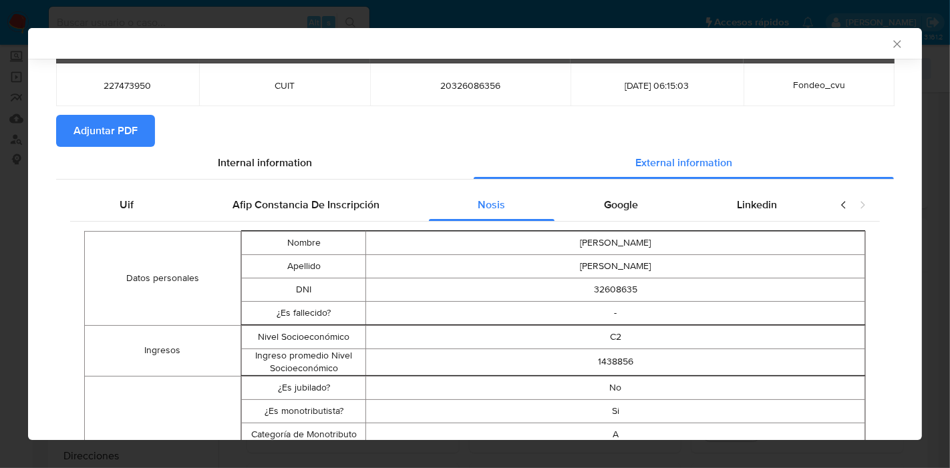
scroll to position [71, 0]
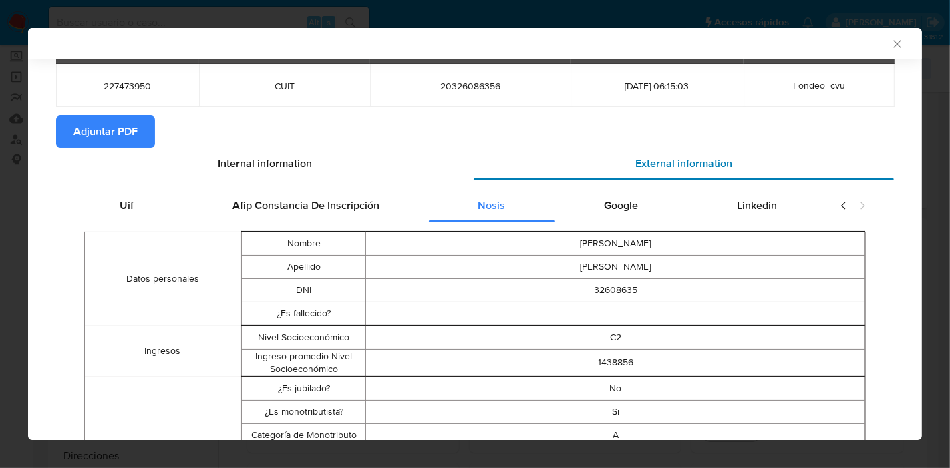
drag, startPoint x: 631, startPoint y: 220, endPoint x: 650, endPoint y: 220, distance: 18.7
click at [637, 220] on div "Google" at bounding box center [620, 206] width 133 height 32
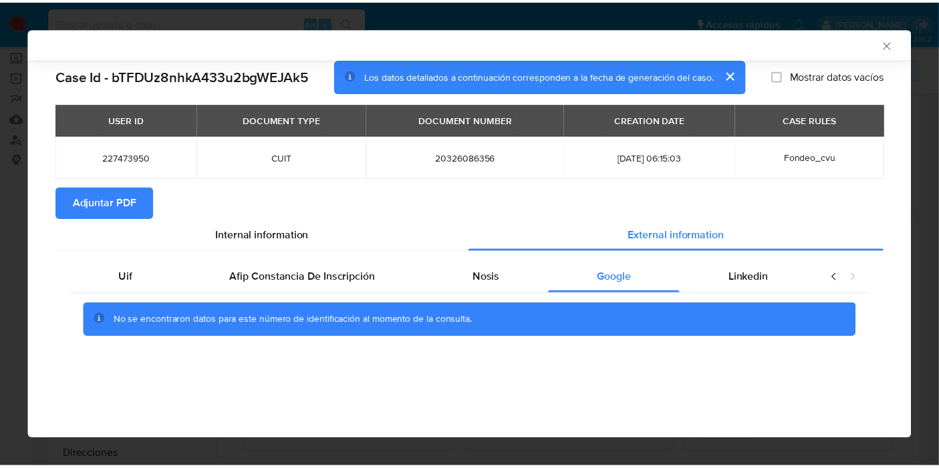
scroll to position [0, 0]
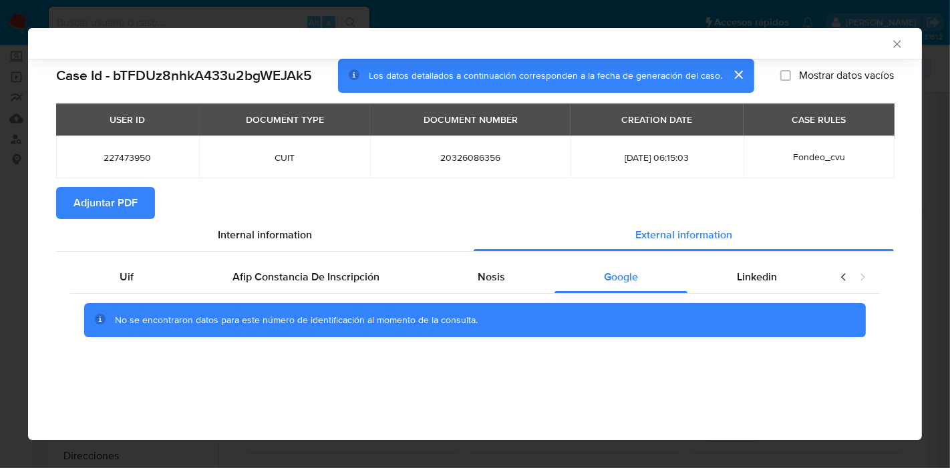
click at [764, 297] on div "No se encontraron datos para este número de identificación al momento de la con…" at bounding box center [475, 320] width 810 height 53
click at [770, 279] on span "Linkedin" at bounding box center [757, 276] width 40 height 15
click at [95, 275] on div "Uif" at bounding box center [126, 277] width 113 height 32
click at [277, 230] on span "Internal information" at bounding box center [265, 234] width 94 height 15
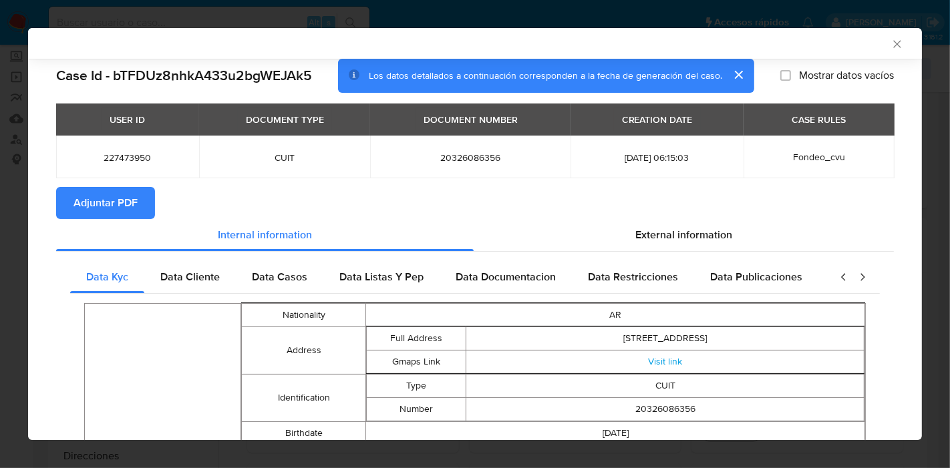
click at [100, 205] on span "Adjuntar PDF" at bounding box center [105, 202] width 64 height 29
click at [890, 45] on icon "Cerrar ventana" at bounding box center [896, 43] width 13 height 13
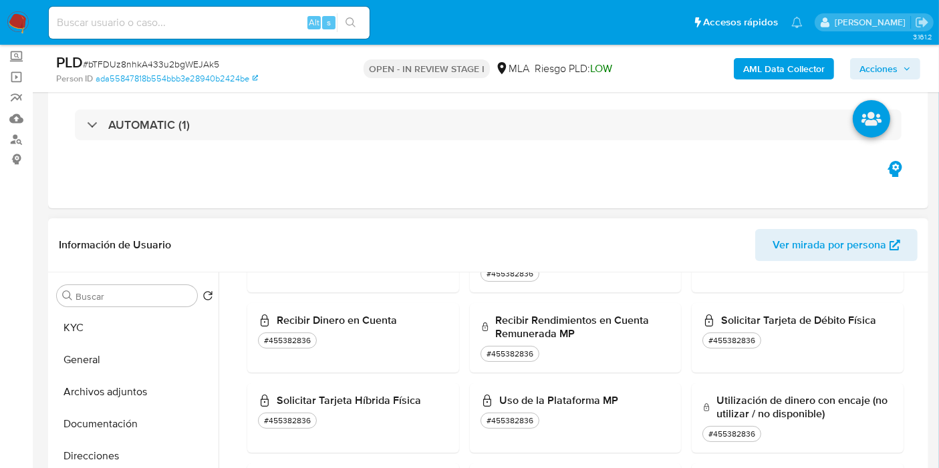
scroll to position [222, 0]
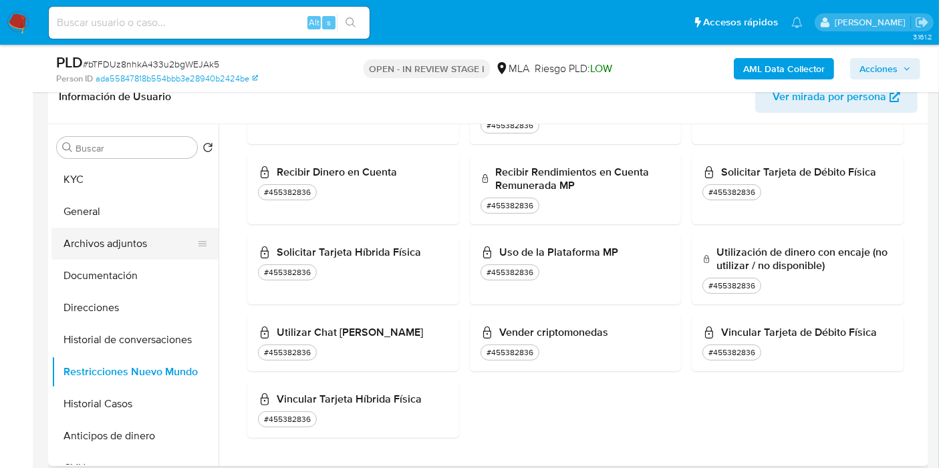
click at [162, 245] on button "Archivos adjuntos" at bounding box center [129, 244] width 156 height 32
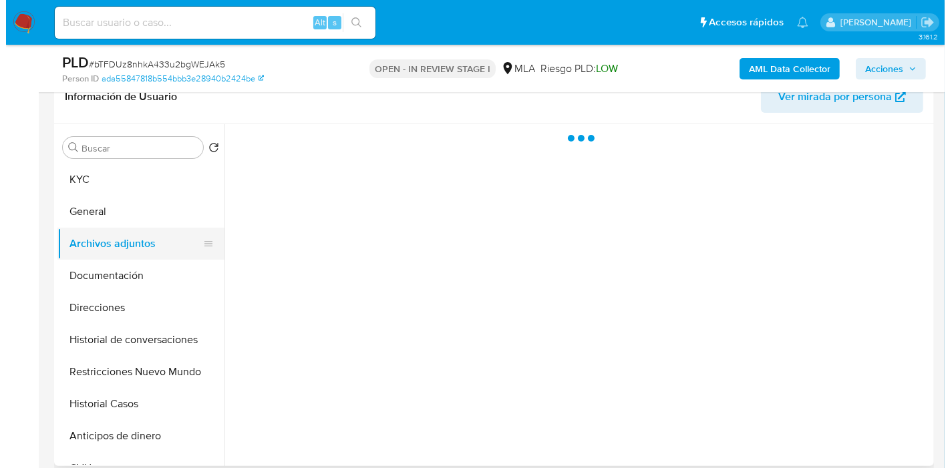
scroll to position [0, 0]
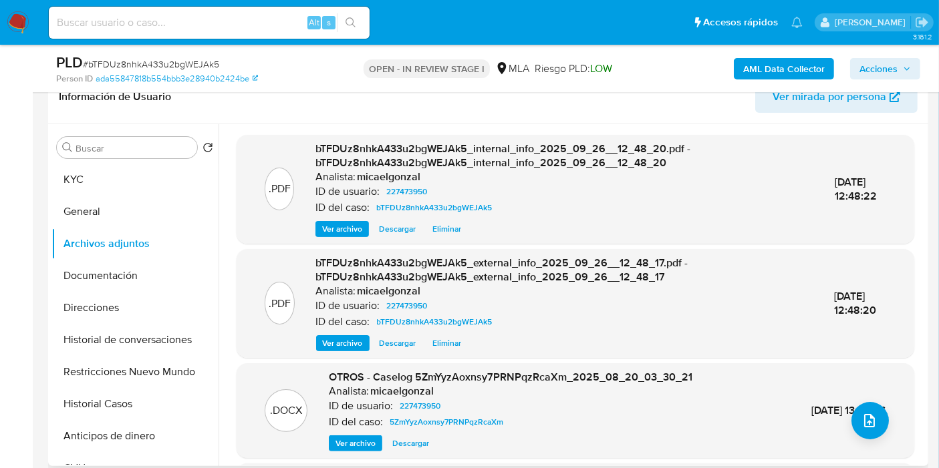
click at [818, 439] on div ".DOCX OTROS - Caselog 5ZmYyzAoxnsy7PRNPqzRcaXm_2025_08_20_03_30_21 Analista: mi…" at bounding box center [575, 411] width 664 height 82
drag, startPoint x: 840, startPoint y: 426, endPoint x: 866, endPoint y: 421, distance: 27.3
click at [845, 426] on div ".DOCX OTROS - Caselog 5ZmYyzAoxnsy7PRNPqzRcaXm_2025_08_20_03_30_21 Analista: mi…" at bounding box center [575, 411] width 664 height 82
click at [872, 418] on icon "upload-file" at bounding box center [869, 421] width 16 height 16
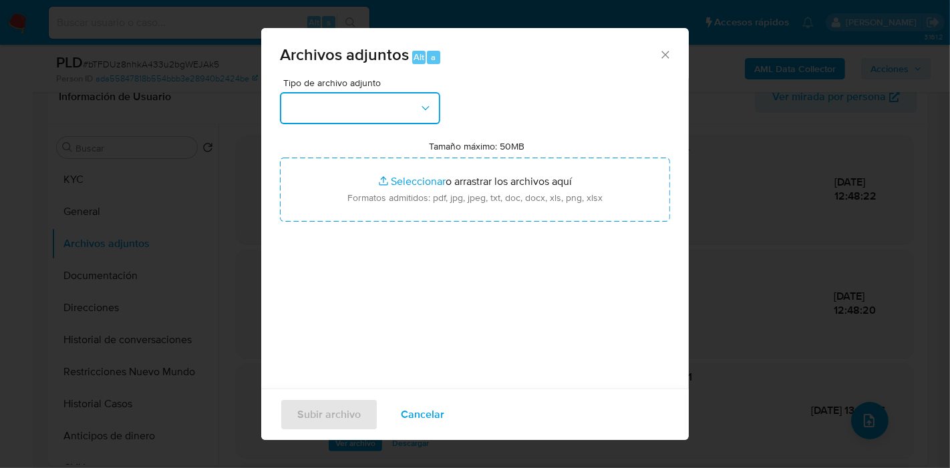
click at [373, 114] on button "button" at bounding box center [360, 108] width 160 height 32
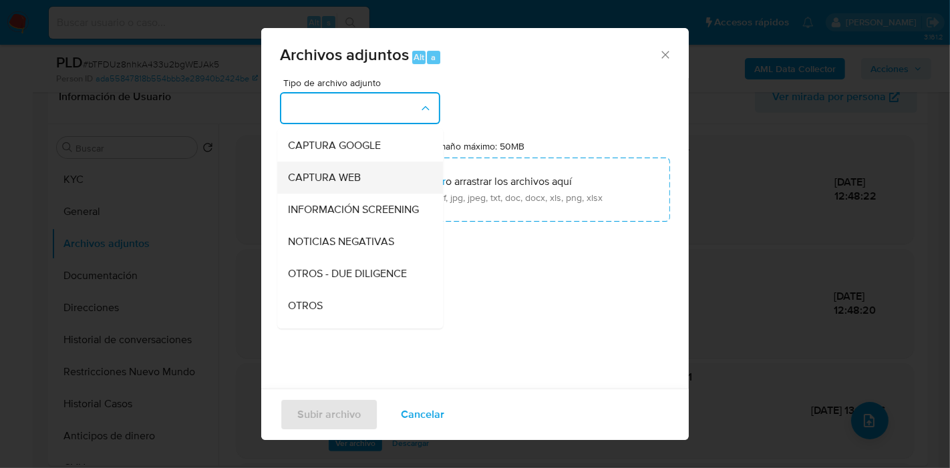
scroll to position [148, 0]
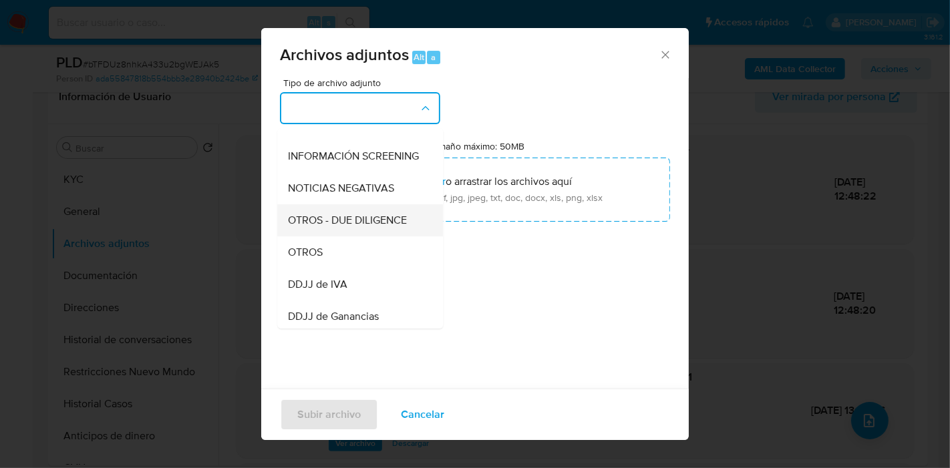
click at [363, 236] on div "OTROS - DUE DILIGENCE" at bounding box center [356, 220] width 136 height 32
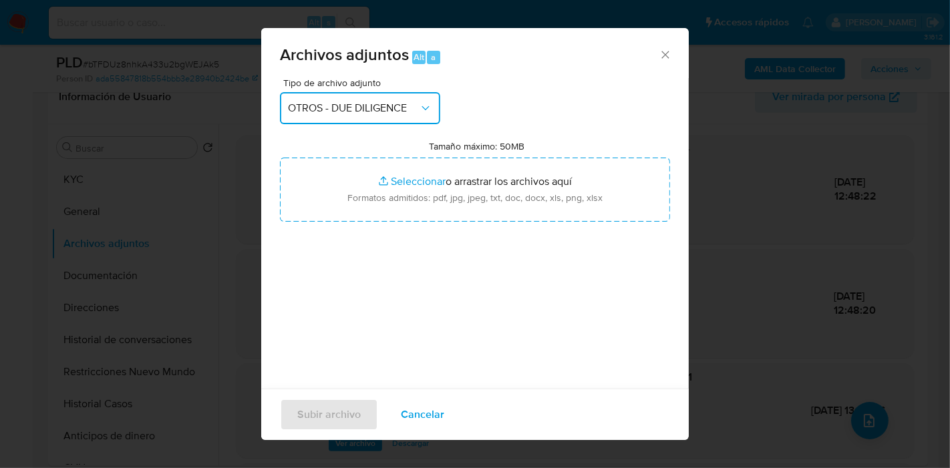
click at [406, 111] on span "OTROS - DUE DILIGENCE" at bounding box center [353, 108] width 131 height 13
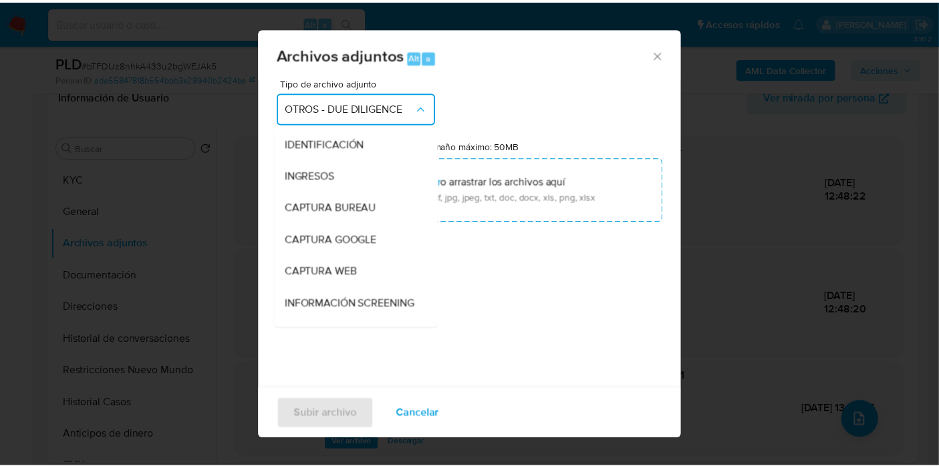
scroll to position [153, 0]
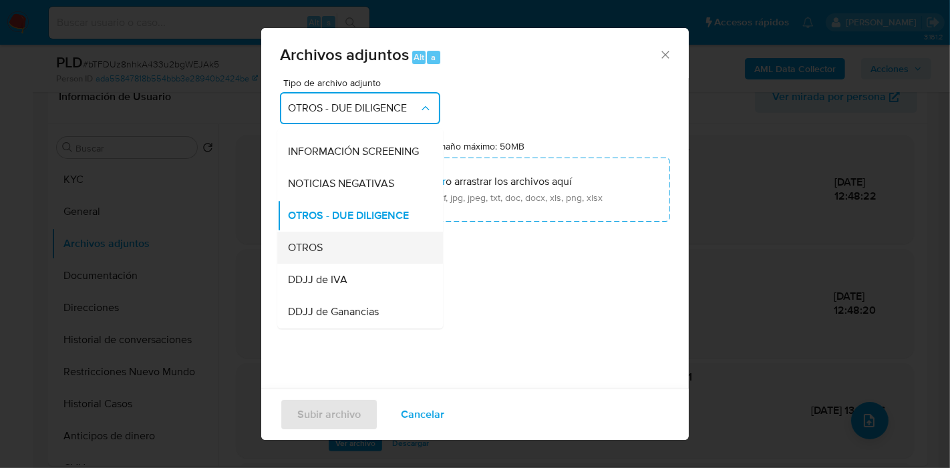
click at [338, 258] on div "OTROS" at bounding box center [356, 248] width 136 height 32
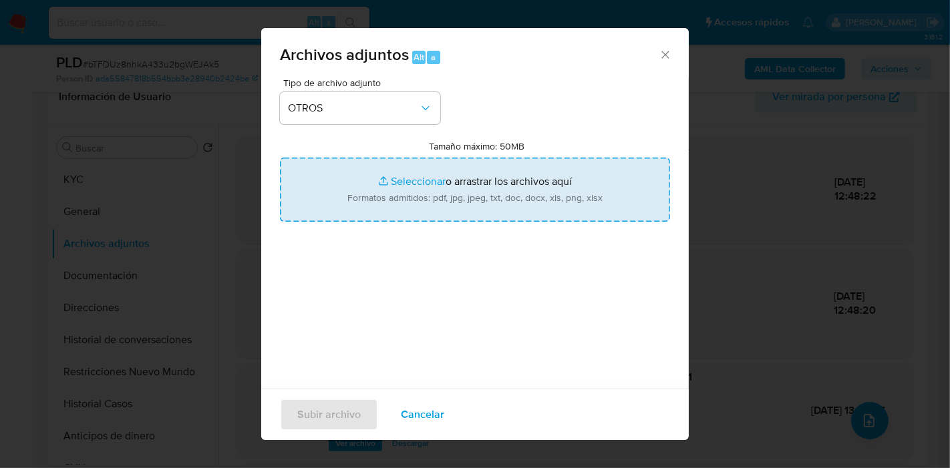
click at [396, 192] on input "Tamaño máximo: 50MB Seleccionar archivos" at bounding box center [475, 190] width 390 height 64
type input "C:\fakepath\Movimientos - Agosto 2025.xlsx"
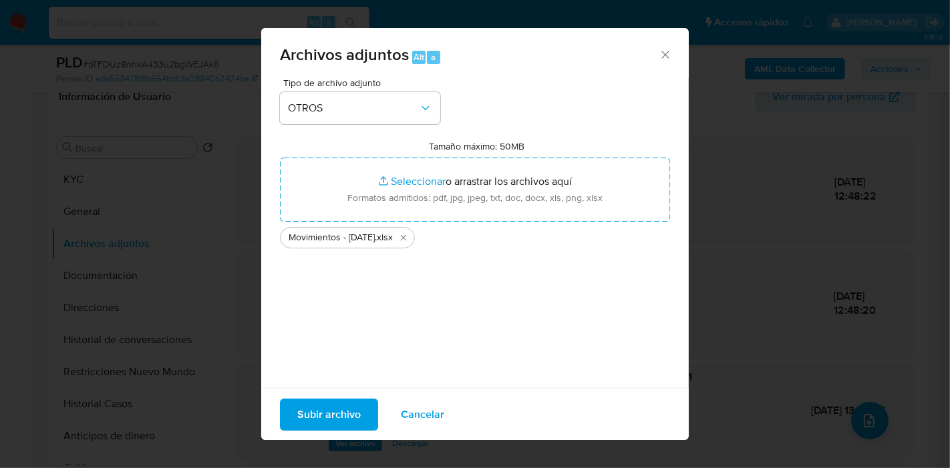
click at [349, 420] on span "Subir archivo" at bounding box center [328, 414] width 63 height 29
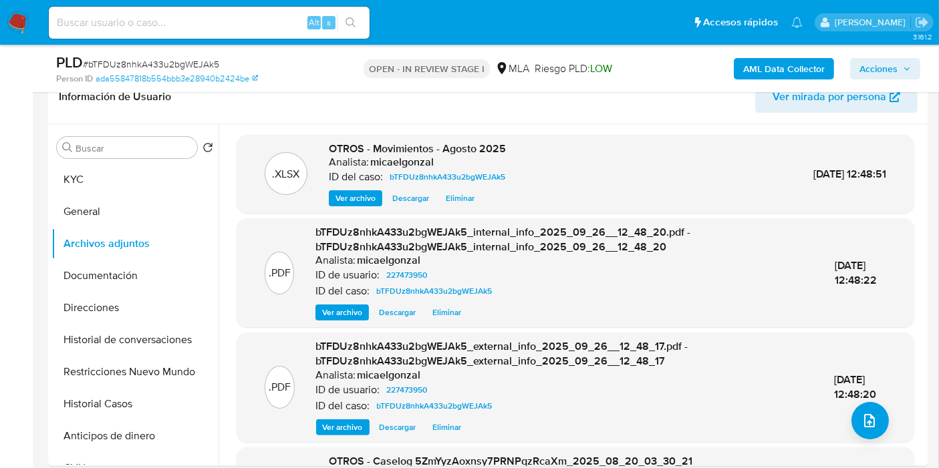
click at [112, 399] on button "Historial Casos" at bounding box center [134, 404] width 167 height 32
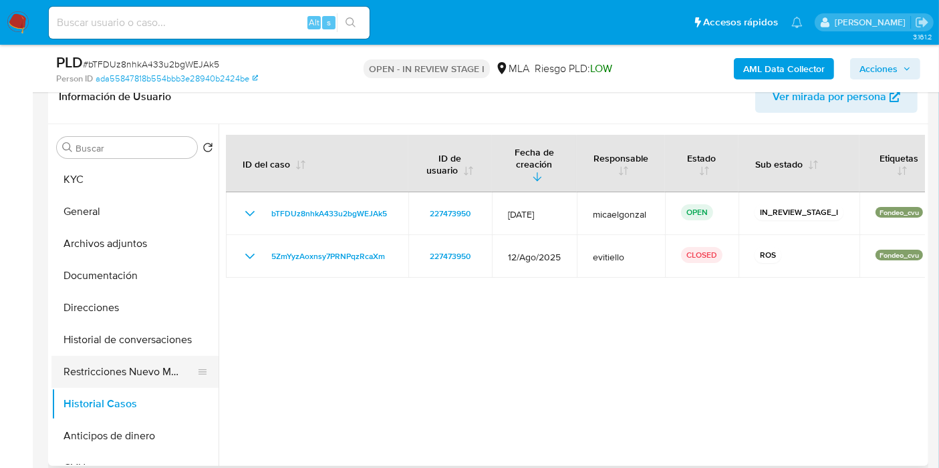
click at [110, 362] on button "Restricciones Nuevo Mundo" at bounding box center [129, 372] width 156 height 32
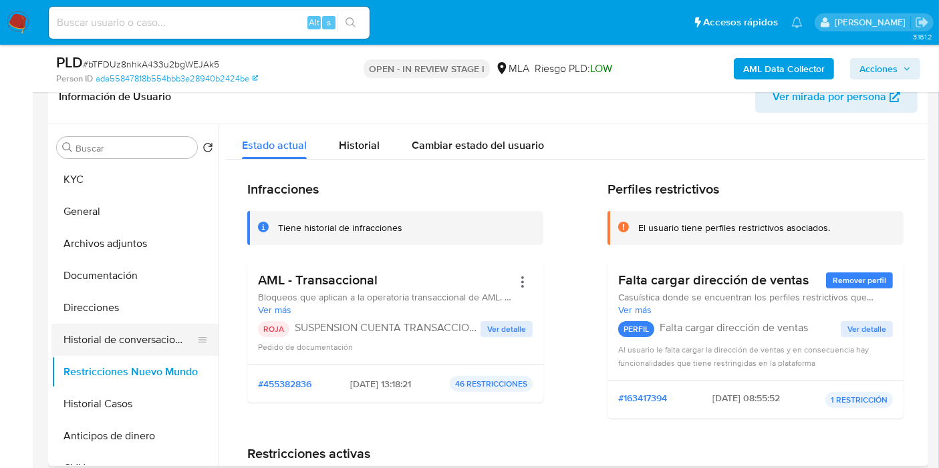
click at [134, 344] on button "Historial de conversaciones" at bounding box center [129, 340] width 156 height 32
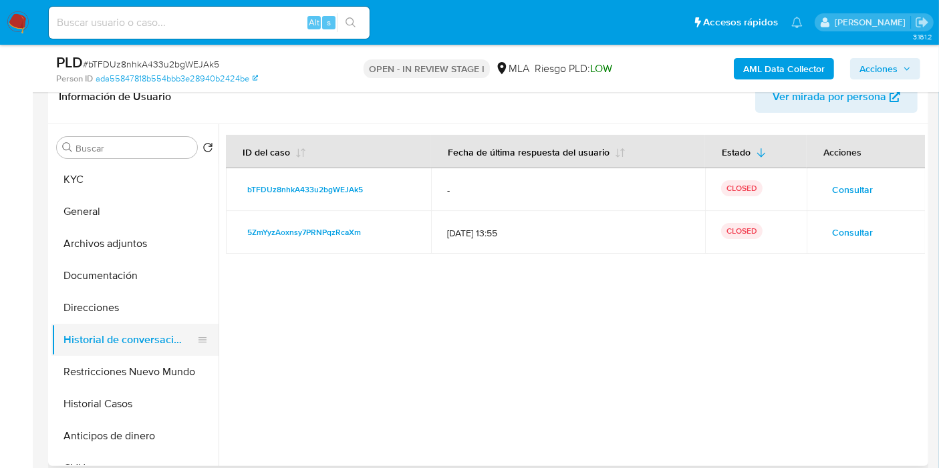
click at [136, 335] on button "Historial de conversaciones" at bounding box center [129, 340] width 156 height 32
click at [139, 318] on button "Direcciones" at bounding box center [129, 308] width 156 height 32
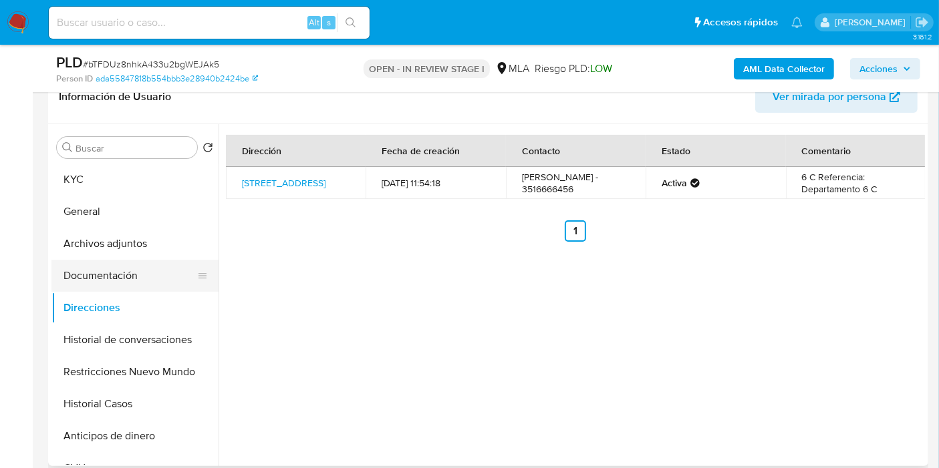
click at [147, 270] on button "Documentación" at bounding box center [129, 276] width 156 height 32
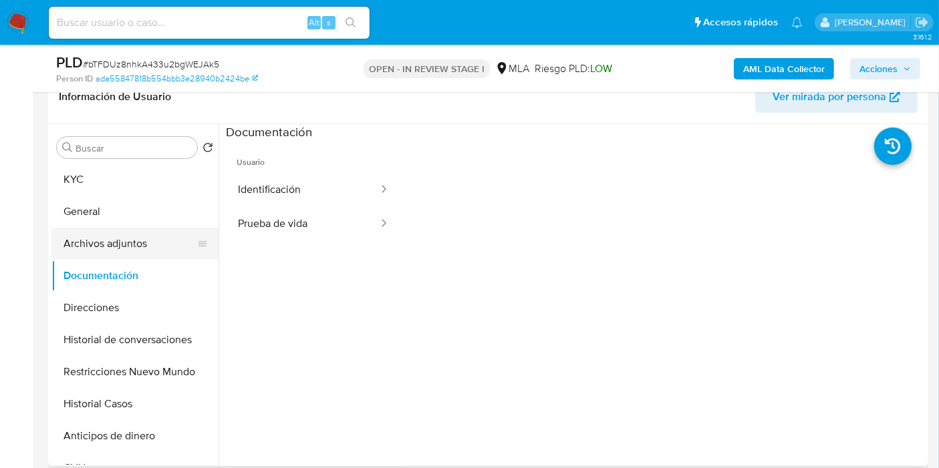
click at [88, 247] on button "Archivos adjuntos" at bounding box center [129, 244] width 156 height 32
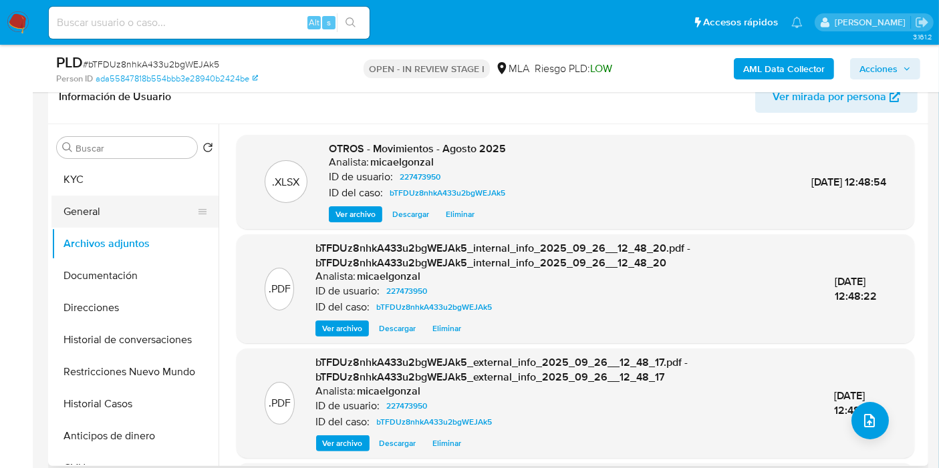
click at [114, 209] on button "General" at bounding box center [129, 212] width 156 height 32
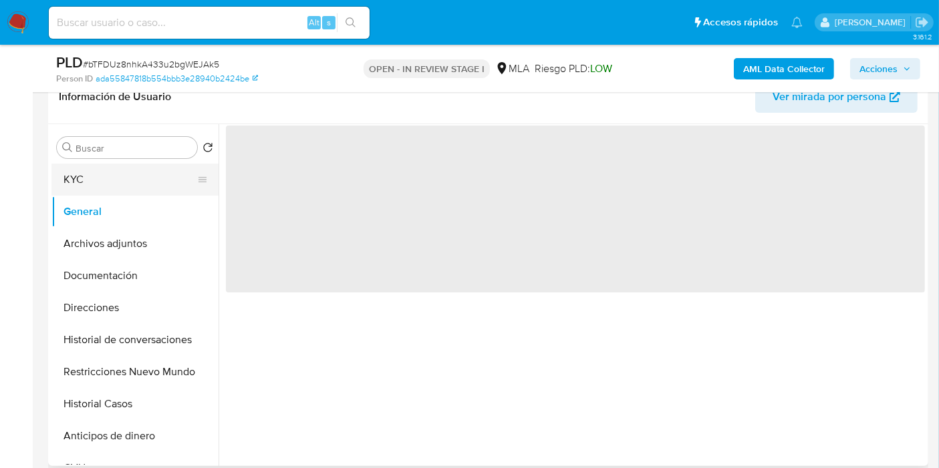
click at [129, 176] on button "KYC" at bounding box center [129, 180] width 156 height 32
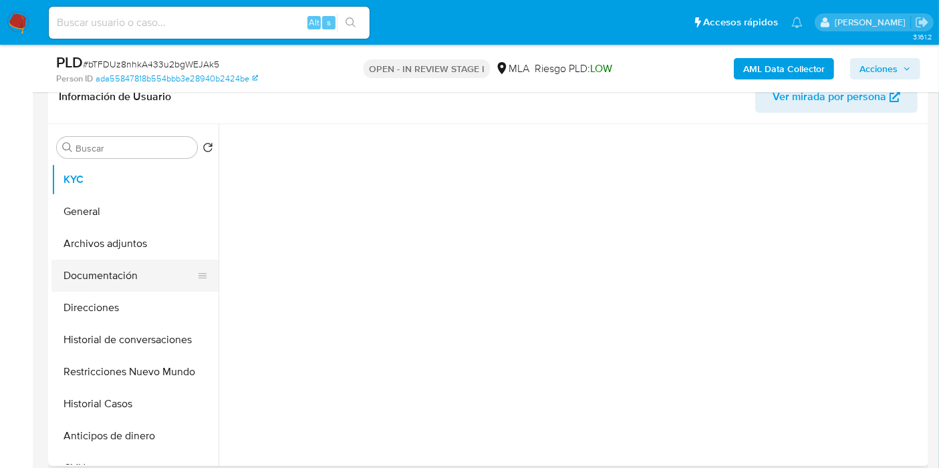
click at [124, 263] on button "Documentación" at bounding box center [129, 276] width 156 height 32
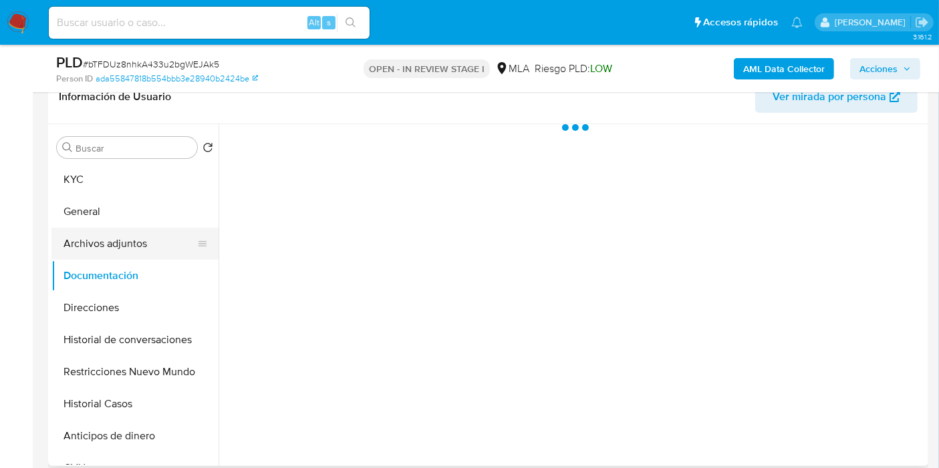
click at [132, 242] on button "Archivos adjuntos" at bounding box center [129, 244] width 156 height 32
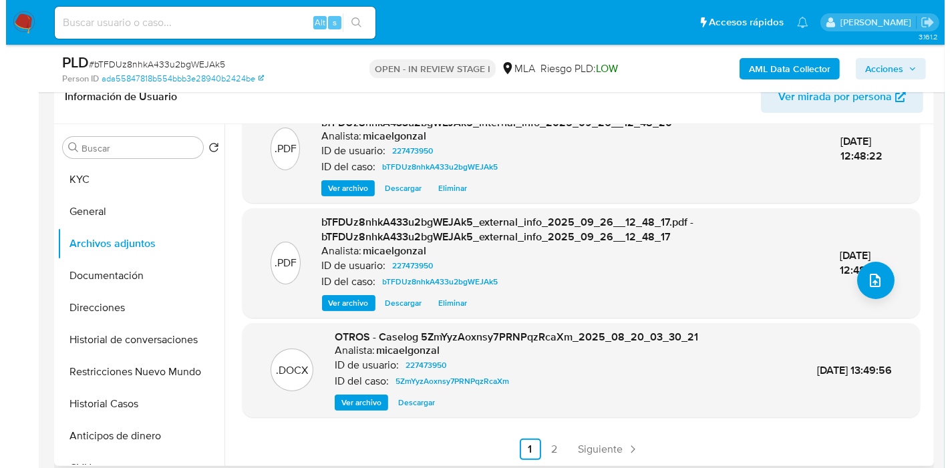
scroll to position [141, 0]
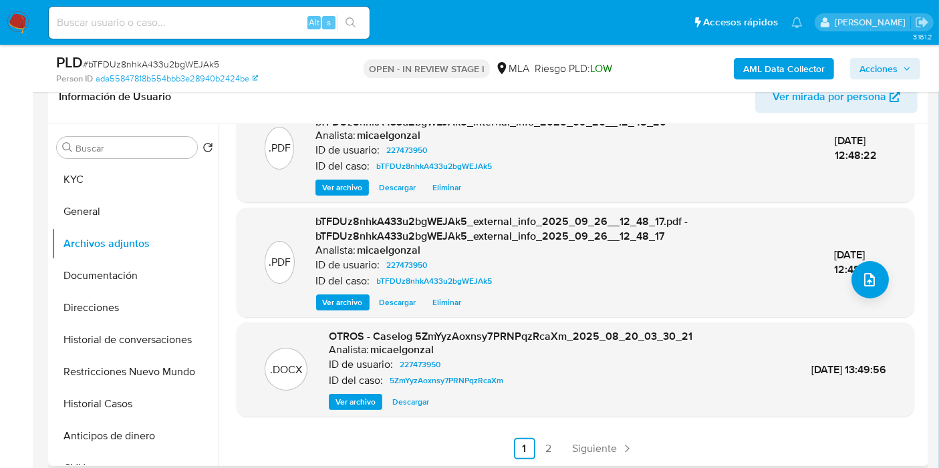
click at [355, 395] on span "Ver archivo" at bounding box center [355, 401] width 40 height 13
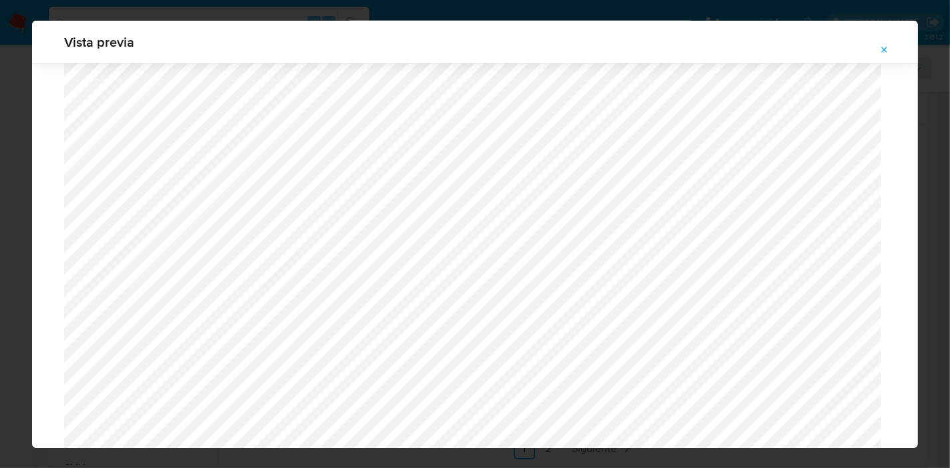
scroll to position [1384, 0]
click at [0, 172] on div "Vista previa" at bounding box center [475, 234] width 950 height 468
click at [886, 43] on span "Attachment preview" at bounding box center [884, 50] width 11 height 19
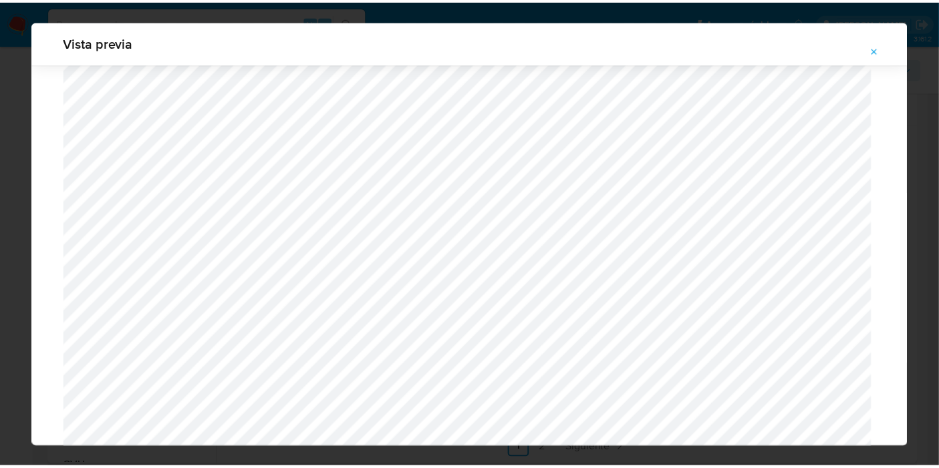
scroll to position [69, 0]
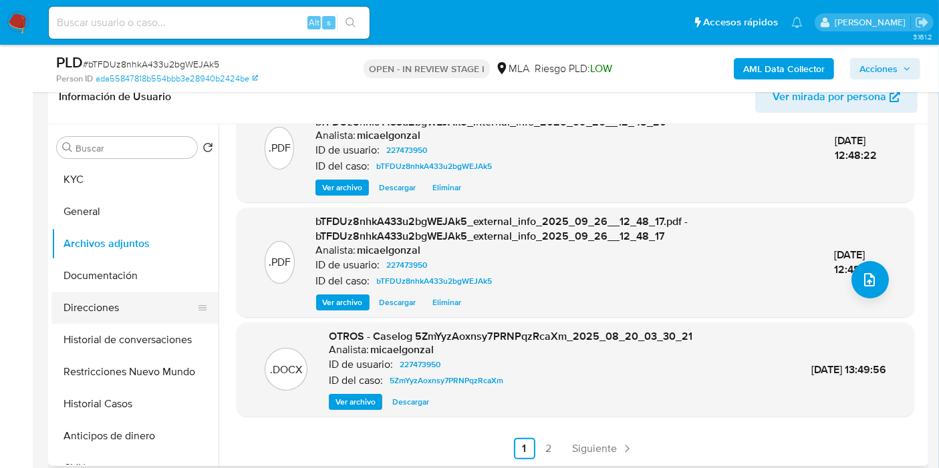
click at [57, 310] on button "Direcciones" at bounding box center [129, 308] width 156 height 32
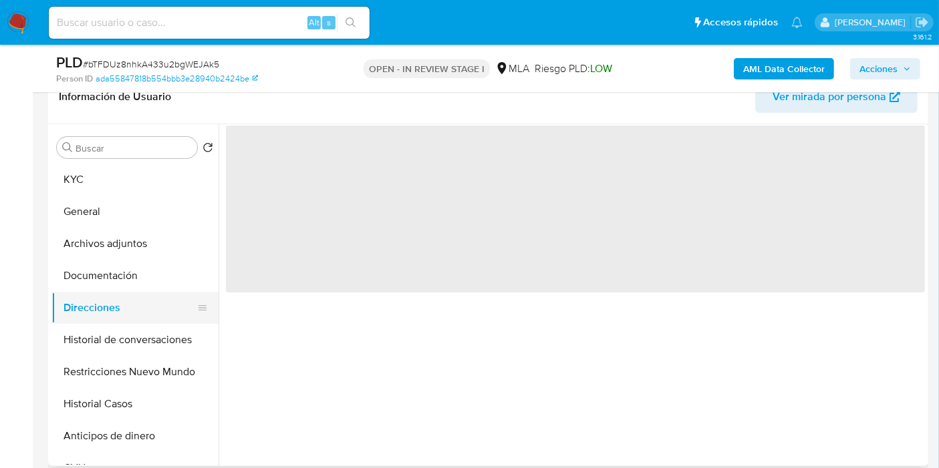
scroll to position [0, 0]
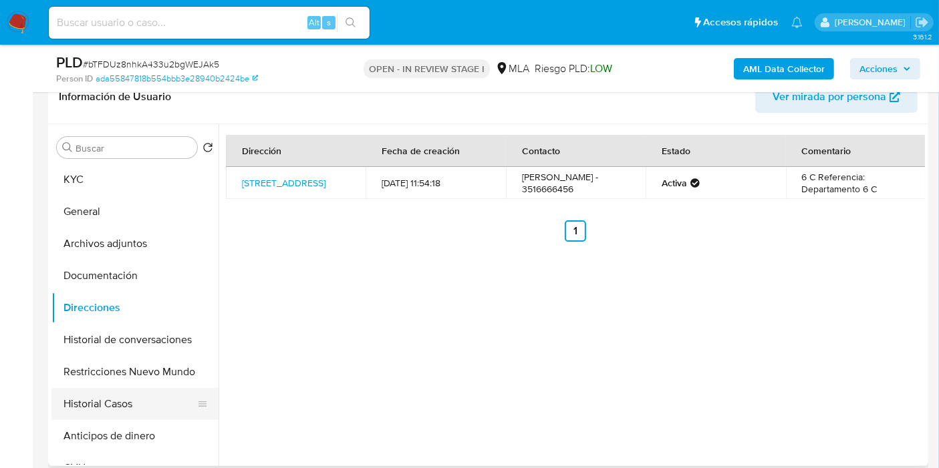
click at [124, 402] on button "Historial Casos" at bounding box center [129, 404] width 156 height 32
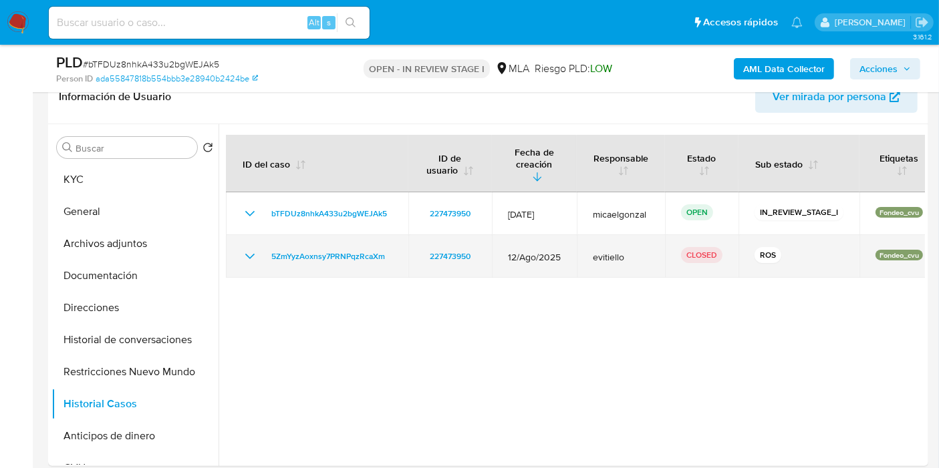
click at [250, 249] on icon "Mostrar/Ocultar" at bounding box center [250, 257] width 16 height 16
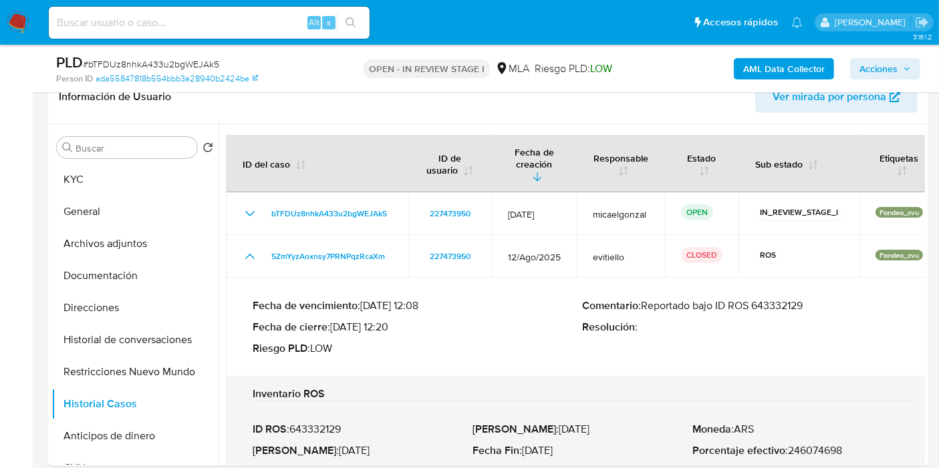
click at [746, 299] on p "Comentario : Reportado bajo ID ROS 643332129" at bounding box center [748, 305] width 330 height 13
click at [769, 299] on p "Comentario : Reportado bajo ID ROS 643332129" at bounding box center [748, 305] width 330 height 13
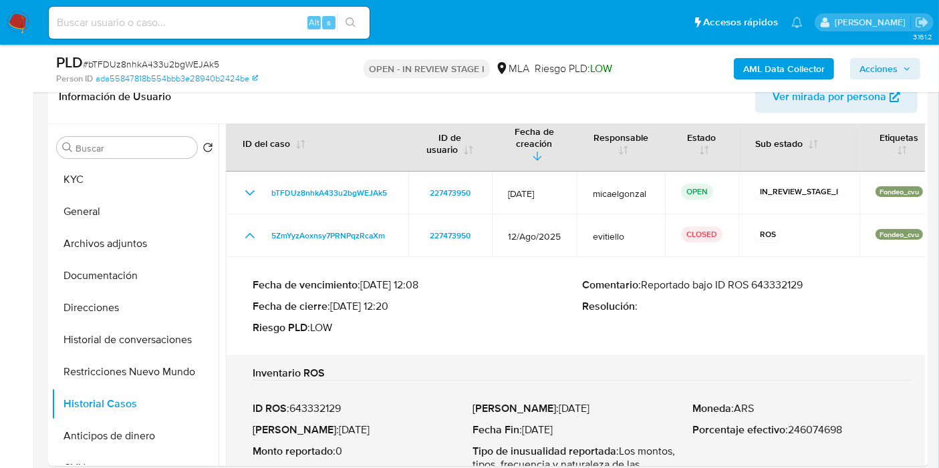
scroll to position [74, 0]
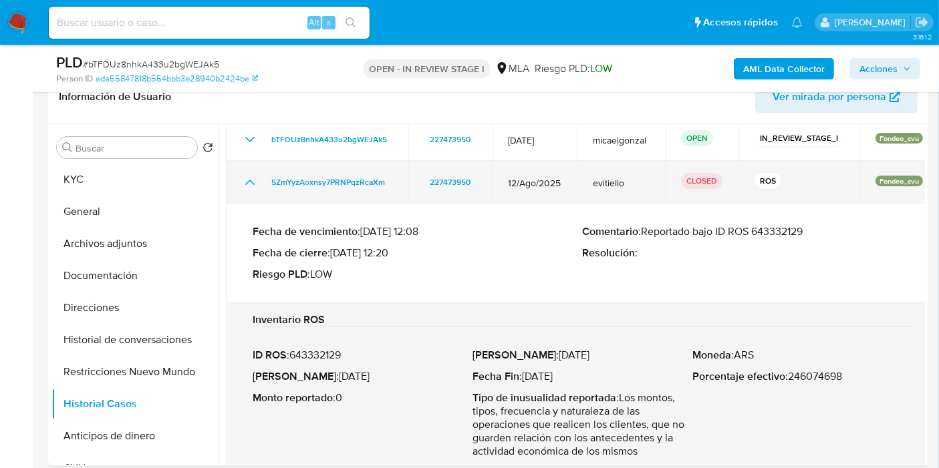
click at [263, 182] on td "5ZmYyzAoxnsy7PRNPqzRcaXm" at bounding box center [317, 182] width 182 height 43
click at [268, 174] on link "5ZmYyzAoxnsy7PRNPqzRcaXm" at bounding box center [328, 182] width 124 height 16
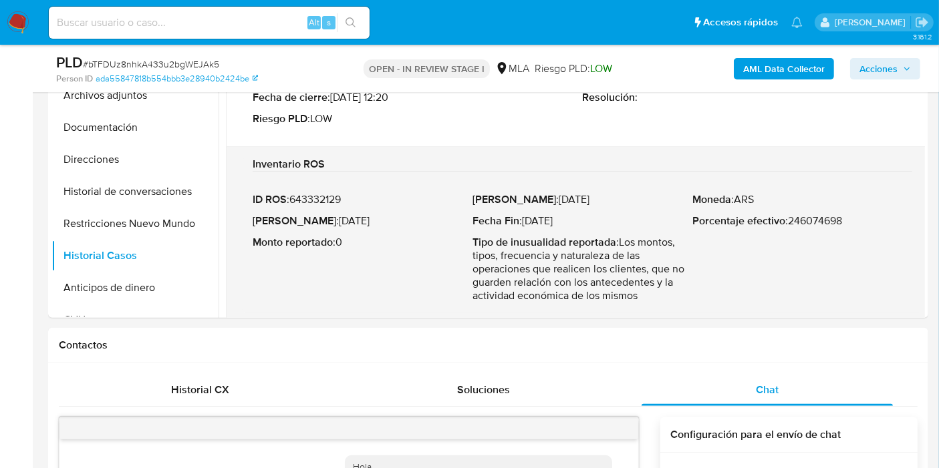
scroll to position [297, 0]
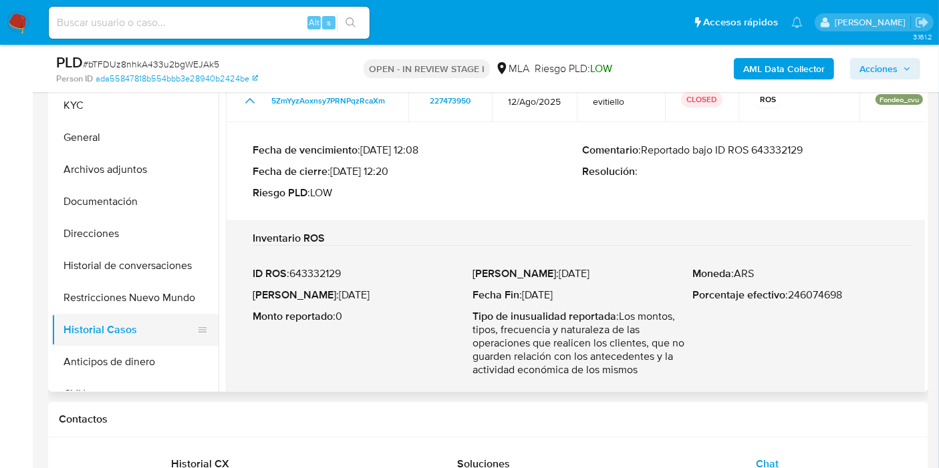
click at [152, 334] on button "Historial Casos" at bounding box center [129, 330] width 156 height 32
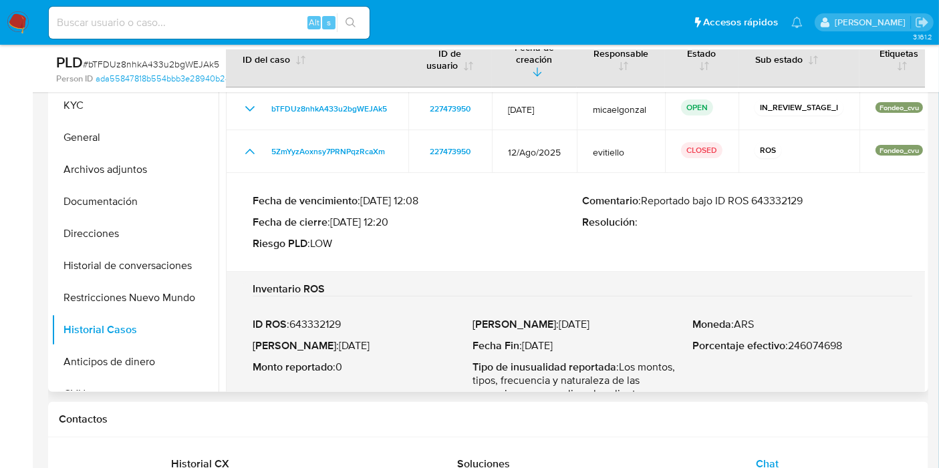
scroll to position [7, 0]
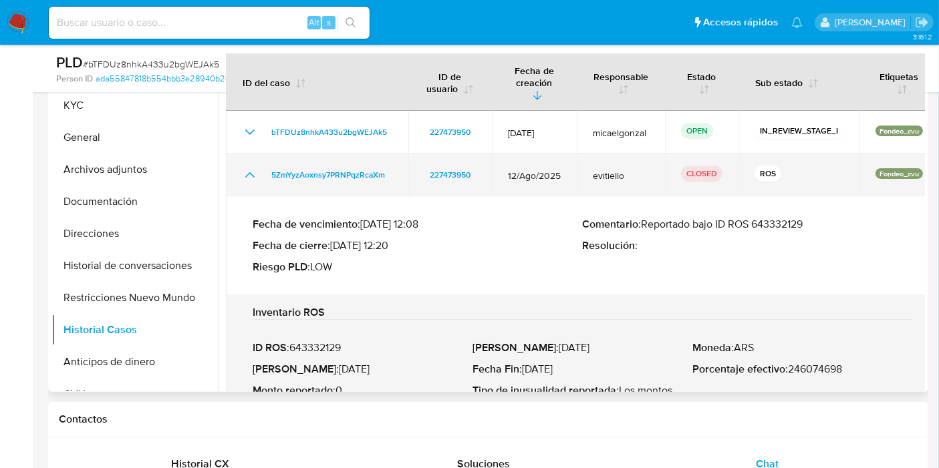
click at [250, 167] on icon "Mostrar/Ocultar" at bounding box center [250, 175] width 16 height 16
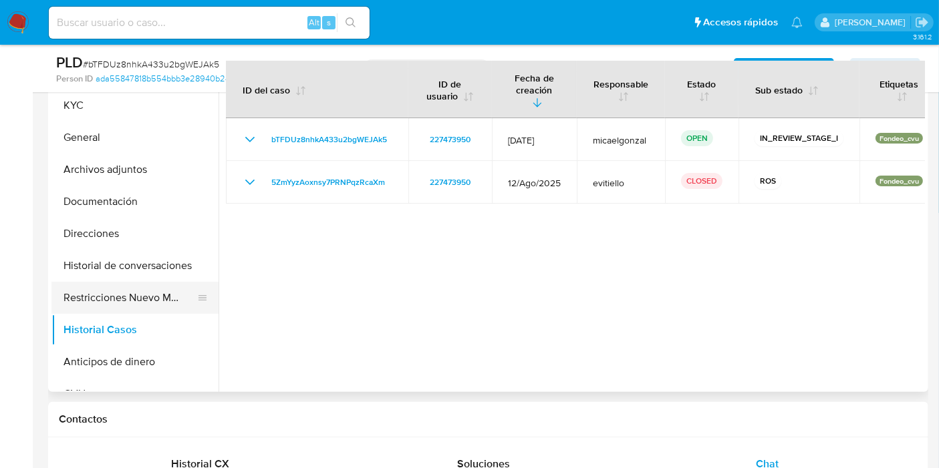
click at [143, 305] on button "Restricciones Nuevo Mundo" at bounding box center [129, 298] width 156 height 32
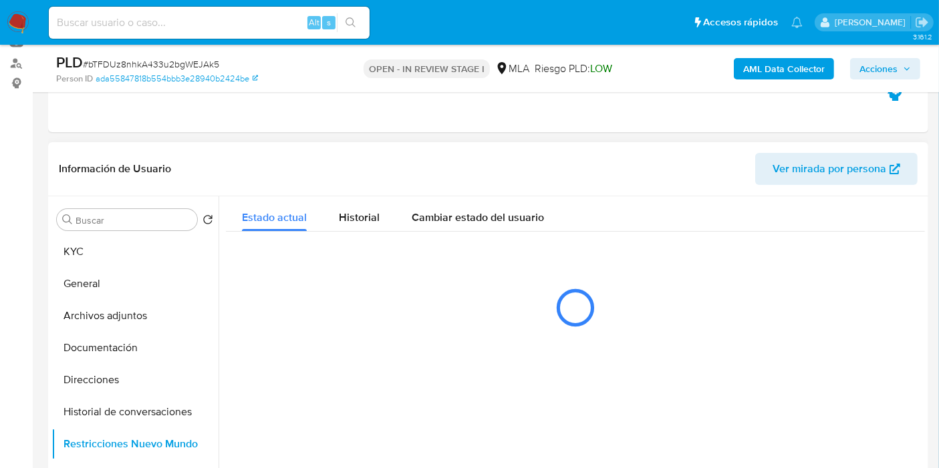
scroll to position [148, 0]
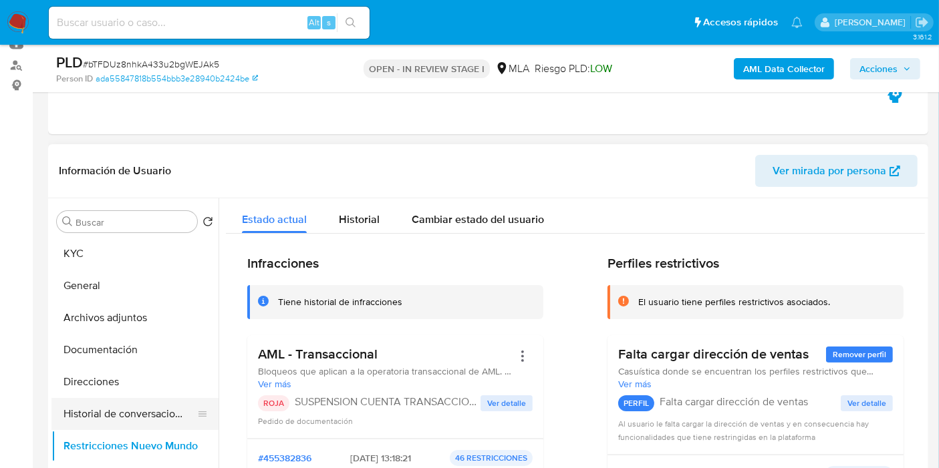
click at [111, 416] on button "Historial de conversaciones" at bounding box center [129, 414] width 156 height 32
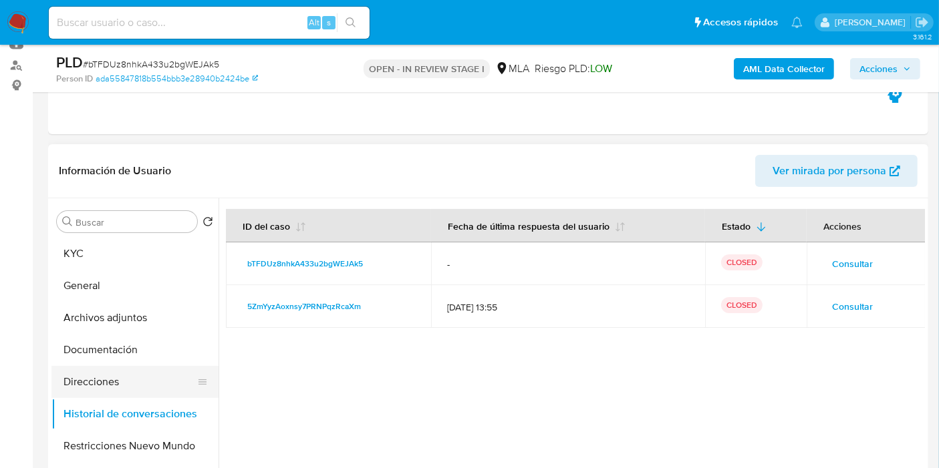
click at [141, 389] on button "Direcciones" at bounding box center [129, 382] width 156 height 32
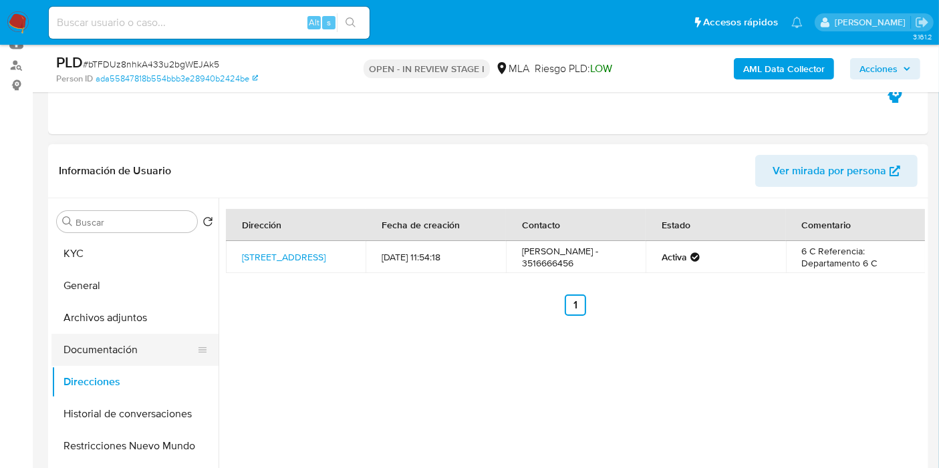
click at [145, 355] on button "Documentación" at bounding box center [129, 350] width 156 height 32
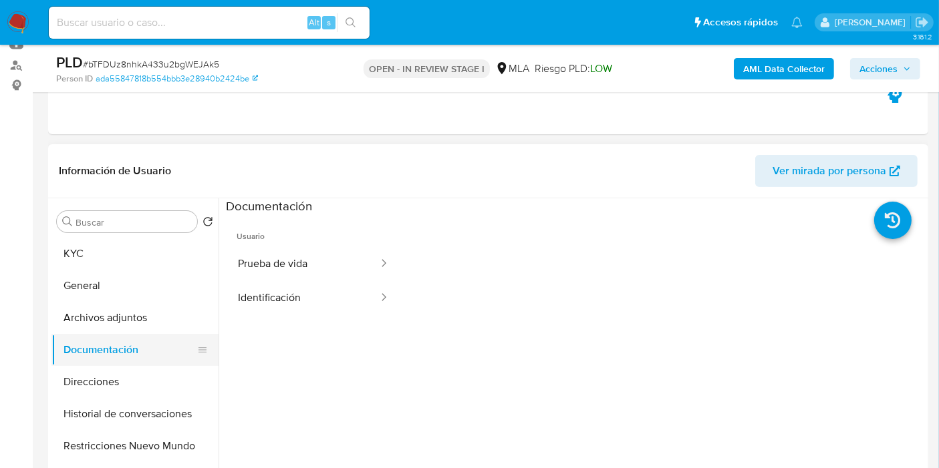
click at [158, 341] on button "Documentación" at bounding box center [129, 350] width 156 height 32
click at [164, 319] on button "Archivos adjuntos" at bounding box center [129, 318] width 156 height 32
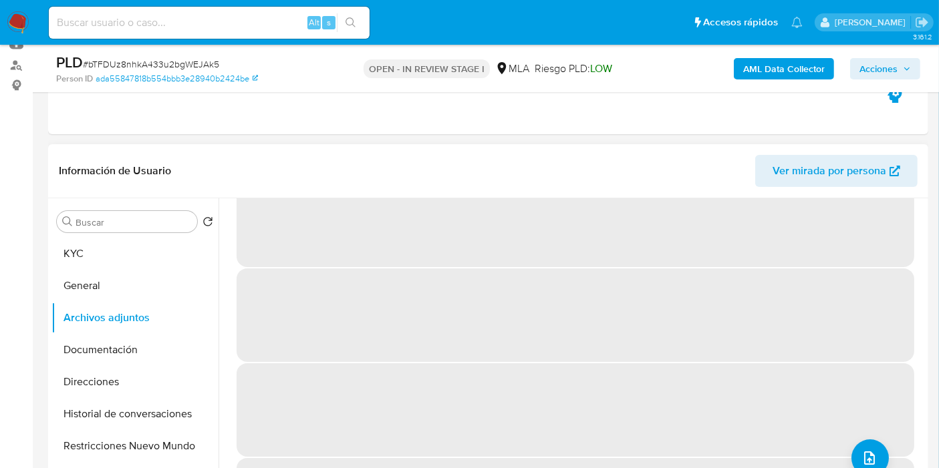
scroll to position [57, 0]
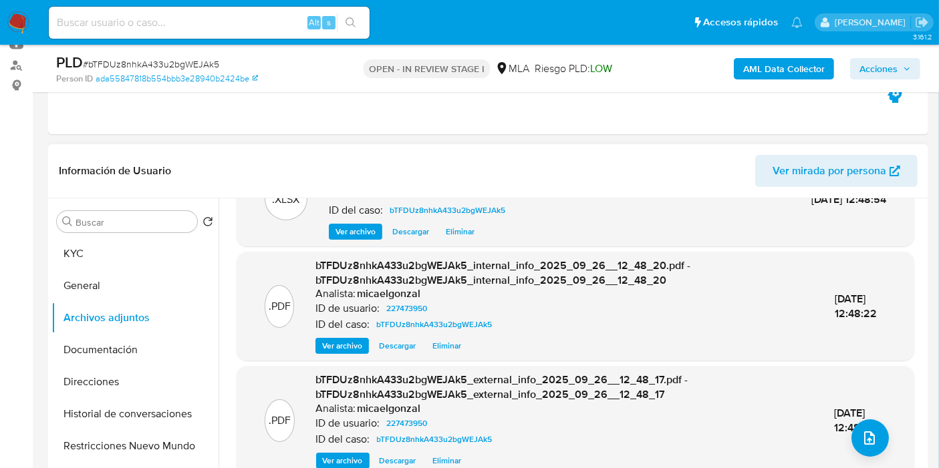
click at [877, 408] on div "26/Sep/2025 12:48:20" at bounding box center [860, 420] width 52 height 29
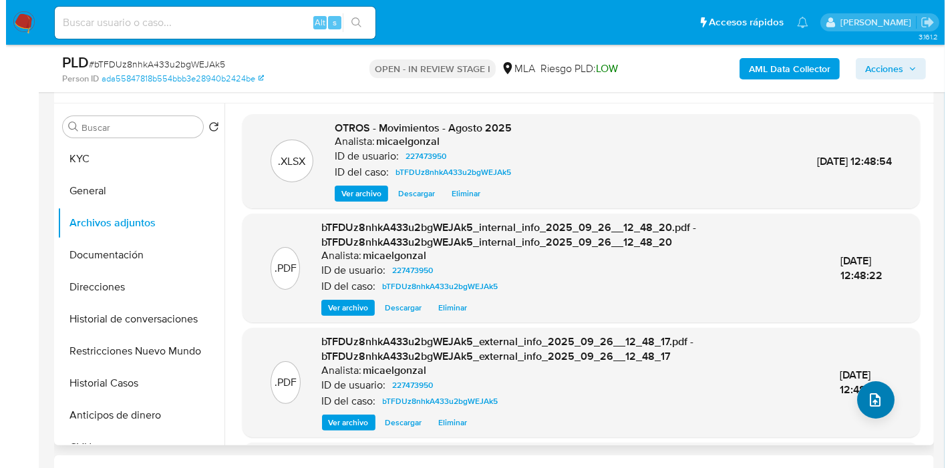
scroll to position [297, 0]
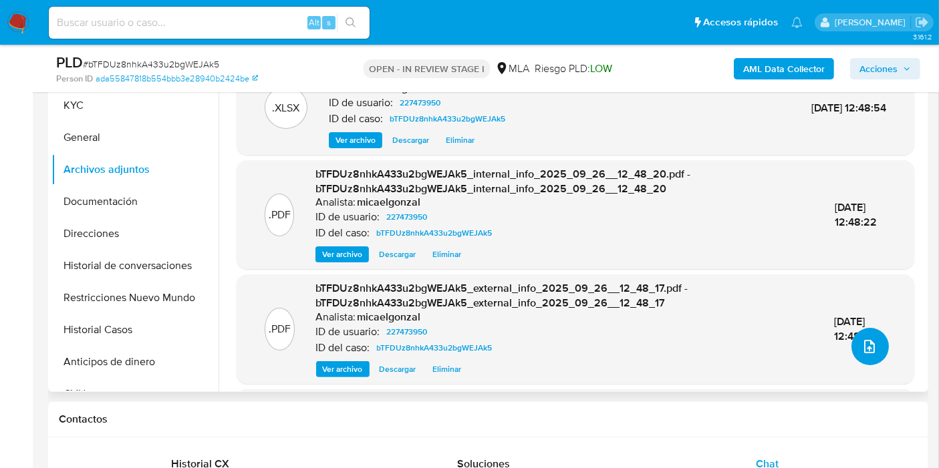
click at [876, 341] on button "upload-file" at bounding box center [869, 346] width 37 height 37
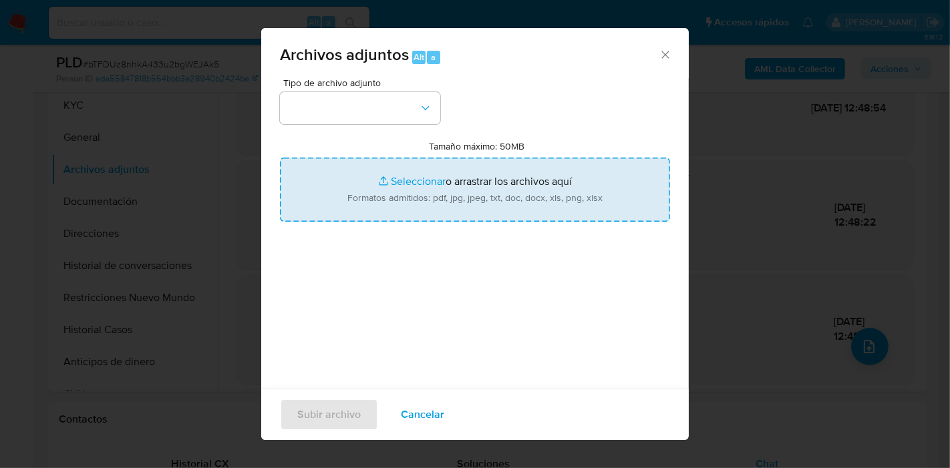
click at [412, 165] on input "Tamaño máximo: 50MB Seleccionar archivos" at bounding box center [475, 190] width 390 height 64
type input "C:\fakepath\Caselog bTFDUz8nhkA433u2bgWEJAk5_2025_09_22_16_03_22.docx"
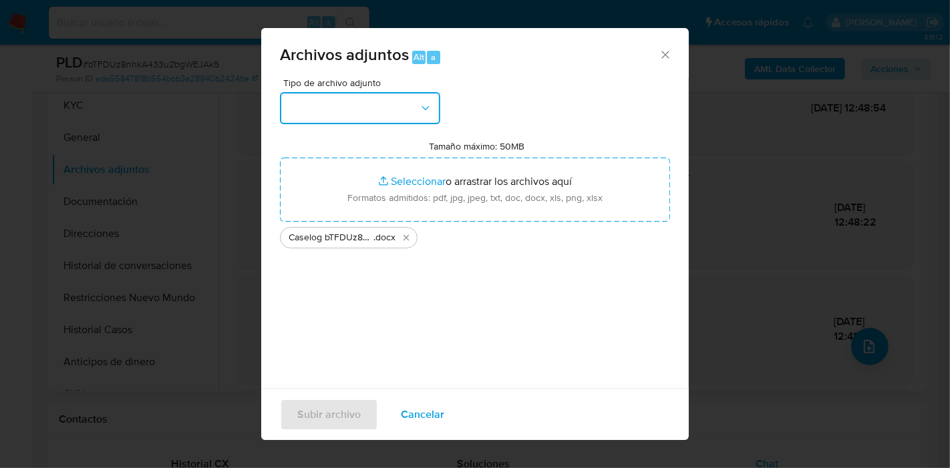
click at [377, 108] on button "button" at bounding box center [360, 108] width 160 height 32
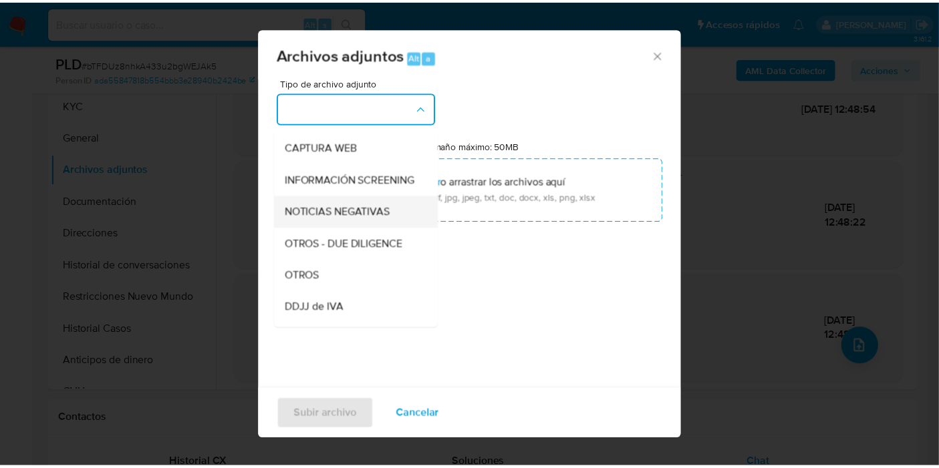
scroll to position [148, 0]
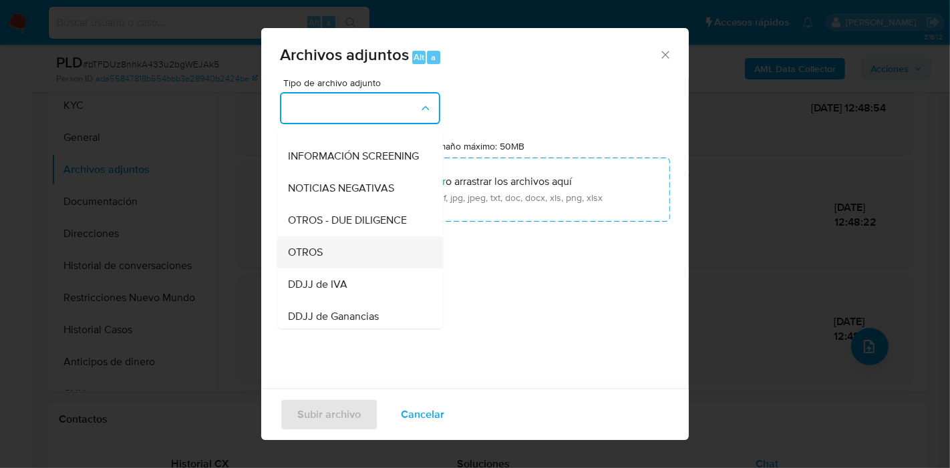
click at [351, 269] on div "OTROS" at bounding box center [356, 252] width 136 height 32
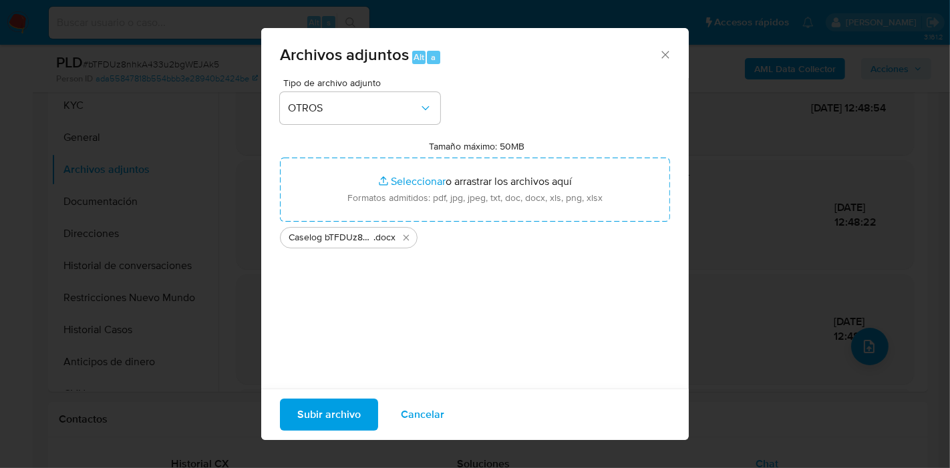
click at [326, 411] on span "Subir archivo" at bounding box center [328, 414] width 63 height 29
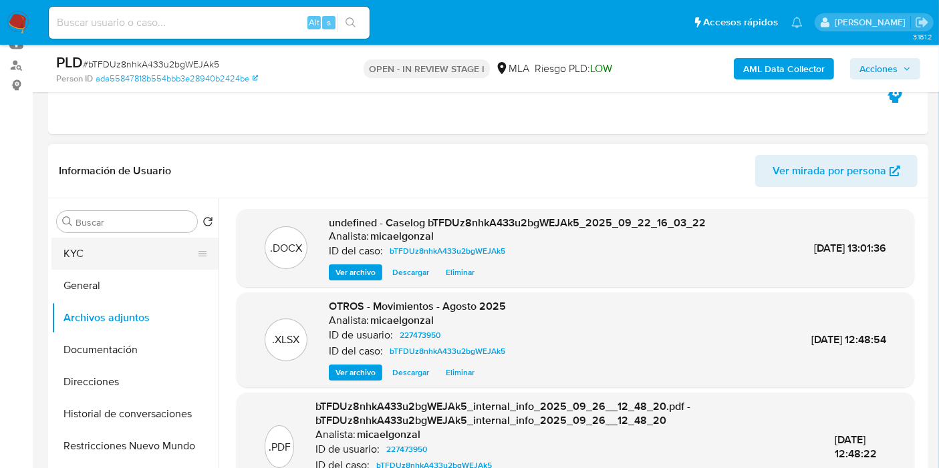
click at [139, 255] on button "KYC" at bounding box center [129, 254] width 156 height 32
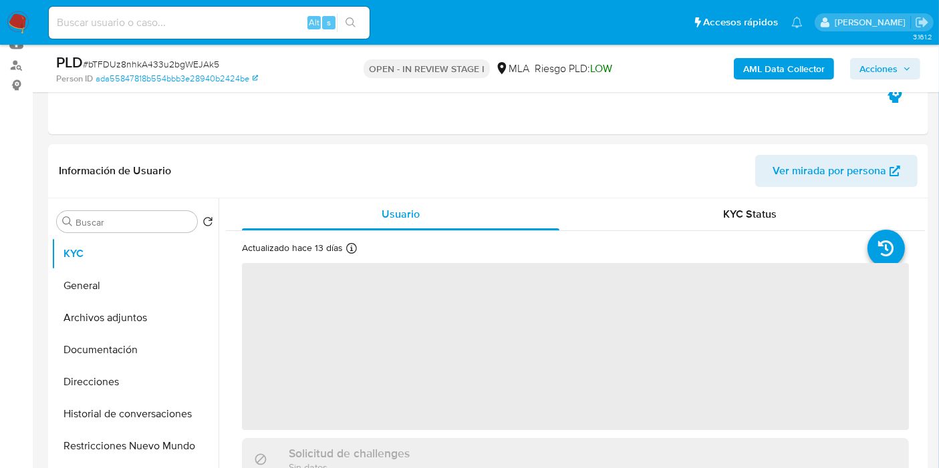
drag, startPoint x: 862, startPoint y: 73, endPoint x: 853, endPoint y: 71, distance: 9.4
click at [862, 71] on span "Acciones" at bounding box center [878, 68] width 38 height 21
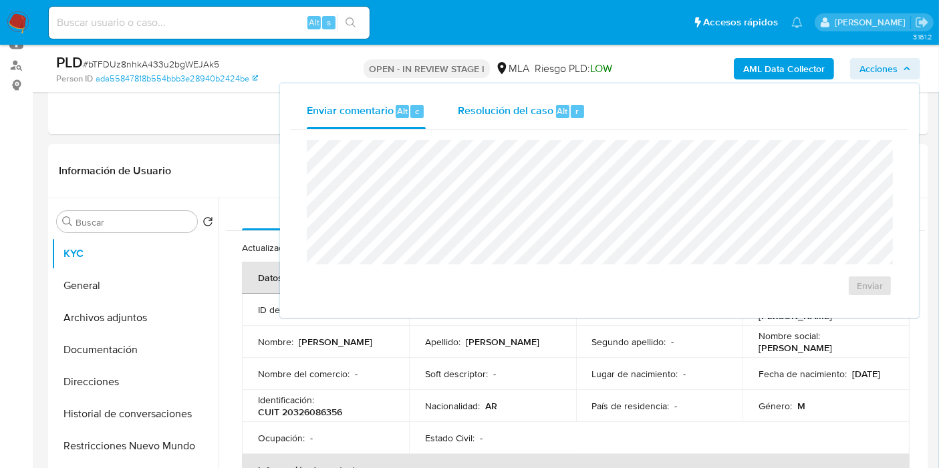
click at [564, 119] on div "Resolución del caso Alt r" at bounding box center [522, 111] width 128 height 35
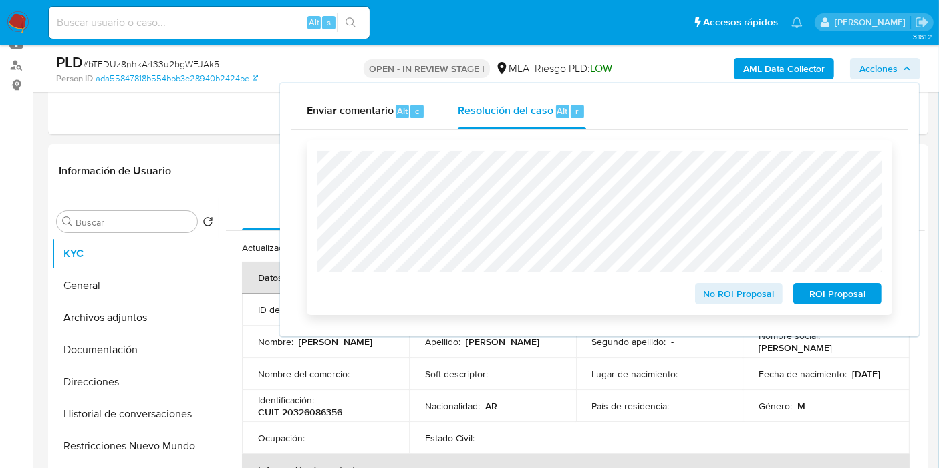
click at [826, 299] on span "ROI Proposal" at bounding box center [836, 294] width 69 height 19
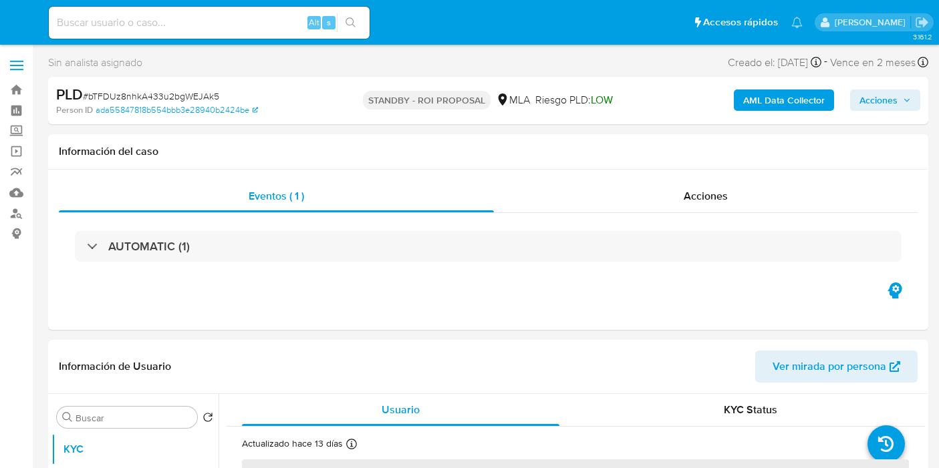
select select "10"
click at [17, 27] on img at bounding box center [18, 22] width 23 height 23
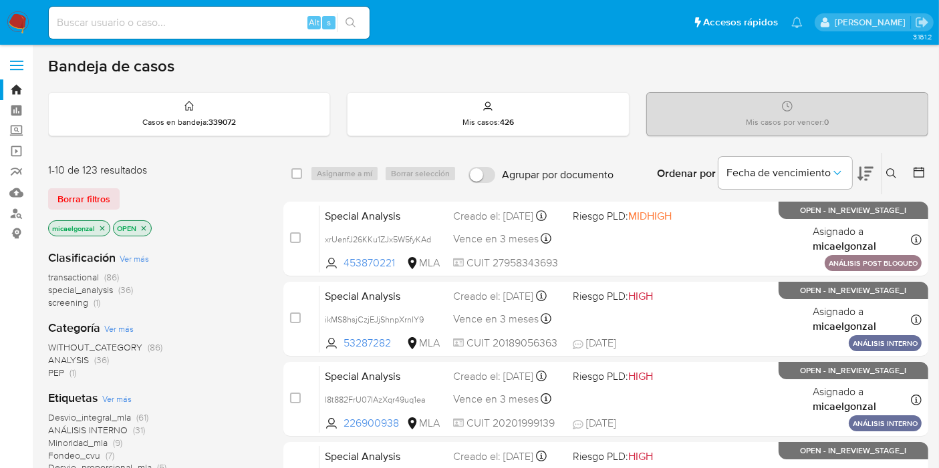
click at [106, 224] on icon "close-filter" at bounding box center [102, 228] width 8 height 8
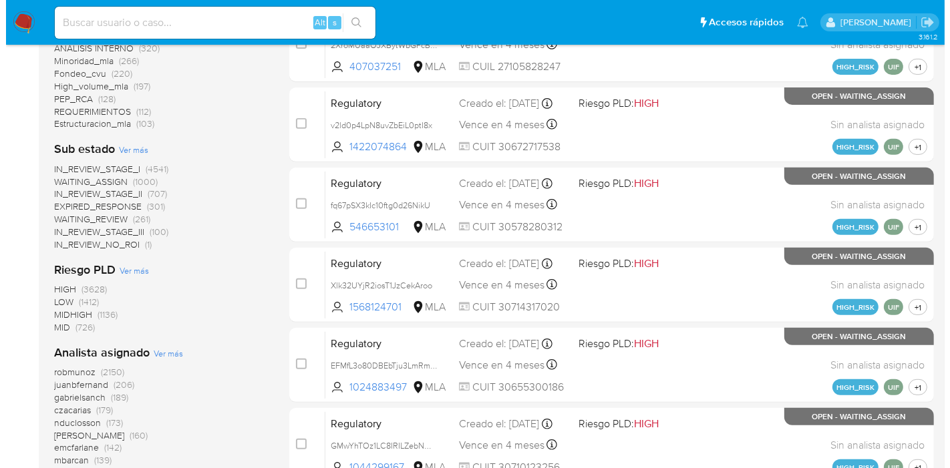
scroll to position [593, 0]
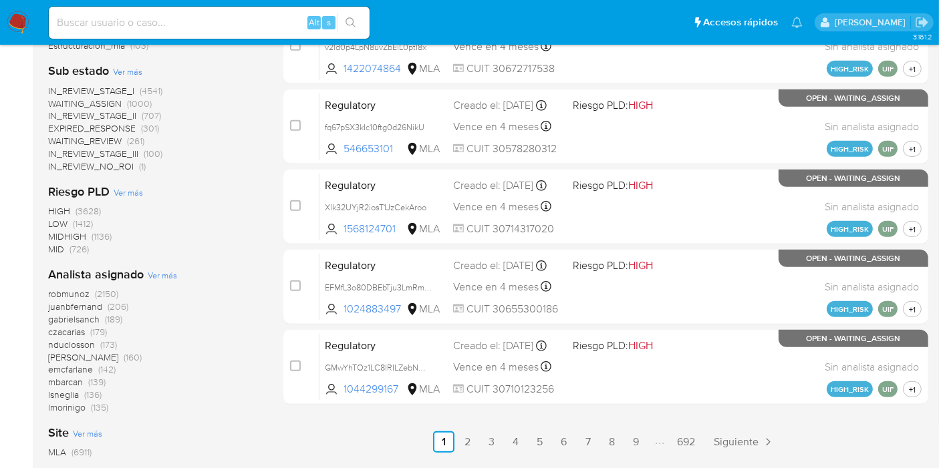
click at [160, 274] on span "Ver más" at bounding box center [162, 275] width 29 height 12
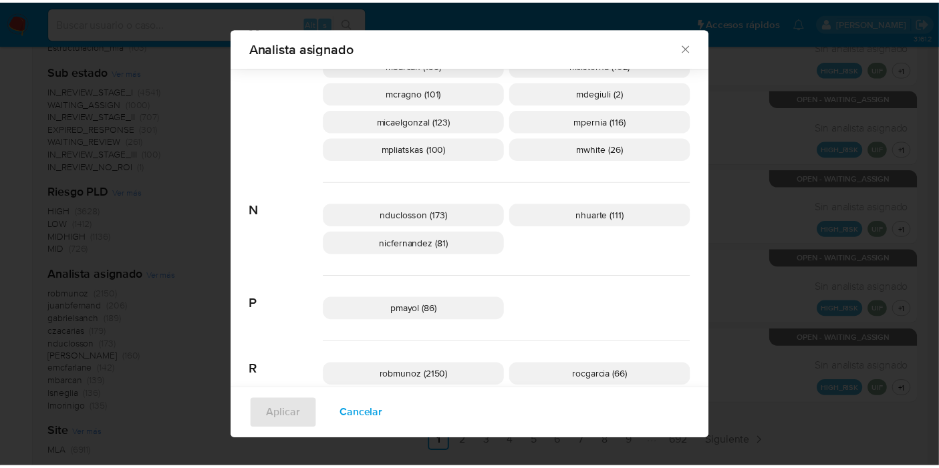
scroll to position [733, 0]
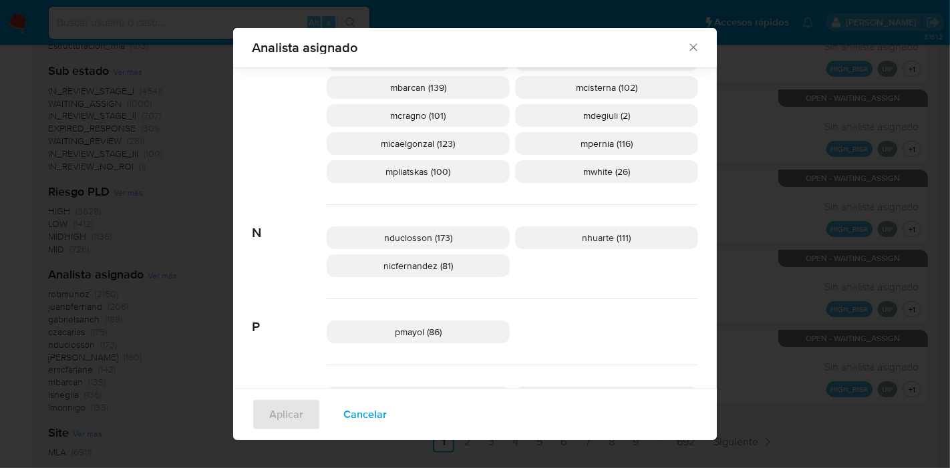
drag, startPoint x: 694, startPoint y: 40, endPoint x: 677, endPoint y: 51, distance: 19.8
click at [693, 40] on div "Analista asignado" at bounding box center [475, 47] width 484 height 39
click at [677, 51] on span "Analista asignado" at bounding box center [469, 47] width 435 height 13
click at [692, 46] on icon "Cerrar" at bounding box center [693, 47] width 13 height 13
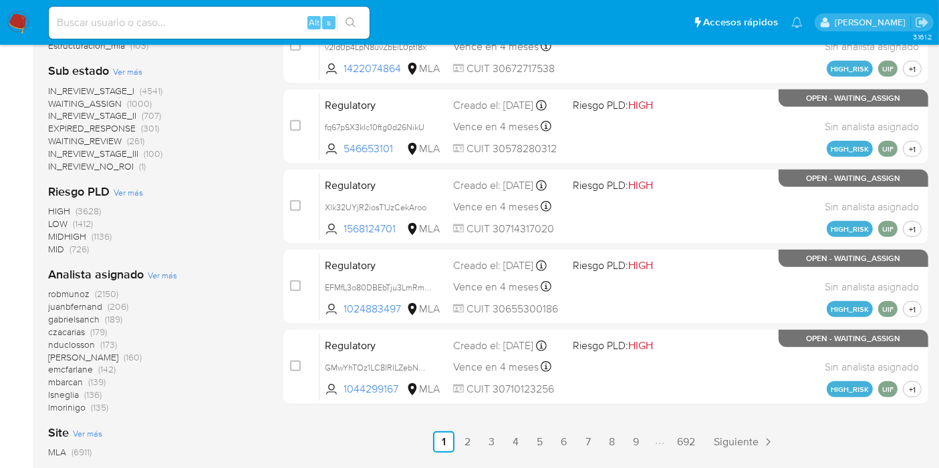
click at [25, 22] on img at bounding box center [18, 22] width 23 height 23
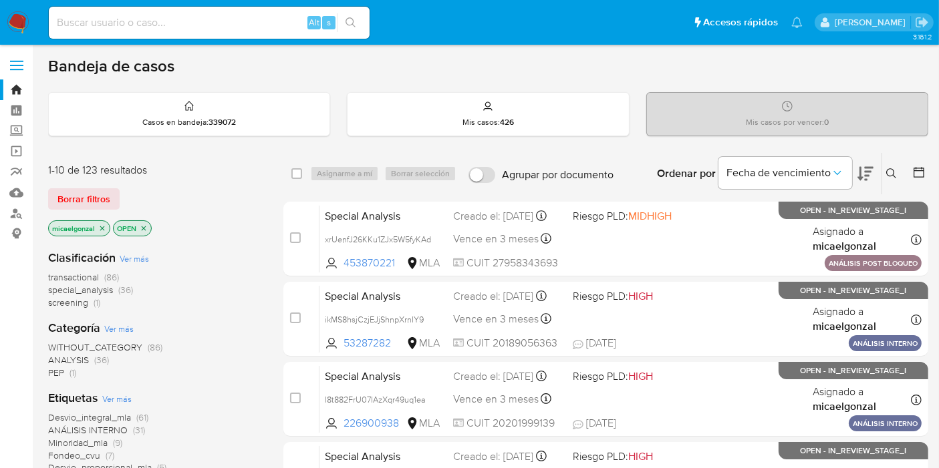
click at [19, 24] on img at bounding box center [18, 22] width 23 height 23
